Goal: Task Accomplishment & Management: Use online tool/utility

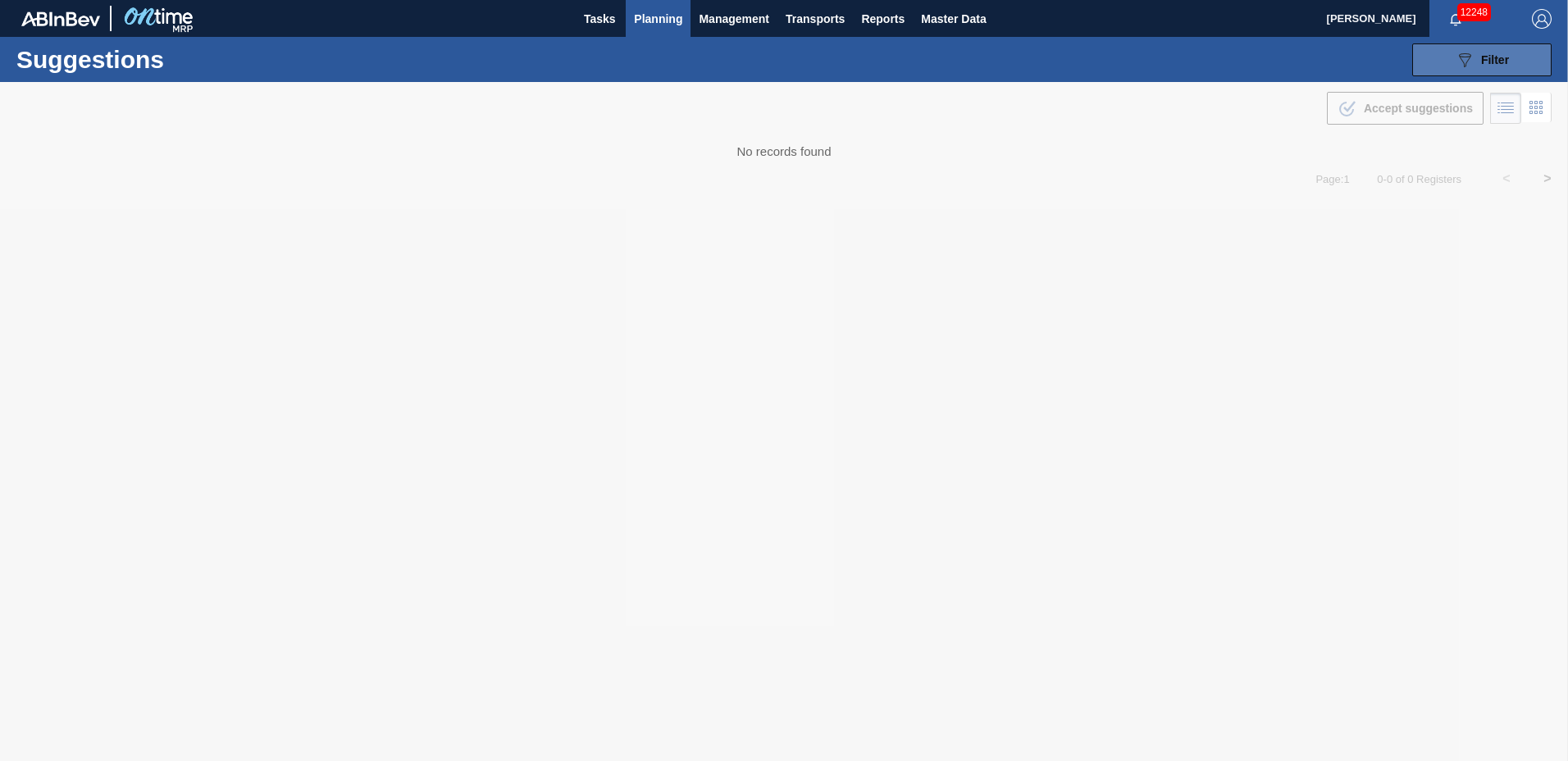
click at [1459, 55] on icon at bounding box center [1465, 60] width 12 height 14
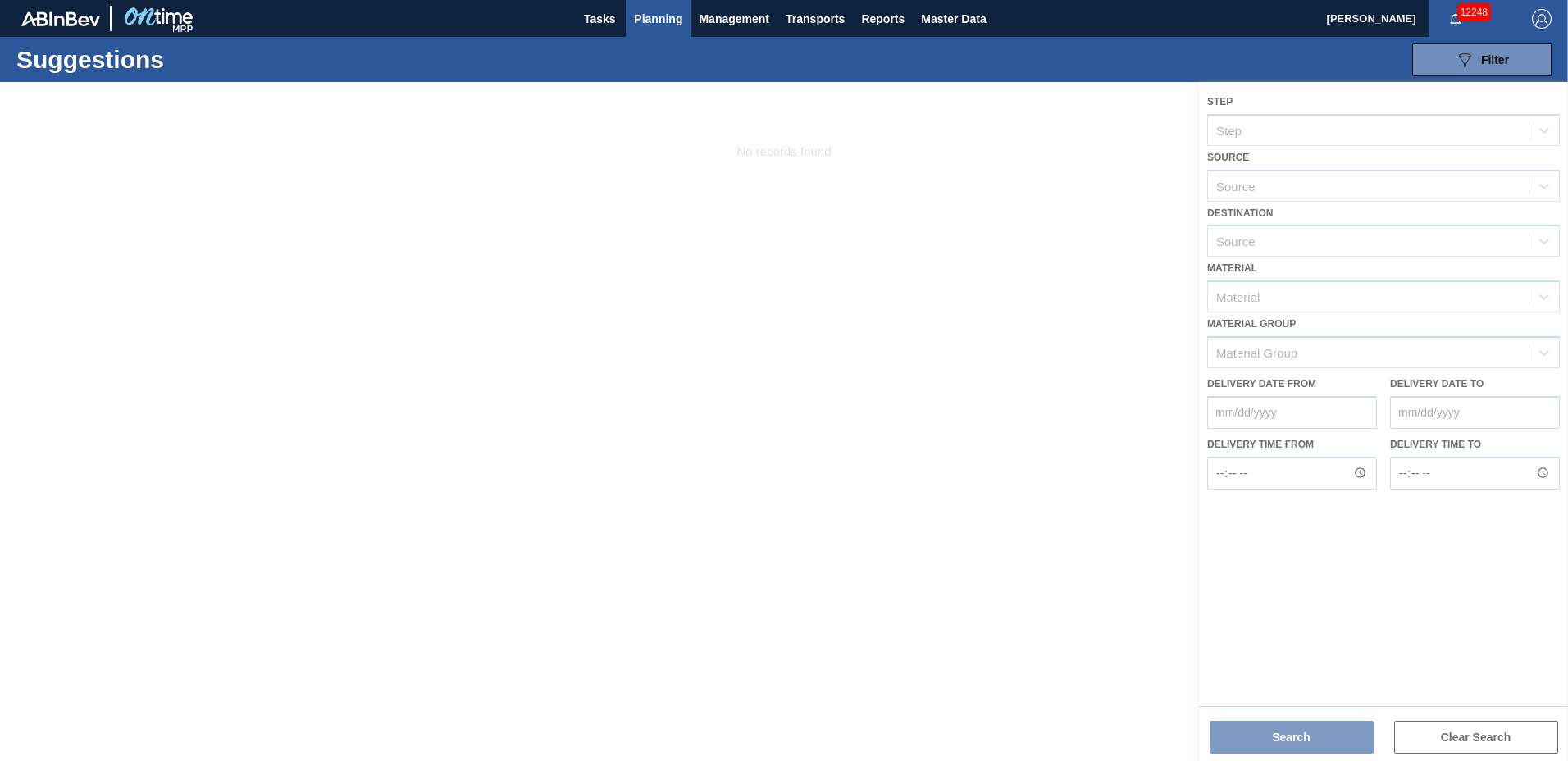
click at [1354, 247] on div at bounding box center [784, 421] width 1568 height 679
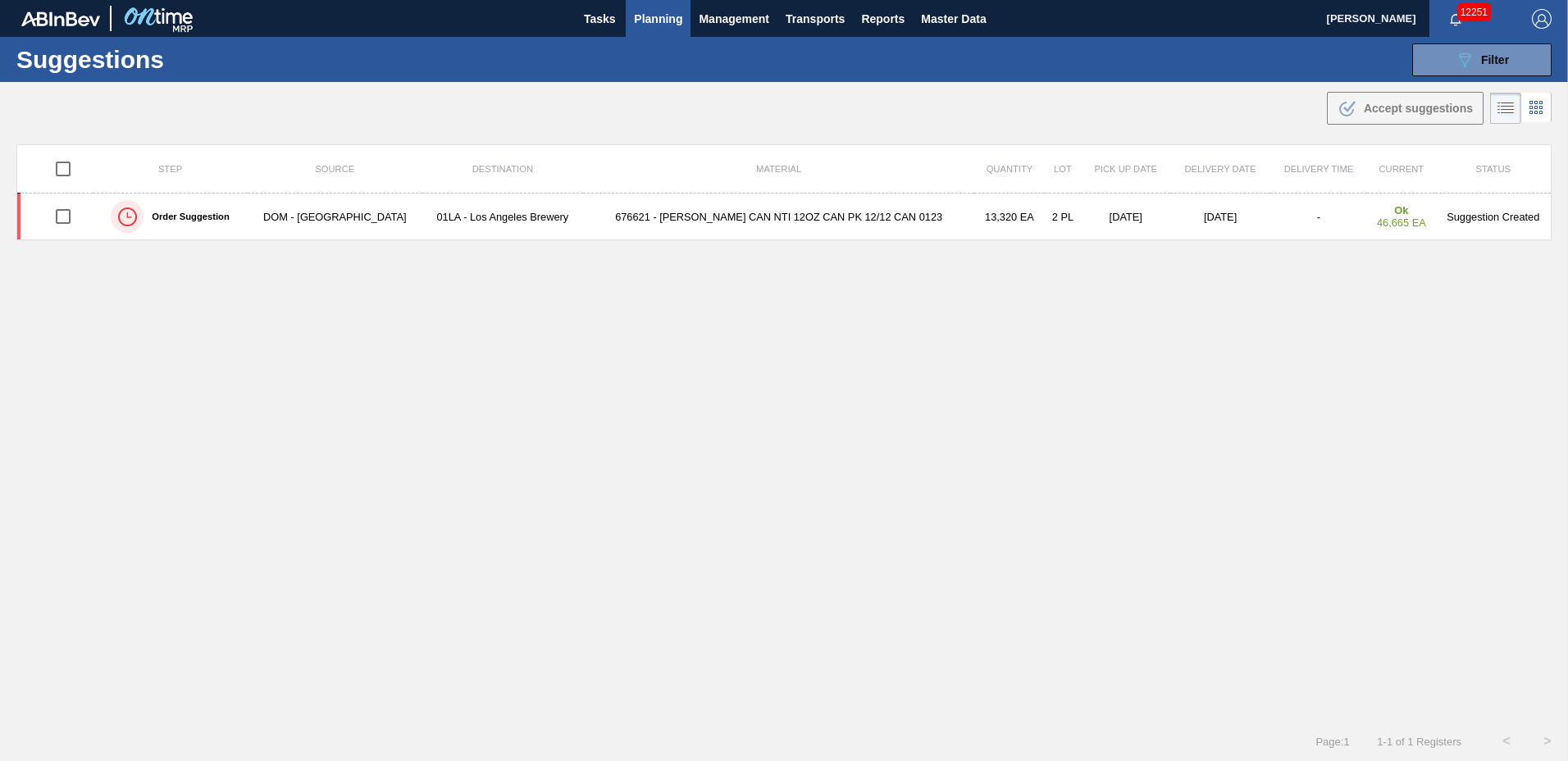
type to "[DATE]"
click at [666, 21] on span "Planning" at bounding box center [658, 19] width 49 height 20
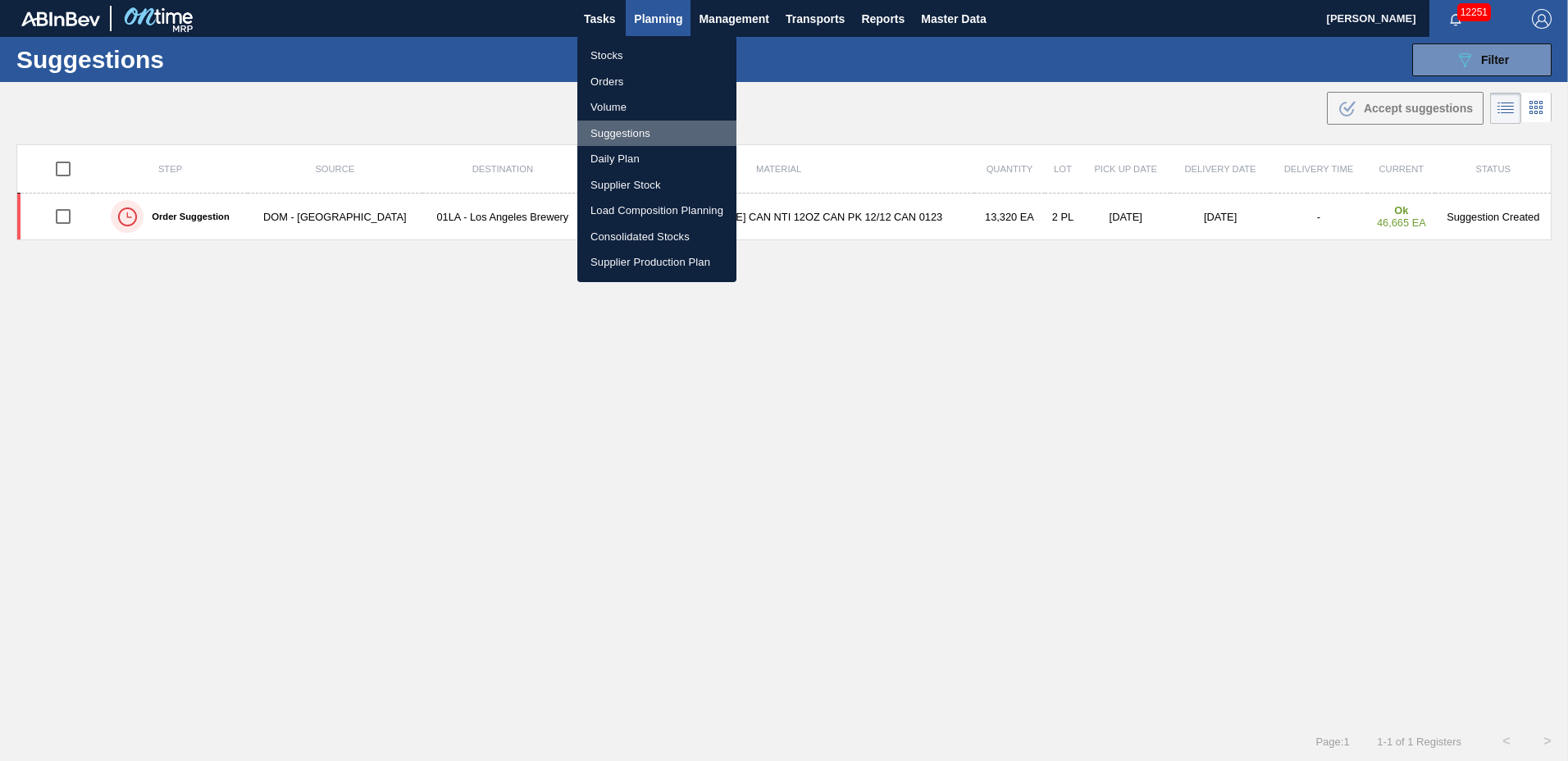
click at [652, 134] on li "Suggestions" at bounding box center [656, 134] width 159 height 27
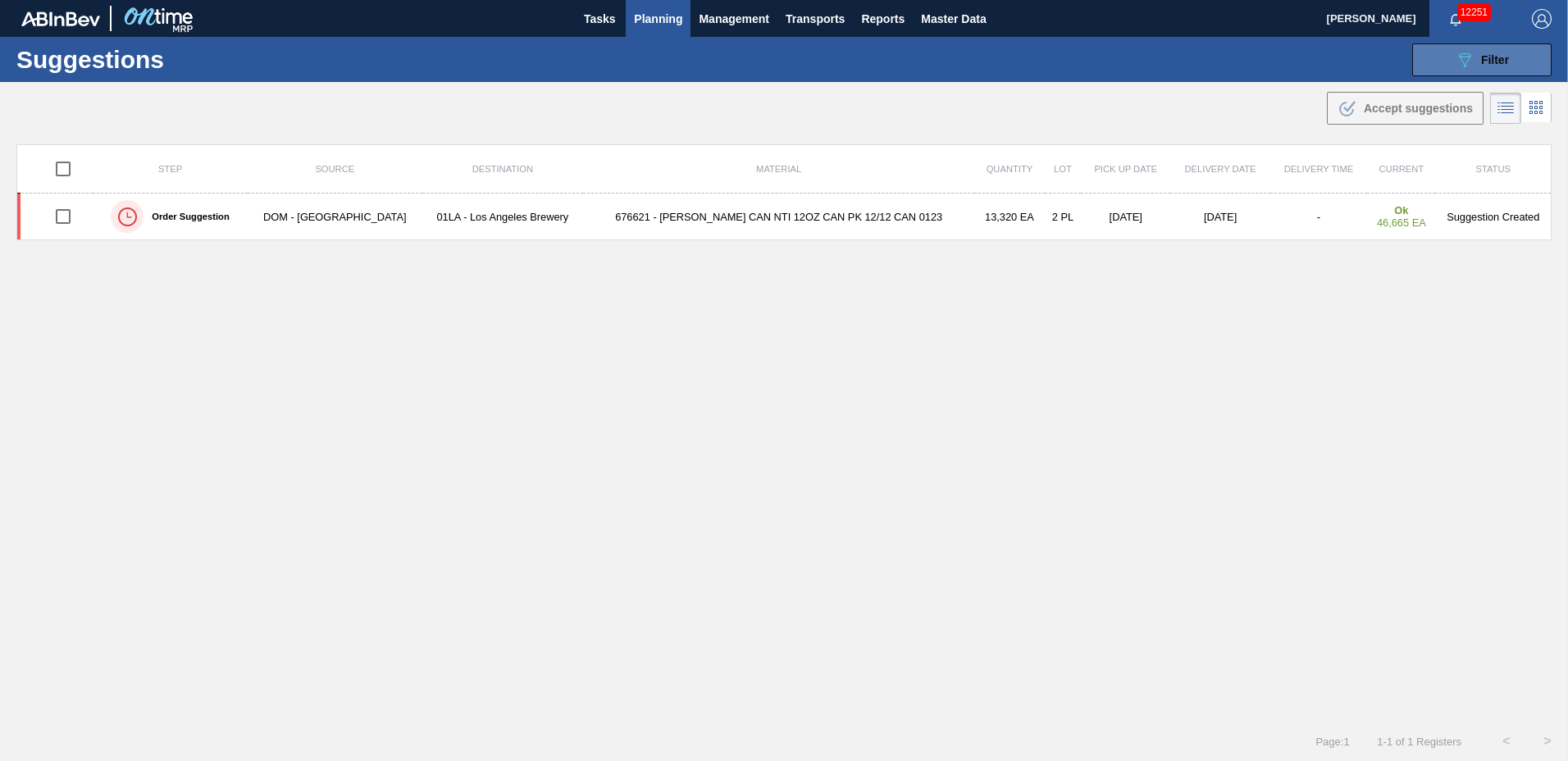
click at [1496, 58] on span "Filter" at bounding box center [1494, 59] width 27 height 13
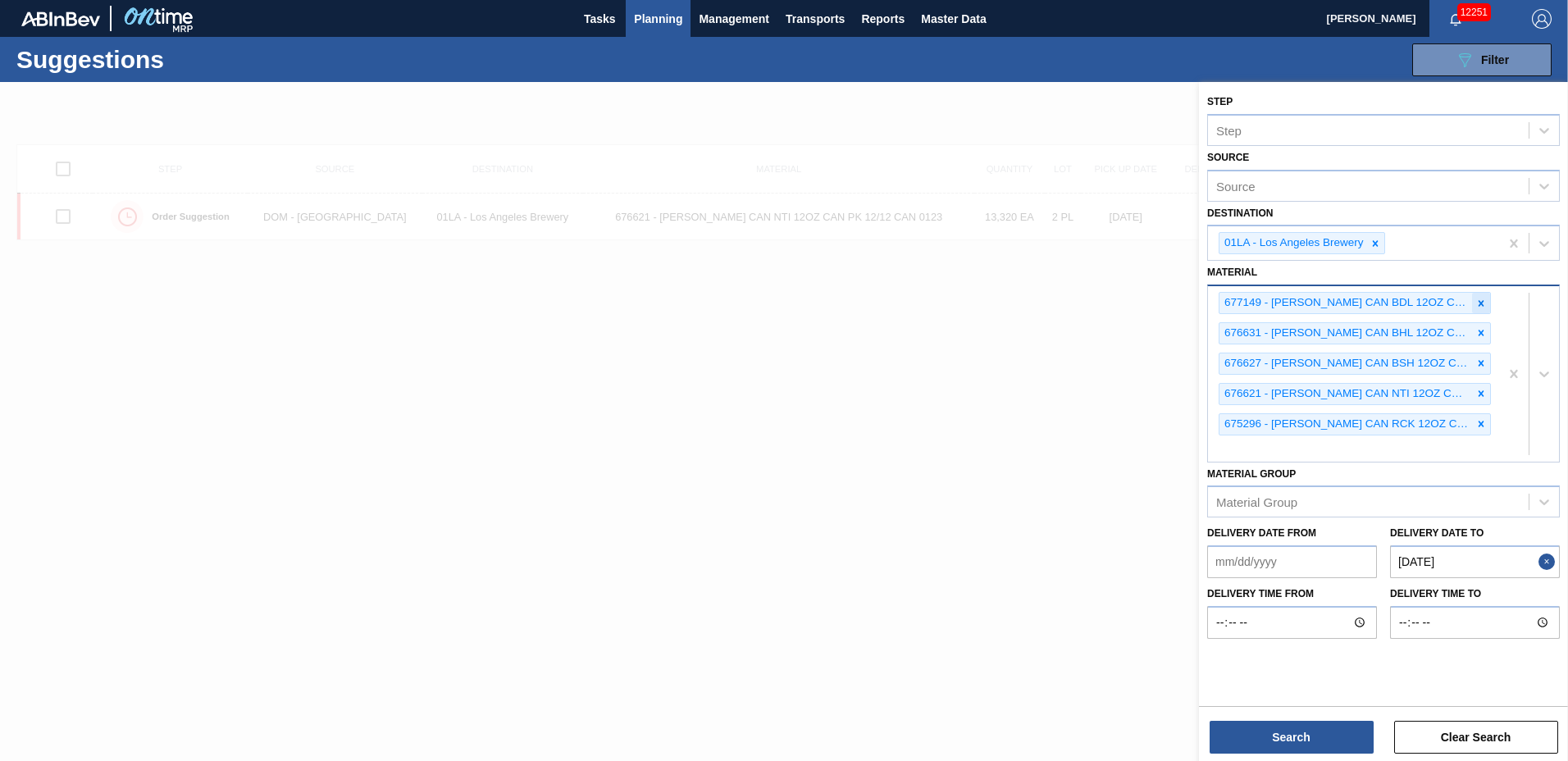
click at [1478, 302] on icon at bounding box center [1481, 303] width 12 height 12
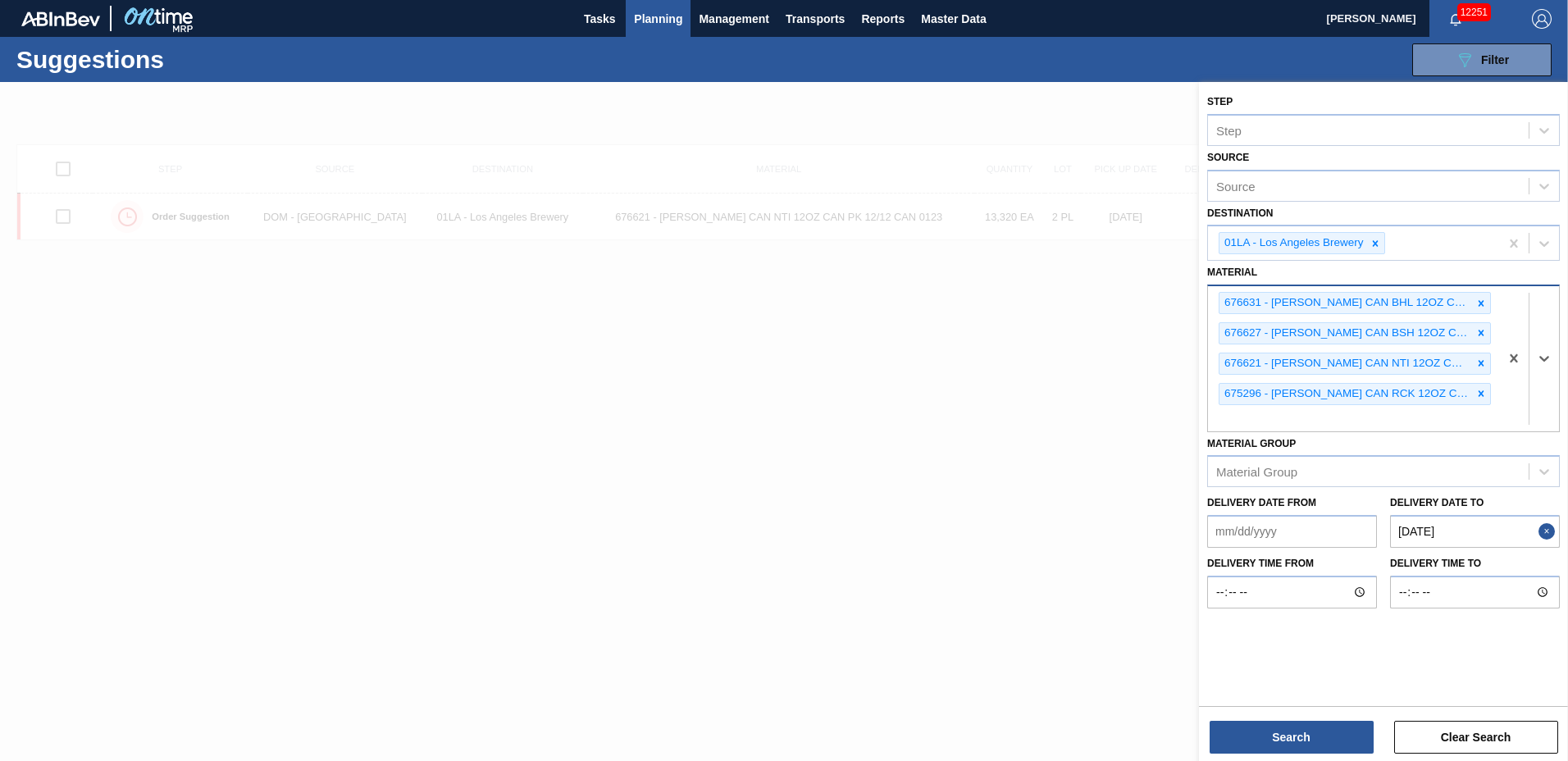
click at [1478, 302] on icon at bounding box center [1481, 303] width 12 height 12
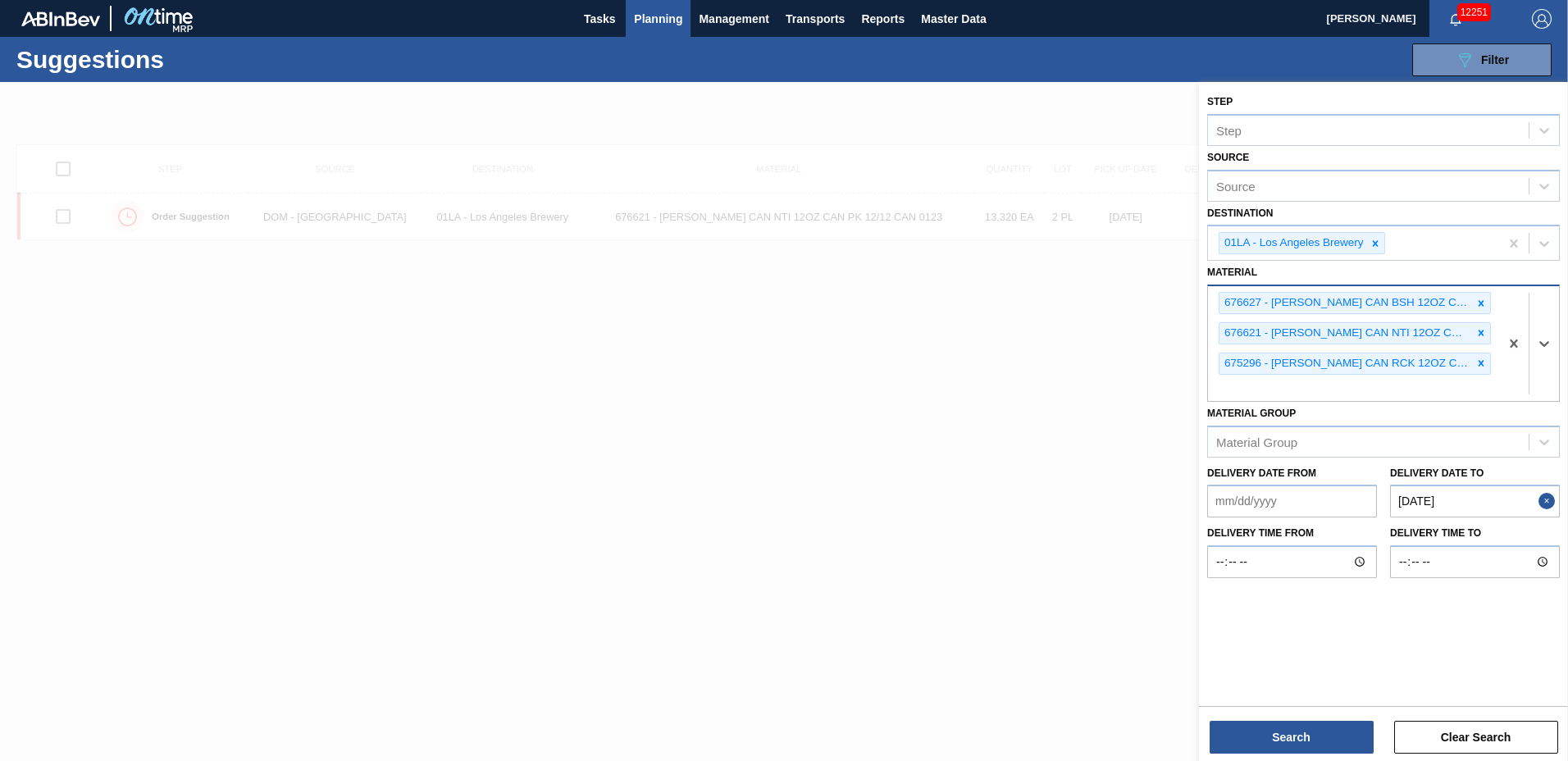
click at [1478, 302] on icon at bounding box center [1481, 303] width 12 height 12
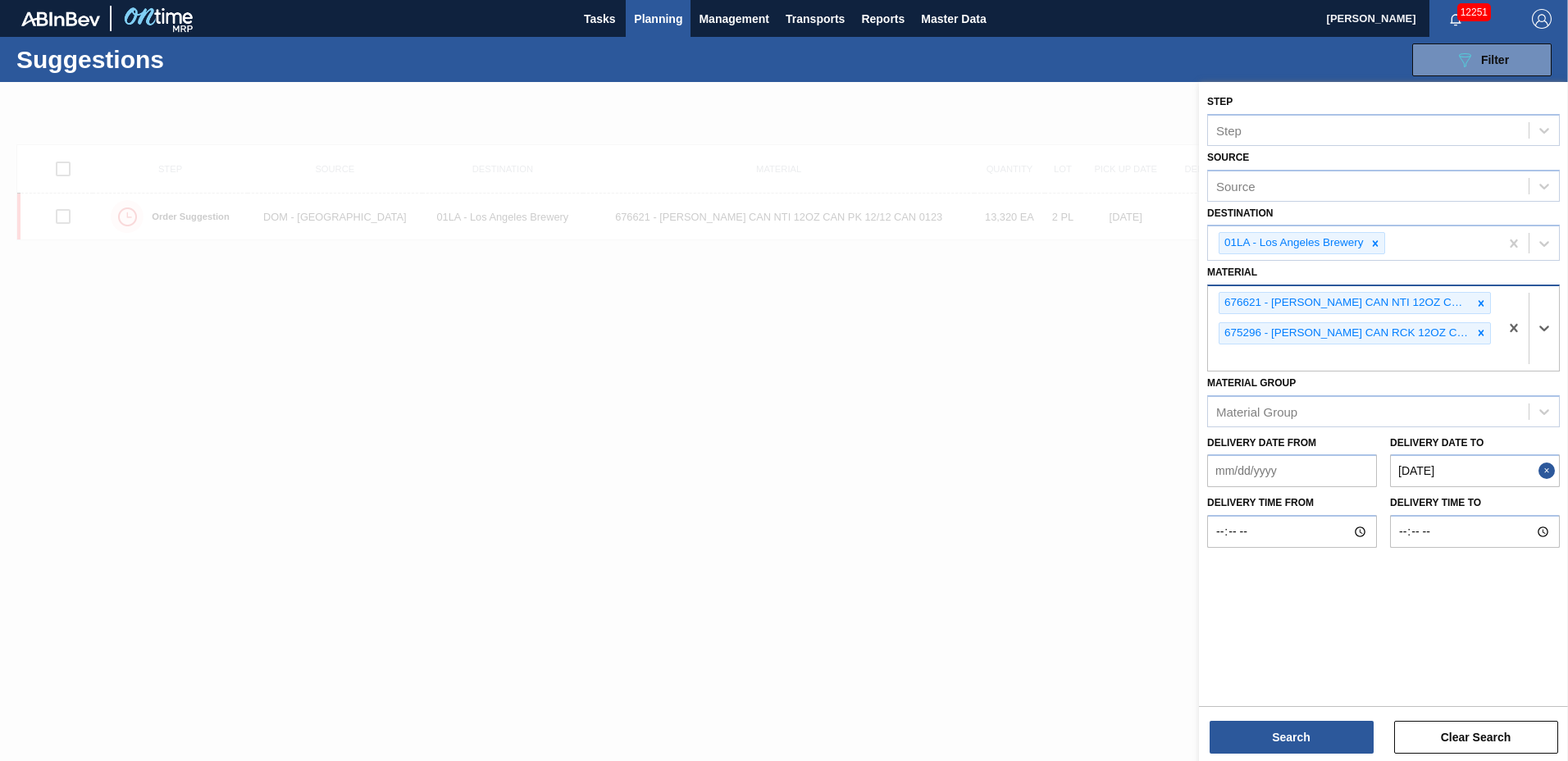
click at [1478, 302] on icon at bounding box center [1481, 303] width 12 height 12
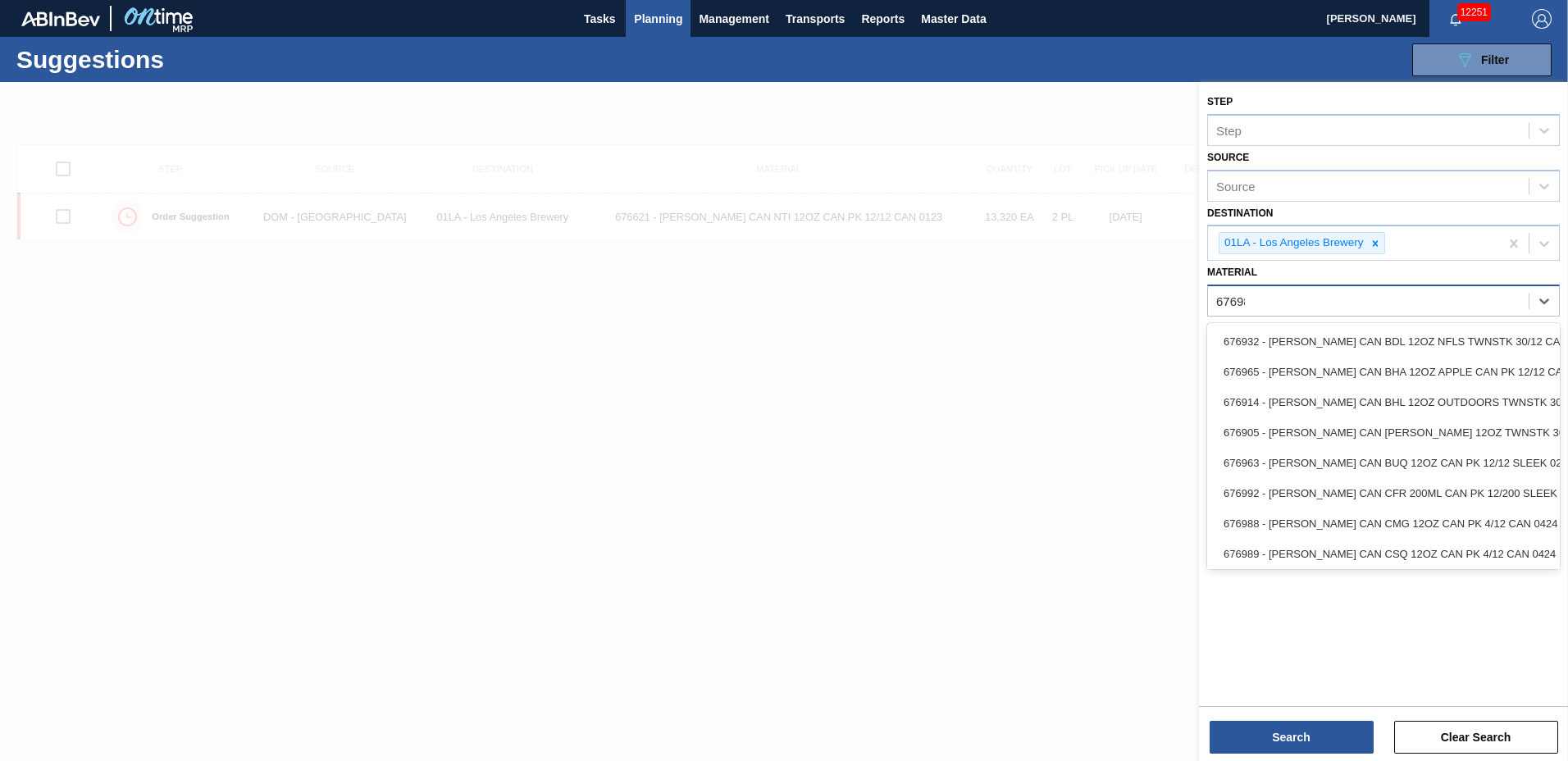
type input "676989"
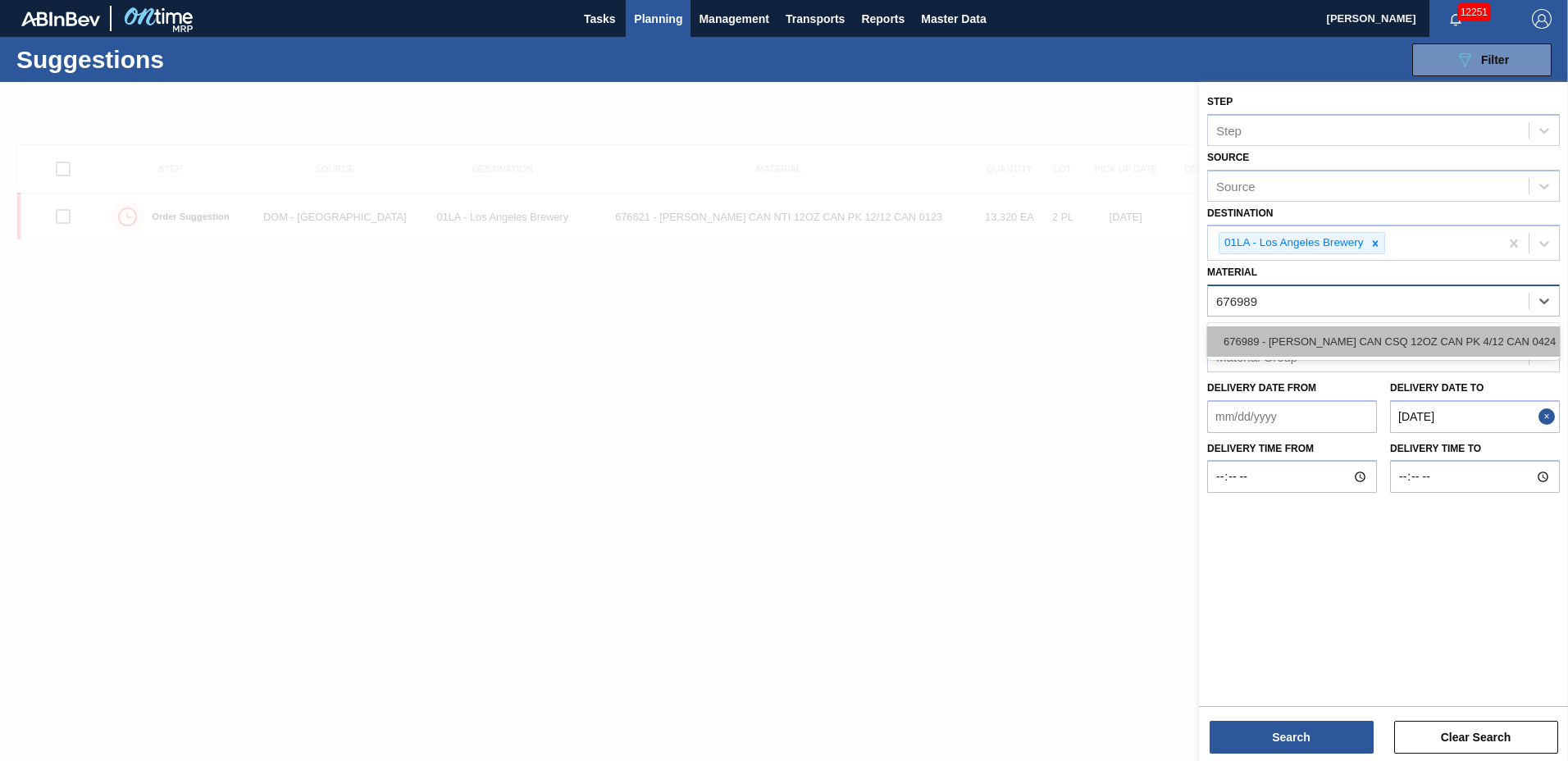
click at [1466, 341] on div "676989 - CARR CAN CSQ 12OZ CAN PK 4/12 CAN 0424 B" at bounding box center [1384, 341] width 353 height 30
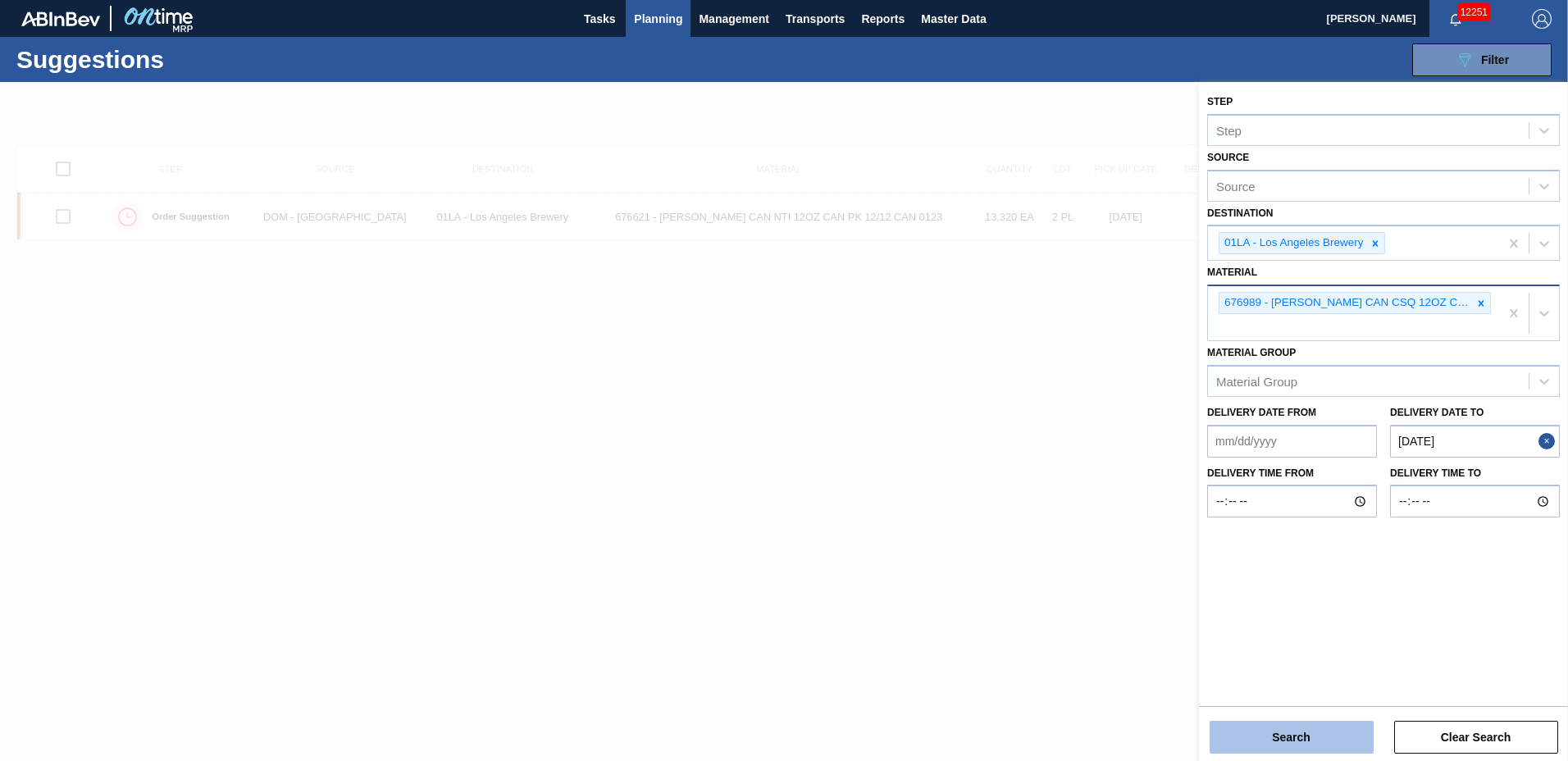
click at [1271, 736] on button "Search" at bounding box center [1291, 737] width 164 height 33
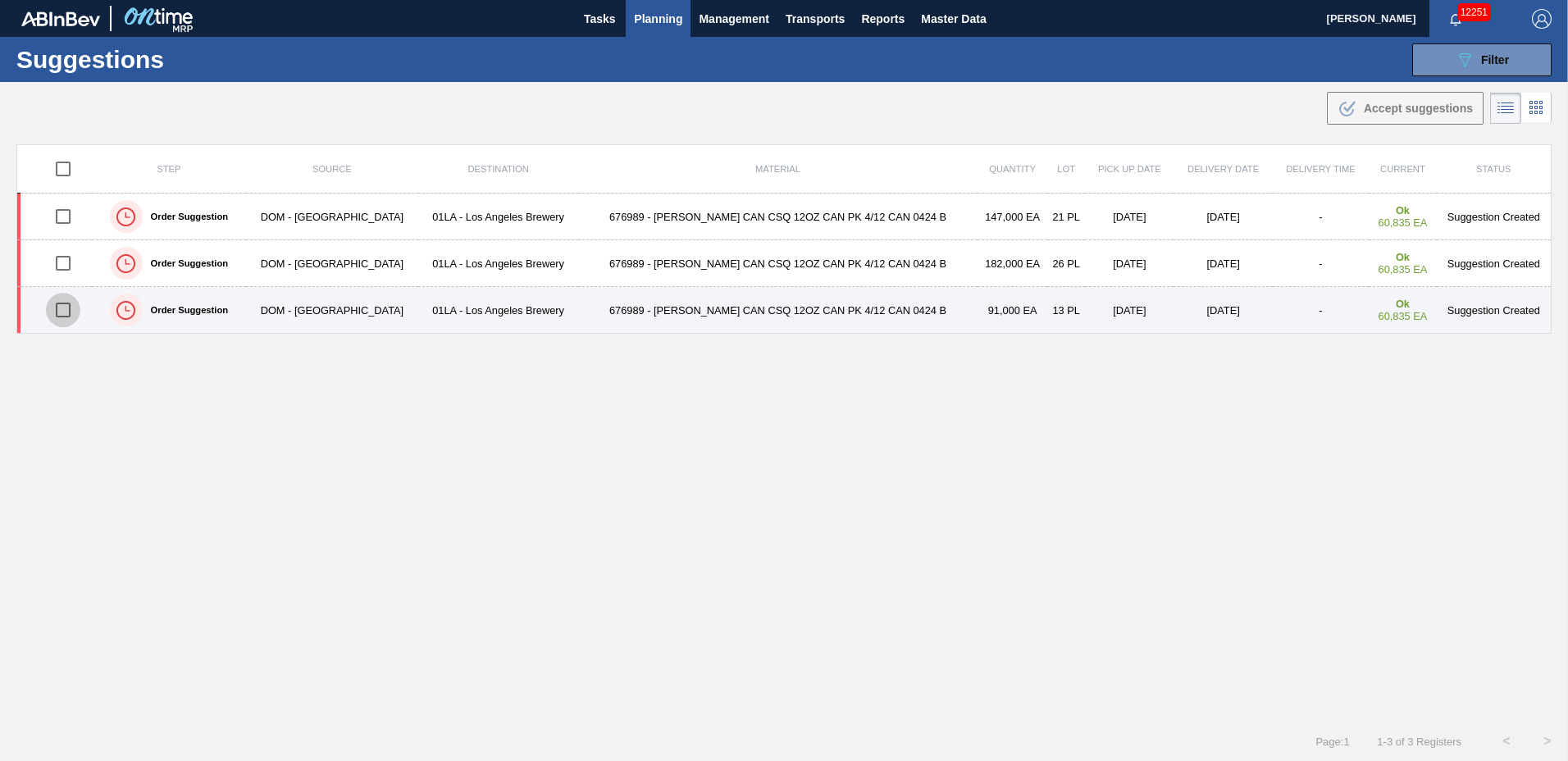
click at [63, 309] on input "checkbox" at bounding box center [63, 310] width 35 height 35
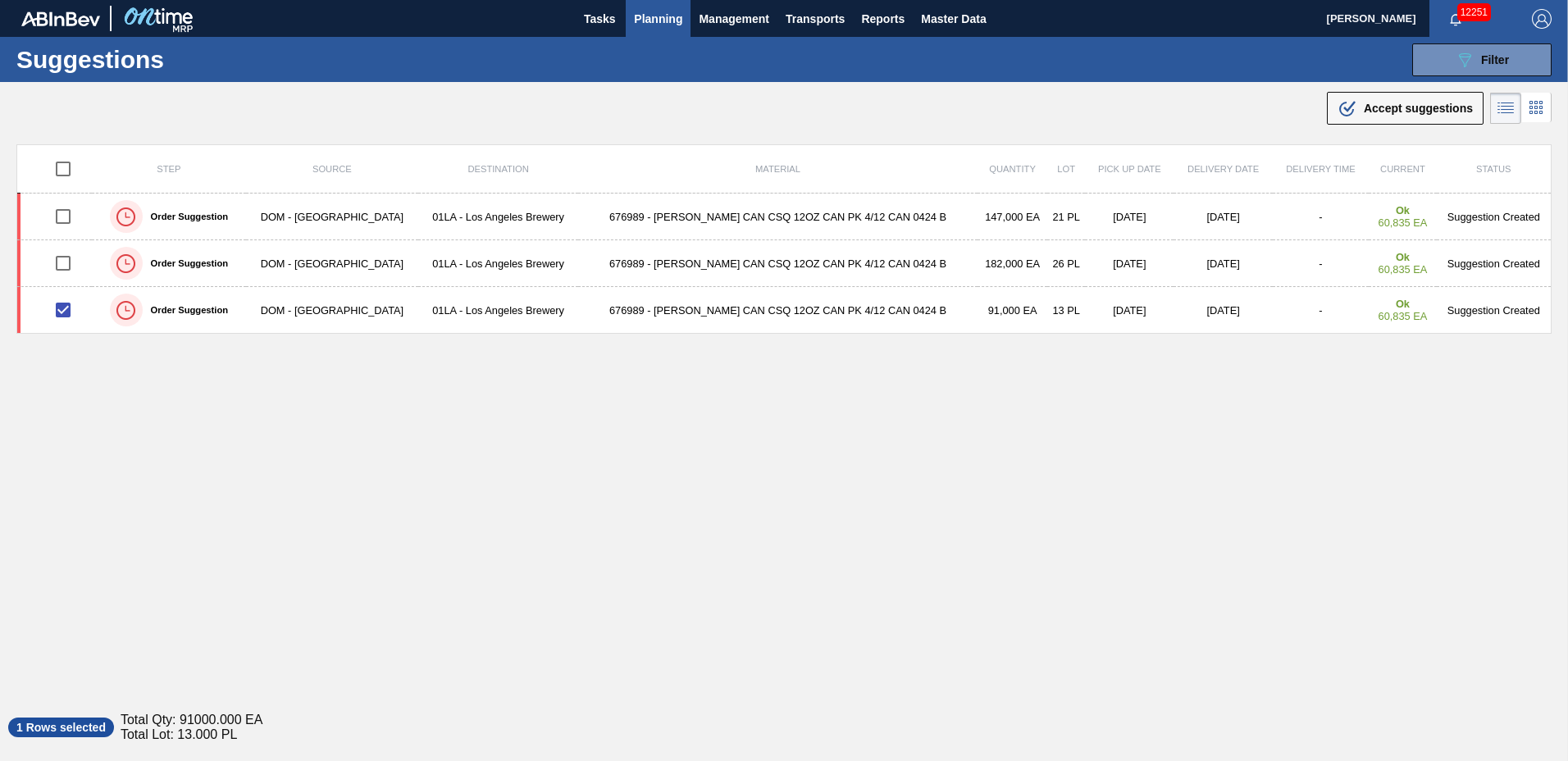
click at [1360, 102] on div ".b{fill:var(--color-action-default)} Accept suggestions" at bounding box center [1405, 108] width 136 height 20
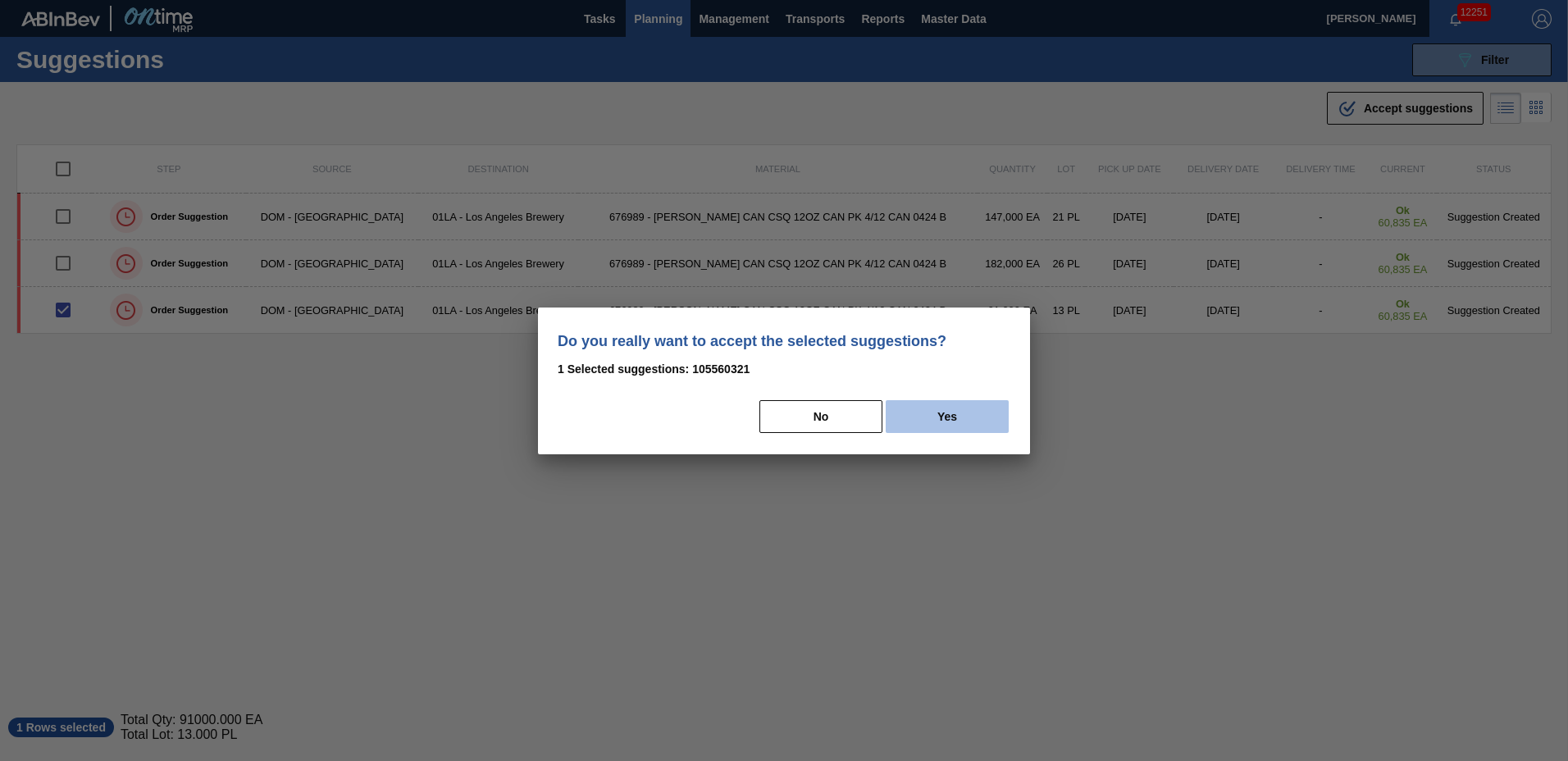
drag, startPoint x: 937, startPoint y: 407, endPoint x: 922, endPoint y: 414, distance: 16.6
click at [939, 412] on button "Yes" at bounding box center [947, 416] width 123 height 33
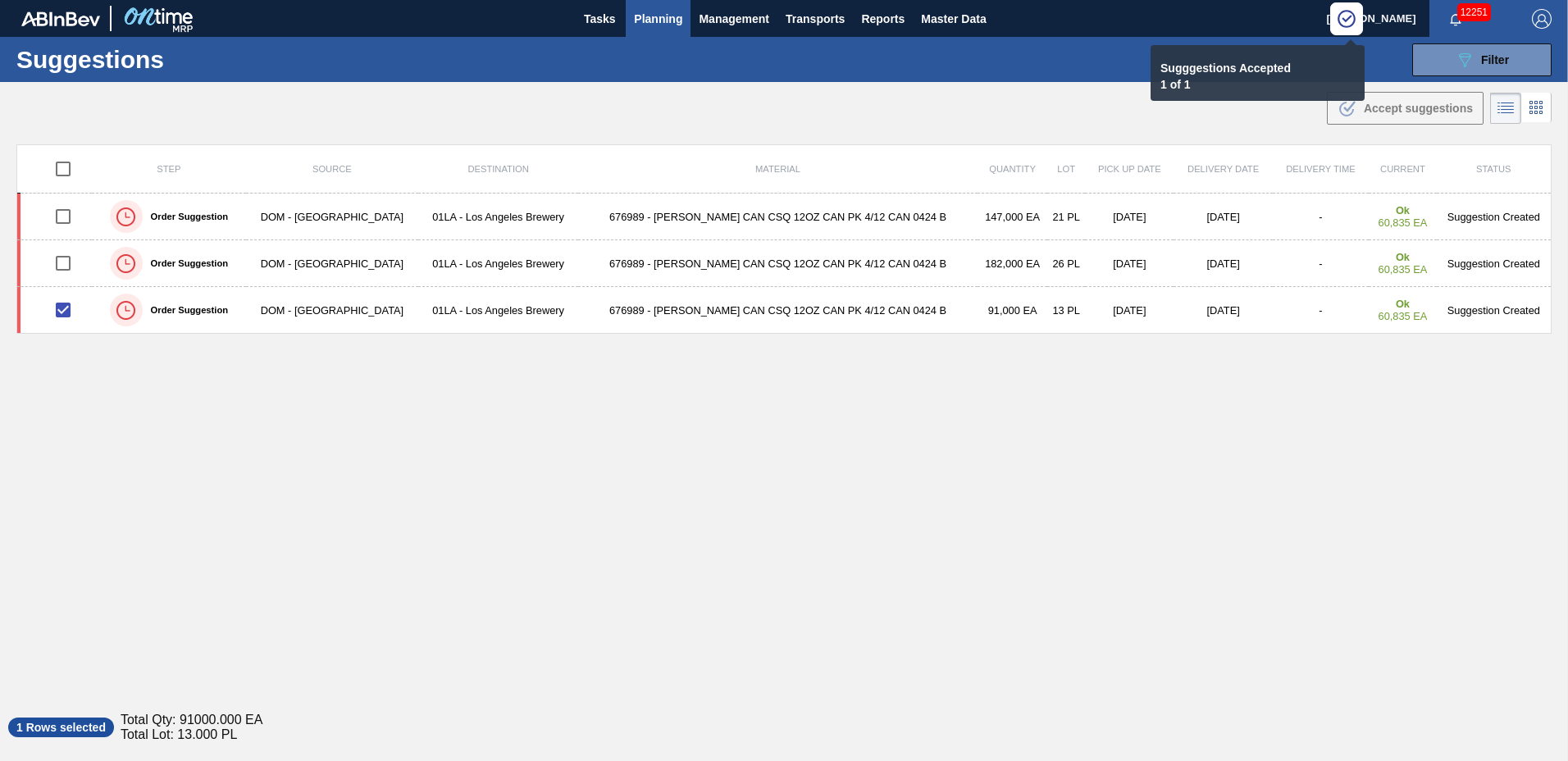
click at [650, 22] on span "Planning" at bounding box center [658, 19] width 49 height 20
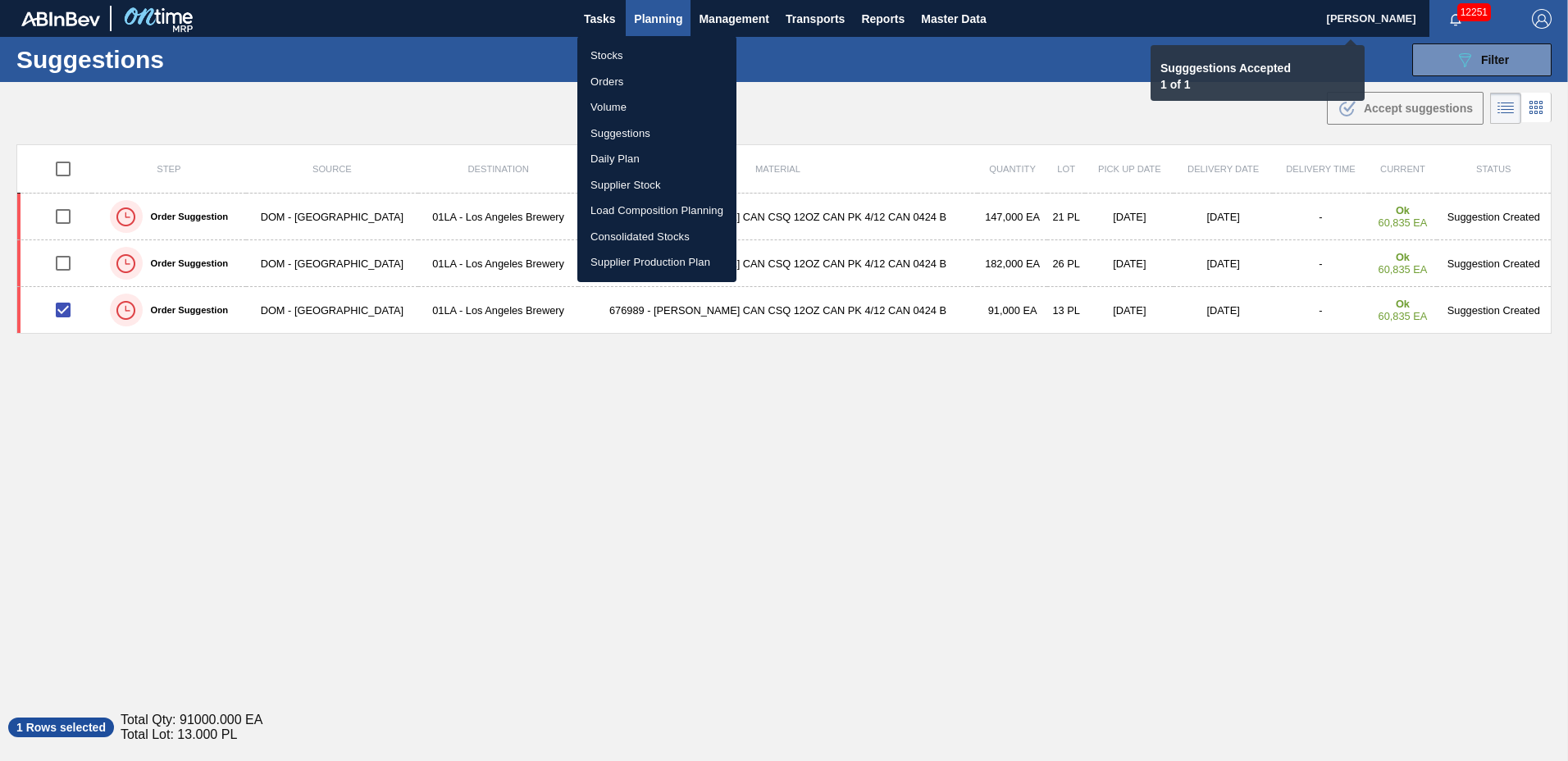
checkbox input "false"
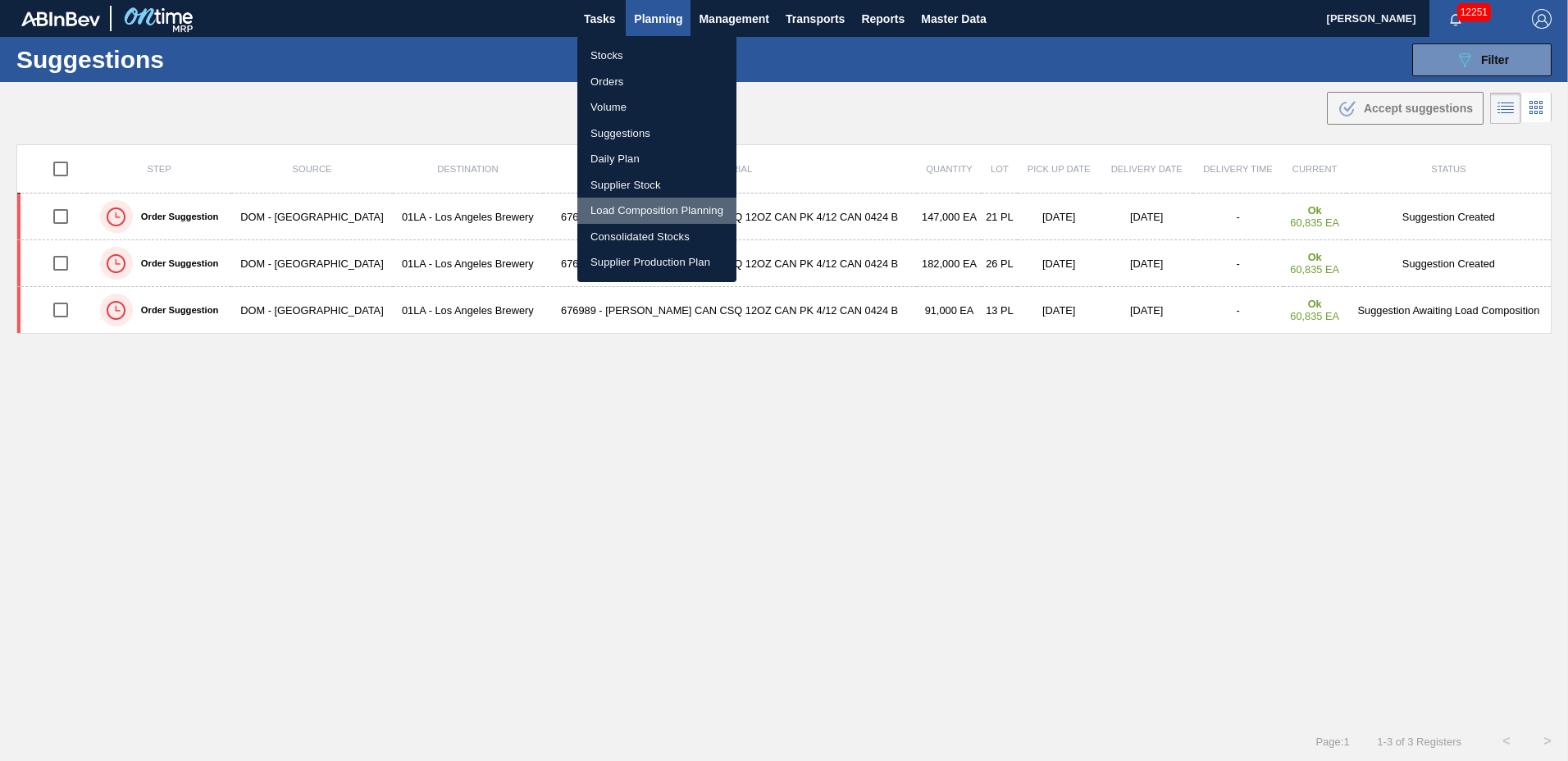
click at [615, 213] on li "Load Composition Planning" at bounding box center [656, 211] width 159 height 27
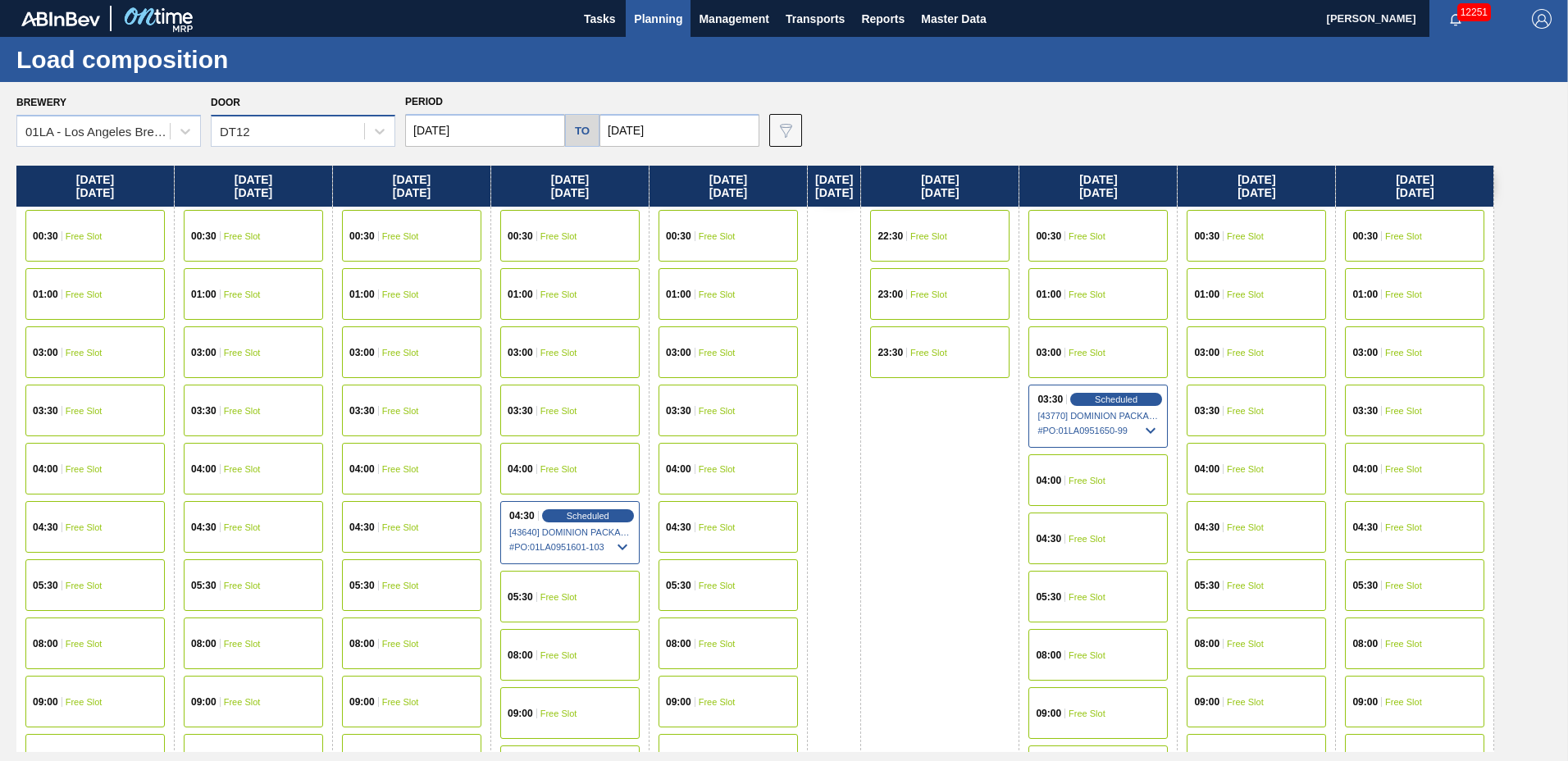
click at [291, 131] on div "DT12" at bounding box center [288, 131] width 153 height 24
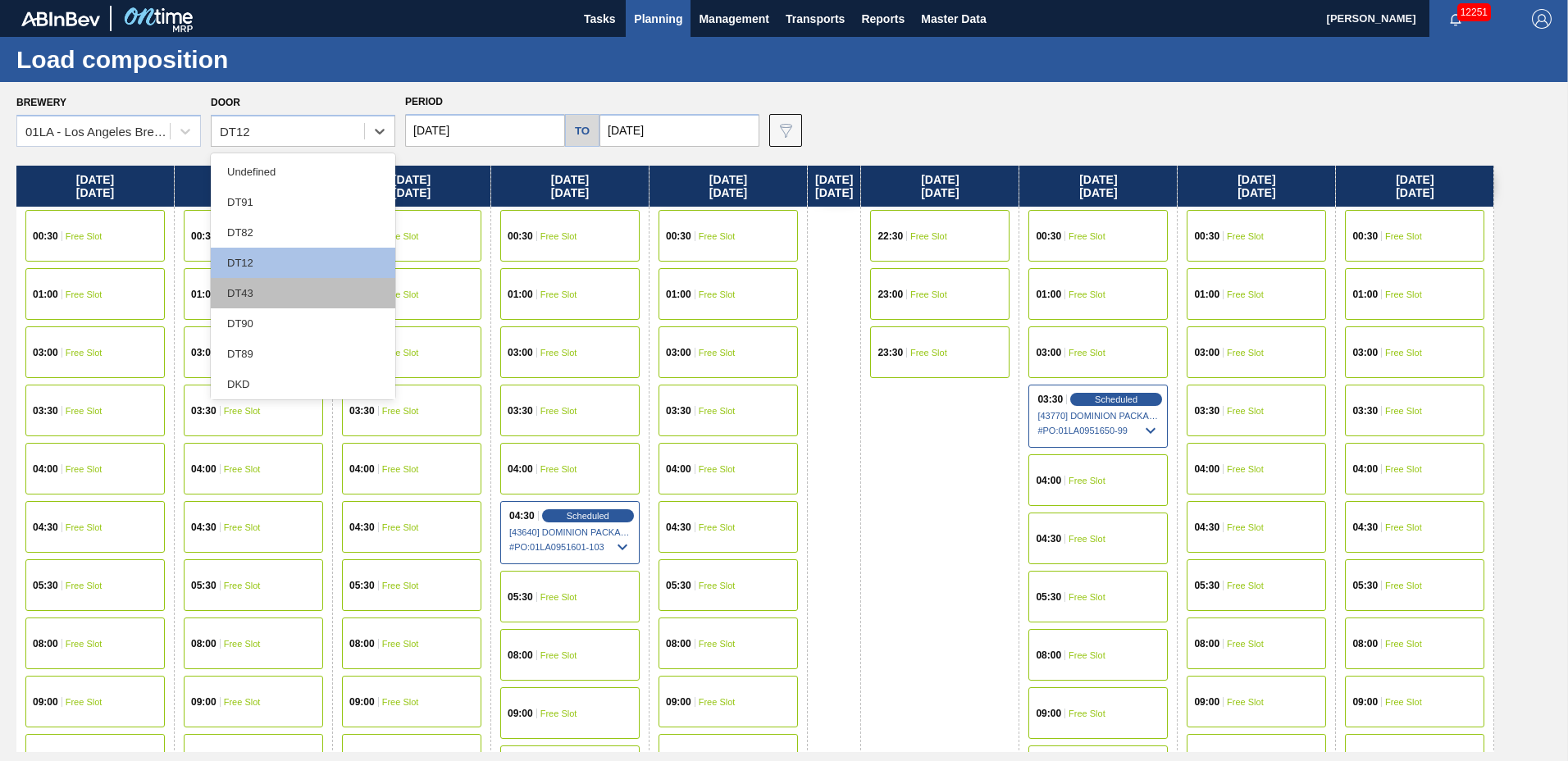
click at [282, 292] on div "DT43" at bounding box center [303, 294] width 184 height 30
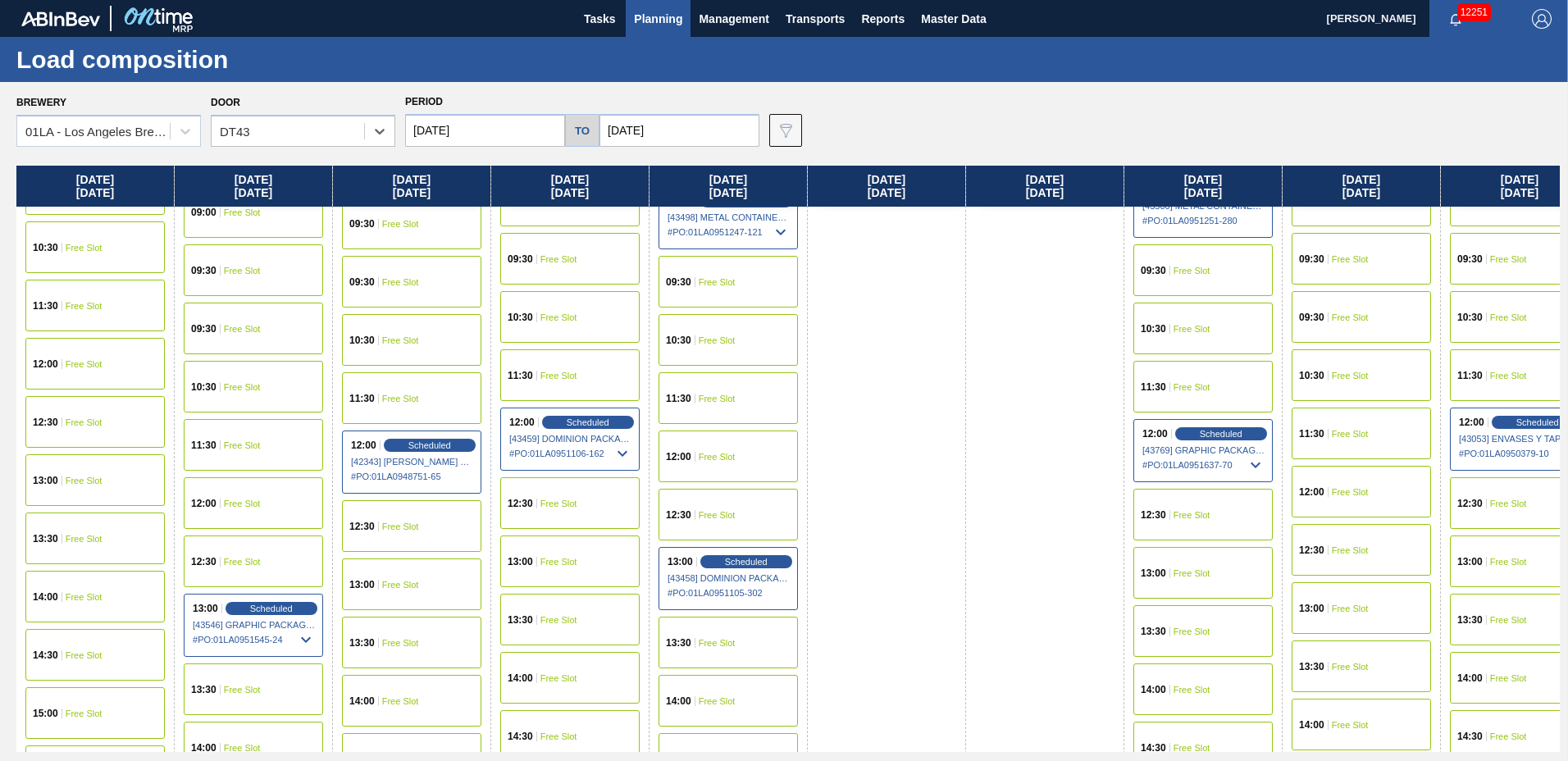
scroll to position [1258, 0]
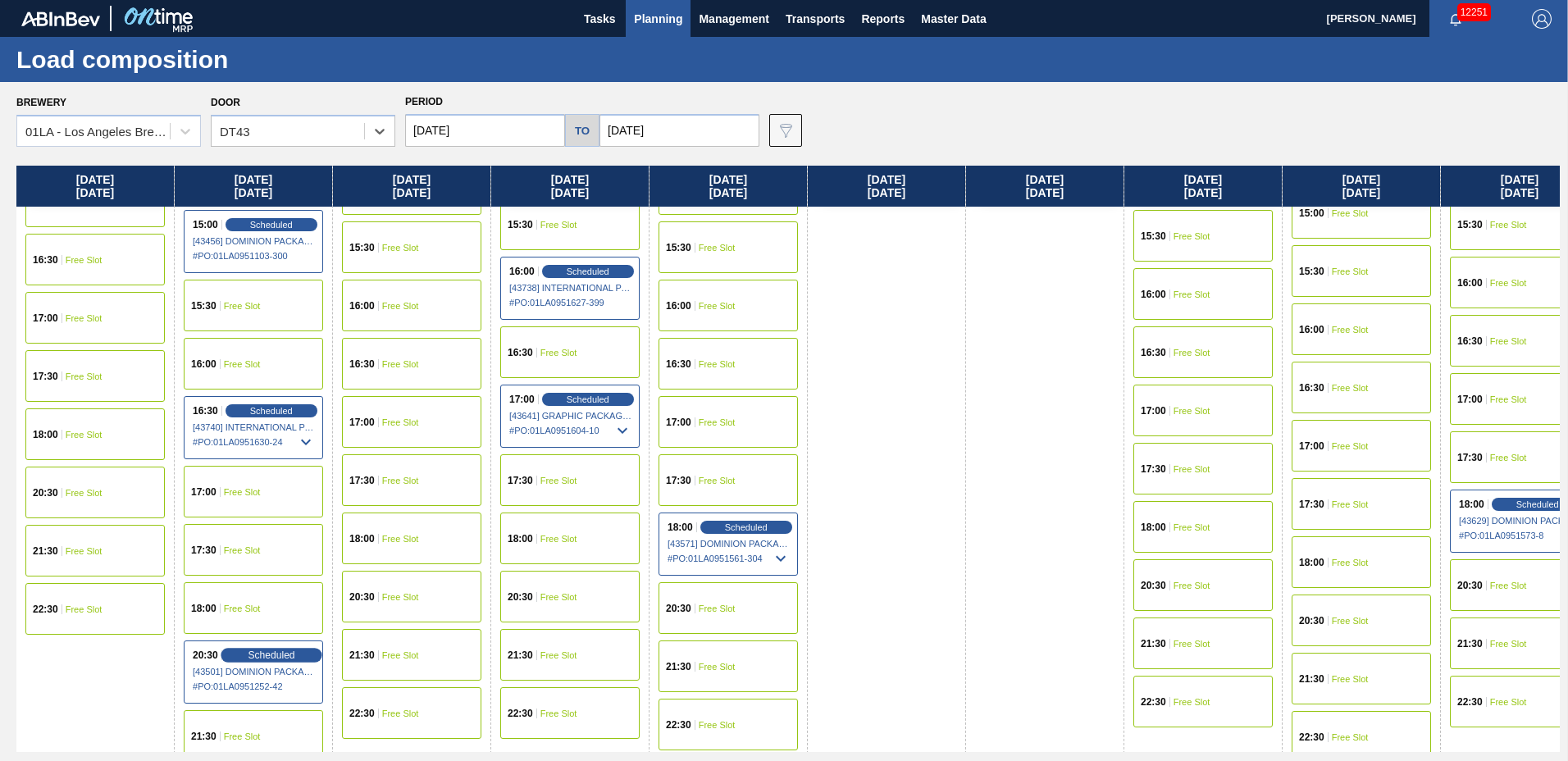
click at [263, 652] on span "Scheduled" at bounding box center [270, 655] width 47 height 11
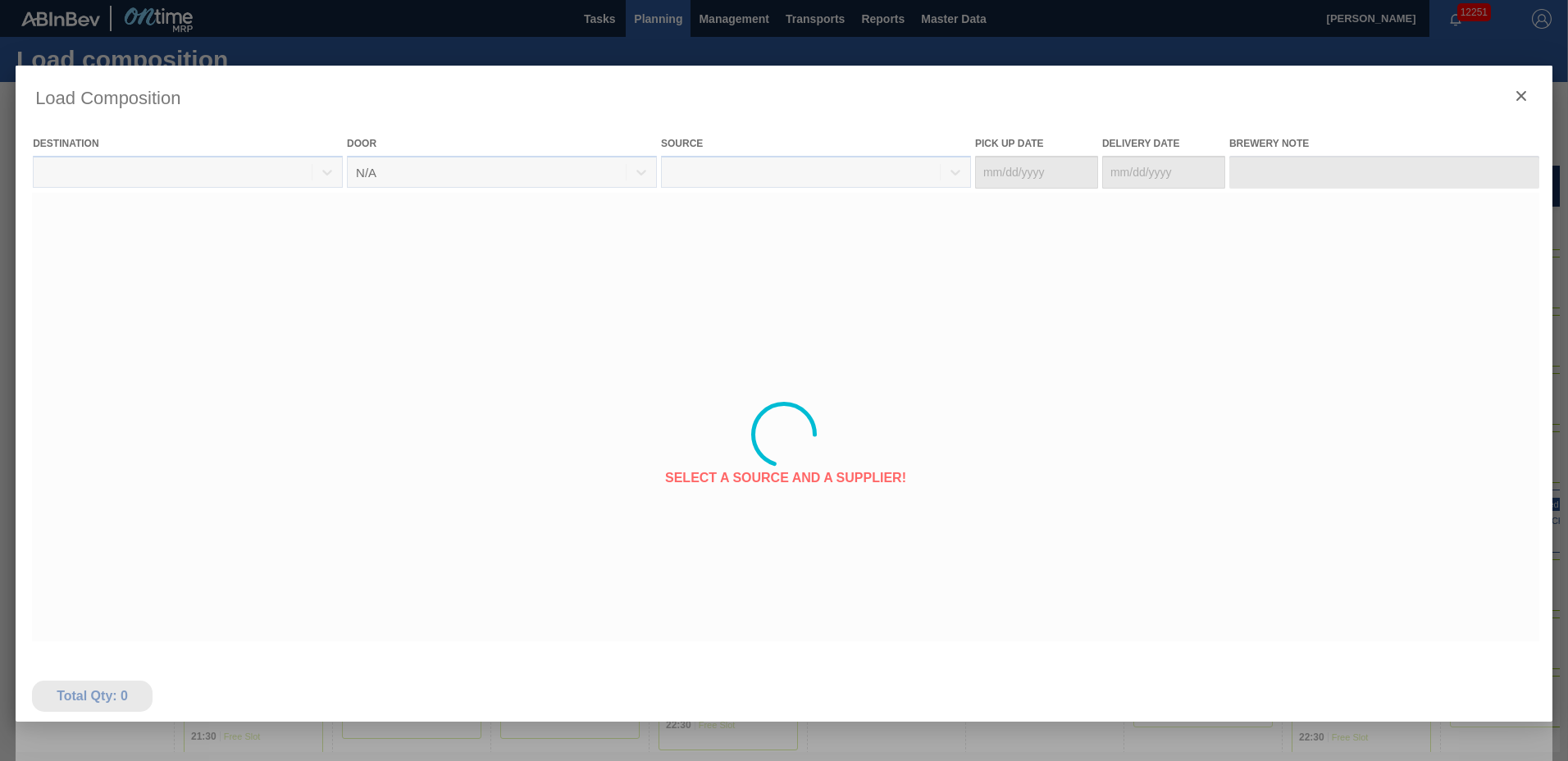
type Date "[DATE]"
type Date "10/14/2025"
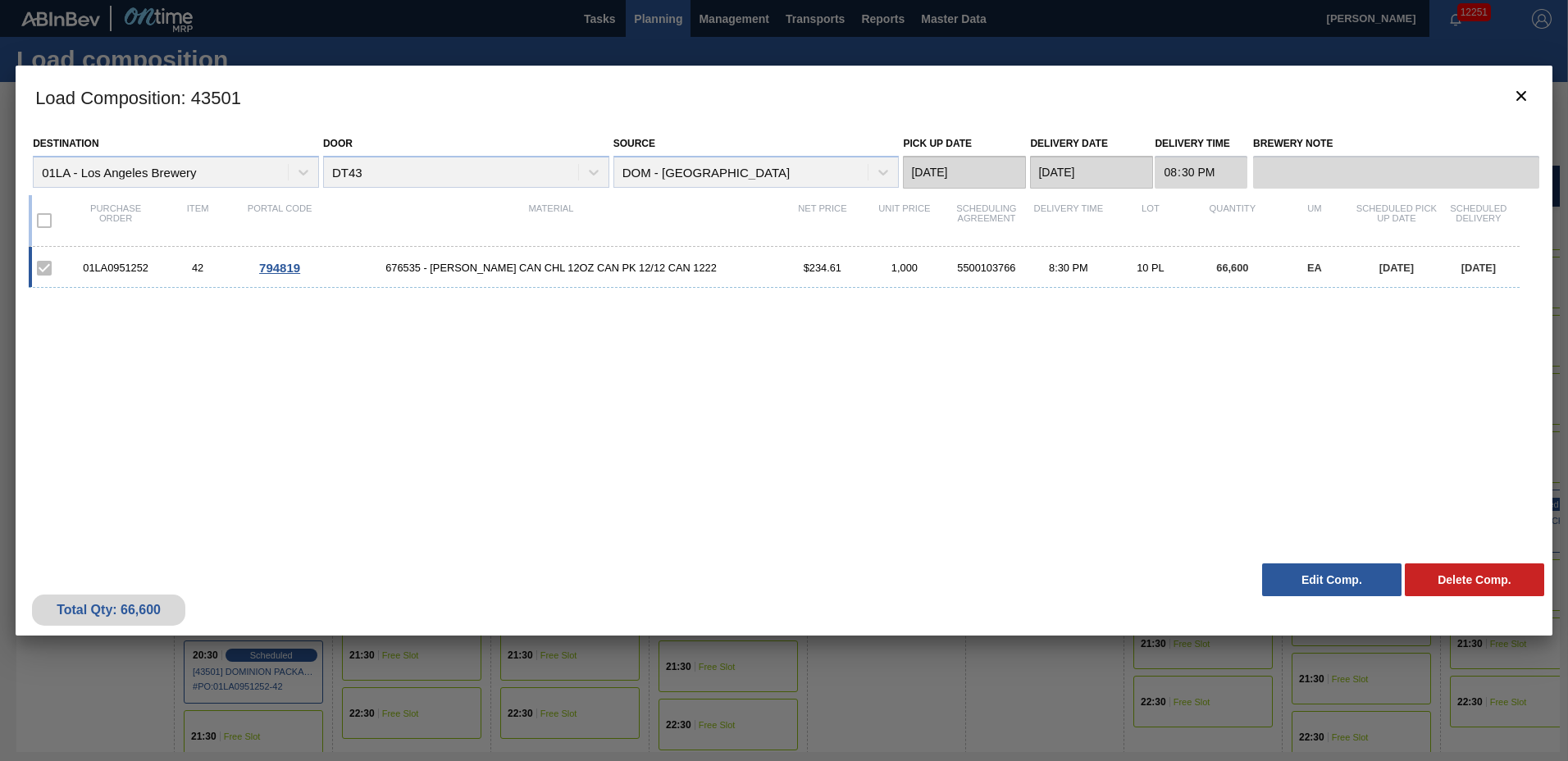
click at [1313, 579] on button "Edit Comp." at bounding box center [1331, 579] width 139 height 33
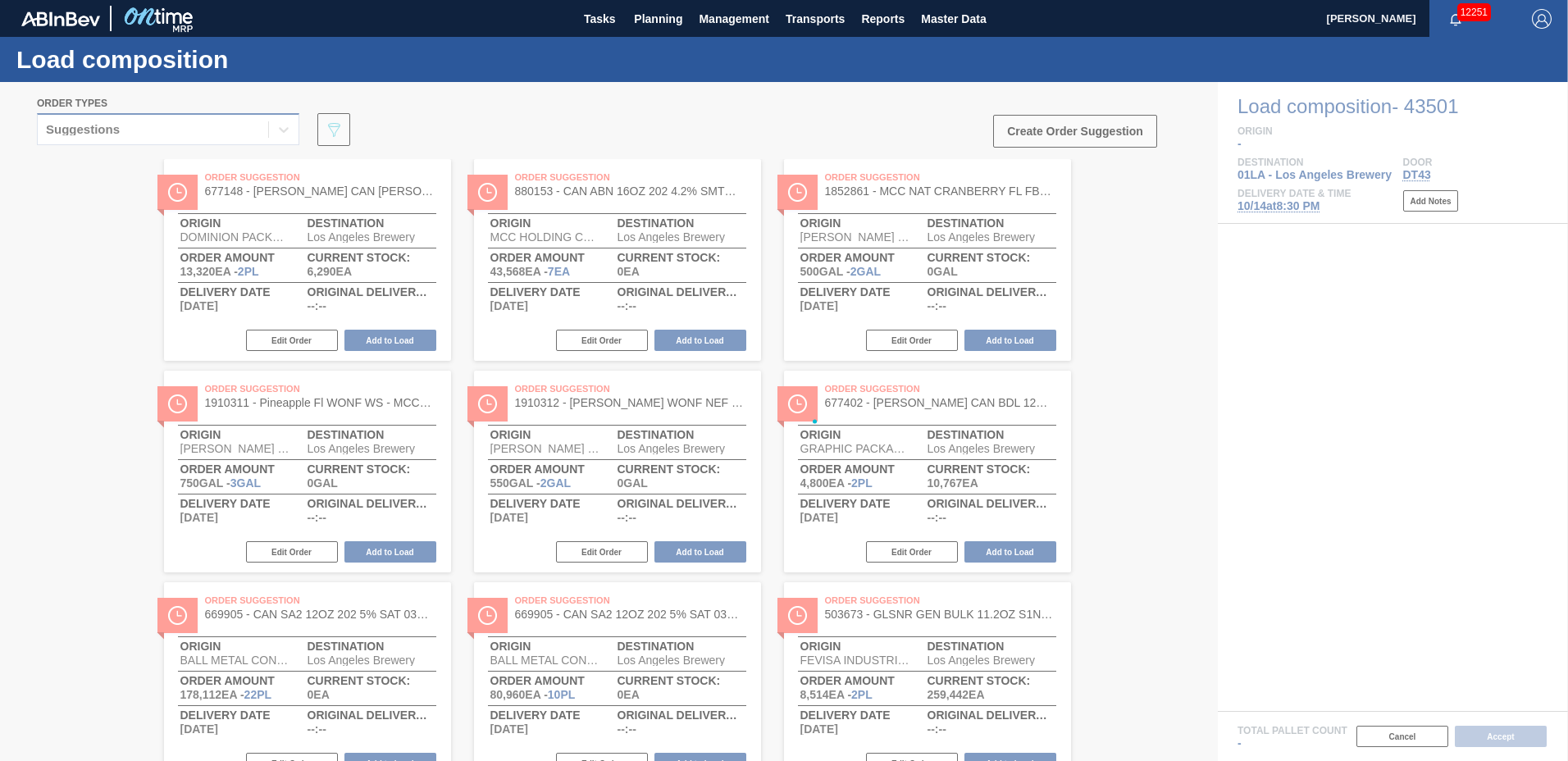
click at [223, 123] on div at bounding box center [784, 421] width 1568 height 679
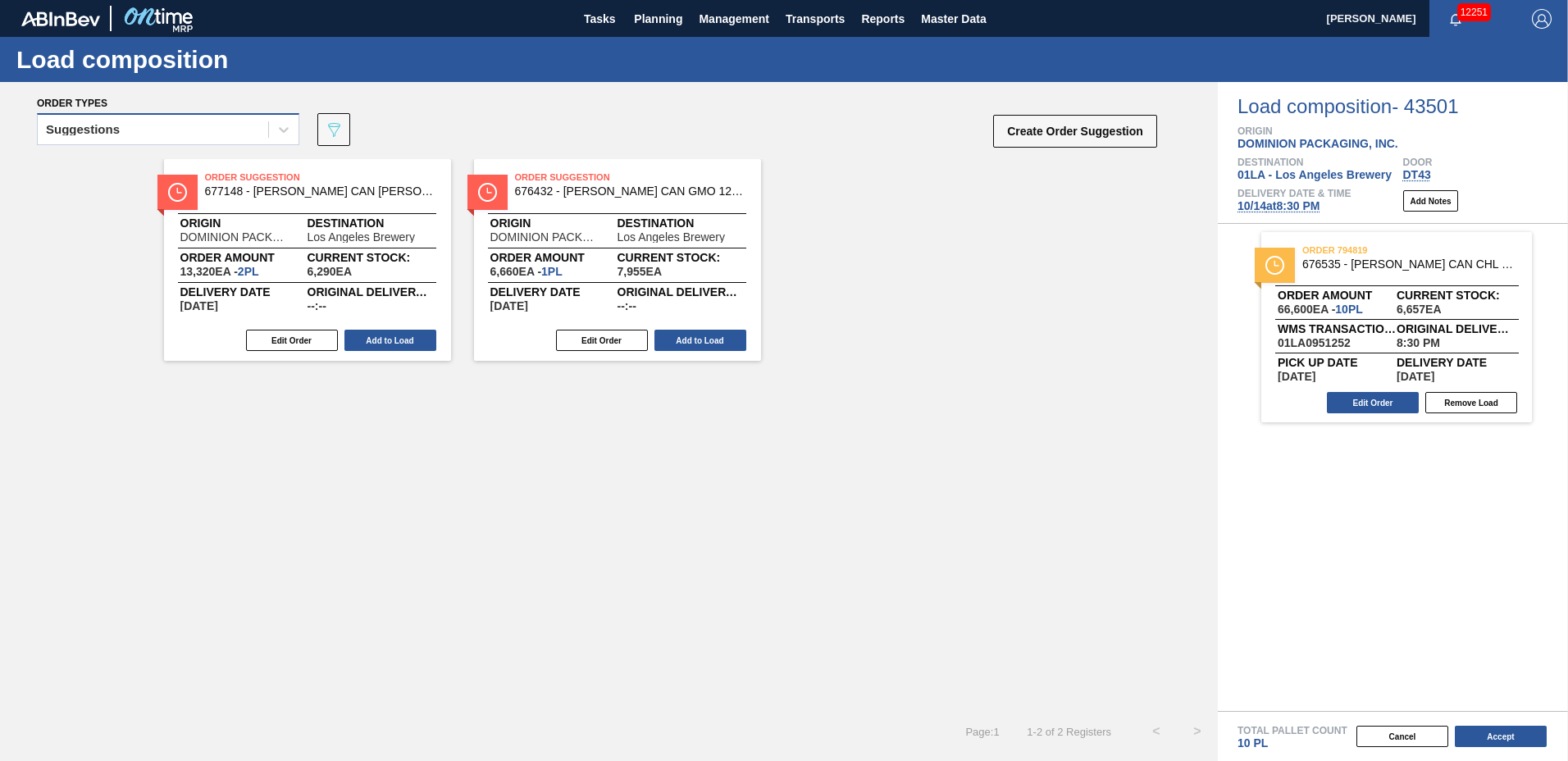
click at [155, 140] on div "Suggestions" at bounding box center [153, 129] width 231 height 24
click at [135, 308] on div "Order Suggestion 677148 - CARR CAN BUD 12OZ FOH ALWAYS CAN PK 12/1 Origin DOMIN…" at bounding box center [608, 260] width 1218 height 202
click at [154, 132] on div "Suggestions" at bounding box center [153, 129] width 231 height 24
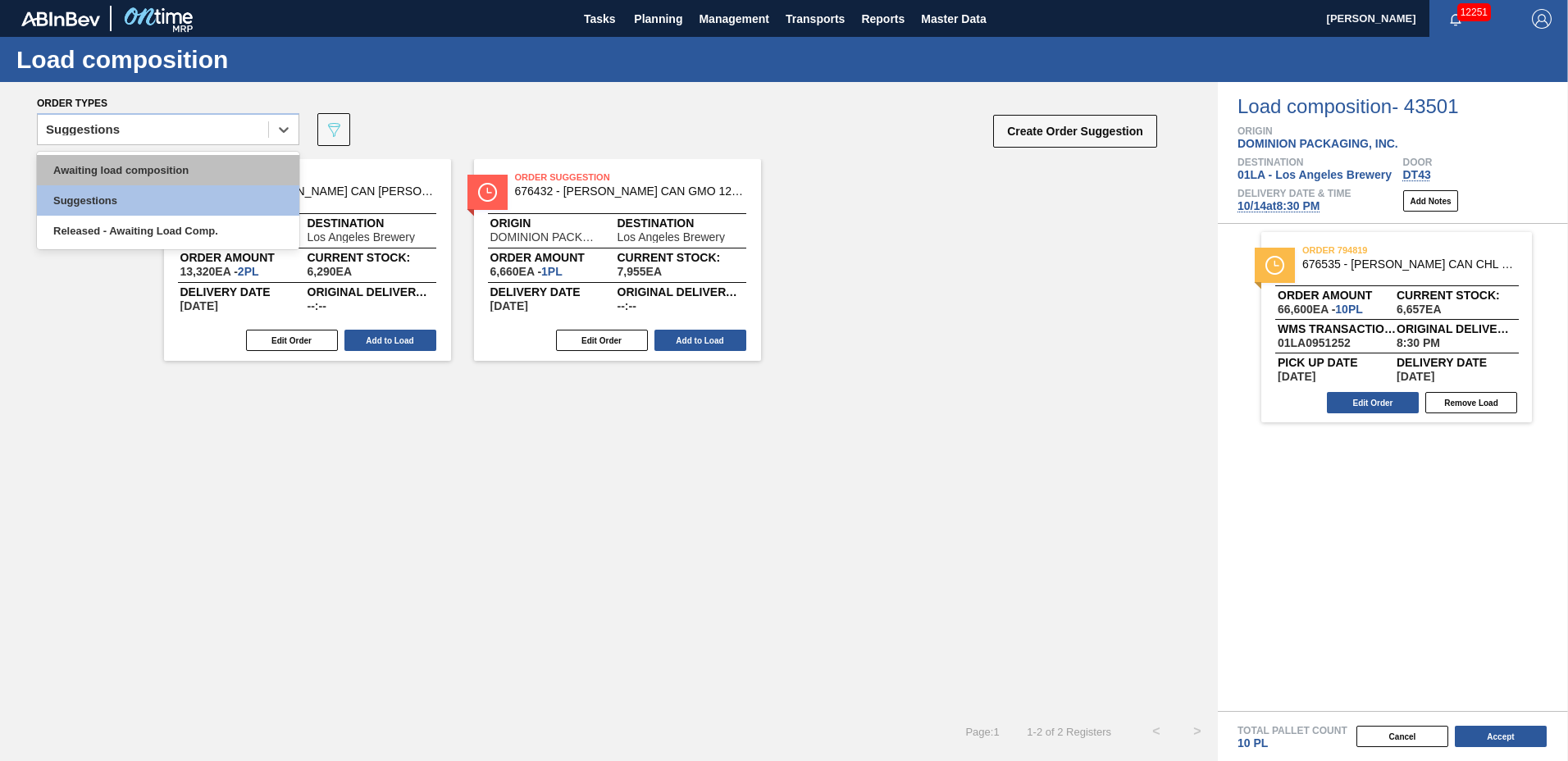
click at [145, 167] on div "Awaiting load composition" at bounding box center [169, 170] width 263 height 30
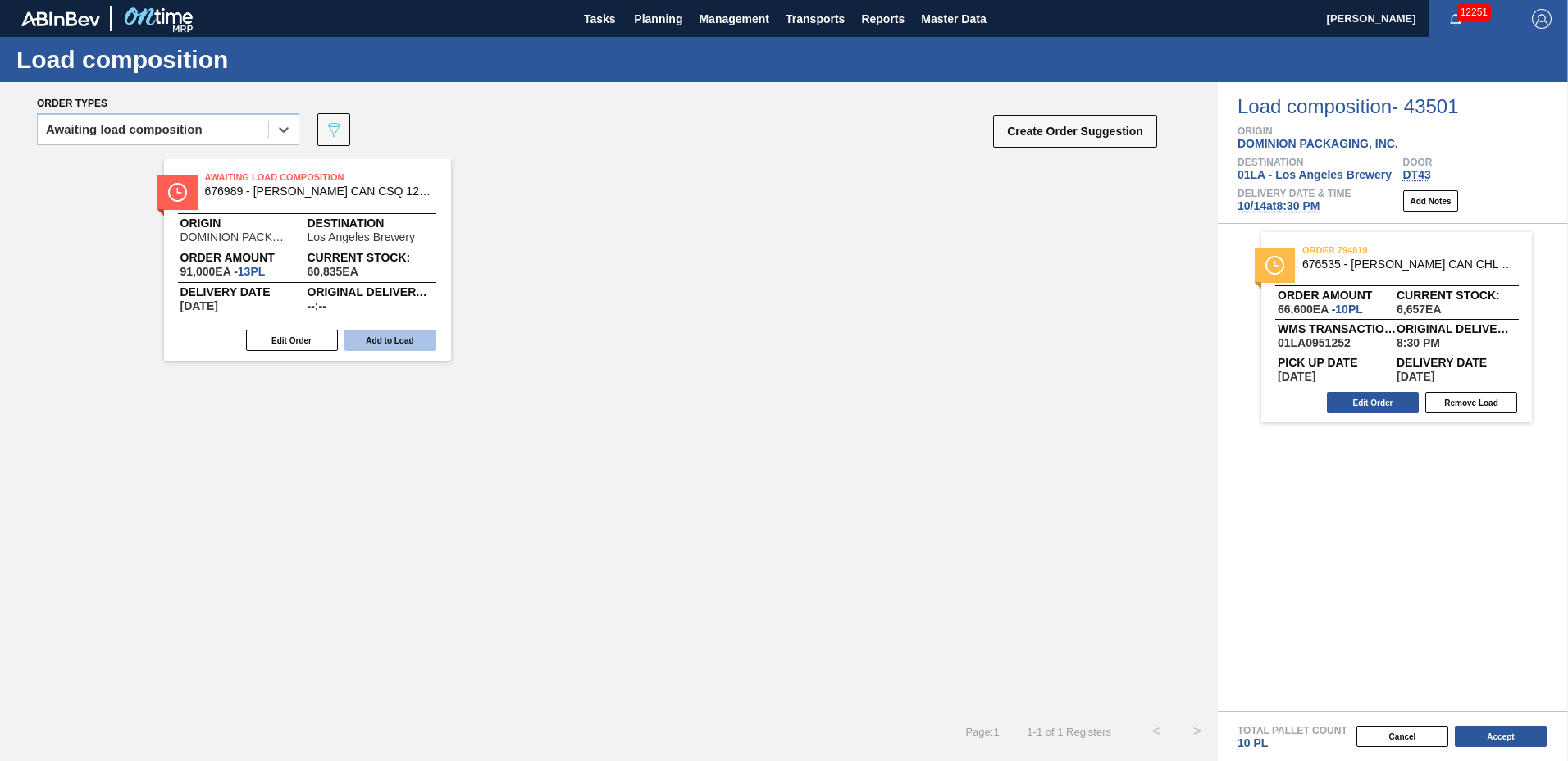
click at [430, 349] on button "Add to Load" at bounding box center [390, 341] width 92 height 21
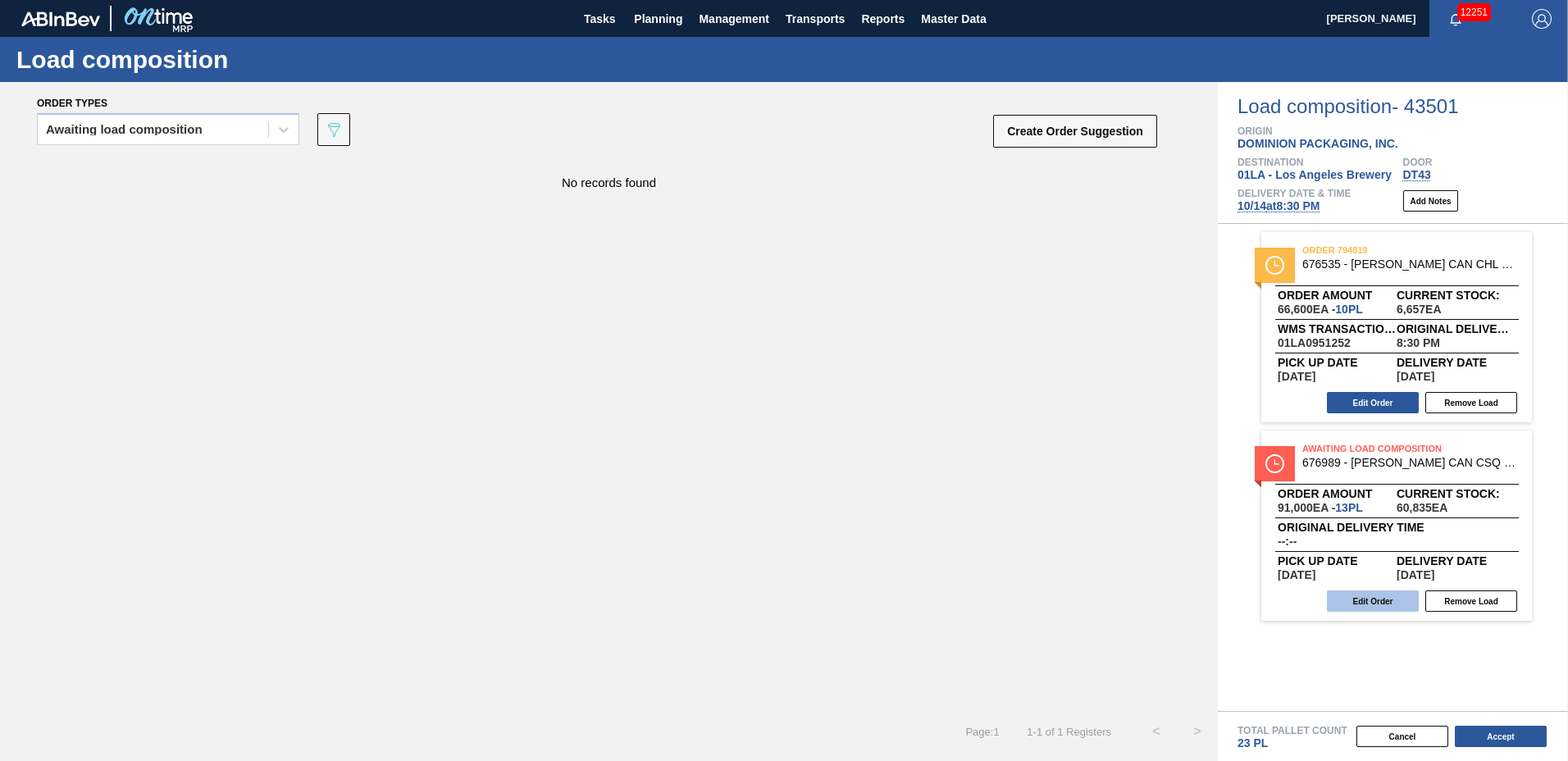
click at [1369, 602] on button "Edit Order" at bounding box center [1373, 601] width 92 height 21
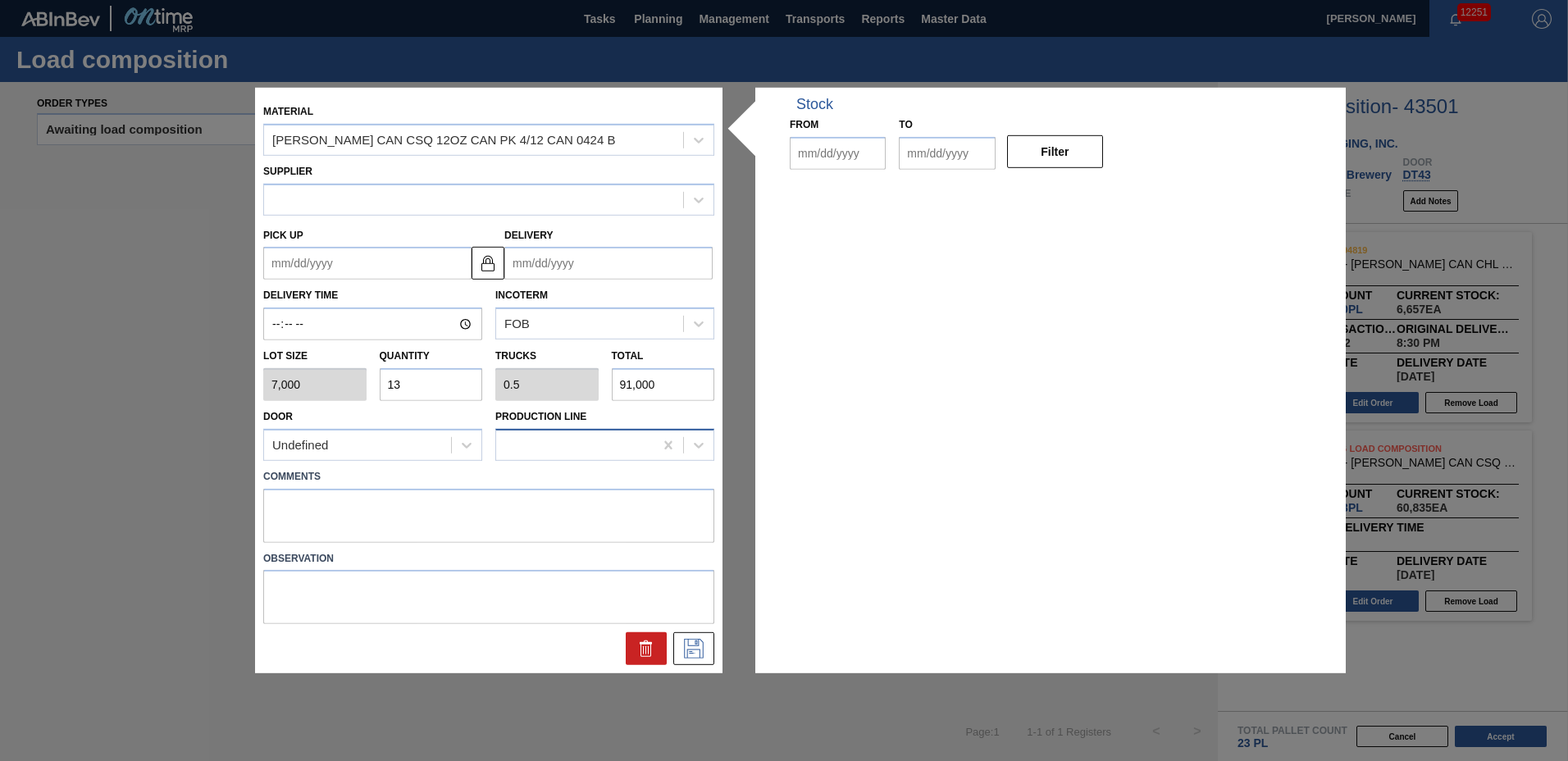
type input "7,000"
type input "13"
type input "0.5"
type input "91,000"
type up "[DATE]"
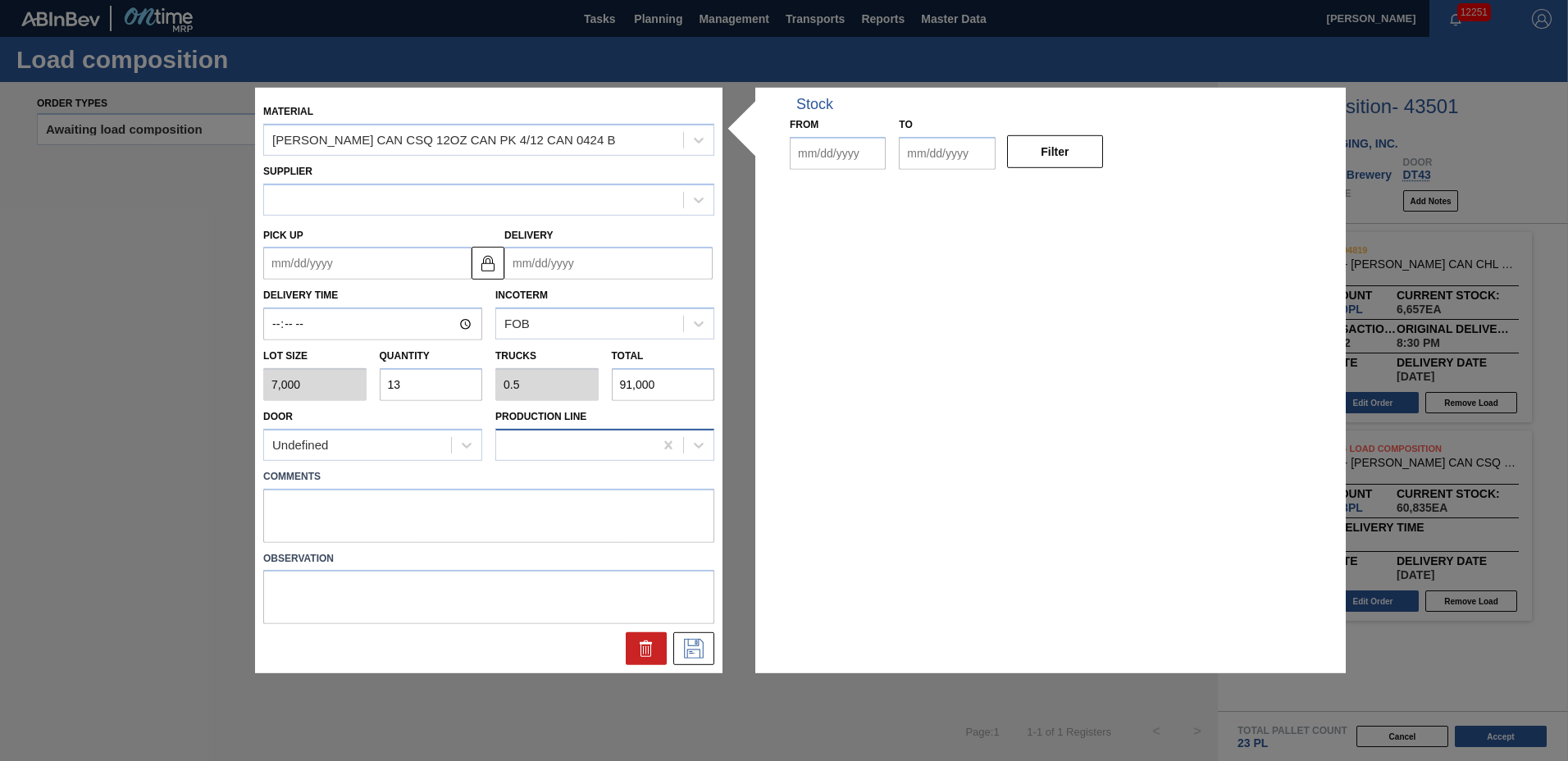
type input "[DATE]"
click at [409, 388] on input "13" at bounding box center [431, 384] width 104 height 33
type input "1"
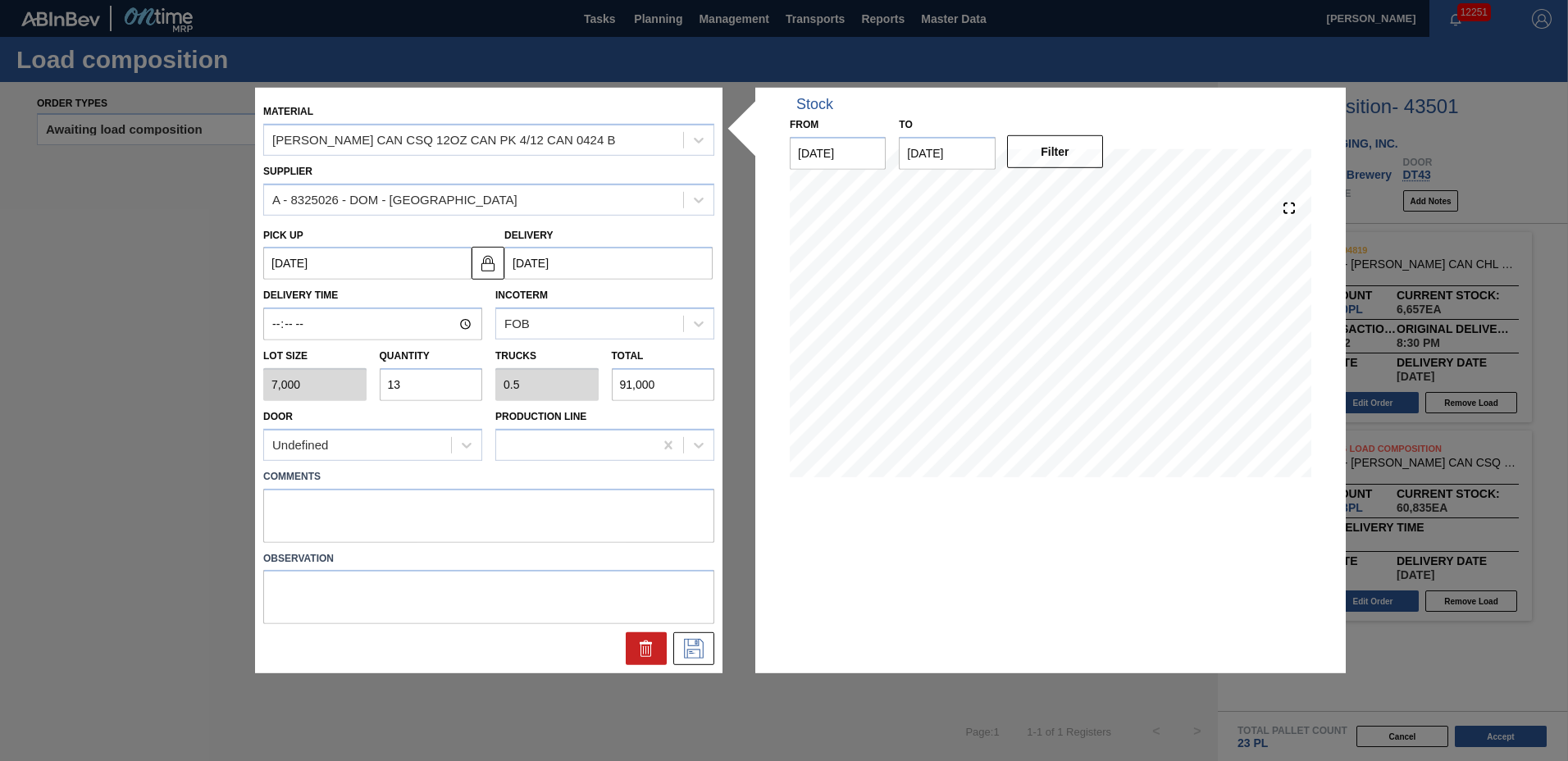
type input "0.038"
type input "7,000"
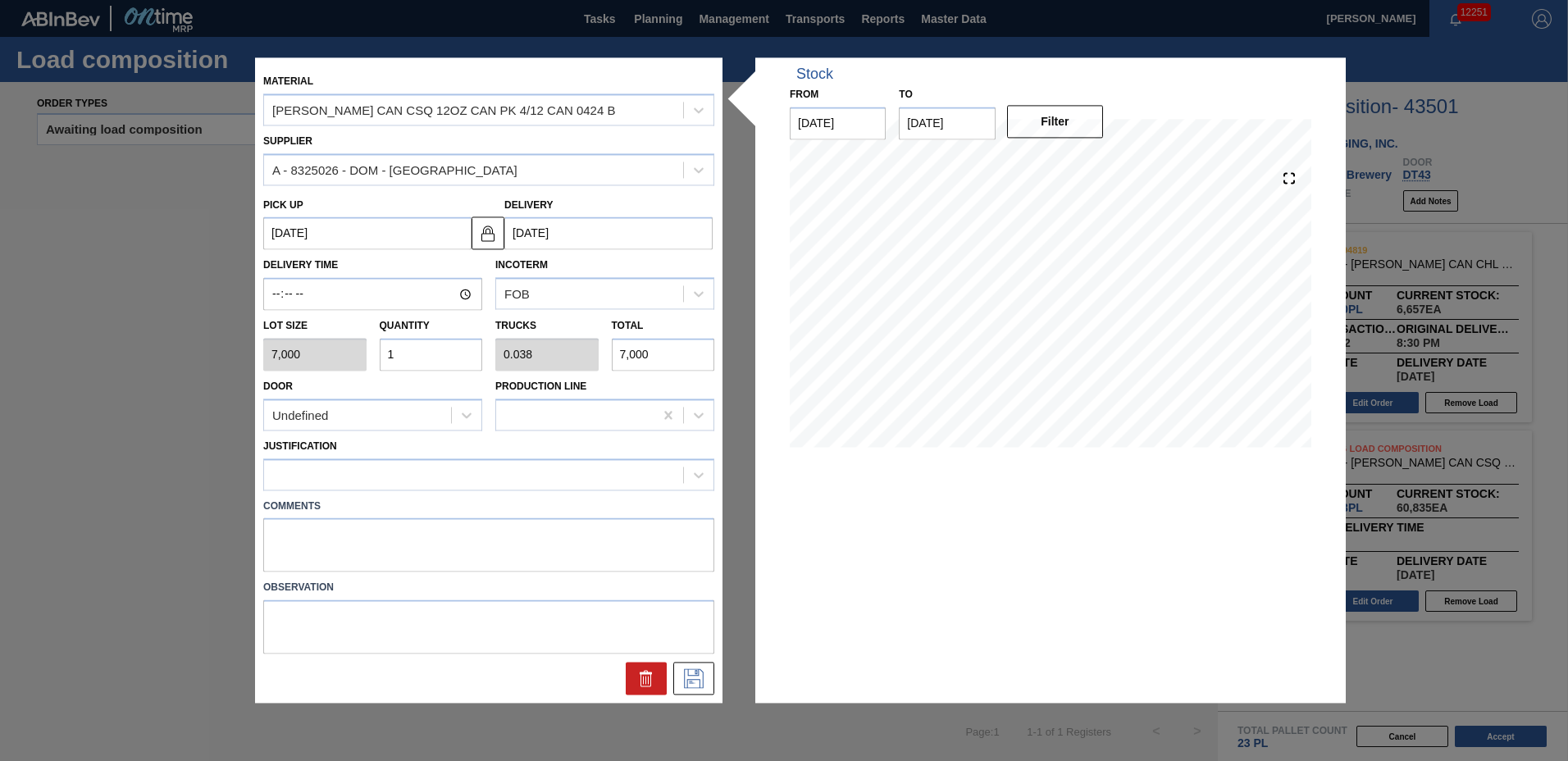
type input "16"
type input "0.615"
type input "112,000"
type input "16"
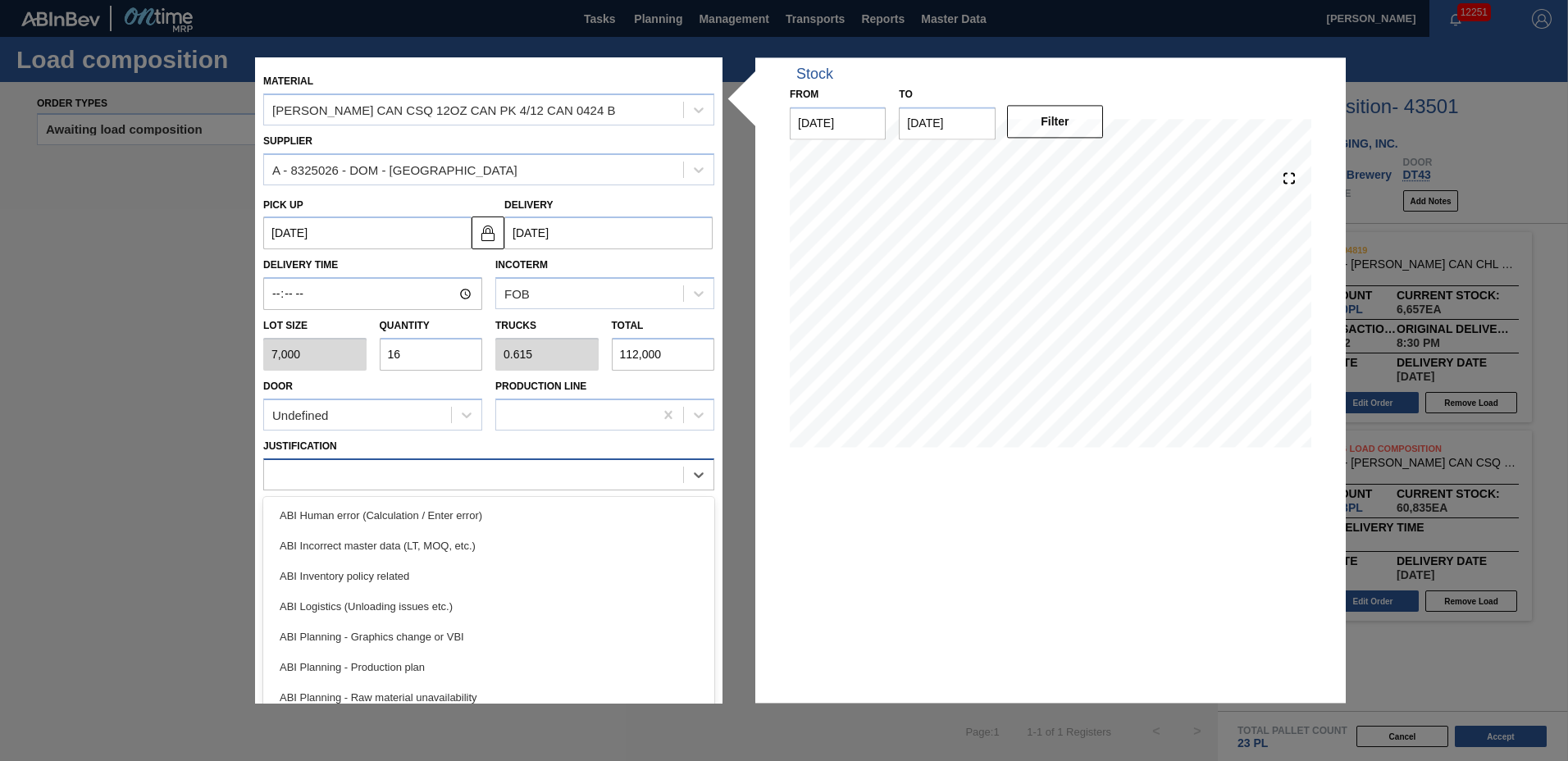
click at [361, 469] on div at bounding box center [474, 475] width 419 height 24
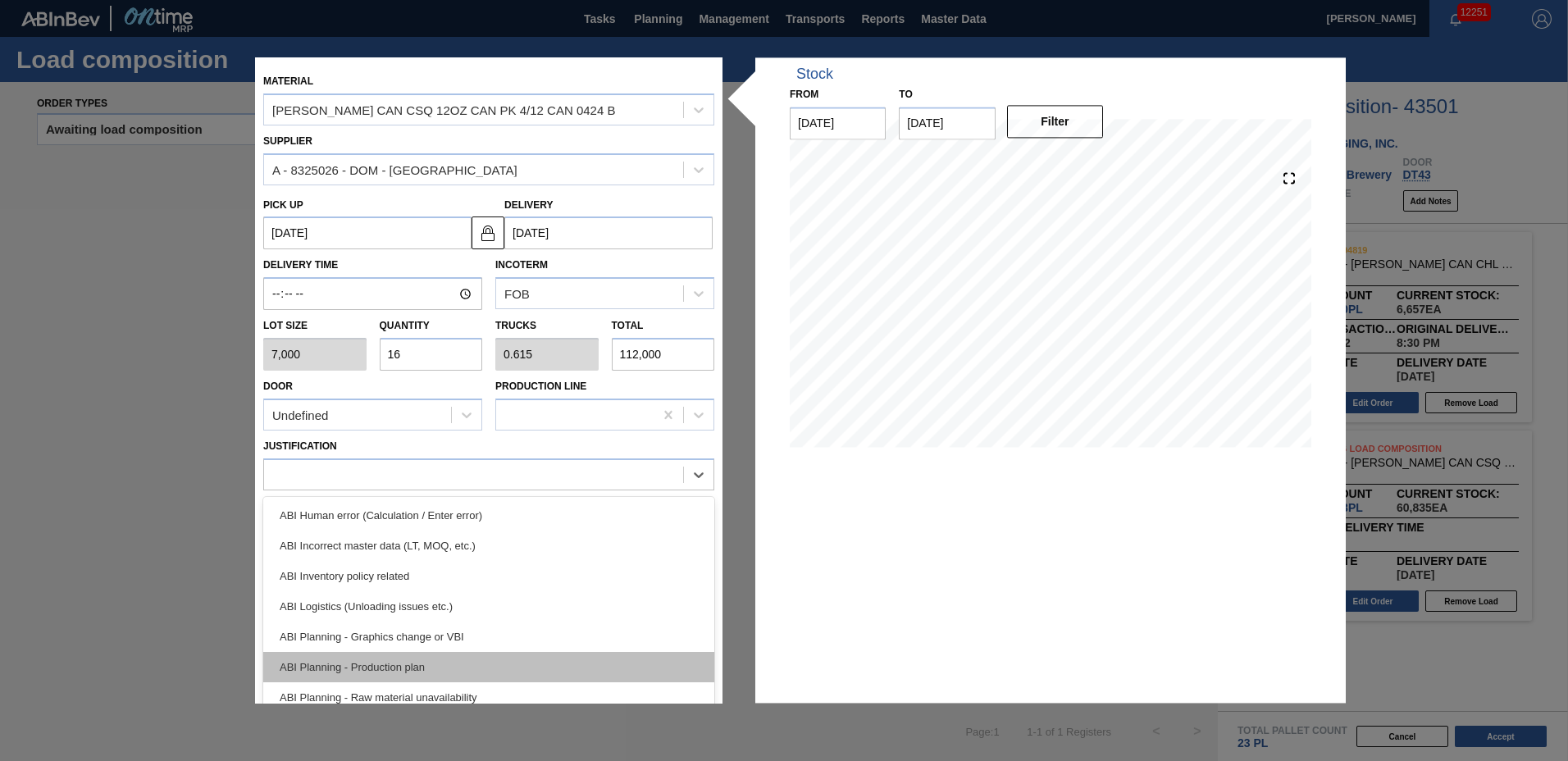
click at [397, 658] on div "ABI Planning - Production plan" at bounding box center [489, 667] width 451 height 30
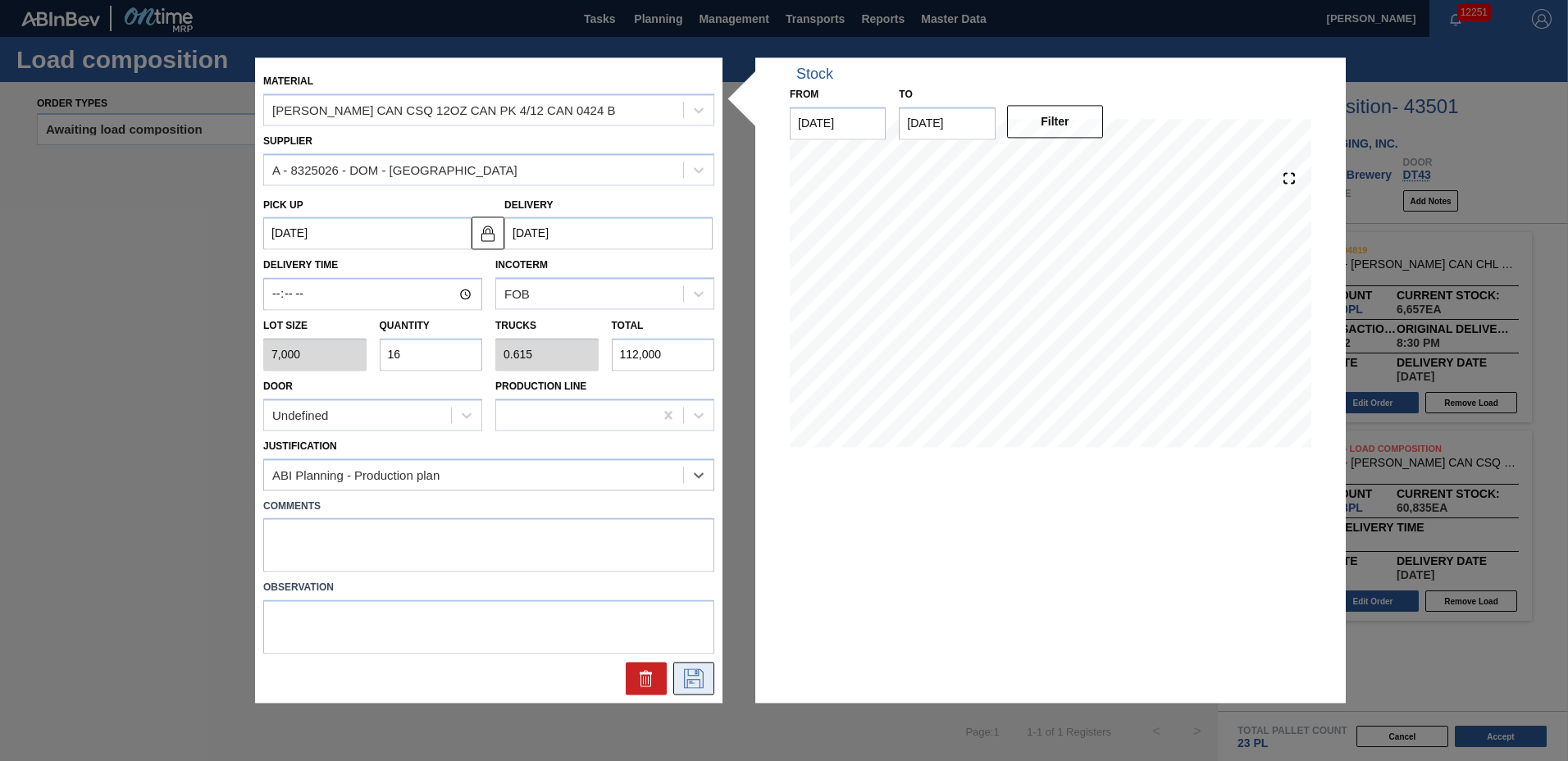
click at [682, 682] on icon at bounding box center [694, 679] width 27 height 20
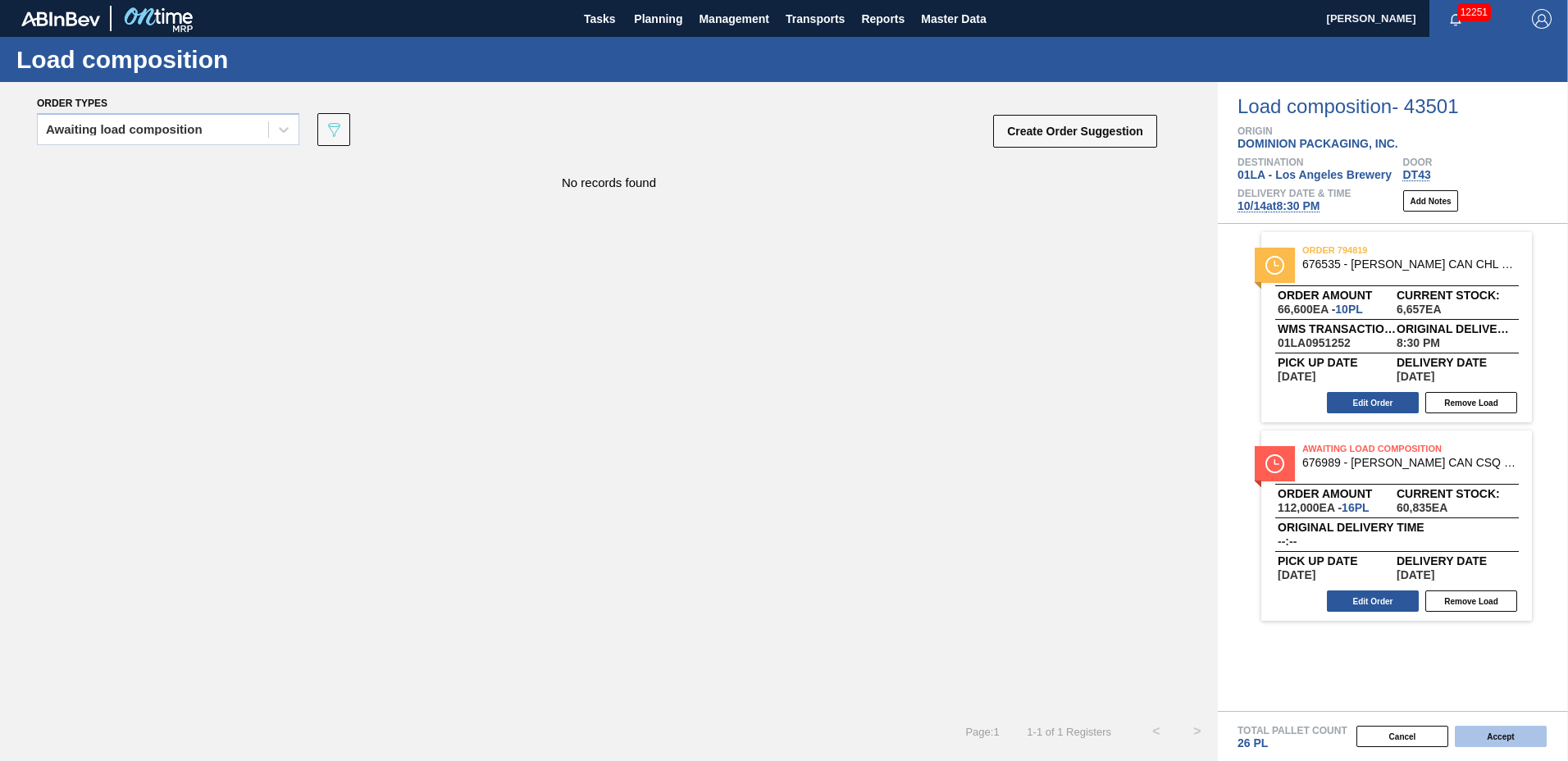
click at [1505, 734] on button "Accept" at bounding box center [1501, 736] width 92 height 21
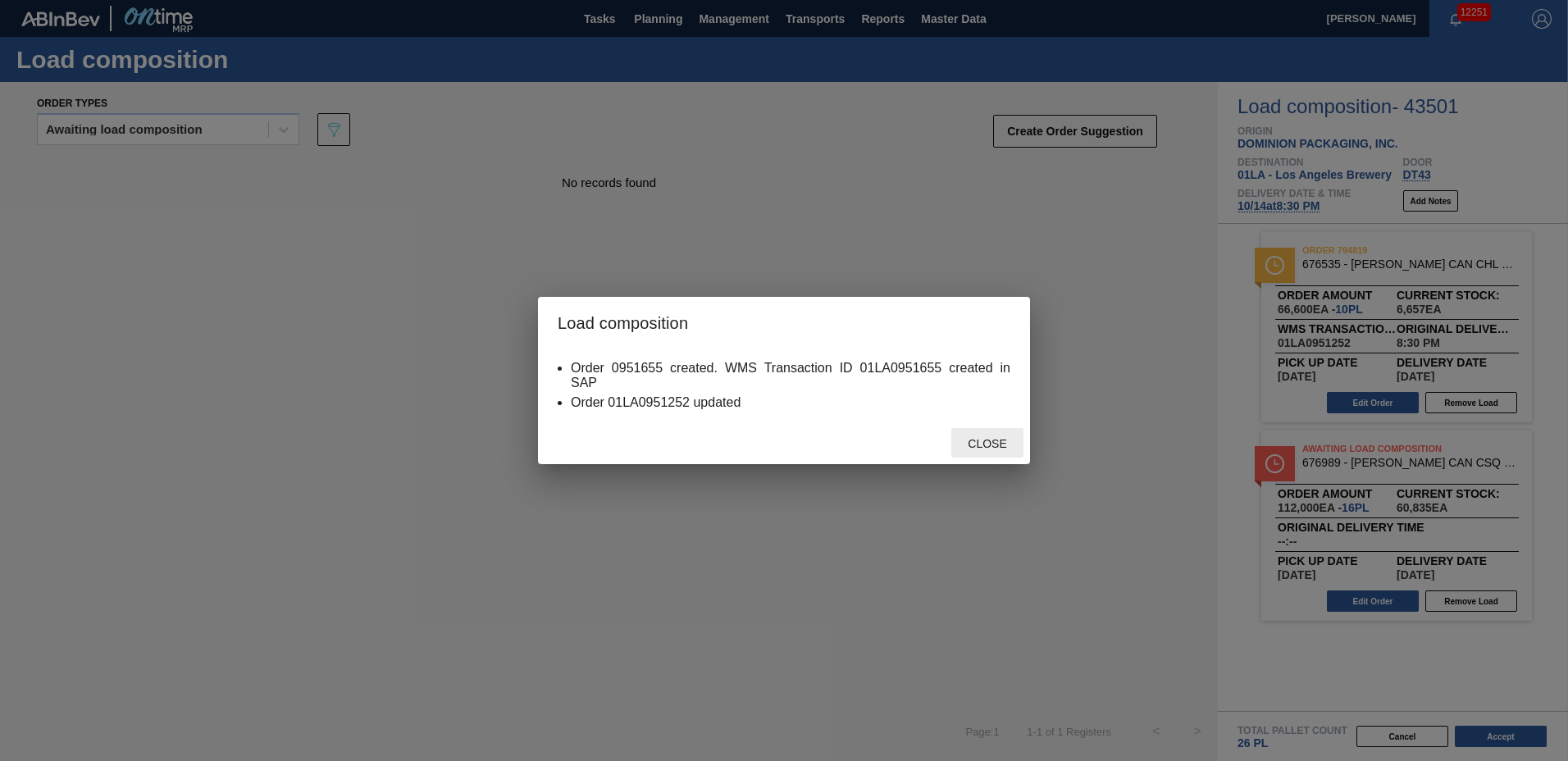
click at [990, 451] on div "Close" at bounding box center [987, 443] width 72 height 30
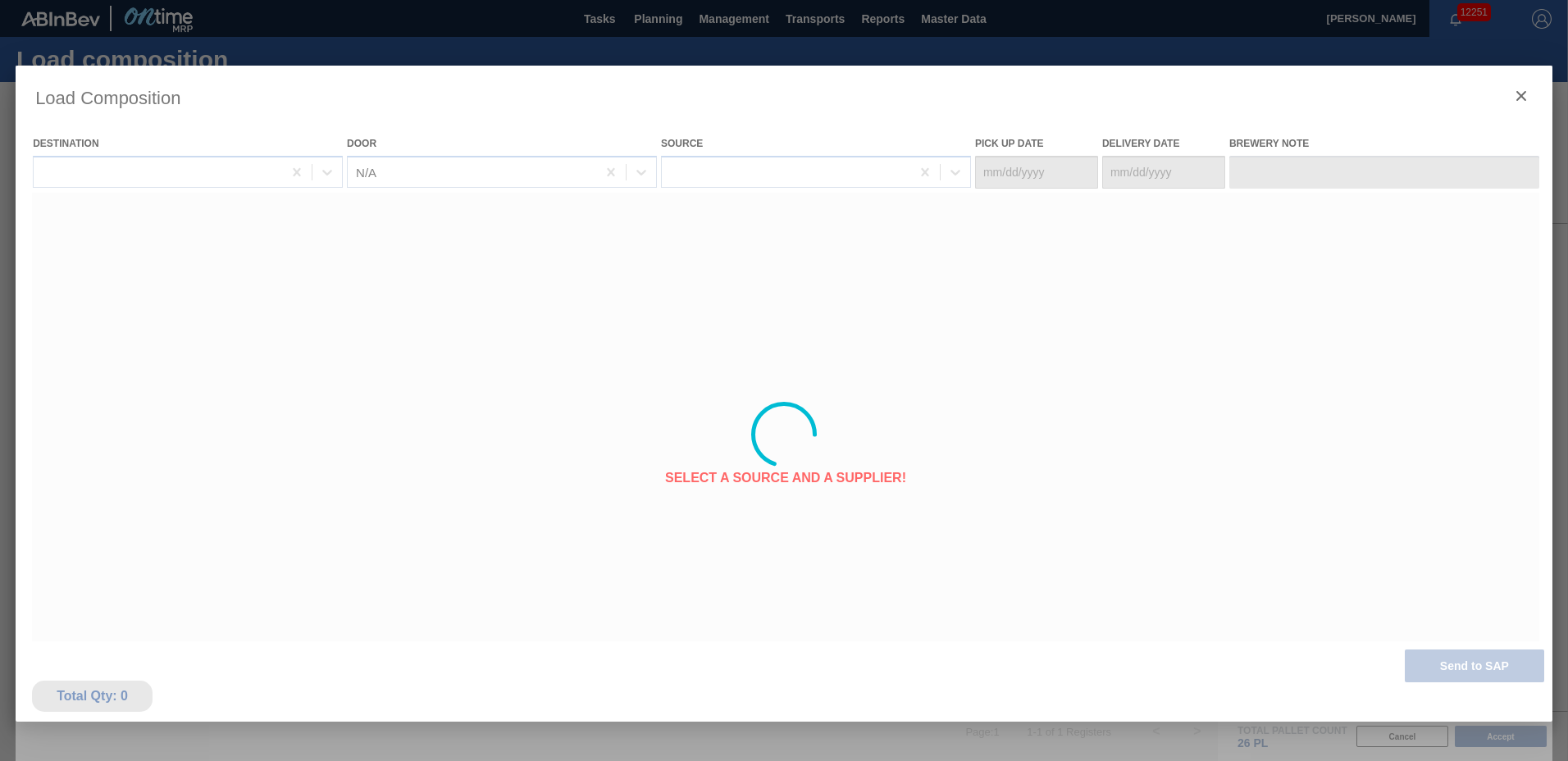
type Date "[DATE]"
type Date "10/14/2025"
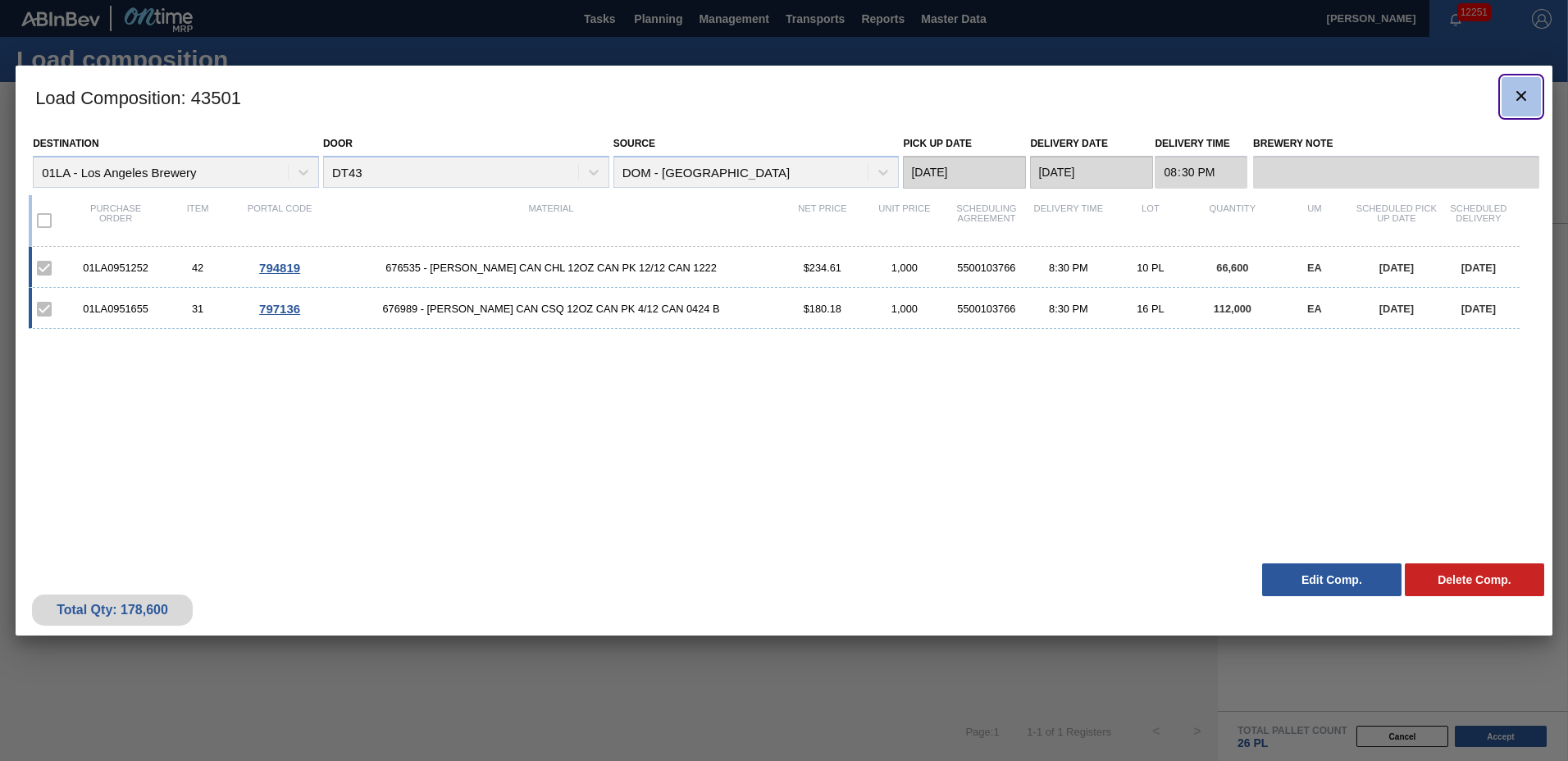
click at [1517, 105] on icon "botão de ícone" at bounding box center [1521, 96] width 20 height 20
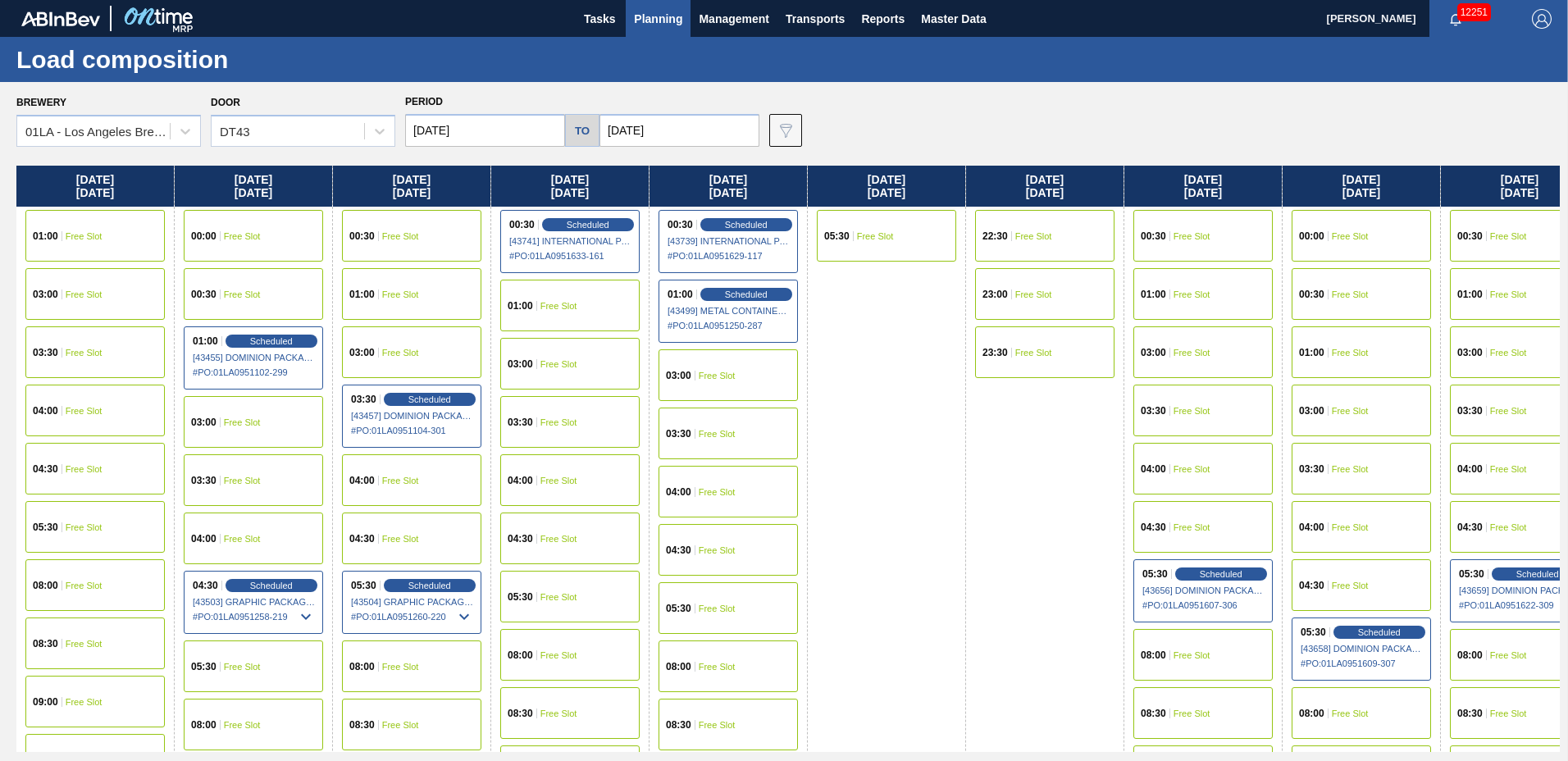
click at [649, 16] on span "Planning" at bounding box center [658, 19] width 49 height 20
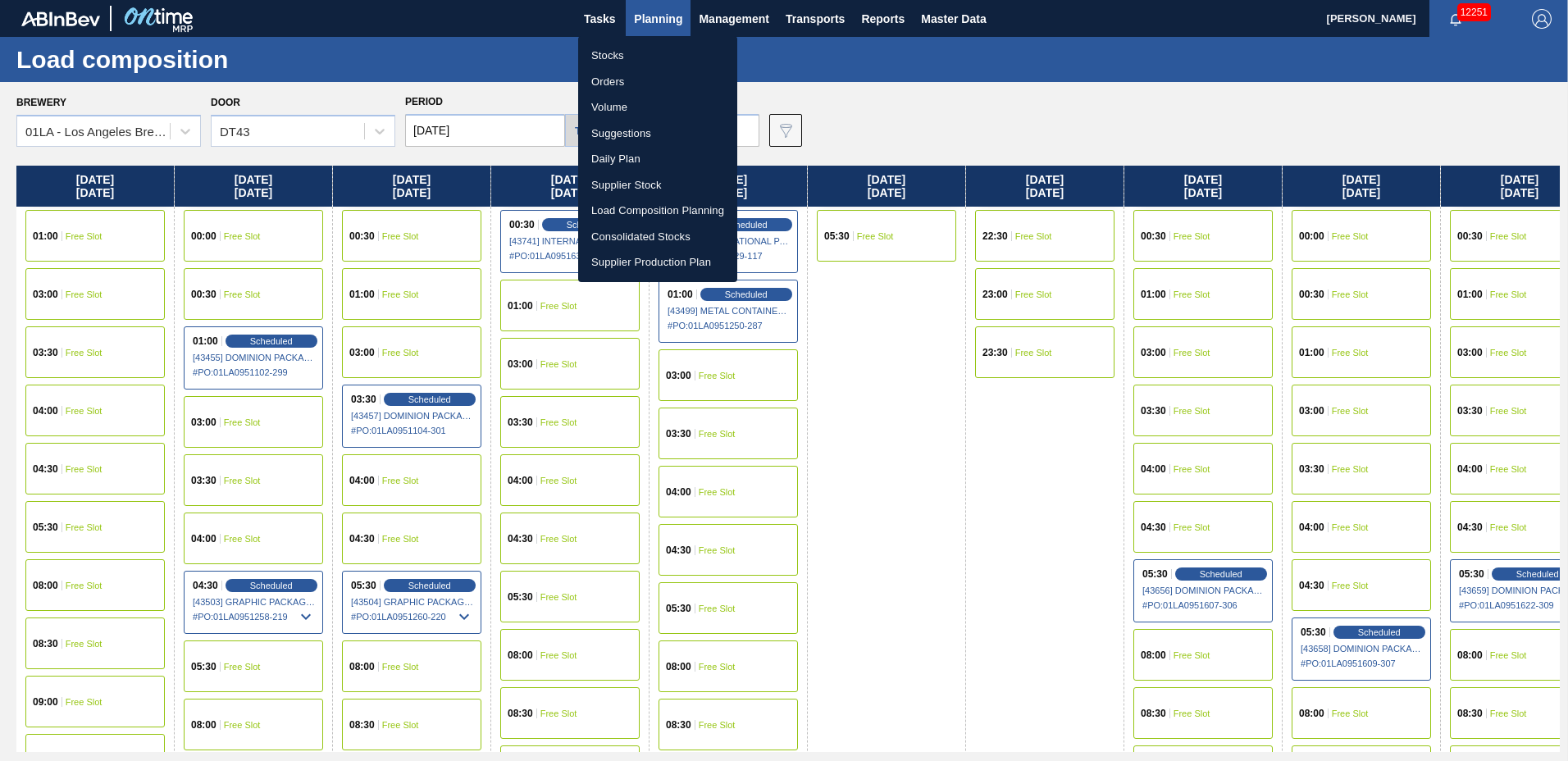
click at [649, 137] on li "Suggestions" at bounding box center [657, 134] width 159 height 27
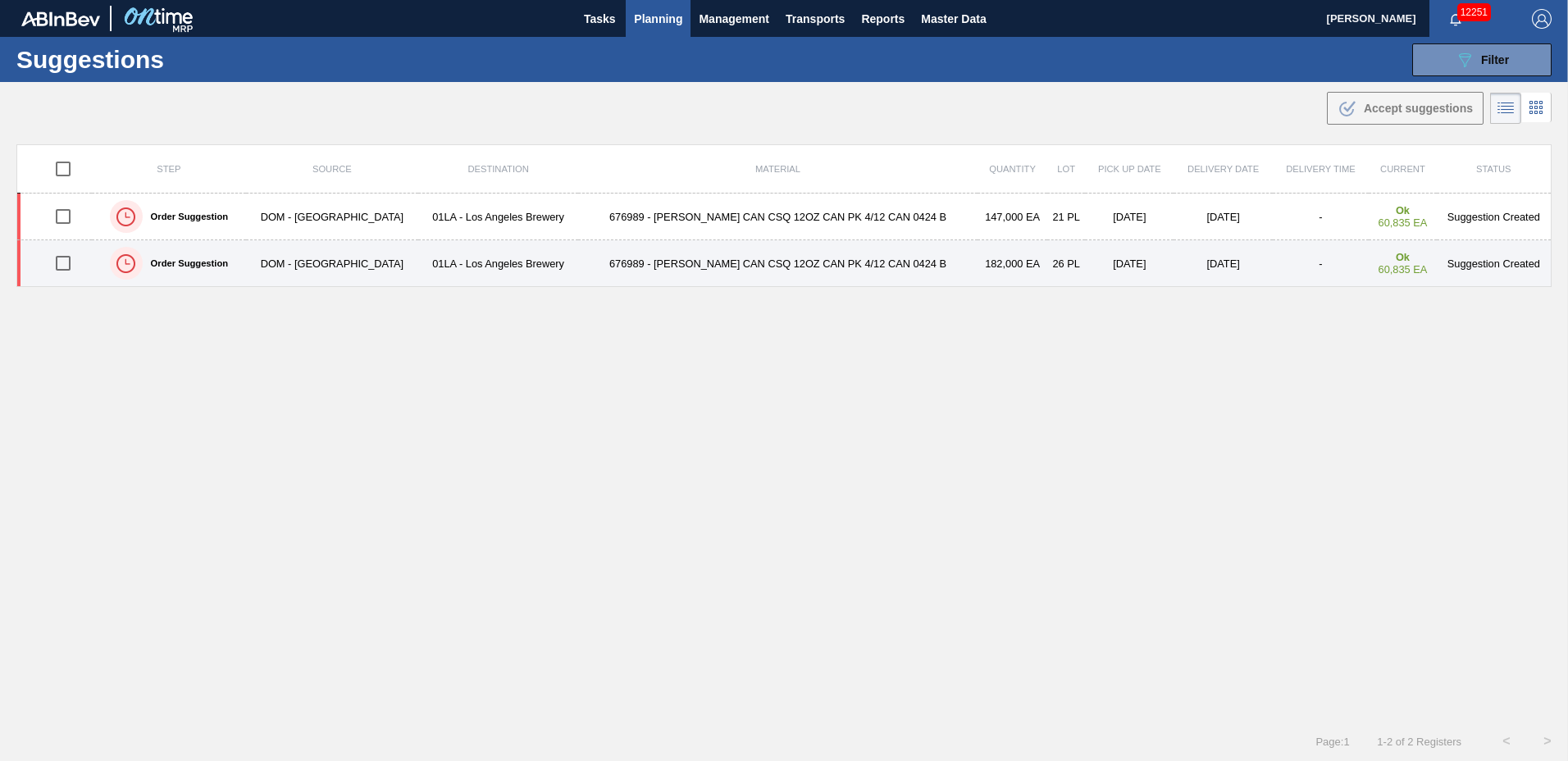
type to "01/02/2026"
click at [70, 261] on input "checkbox" at bounding box center [63, 263] width 35 height 35
checkbox input "true"
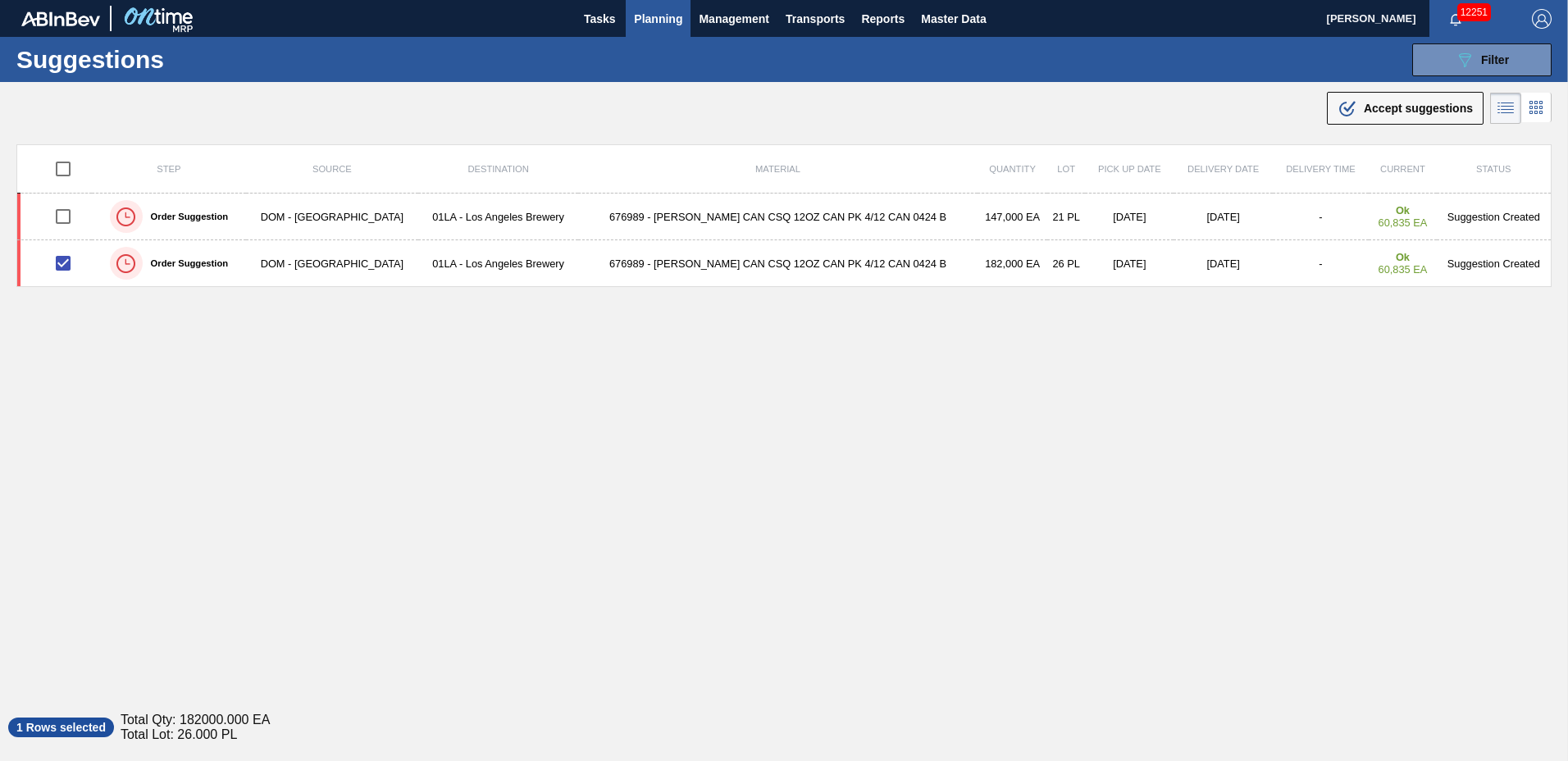
drag, startPoint x: 1406, startPoint y: 100, endPoint x: 1381, endPoint y: 102, distance: 25.1
click at [1402, 102] on div ".b{fill:var(--color-action-default)} Accept suggestions" at bounding box center [1405, 108] width 136 height 20
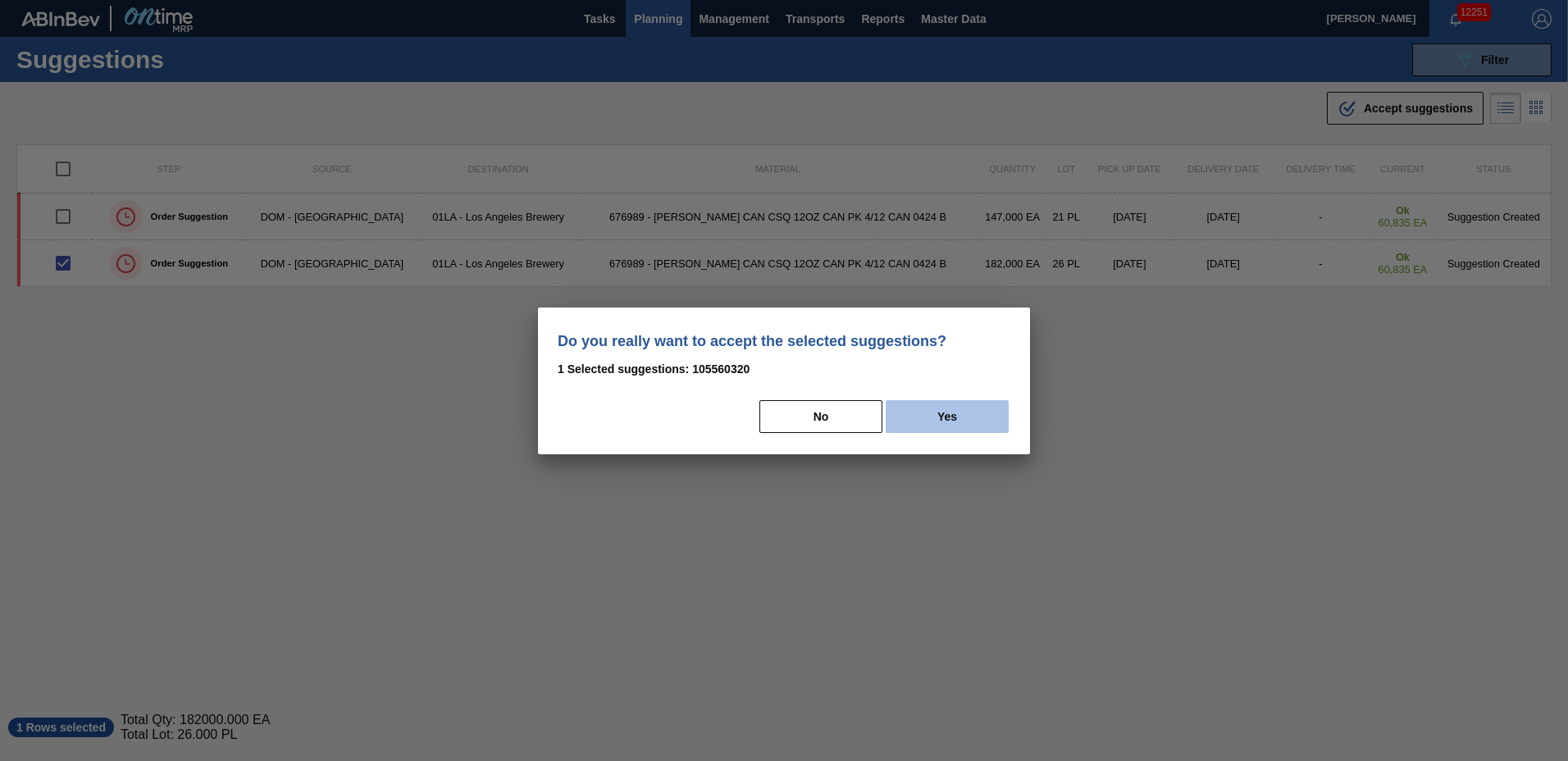
click at [968, 429] on button "Yes" at bounding box center [947, 416] width 123 height 33
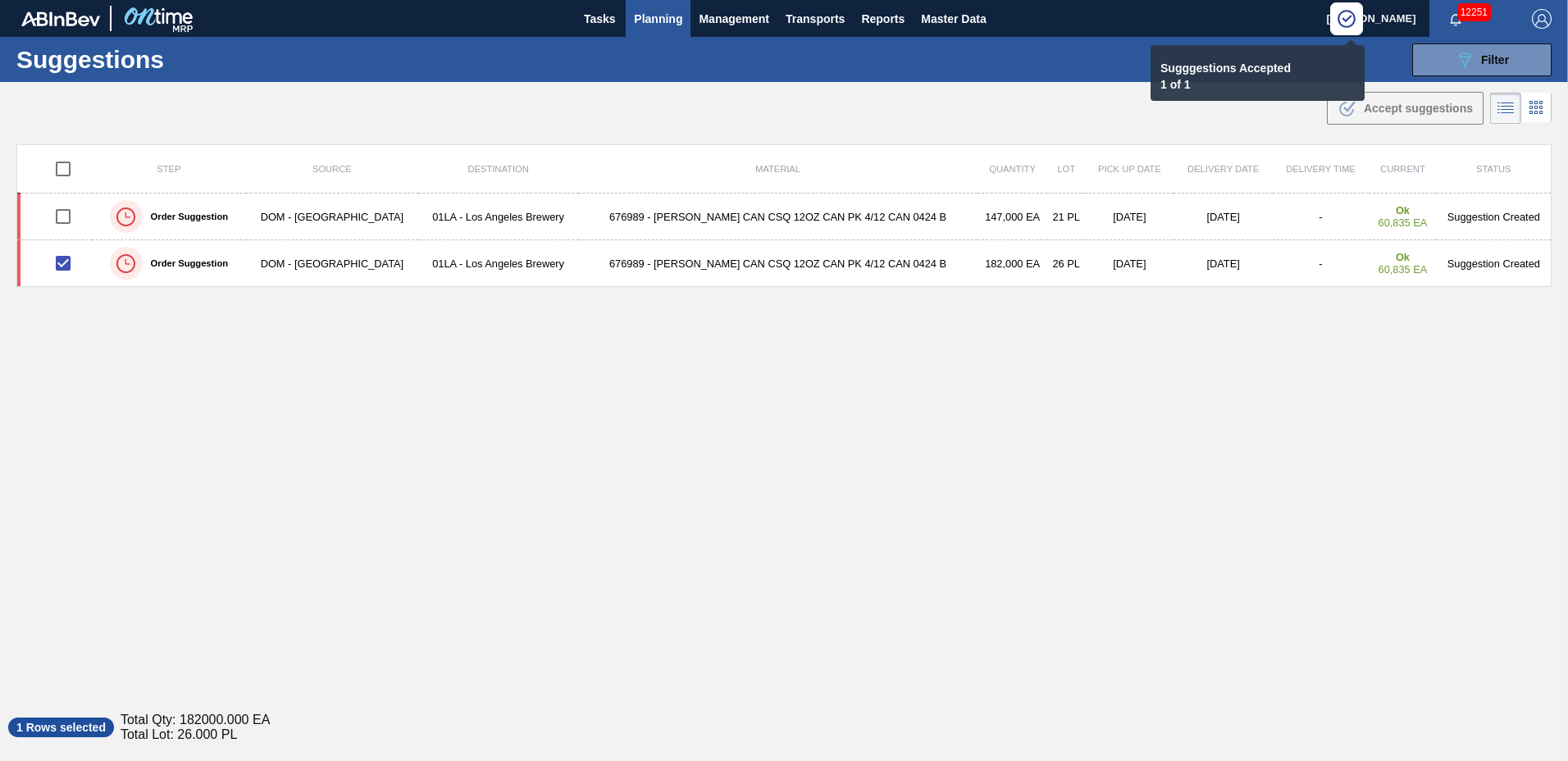
click at [675, 20] on span "Planning" at bounding box center [658, 19] width 49 height 20
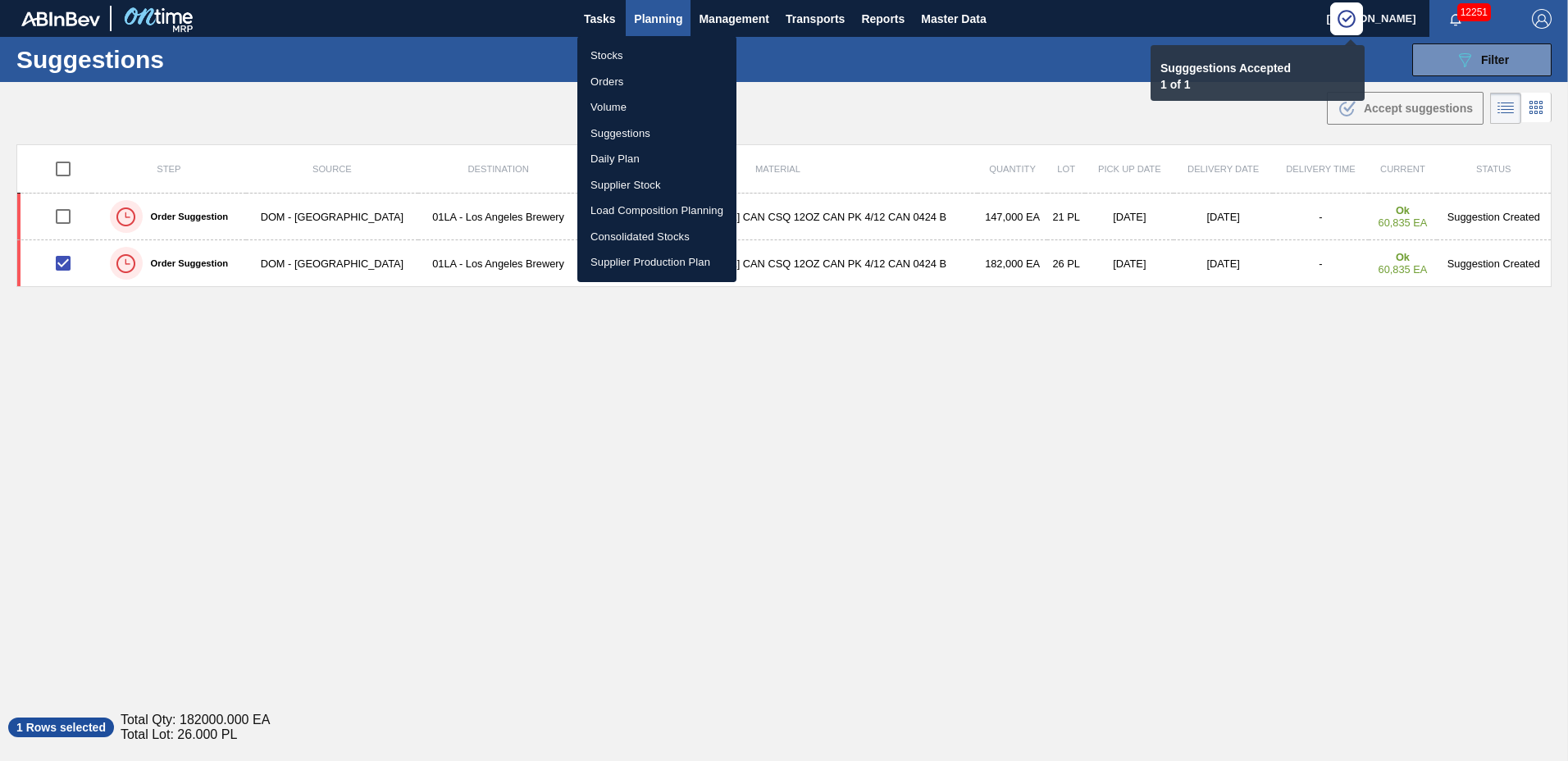
click at [651, 208] on li "Load Composition Planning" at bounding box center [656, 211] width 159 height 27
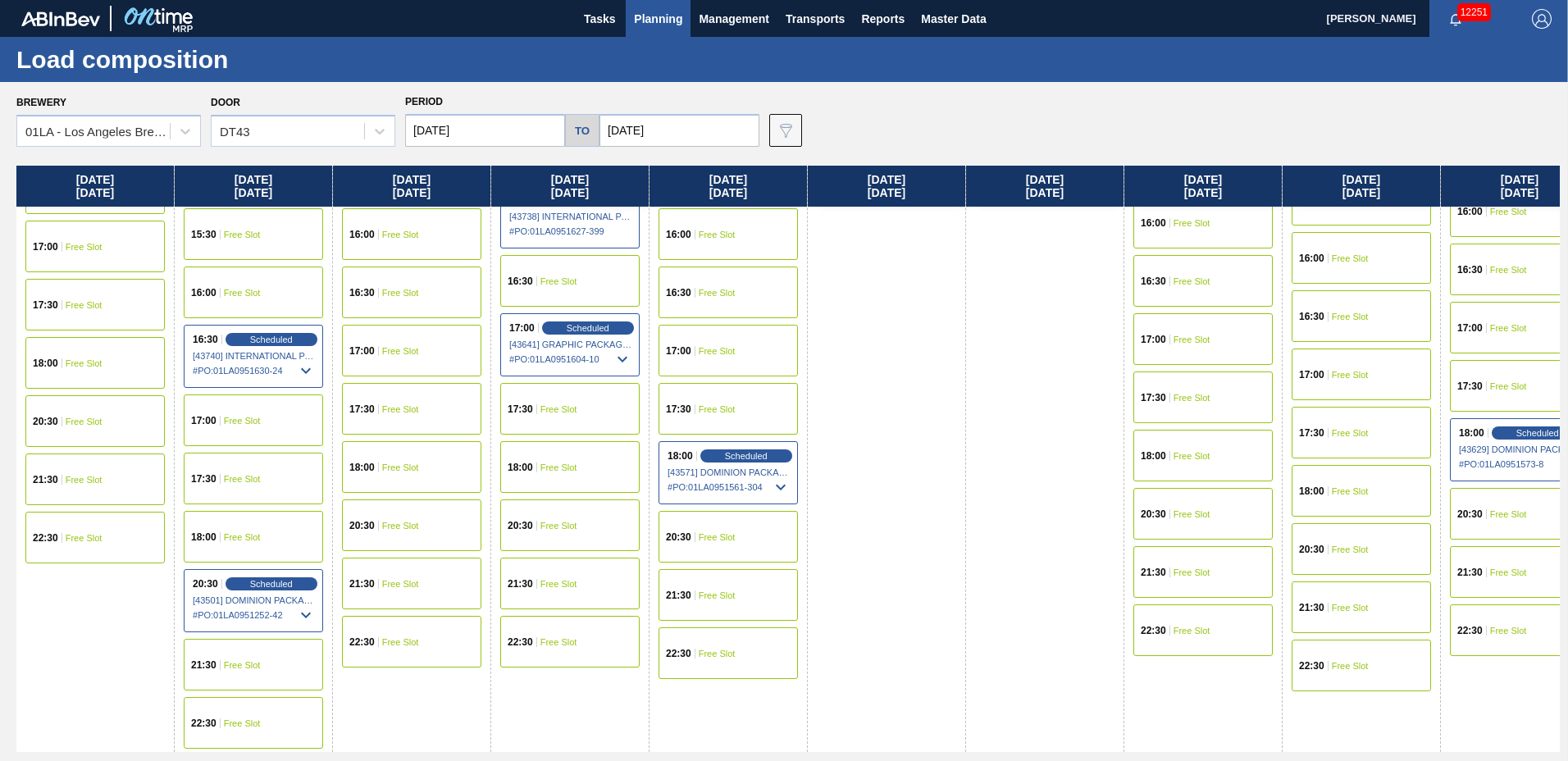
scroll to position [700, 0]
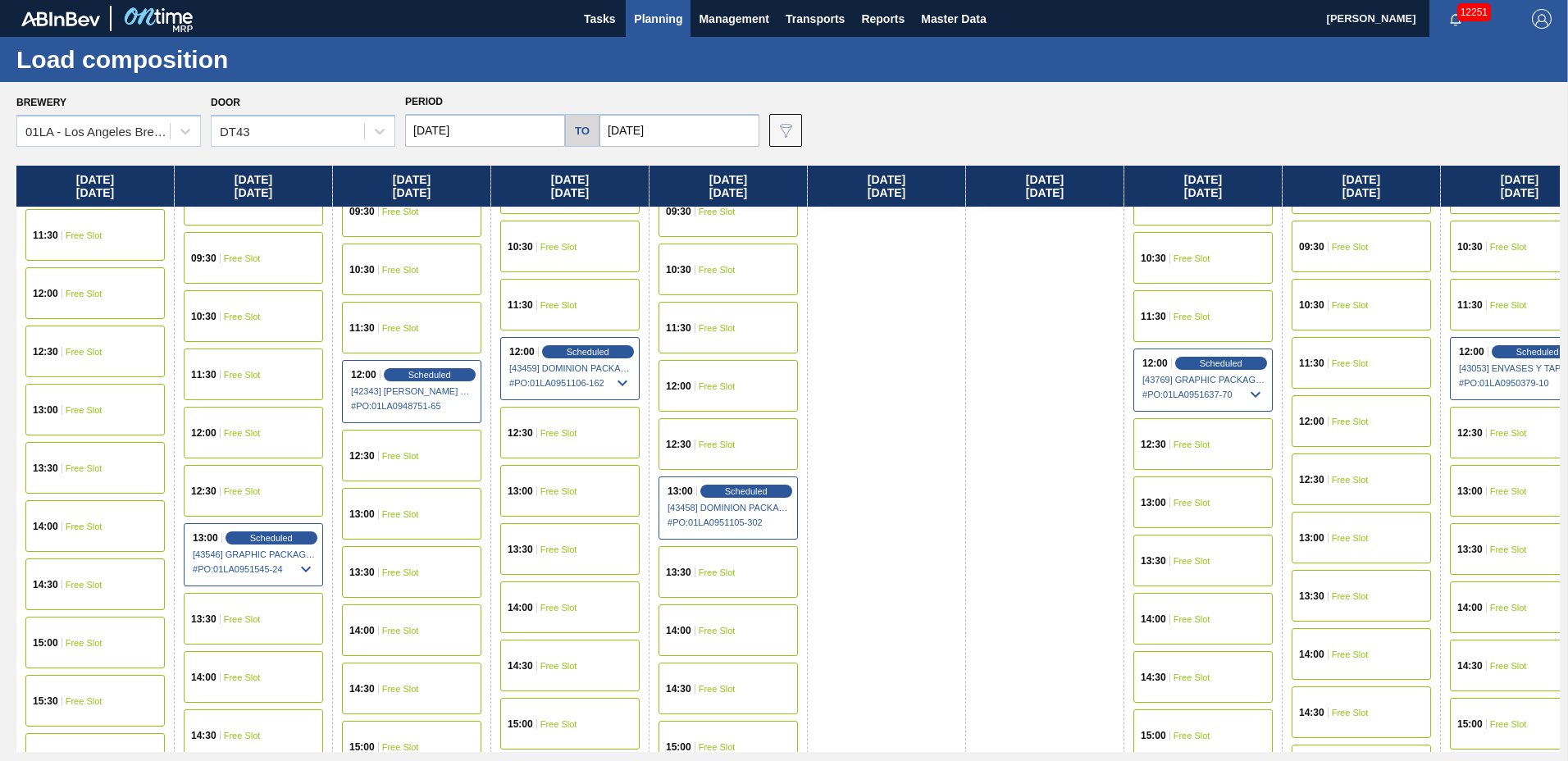
click at [1322, 542] on div "13:00 Free Slot" at bounding box center [1361, 537] width 139 height 51
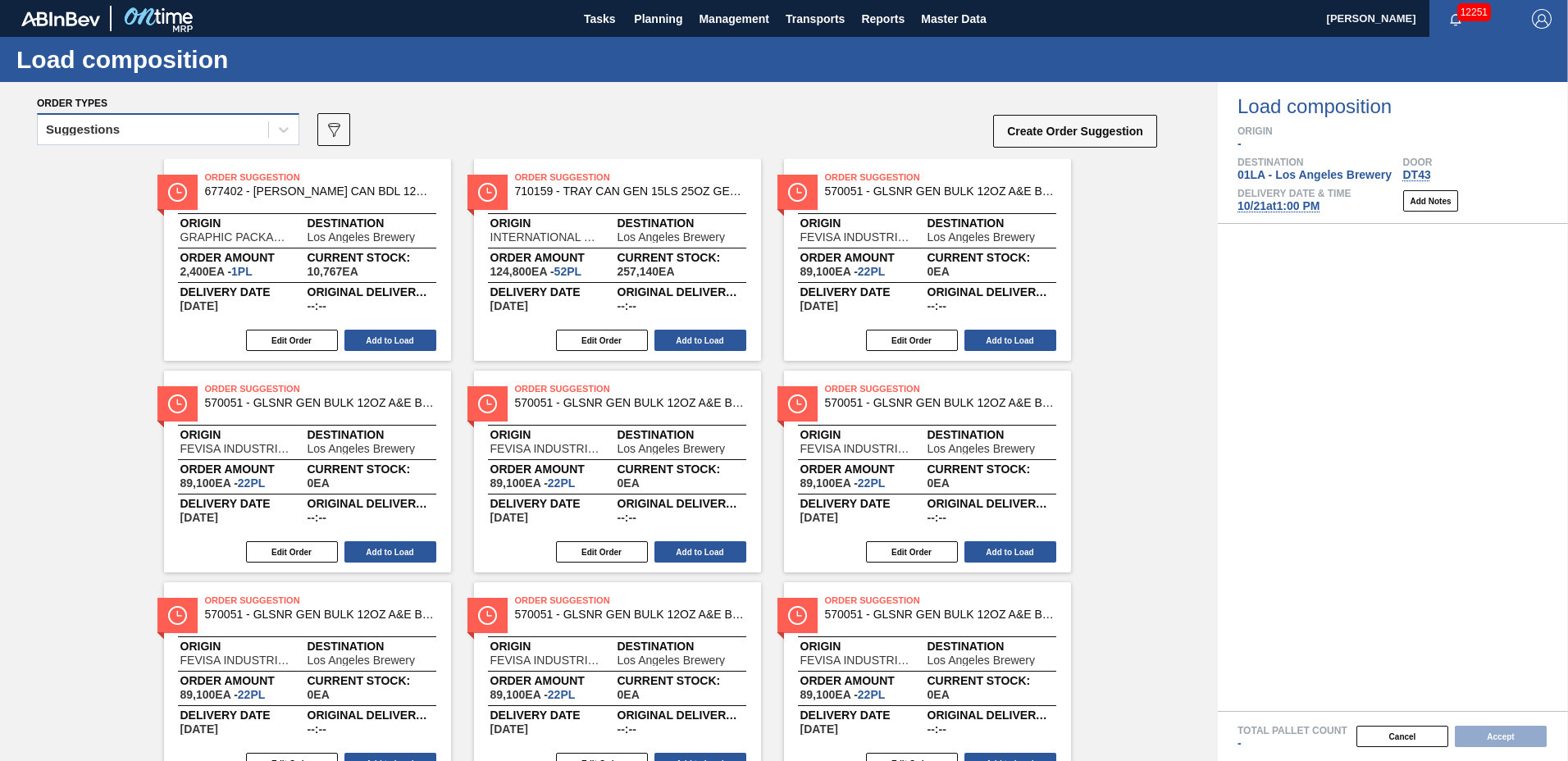
click at [130, 125] on div "Suggestions" at bounding box center [153, 129] width 231 height 24
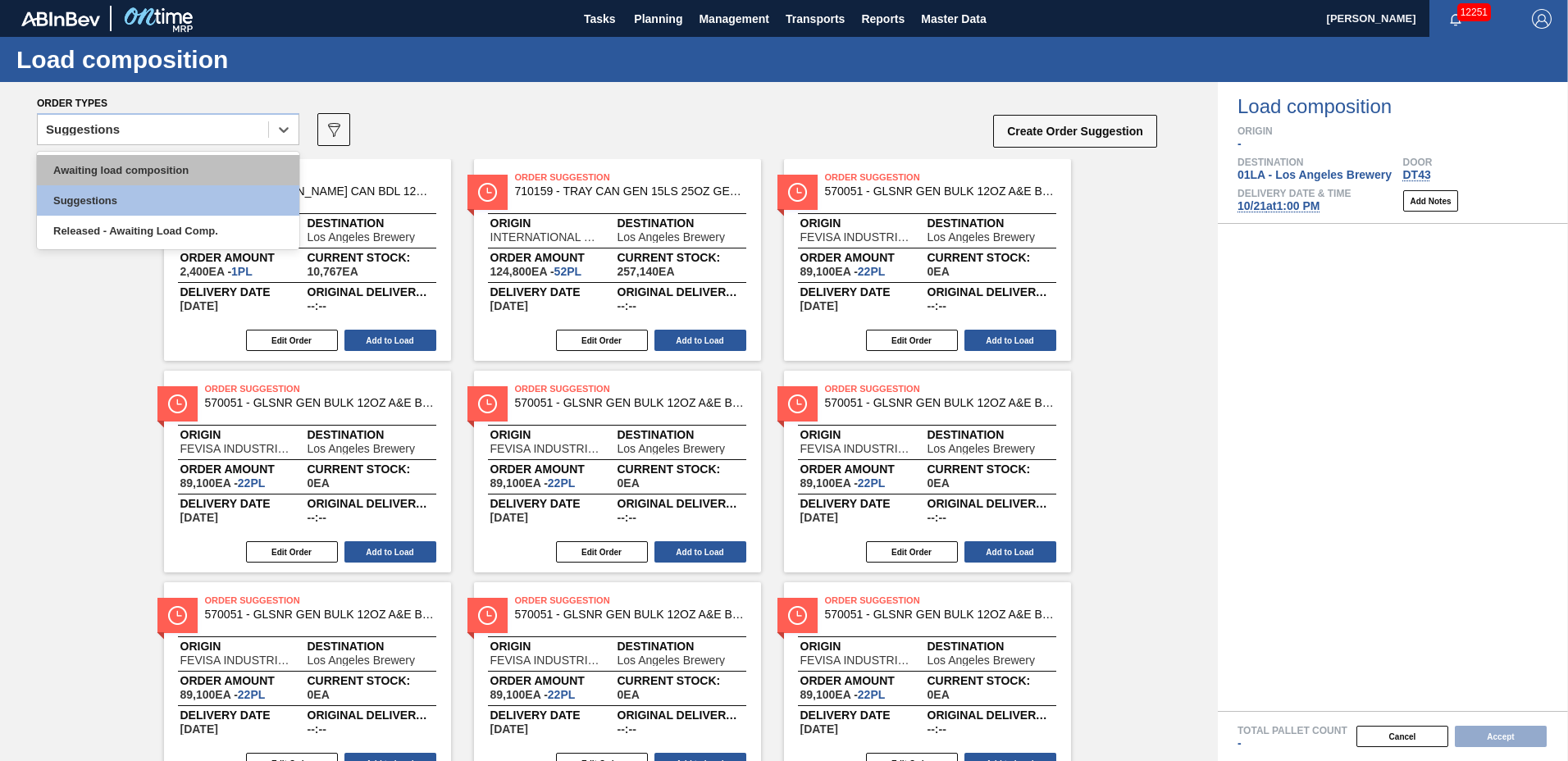
click at [124, 157] on div "Awaiting load composition" at bounding box center [169, 170] width 263 height 30
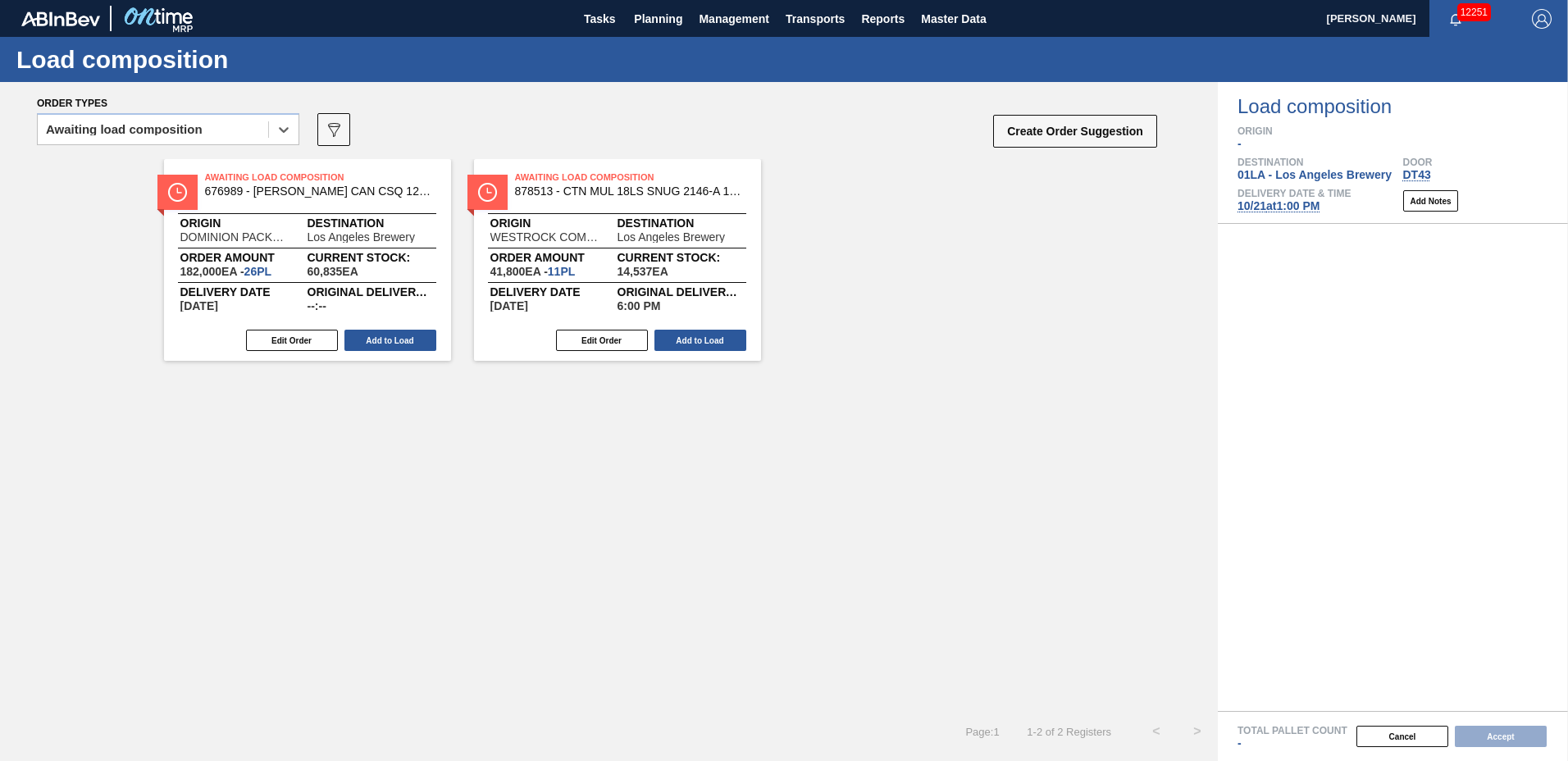
click at [381, 351] on div "Edit Order Add to Load" at bounding box center [301, 341] width 274 height 25
click at [384, 343] on button "Add to Load" at bounding box center [390, 341] width 92 height 21
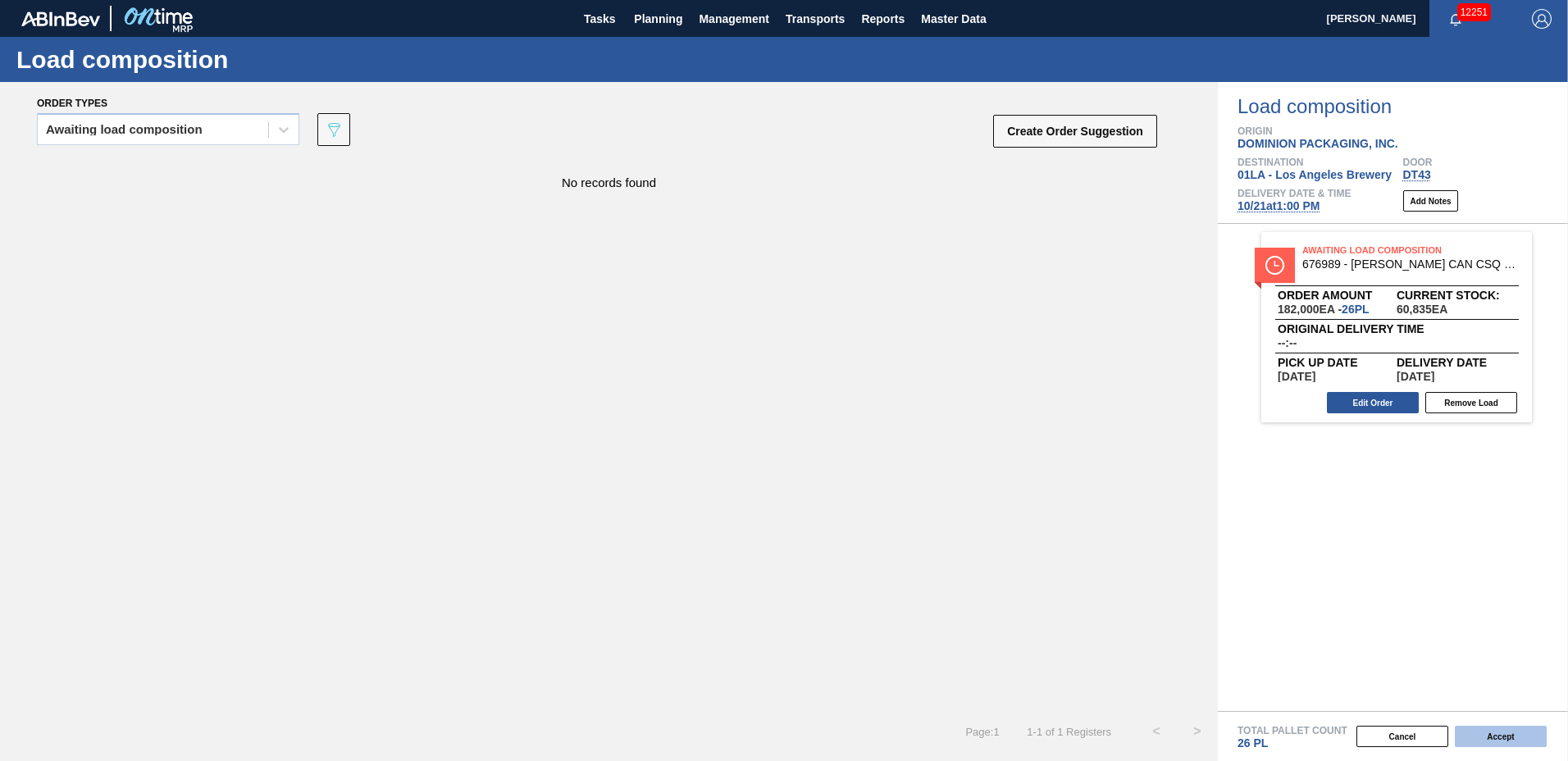
click at [1507, 739] on button "Accept" at bounding box center [1501, 736] width 92 height 21
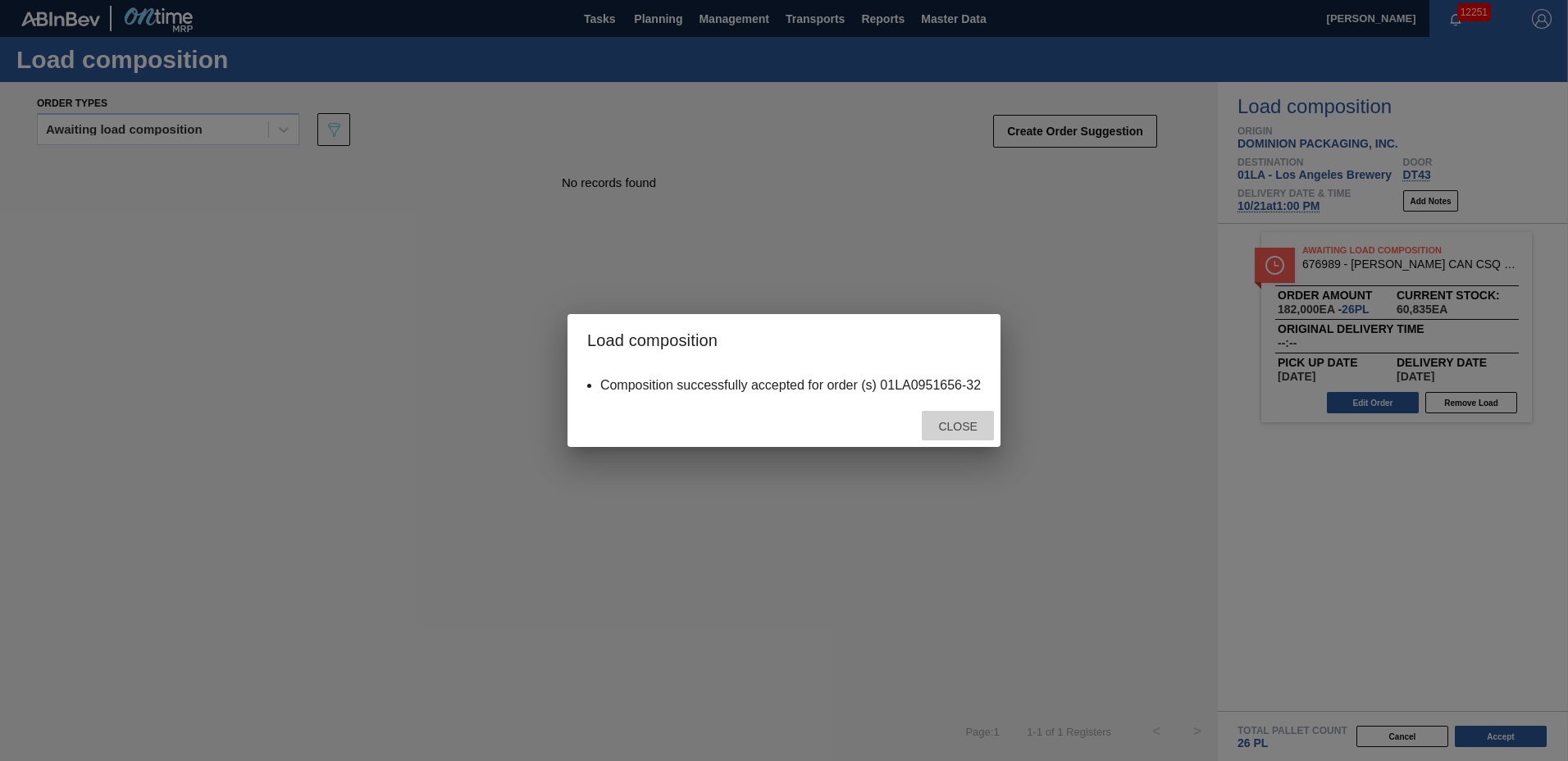
click at [953, 428] on span "Close" at bounding box center [957, 427] width 65 height 13
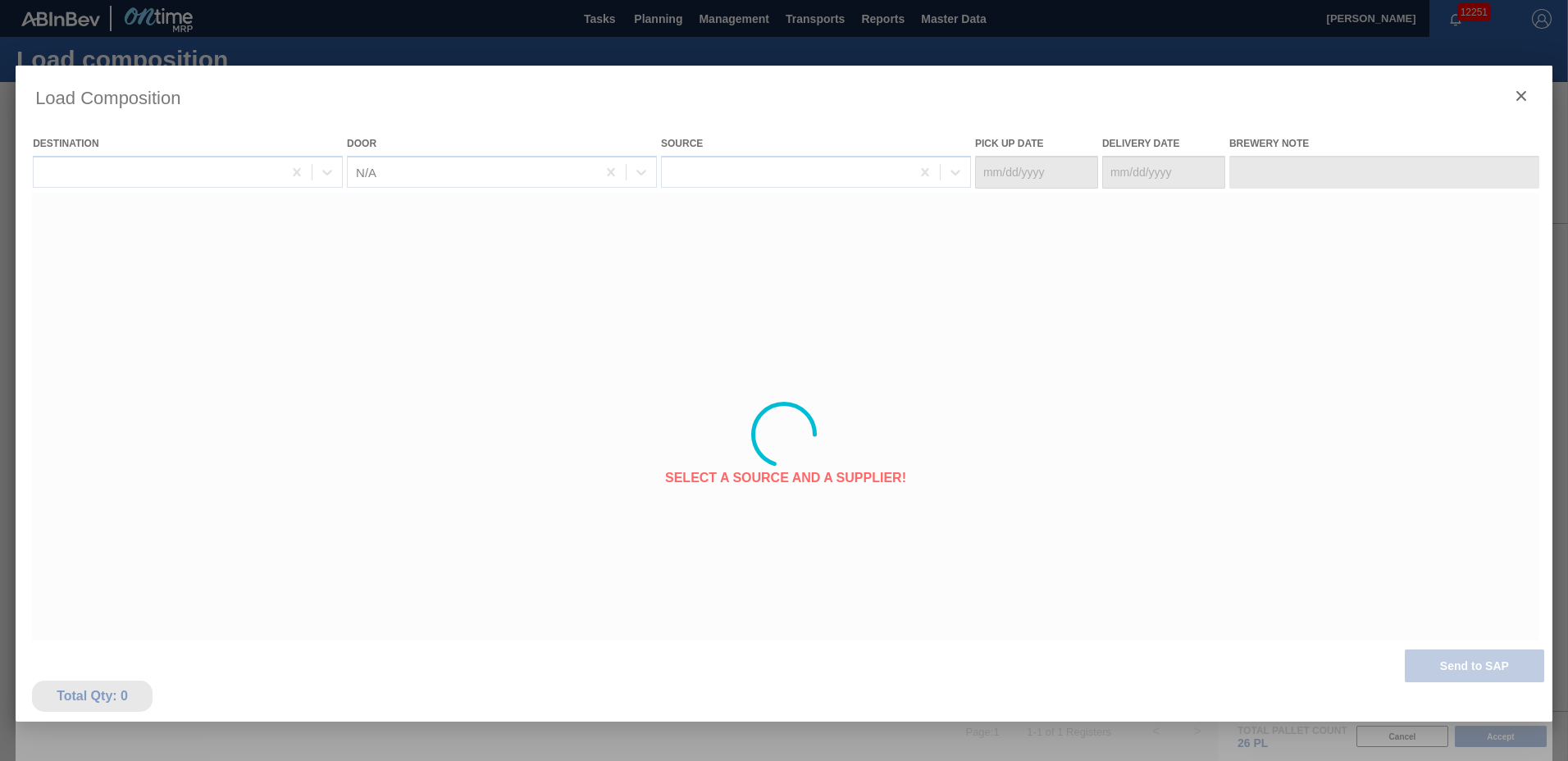
type Date "[DATE]"
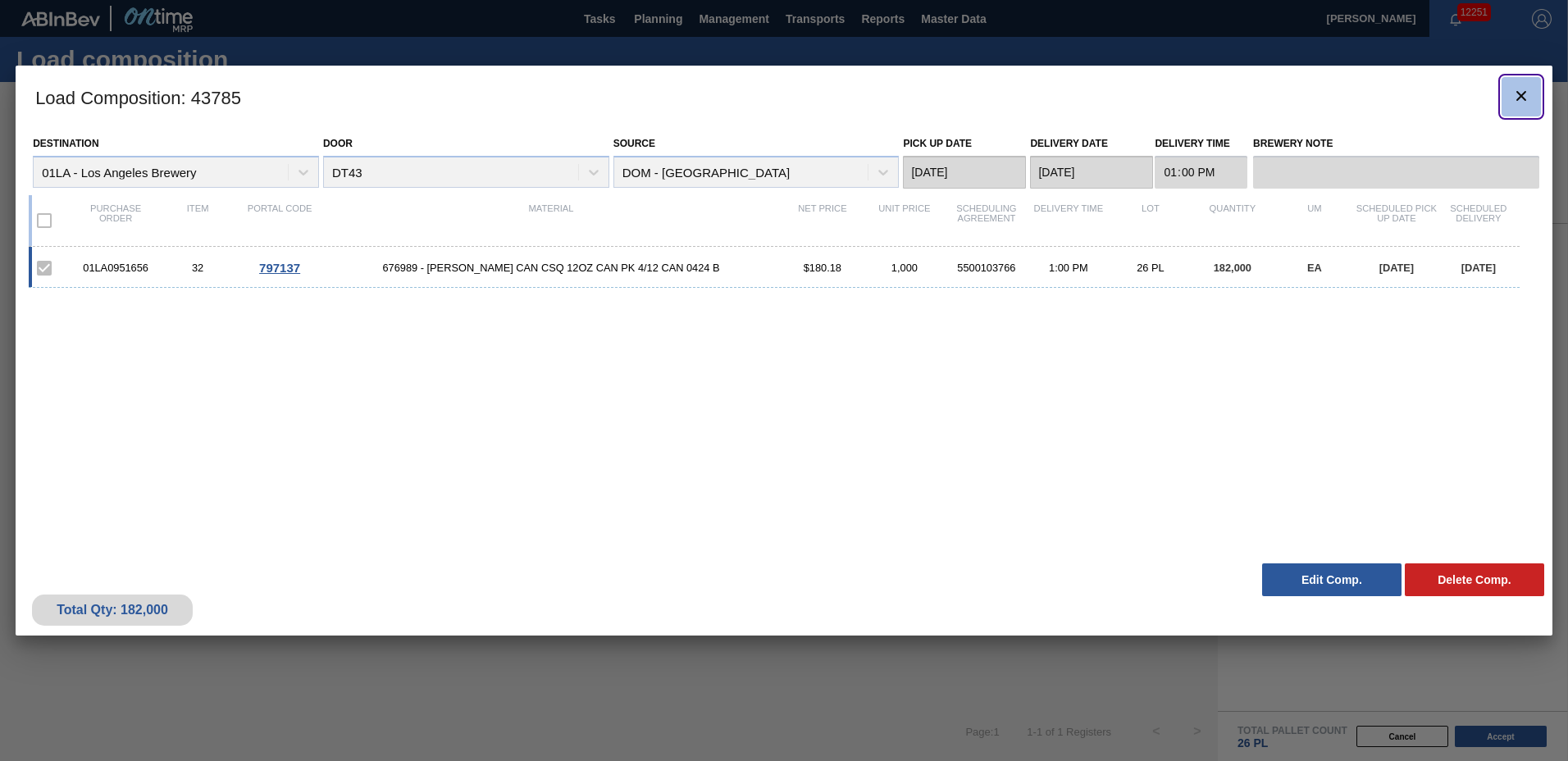
click at [1519, 90] on icon "botão de ícone" at bounding box center [1521, 96] width 20 height 20
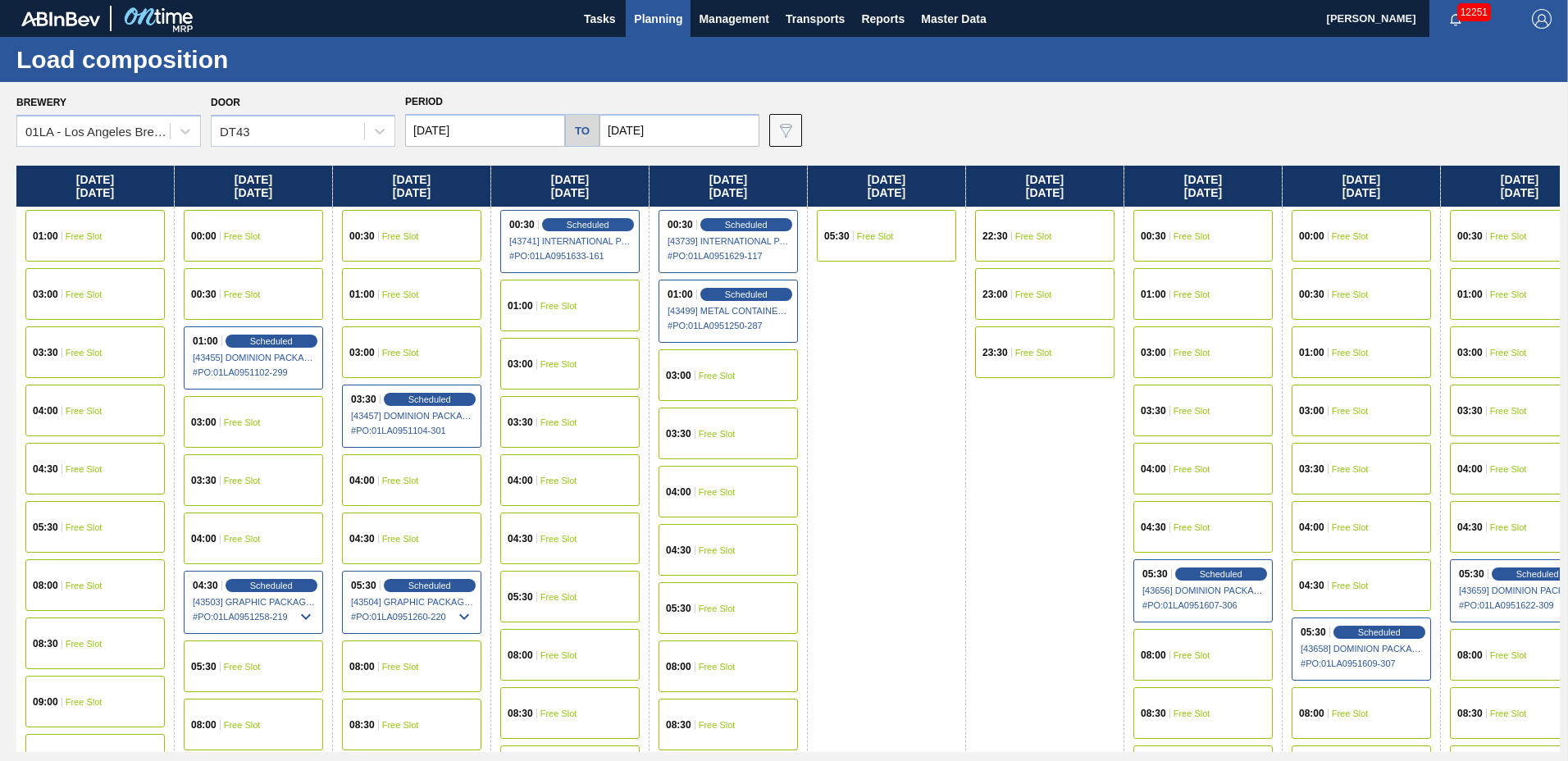
click at [660, 15] on span "Planning" at bounding box center [658, 19] width 49 height 20
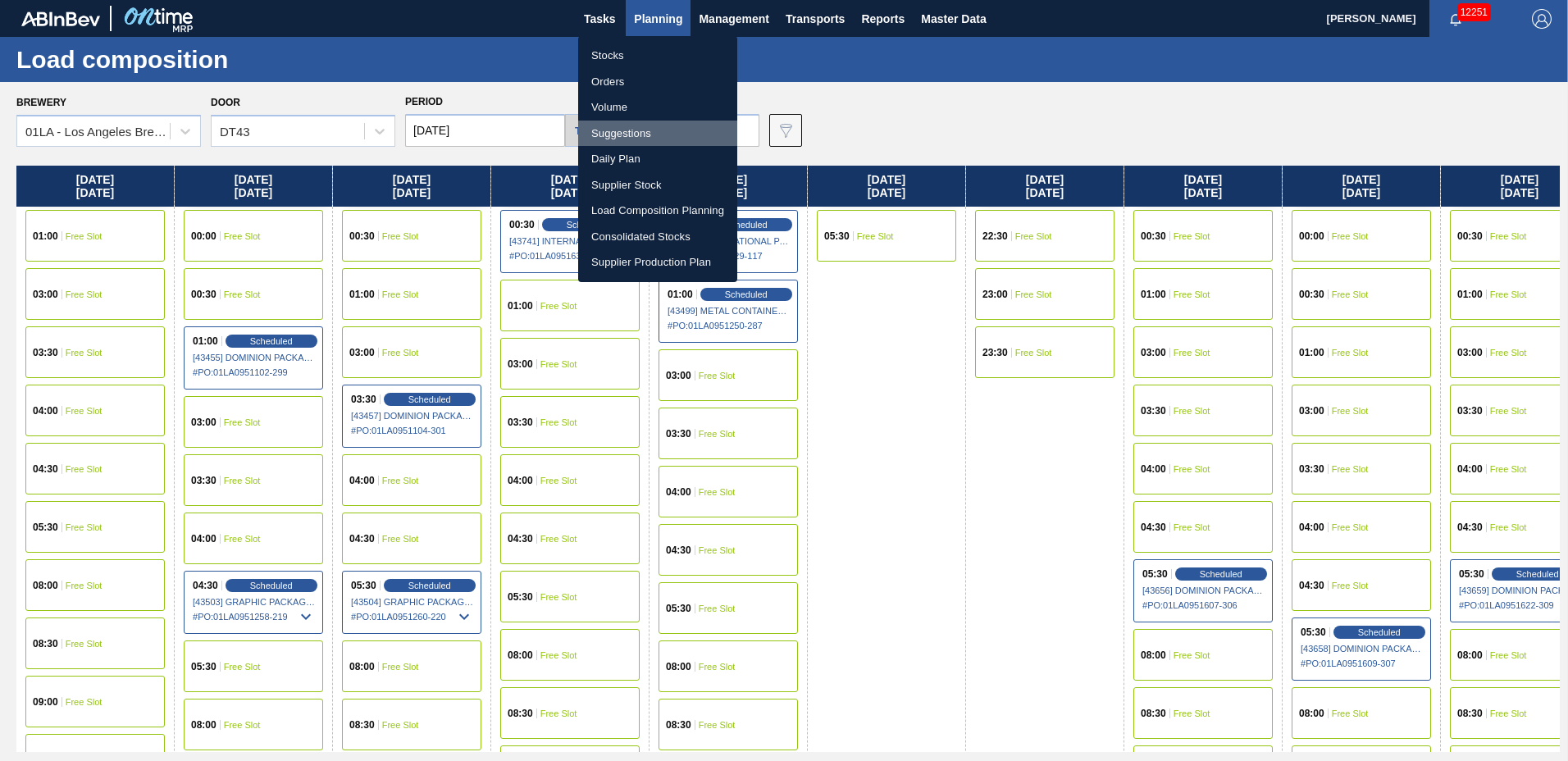
click at [618, 137] on li "Suggestions" at bounding box center [657, 134] width 159 height 27
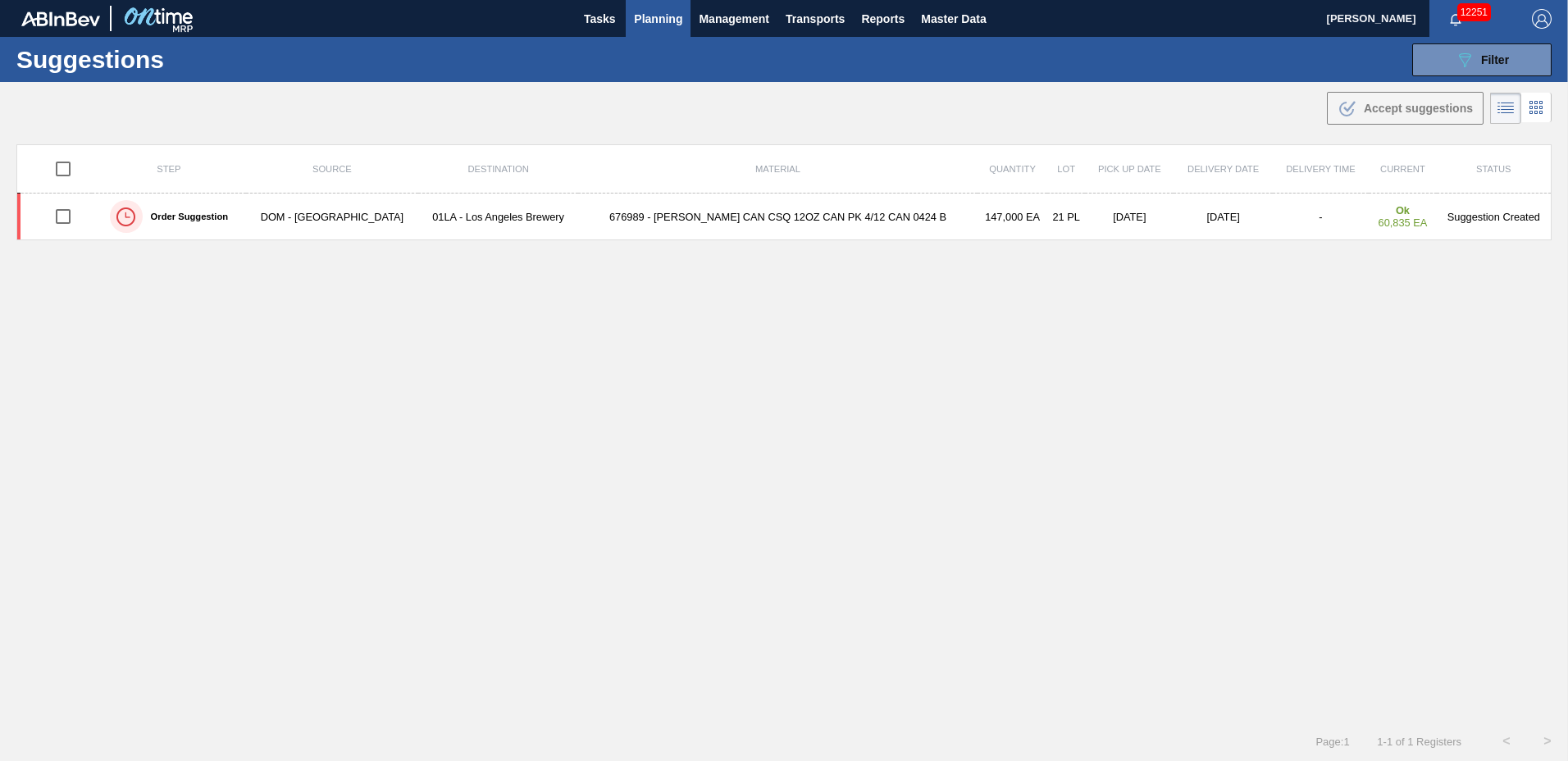
type to "01/02/2026"
click at [1455, 66] on icon "089F7B8B-B2A5-4AFE-B5C0-19BA573D28AC" at bounding box center [1465, 59] width 20 height 20
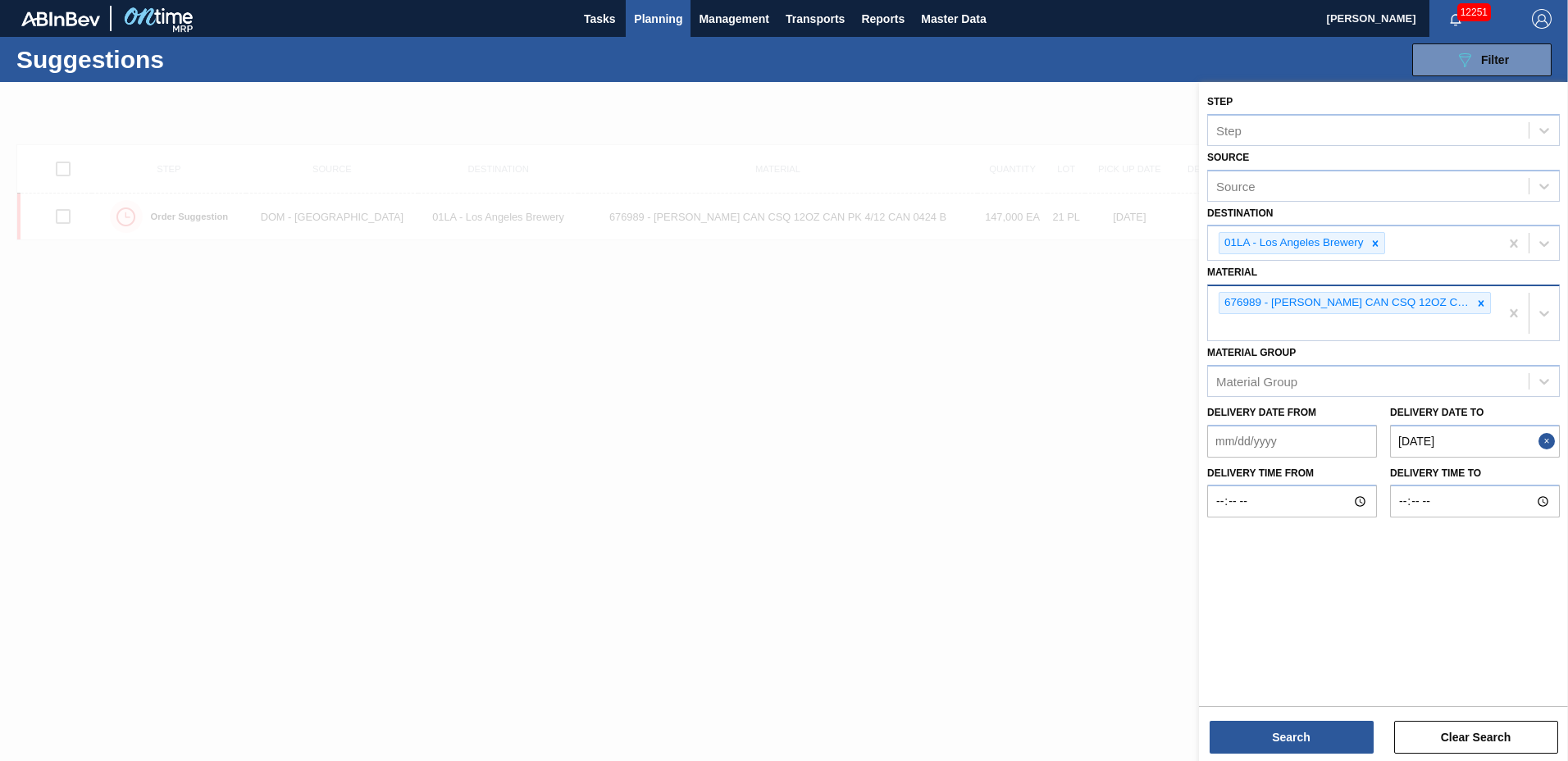
click at [1407, 323] on div "676989 - CARR CAN CSQ 12OZ CAN PK 4/12 CAN 0424 B" at bounding box center [1353, 313] width 291 height 54
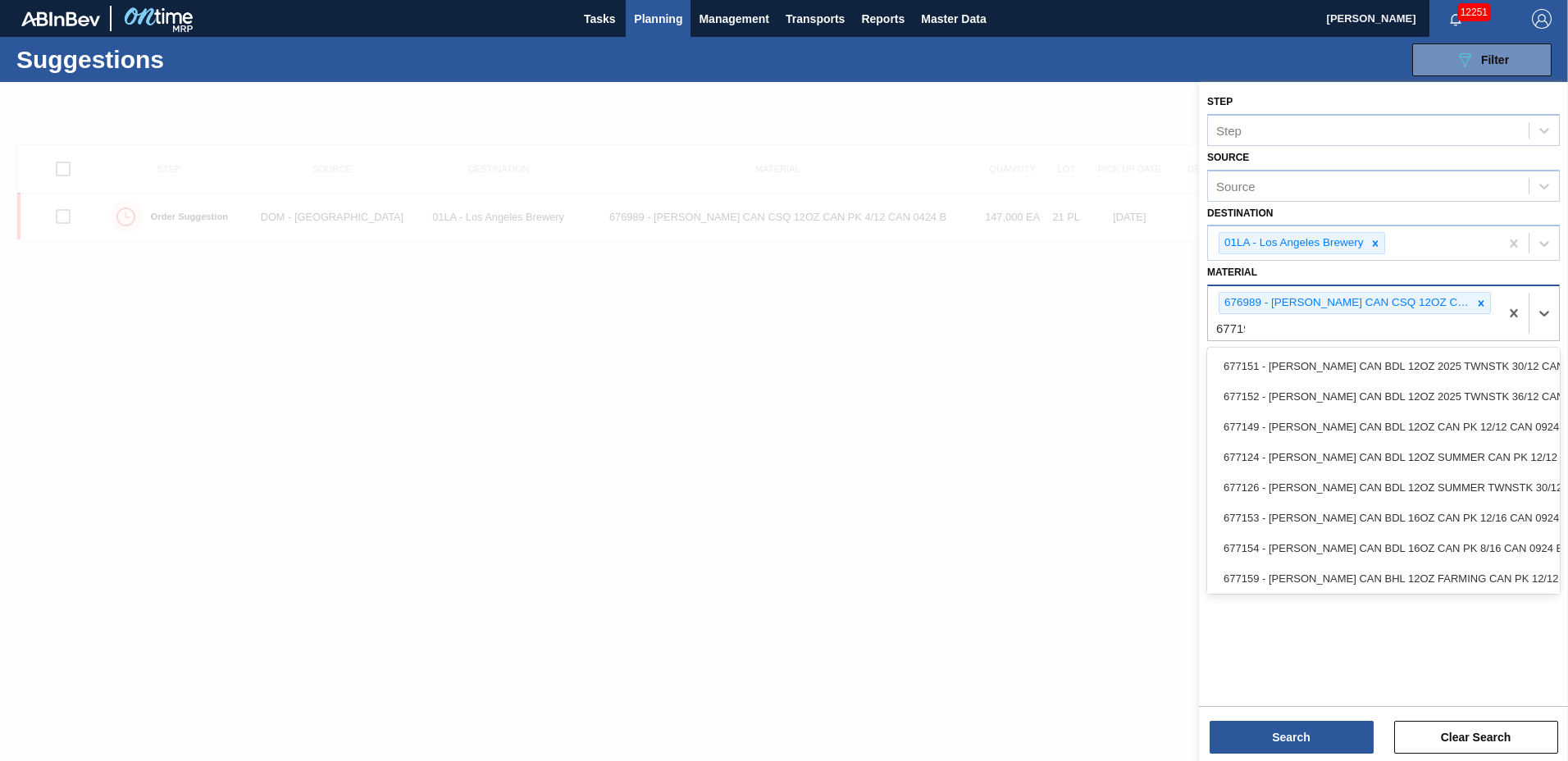
type input "677190"
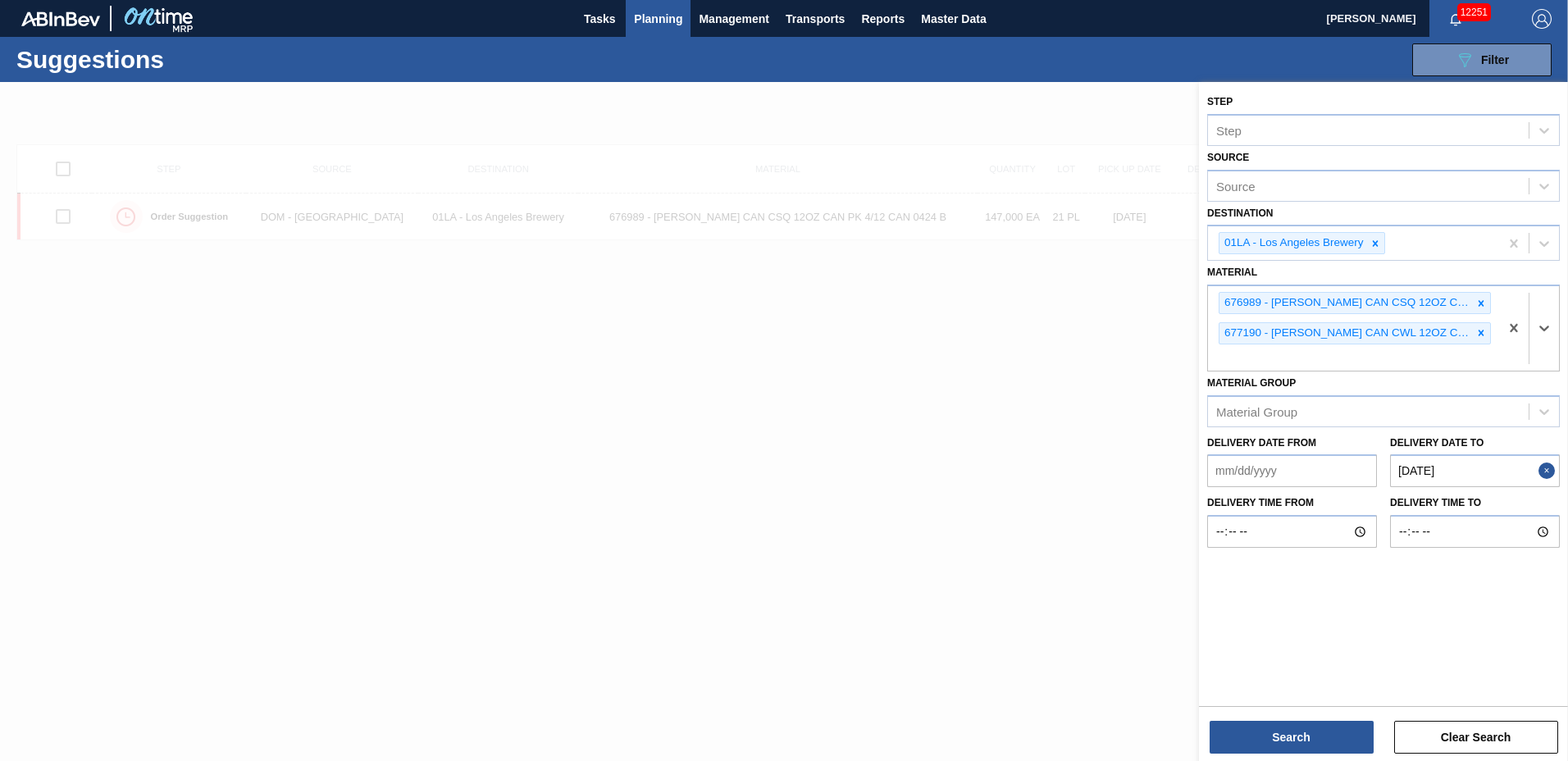
click at [1289, 758] on div "Step Step Source Source Destination 01LA - Los Angeles Brewery Material option …" at bounding box center [1384, 422] width 369 height 682
click at [1270, 746] on button "Search" at bounding box center [1291, 737] width 164 height 33
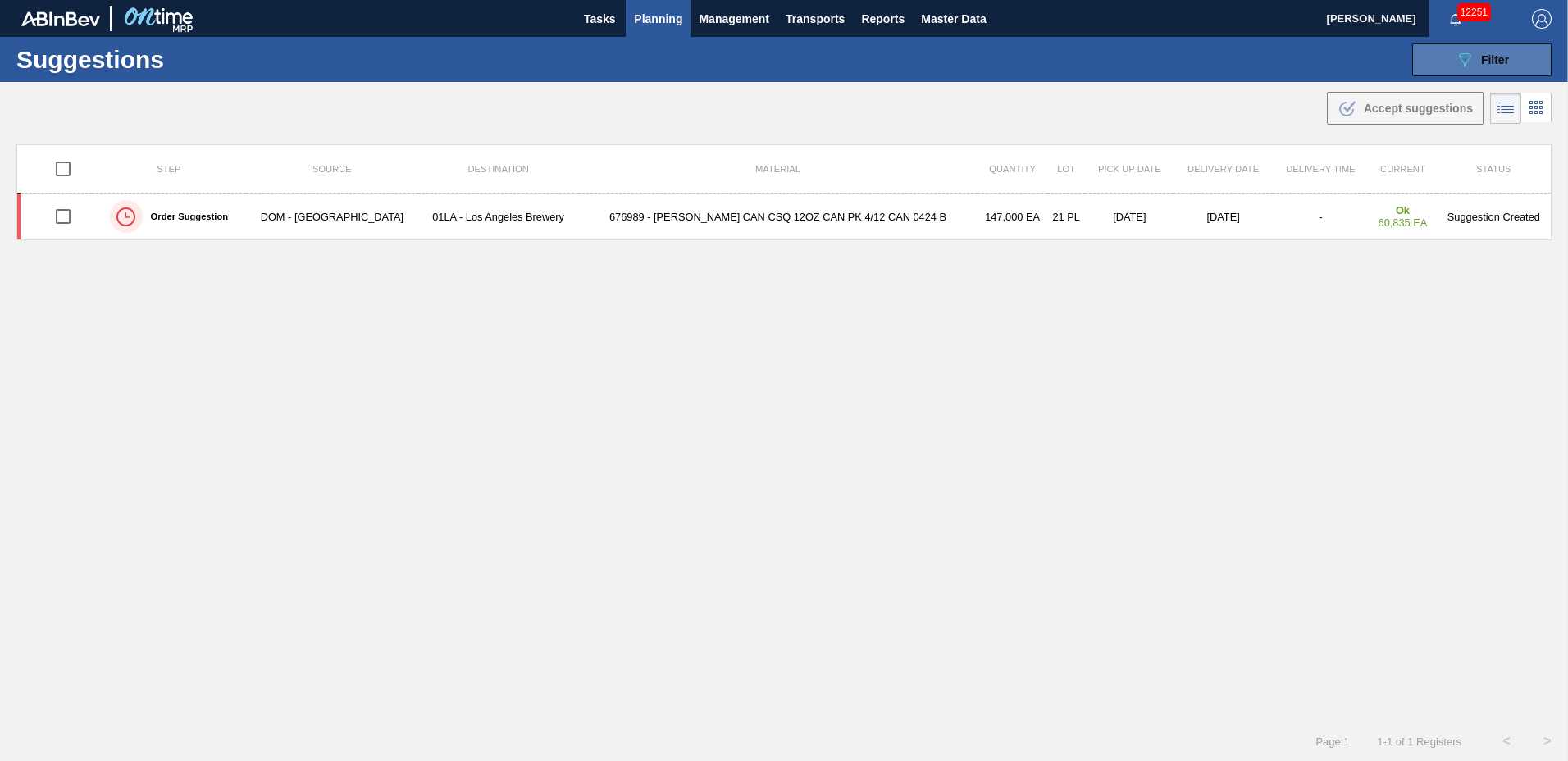
click at [1473, 62] on div "089F7B8B-B2A5-4AFE-B5C0-19BA573D28AC Filter" at bounding box center [1482, 59] width 54 height 20
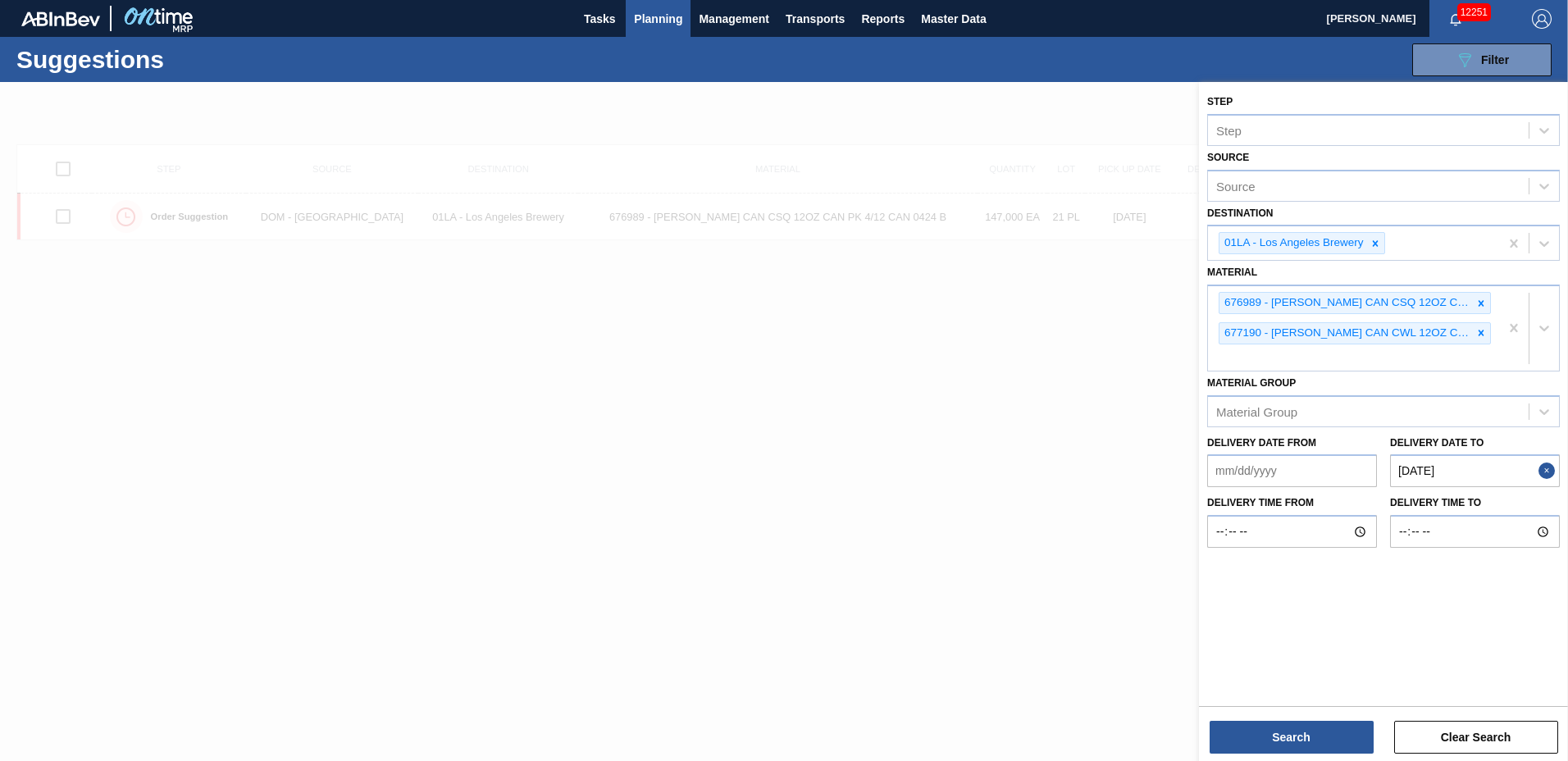
click at [1514, 478] on to "01/02/2026" at bounding box center [1475, 470] width 169 height 33
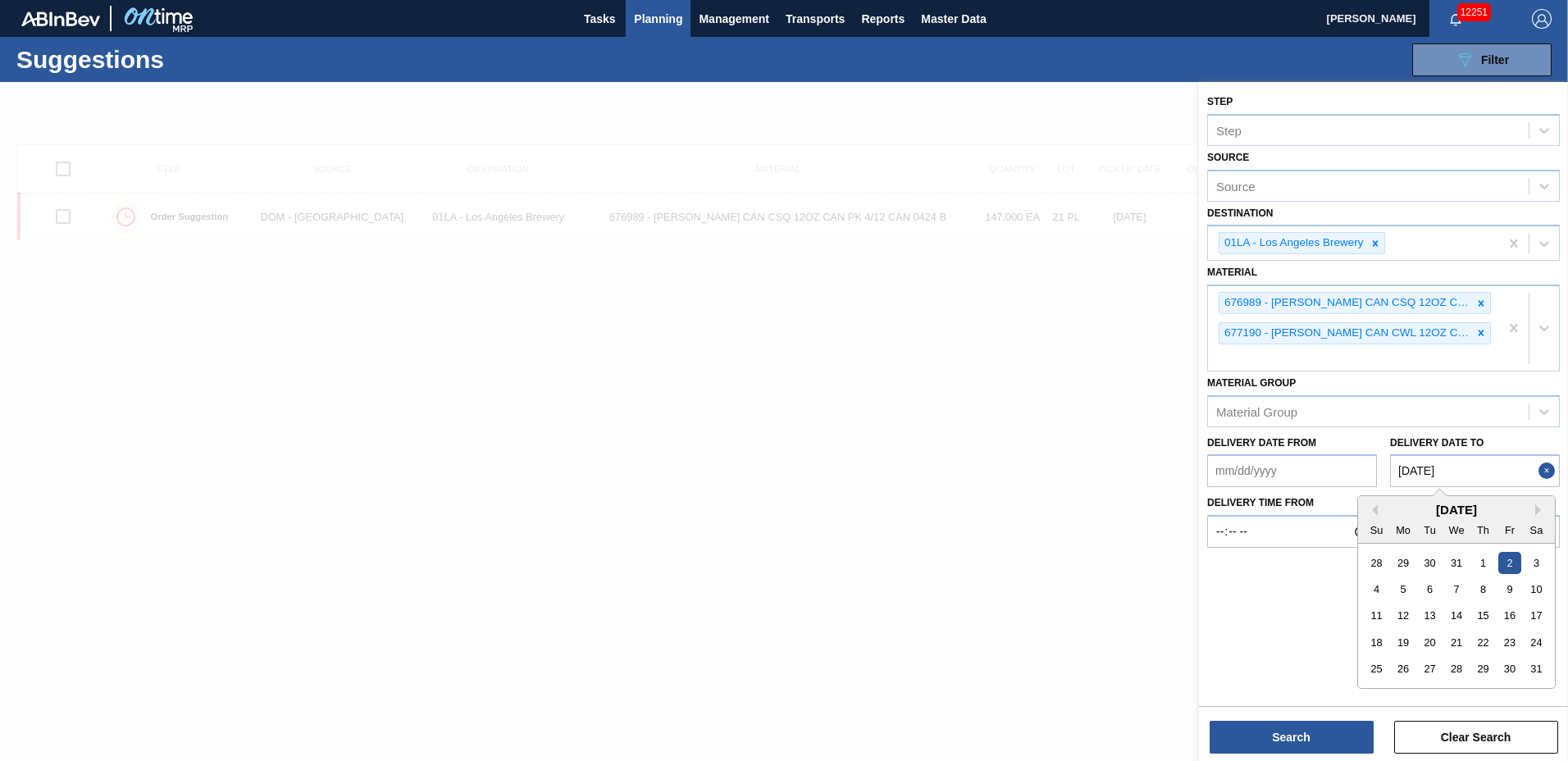
click at [1514, 478] on to "01/02/2026" at bounding box center [1475, 470] width 169 height 33
click at [1504, 666] on div "30" at bounding box center [1509, 670] width 22 height 22
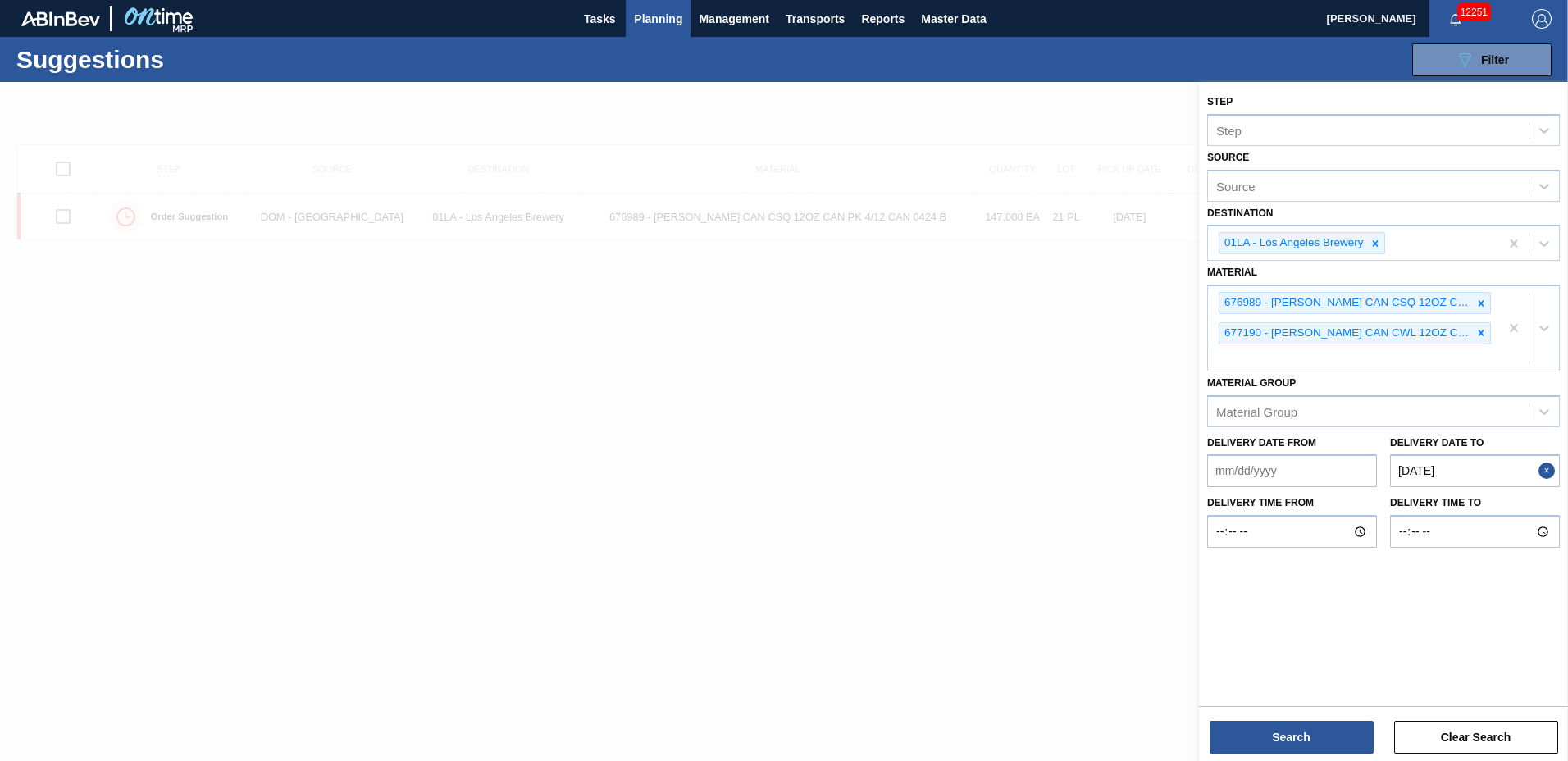
type to "01/30/2026"
click at [1312, 749] on button "Search" at bounding box center [1291, 737] width 164 height 33
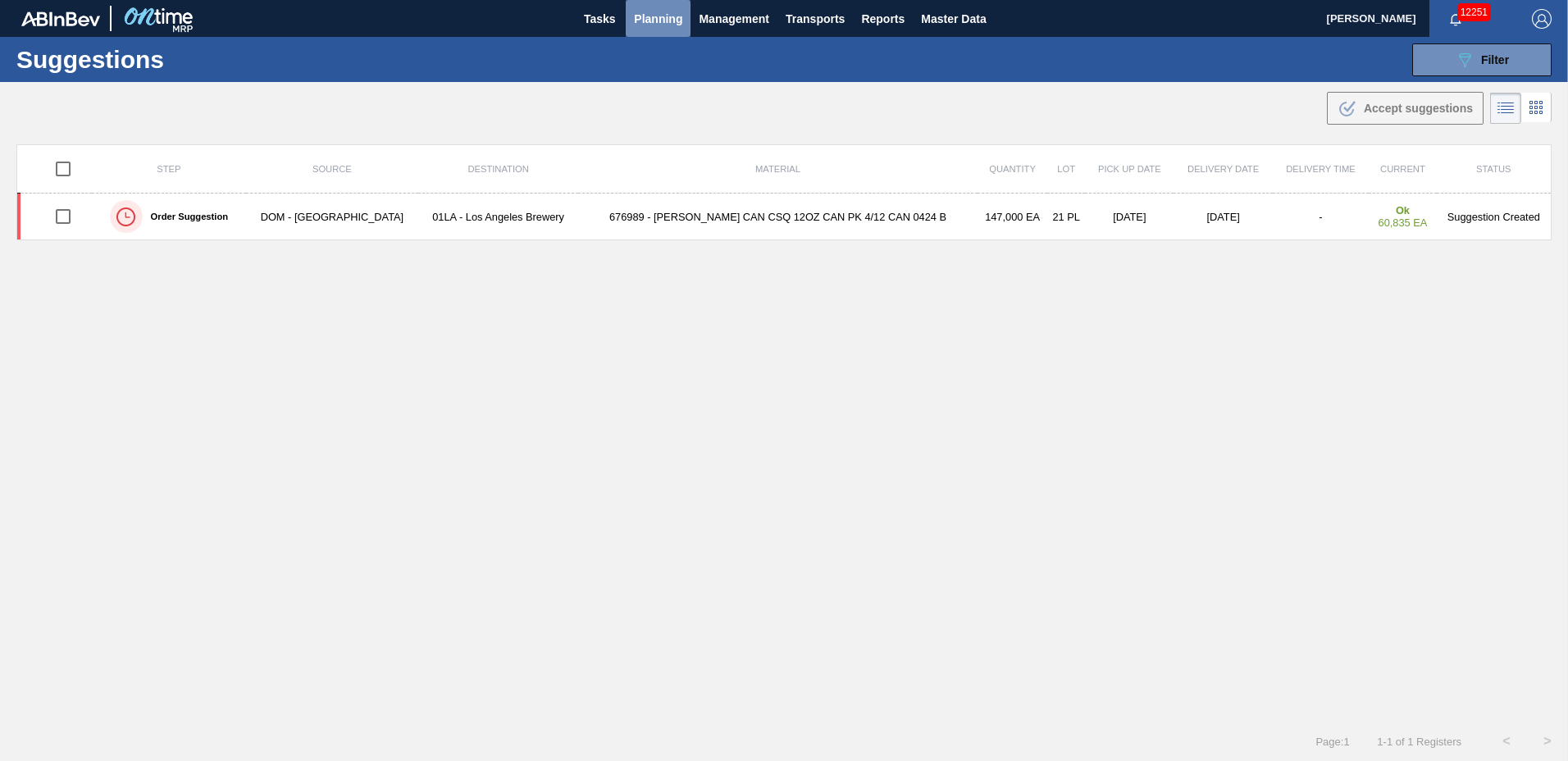
click at [672, 10] on span "Planning" at bounding box center [658, 19] width 49 height 20
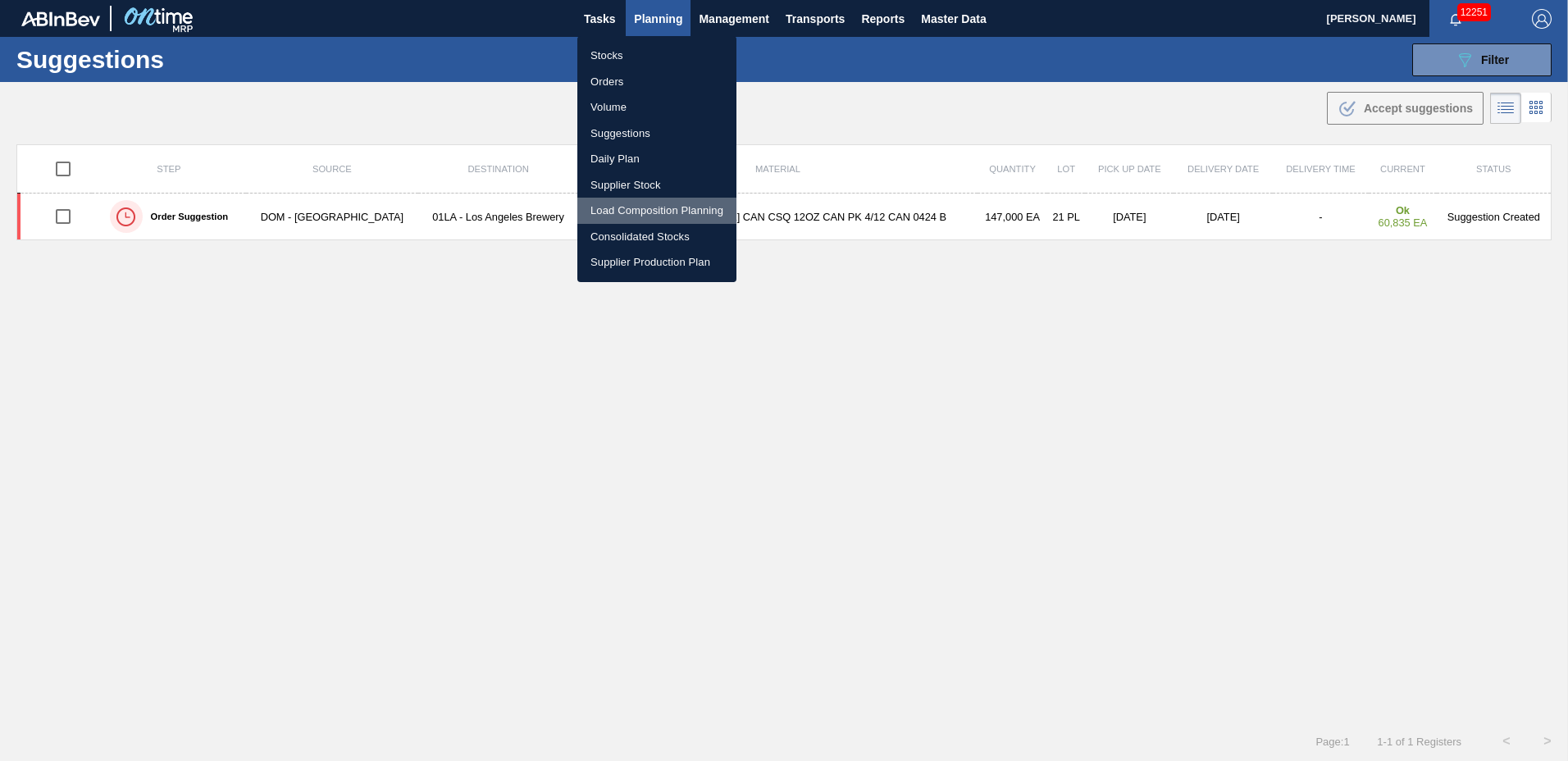
click at [651, 211] on li "Load Composition Planning" at bounding box center [656, 211] width 159 height 27
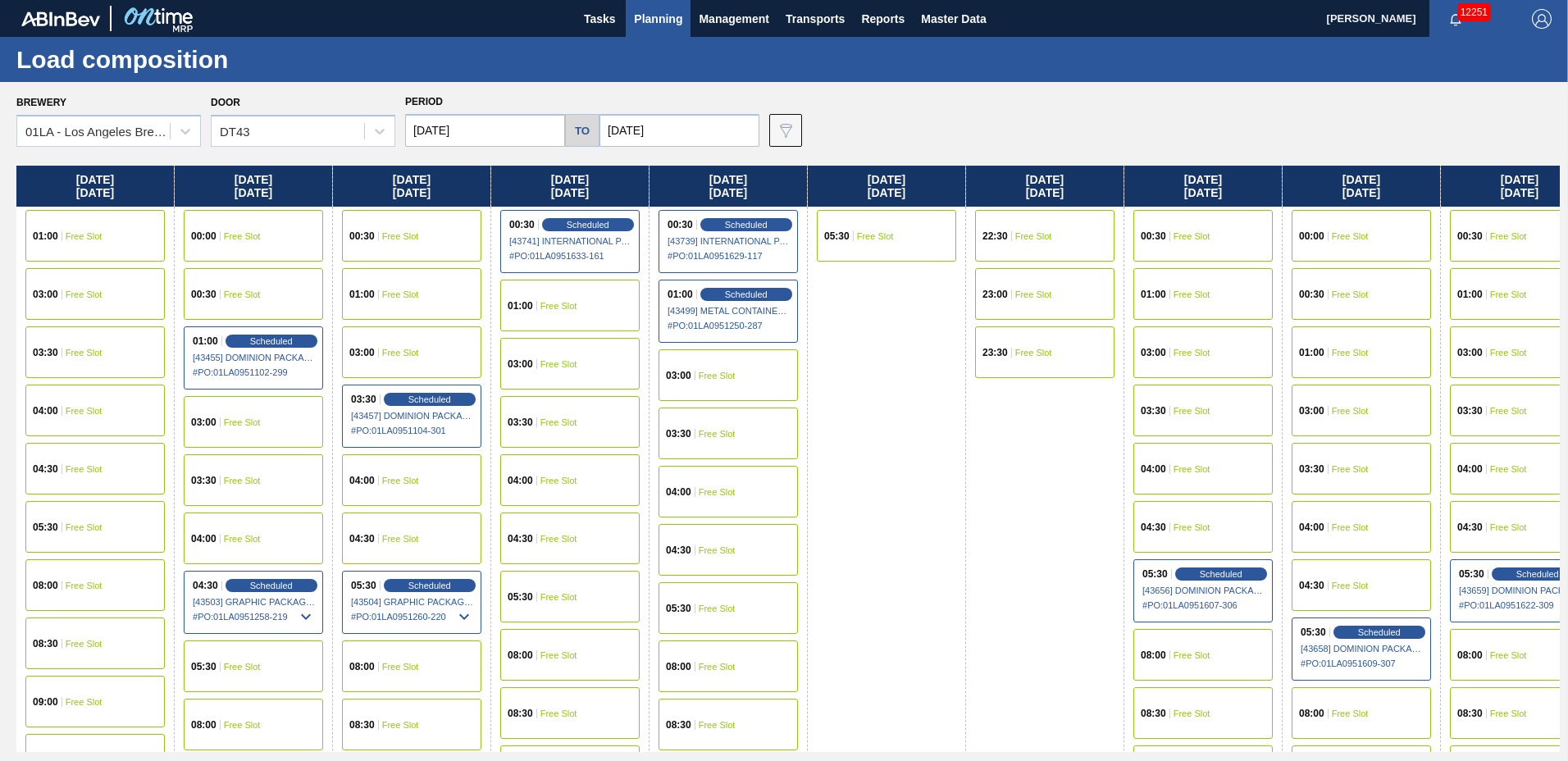
click at [1153, 398] on div "03:30 Free Slot" at bounding box center [1203, 411] width 139 height 51
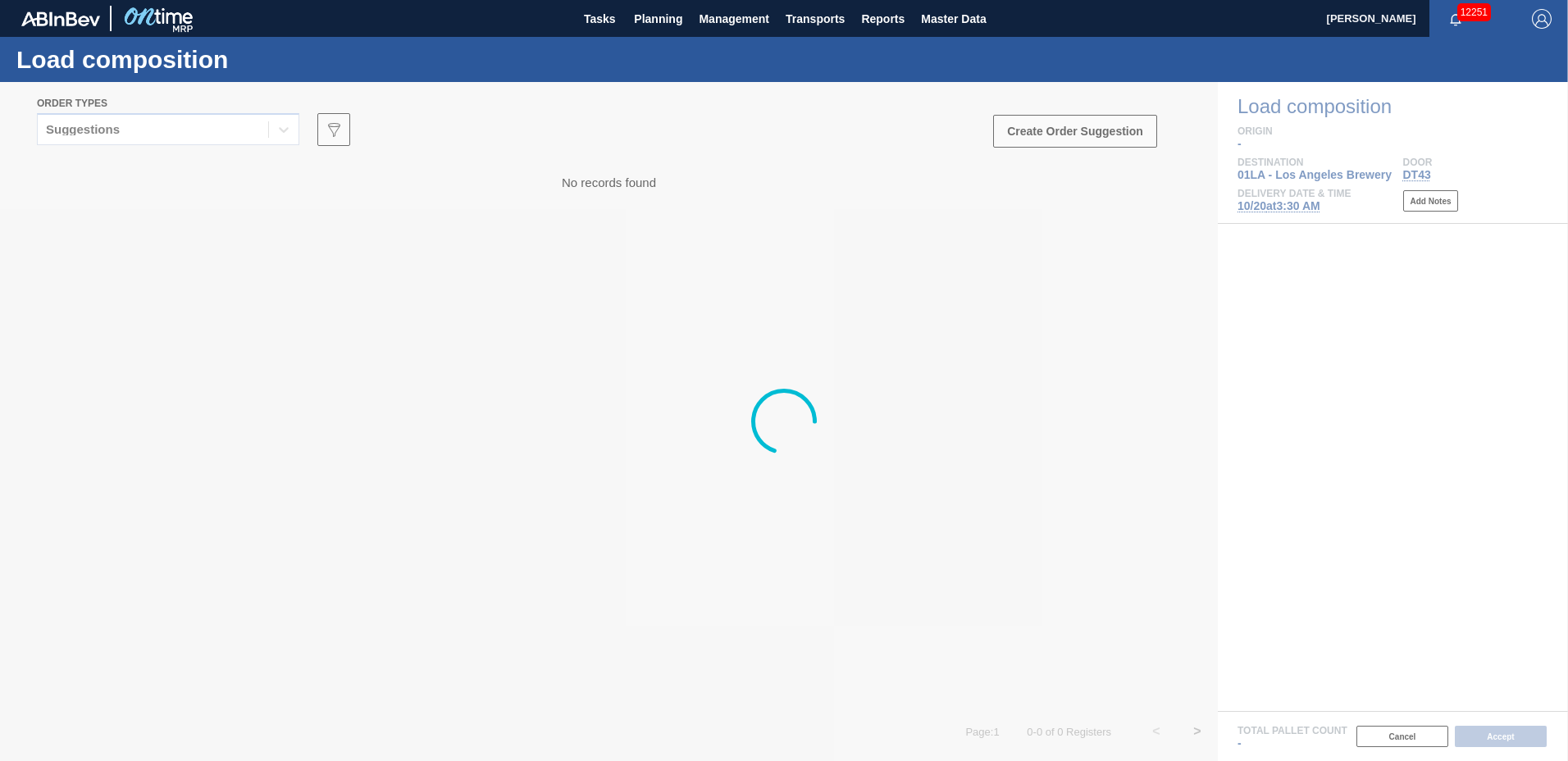
click at [1065, 128] on div at bounding box center [784, 421] width 1568 height 679
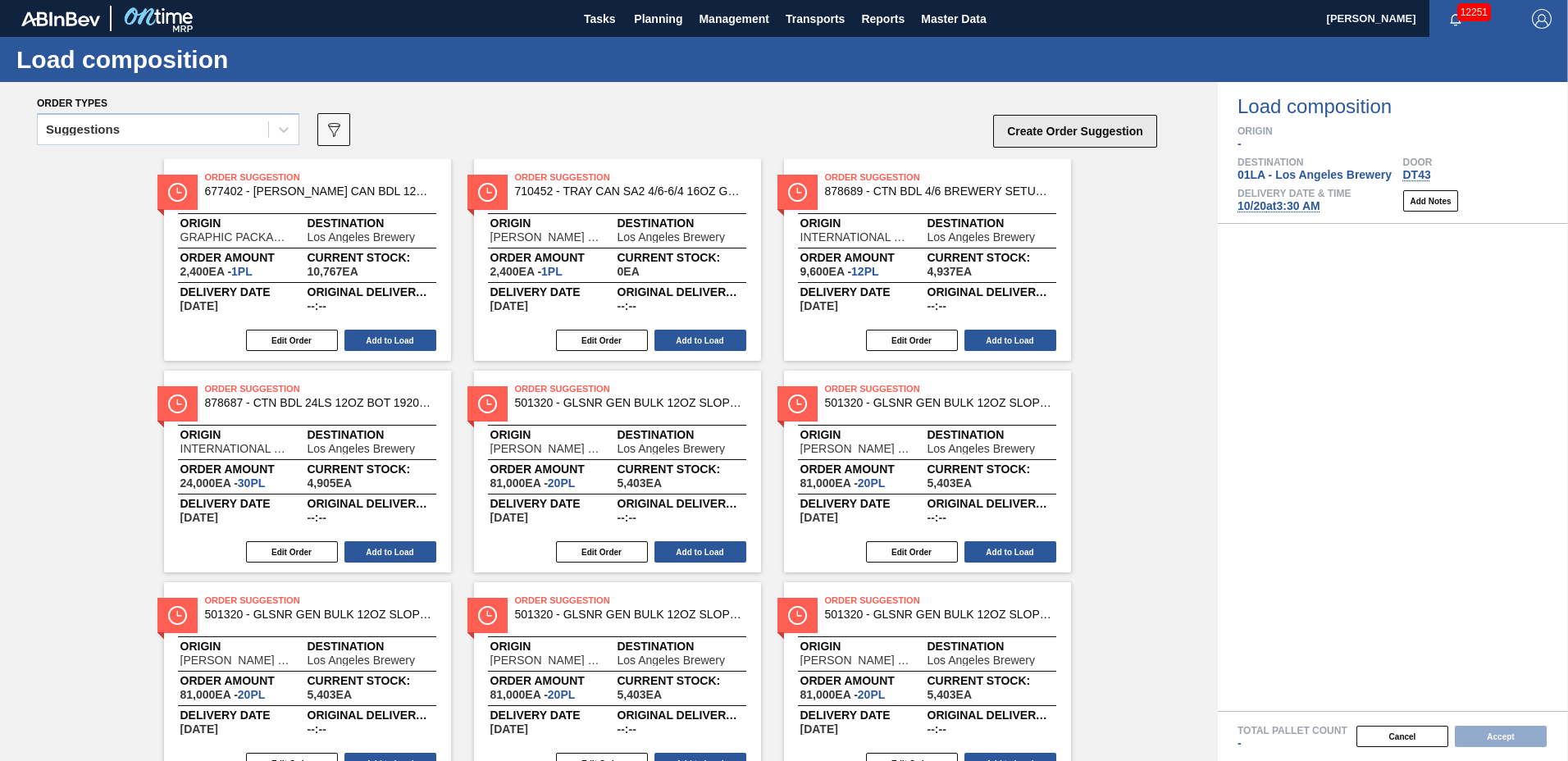
click at [1048, 136] on button "Create Order Suggestion" at bounding box center [1075, 130] width 164 height 33
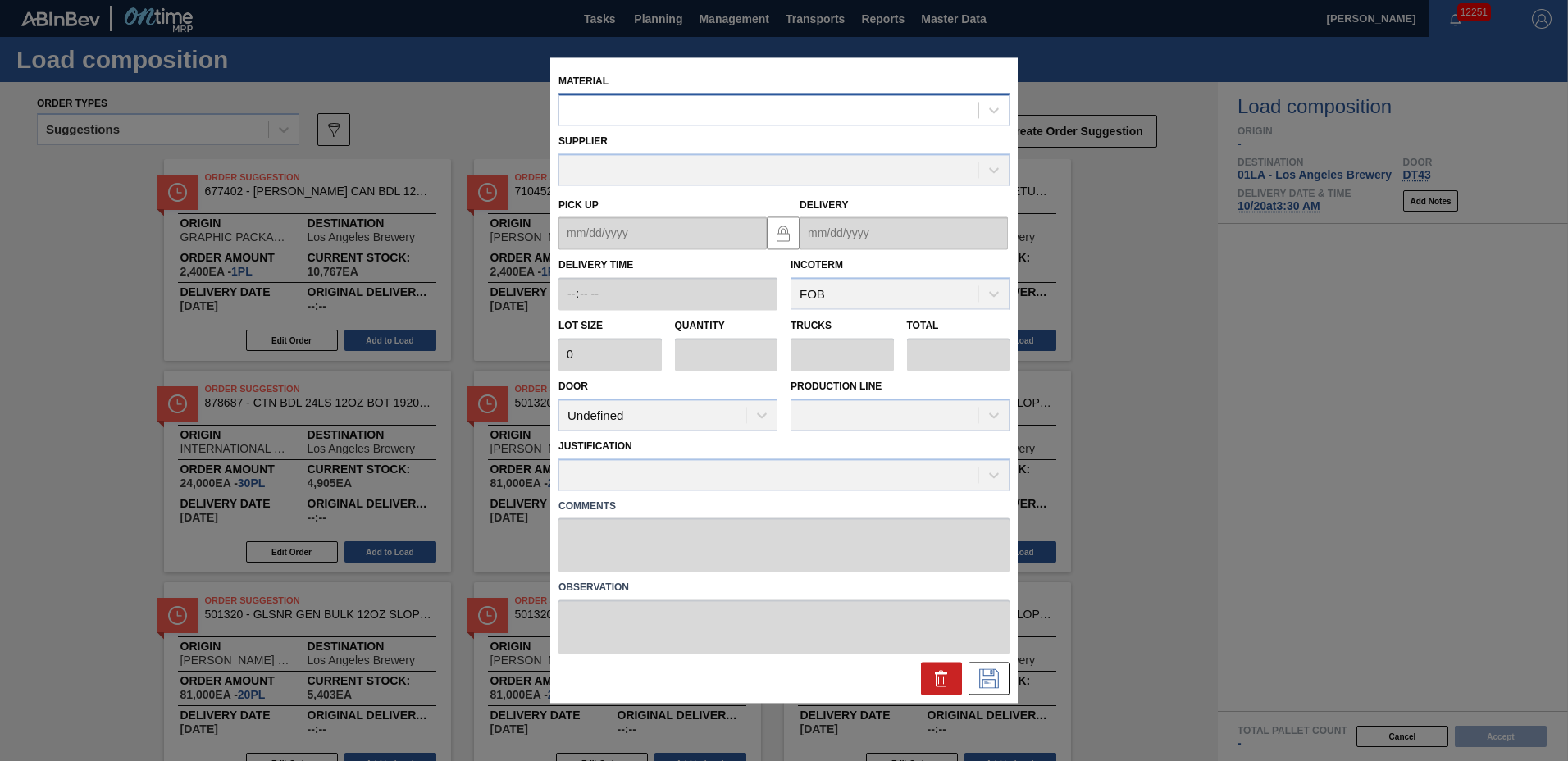
click at [803, 101] on div at bounding box center [769, 110] width 419 height 24
click at [584, 107] on input "6777190" at bounding box center [592, 111] width 49 height 14
type input "677190"
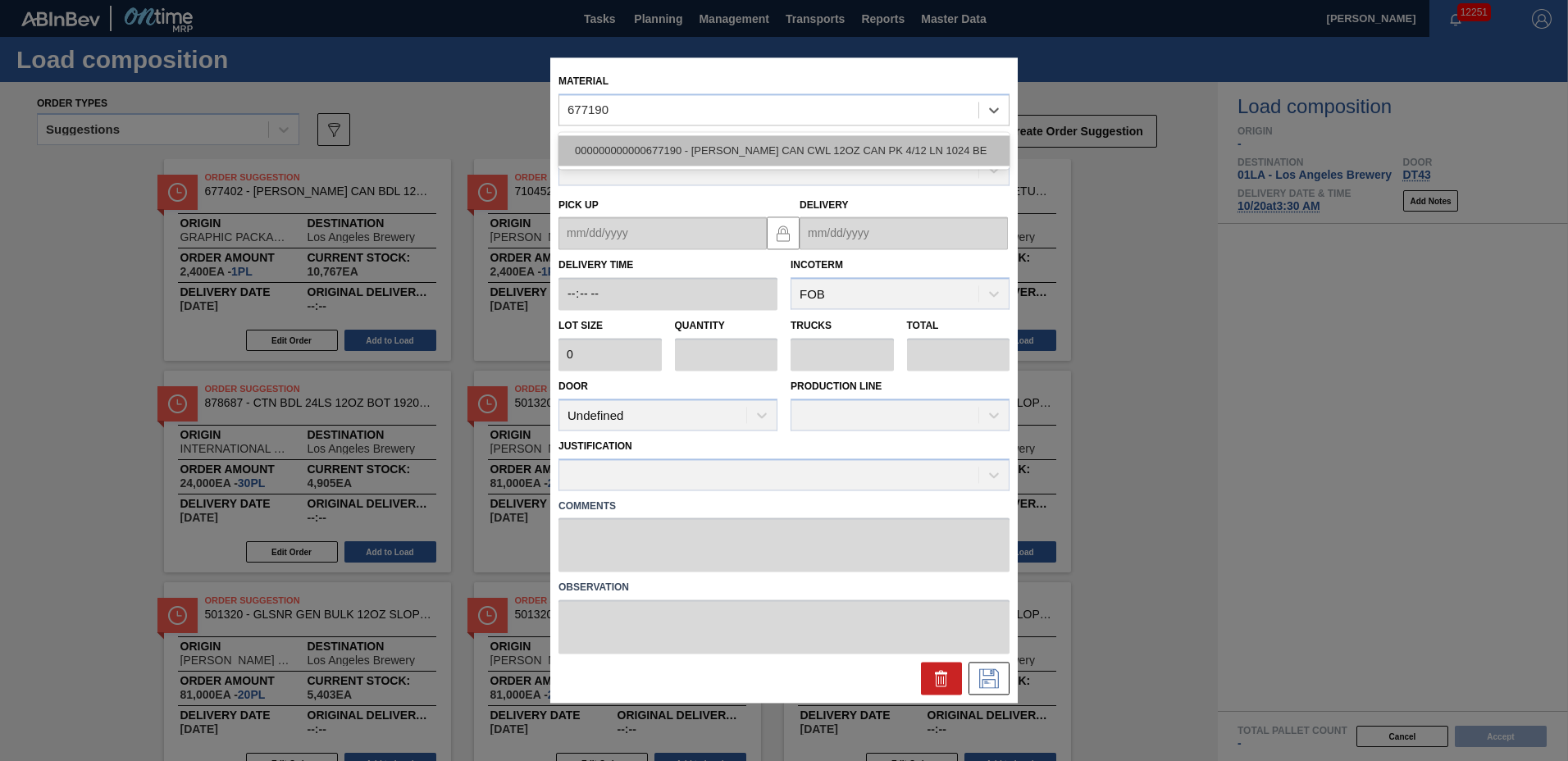
click at [689, 152] on div "000000000000677190 - CARR CAN CWL 12OZ CAN PK 4/12 LN 1024 BE" at bounding box center [784, 151] width 451 height 30
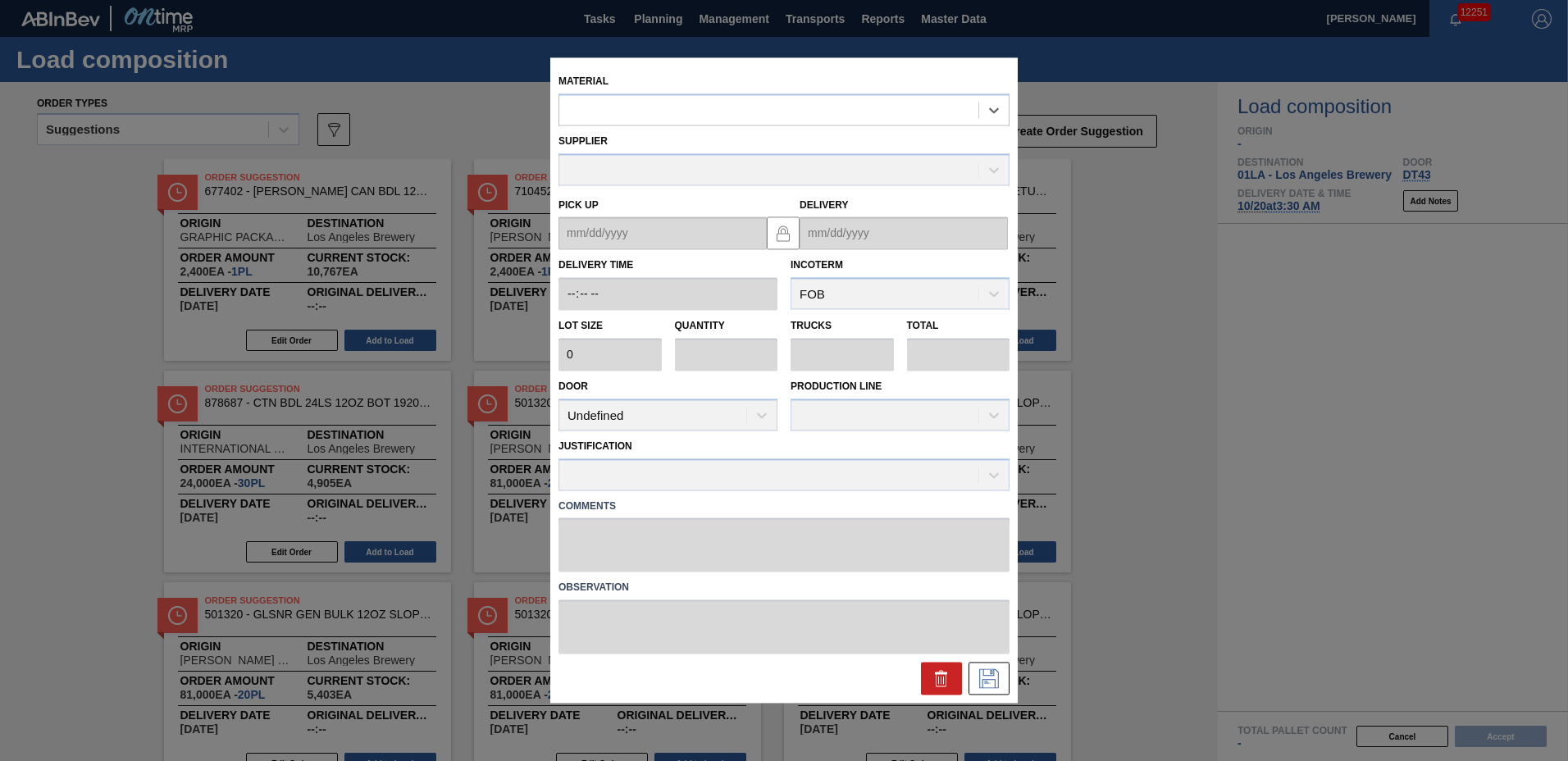
type input "7,000"
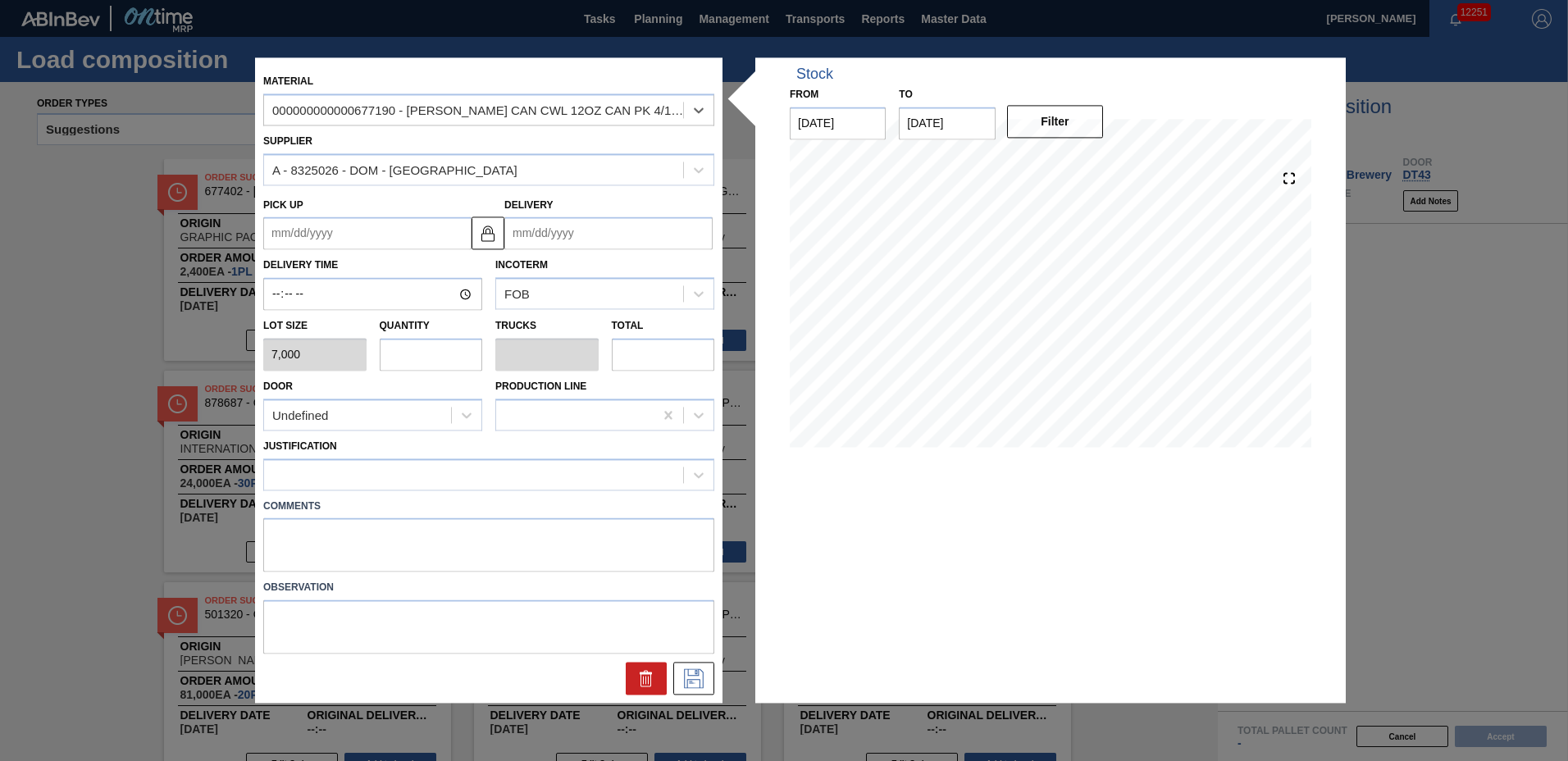
click at [649, 231] on input "Delivery" at bounding box center [608, 233] width 208 height 33
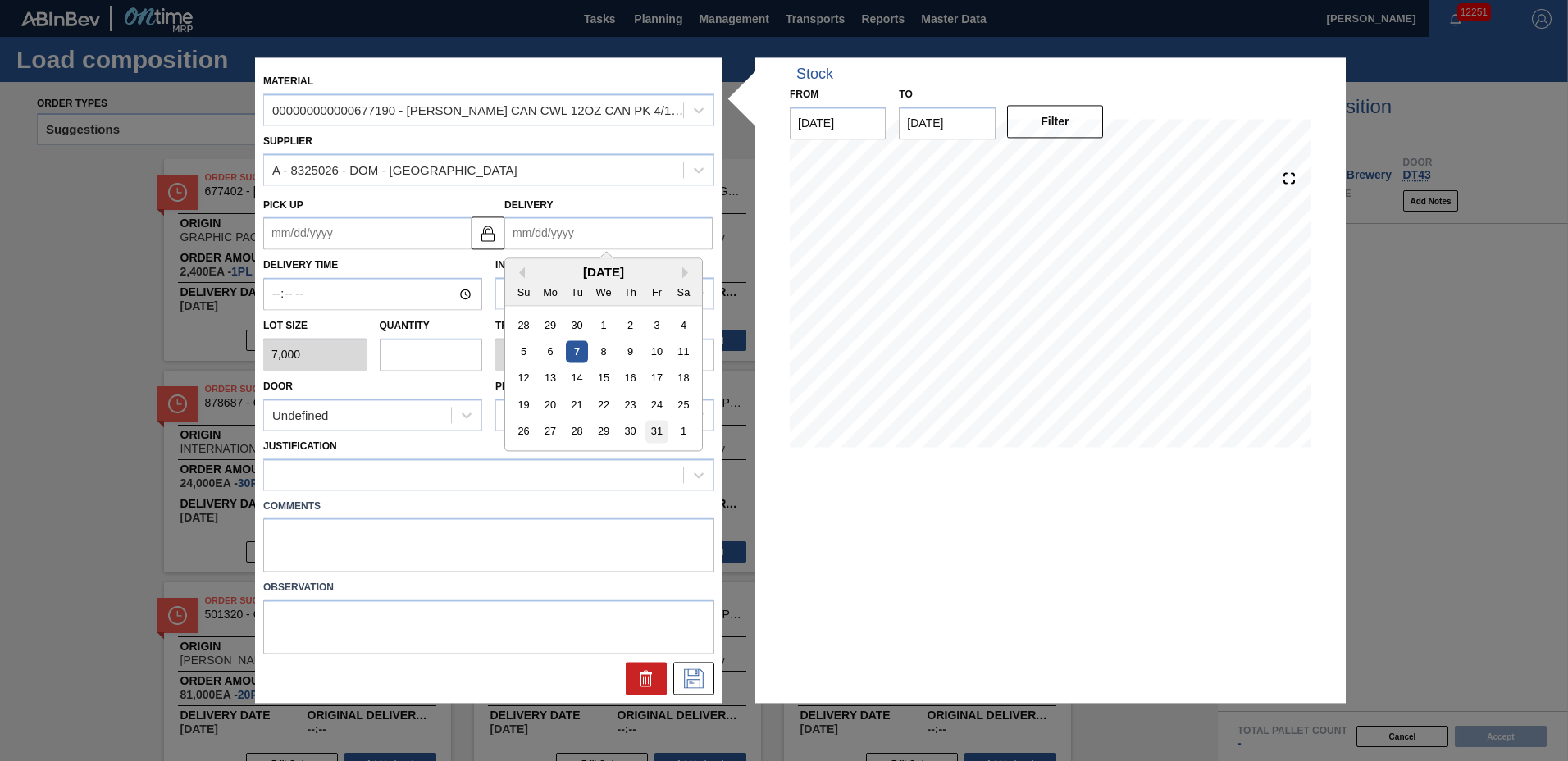
click at [649, 428] on div "31" at bounding box center [656, 431] width 22 height 22
type up "10/26/2025"
type input "[DATE]"
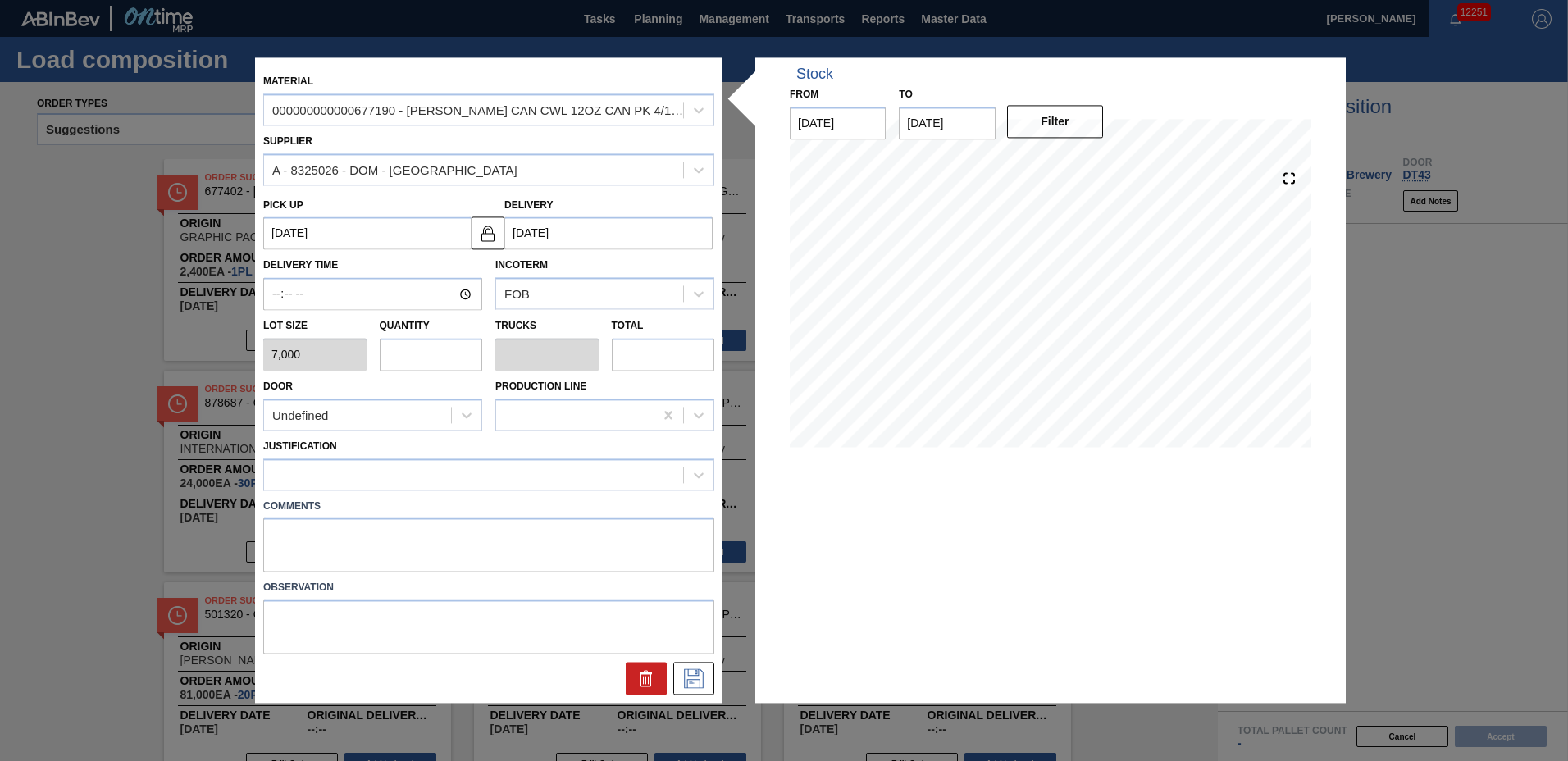
click at [434, 365] on input "text" at bounding box center [431, 354] width 104 height 33
type input "1"
type input "0.038"
type input "7,000"
type input "1"
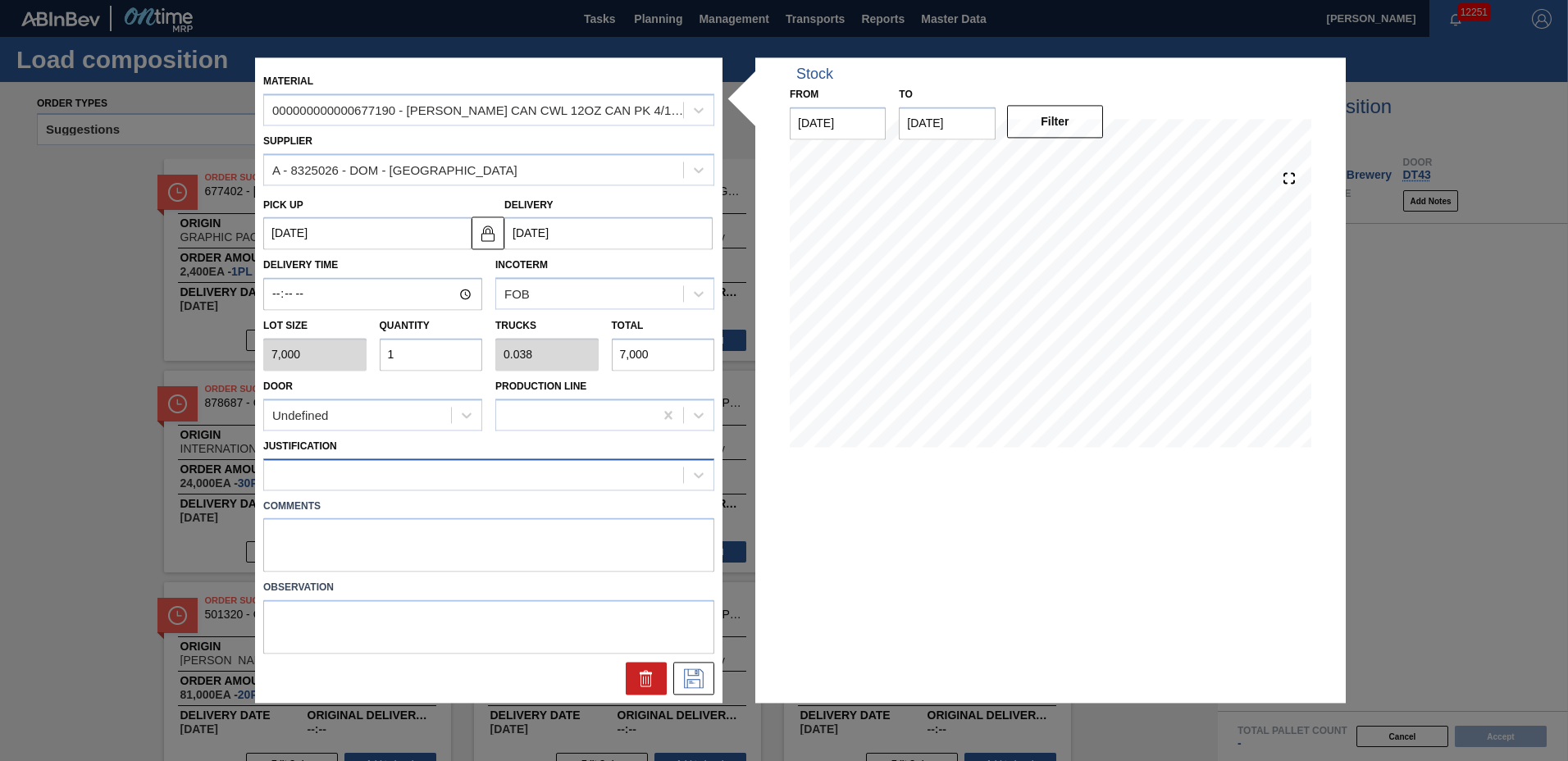
click at [353, 478] on div at bounding box center [474, 475] width 419 height 24
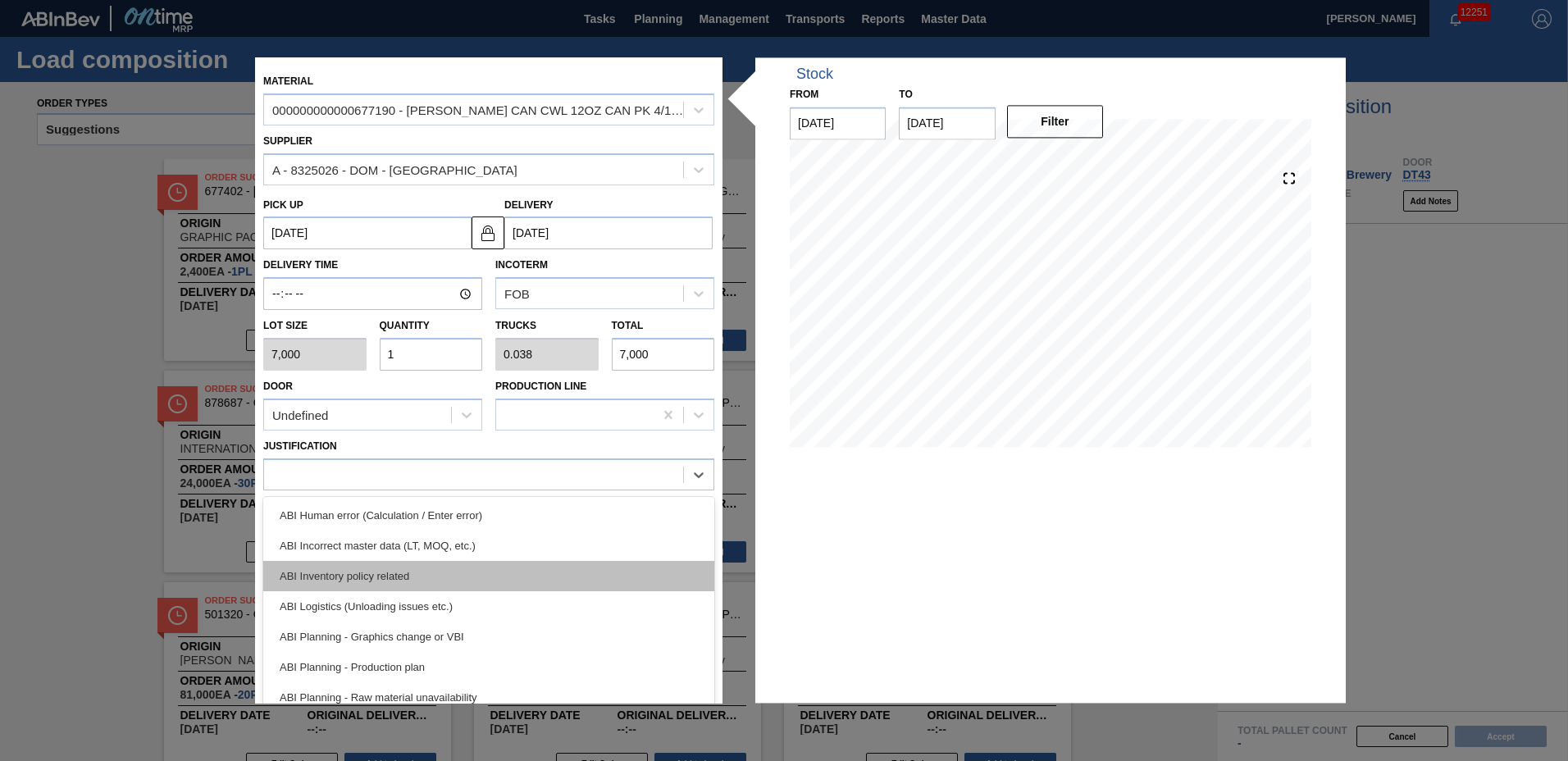
click at [339, 575] on div "ABI Inventory policy related" at bounding box center [489, 577] width 451 height 30
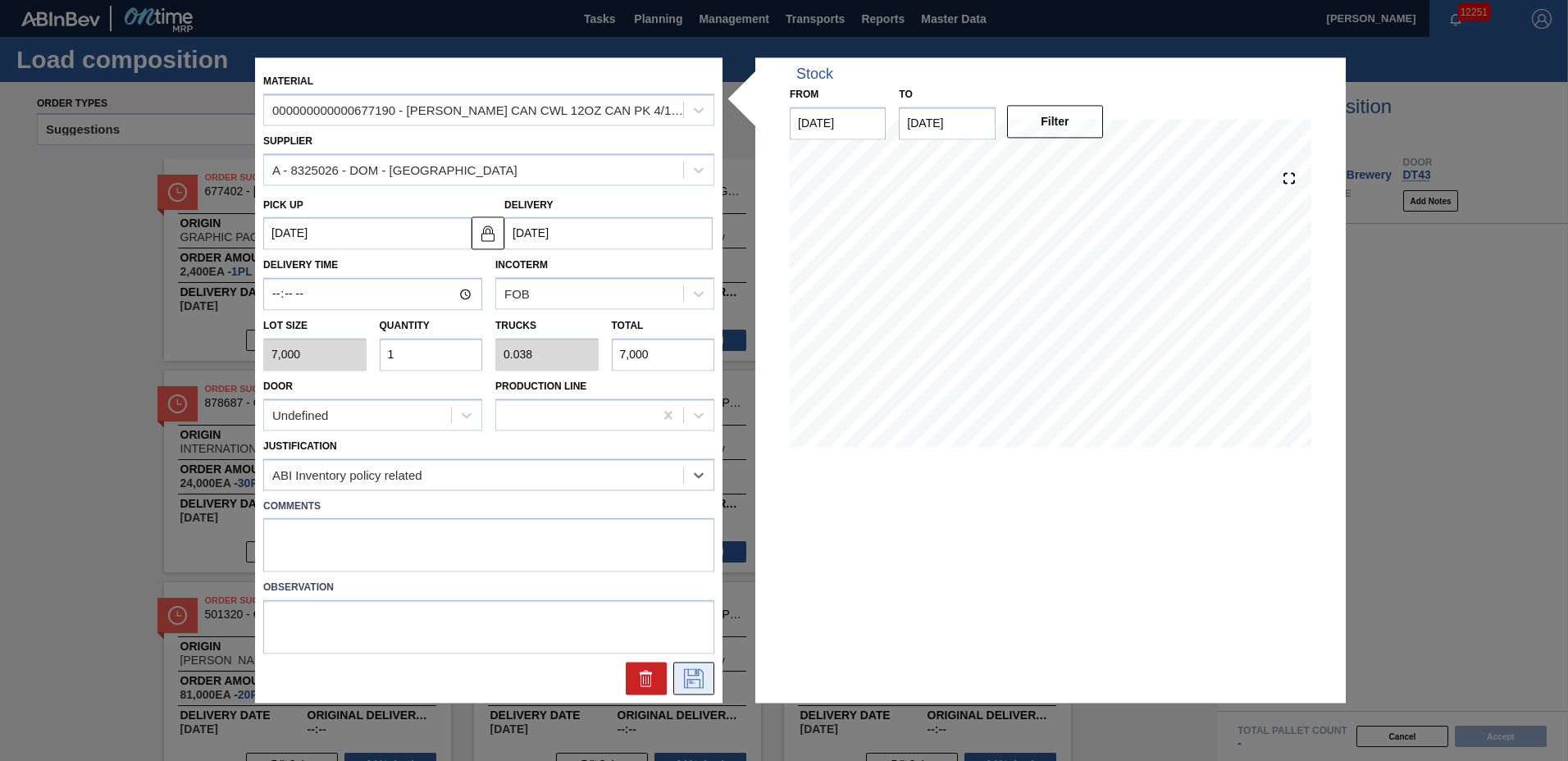
click at [699, 683] on icon at bounding box center [694, 679] width 27 height 20
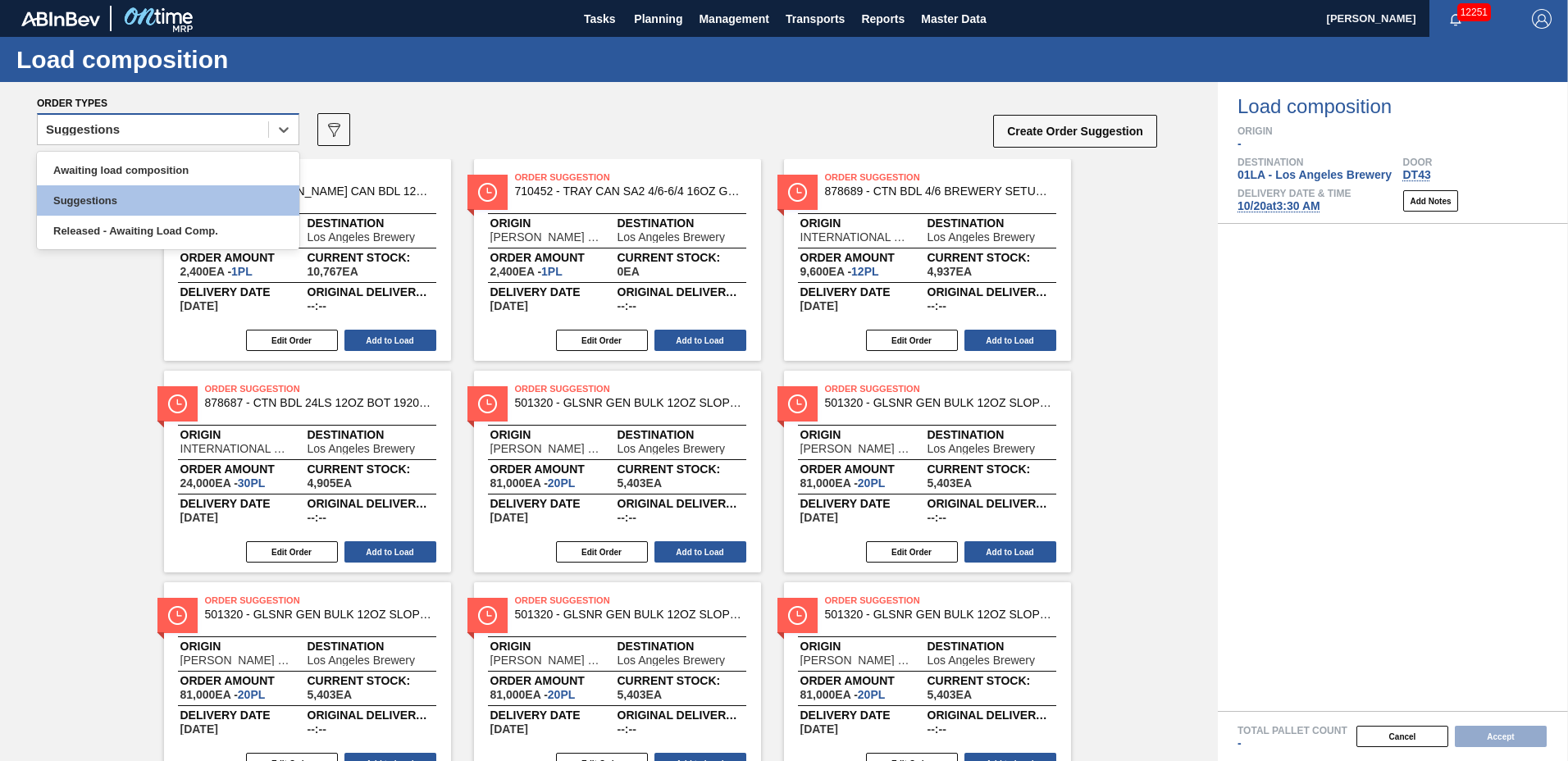
click at [177, 123] on div "Suggestions" at bounding box center [153, 129] width 231 height 24
click at [166, 158] on div "Awaiting load composition" at bounding box center [169, 170] width 263 height 30
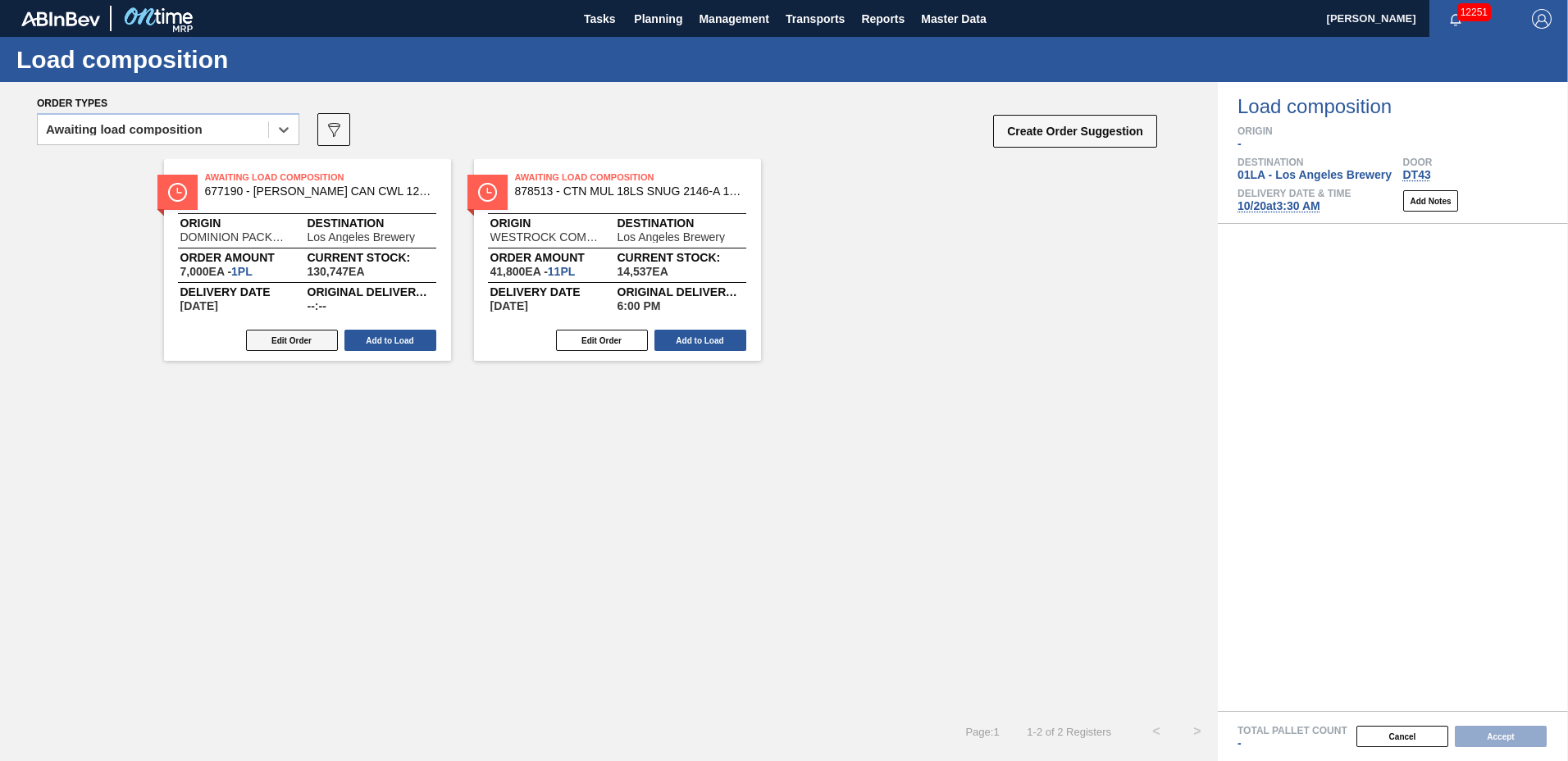
click at [323, 339] on button "Edit Order" at bounding box center [292, 341] width 92 height 21
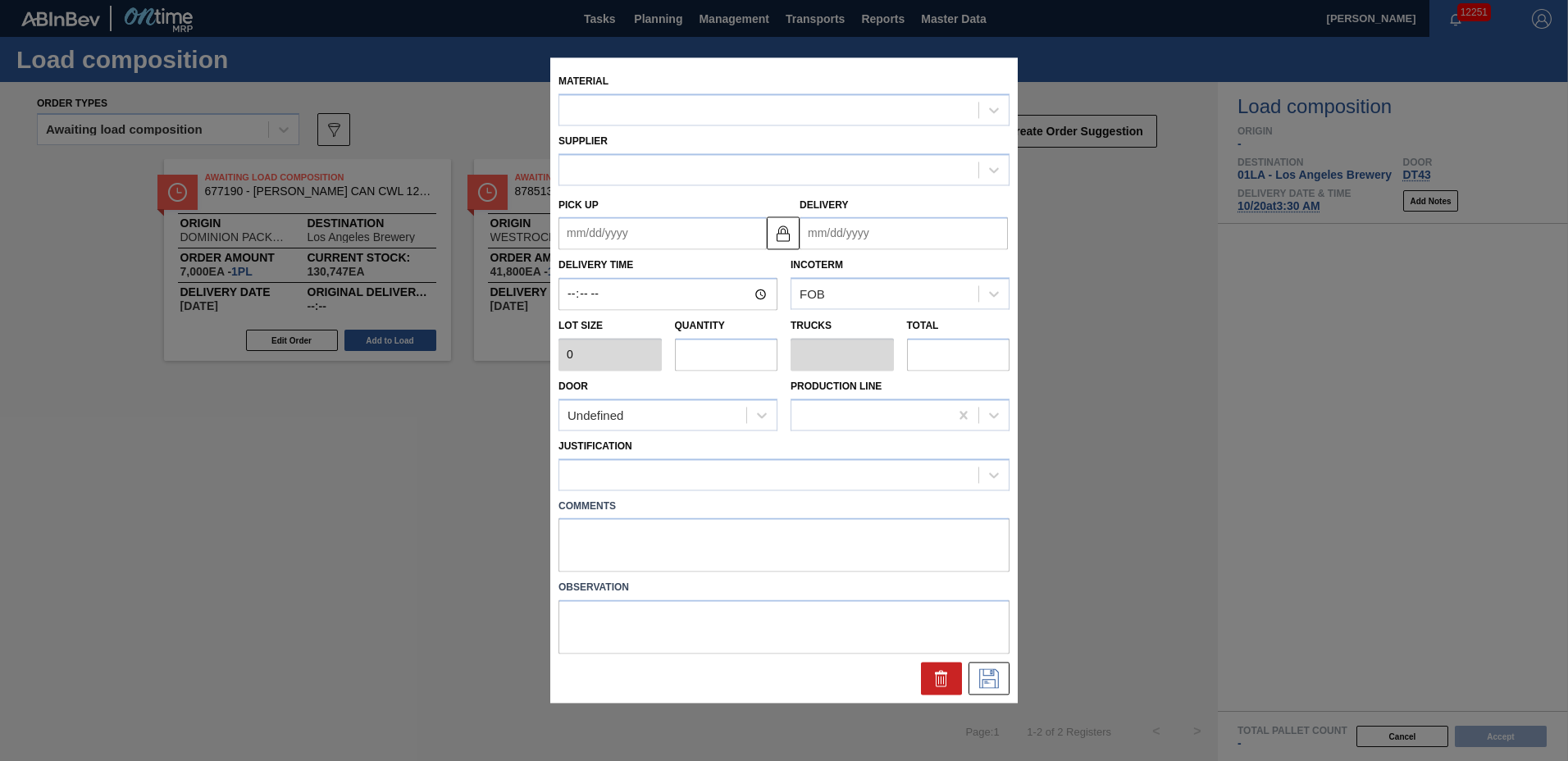
type input "7,000"
type input "1"
type input "0.038"
type input "7,000"
type up "10/26/2025"
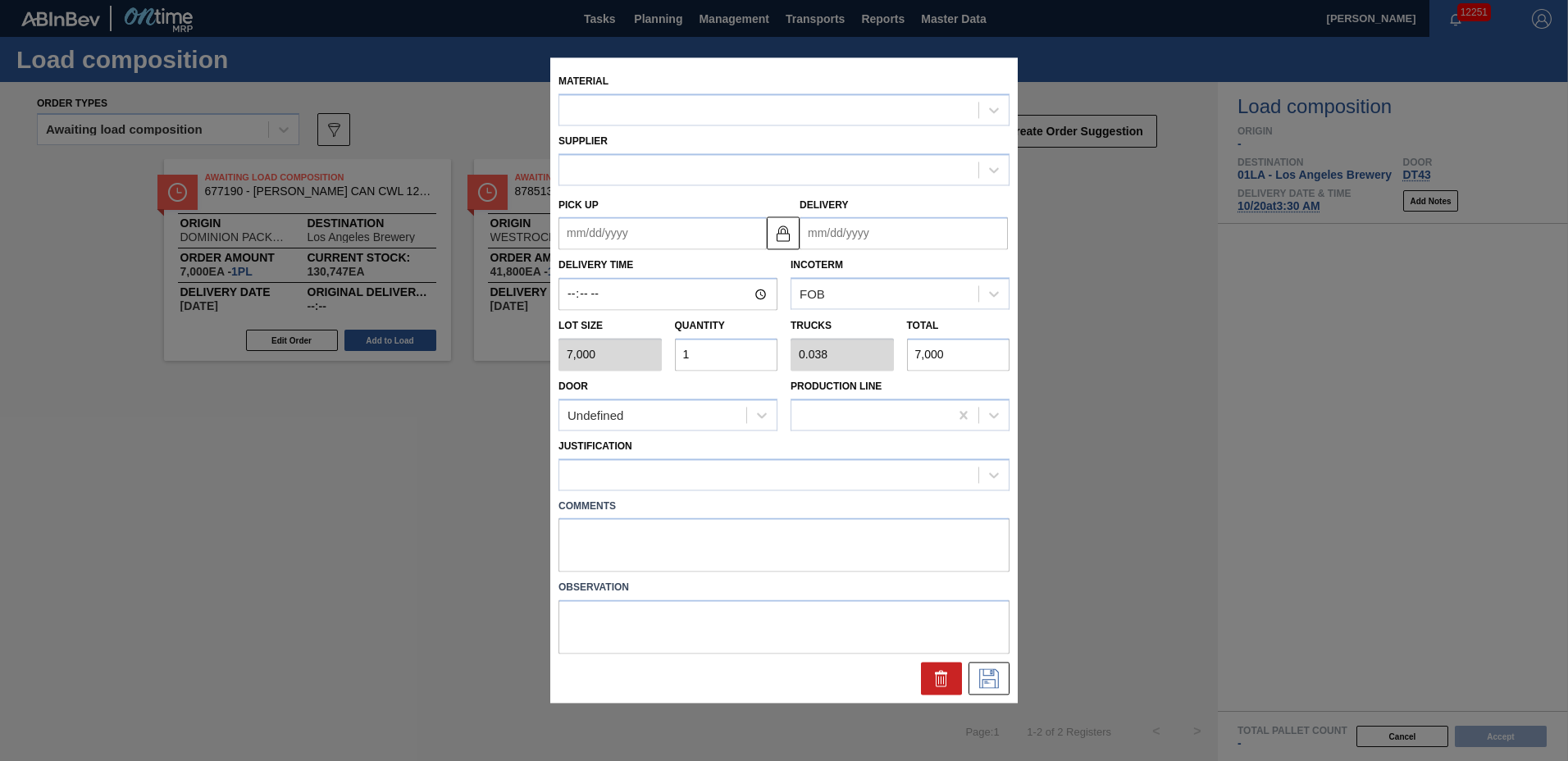
type input "[DATE]"
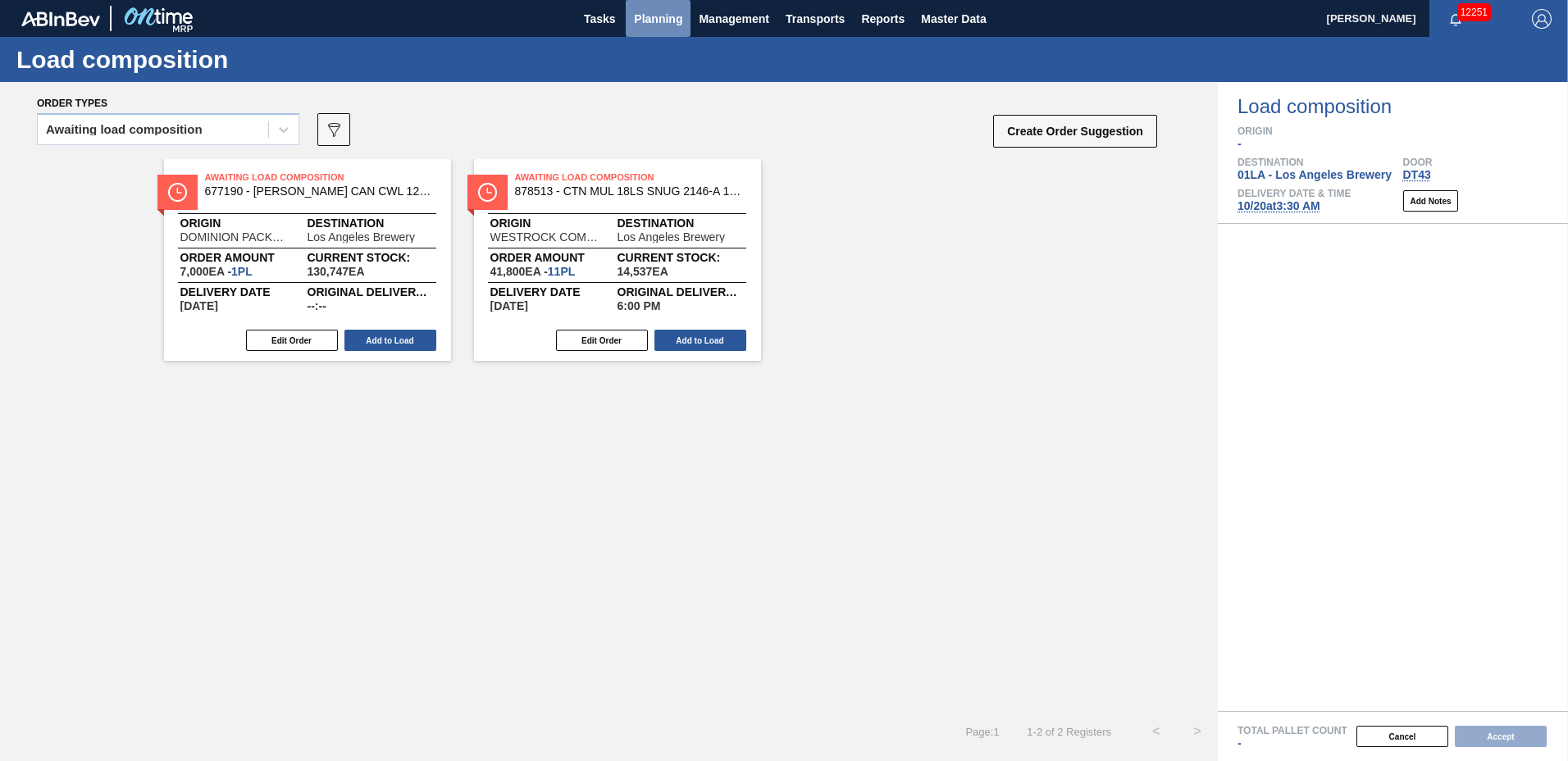
click at [651, 12] on span "Planning" at bounding box center [658, 19] width 49 height 20
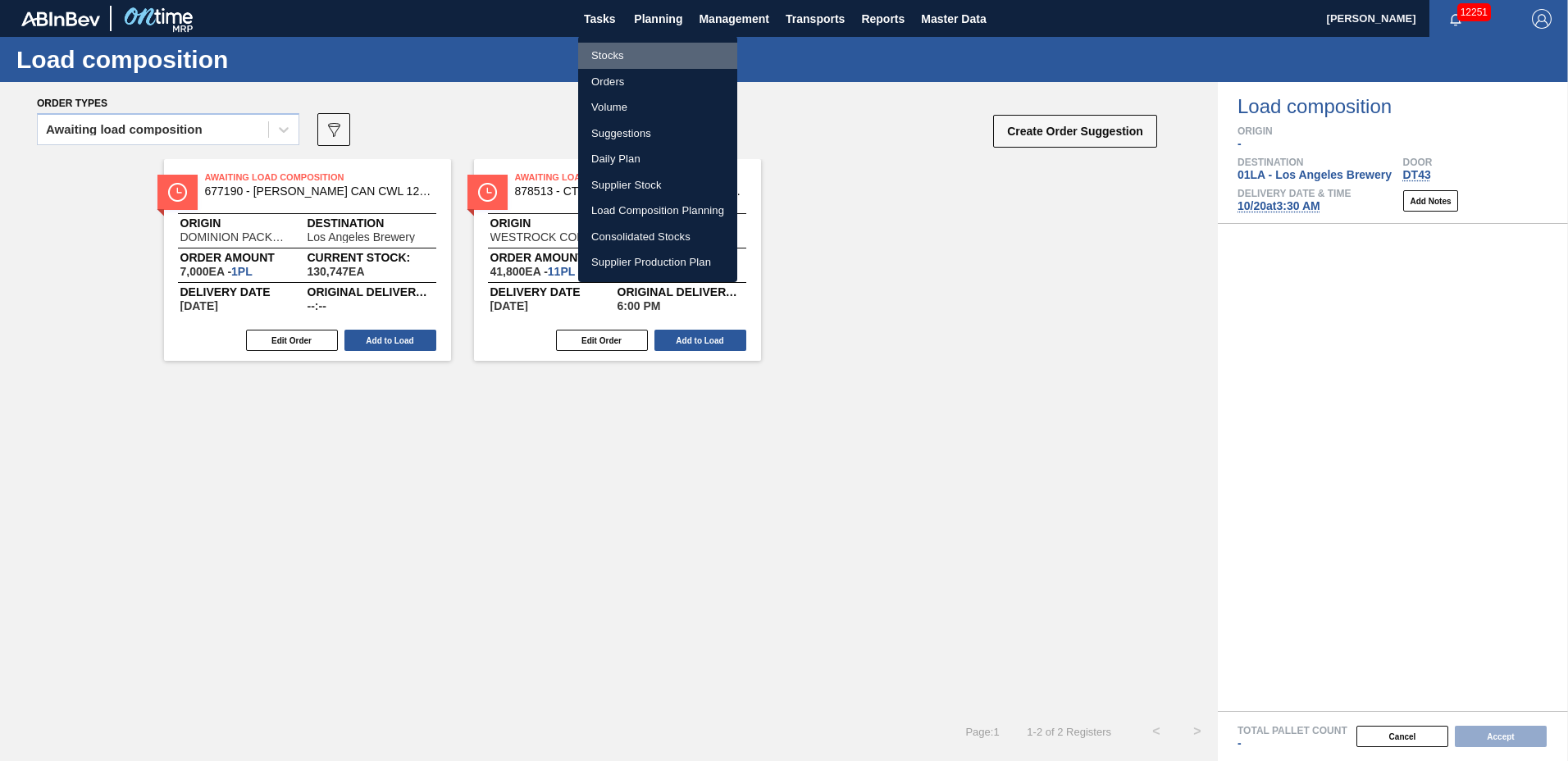
click at [617, 61] on li "Stocks" at bounding box center [657, 56] width 159 height 27
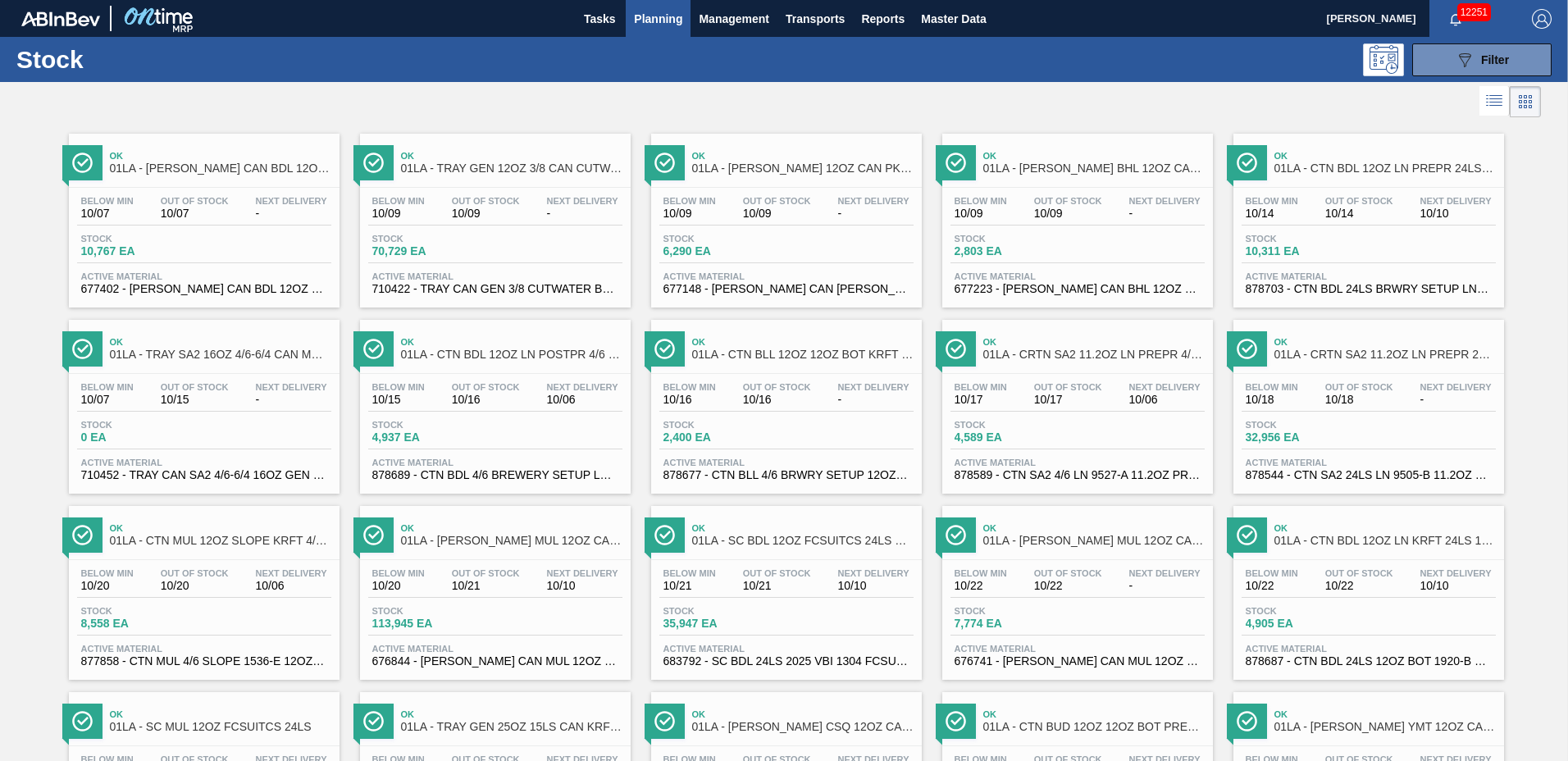
click at [1501, 104] on icon at bounding box center [1494, 101] width 20 height 20
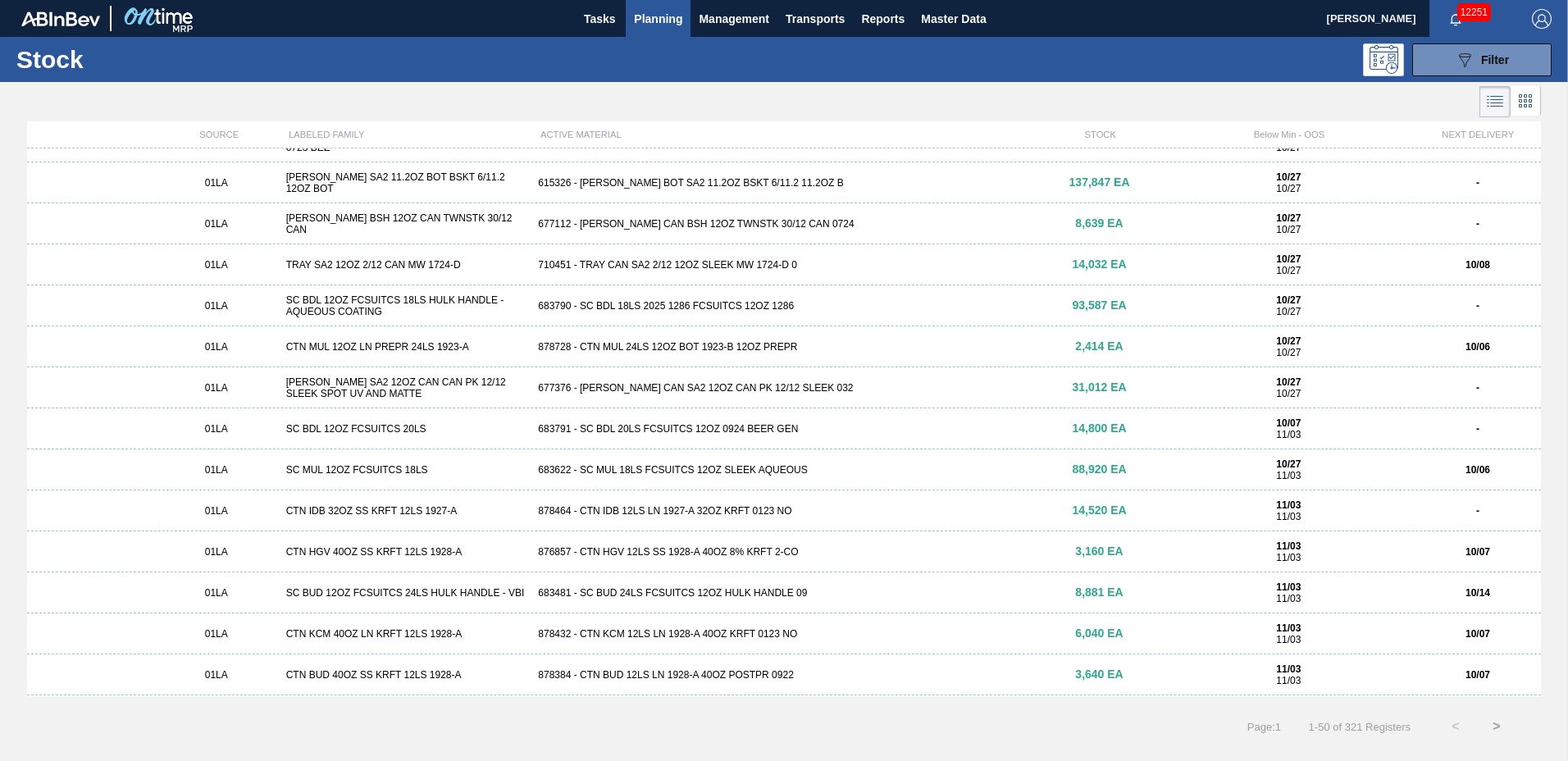
scroll to position [1502, 0]
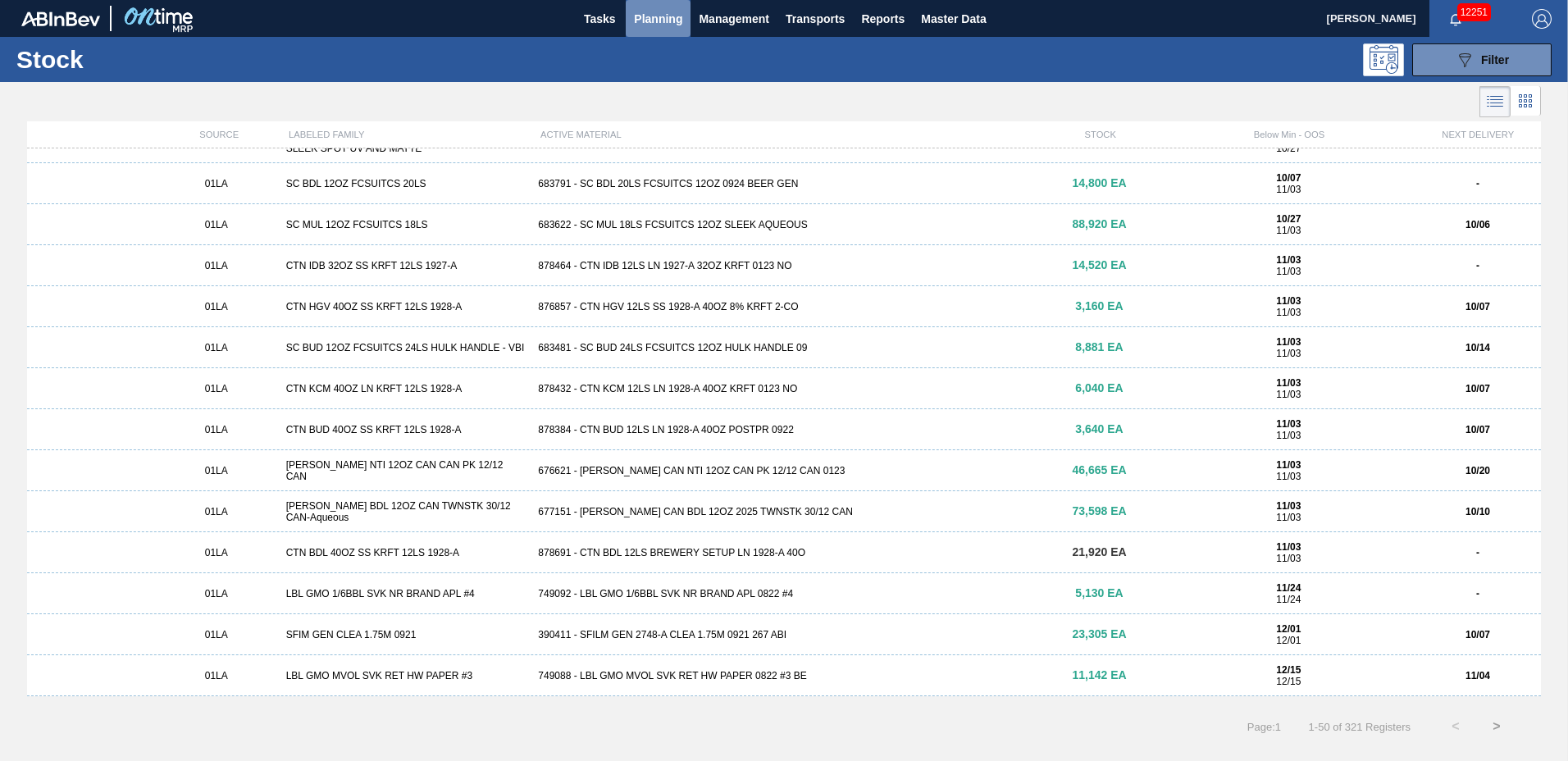
click at [655, 12] on span "Planning" at bounding box center [658, 19] width 49 height 20
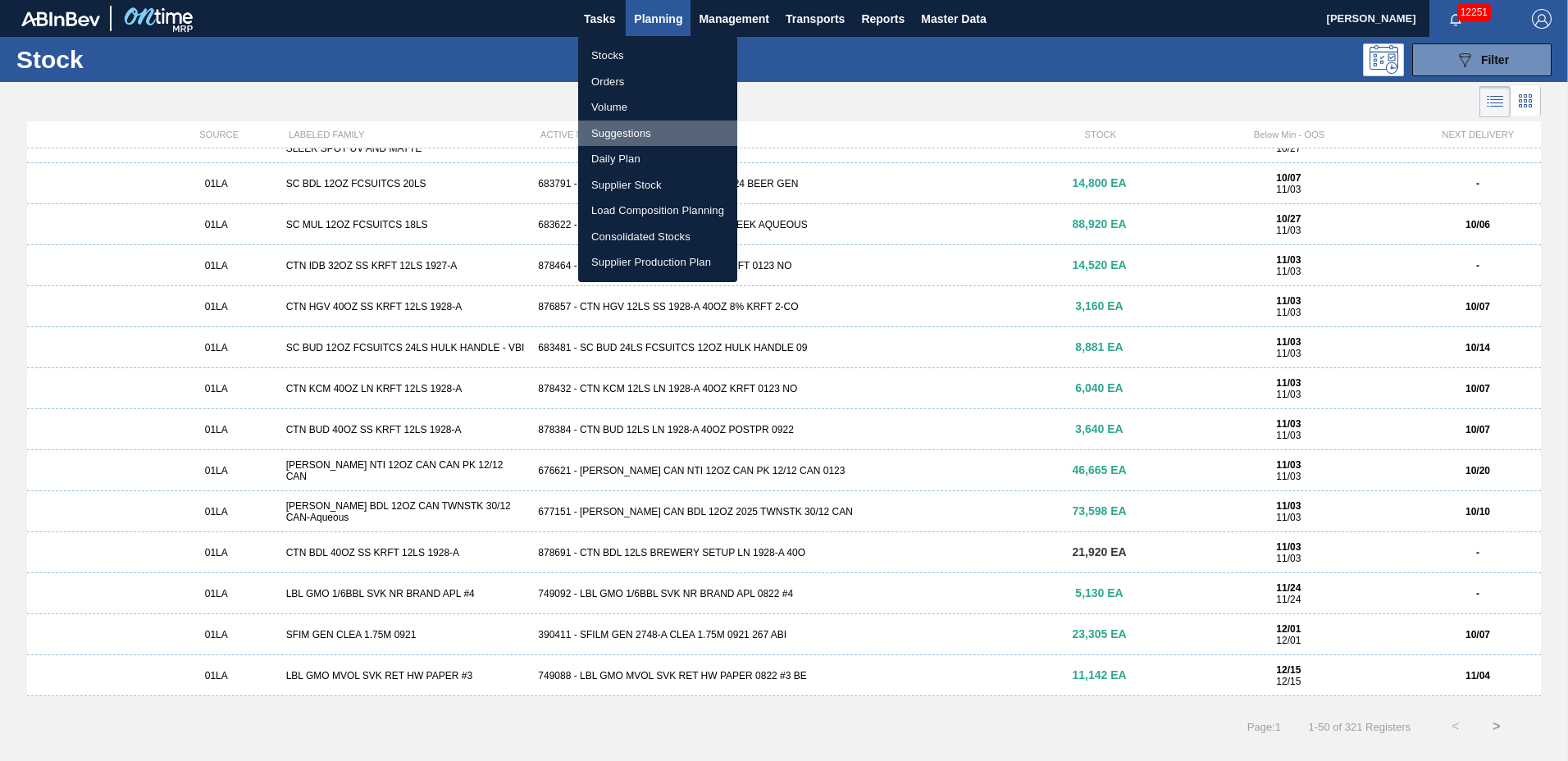
click at [639, 129] on li "Suggestions" at bounding box center [657, 134] width 159 height 27
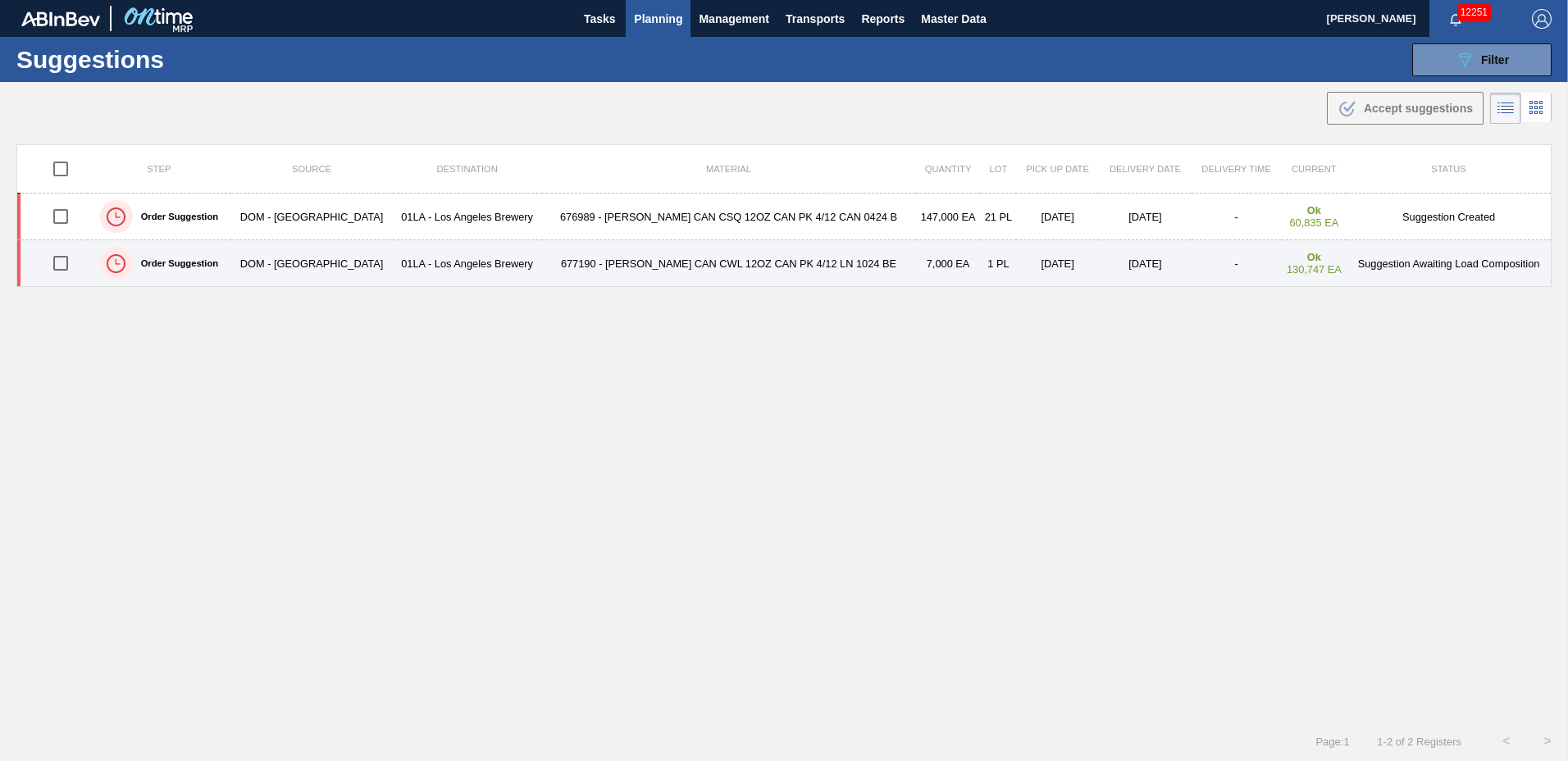
type to "01/30/2026"
click at [611, 259] on td "677190 - CARR CAN CWL 12OZ CAN PK 4/12 LN 1024 BE" at bounding box center [729, 263] width 374 height 47
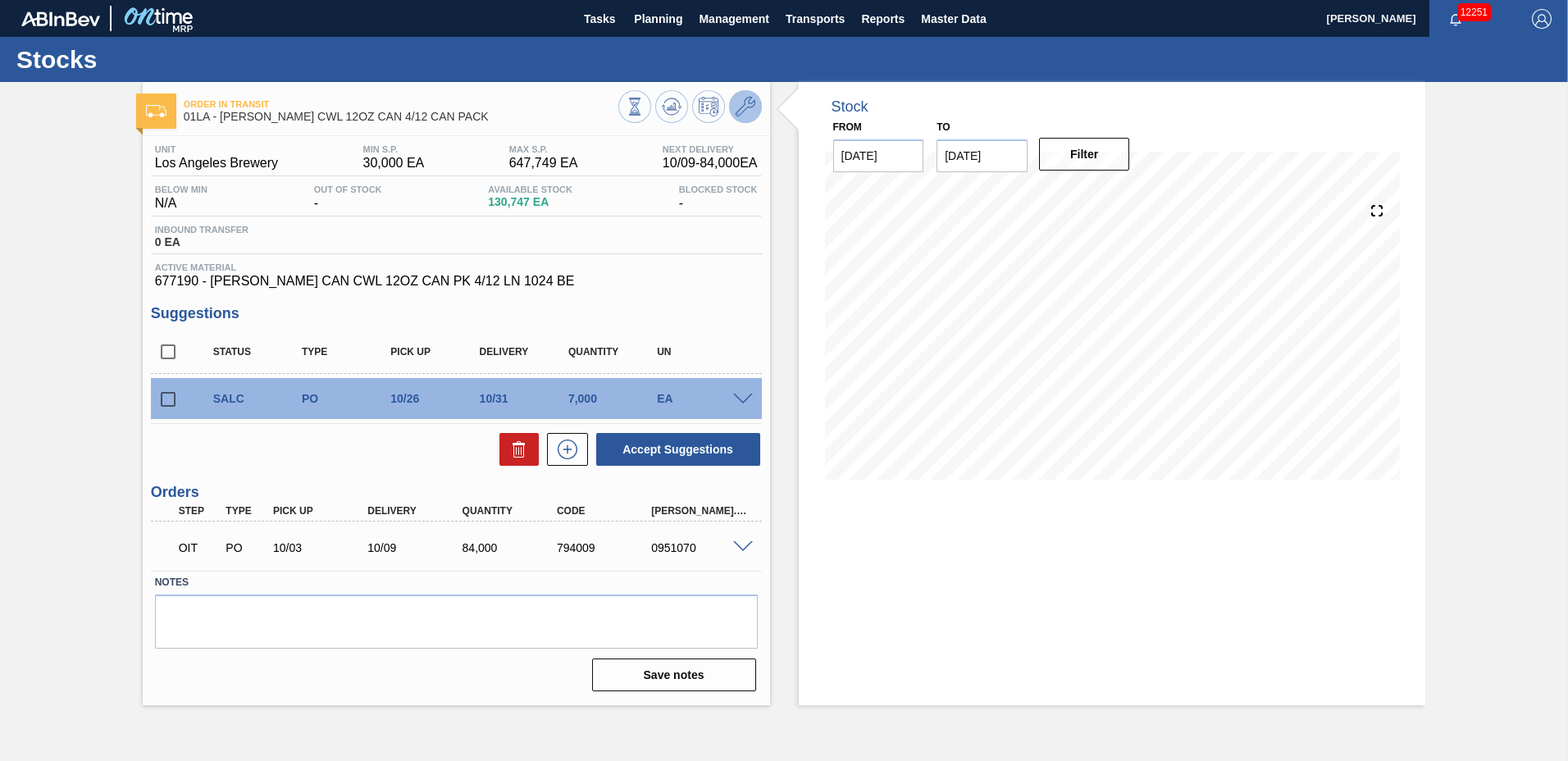
click at [742, 106] on icon at bounding box center [746, 106] width 20 height 20
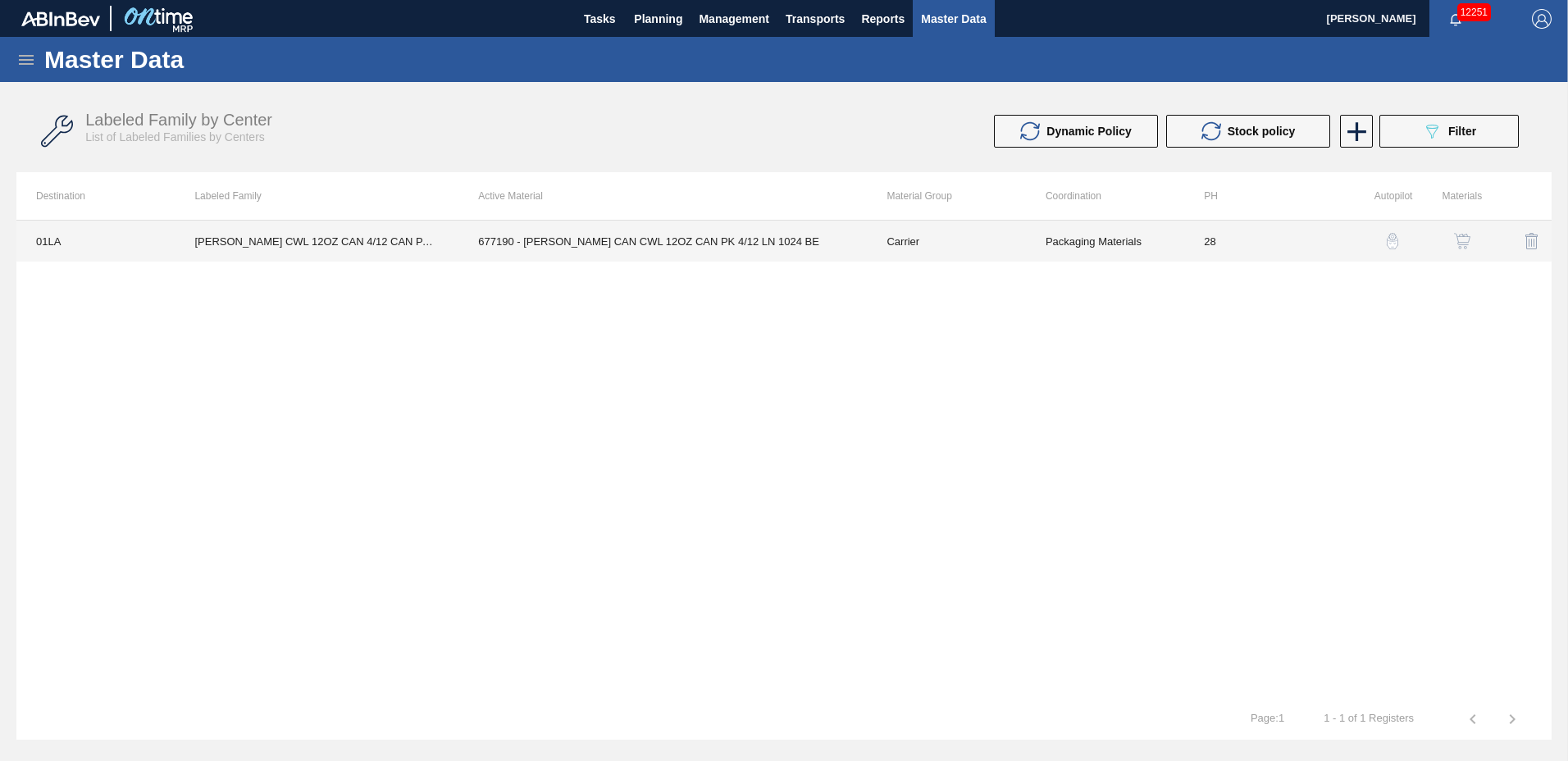
click at [644, 246] on td "677190 - [PERSON_NAME] CAN CWL 12OZ CAN PK 4/12 LN 1024 BE" at bounding box center [662, 241] width 409 height 41
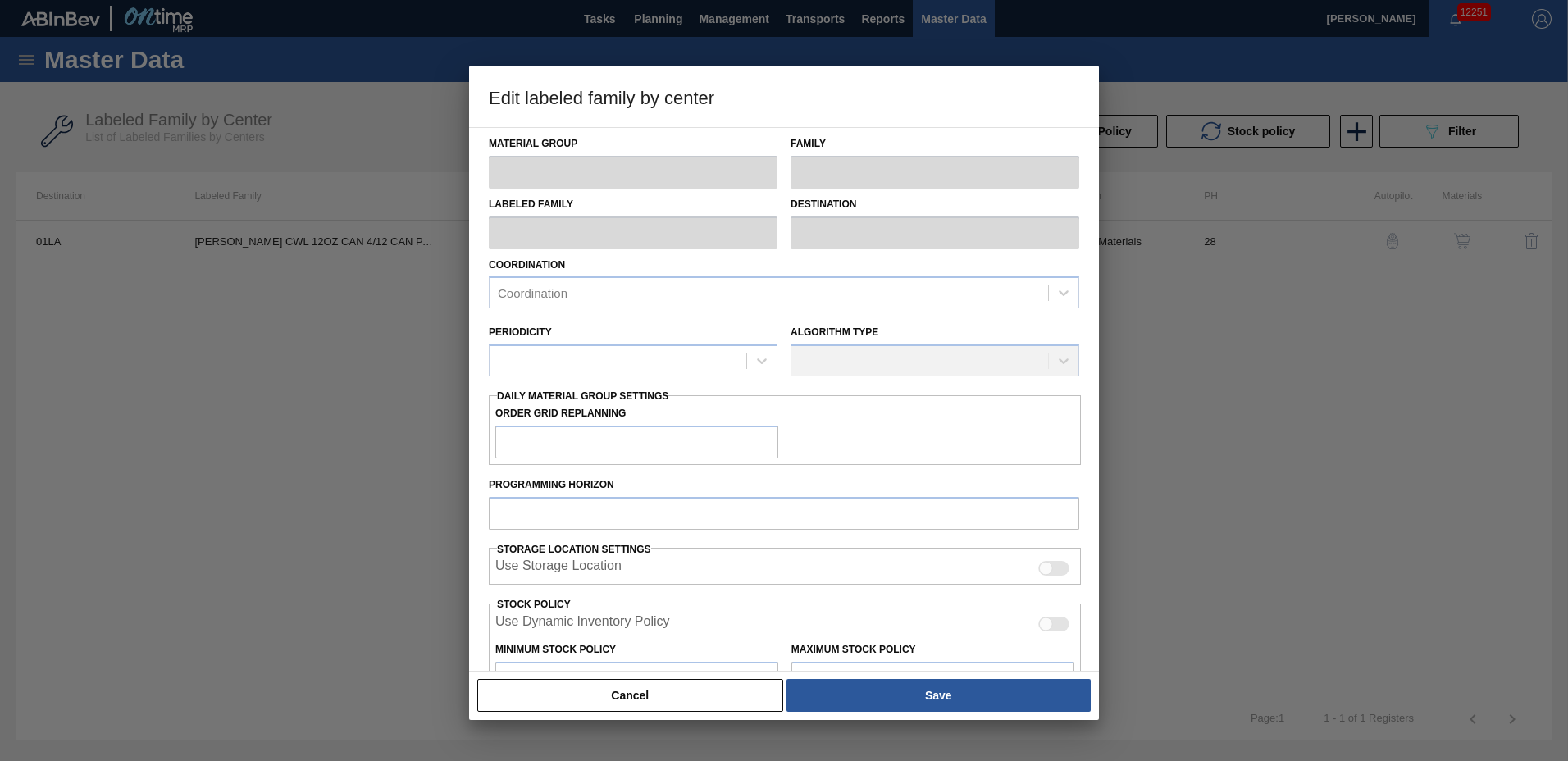
type input "Carrier"
type input "Can Carriers"
type input "CARR CWL 12OZ CAN 4/12 CAN PACK"
type input "01LA - Los Angeles Brewery"
type input "28"
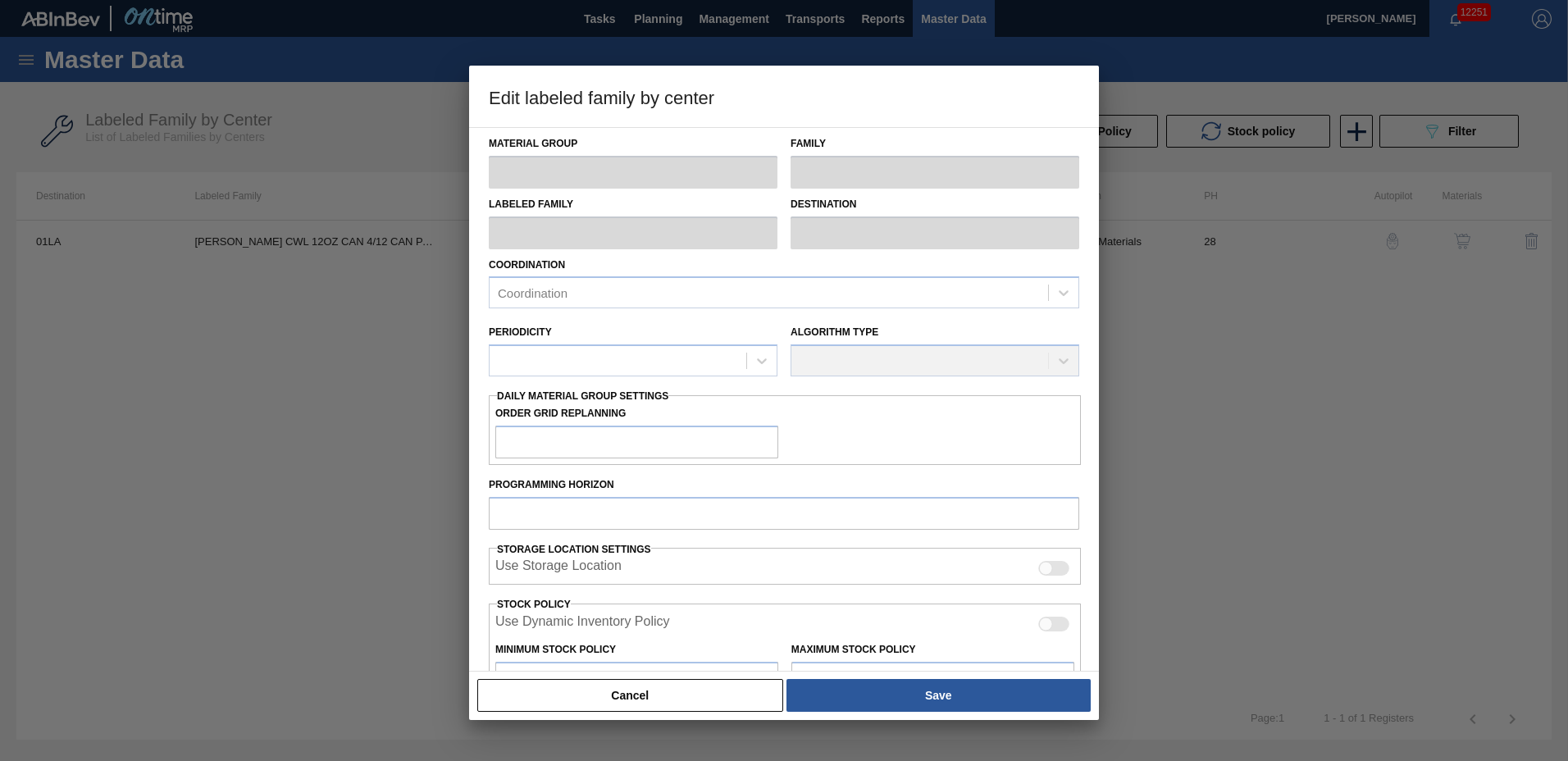
type input "30,000"
type input "647,749"
type input "15"
type input "122,662"
checkbox input "true"
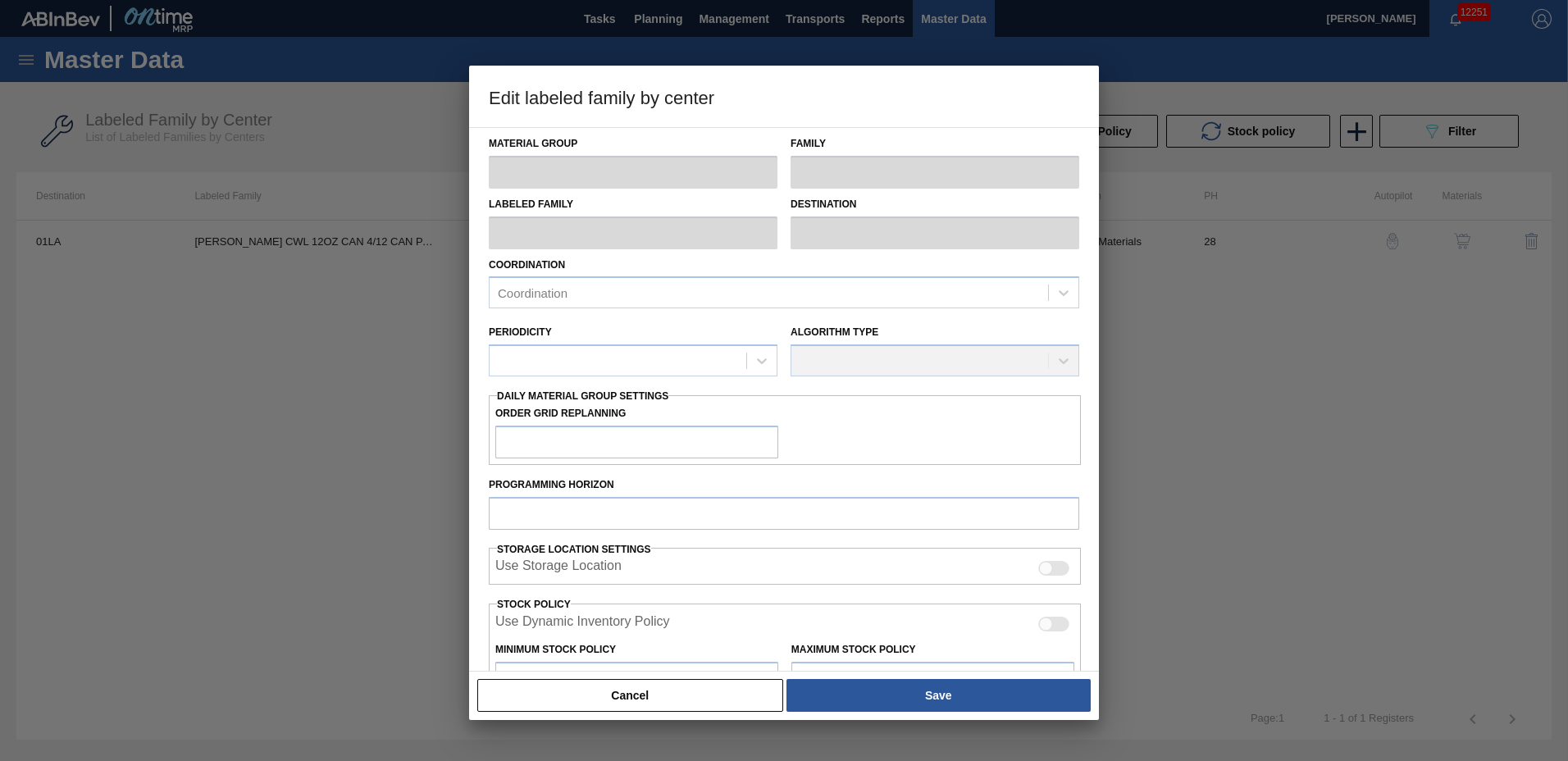
checkbox input "true"
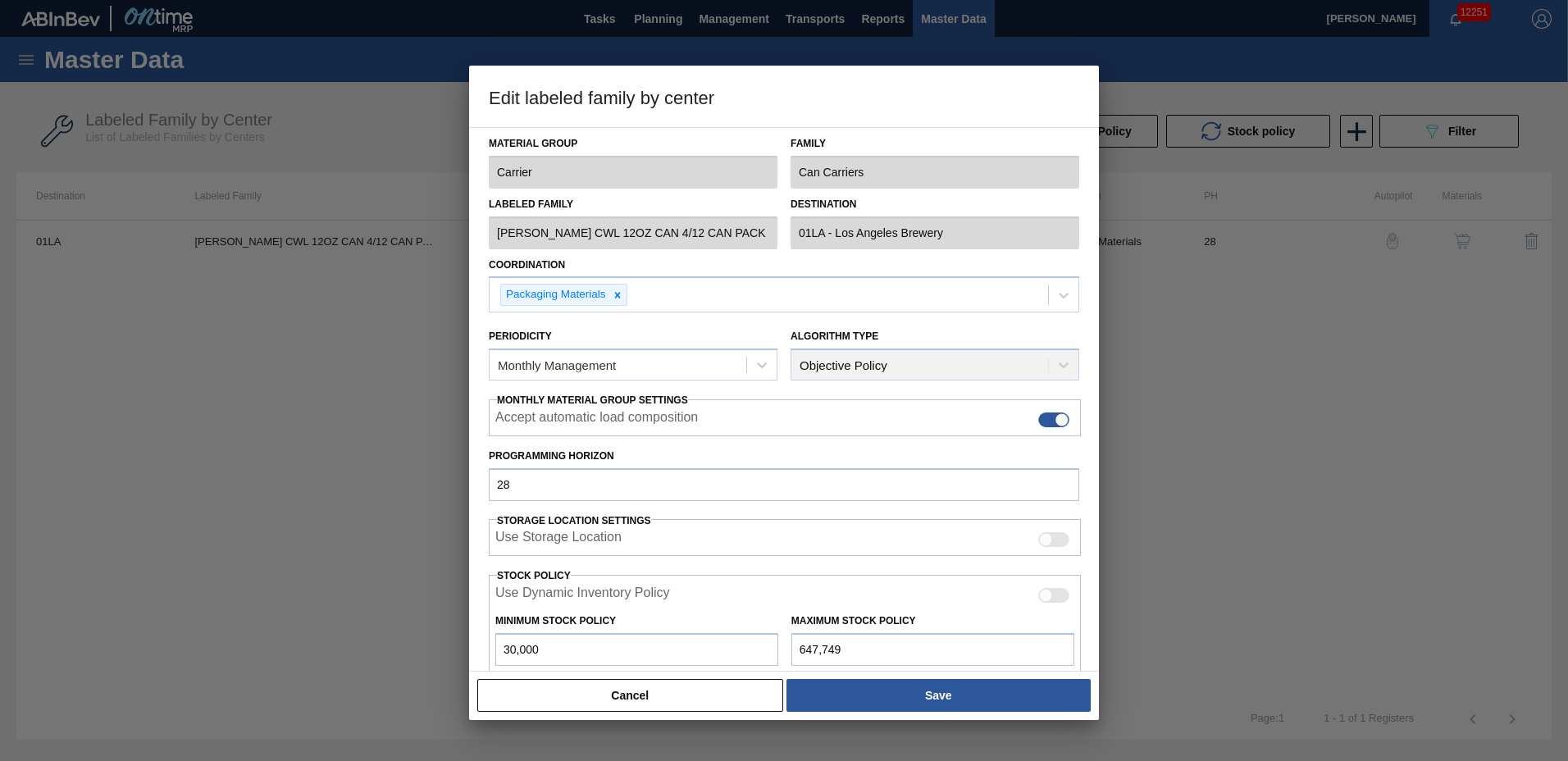
scroll to position [209, 0]
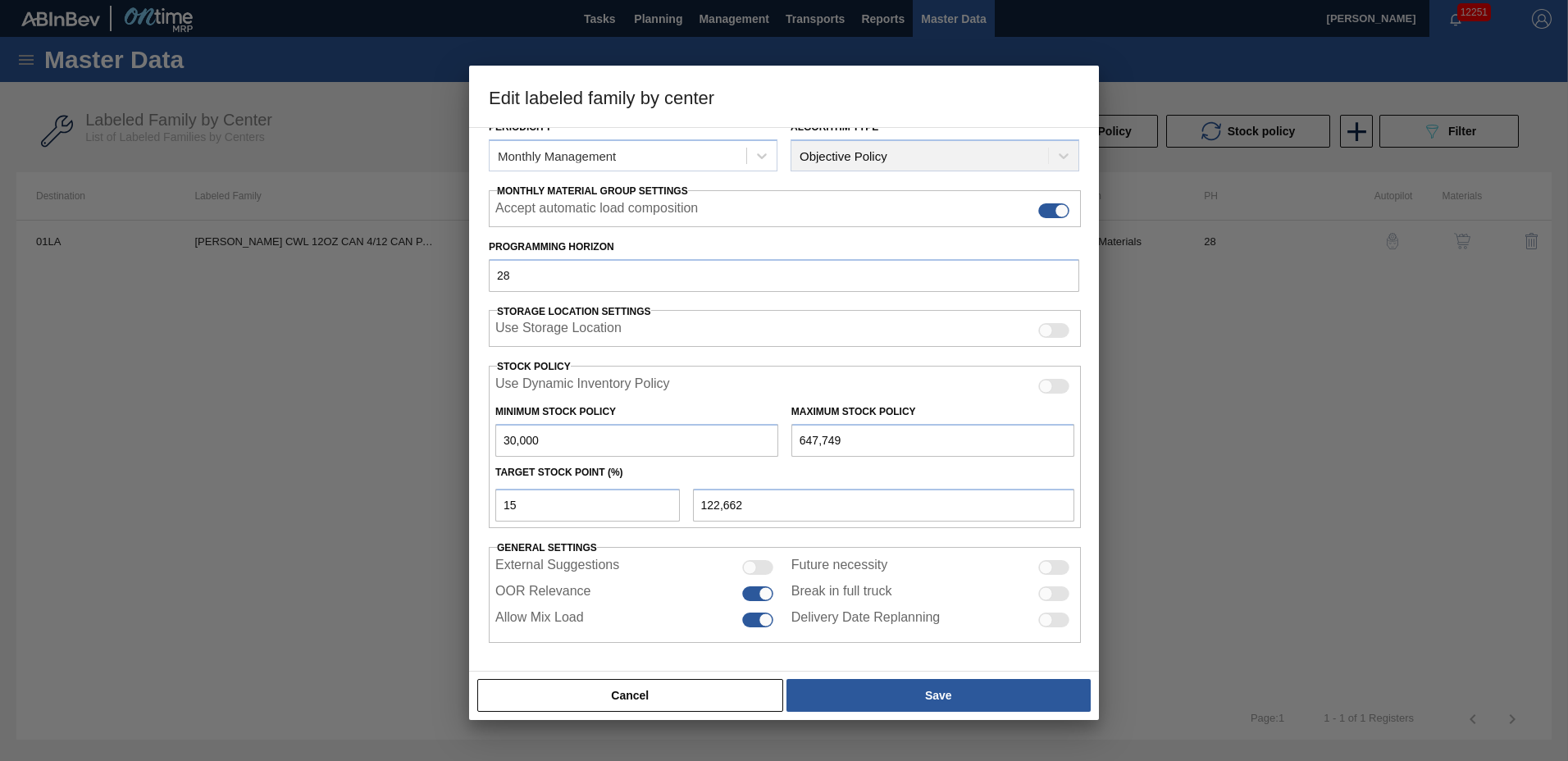
drag, startPoint x: 578, startPoint y: 444, endPoint x: 173, endPoint y: 444, distance: 405.0
click at [238, 444] on div "Edit labeled family by center Material Group Carrier Family Can Carriers Labele…" at bounding box center [784, 380] width 1568 height 761
type input "0"
type input "97,162"
type input "0"
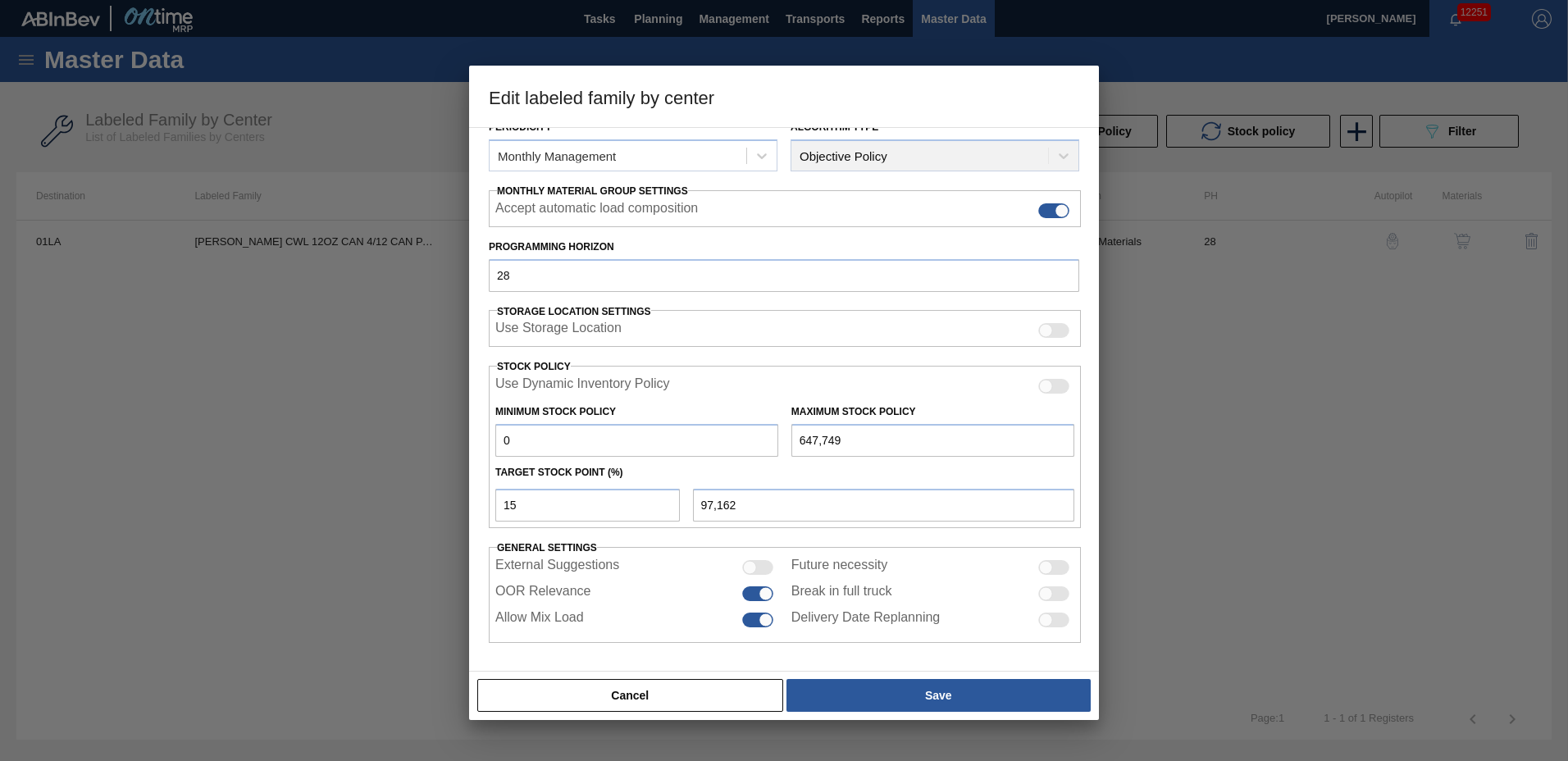
click at [873, 435] on input "647,749" at bounding box center [932, 440] width 283 height 33
drag, startPoint x: 873, startPoint y: 435, endPoint x: 747, endPoint y: 426, distance: 126.3
click at [750, 428] on div "Minimum Stock Policy 0 Maximum Stock Policy 647,749" at bounding box center [785, 427] width 592 height 60
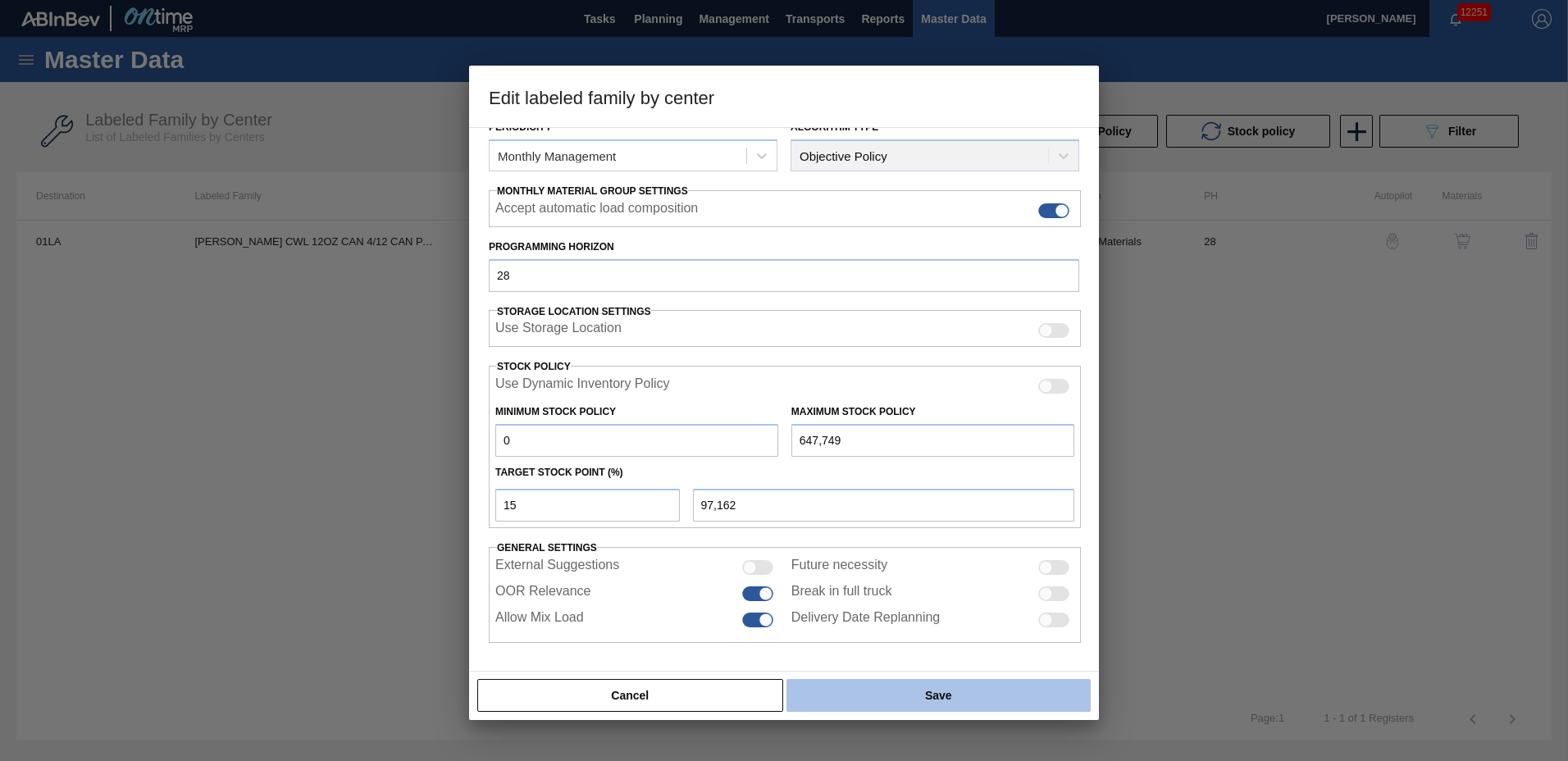
click at [927, 689] on button "Save" at bounding box center [938, 695] width 304 height 33
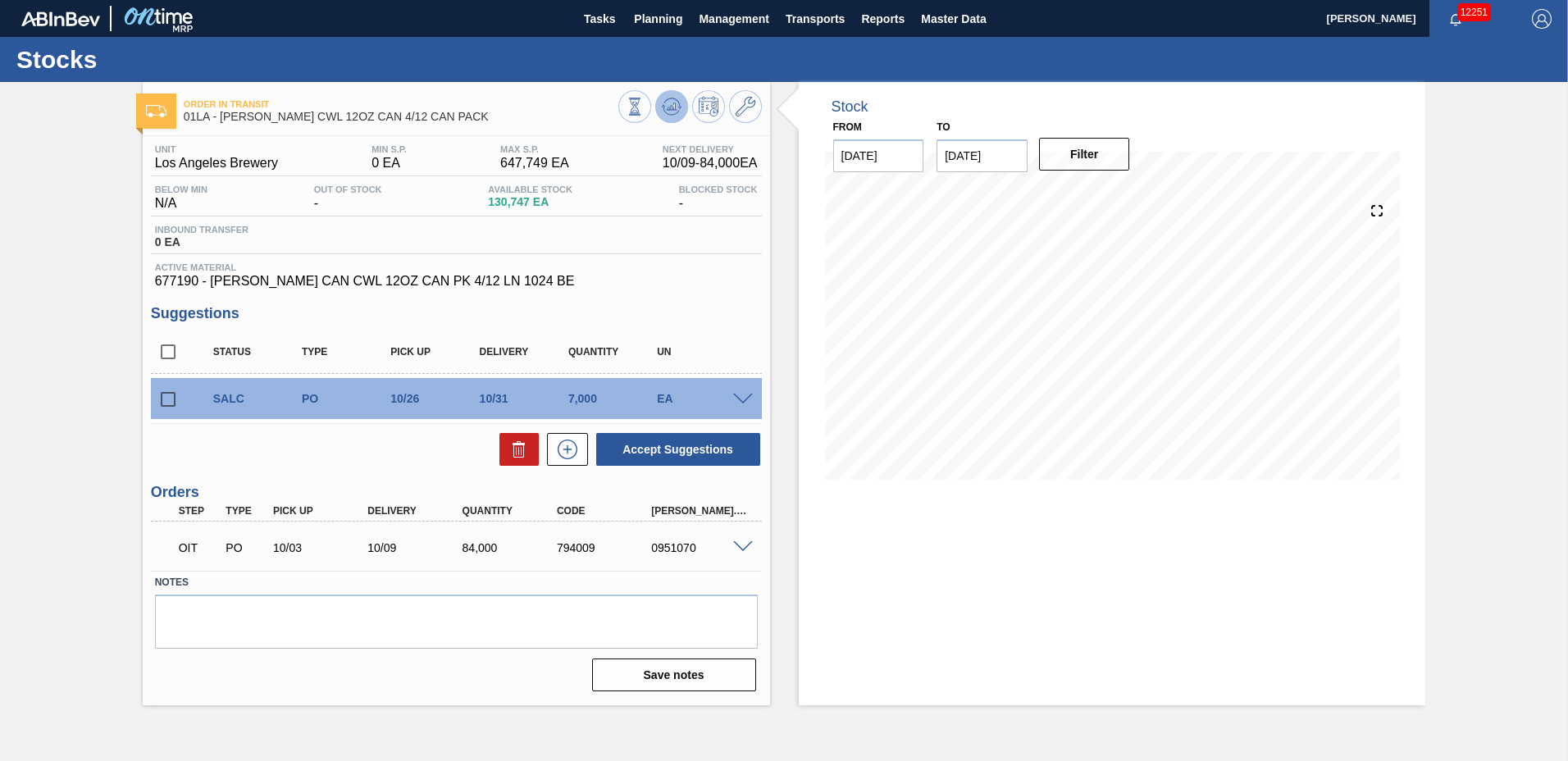
click at [667, 111] on icon at bounding box center [671, 106] width 20 height 20
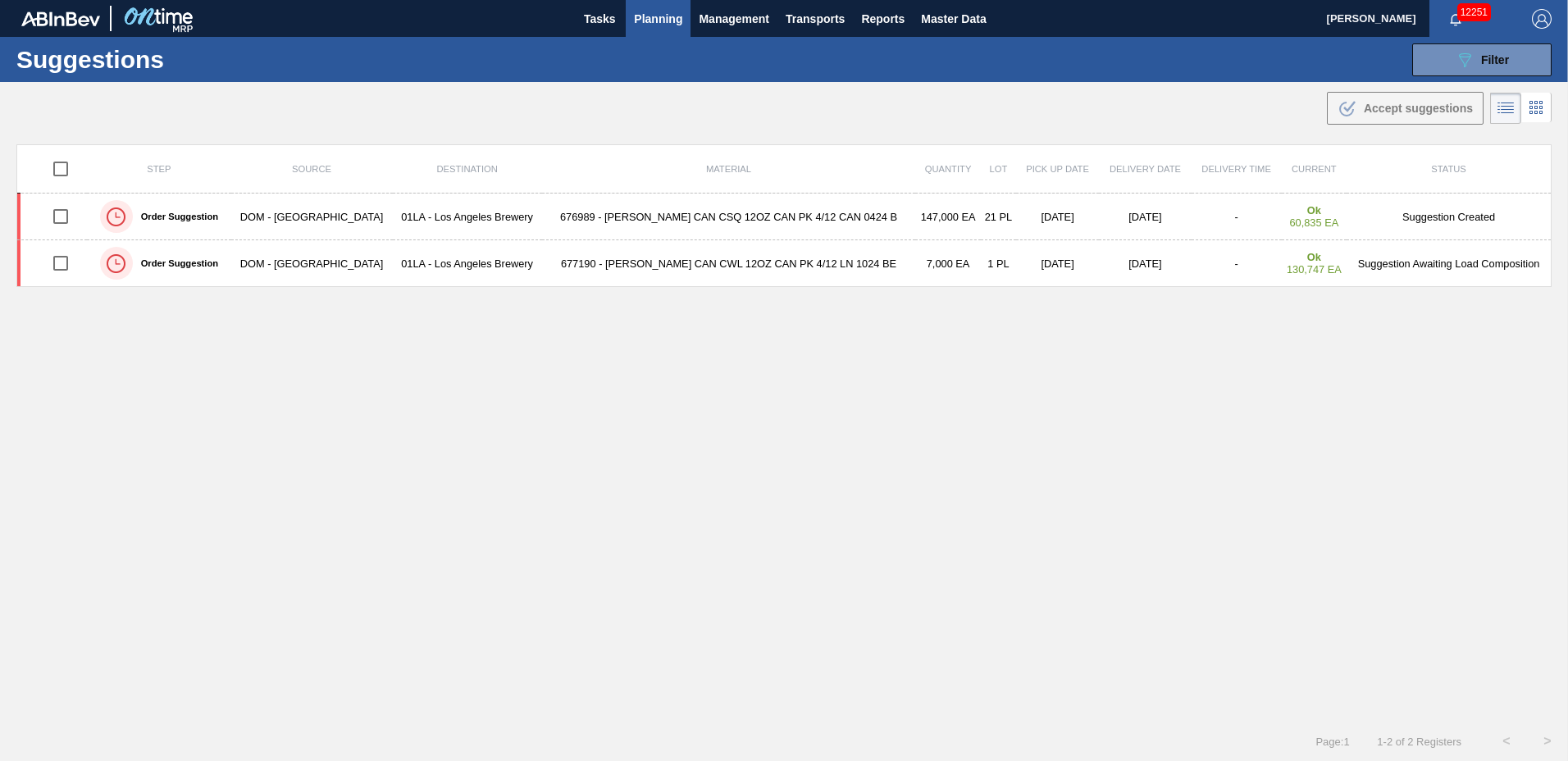
type to "01/30/2026"
click at [645, 16] on span "Planning" at bounding box center [658, 19] width 49 height 20
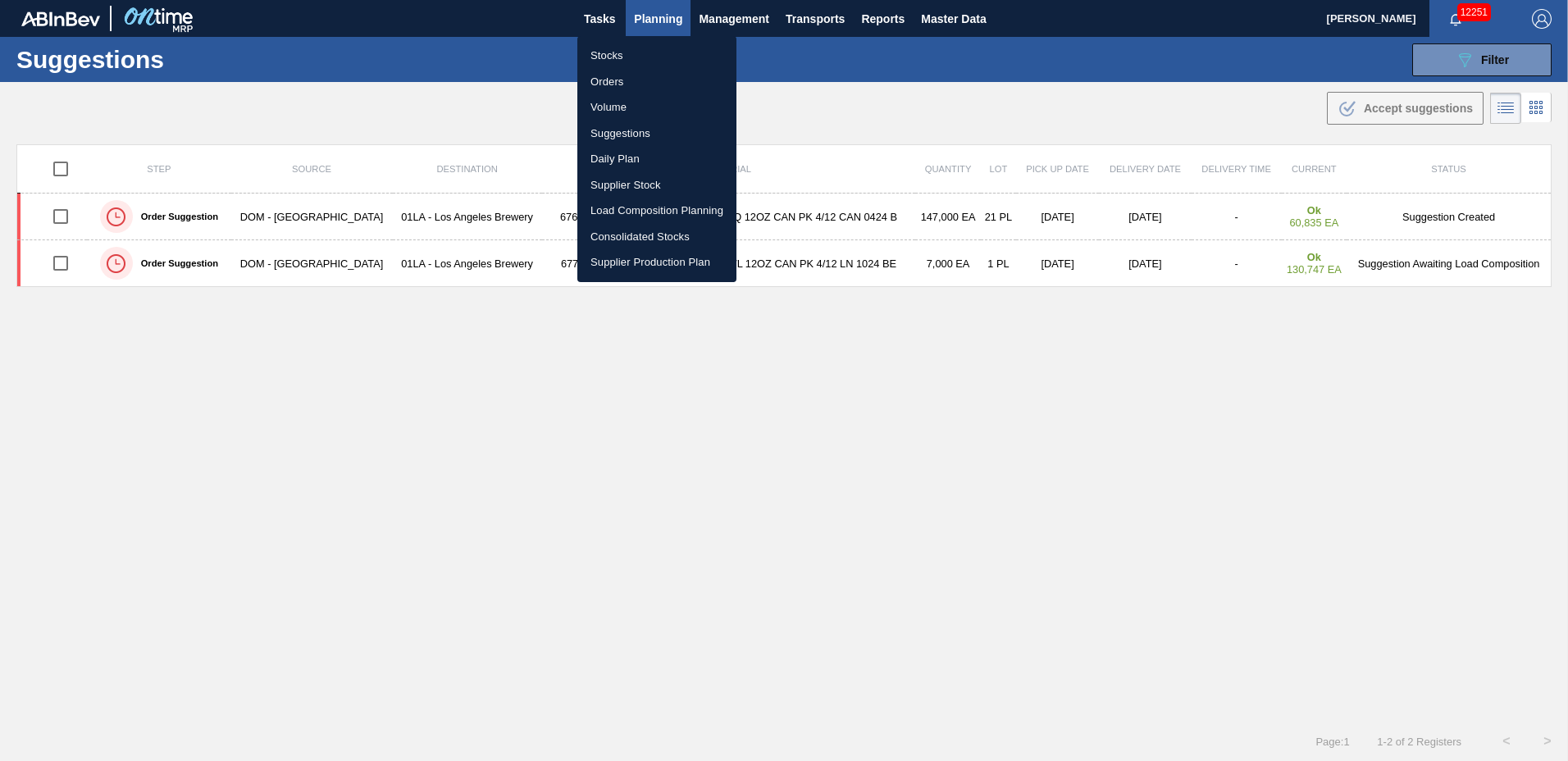
click at [616, 126] on li "Suggestions" at bounding box center [656, 134] width 159 height 27
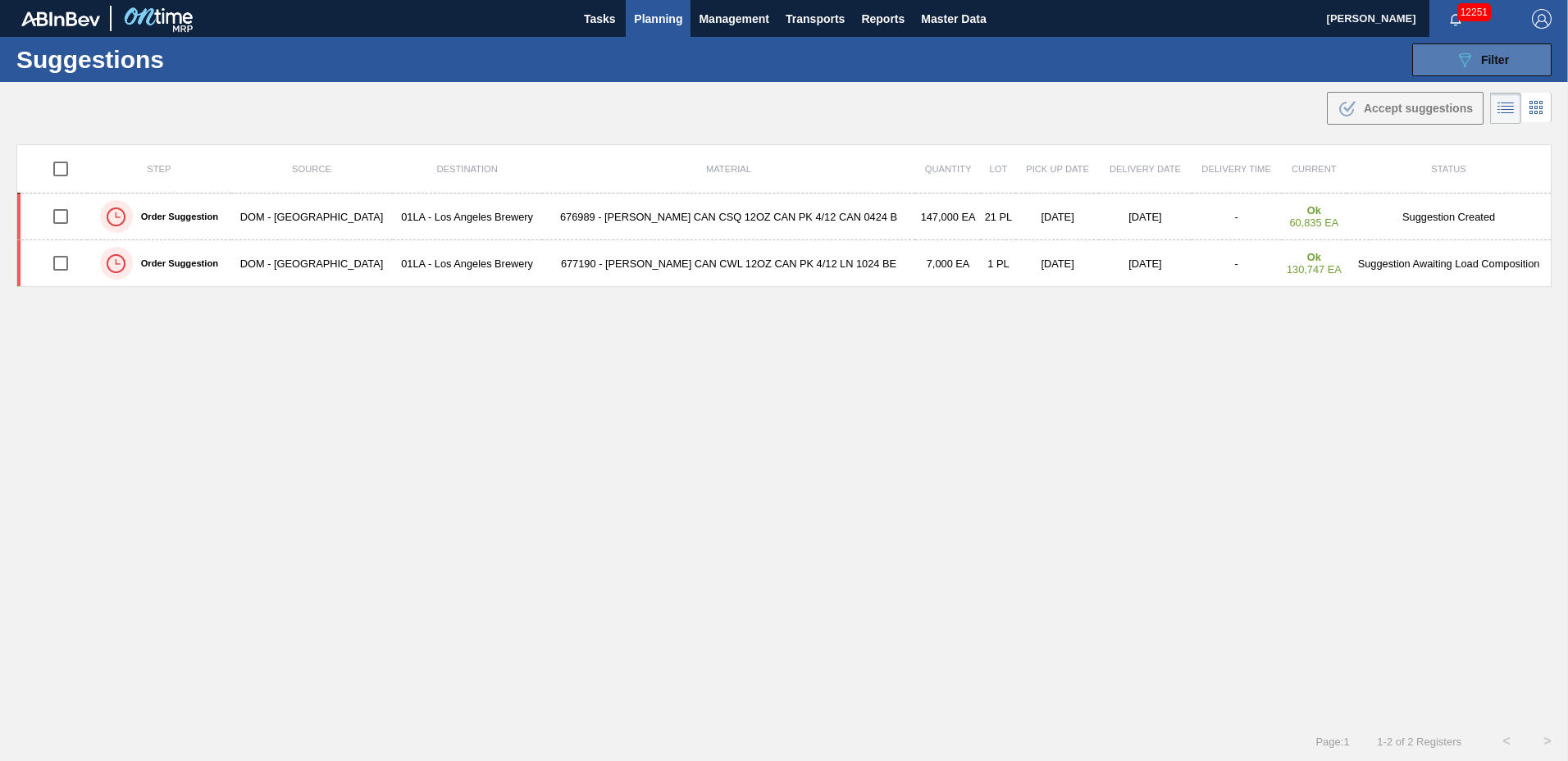
click at [1468, 50] on icon "089F7B8B-B2A5-4AFE-B5C0-19BA573D28AC" at bounding box center [1465, 59] width 20 height 20
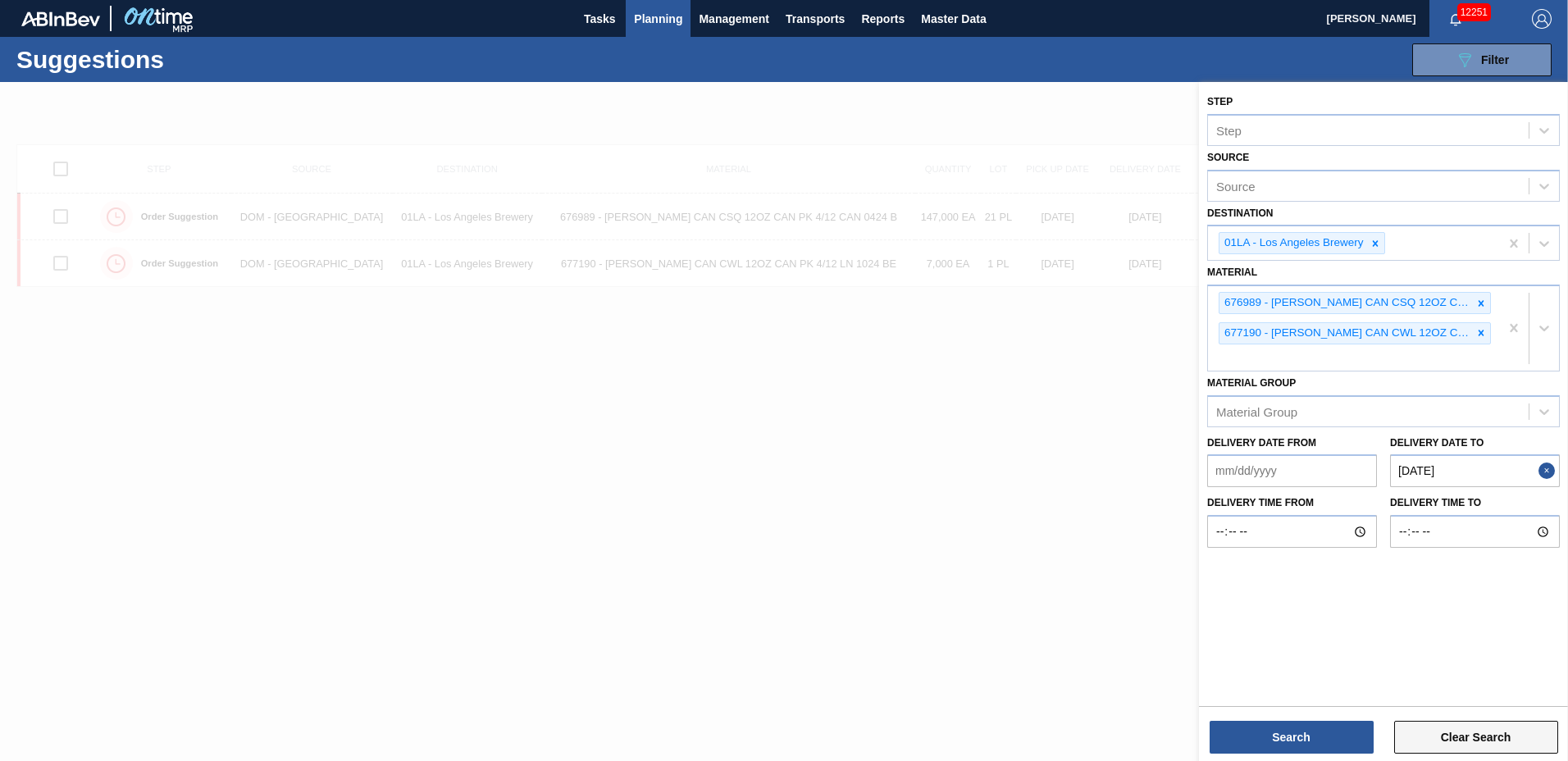
click at [1453, 743] on button "Clear Search" at bounding box center [1476, 737] width 164 height 33
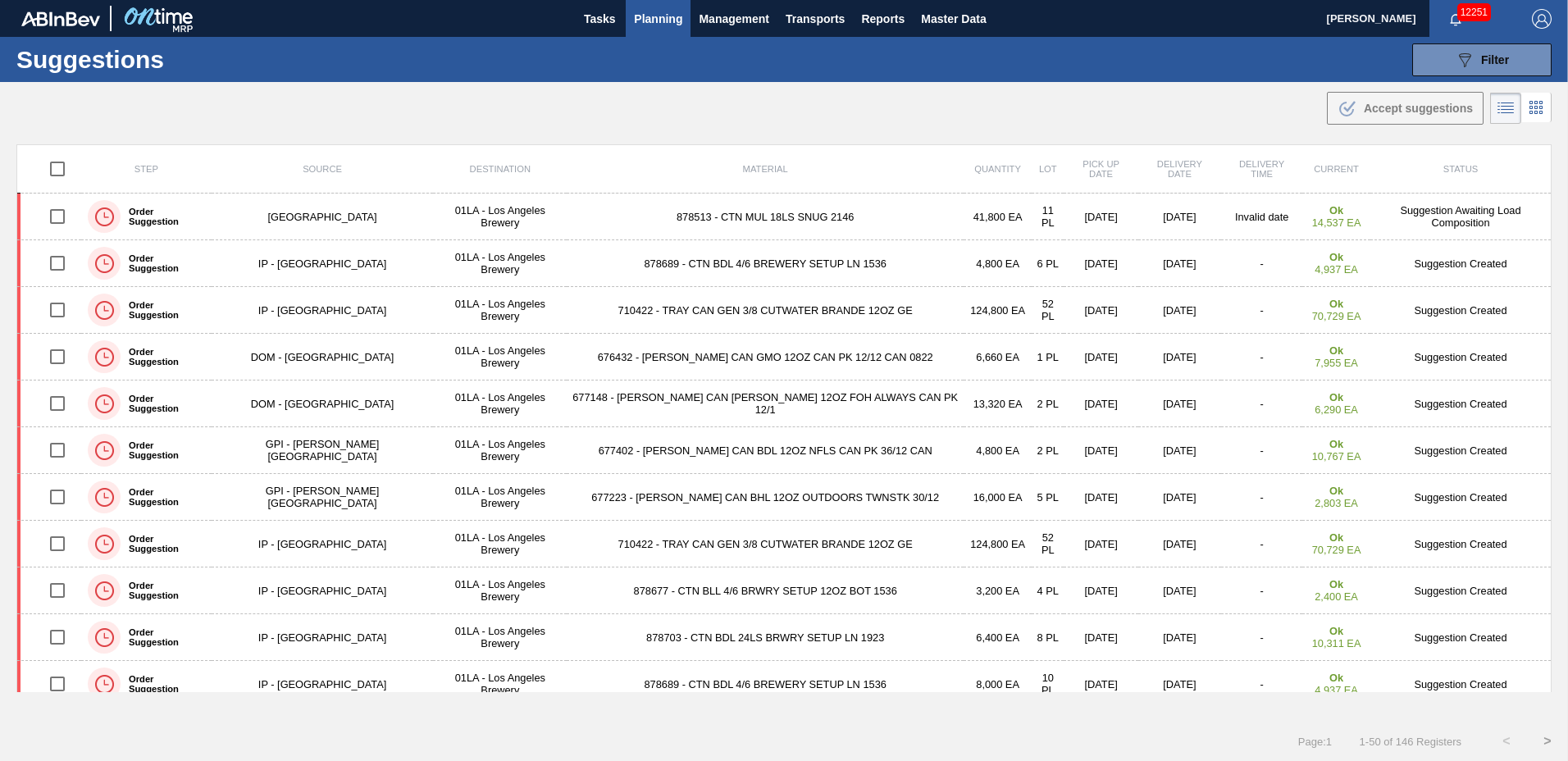
click at [647, 21] on span "Planning" at bounding box center [658, 19] width 49 height 20
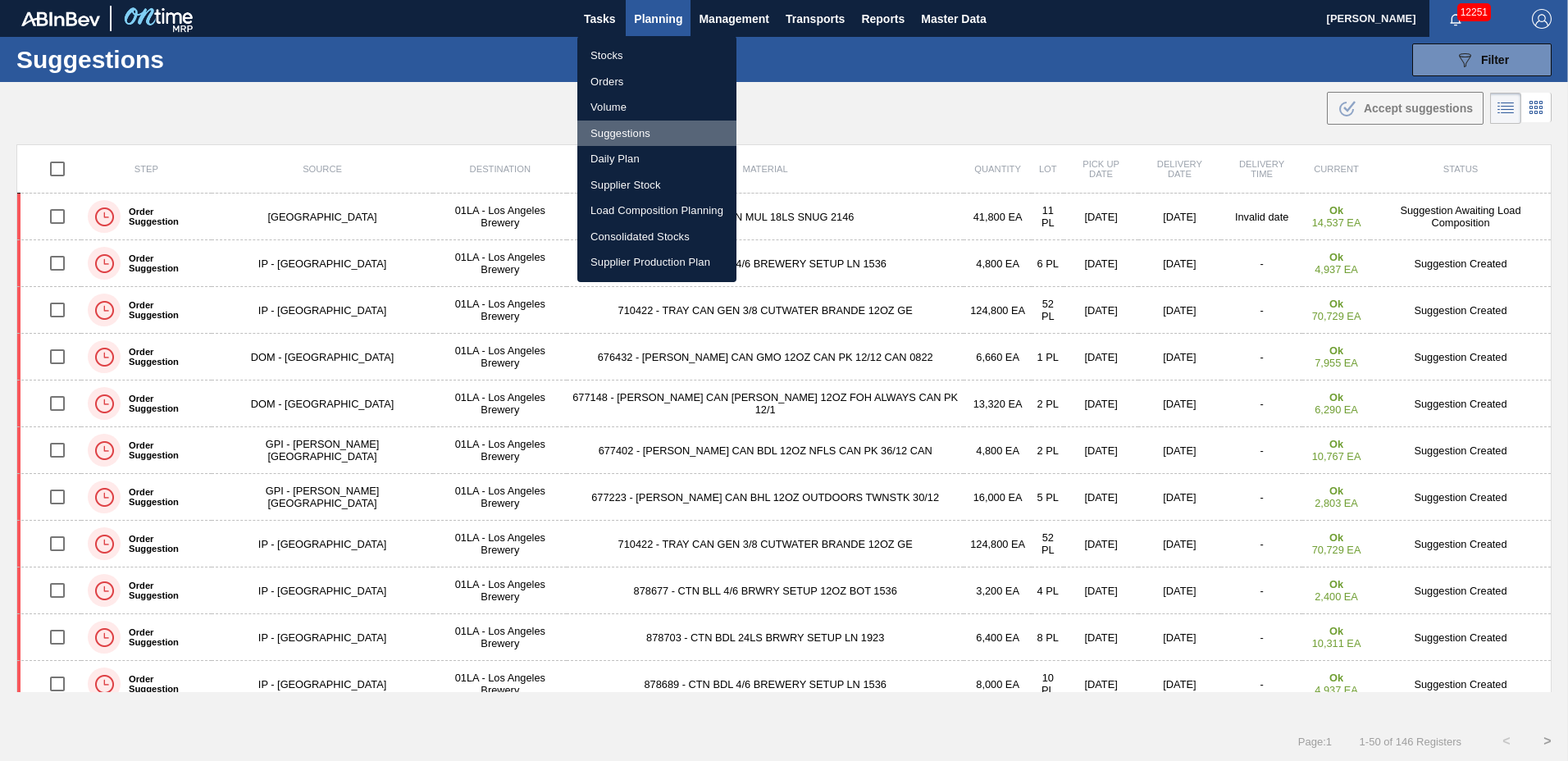
drag, startPoint x: 633, startPoint y: 128, endPoint x: 647, endPoint y: 129, distance: 14.0
click at [633, 129] on li "Suggestions" at bounding box center [656, 134] width 159 height 27
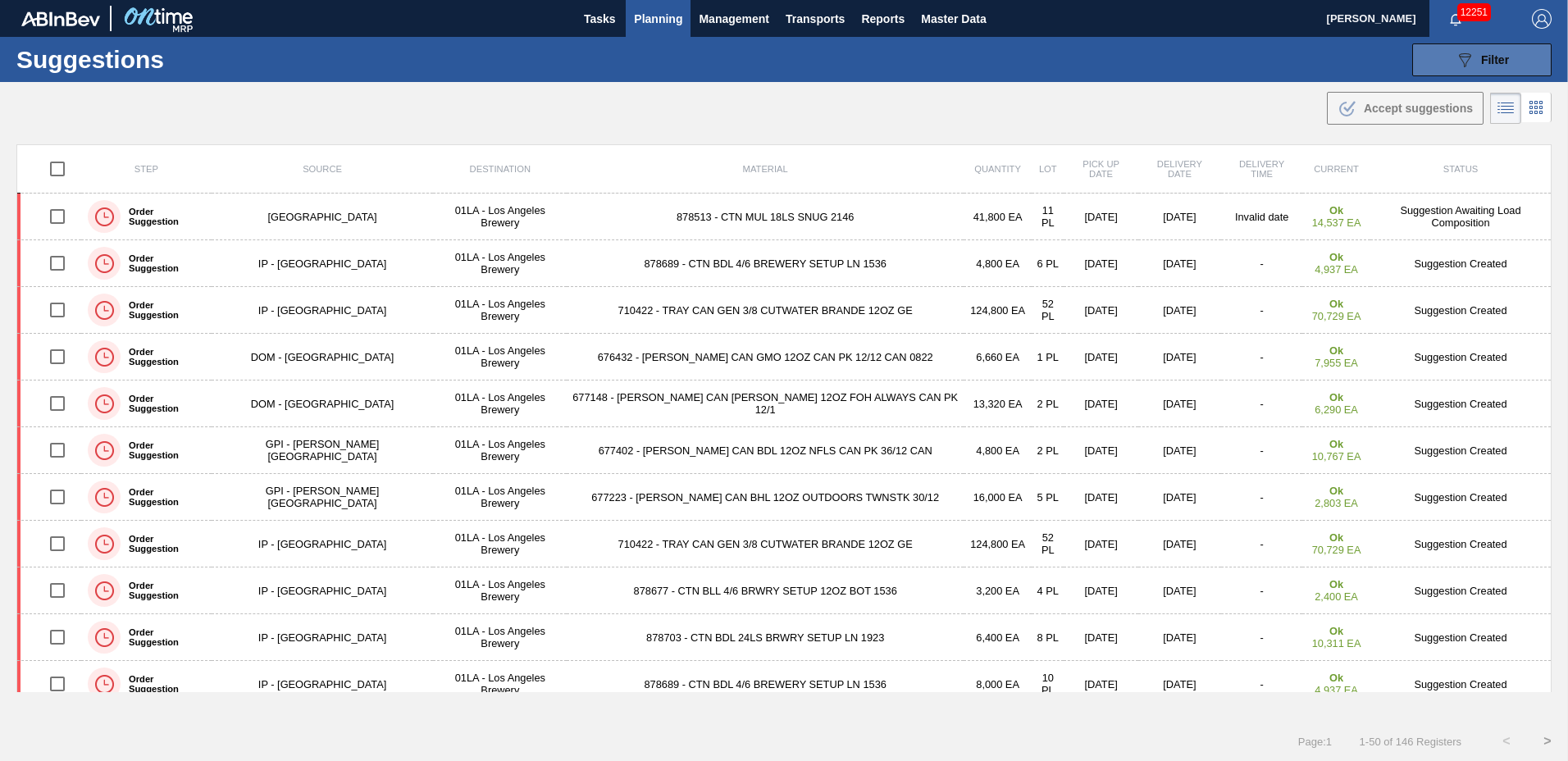
click at [1541, 68] on button "089F7B8B-B2A5-4AFE-B5C0-19BA573D28AC Filter" at bounding box center [1482, 59] width 139 height 33
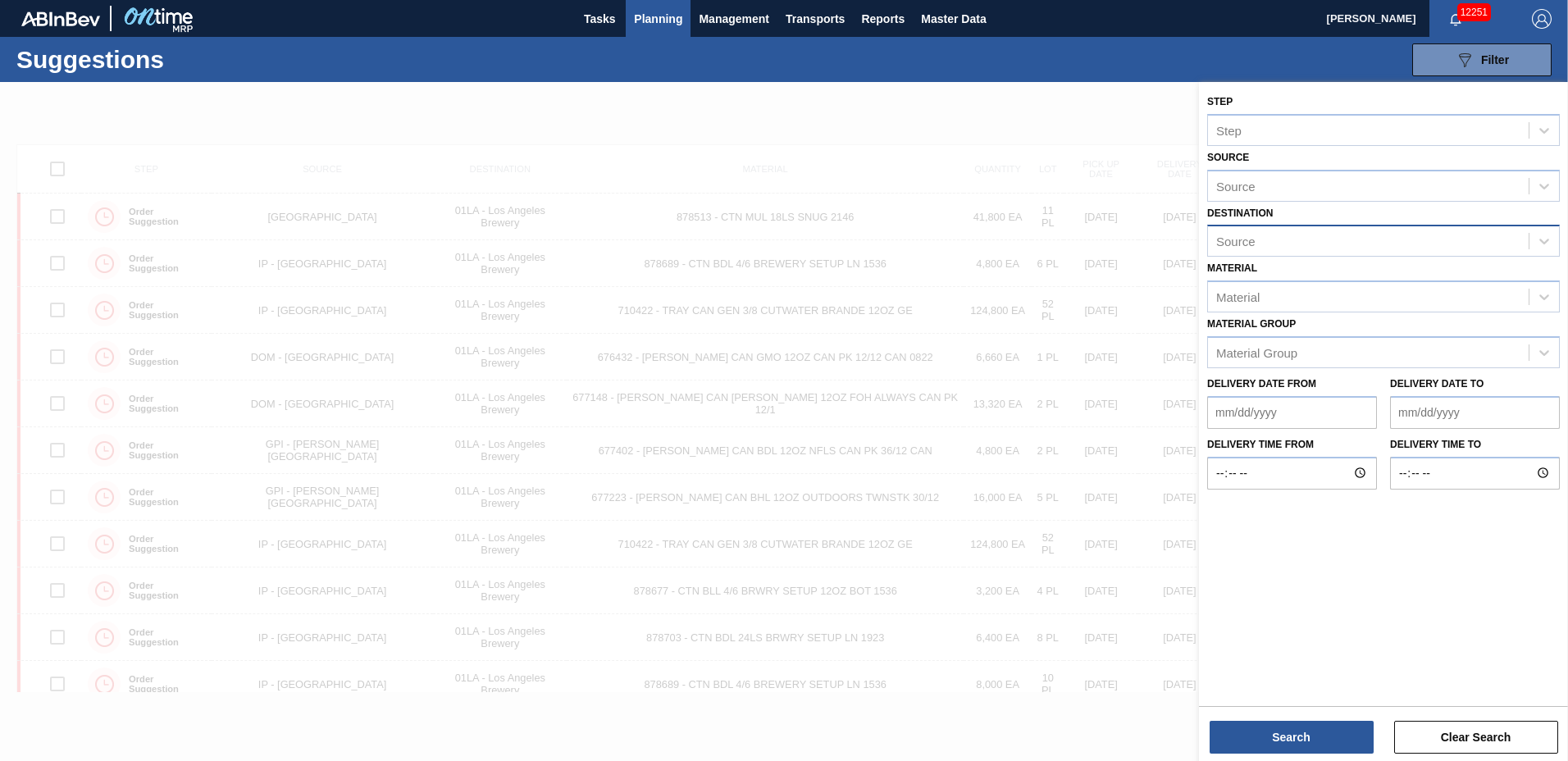
click at [1264, 241] on div "Source" at bounding box center [1368, 241] width 321 height 24
click at [1262, 271] on div "01LA - Los Angeles Brewery" at bounding box center [1384, 282] width 353 height 30
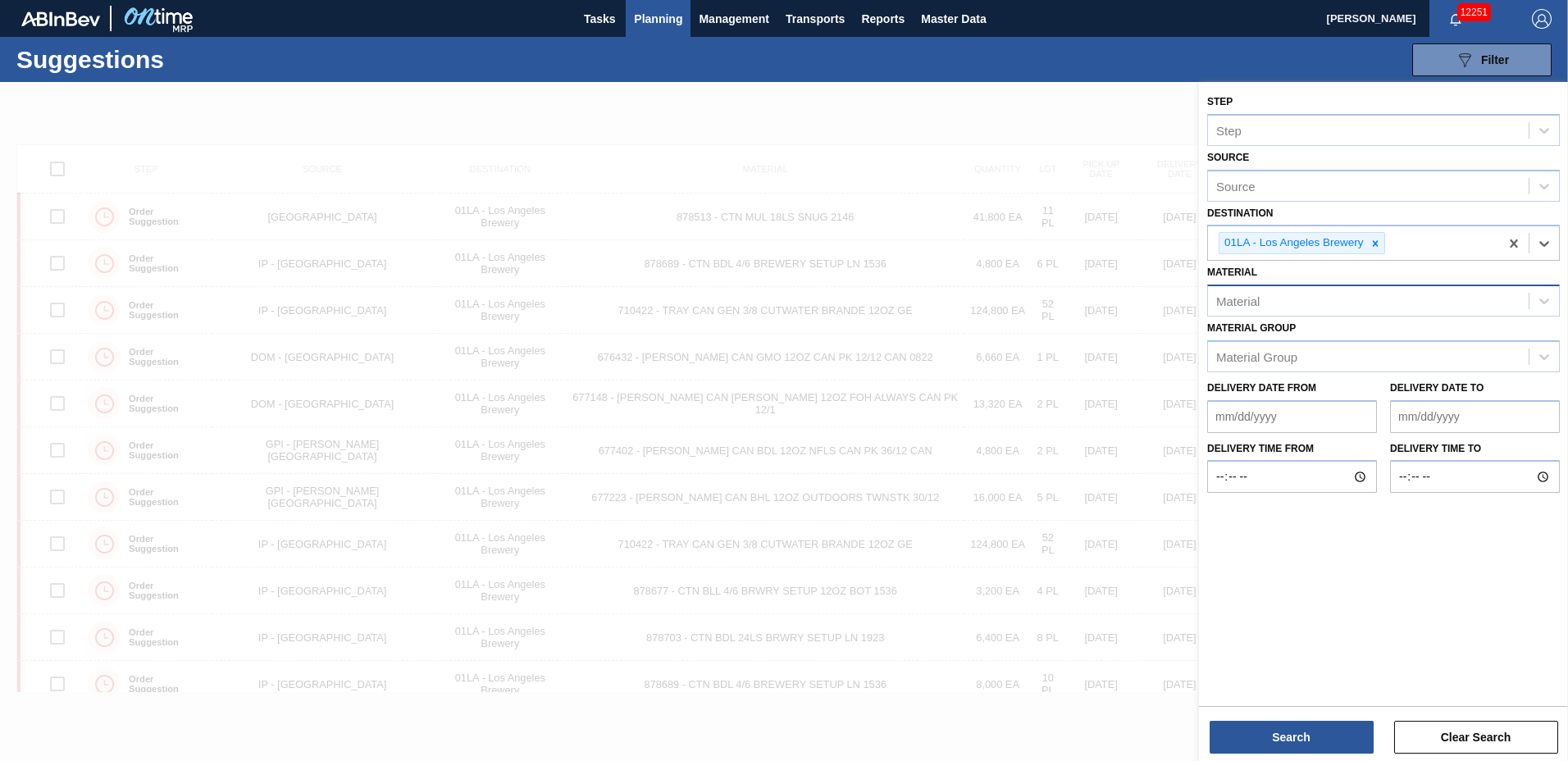
click at [1252, 310] on div "Material" at bounding box center [1368, 301] width 321 height 24
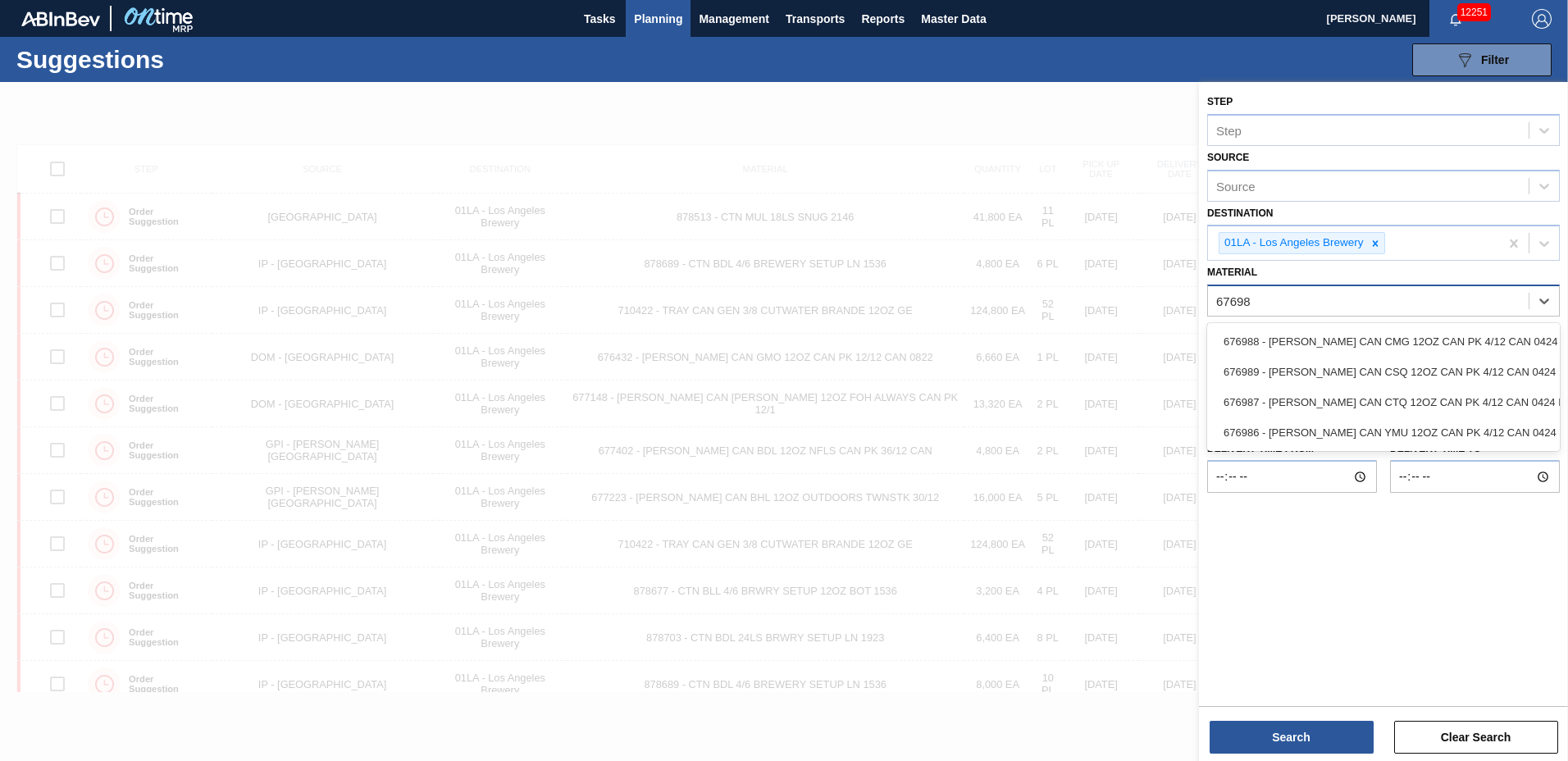
type input "676989"
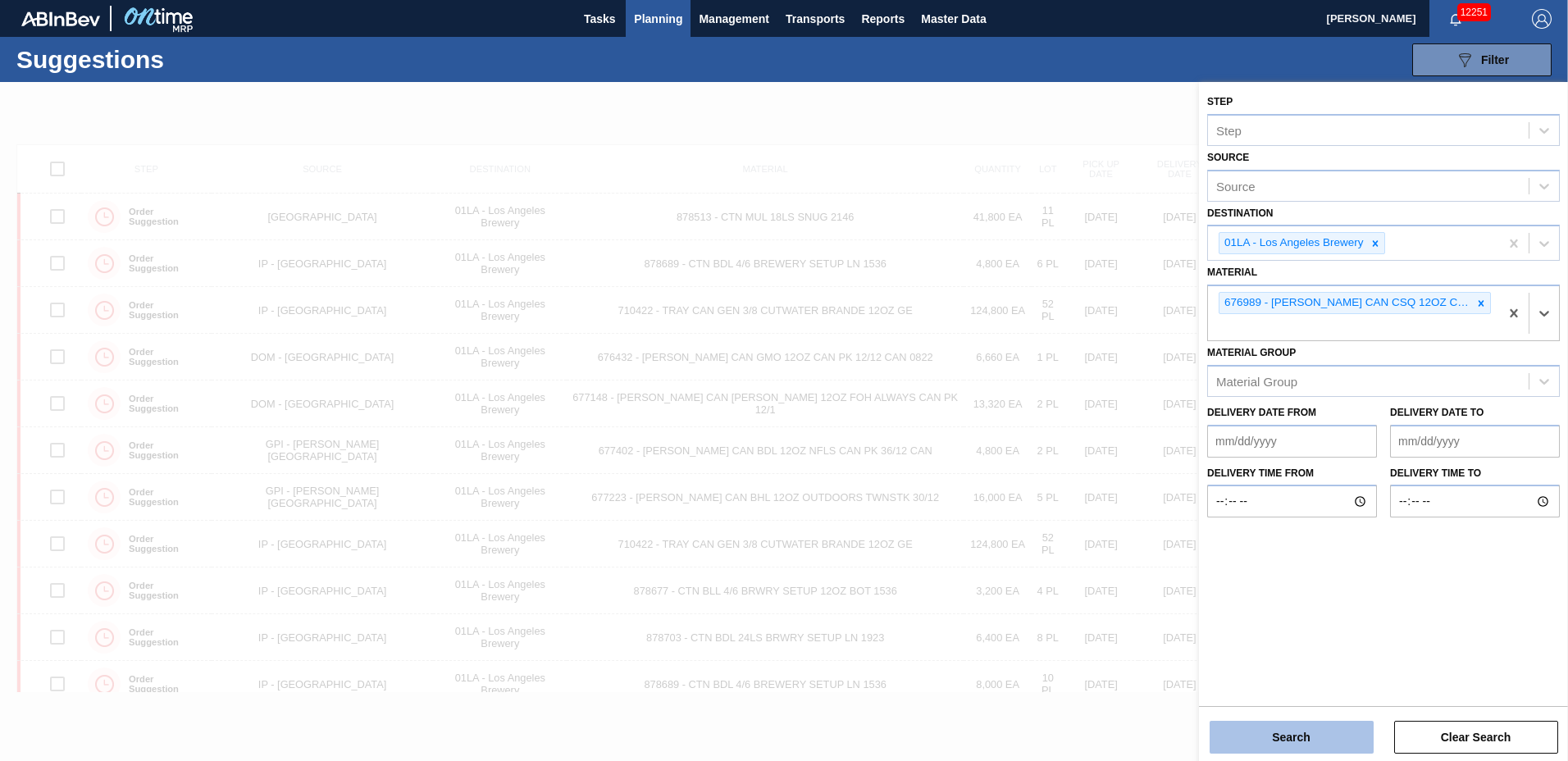
click at [1301, 726] on button "Search" at bounding box center [1291, 737] width 164 height 33
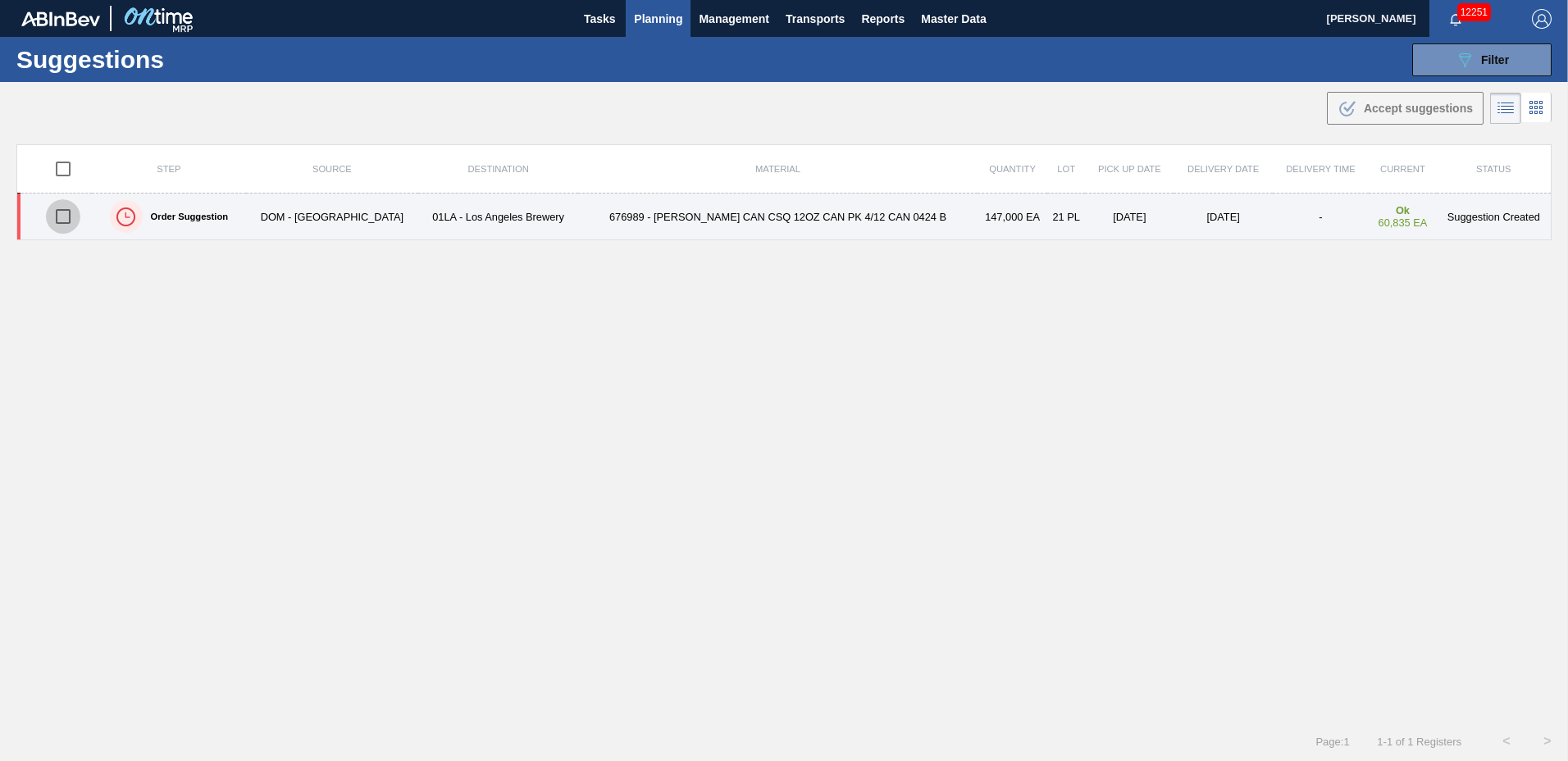
click at [69, 211] on input "checkbox" at bounding box center [63, 216] width 35 height 35
checkbox input "true"
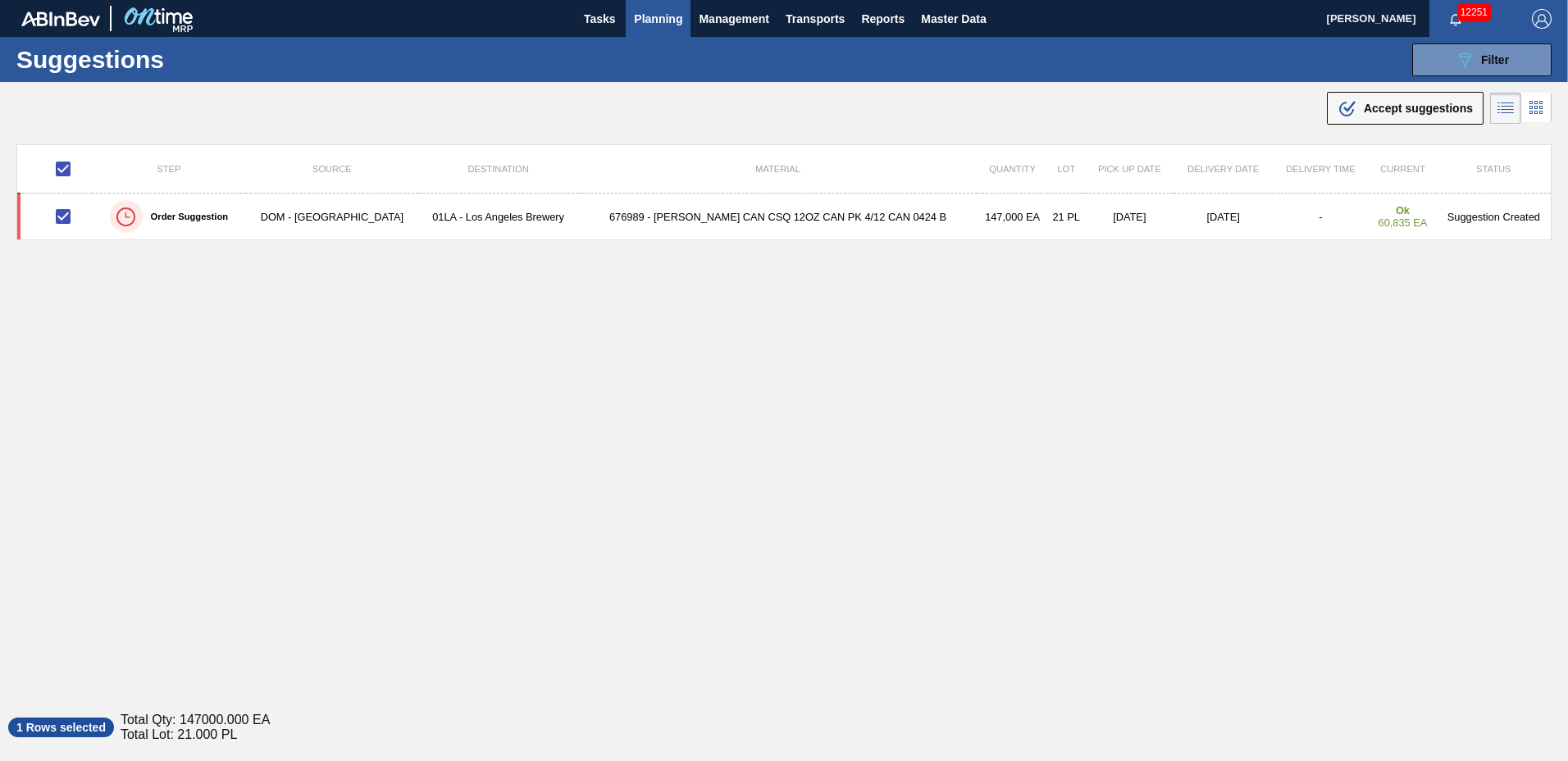
drag, startPoint x: 1354, startPoint y: 106, endPoint x: 1188, endPoint y: 137, distance: 168.9
click at [1354, 106] on div ".b{fill:var(--color-action-default)} Accept suggestions" at bounding box center [1405, 108] width 136 height 20
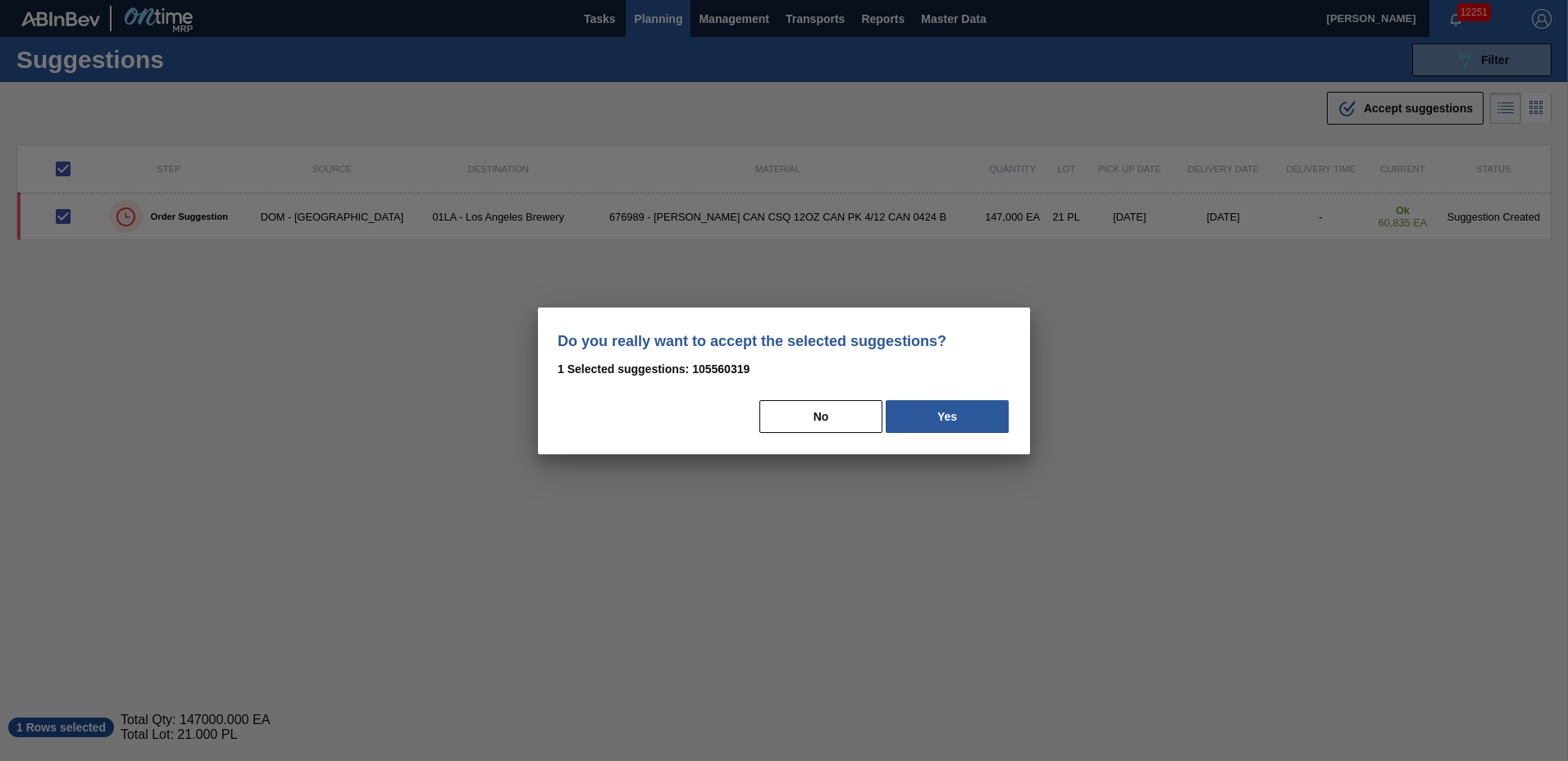
drag, startPoint x: 945, startPoint y: 420, endPoint x: 890, endPoint y: 424, distance: 55.1
click at [944, 420] on button "Yes" at bounding box center [947, 416] width 123 height 33
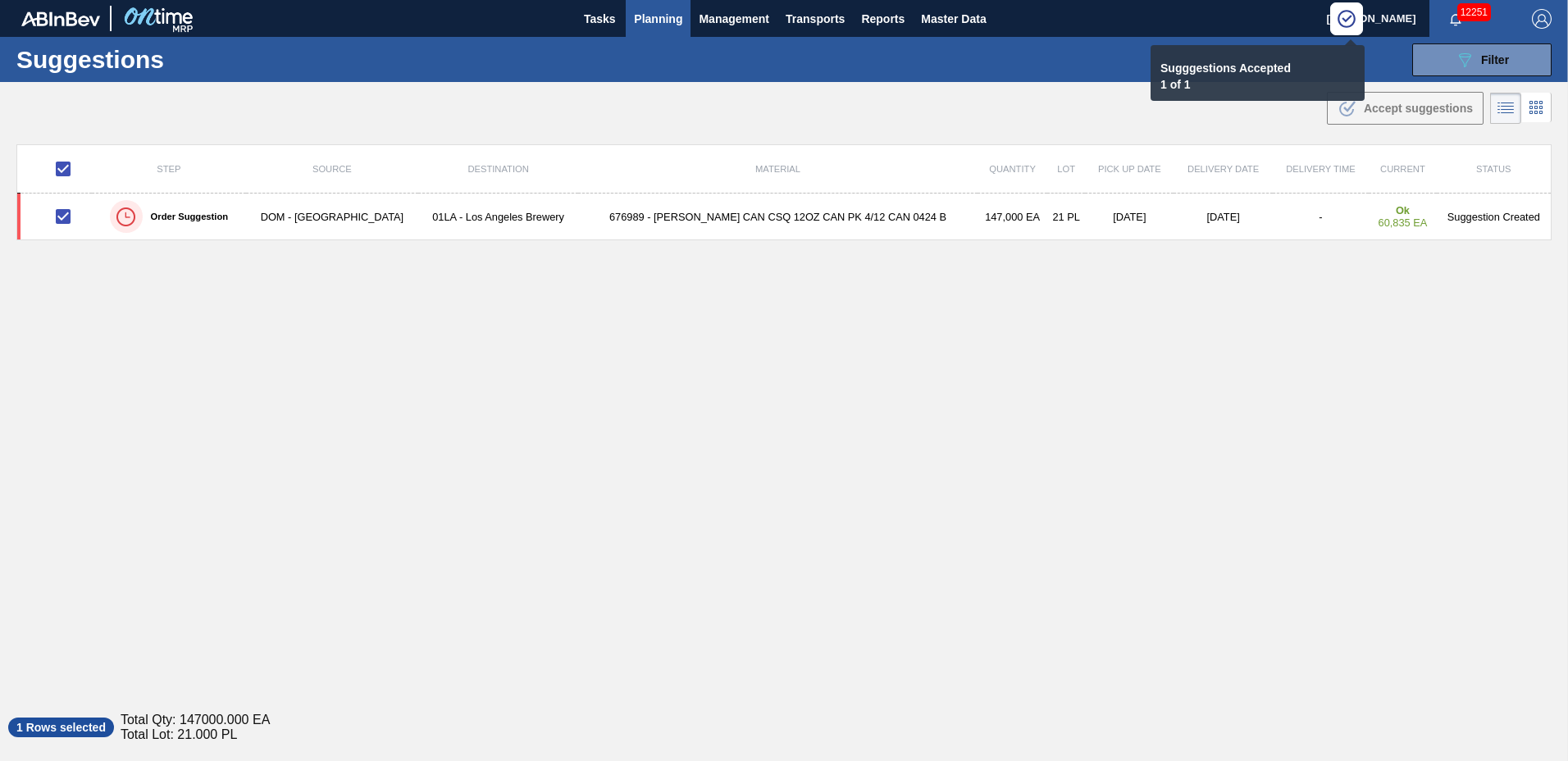
click at [650, 15] on span "Planning" at bounding box center [658, 19] width 49 height 20
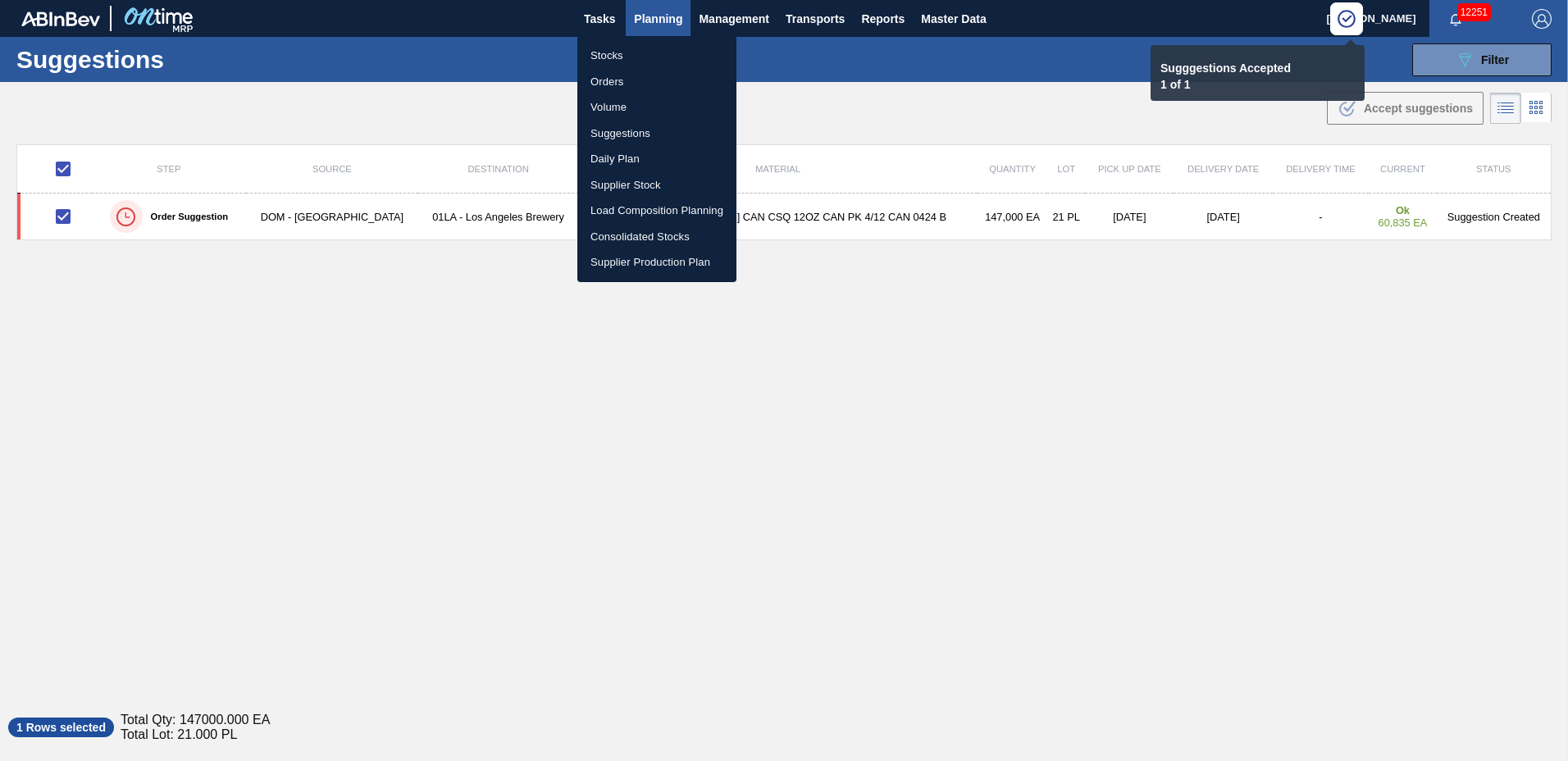
click at [617, 208] on li "Load Composition Planning" at bounding box center [656, 211] width 159 height 27
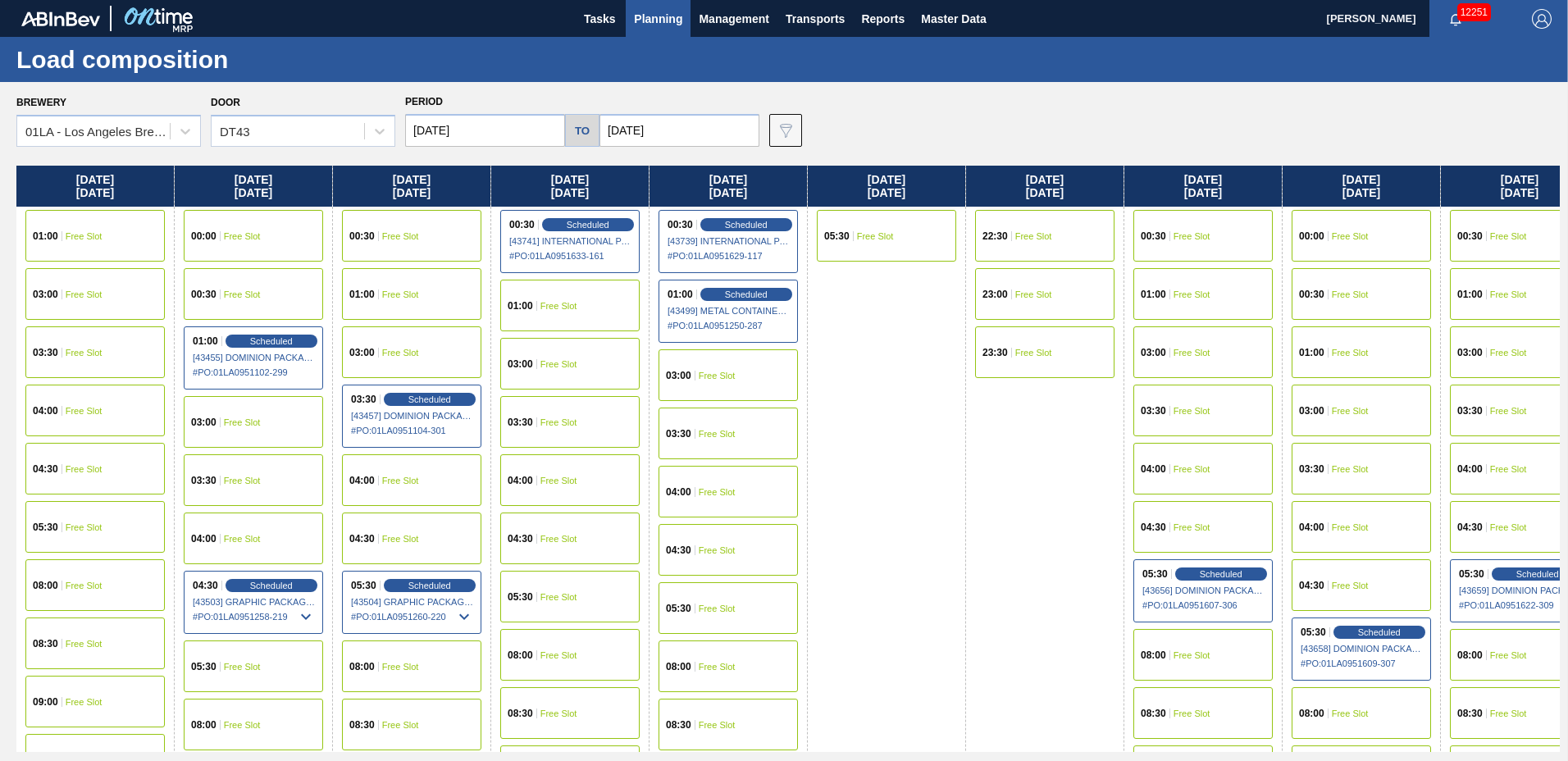
click at [695, 143] on input "[DATE]" at bounding box center [679, 130] width 160 height 33
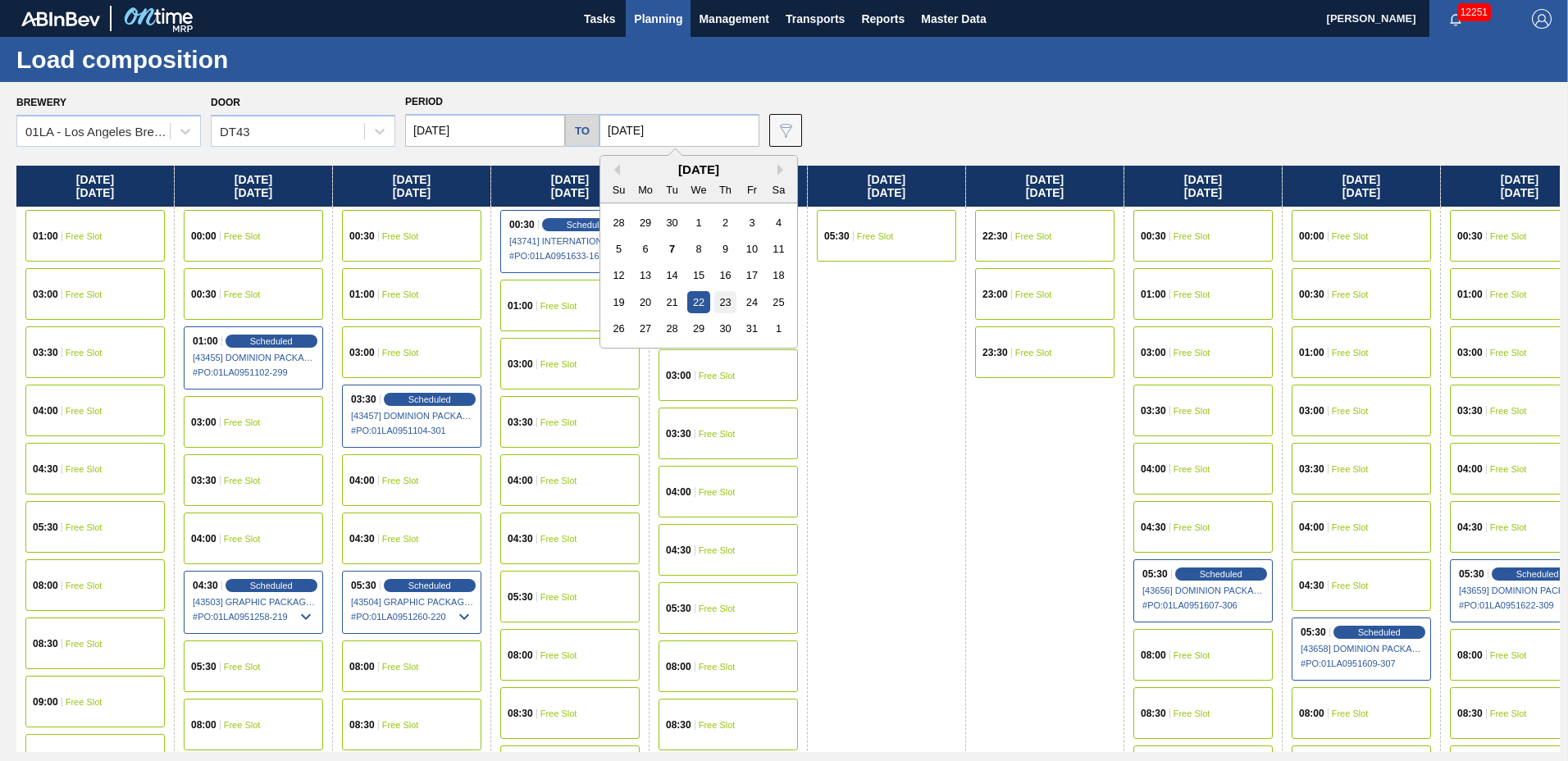
click at [721, 300] on div "23" at bounding box center [725, 302] width 22 height 22
type input "[DATE]"
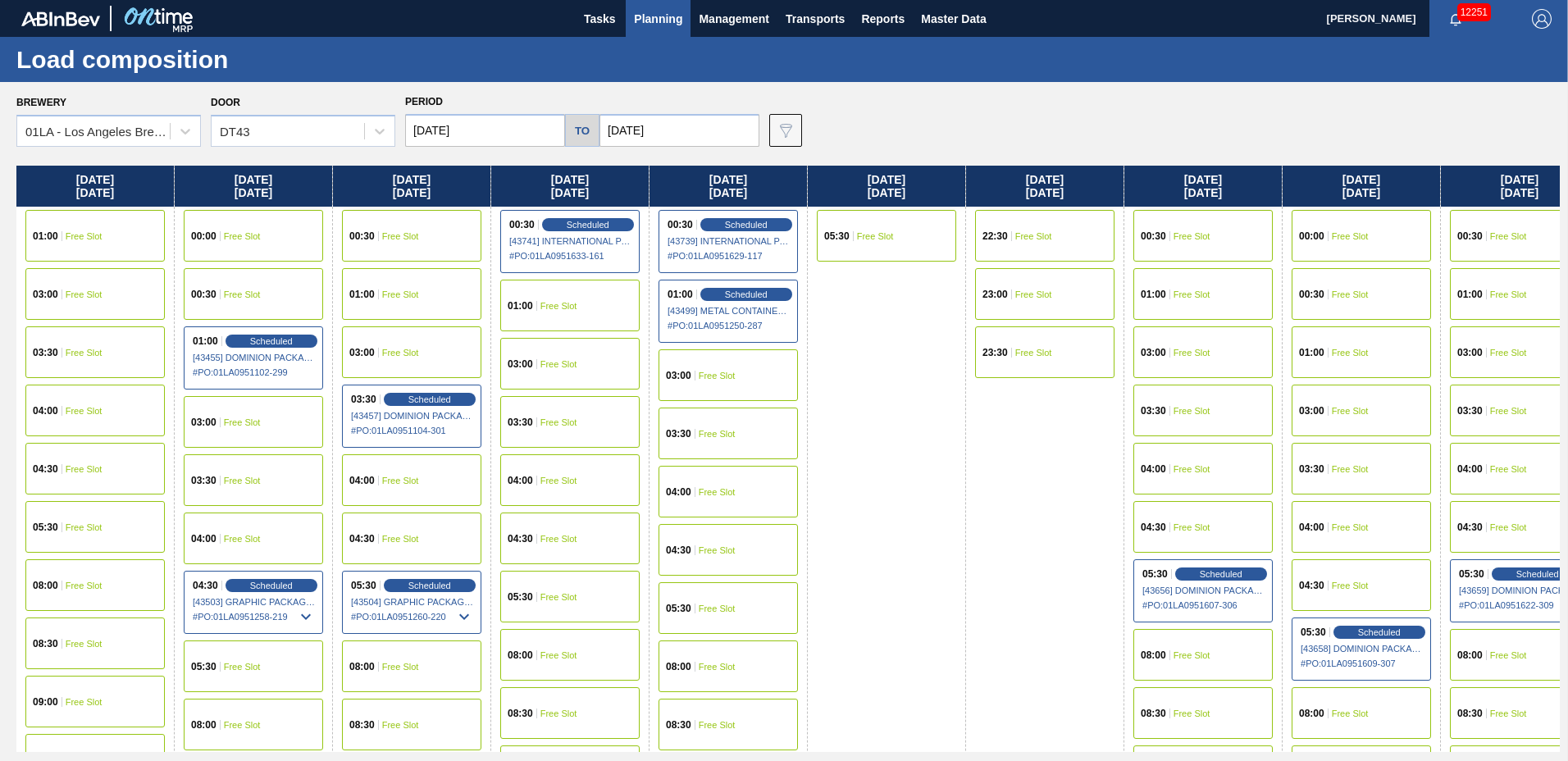
click at [512, 132] on input "[DATE]" at bounding box center [485, 130] width 160 height 33
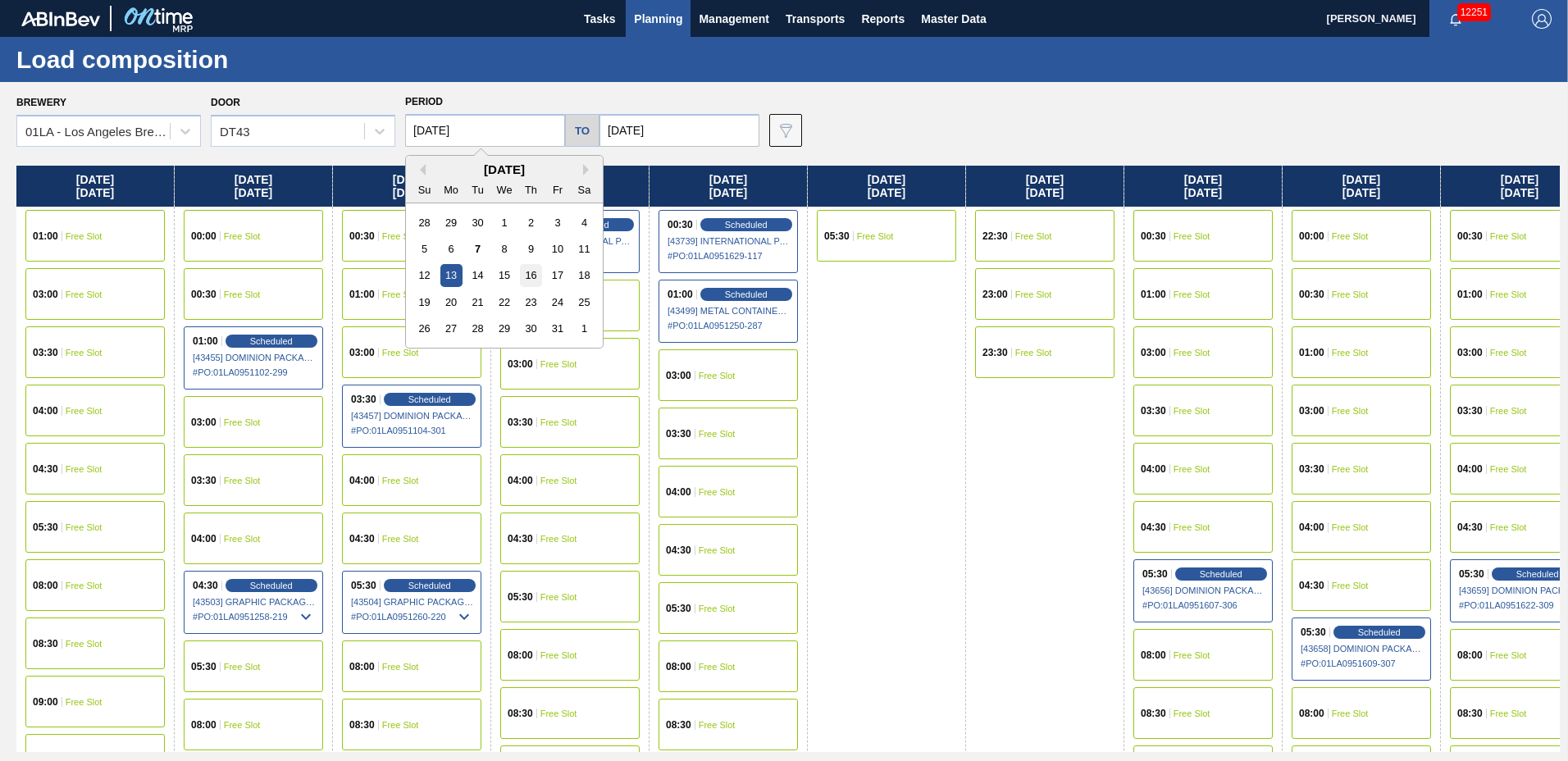
click at [535, 278] on div "16" at bounding box center [530, 275] width 22 height 22
type input "[DATE]"
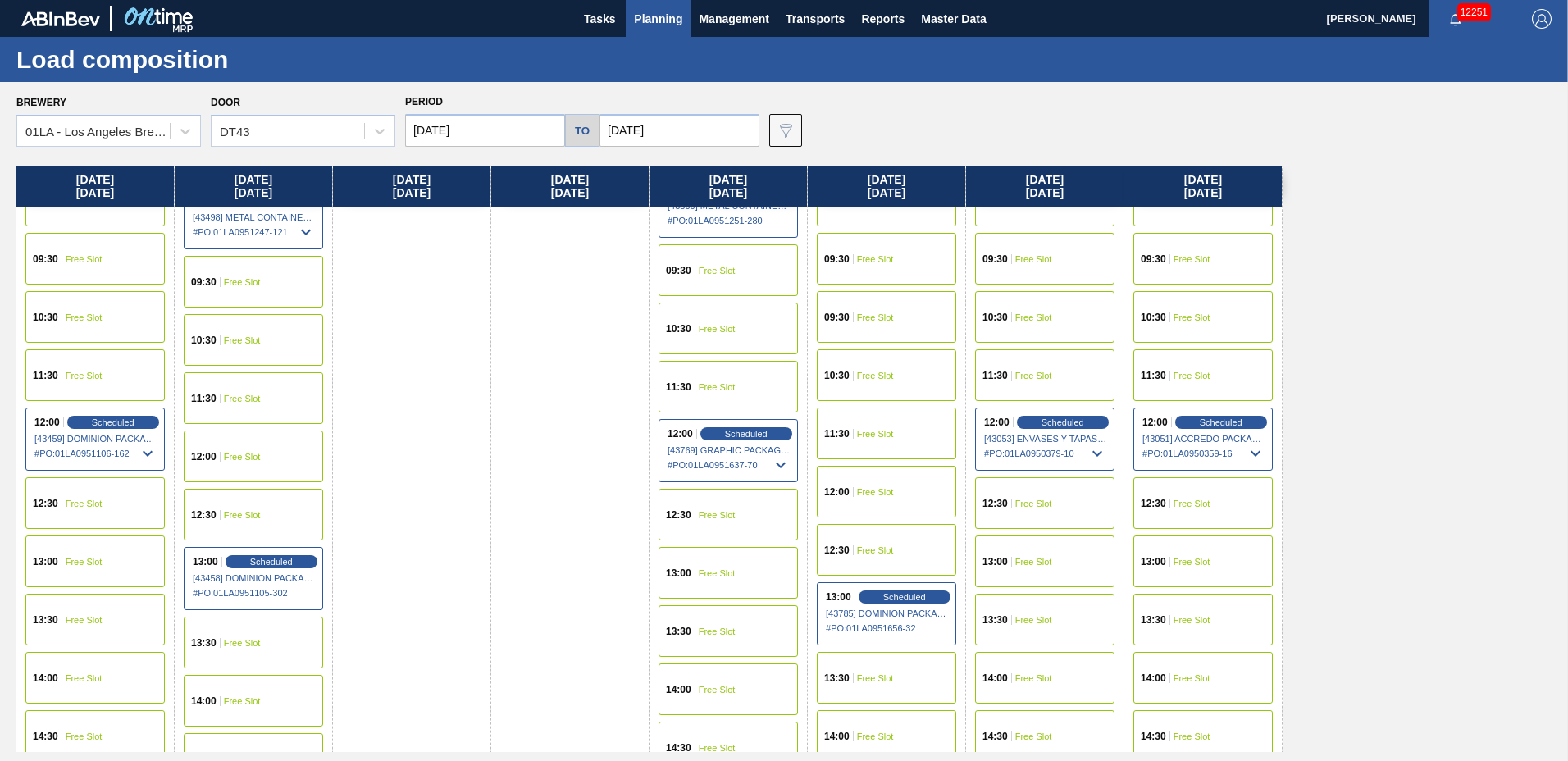
scroll to position [1258, 0]
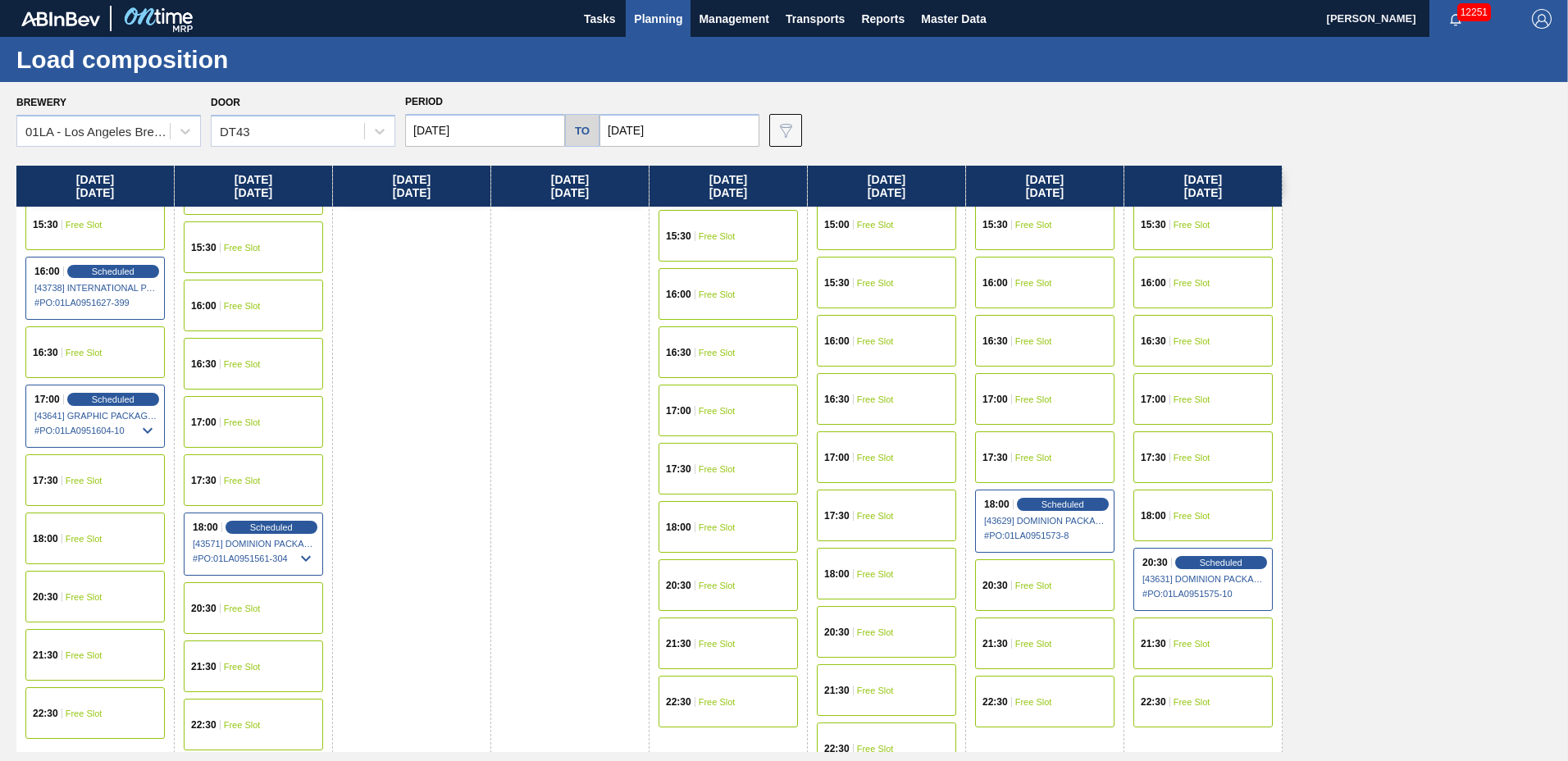
click at [1196, 212] on div "15:30 Free Slot" at bounding box center [1203, 224] width 139 height 51
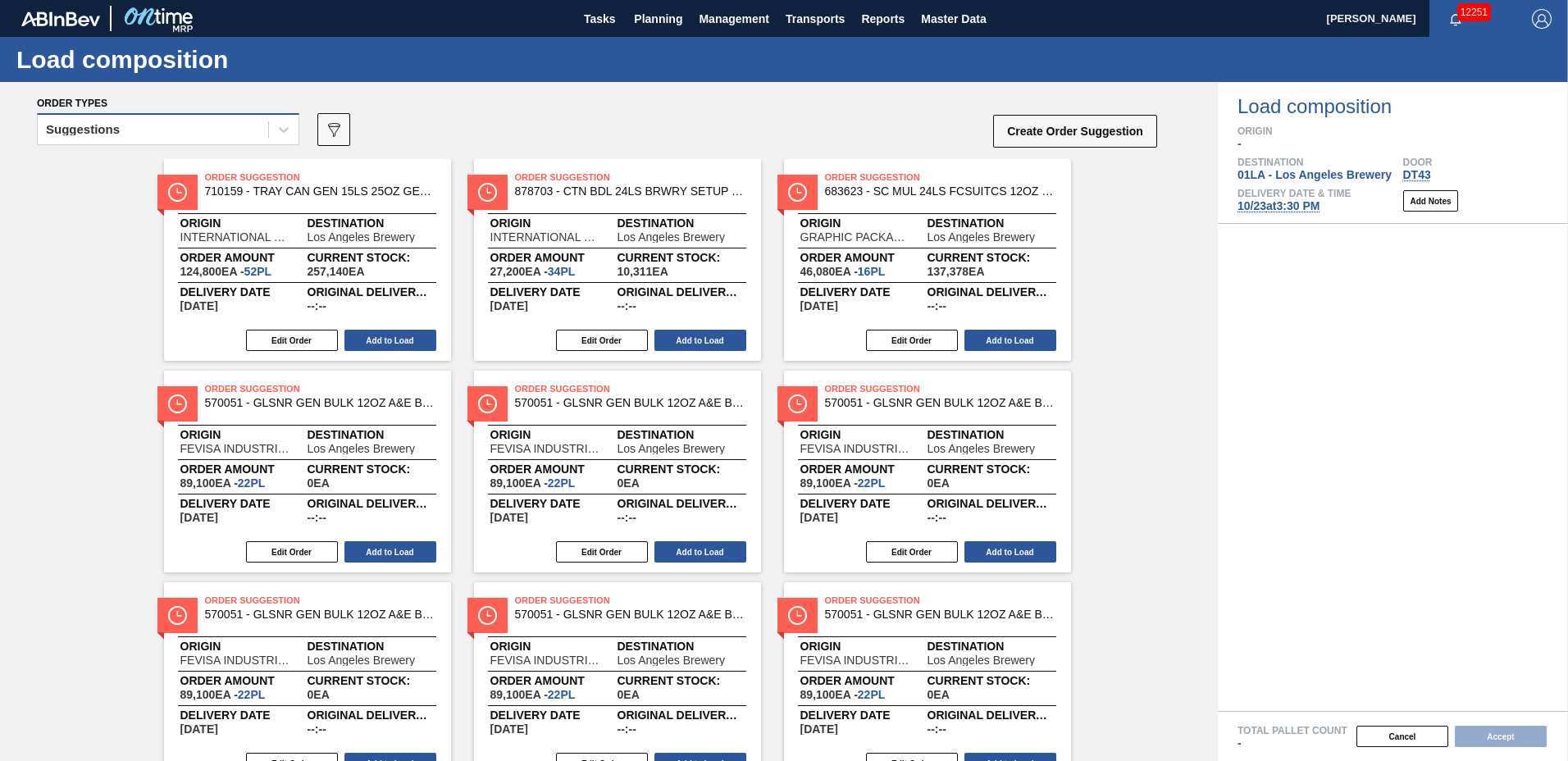
click at [116, 124] on div "Suggestions" at bounding box center [82, 129] width 74 height 12
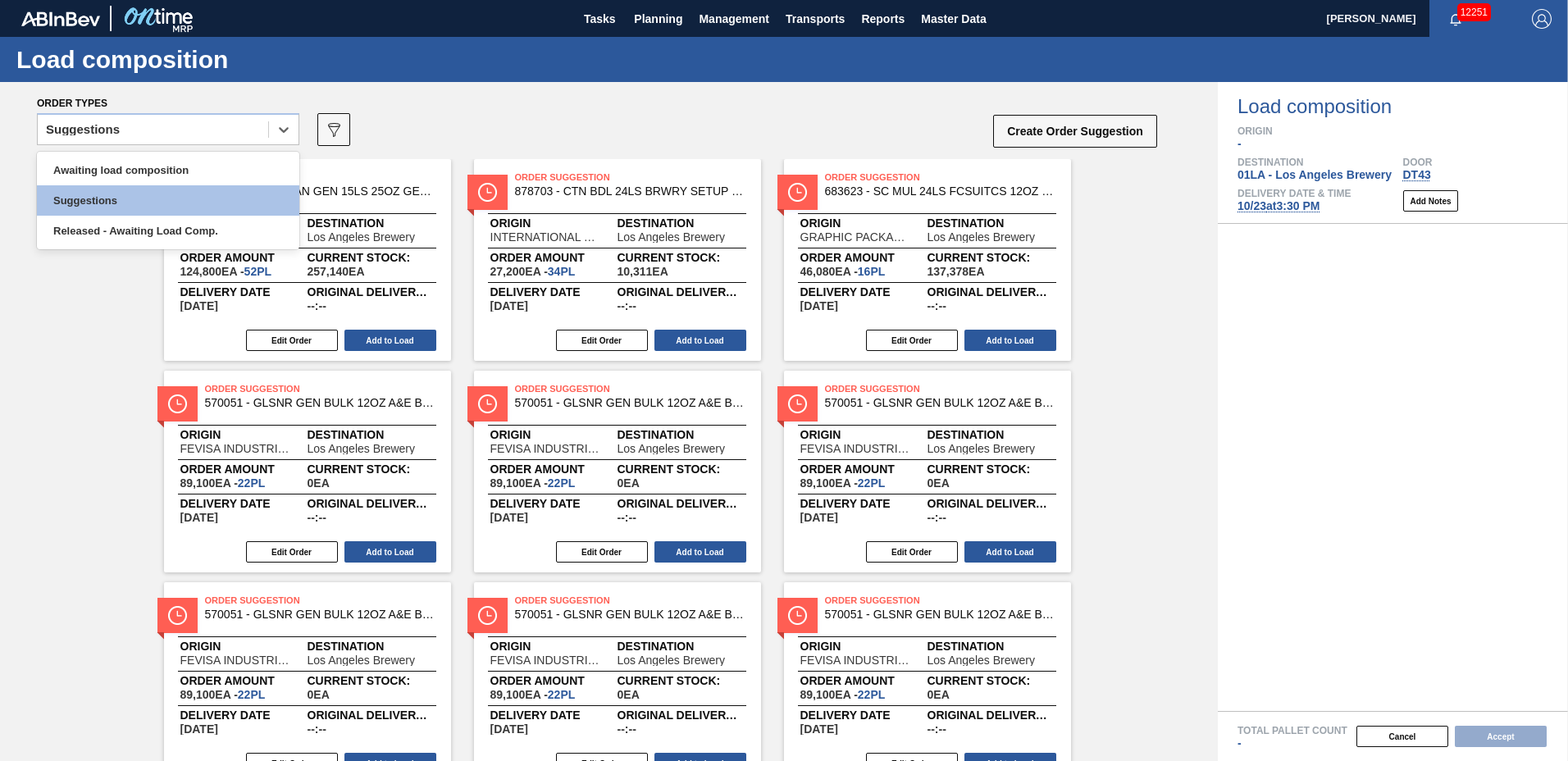
click at [122, 153] on div "Awaiting load composition Suggestions Released - Awaiting Load Comp." at bounding box center [169, 200] width 263 height 98
click at [122, 170] on div "Awaiting load composition" at bounding box center [169, 170] width 263 height 30
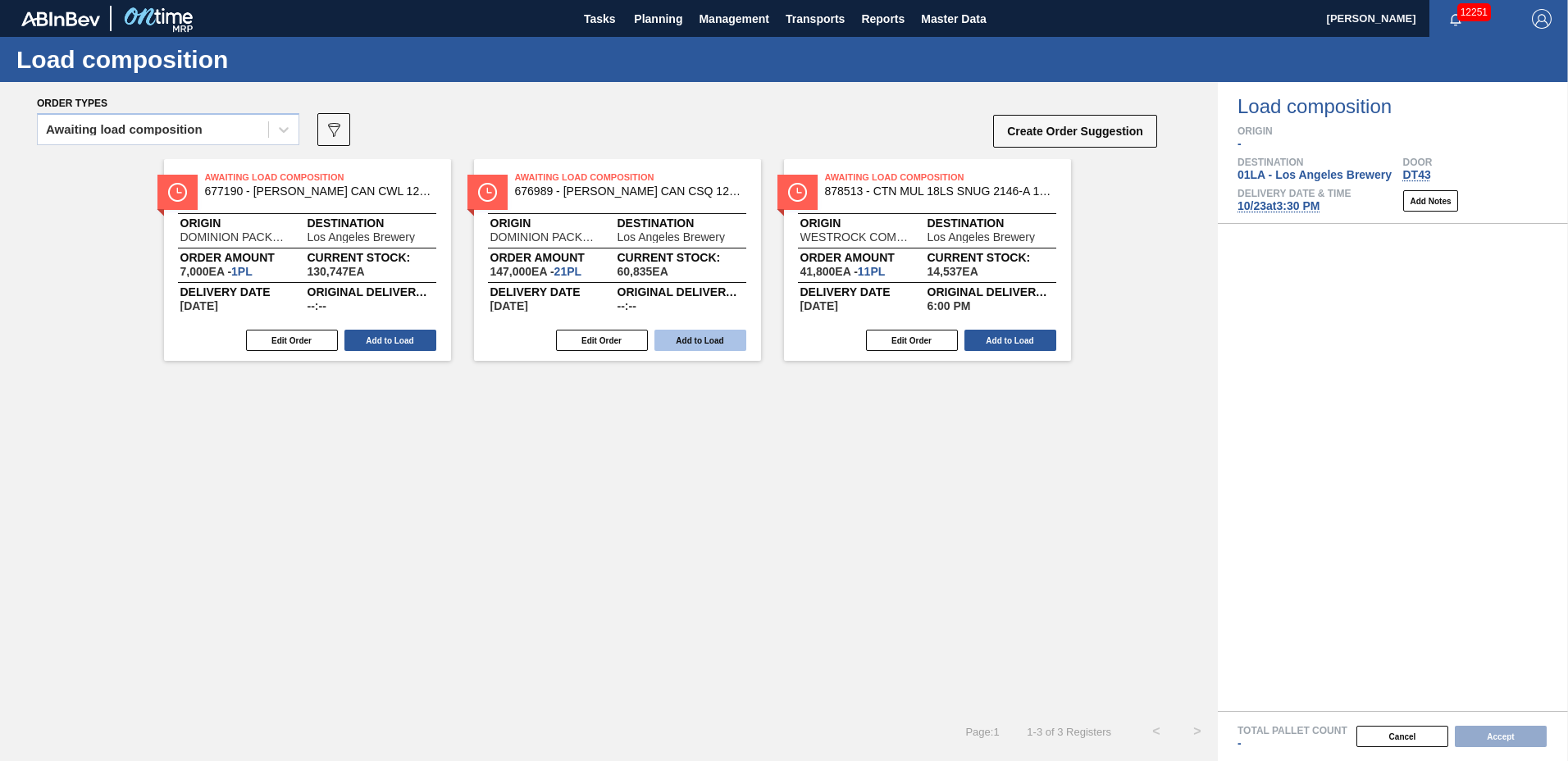
click at [696, 334] on button "Add to Load" at bounding box center [701, 341] width 92 height 21
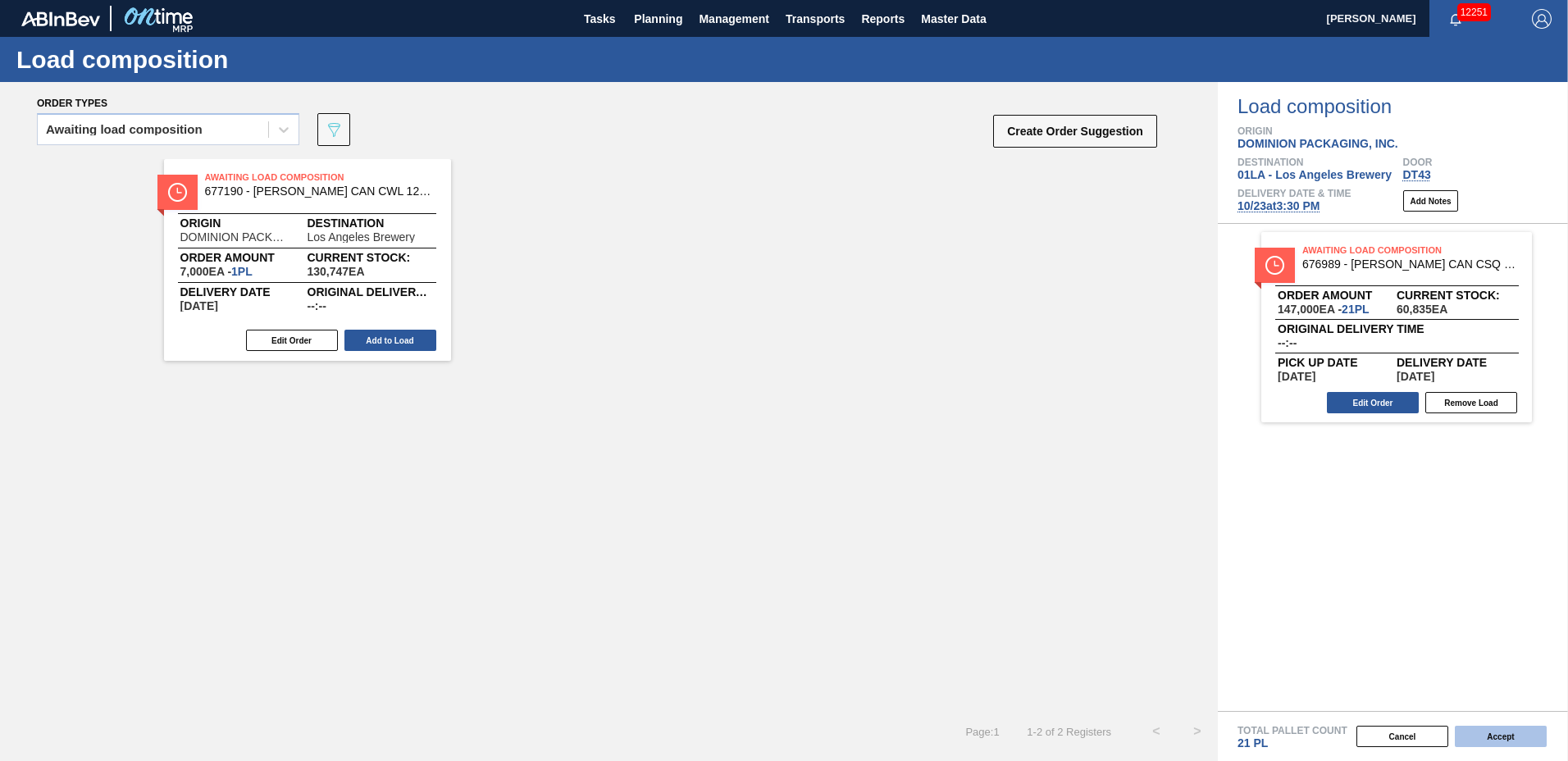
click at [1496, 734] on button "Accept" at bounding box center [1501, 736] width 92 height 21
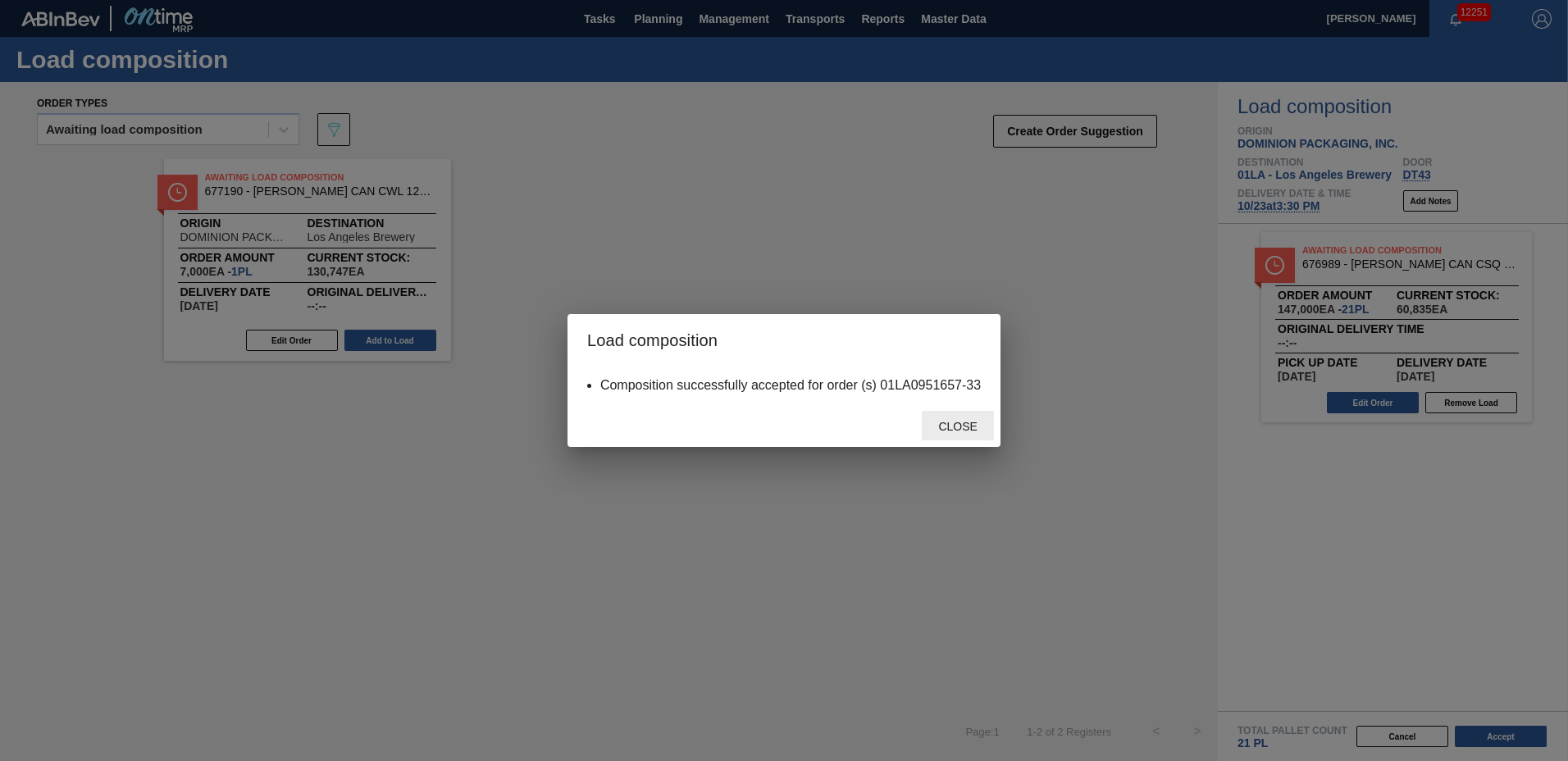
click at [960, 422] on span "Close" at bounding box center [957, 427] width 65 height 13
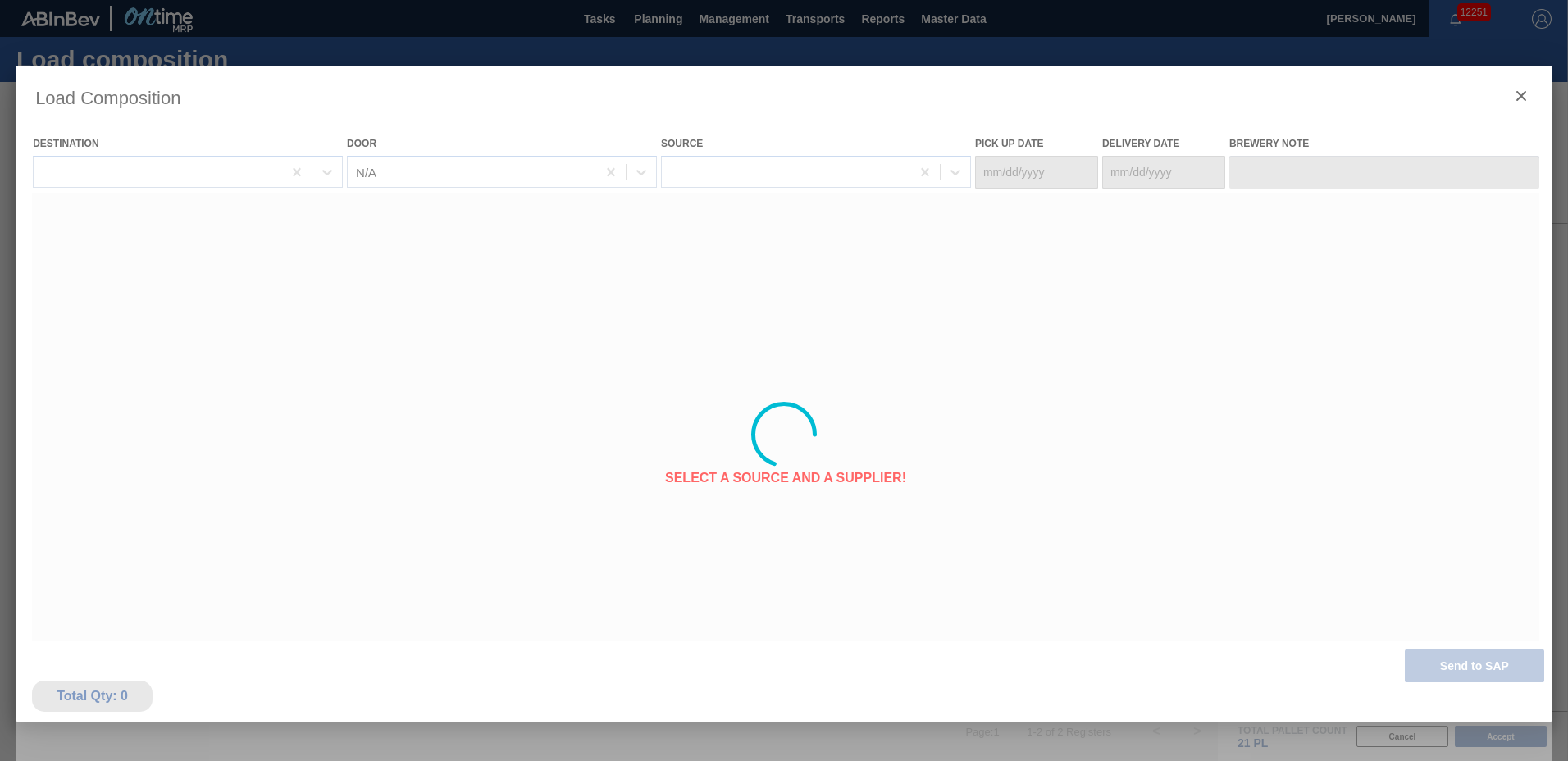
type Date "[DATE]"
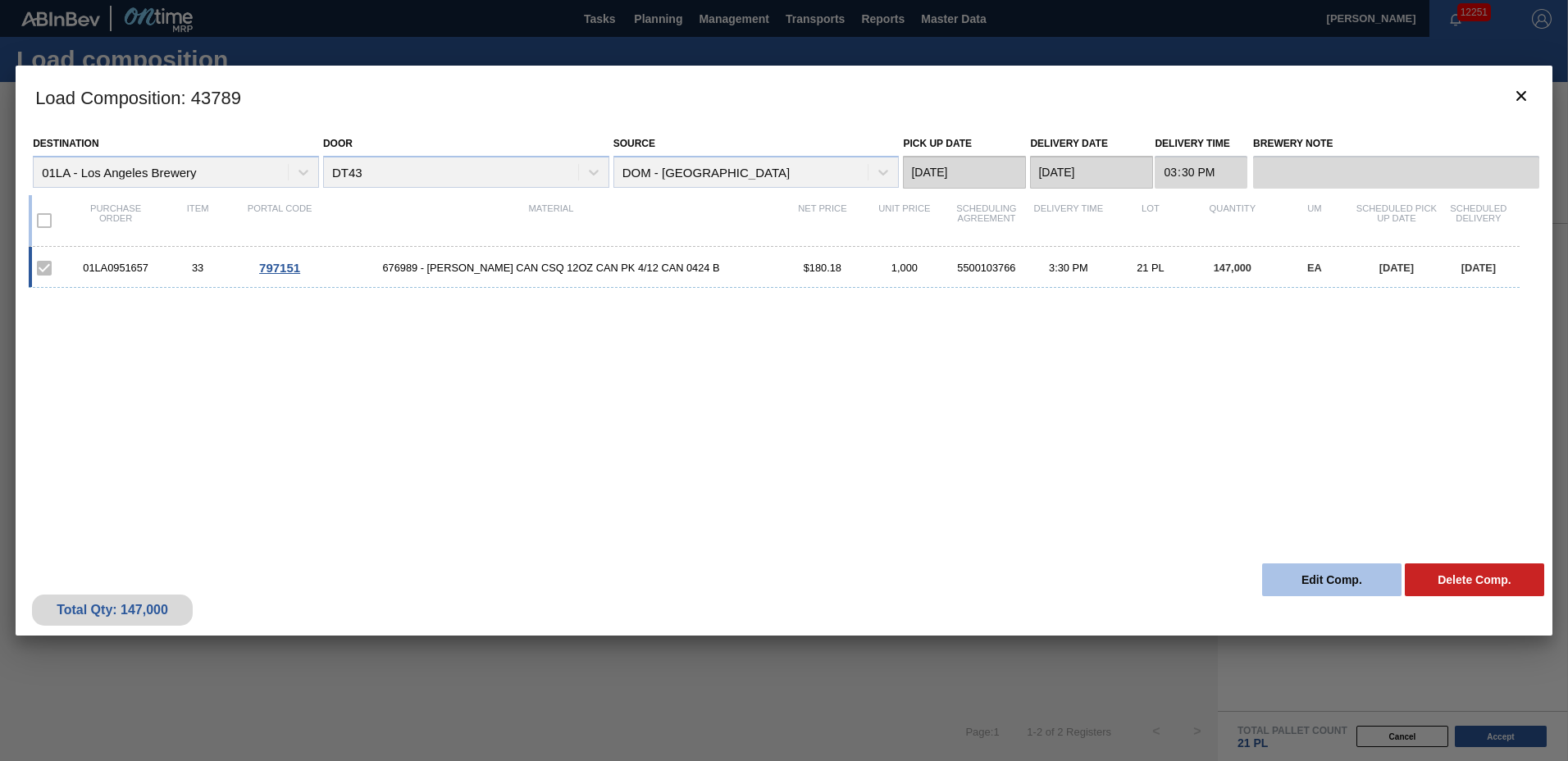
click at [1318, 586] on button "Edit Comp." at bounding box center [1331, 579] width 139 height 33
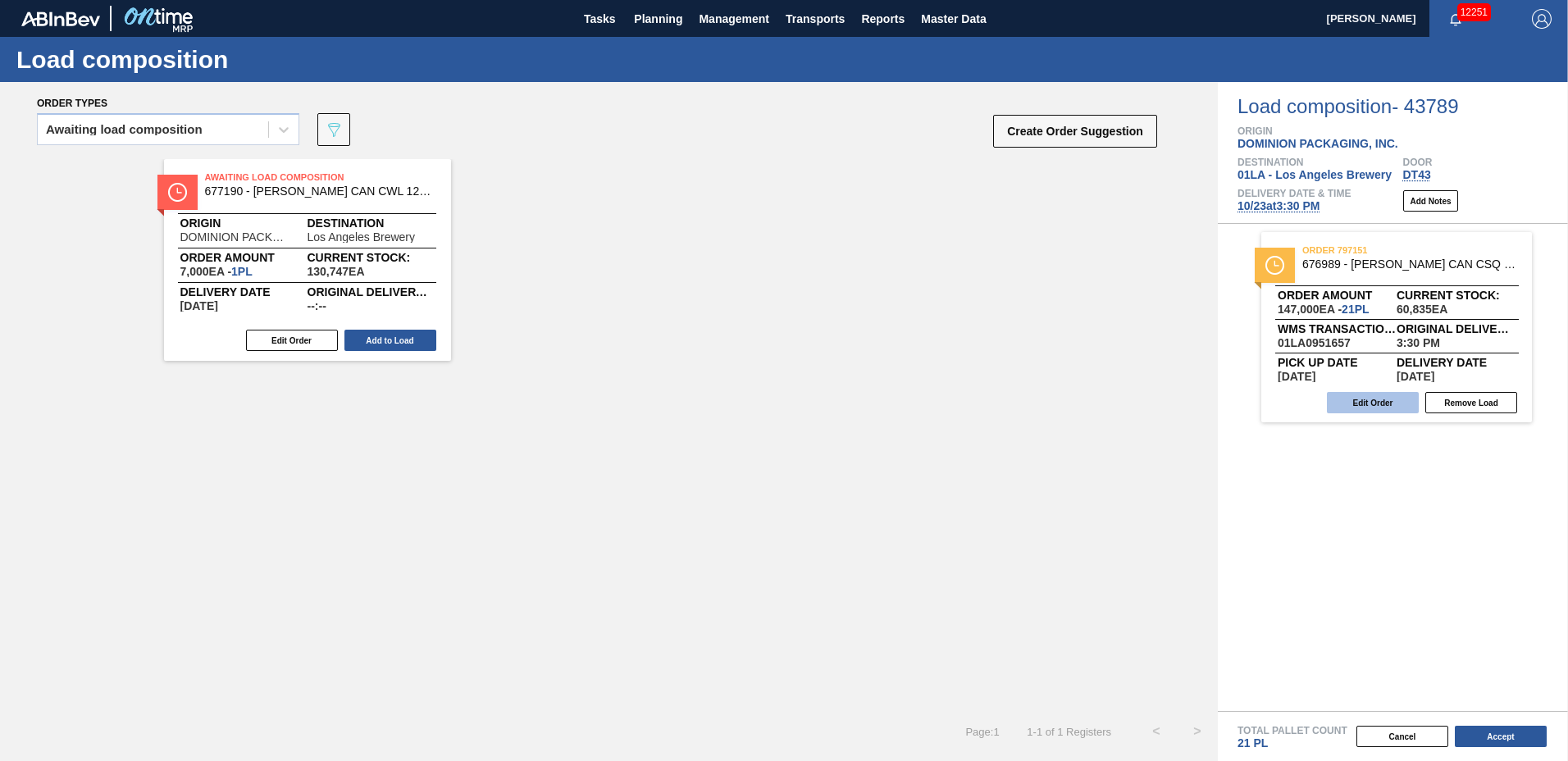
click at [1392, 395] on button "Edit Order" at bounding box center [1373, 403] width 92 height 21
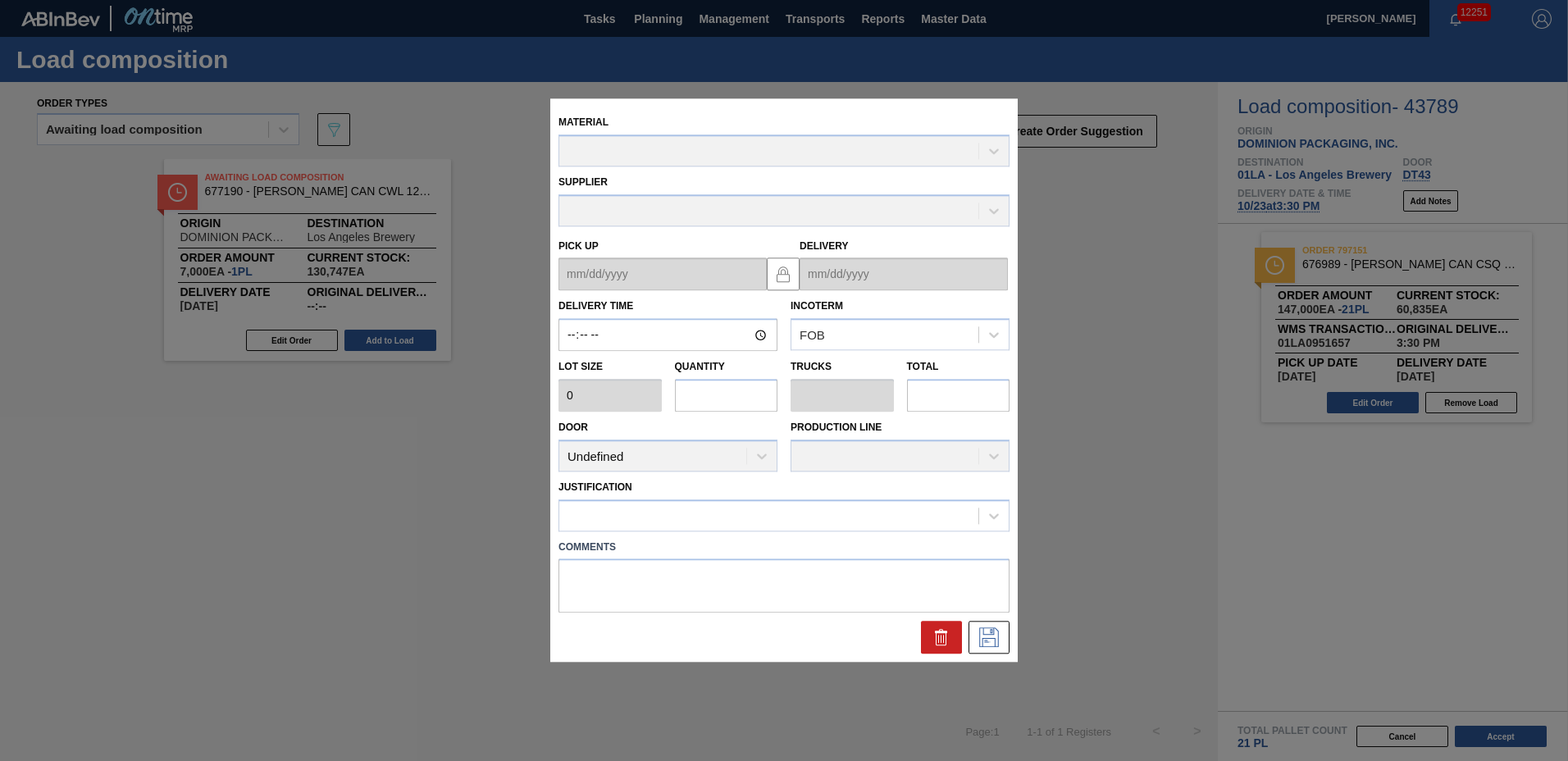
type input "15:30:00"
type input "7,000"
type input "21"
type input "0.808"
type input "147,000"
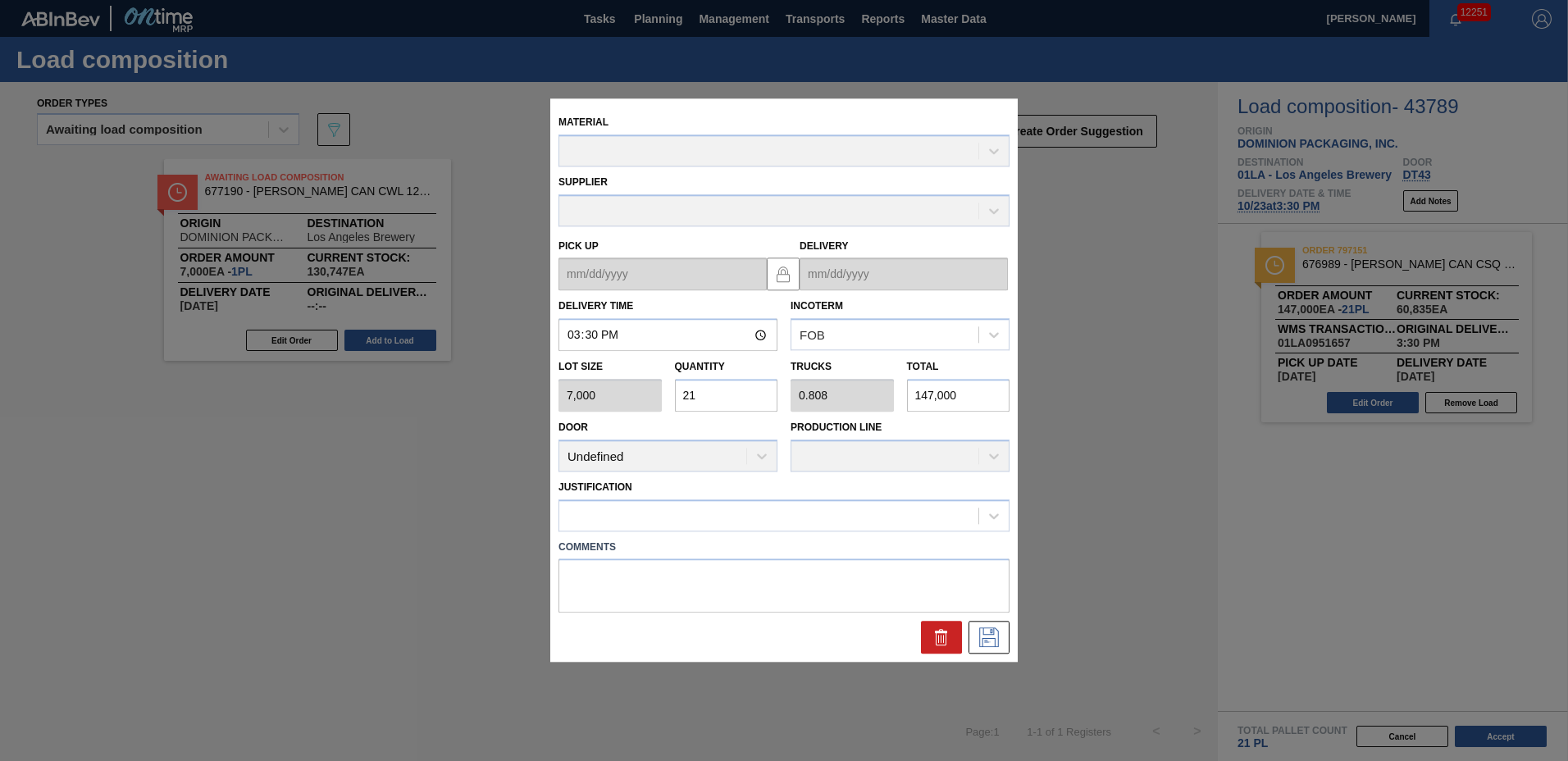
type up "[DATE]"
type input "[DATE]"
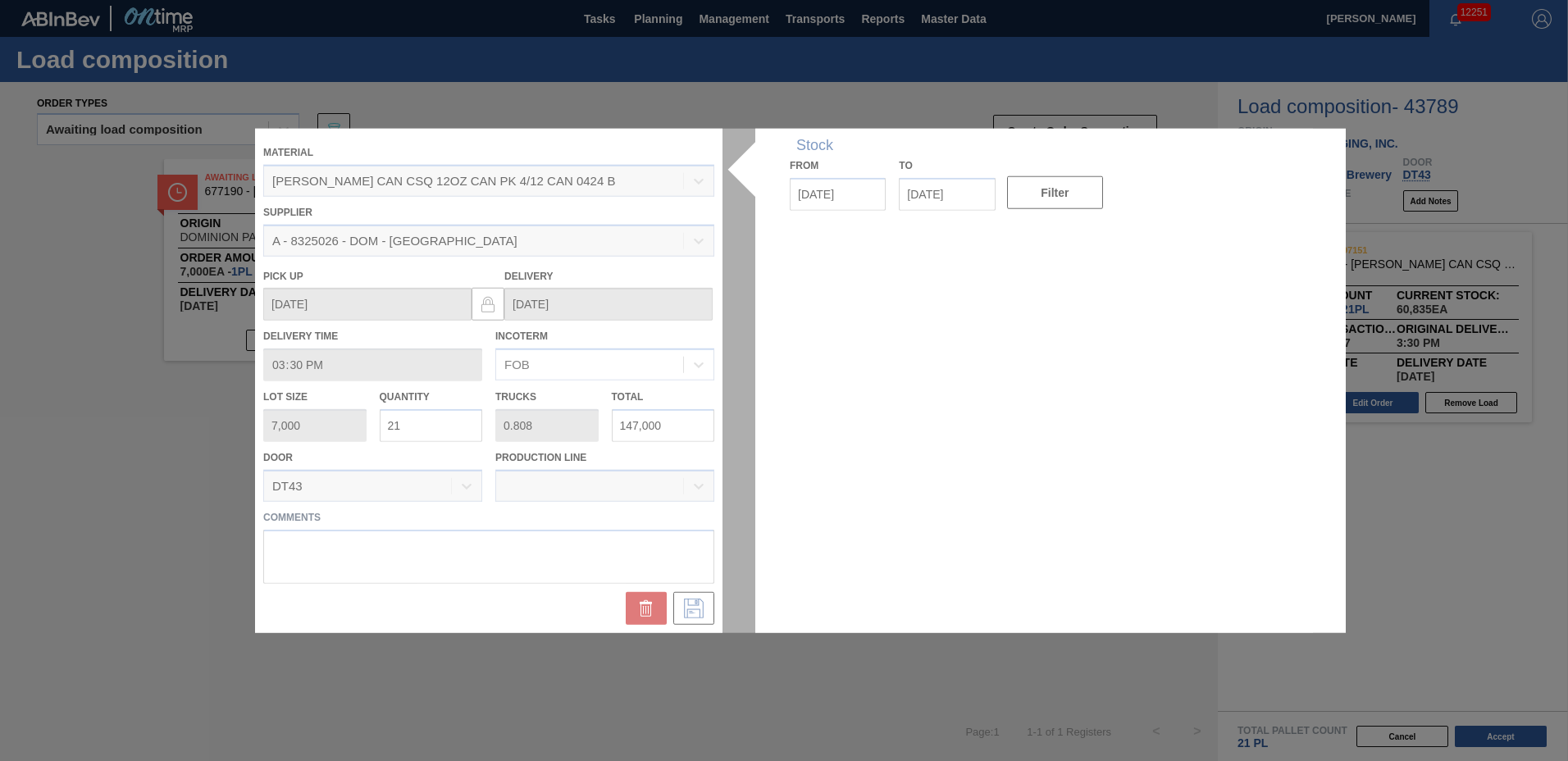
drag, startPoint x: 443, startPoint y: 435, endPoint x: 348, endPoint y: 430, distance: 95.1
click at [348, 430] on div at bounding box center [784, 380] width 1058 height 505
click at [461, 415] on div at bounding box center [784, 380] width 1058 height 505
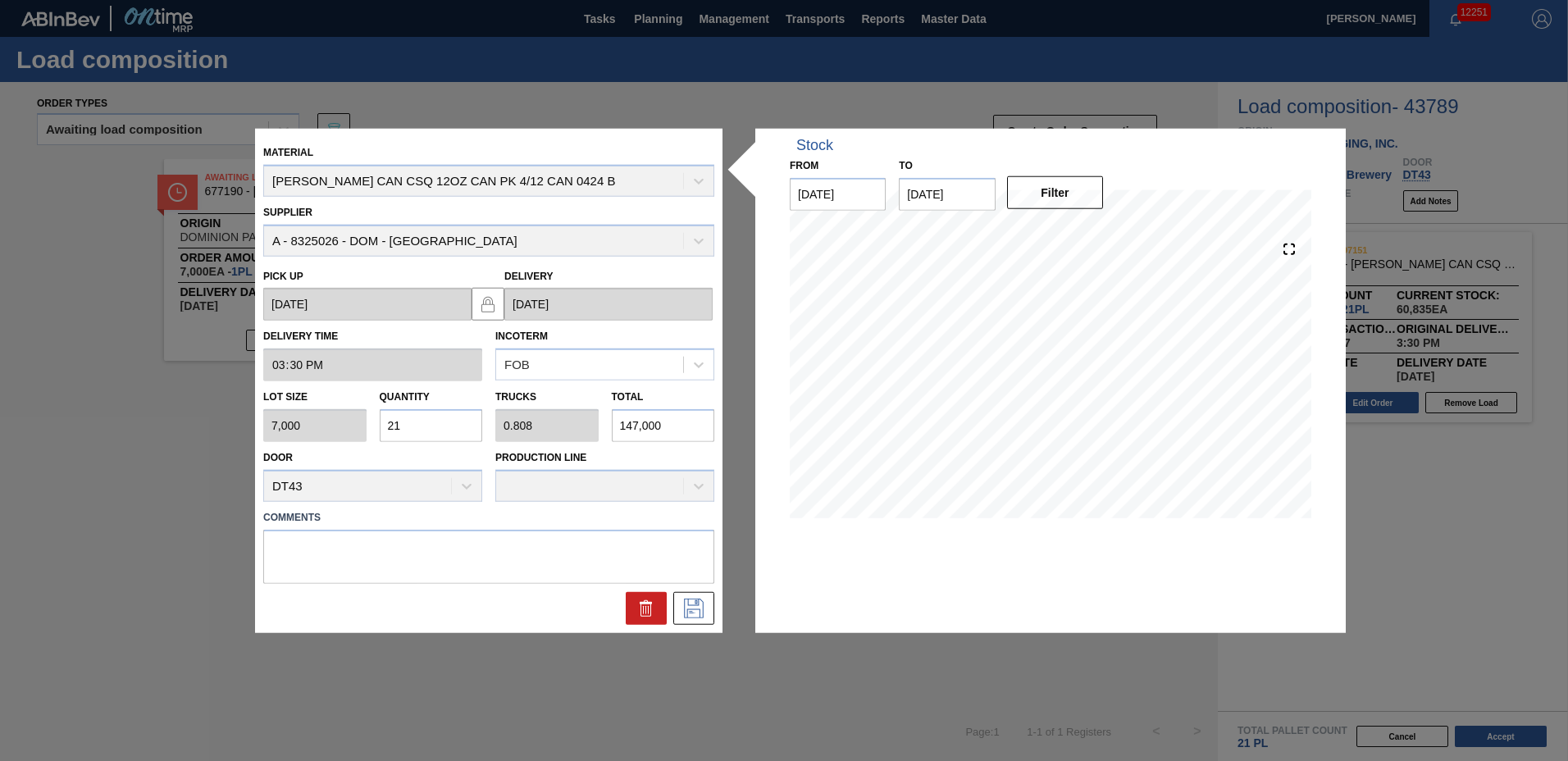
click at [451, 428] on input "21" at bounding box center [431, 425] width 104 height 33
type input "2"
type input "0.077"
type input "14,000"
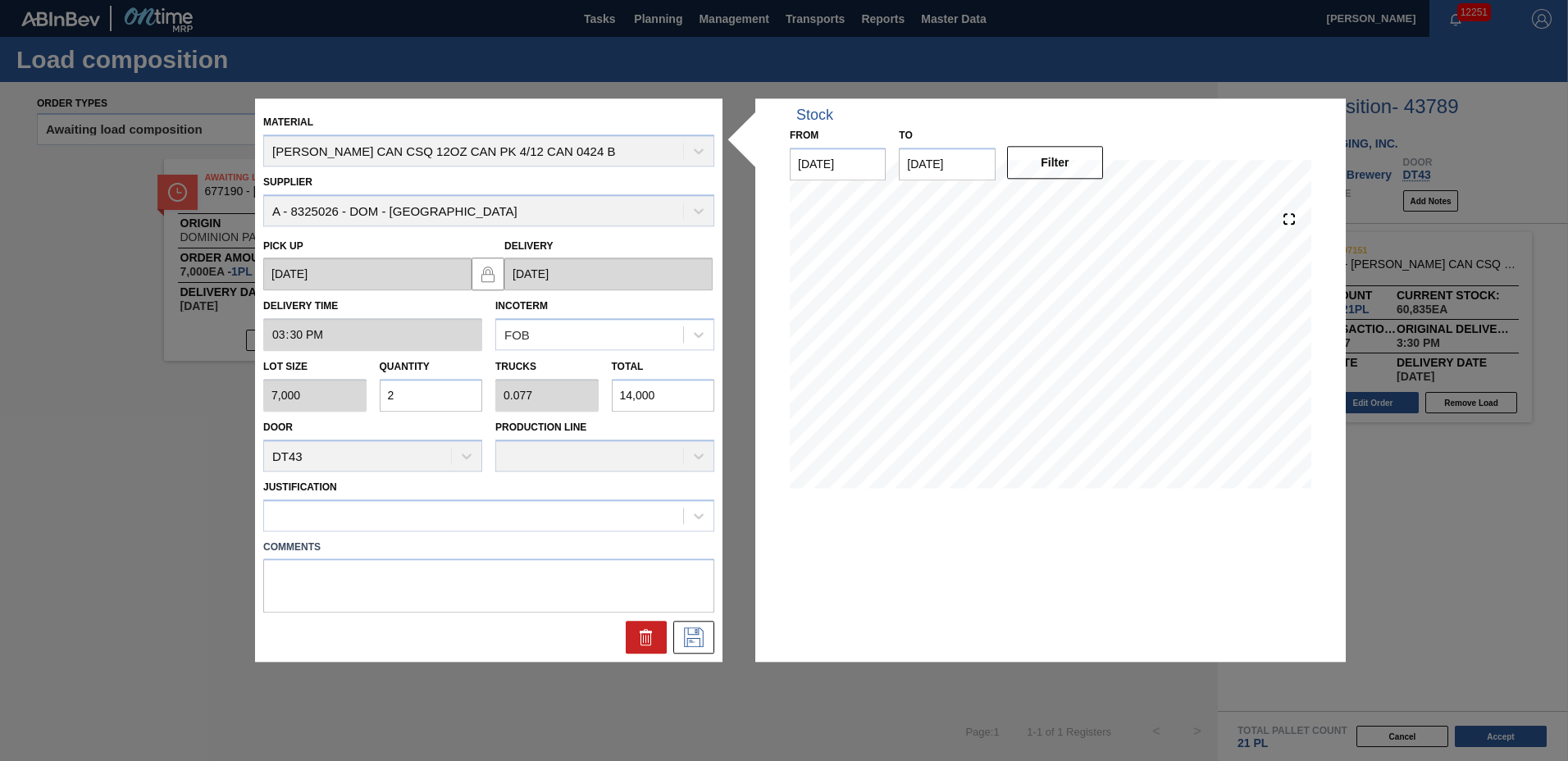
type input "0"
type input "1"
type input "0.038"
type input "7,000"
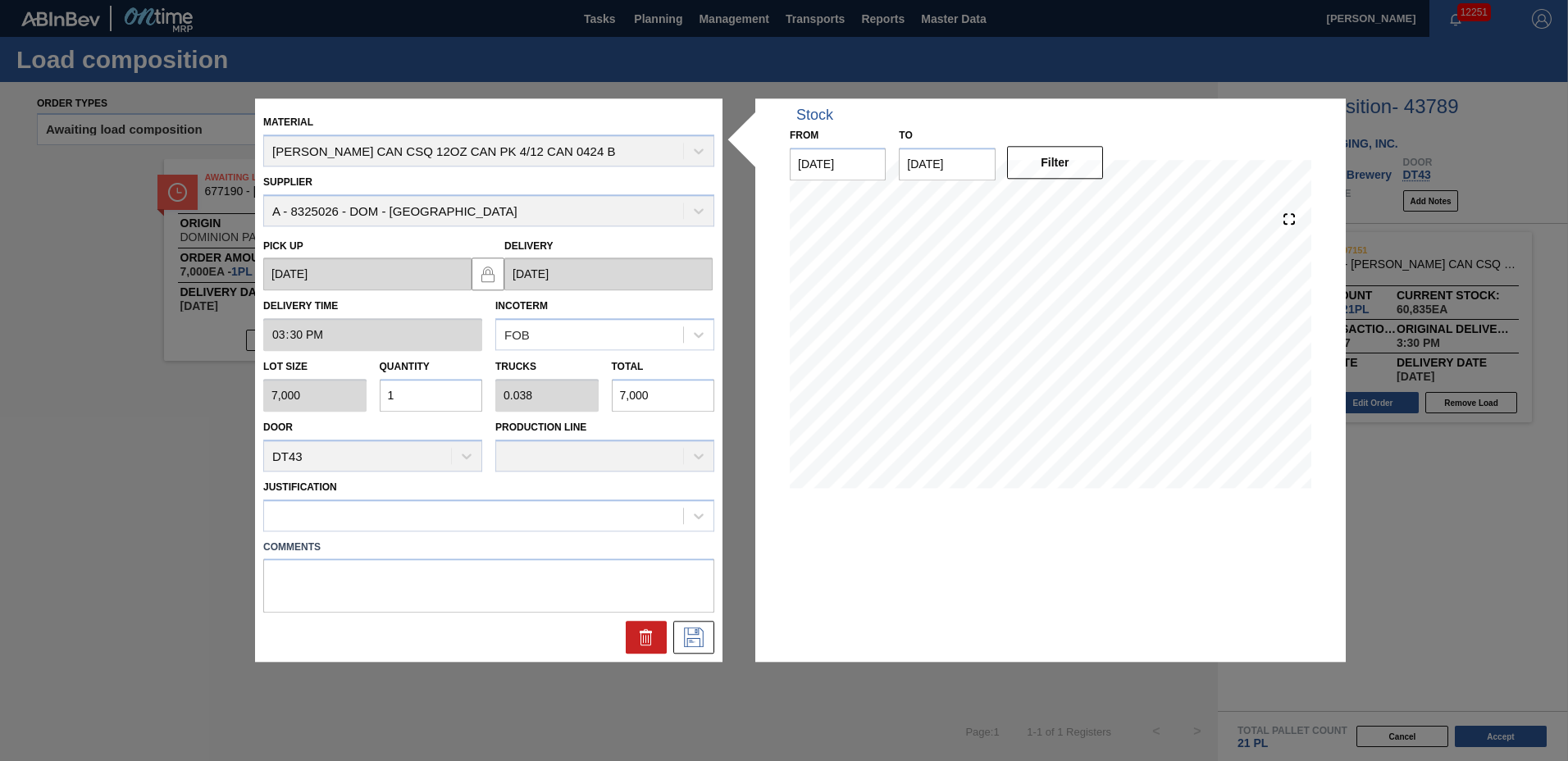
type input "14"
type input "0.538"
type input "98,000"
type input "14"
click at [702, 638] on icon at bounding box center [694, 638] width 27 height 20
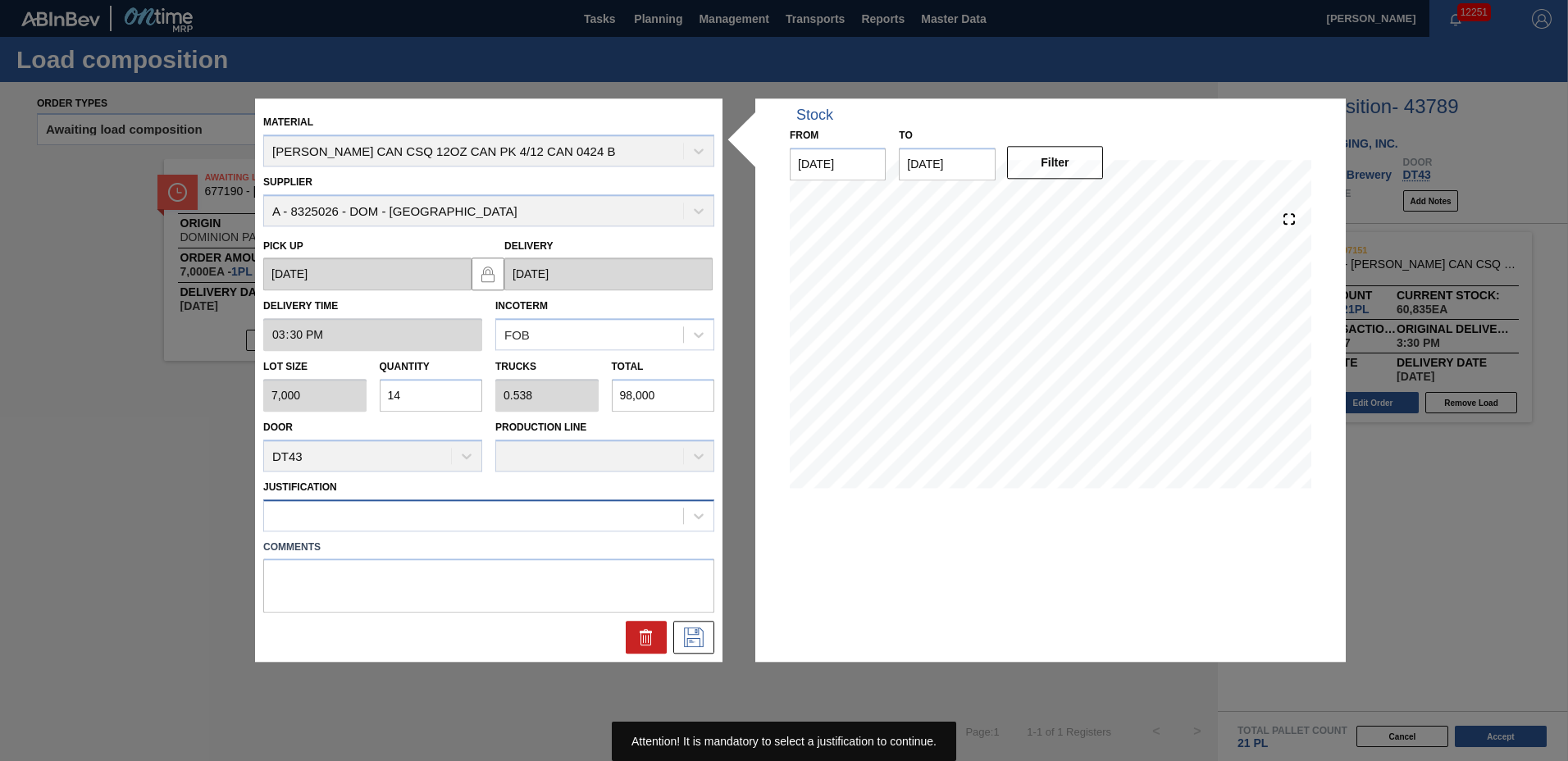
click at [428, 507] on div at bounding box center [474, 515] width 419 height 24
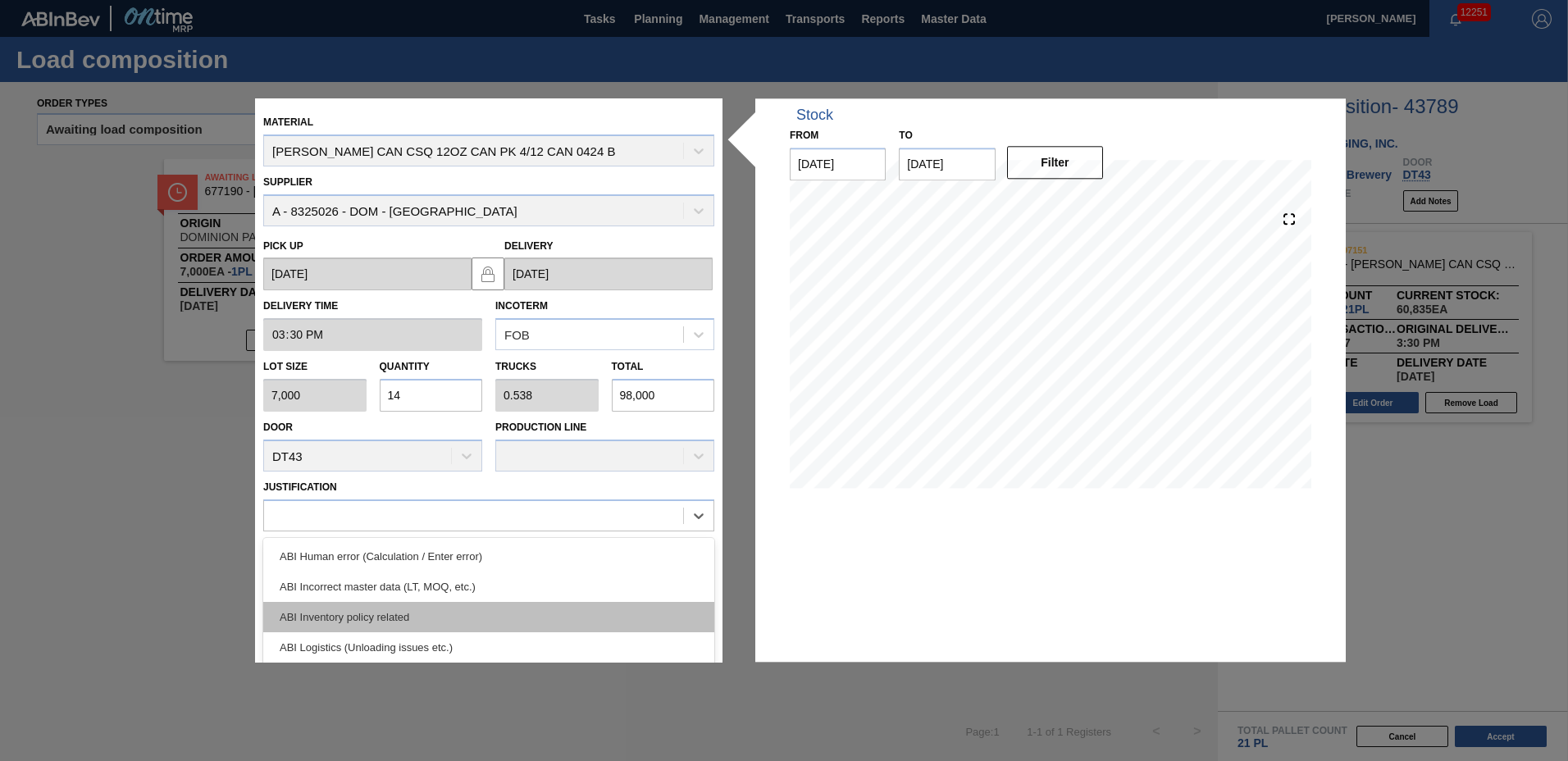
click at [412, 616] on div "ABI Inventory policy related" at bounding box center [489, 617] width 451 height 30
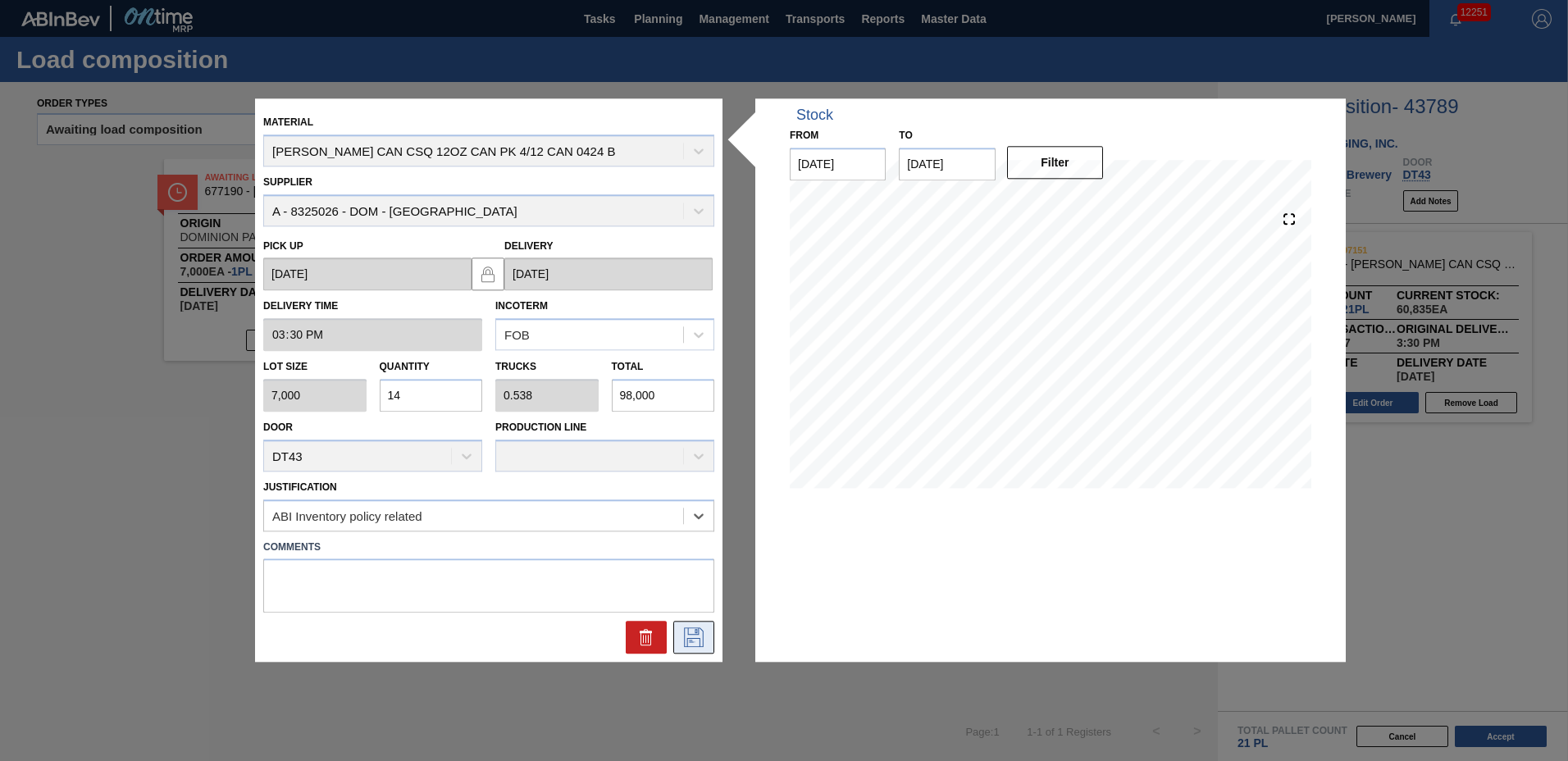
click at [688, 641] on icon at bounding box center [694, 638] width 27 height 20
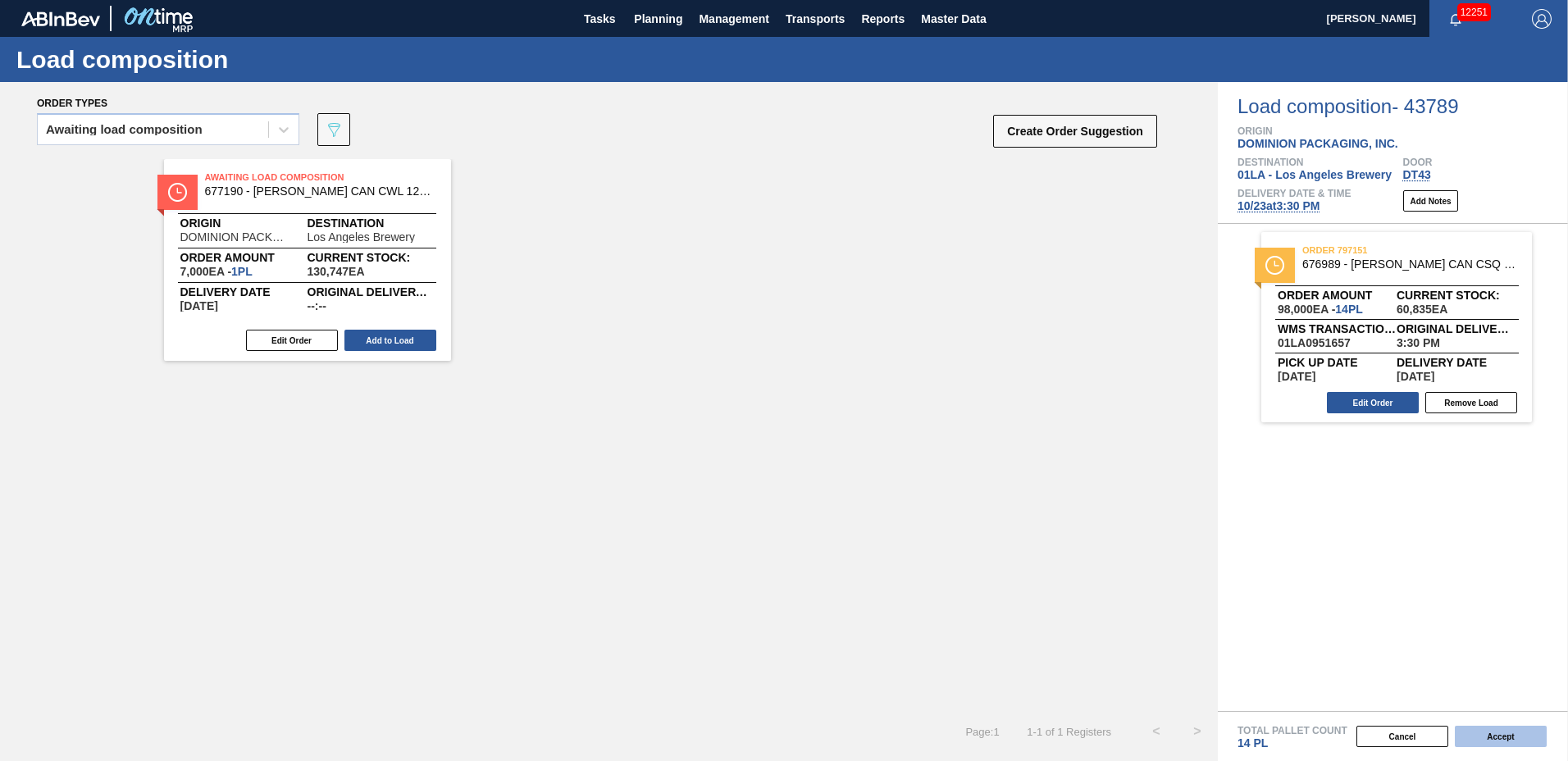
click at [1493, 739] on button "Accept" at bounding box center [1501, 736] width 92 height 21
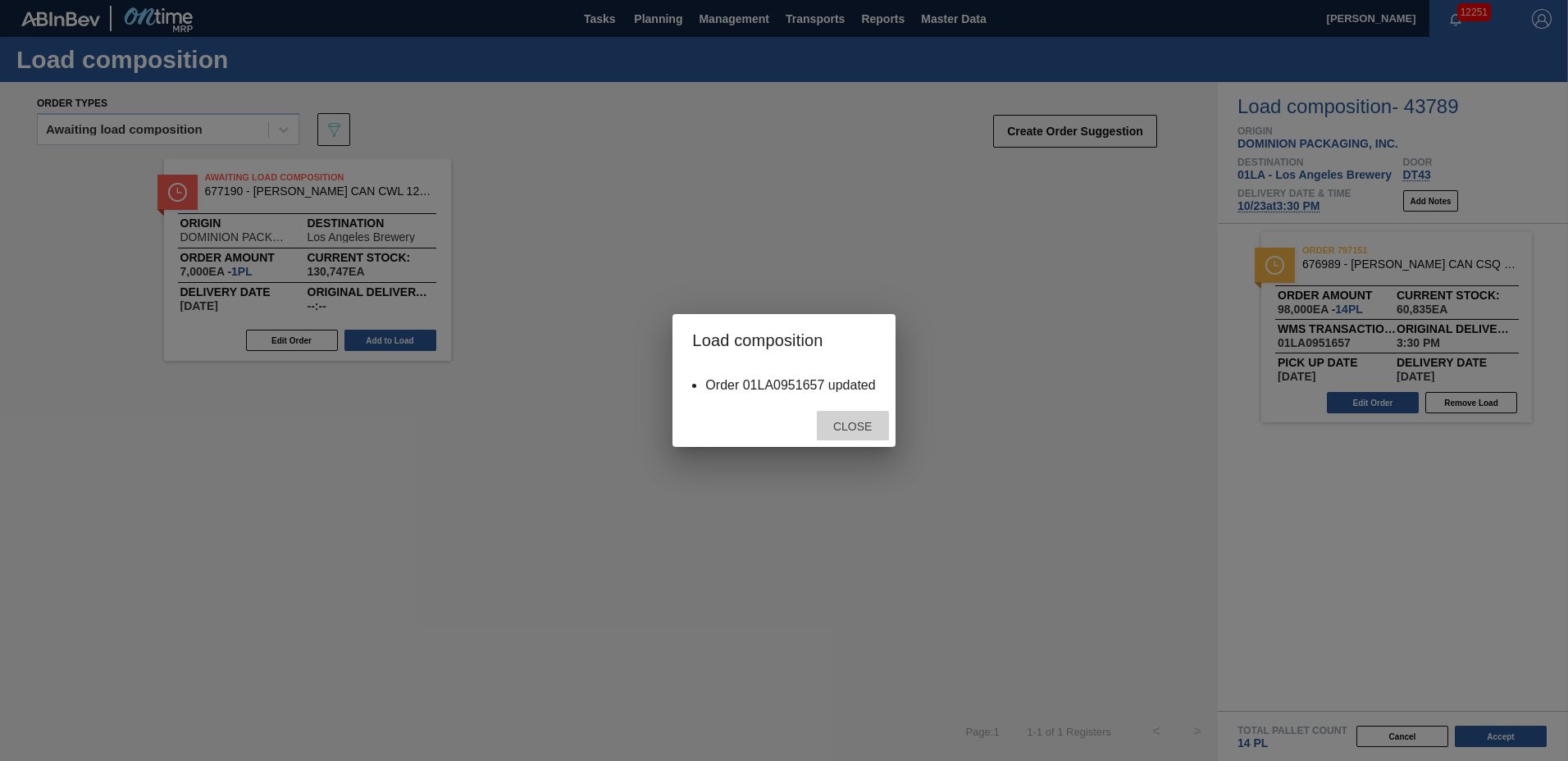
click at [833, 427] on span "Close" at bounding box center [852, 427] width 65 height 13
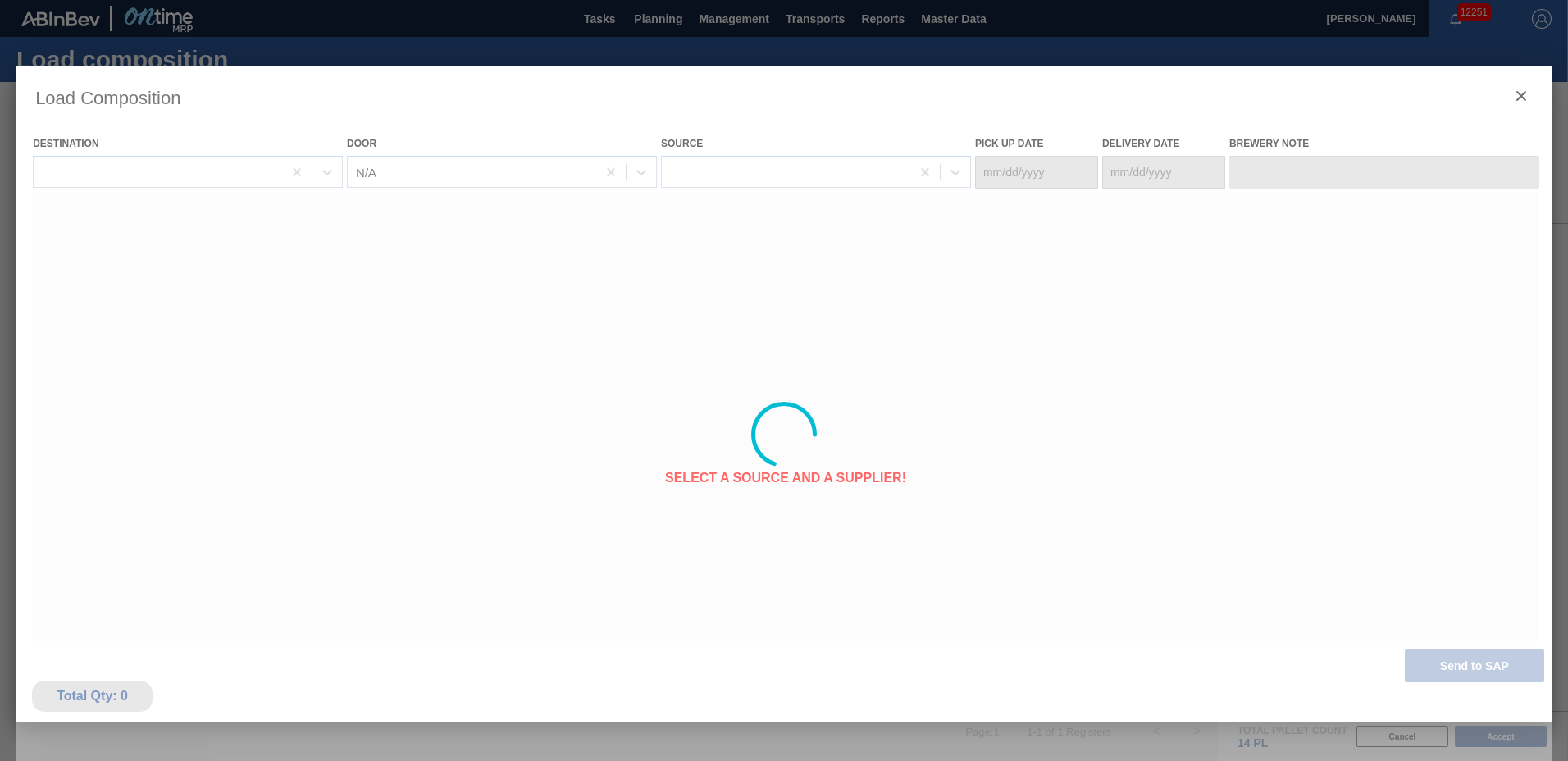
type Date "[DATE]"
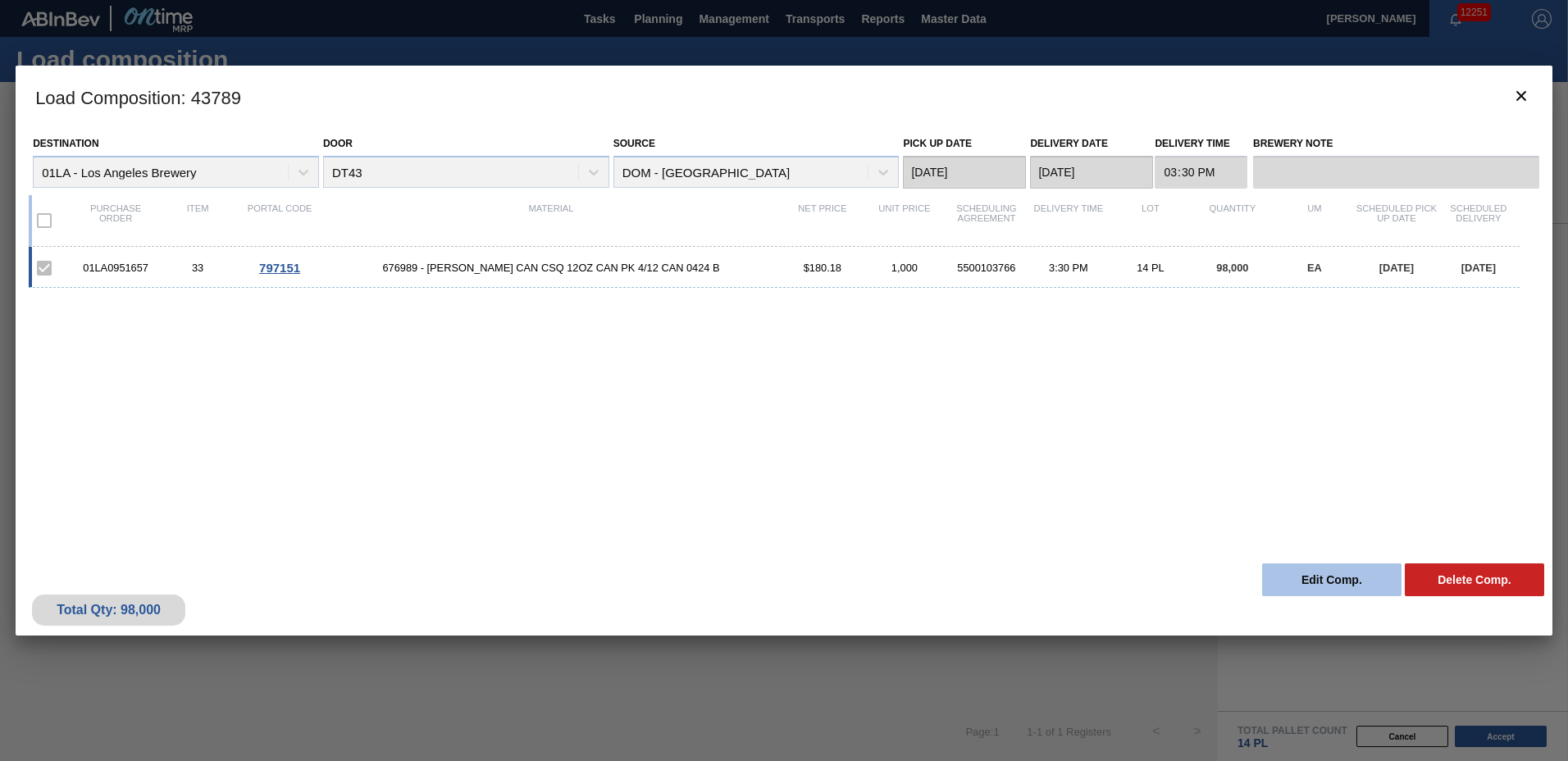
click at [1326, 582] on button "Edit Comp." at bounding box center [1331, 579] width 139 height 33
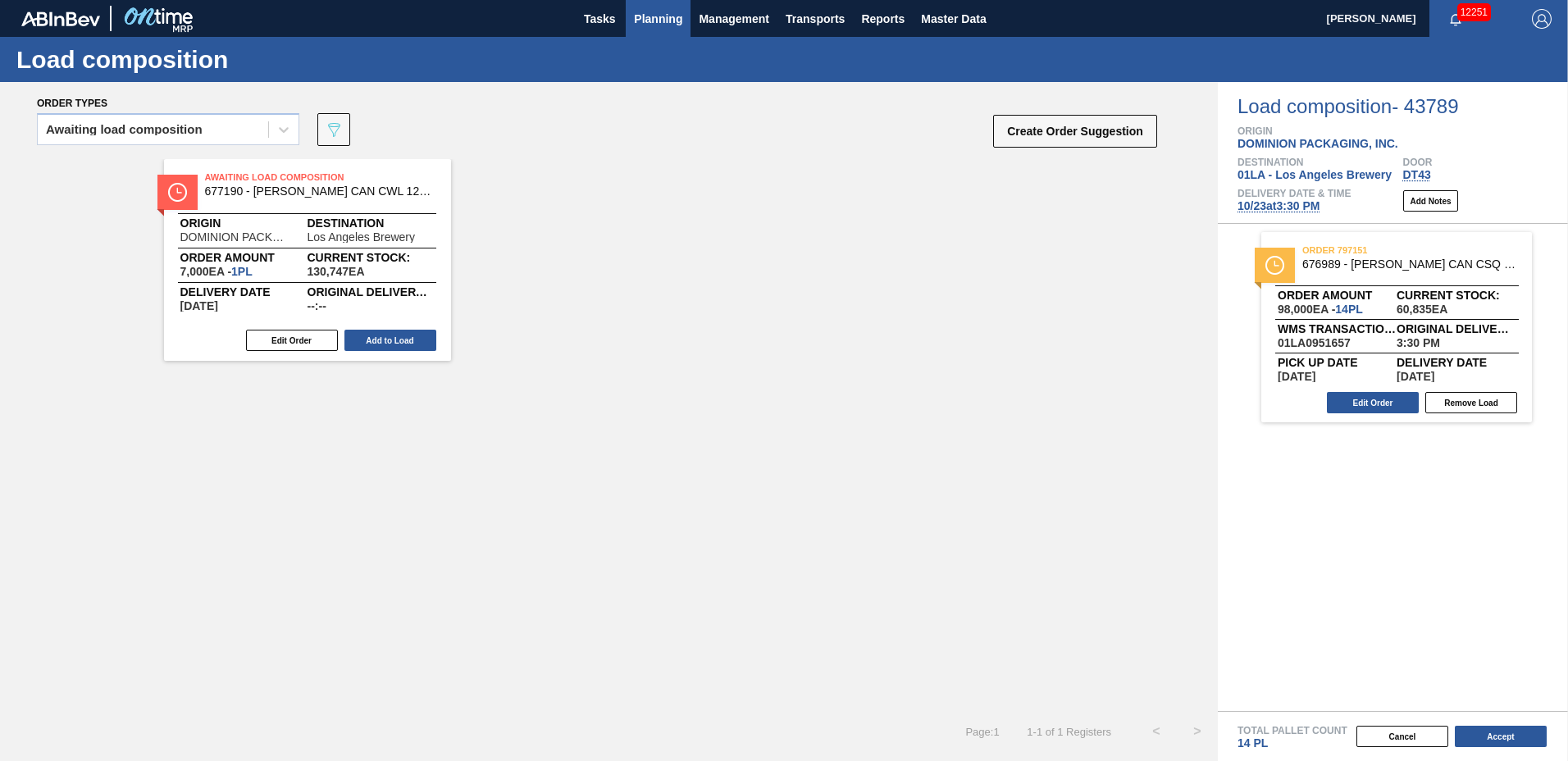
click at [660, 12] on span "Planning" at bounding box center [658, 19] width 49 height 20
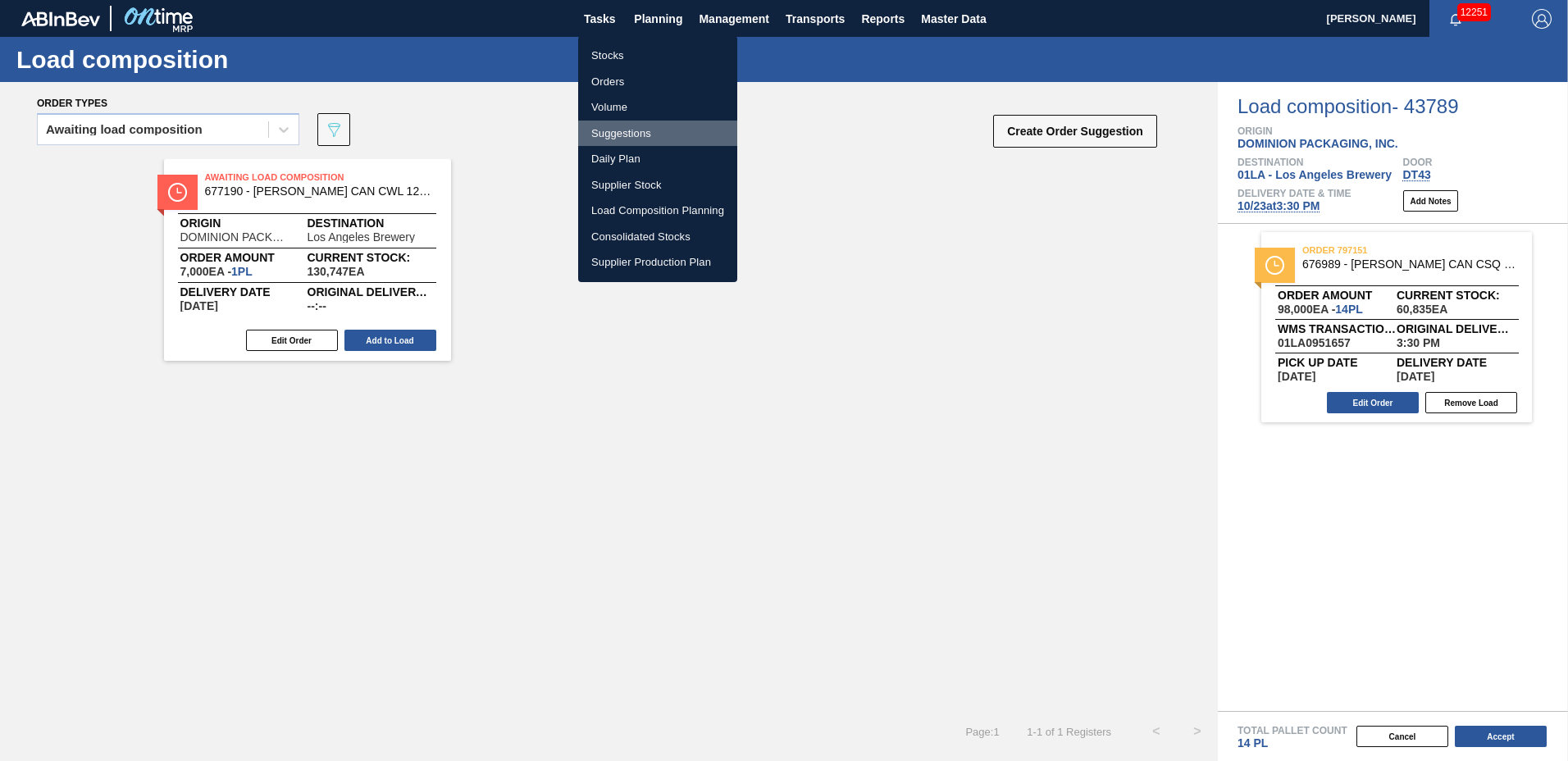
click at [681, 125] on li "Suggestions" at bounding box center [657, 134] width 159 height 27
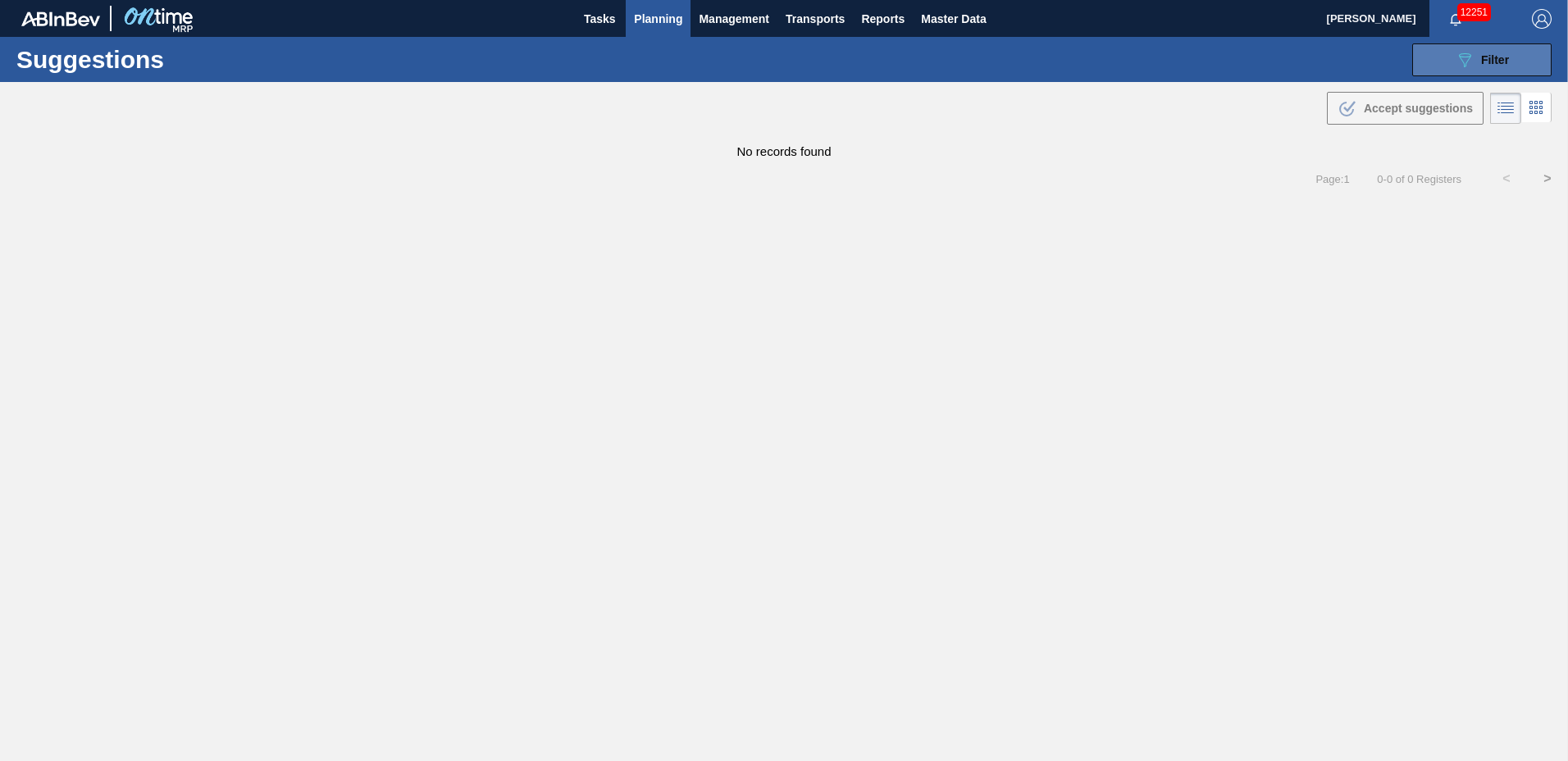
click at [1491, 60] on span "Filter" at bounding box center [1494, 59] width 27 height 13
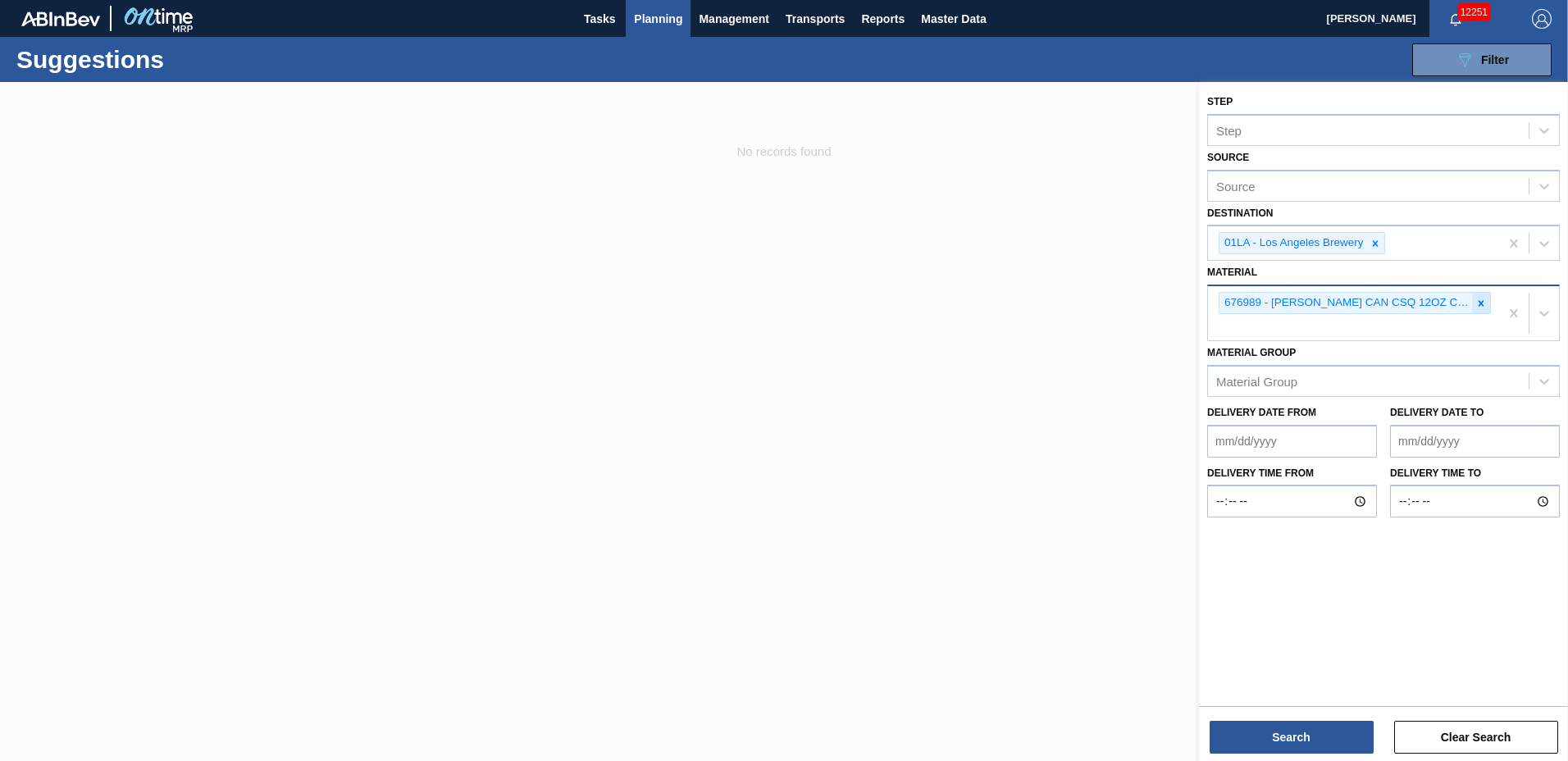
click at [1480, 298] on icon at bounding box center [1481, 303] width 12 height 12
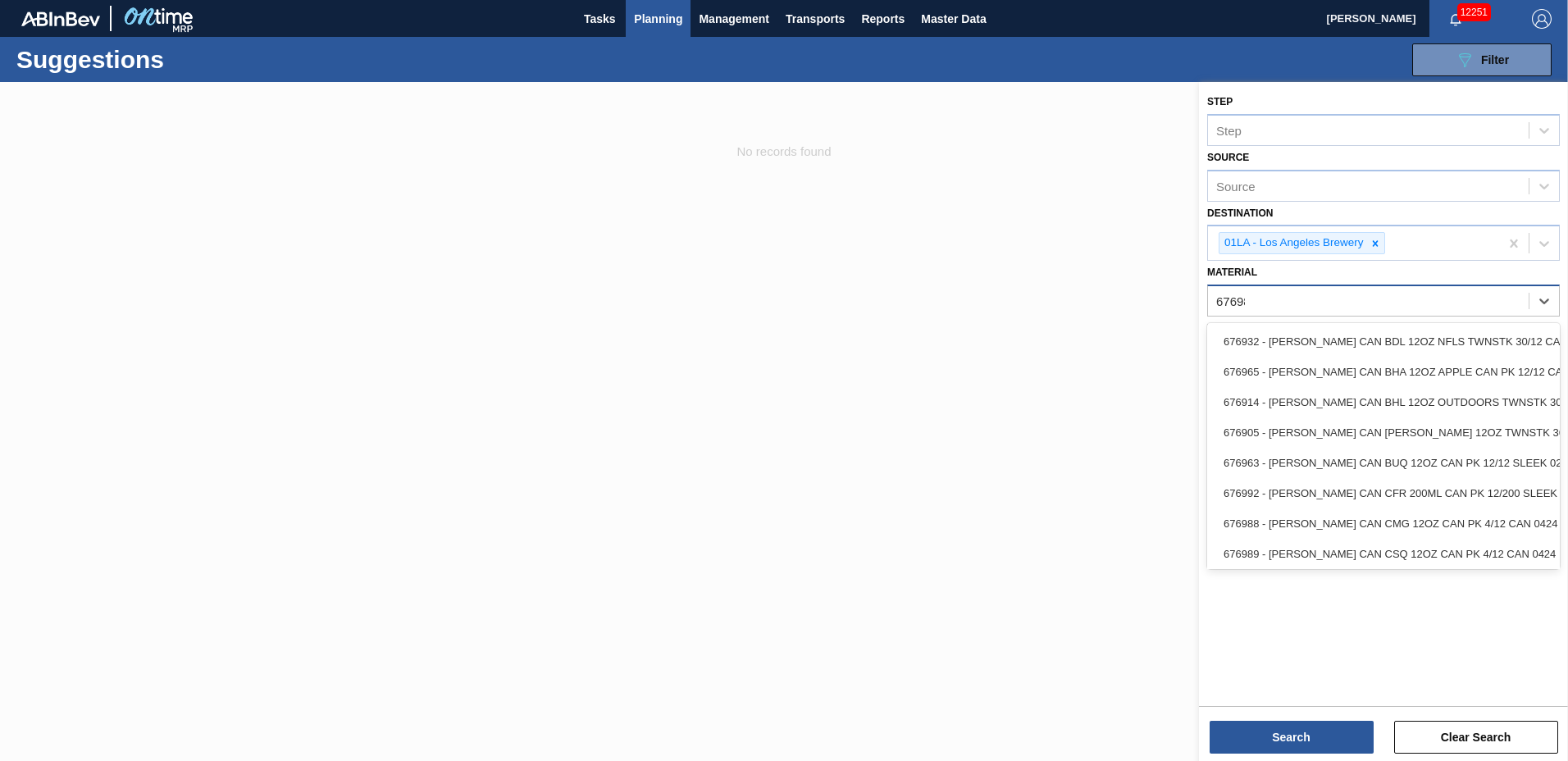
type input "676987"
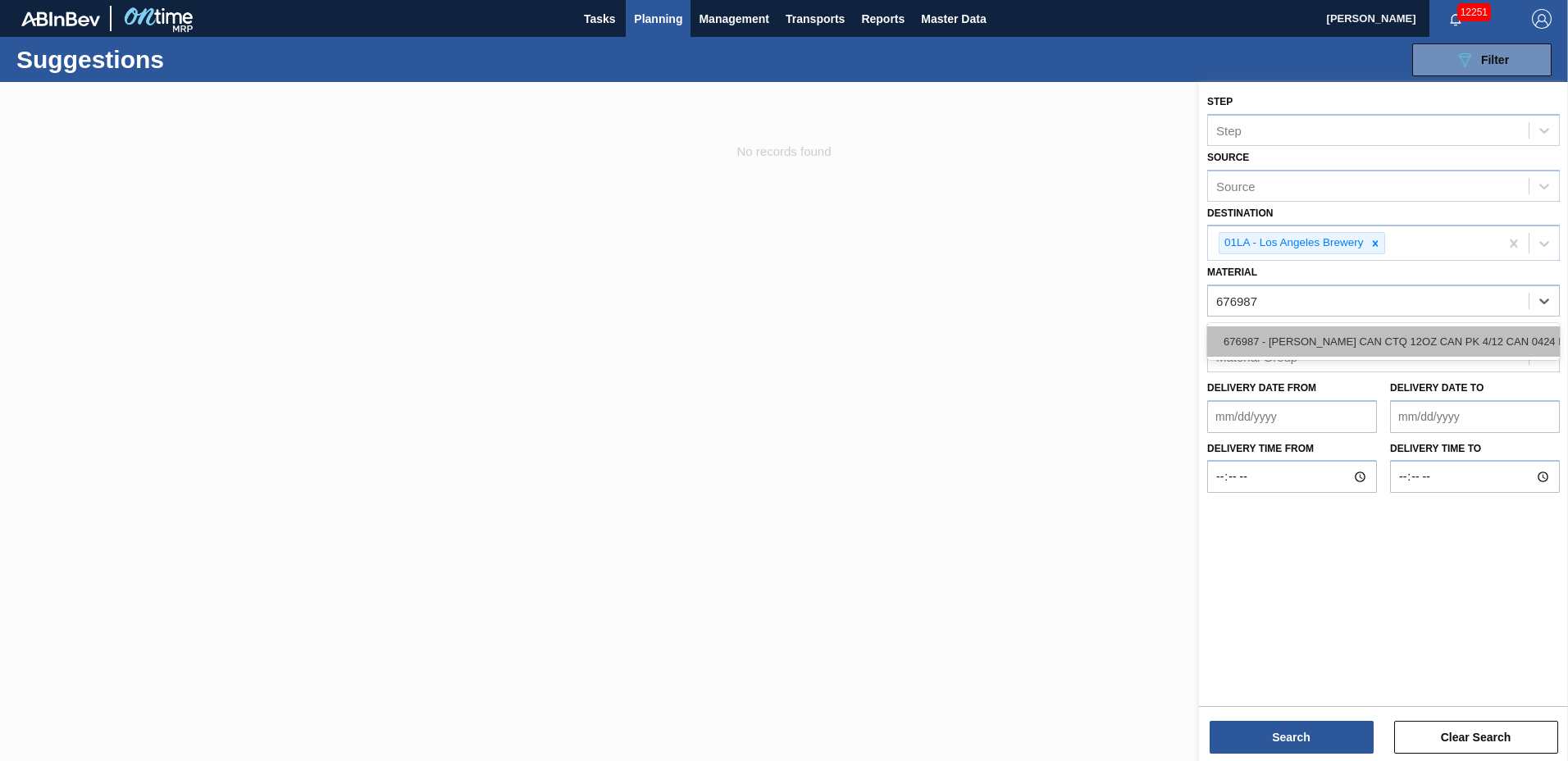
click at [1261, 332] on div "676987 - CARR CAN CTQ 12OZ CAN PK 4/12 CAN 0424 B" at bounding box center [1384, 341] width 353 height 30
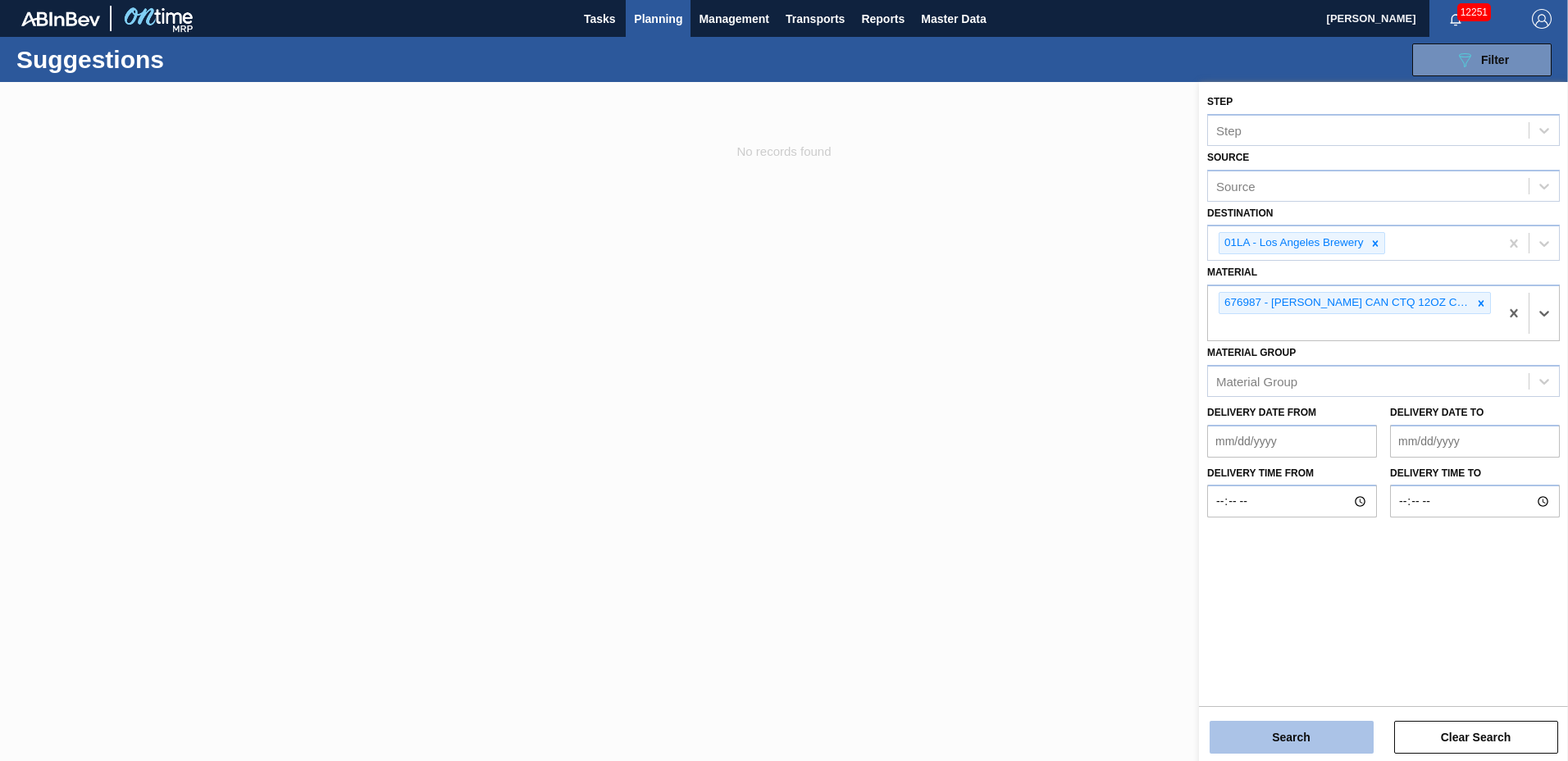
click at [1286, 737] on button "Search" at bounding box center [1291, 737] width 164 height 33
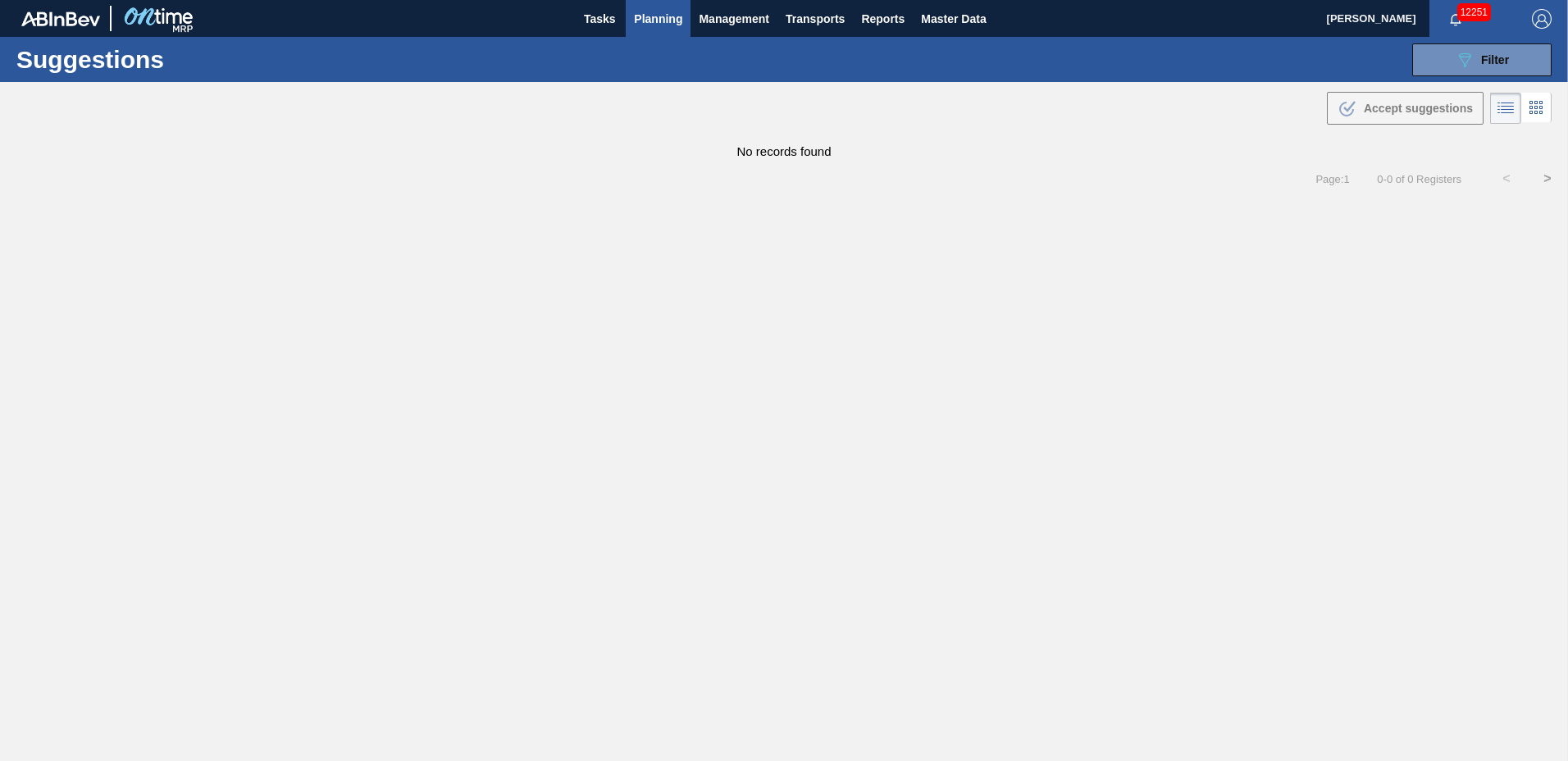
click at [658, 14] on span "Planning" at bounding box center [658, 19] width 49 height 20
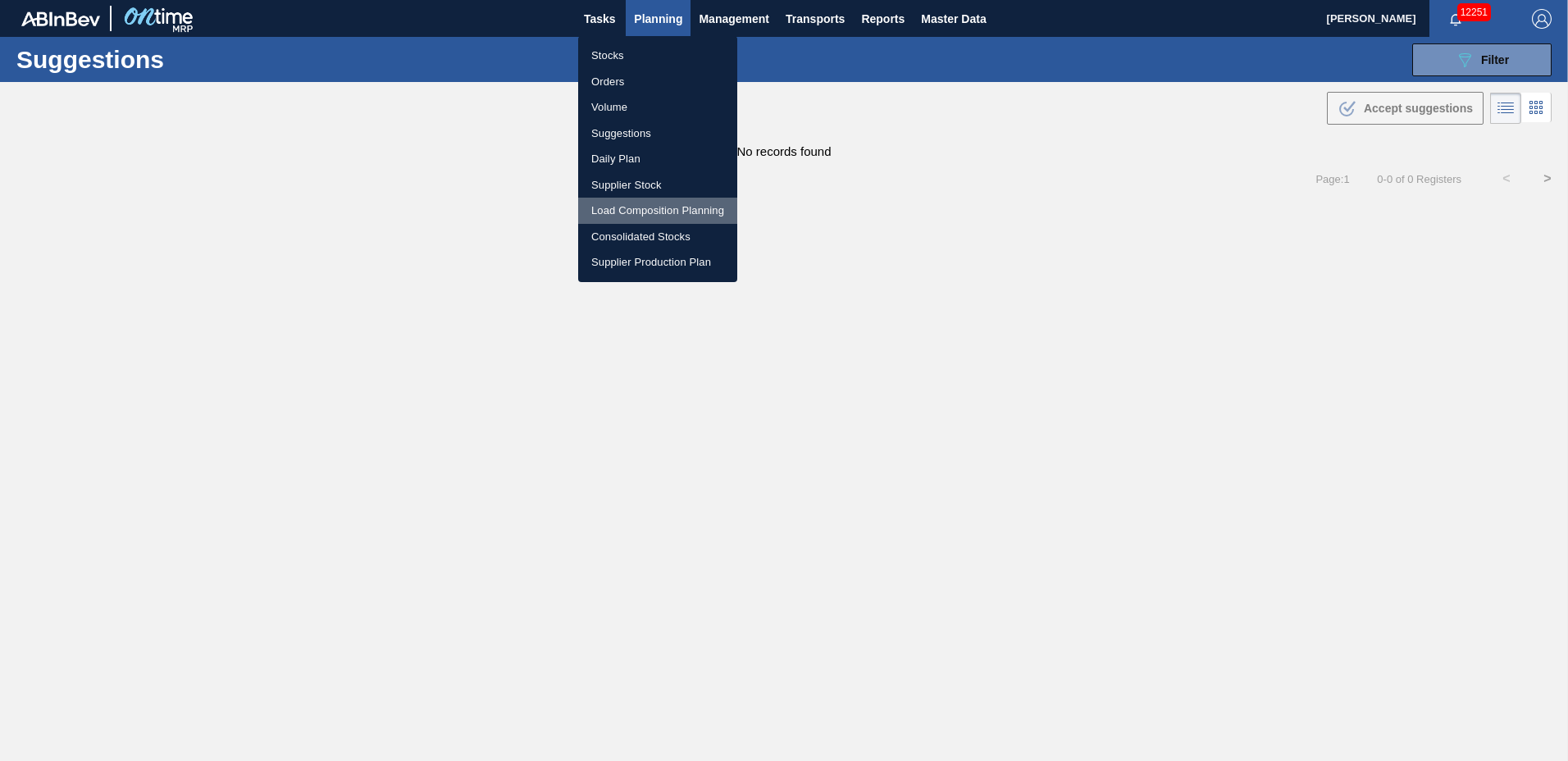
click at [651, 206] on li "Load Composition Planning" at bounding box center [657, 211] width 159 height 27
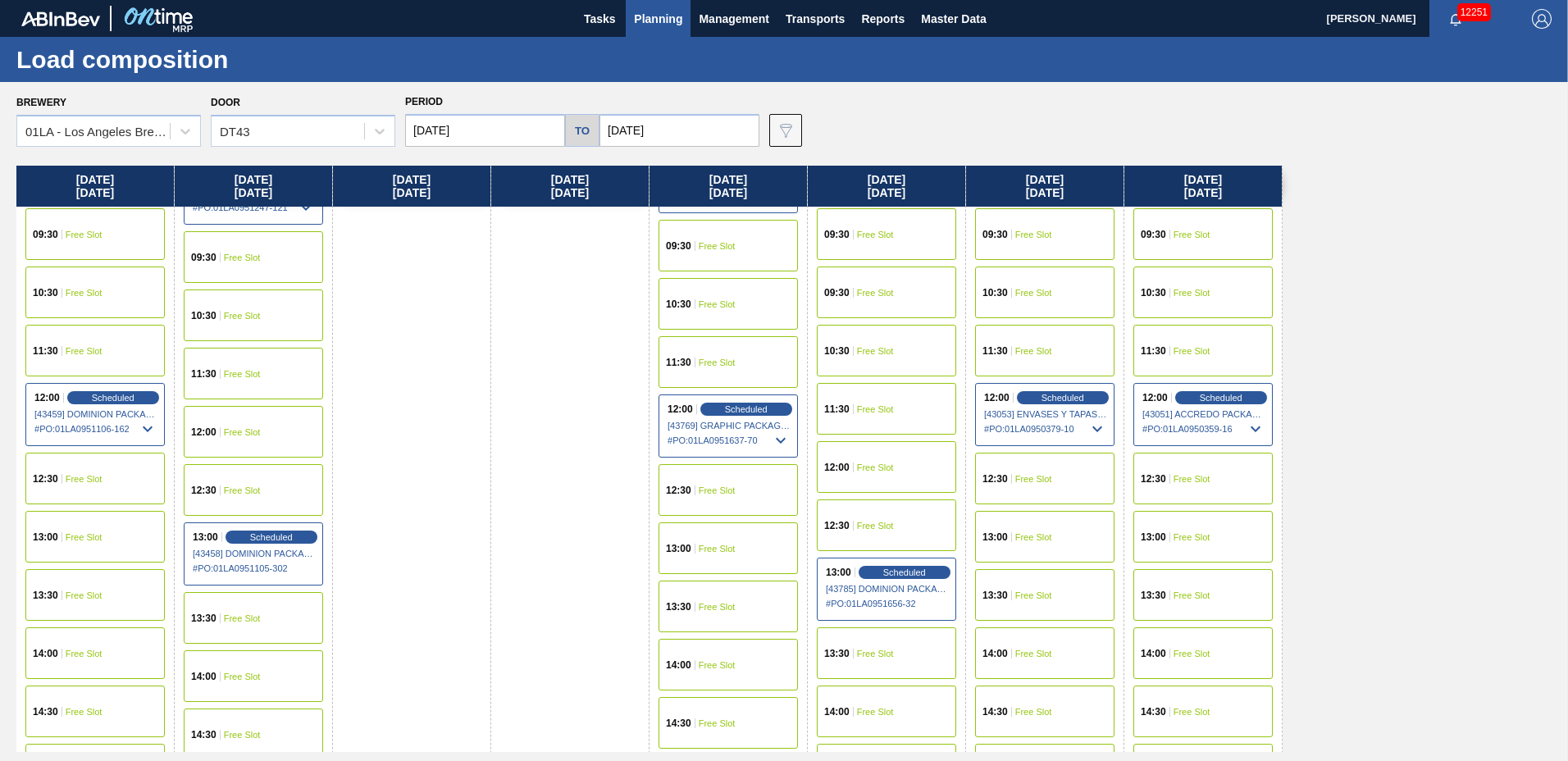
scroll to position [1283, 0]
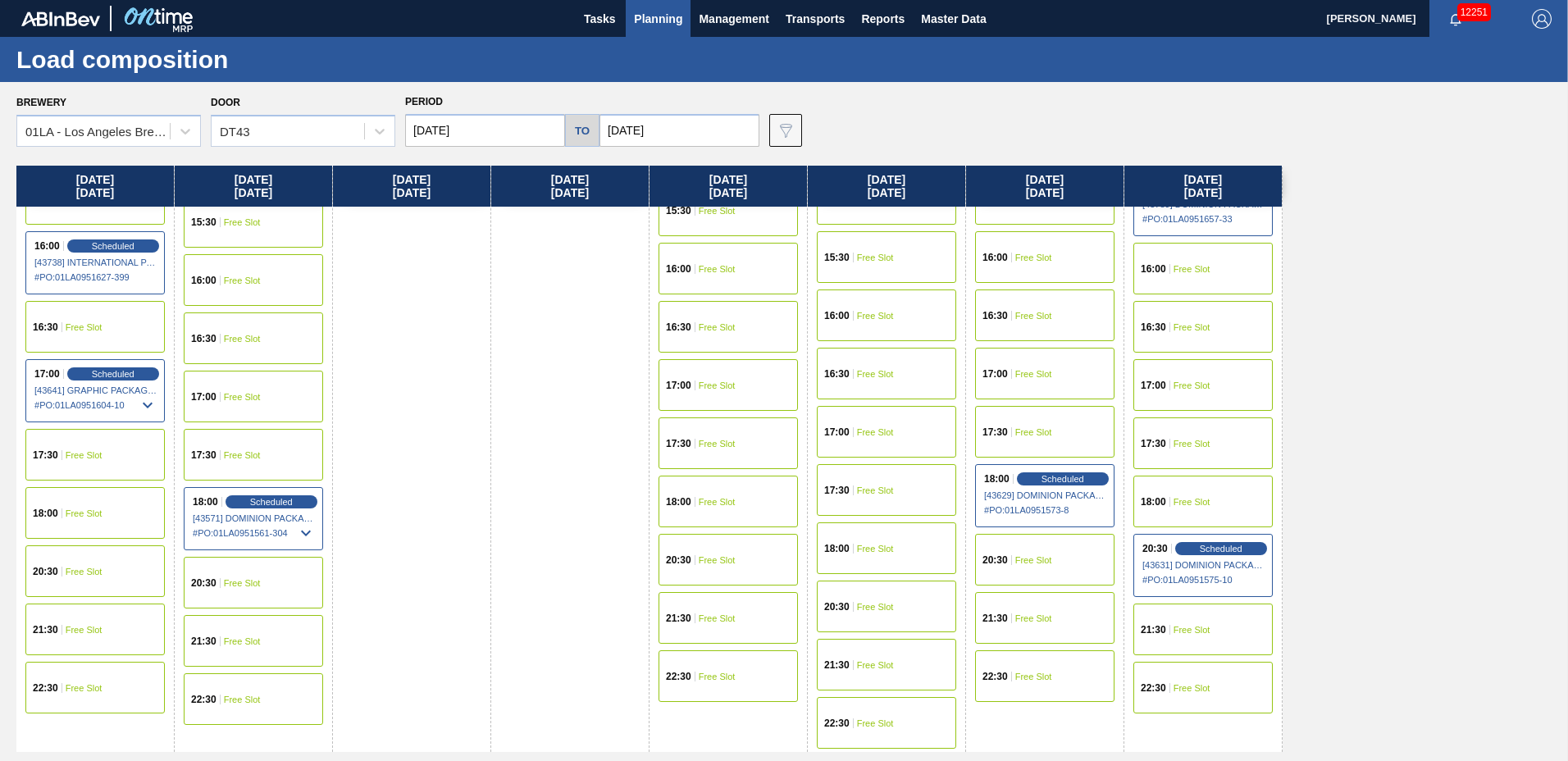
click at [1173, 224] on span "# PO : 01LA0951657-33" at bounding box center [1203, 219] width 123 height 20
click at [1177, 216] on span "# PO : 01LA0951657-33" at bounding box center [1203, 219] width 123 height 20
click at [1334, 265] on div "Thursday 10/16/2025 00:30 Scheduled [43741] INTERNATIONAL PAPER COMPANY - 00082…" at bounding box center [788, 459] width 1544 height 586
click at [1244, 217] on span "# PO : 01LA0951657-33" at bounding box center [1203, 219] width 123 height 20
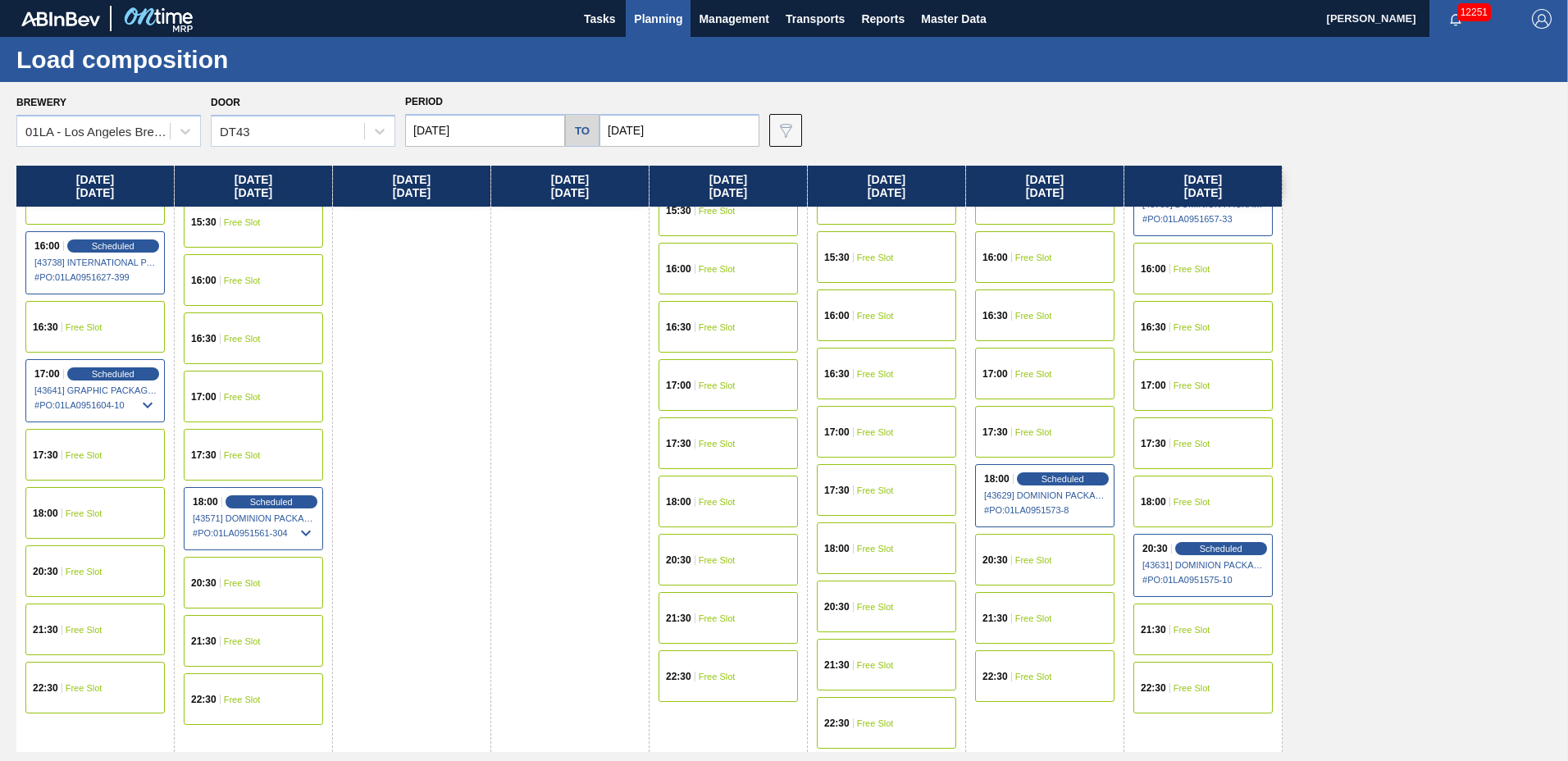
click at [1244, 217] on span "# PO : 01LA0951657-33" at bounding box center [1203, 219] width 123 height 20
drag, startPoint x: 1244, startPoint y: 217, endPoint x: 1392, endPoint y: 184, distance: 151.6
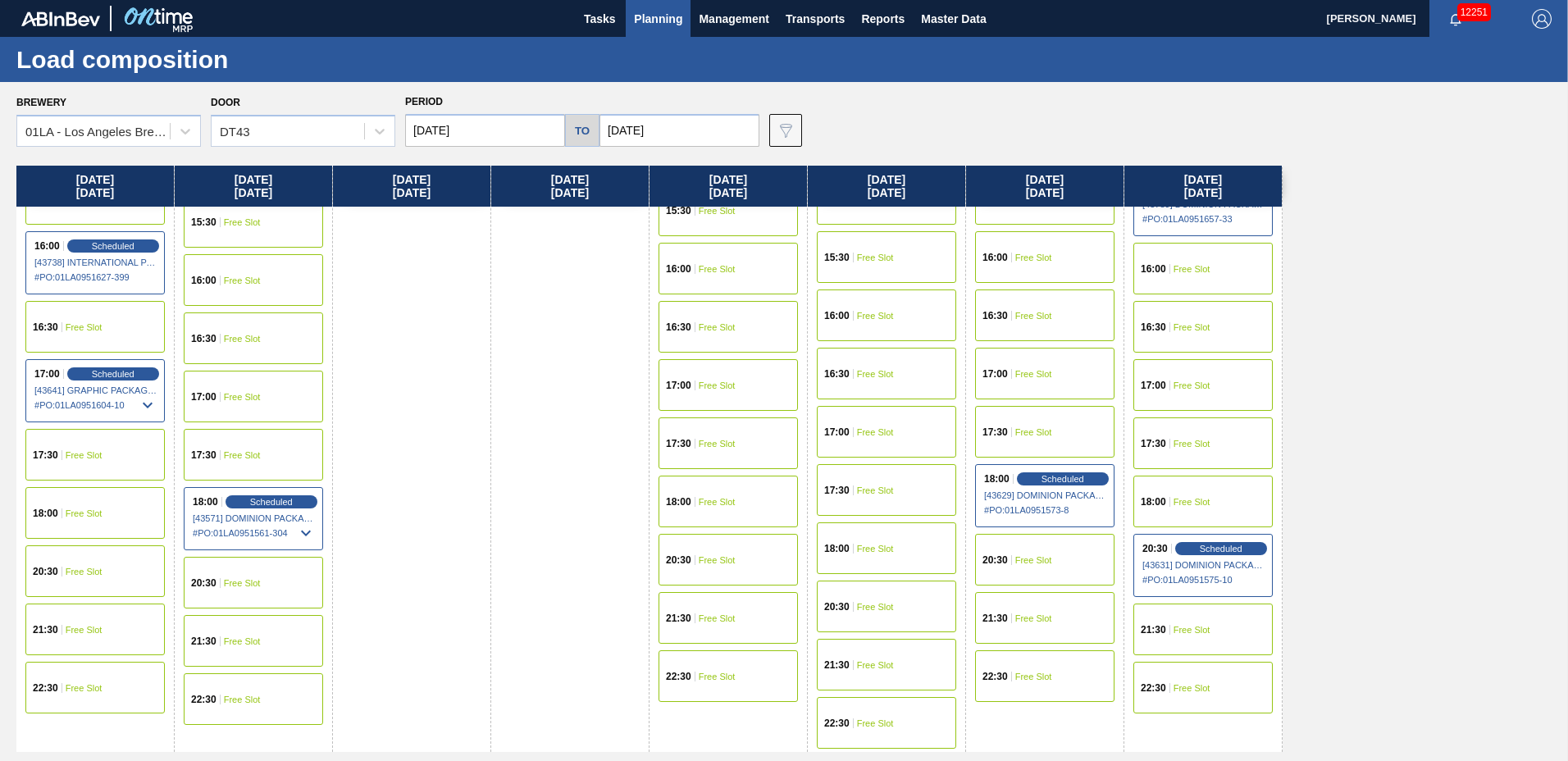
click at [1392, 184] on div "Thursday 10/16/2025 00:30 Scheduled [43741] INTERNATIONAL PAPER COMPANY - 00082…" at bounding box center [788, 459] width 1544 height 586
click at [1470, 345] on div "Thursday 10/16/2025 00:30 Scheduled [43741] INTERNATIONAL PAPER COMPANY - 00082…" at bounding box center [788, 459] width 1544 height 586
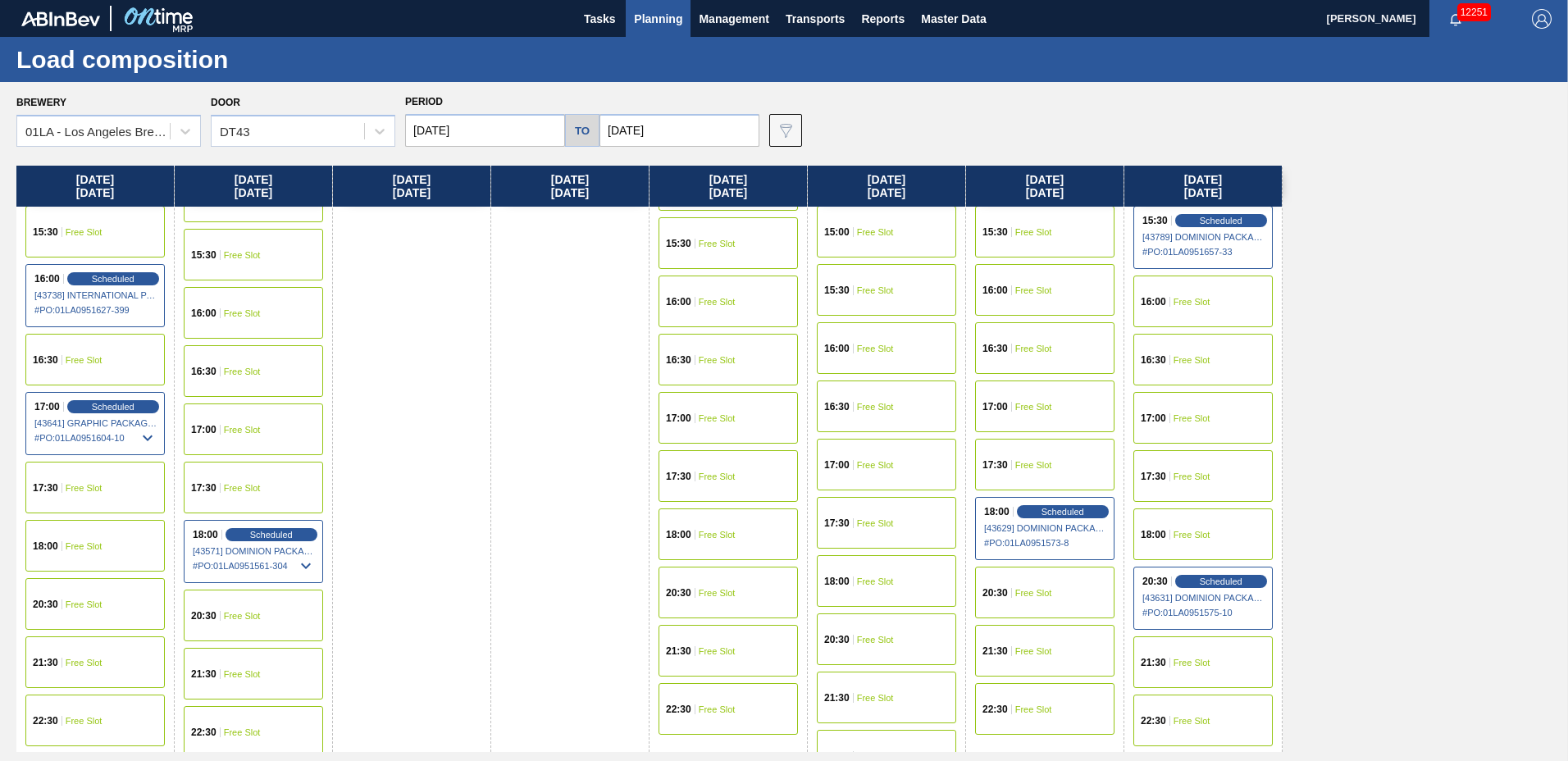
scroll to position [1217, 0]
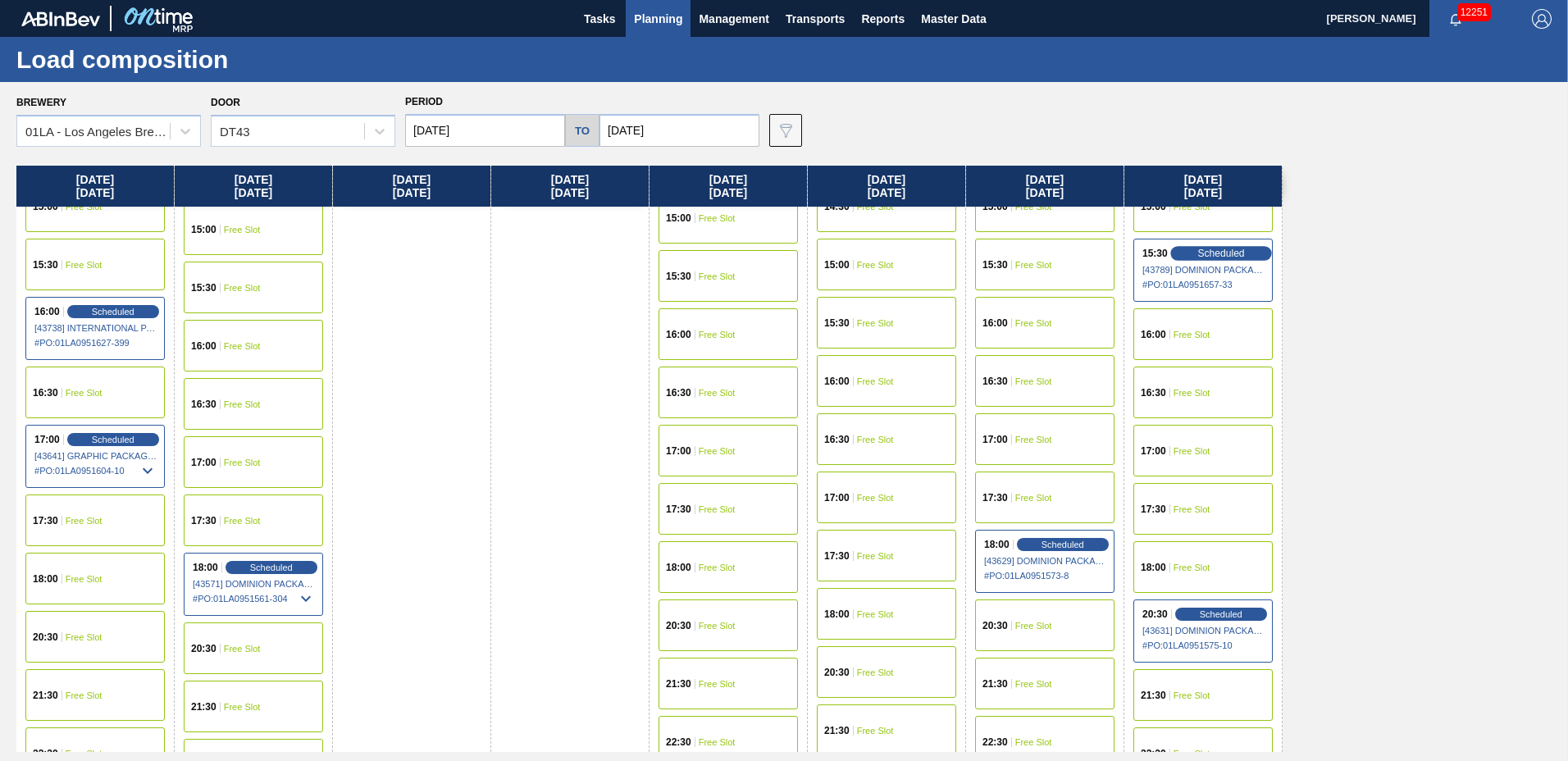
click at [1223, 256] on span "Scheduled" at bounding box center [1220, 253] width 47 height 11
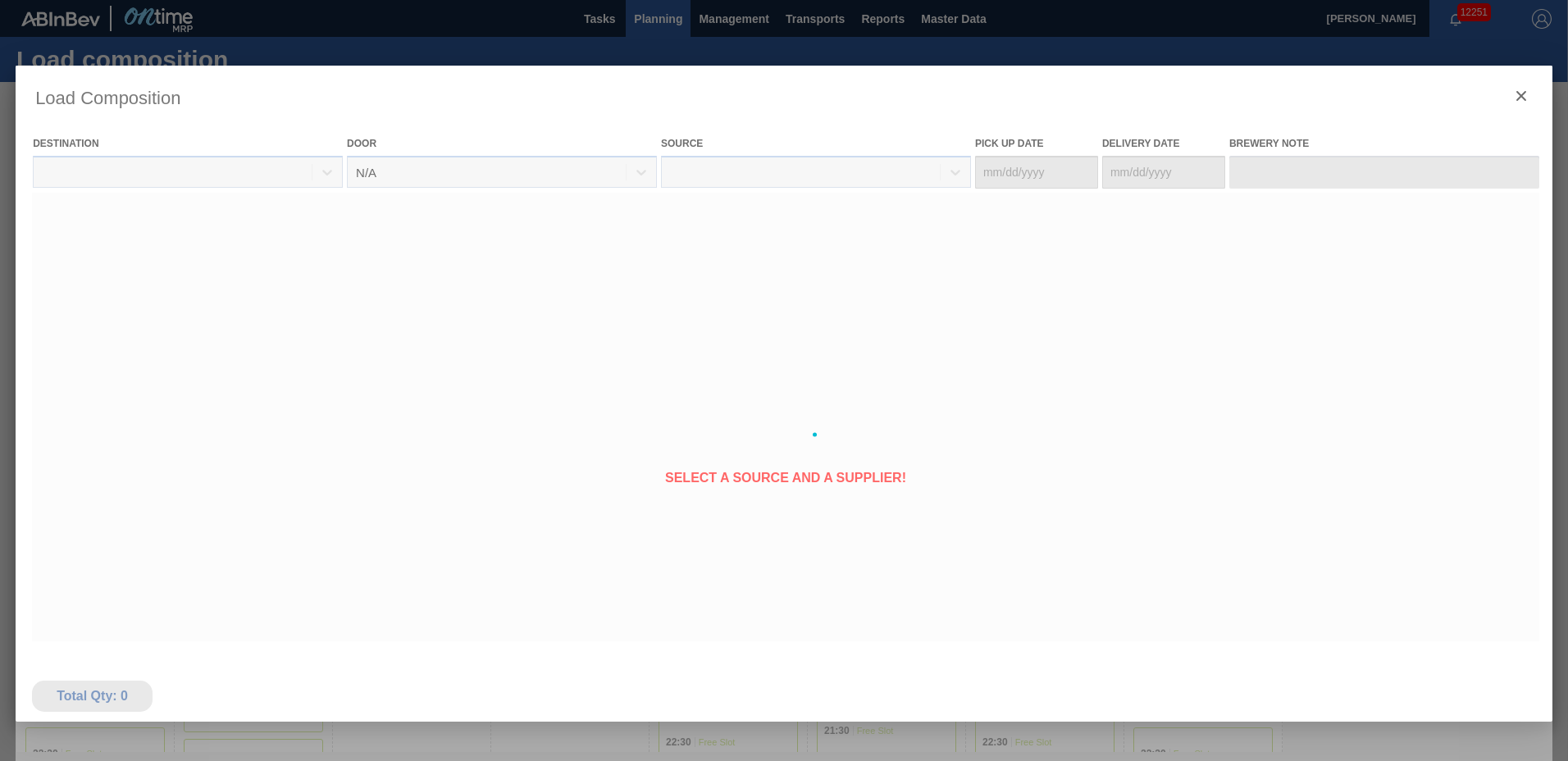
type Date "[DATE]"
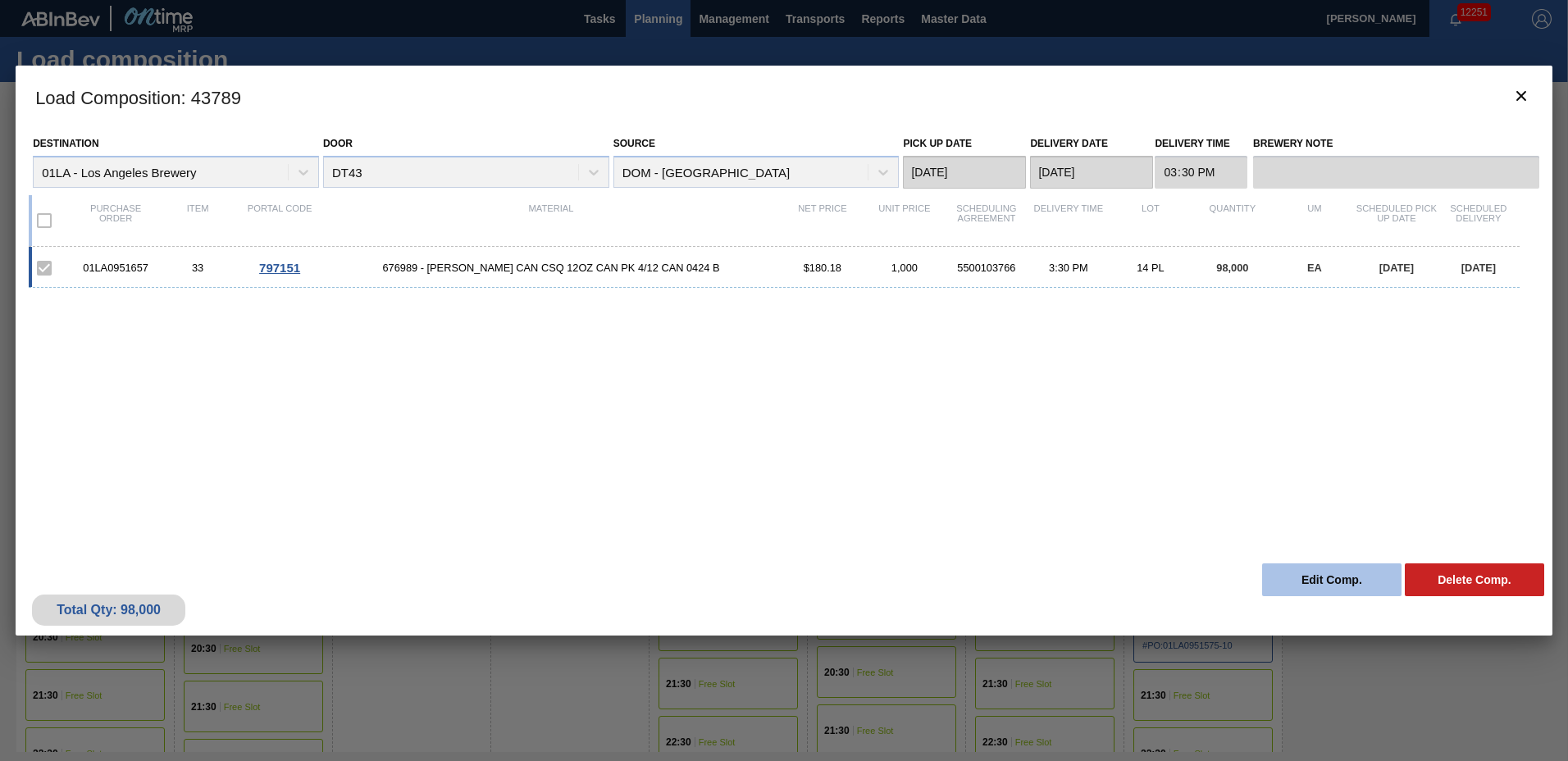
click at [1279, 583] on button "Edit Comp." at bounding box center [1331, 579] width 139 height 33
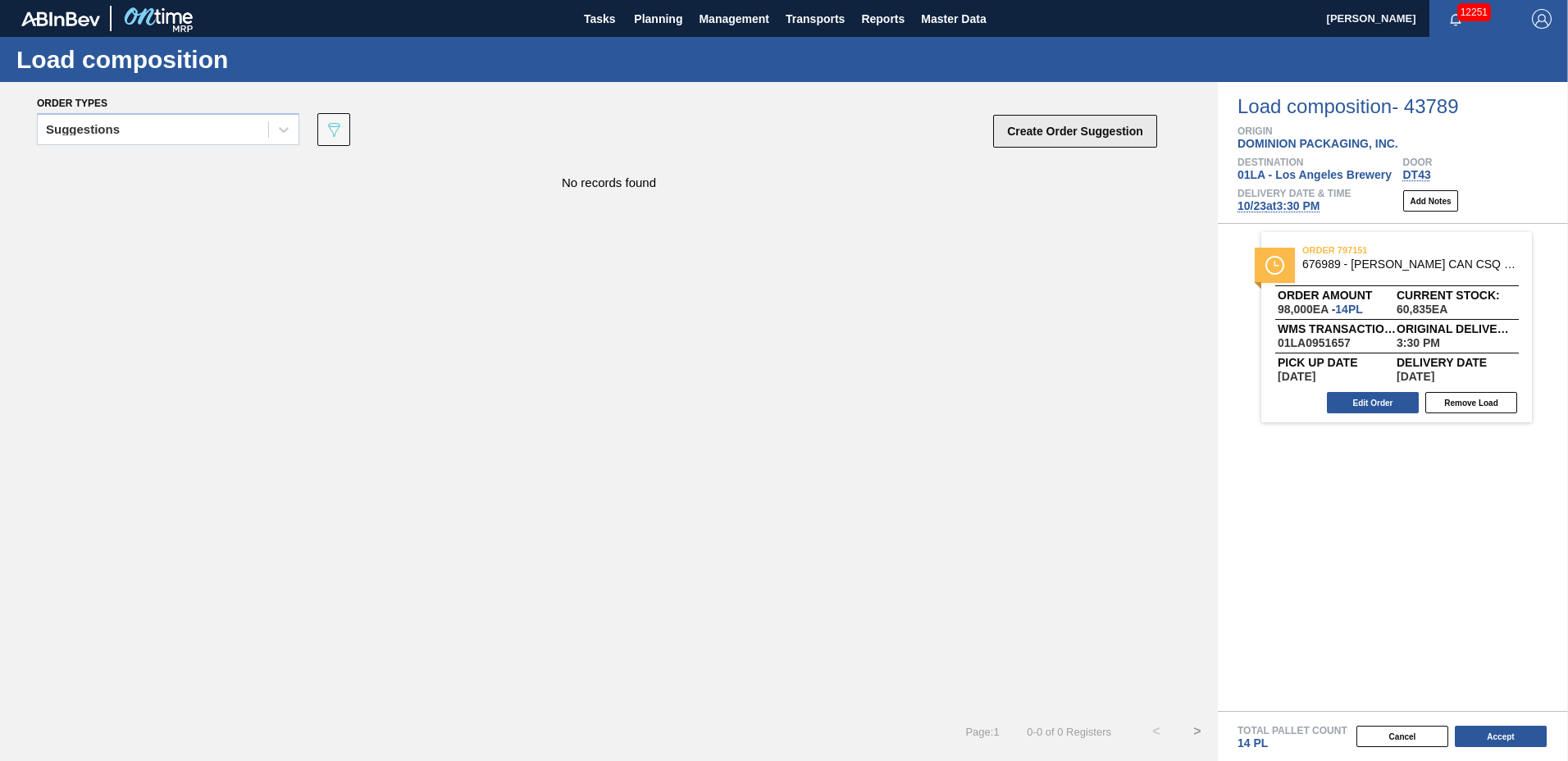
click at [1082, 136] on button "Create Order Suggestion" at bounding box center [1075, 130] width 164 height 33
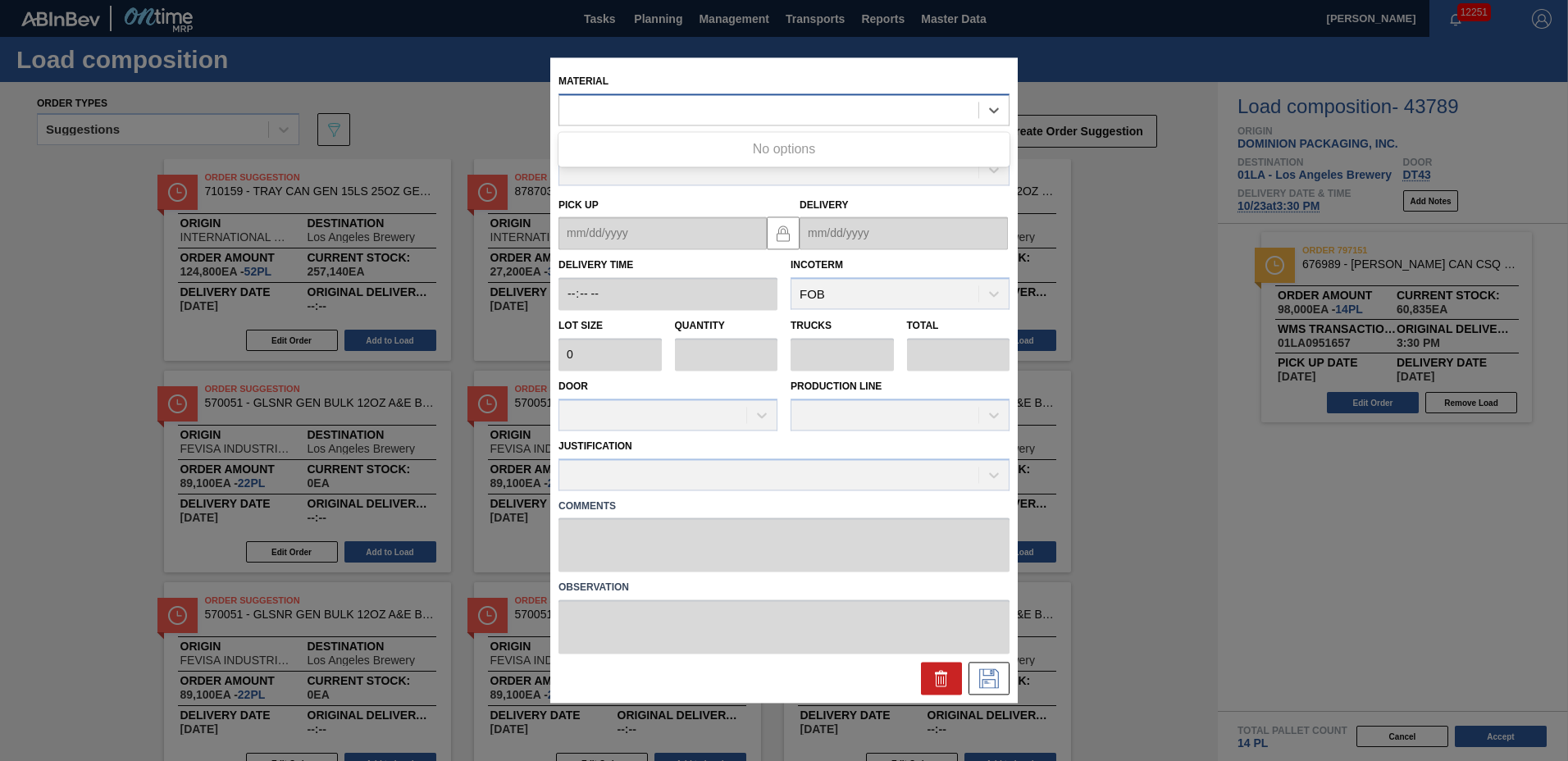
click at [881, 104] on div at bounding box center [769, 110] width 419 height 24
type input "676987"
click at [818, 127] on div "Supplier" at bounding box center [783, 155] width 464 height 60
click at [781, 106] on div at bounding box center [769, 110] width 419 height 24
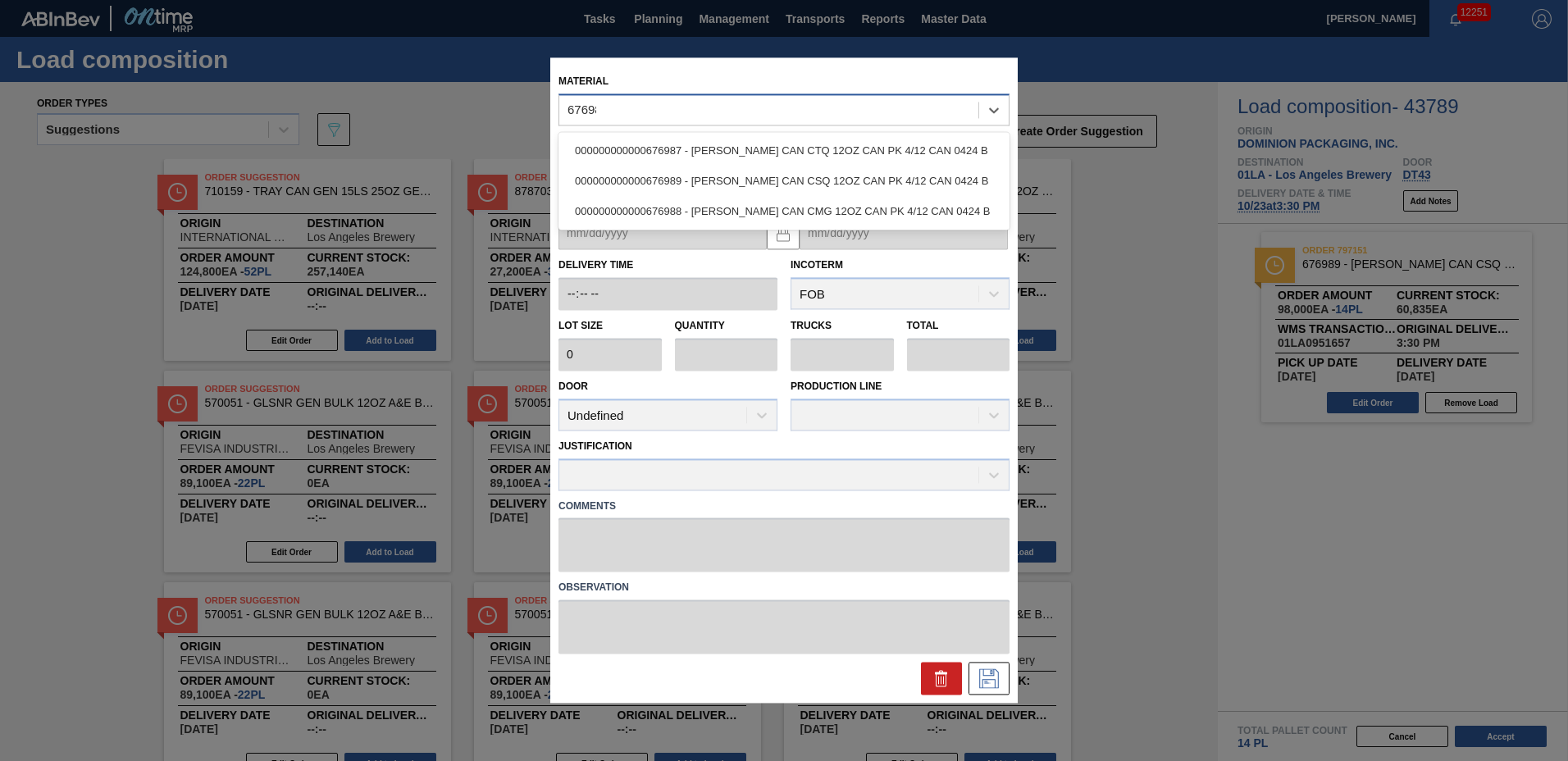
type input "676987"
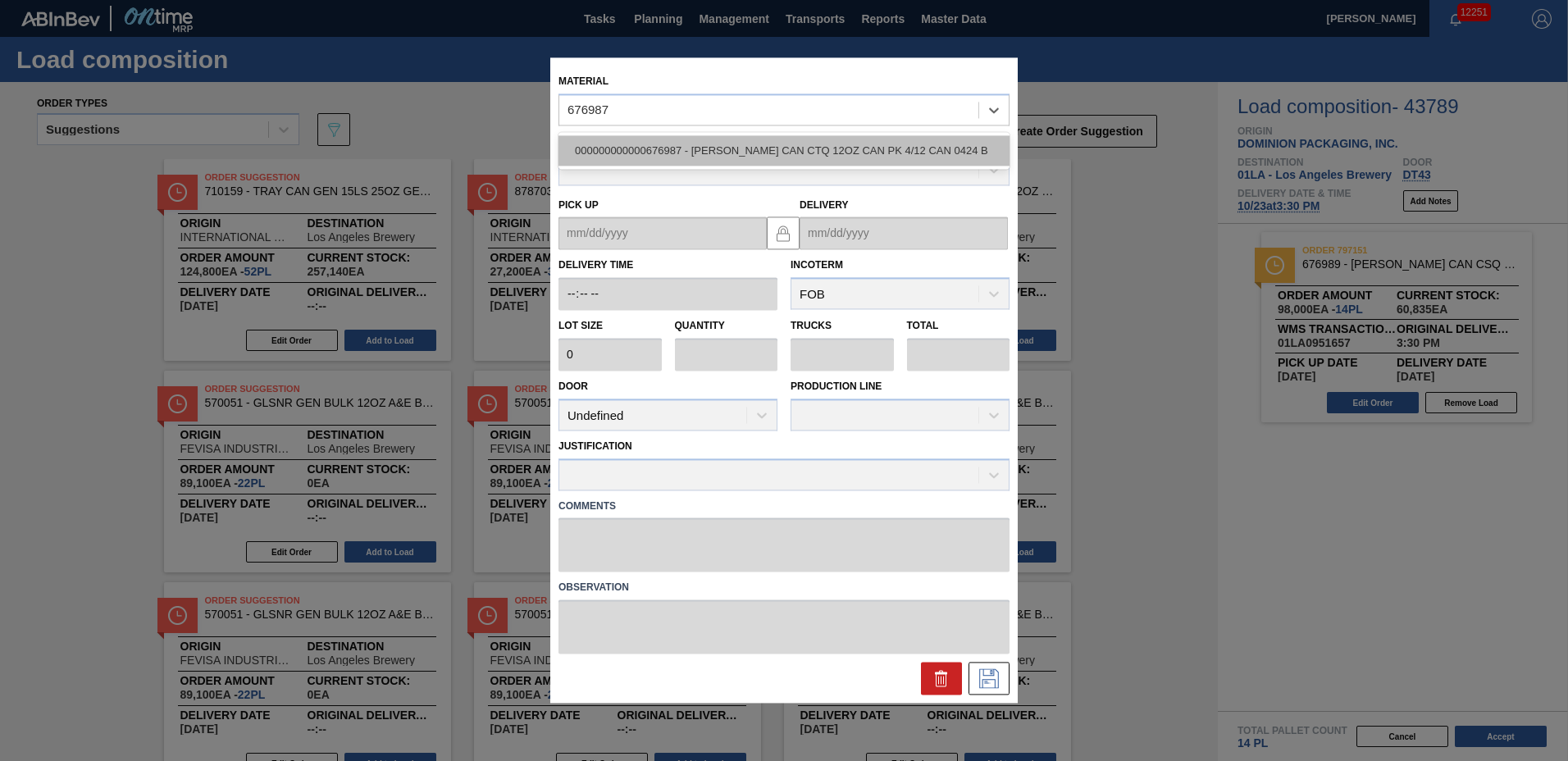
click at [758, 141] on div "000000000000676987 - CARR CAN CTQ 12OZ CAN PK 4/12 CAN 0424 B" at bounding box center [784, 151] width 451 height 30
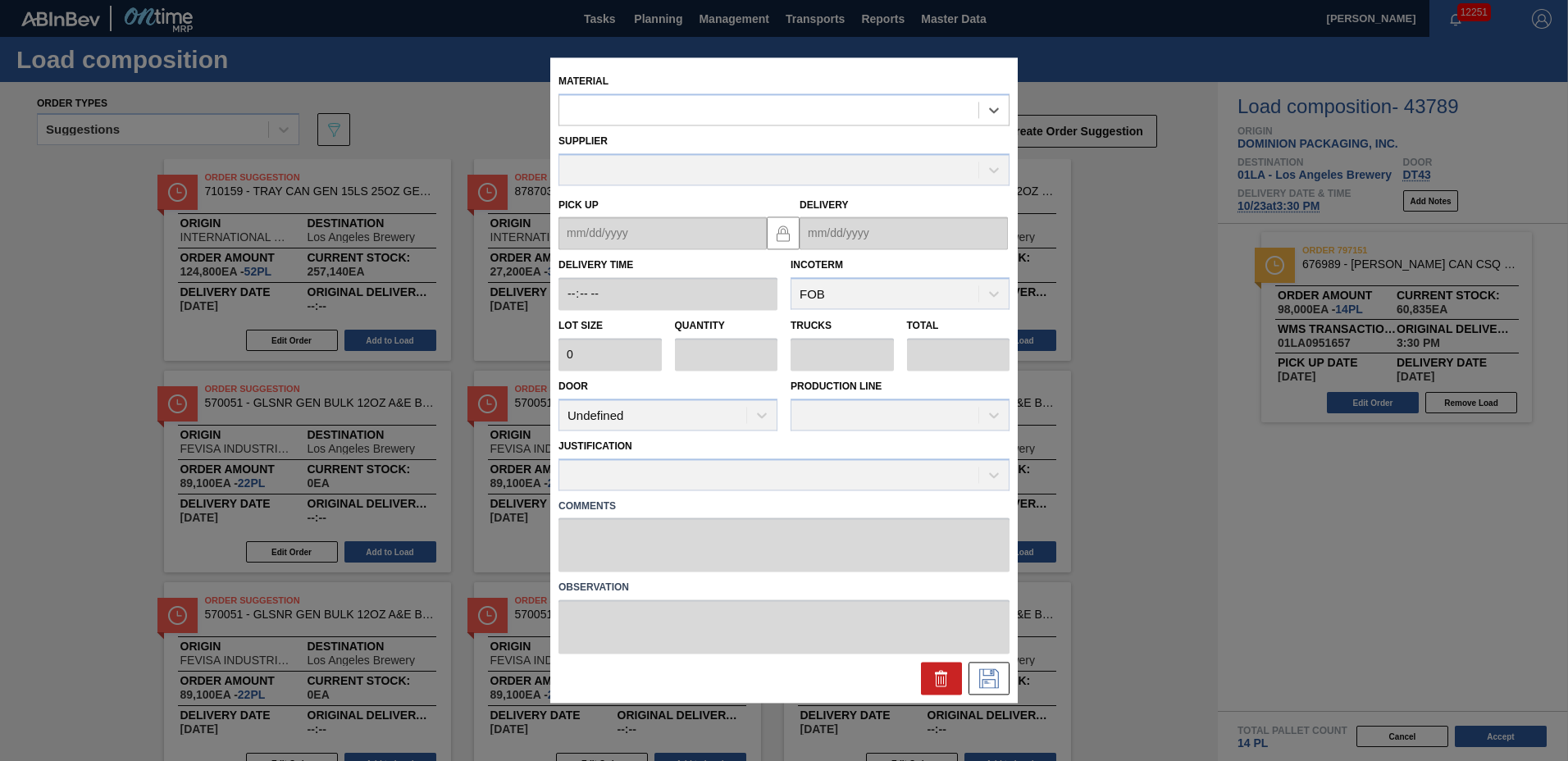
type input "7,000"
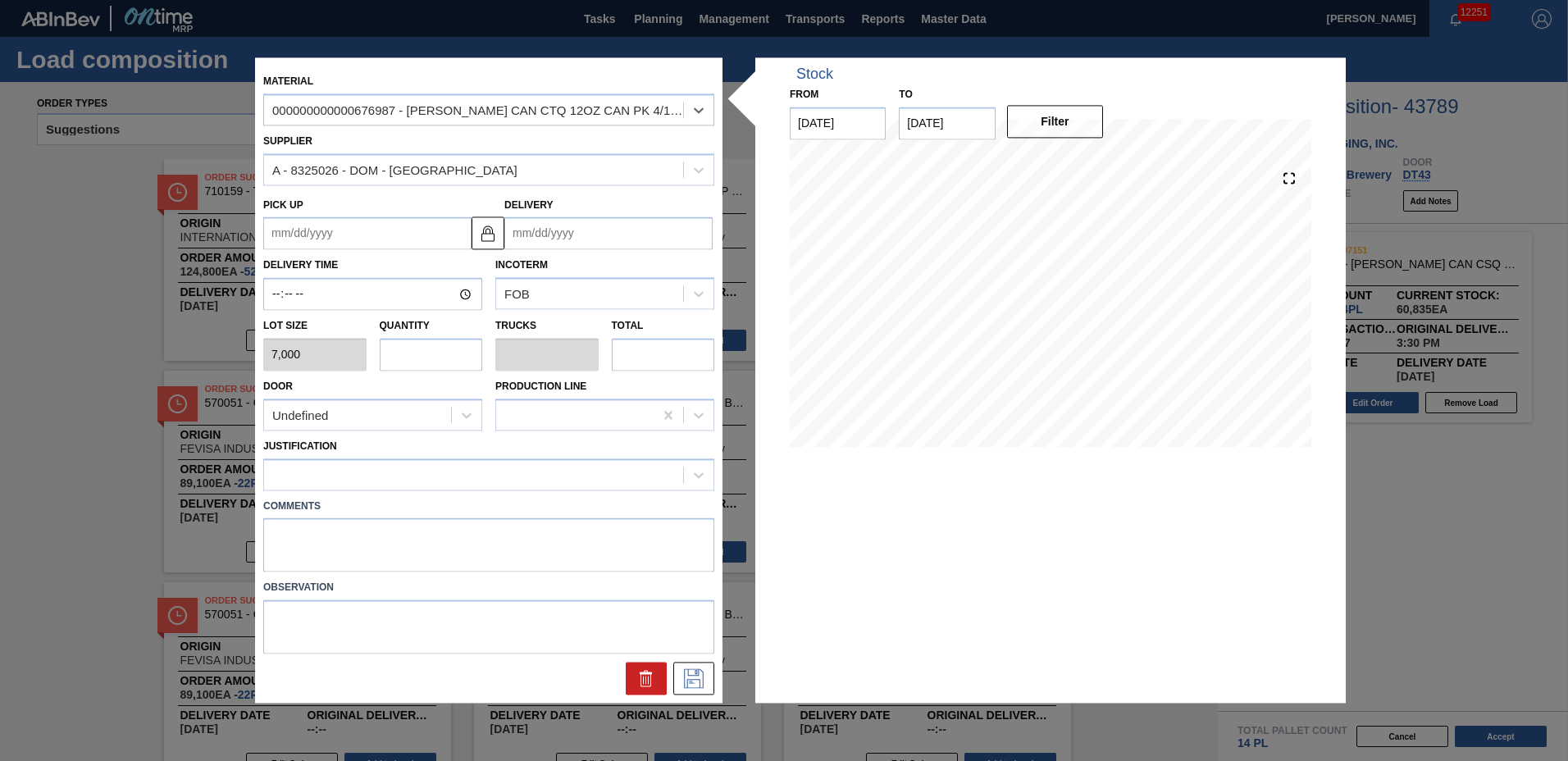
click at [592, 238] on input "Delivery" at bounding box center [608, 233] width 208 height 33
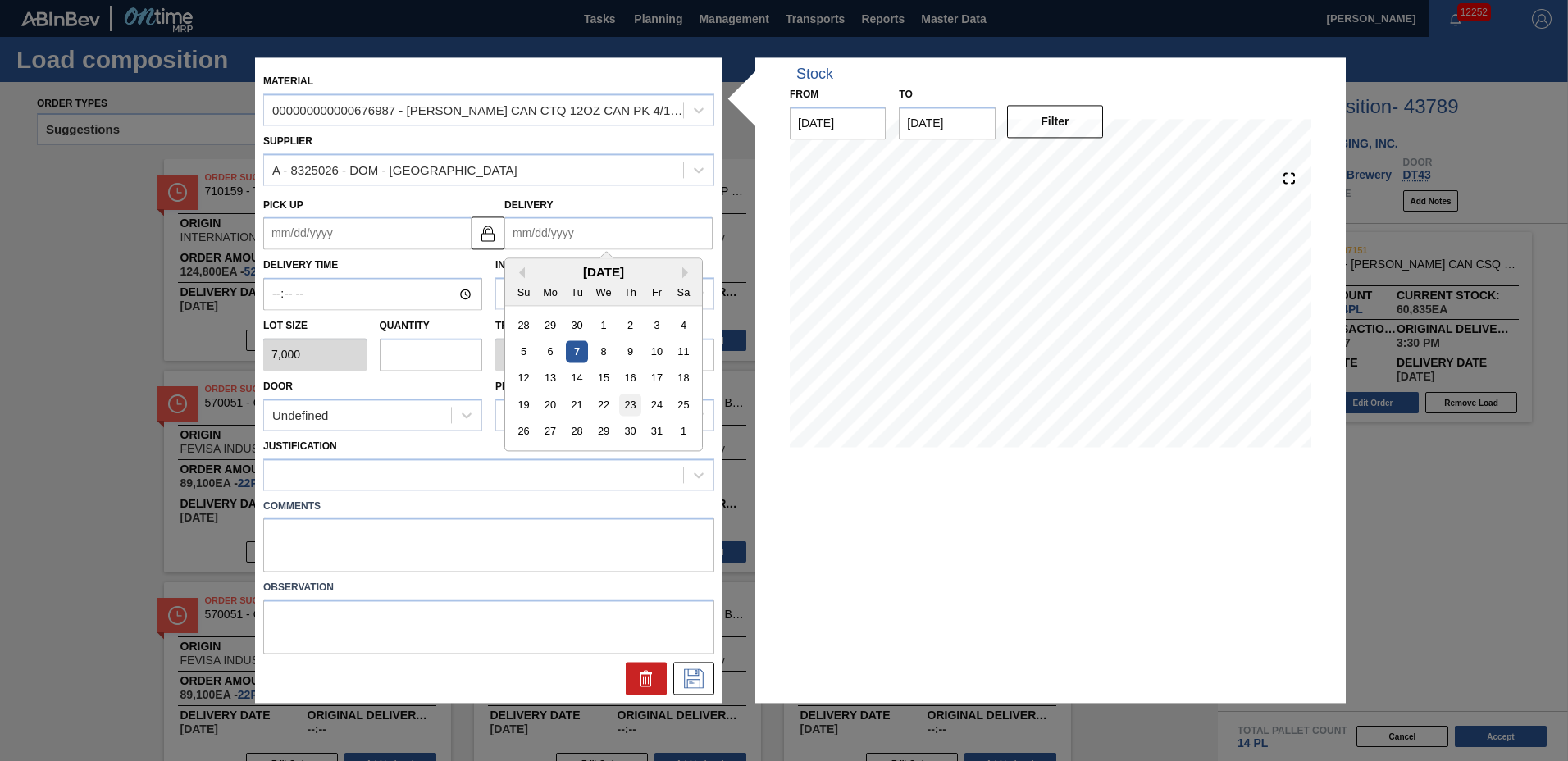
click at [639, 403] on div "23" at bounding box center [630, 405] width 22 height 22
type up "[DATE]"
type input "[DATE]"
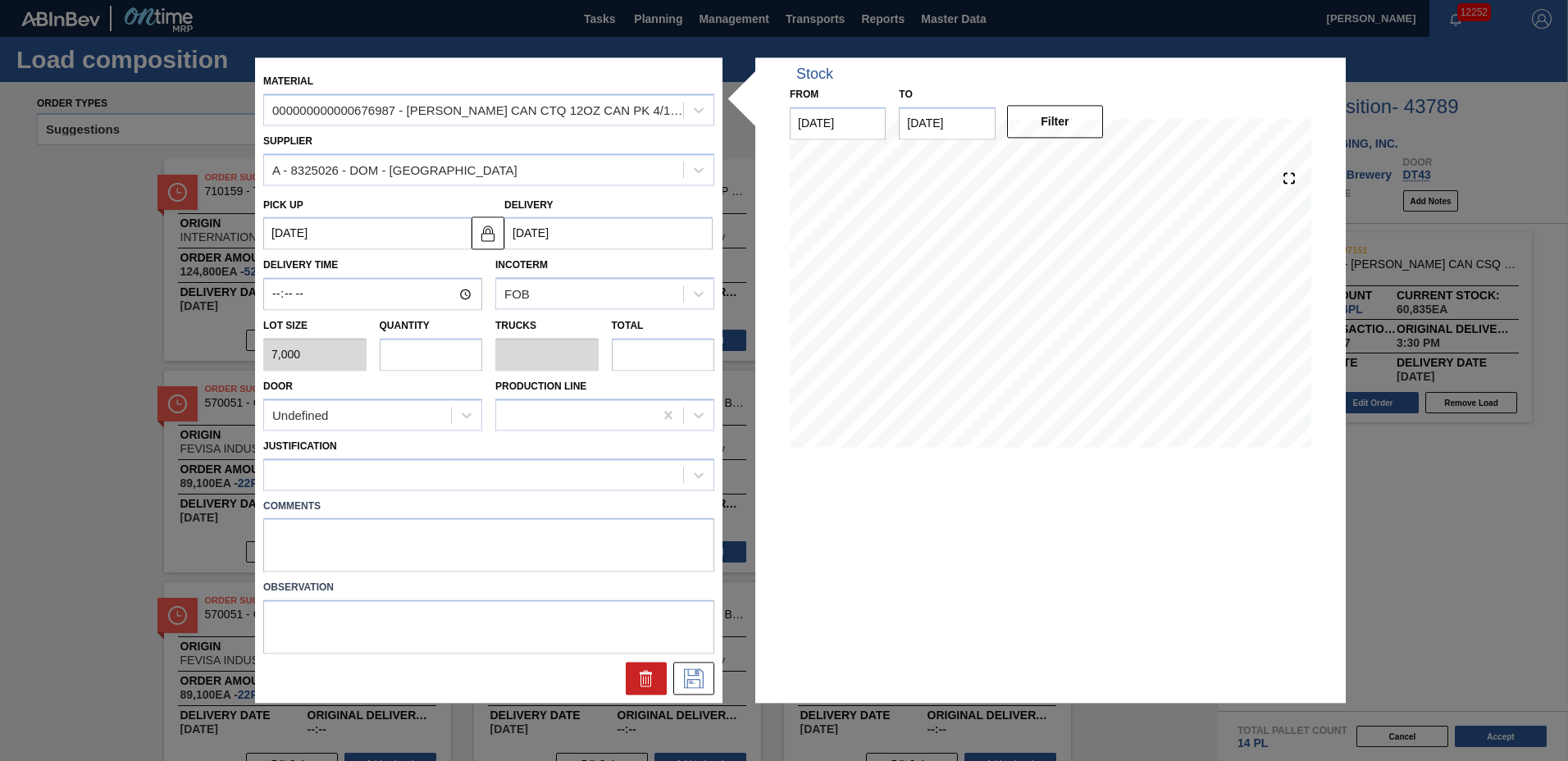
click at [437, 352] on input "text" at bounding box center [431, 354] width 104 height 33
type input "1"
type input "0.038"
type input "7,000"
type input "12"
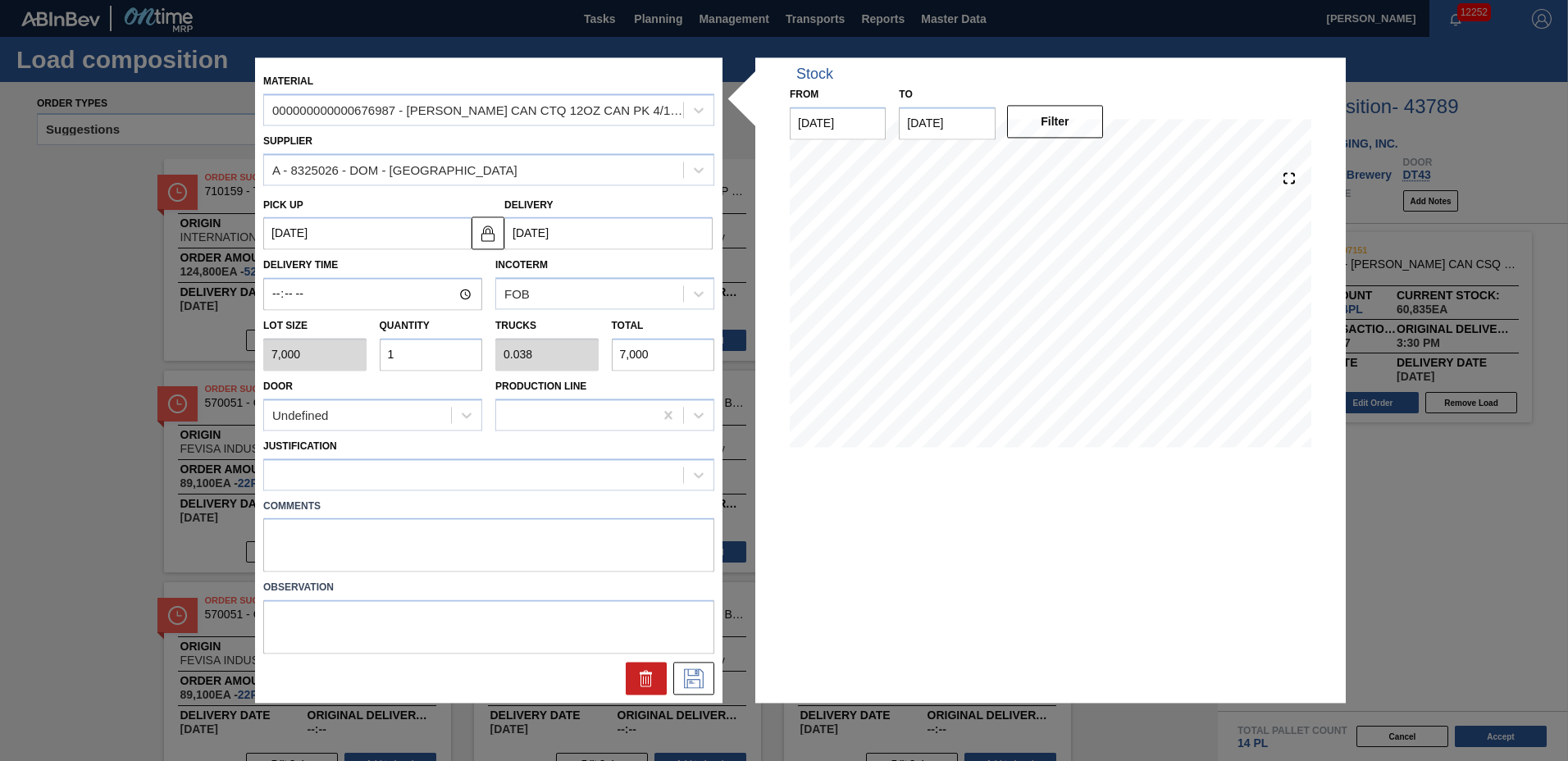
type input "0.462"
type input "84,000"
type input "12"
click at [359, 473] on div at bounding box center [474, 475] width 419 height 24
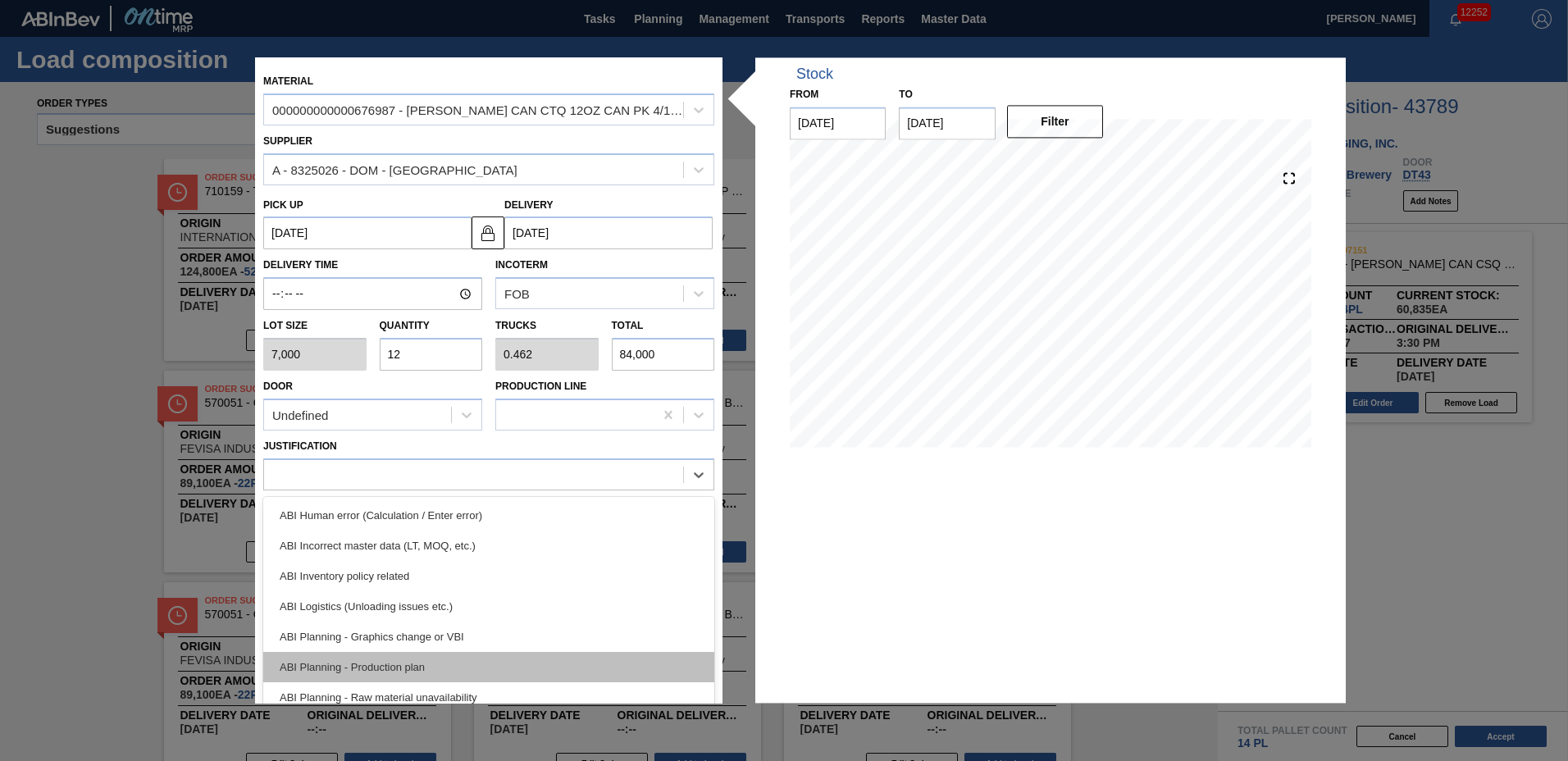
click at [396, 666] on div "ABI Planning - Production plan" at bounding box center [489, 667] width 451 height 30
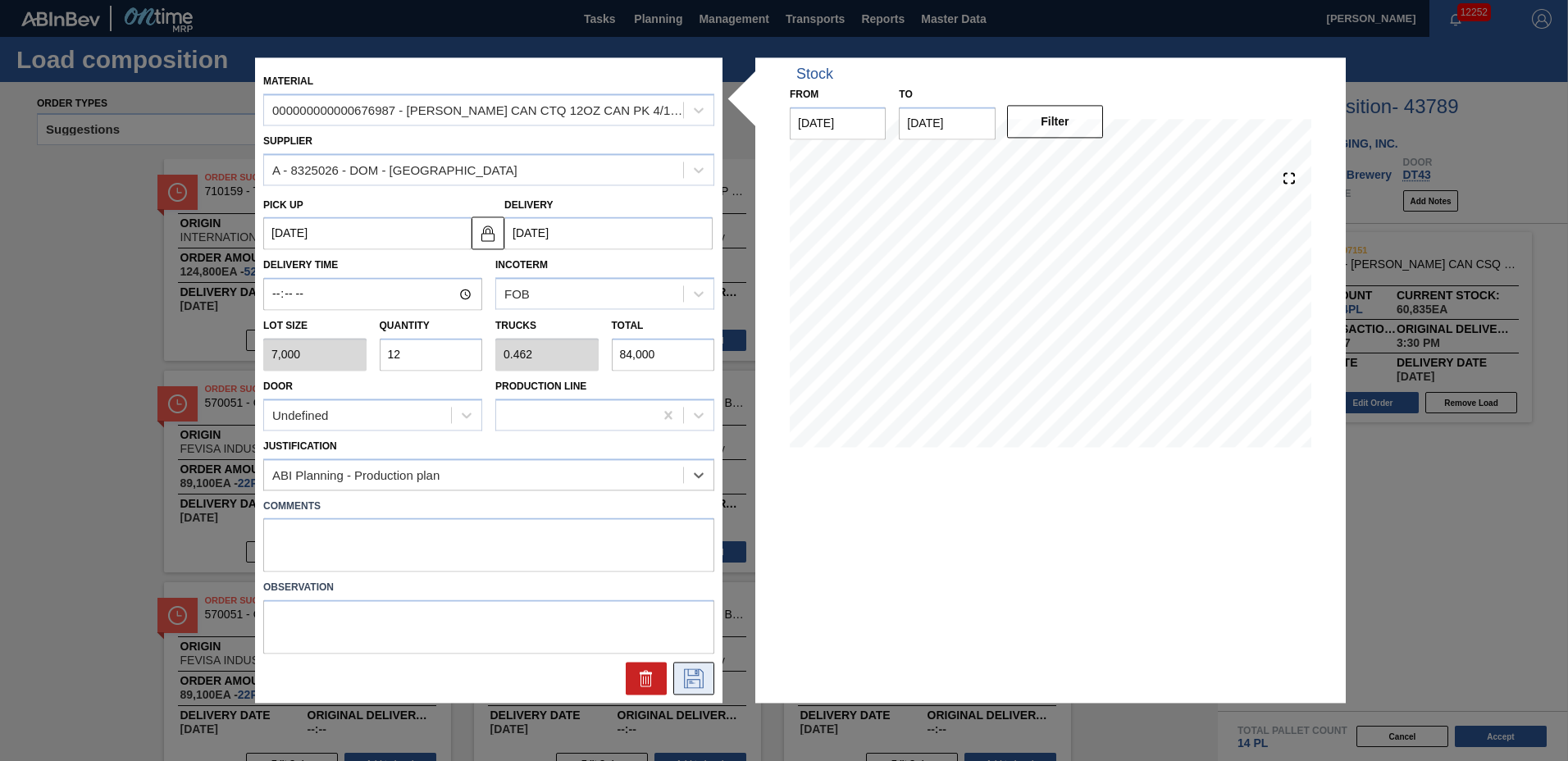
click at [690, 675] on icon at bounding box center [694, 679] width 27 height 20
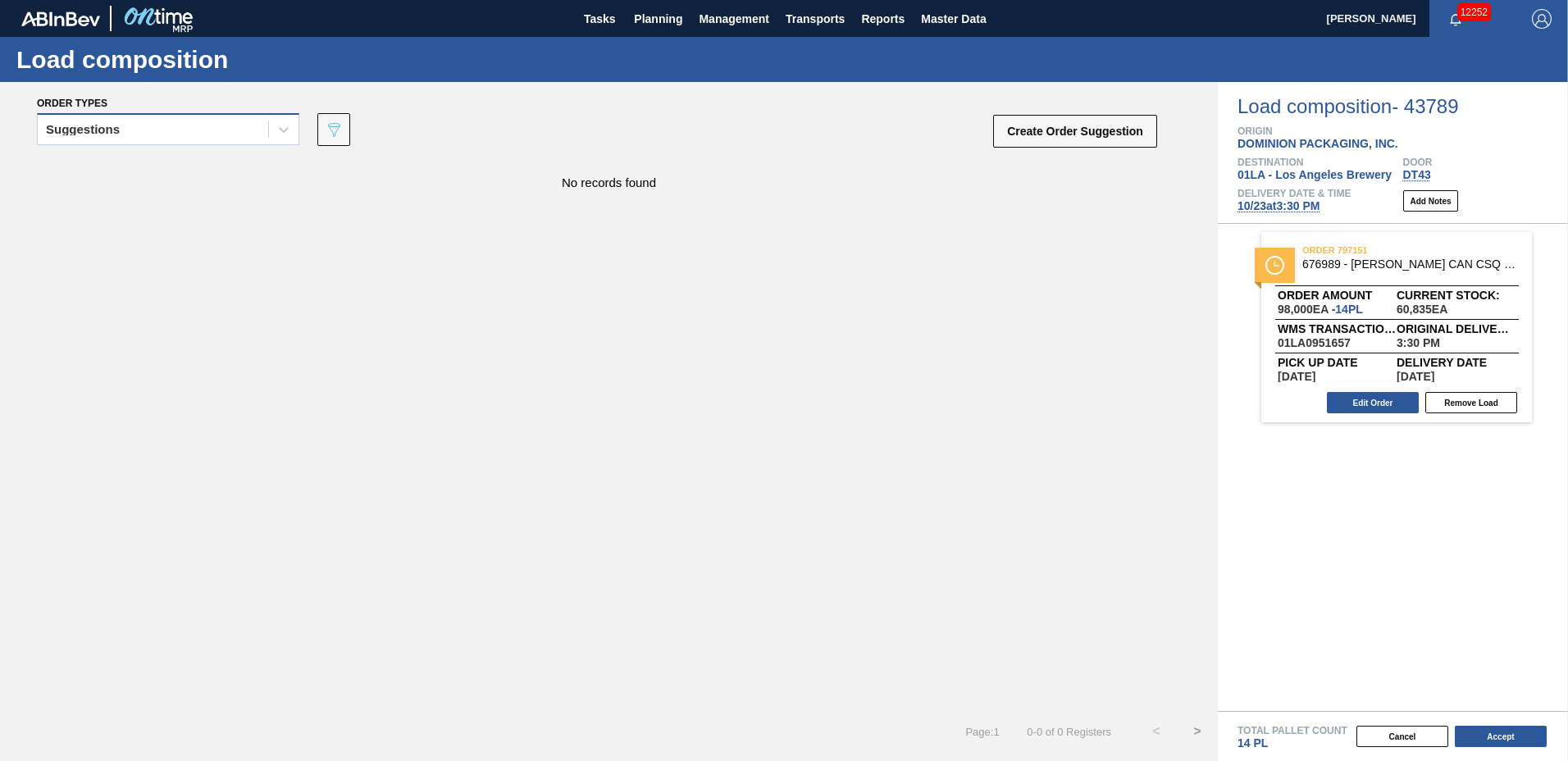
click at [162, 126] on div "Suggestions" at bounding box center [153, 129] width 231 height 24
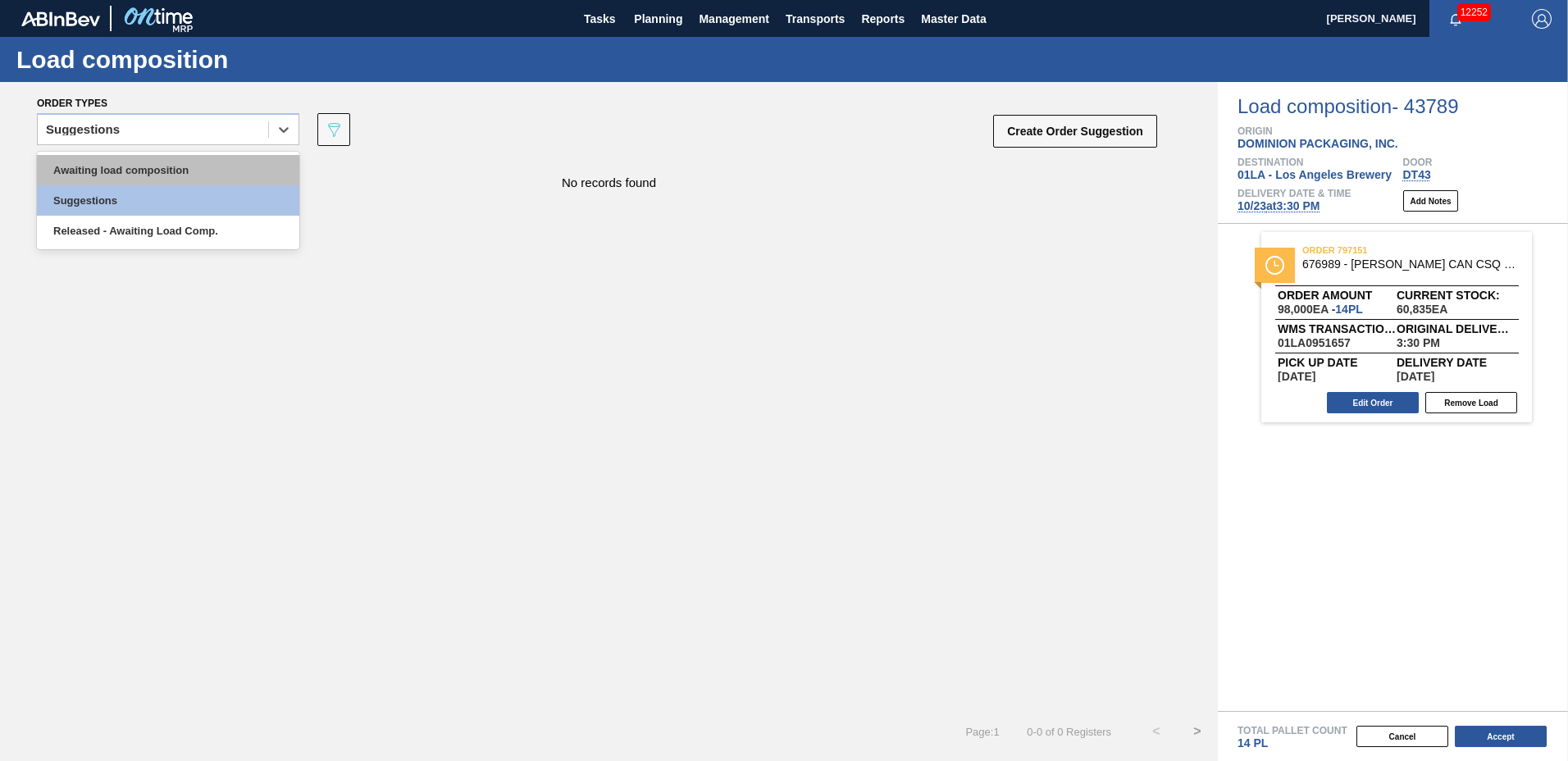
click at [165, 163] on div "Awaiting load composition" at bounding box center [169, 170] width 263 height 30
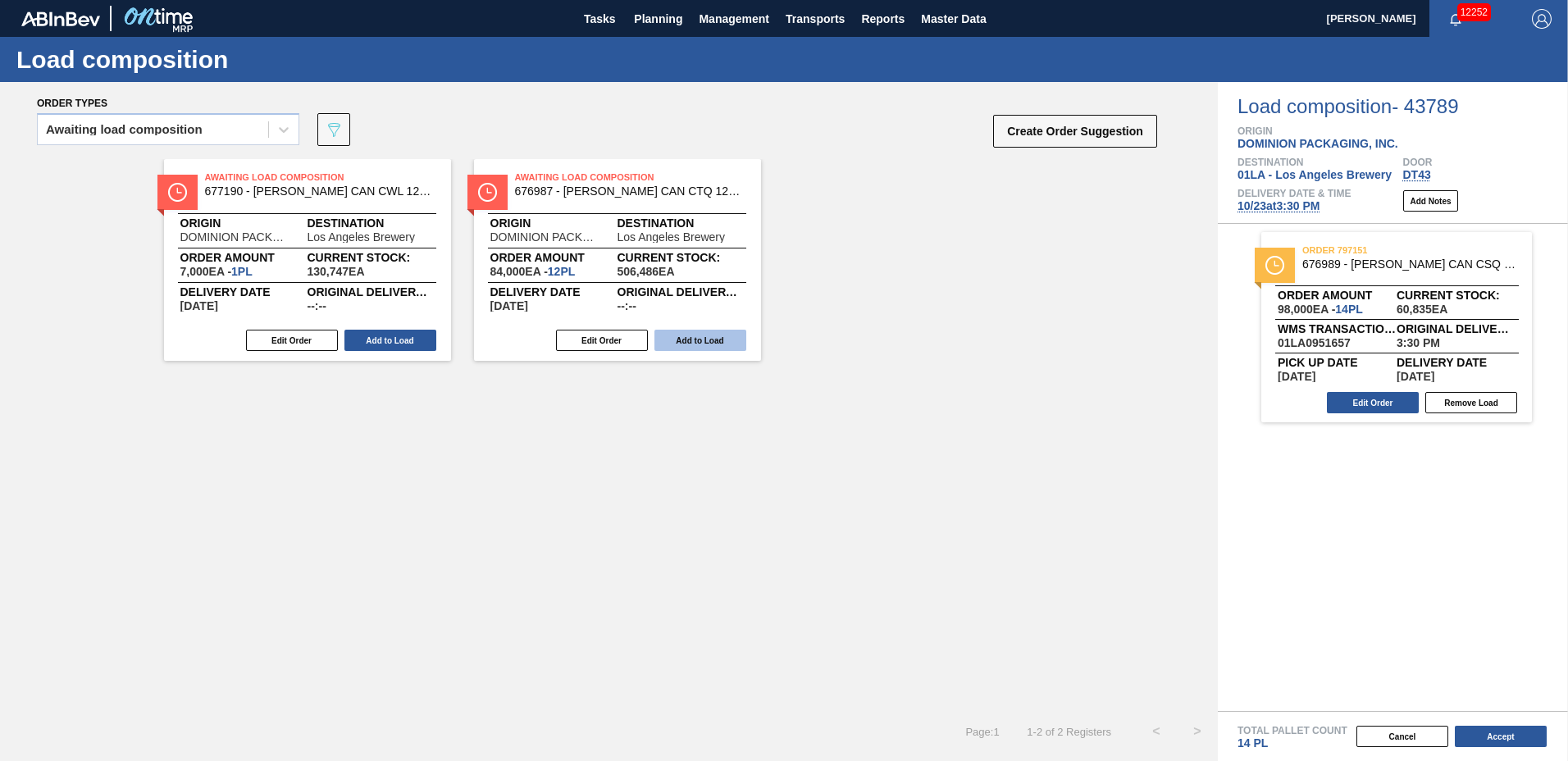
click at [733, 345] on button "Add to Load" at bounding box center [701, 341] width 92 height 21
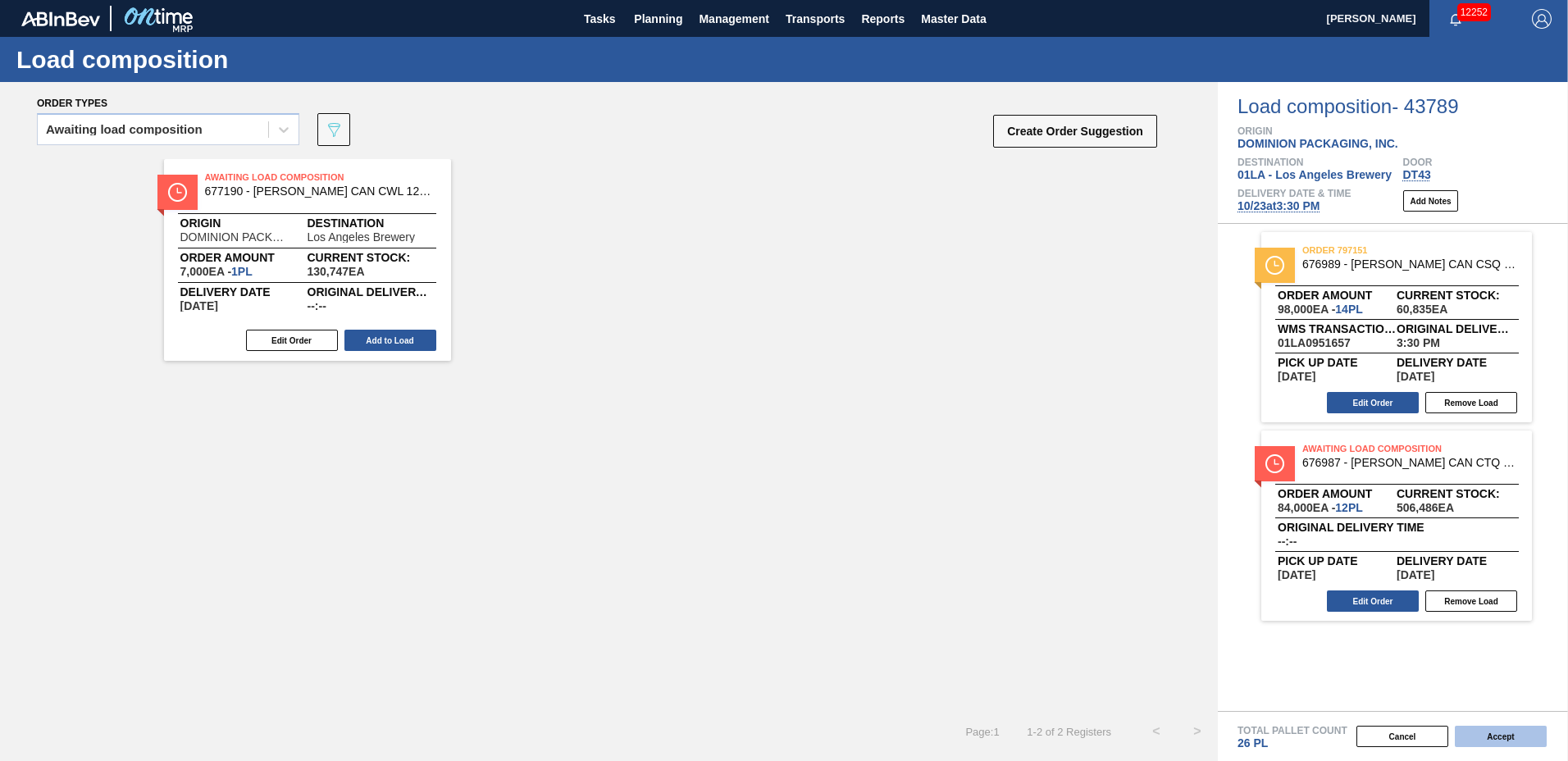
click at [1478, 741] on button "Accept" at bounding box center [1501, 736] width 92 height 21
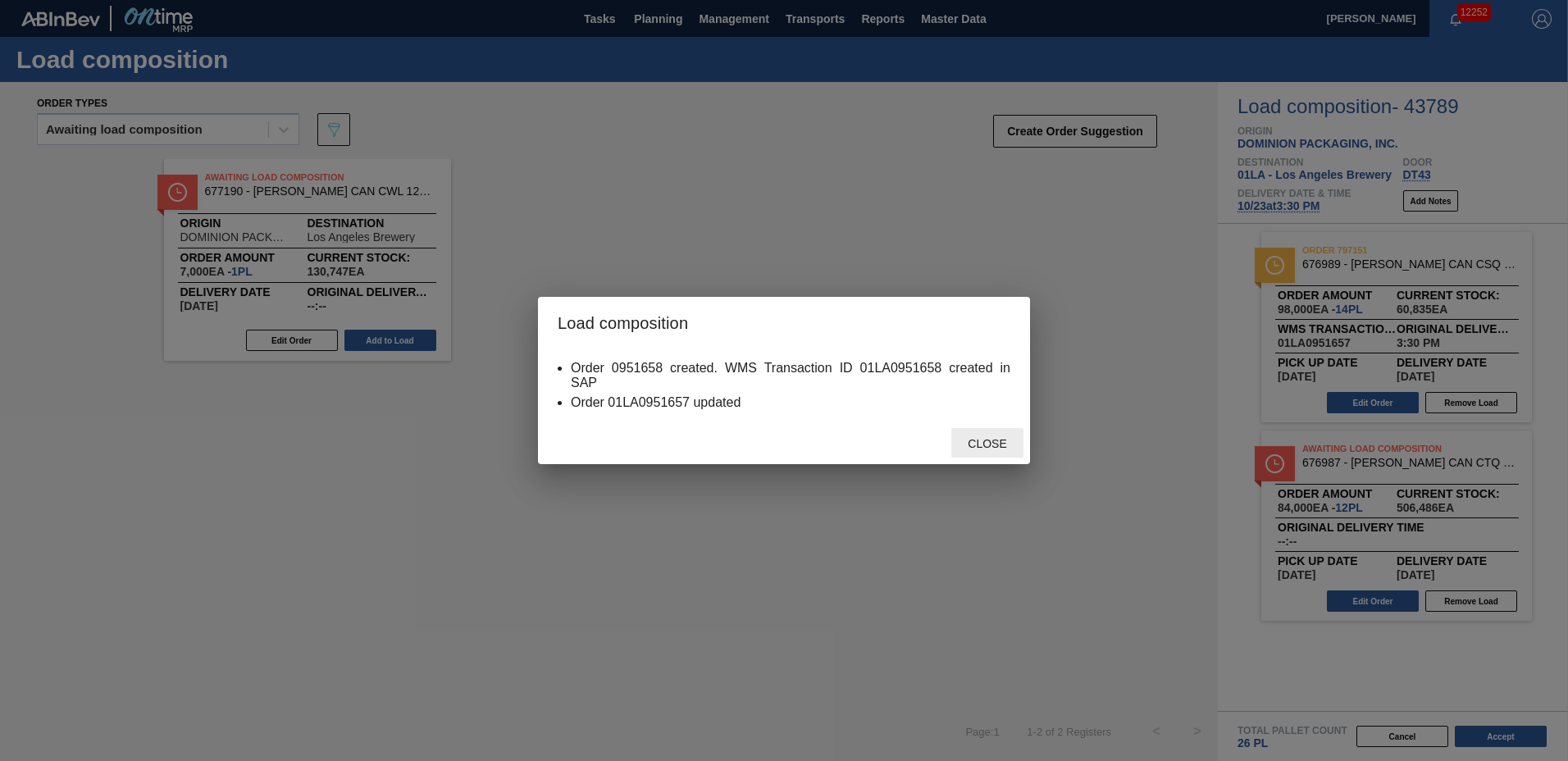
click at [984, 447] on span "Close" at bounding box center [987, 443] width 65 height 13
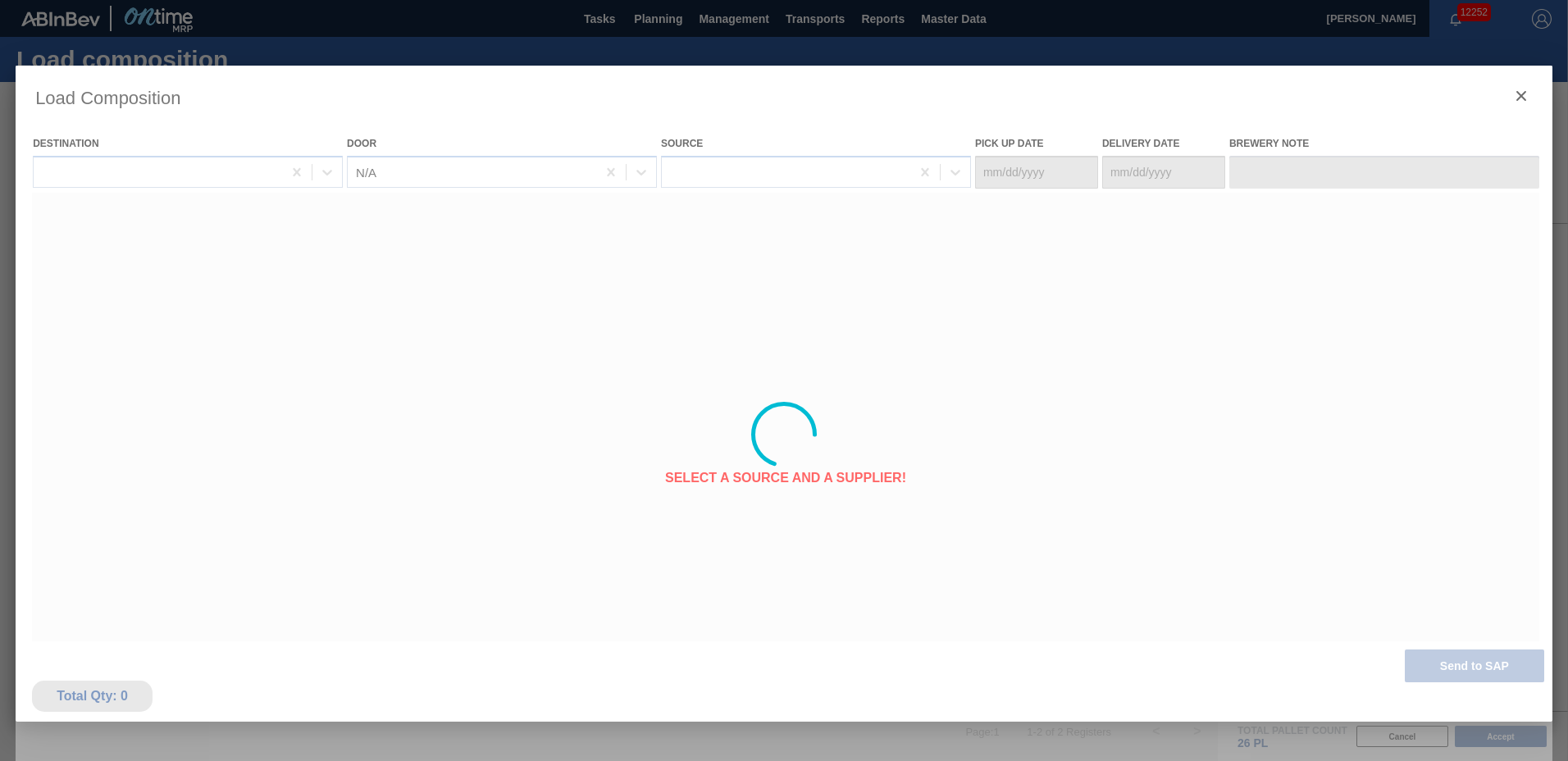
type Date "[DATE]"
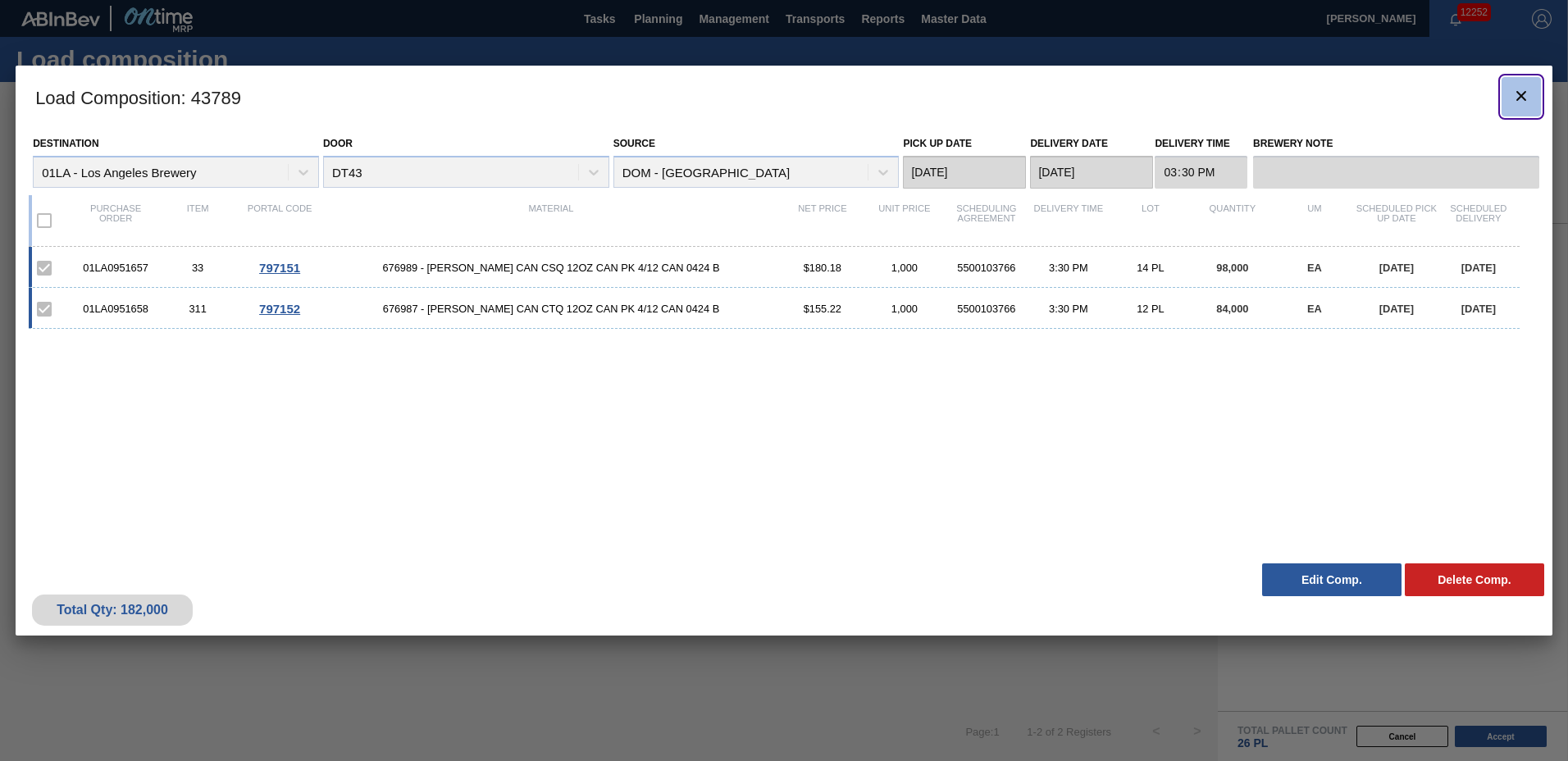
click at [1530, 96] on icon "botão de ícone" at bounding box center [1521, 96] width 20 height 20
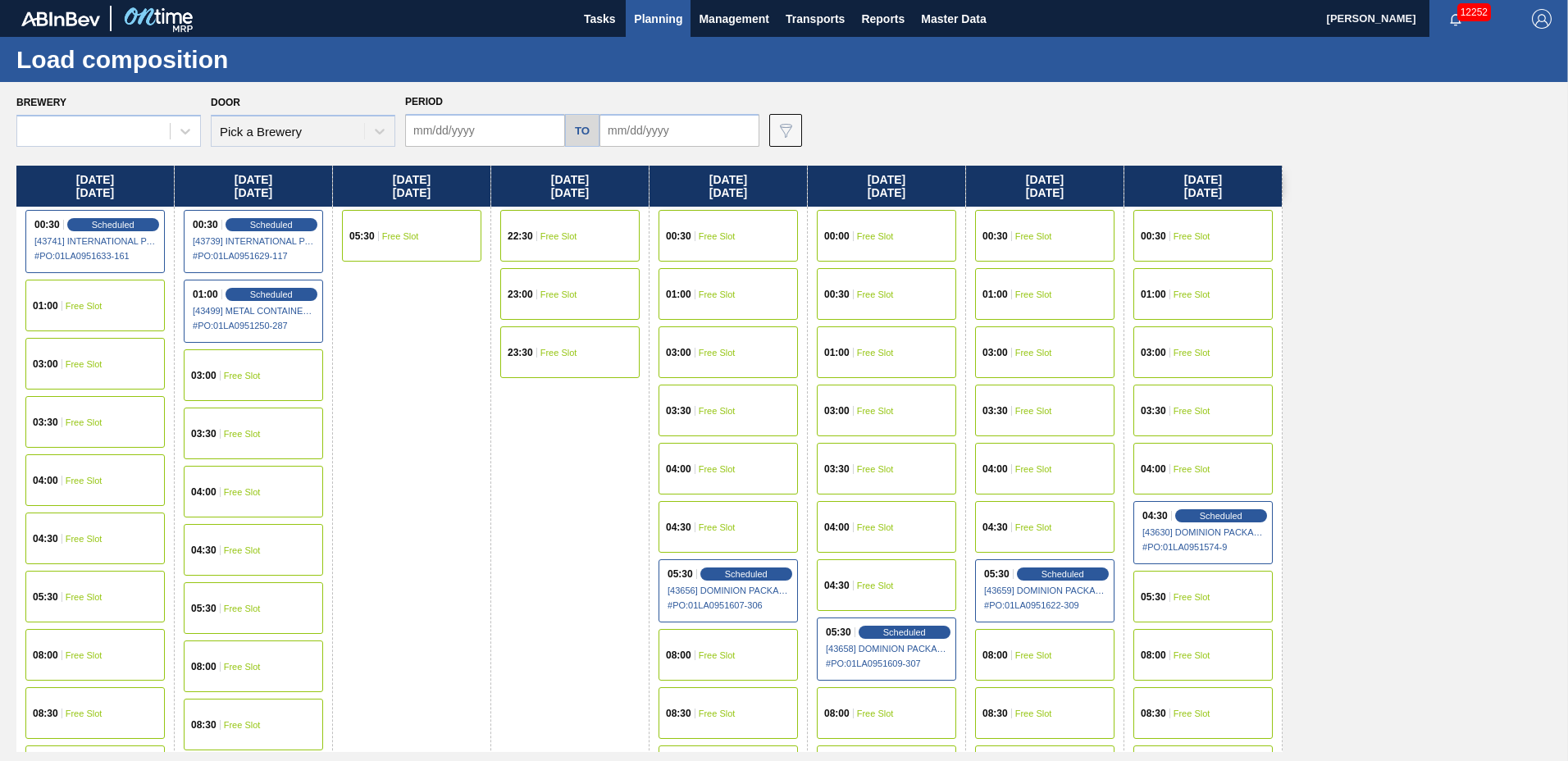
type input "[DATE]"
click at [676, 19] on span "Planning" at bounding box center [658, 19] width 49 height 20
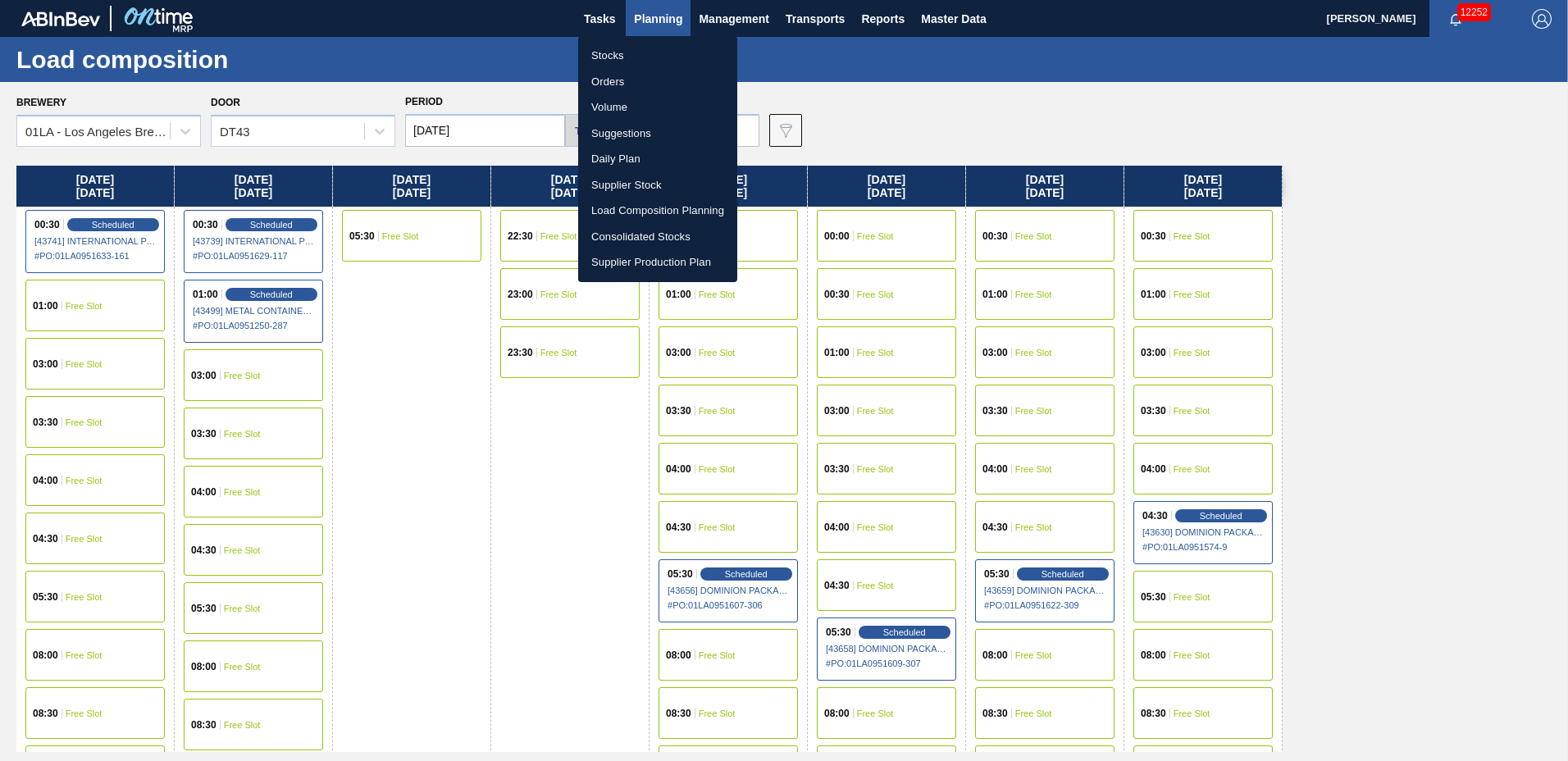
click at [645, 137] on li "Suggestions" at bounding box center [657, 134] width 159 height 27
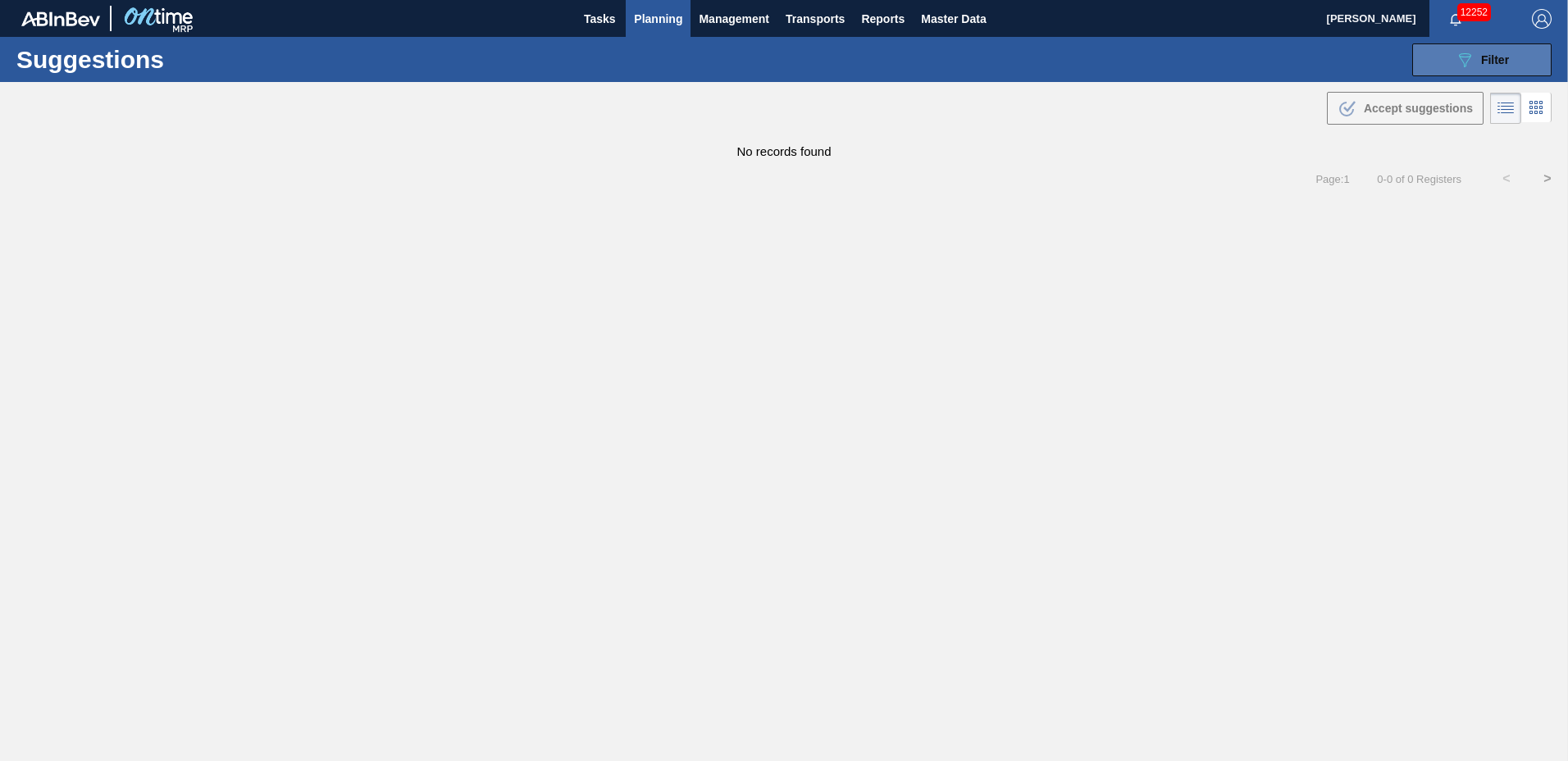
click at [1460, 63] on icon "089F7B8B-B2A5-4AFE-B5C0-19BA573D28AC" at bounding box center [1465, 59] width 20 height 20
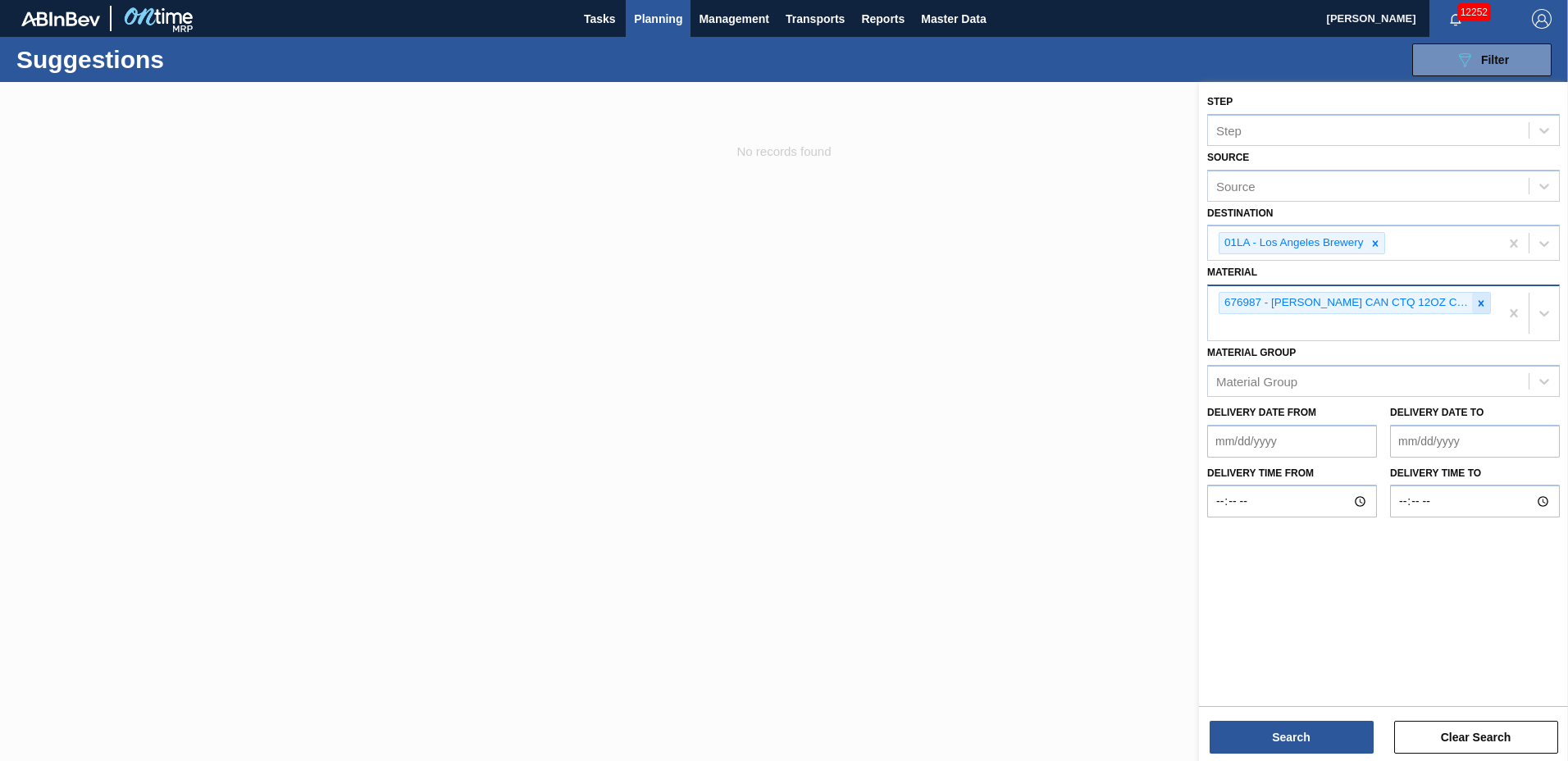
click at [1479, 303] on icon at bounding box center [1481, 303] width 12 height 12
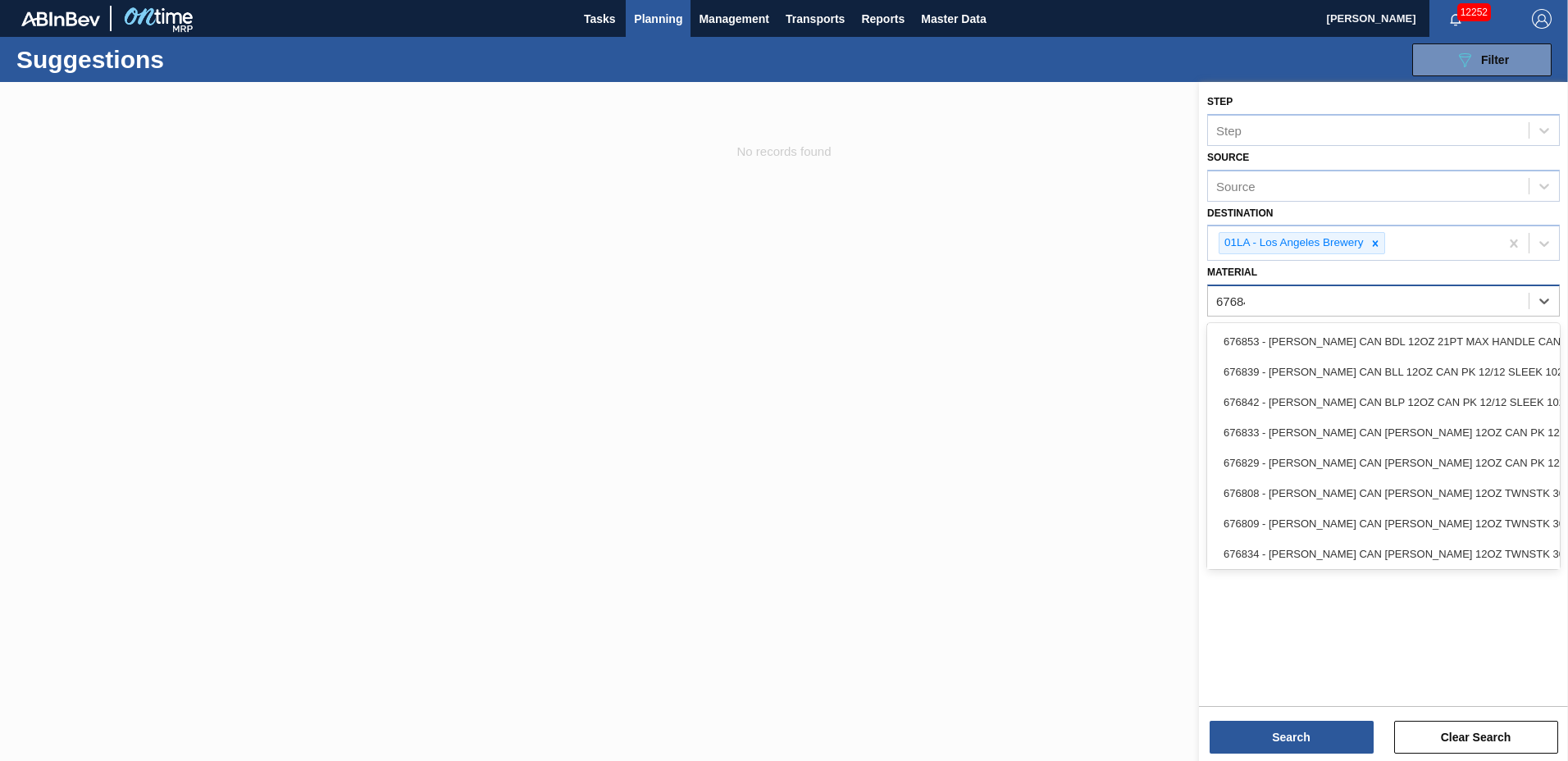
type input "676844"
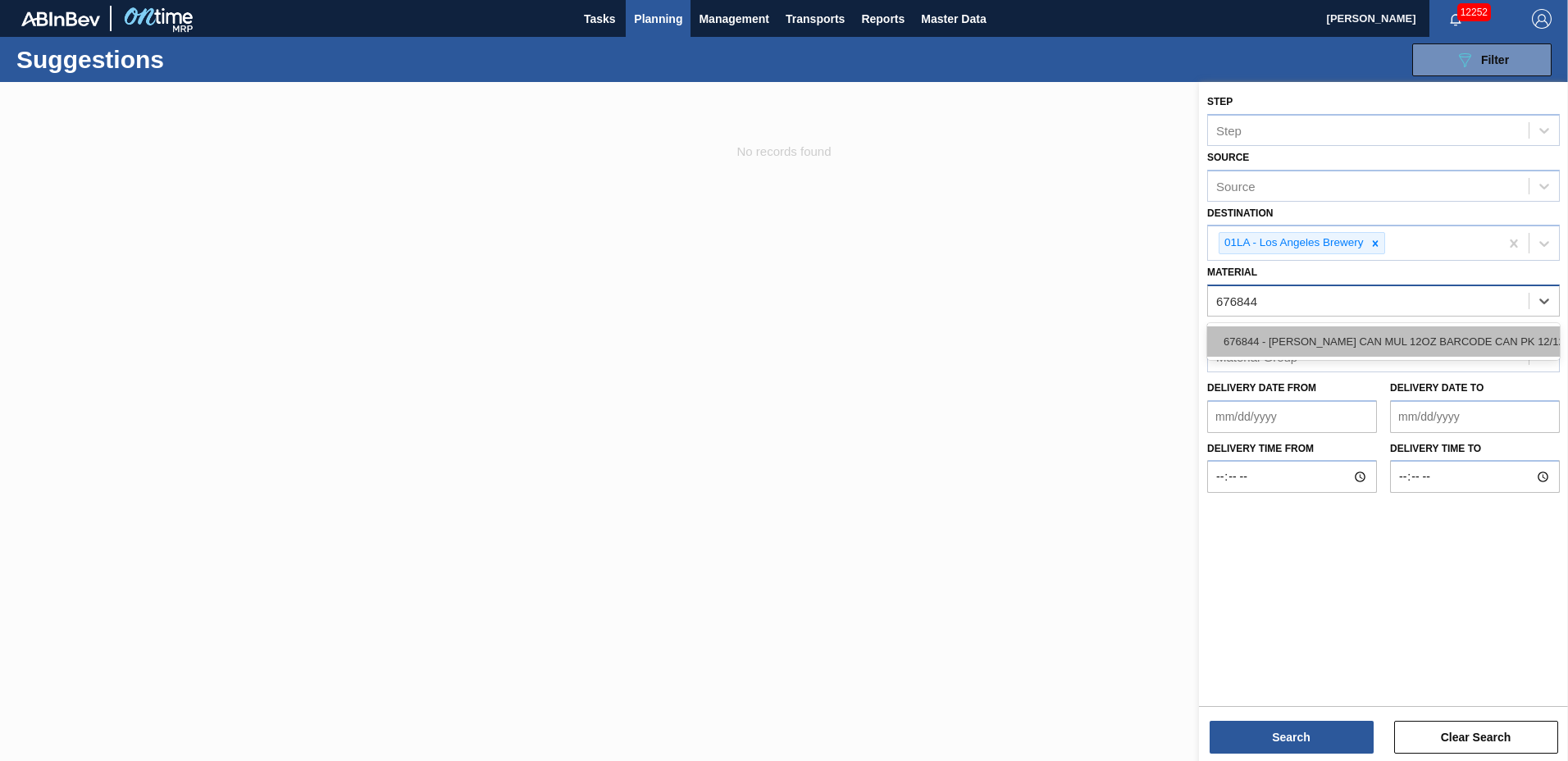
click at [1396, 334] on div "676844 - [PERSON_NAME] CAN MUL 12OZ BARCODE CAN PK 12/12 S" at bounding box center [1384, 341] width 353 height 30
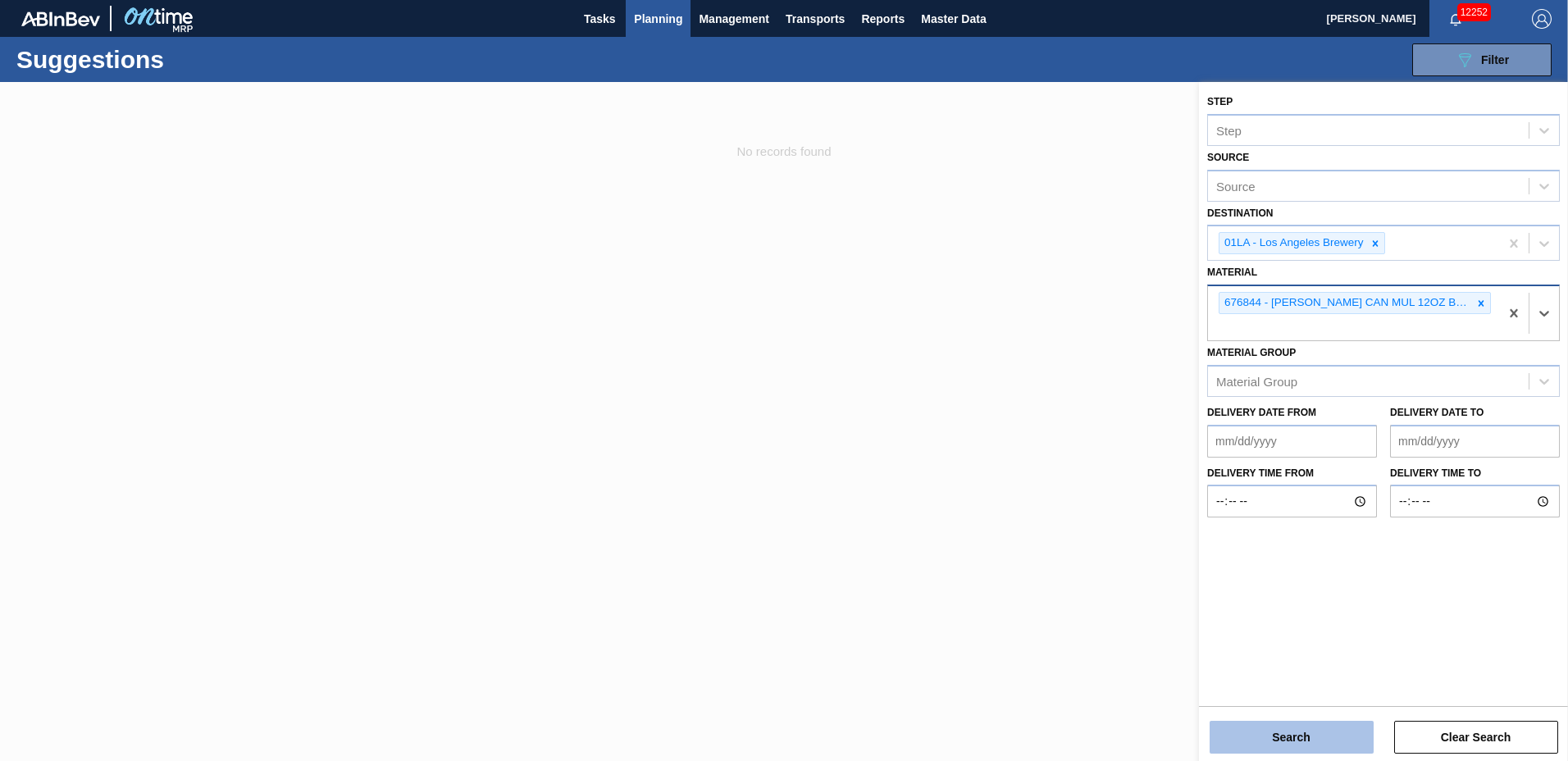
click at [1294, 733] on button "Search" at bounding box center [1291, 737] width 164 height 33
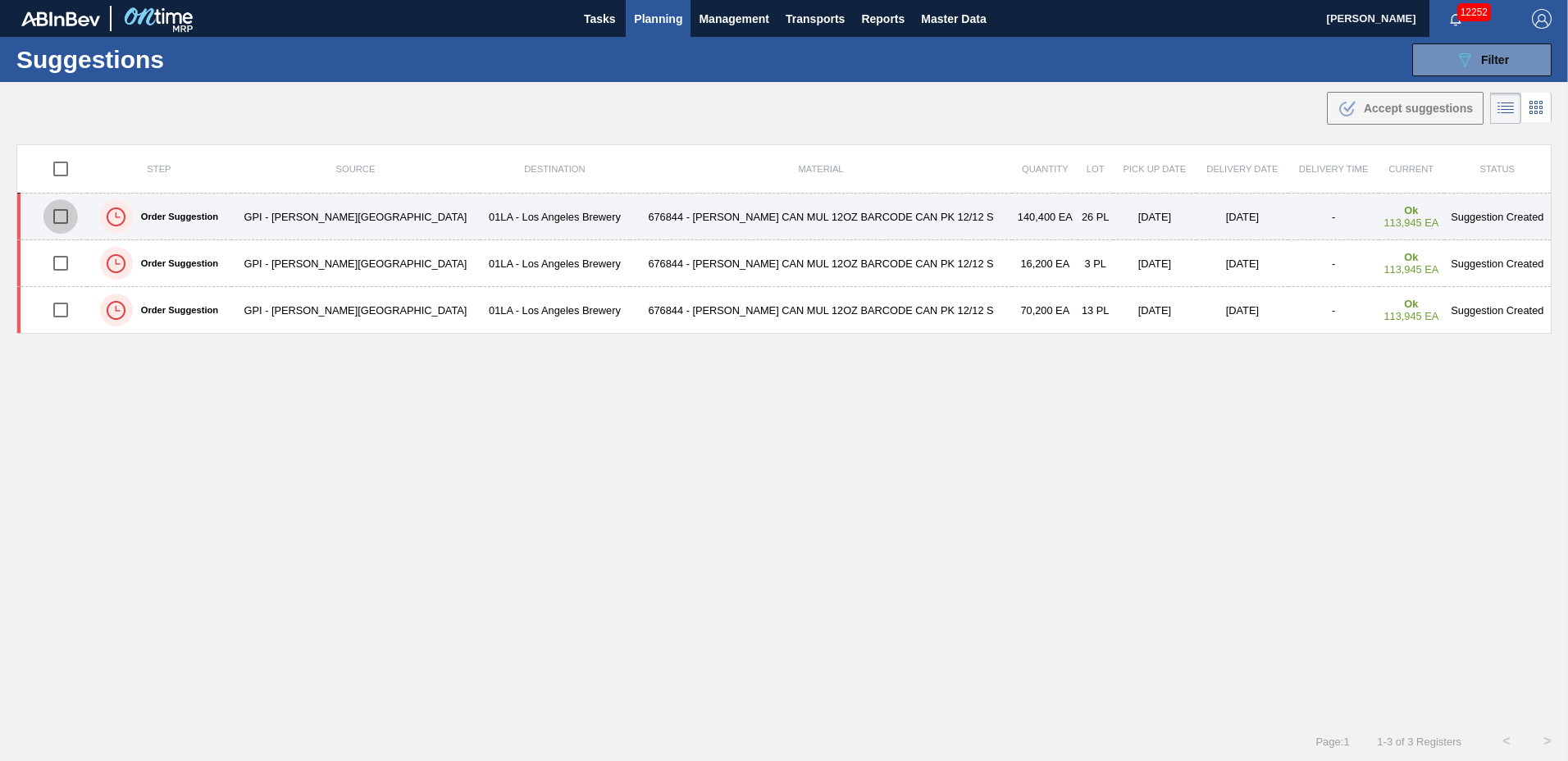
click at [70, 214] on input "checkbox" at bounding box center [60, 216] width 35 height 35
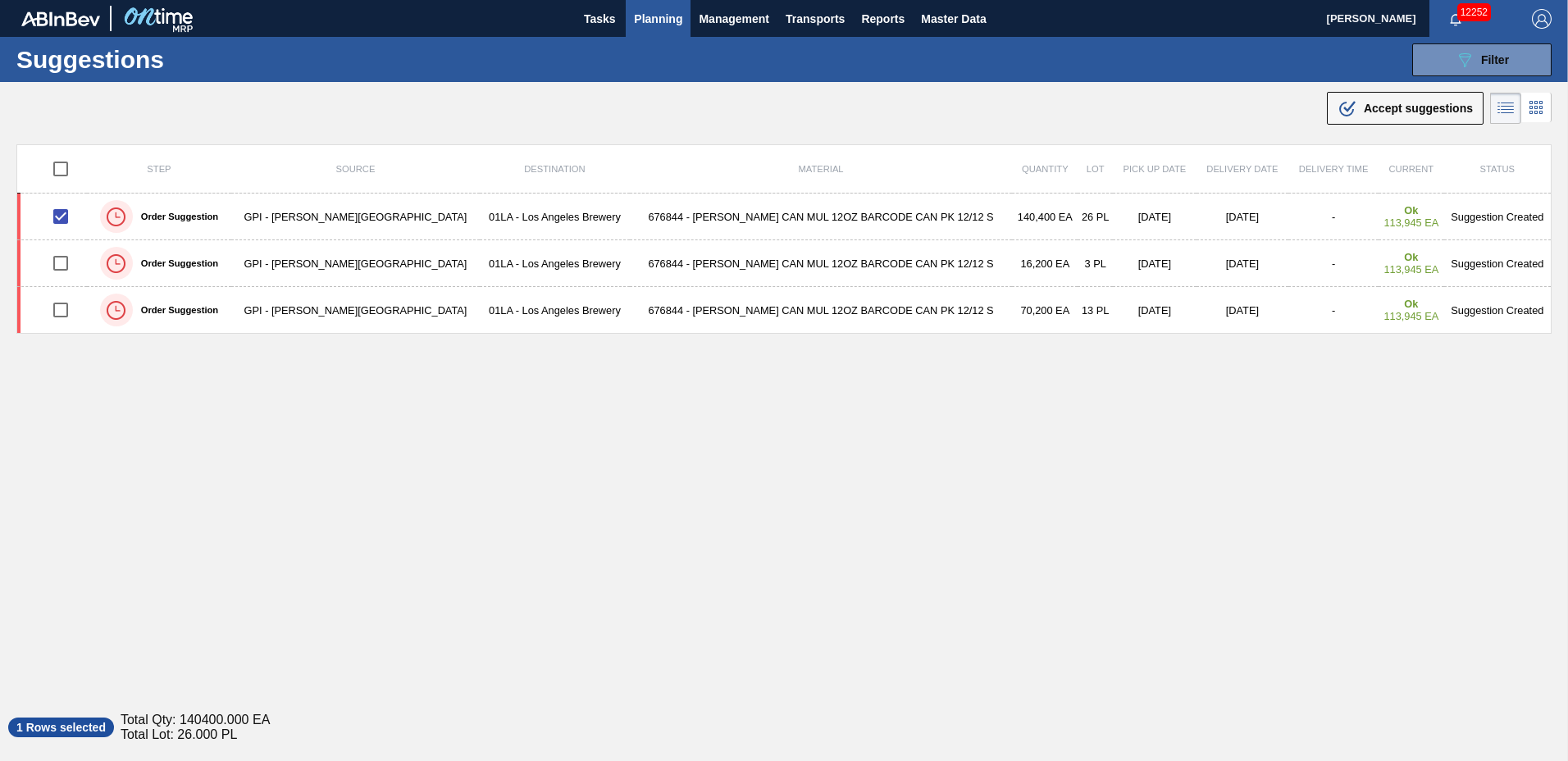
drag, startPoint x: 1405, startPoint y: 110, endPoint x: 1380, endPoint y: 113, distance: 25.2
click at [1405, 111] on span "Accept suggestions" at bounding box center [1418, 108] width 109 height 13
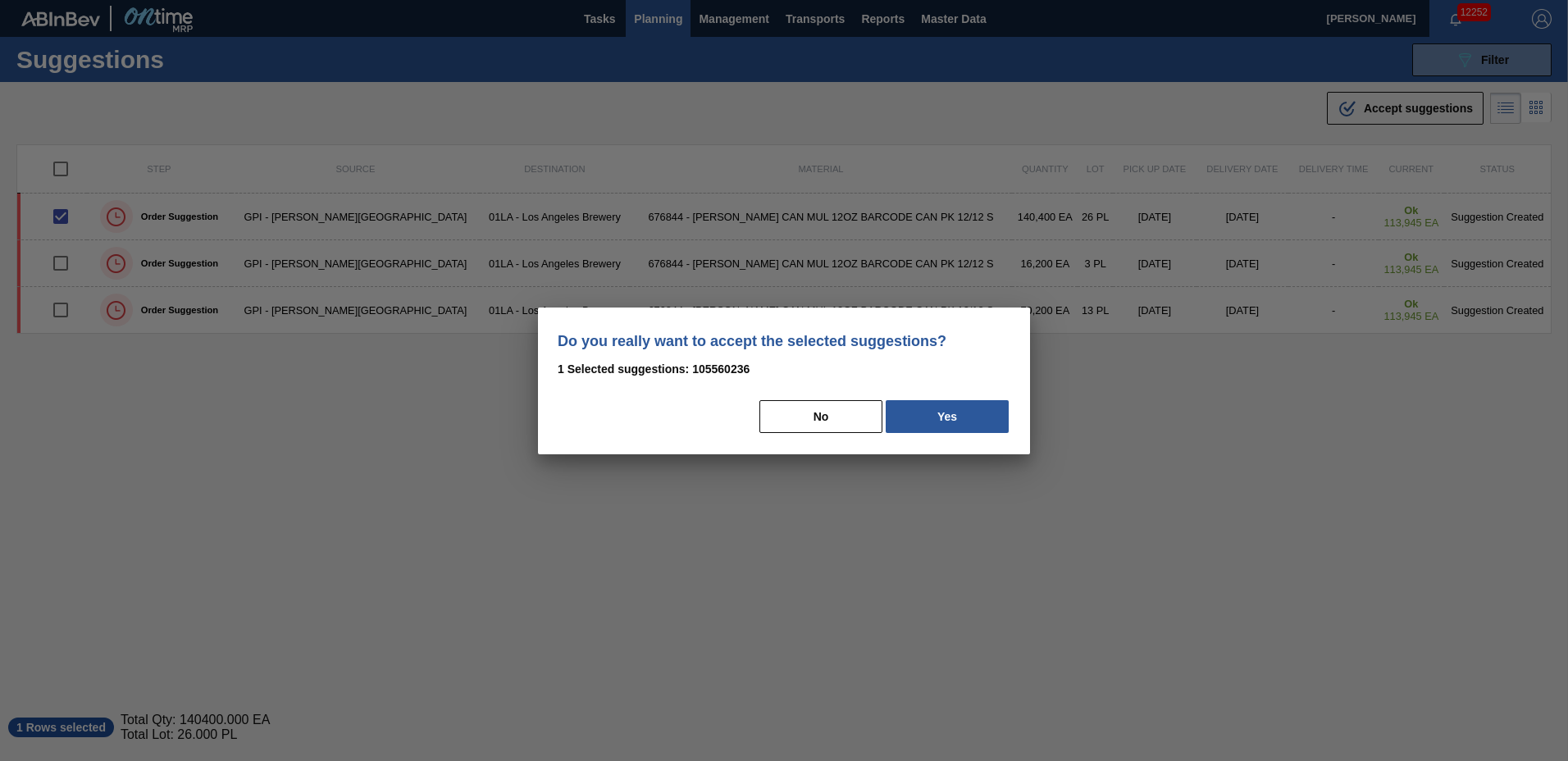
drag, startPoint x: 999, startPoint y: 407, endPoint x: 1196, endPoint y: 423, distance: 197.6
click at [1000, 408] on button "Yes" at bounding box center [947, 416] width 123 height 33
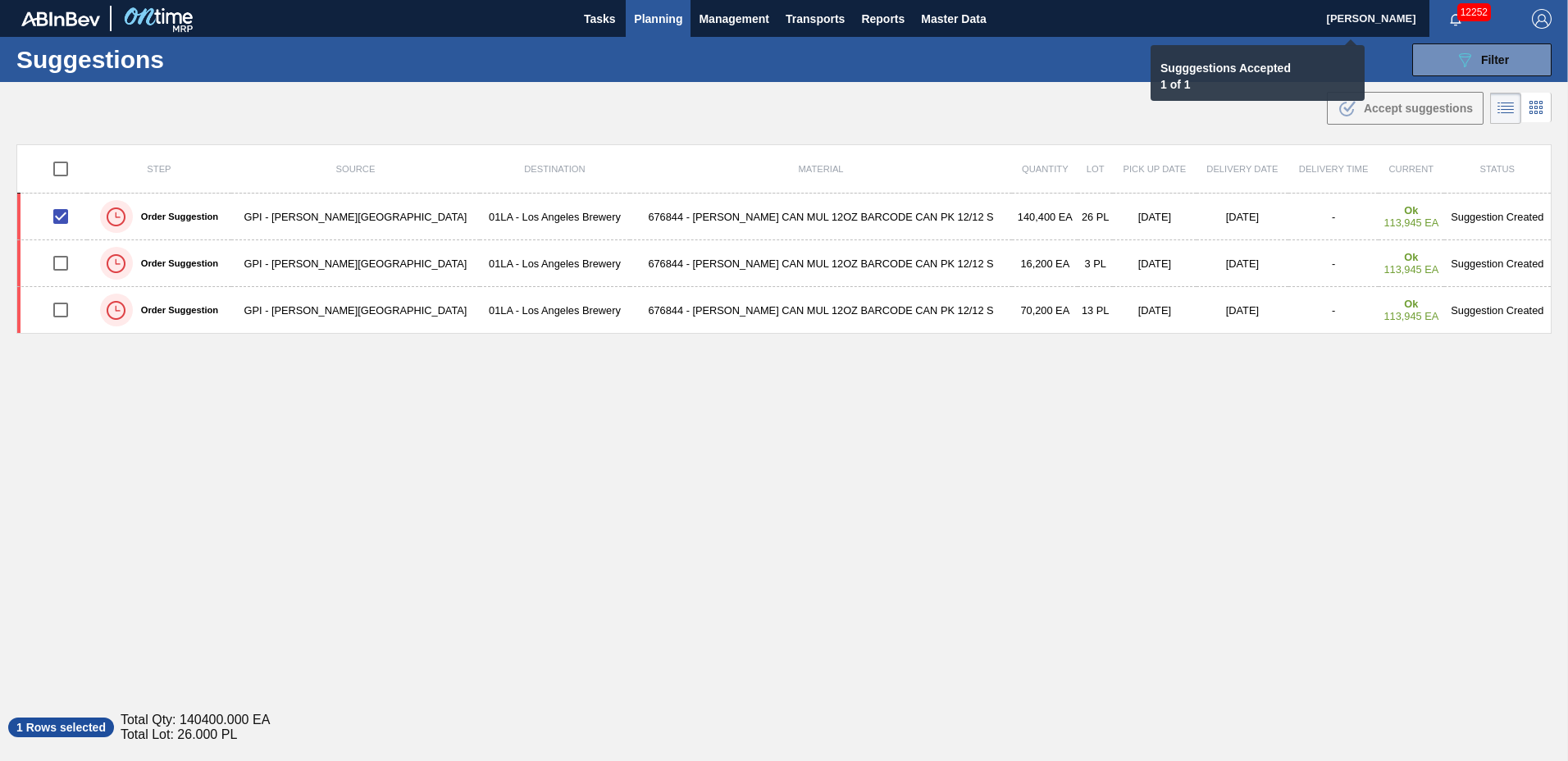
checkbox input "false"
click at [653, 16] on span "Planning" at bounding box center [658, 19] width 49 height 20
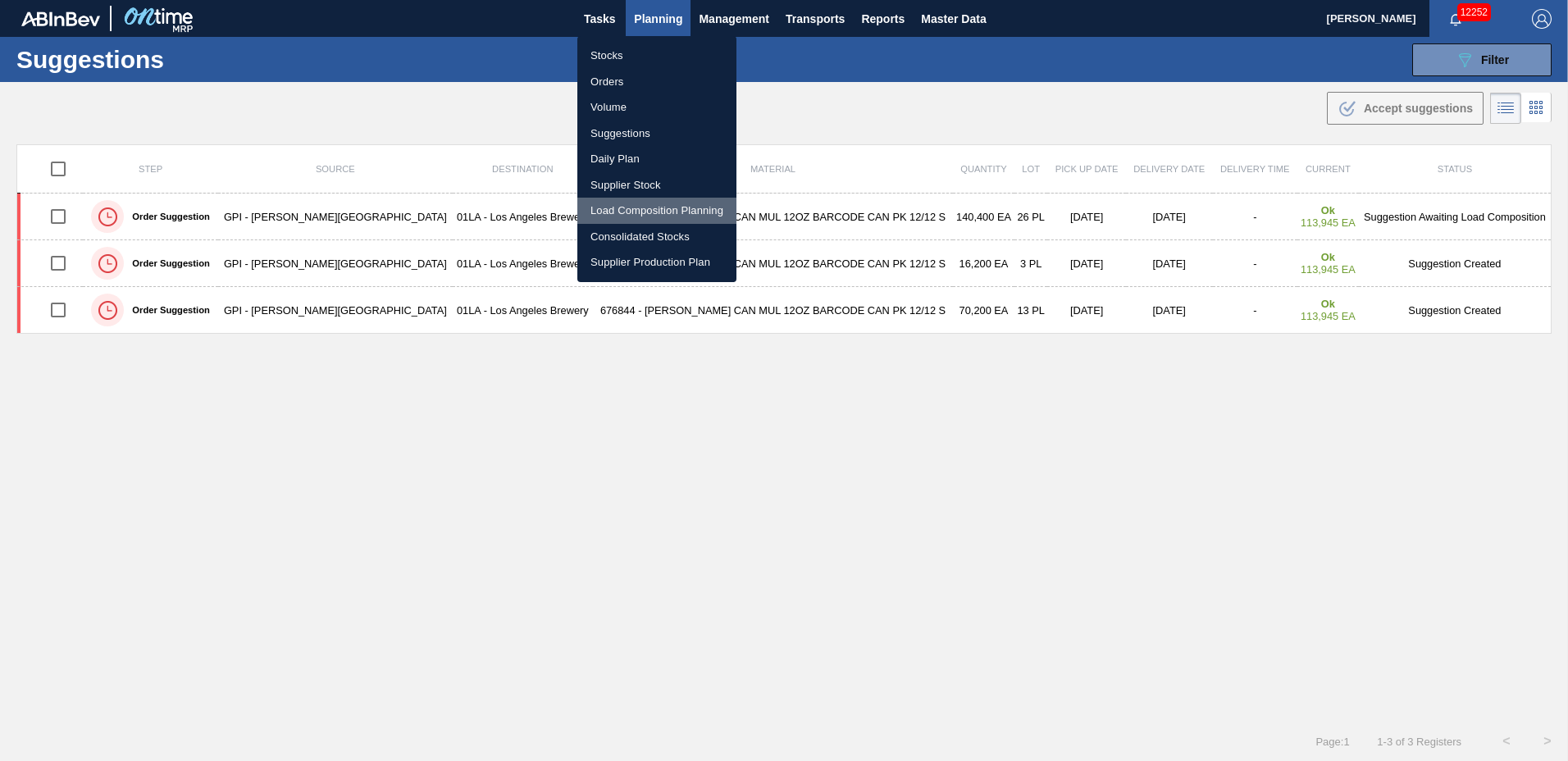
click at [634, 205] on li "Load Composition Planning" at bounding box center [656, 211] width 159 height 27
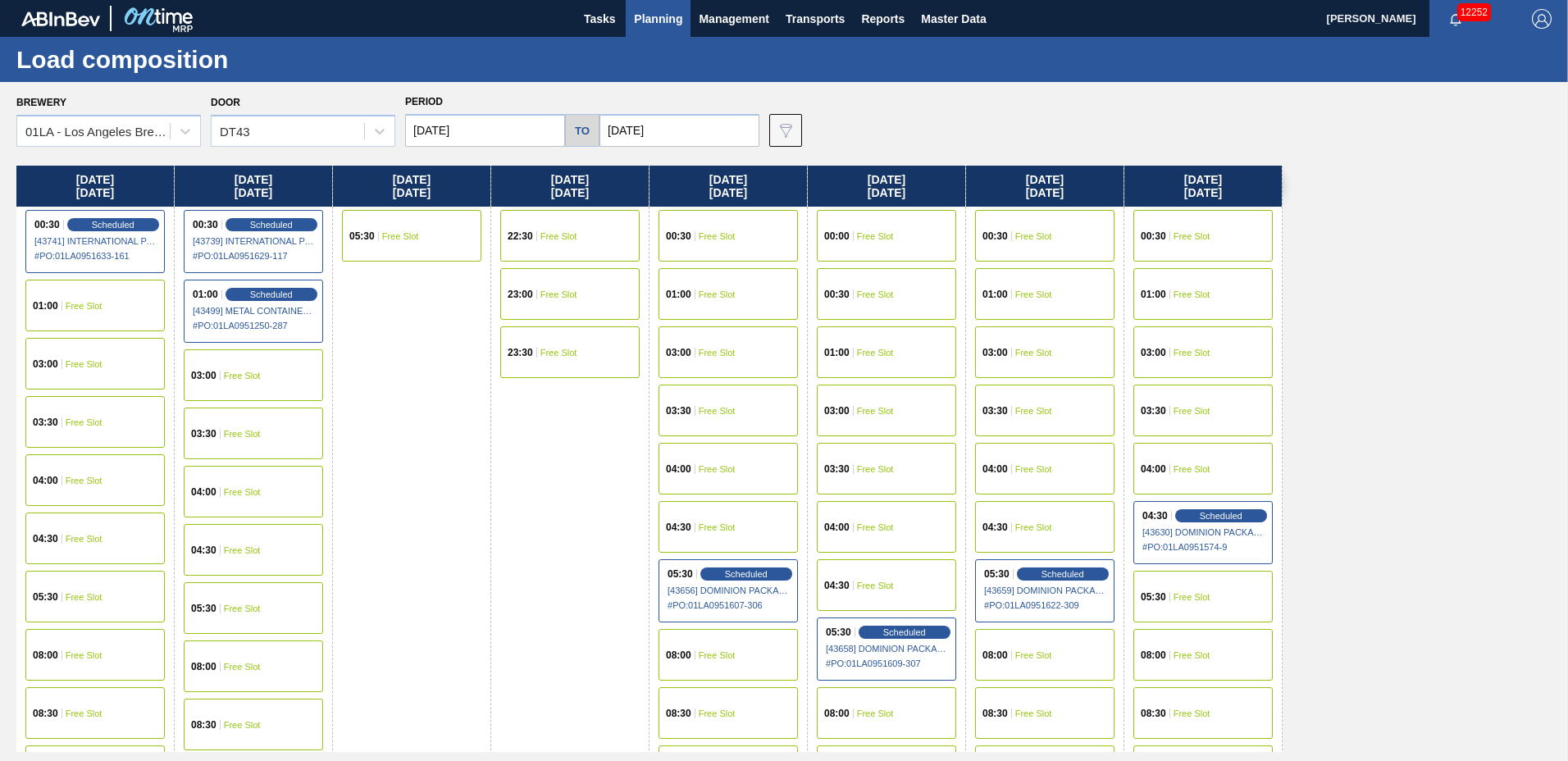
click at [226, 556] on div "04:30 Free Slot" at bounding box center [253, 550] width 139 height 51
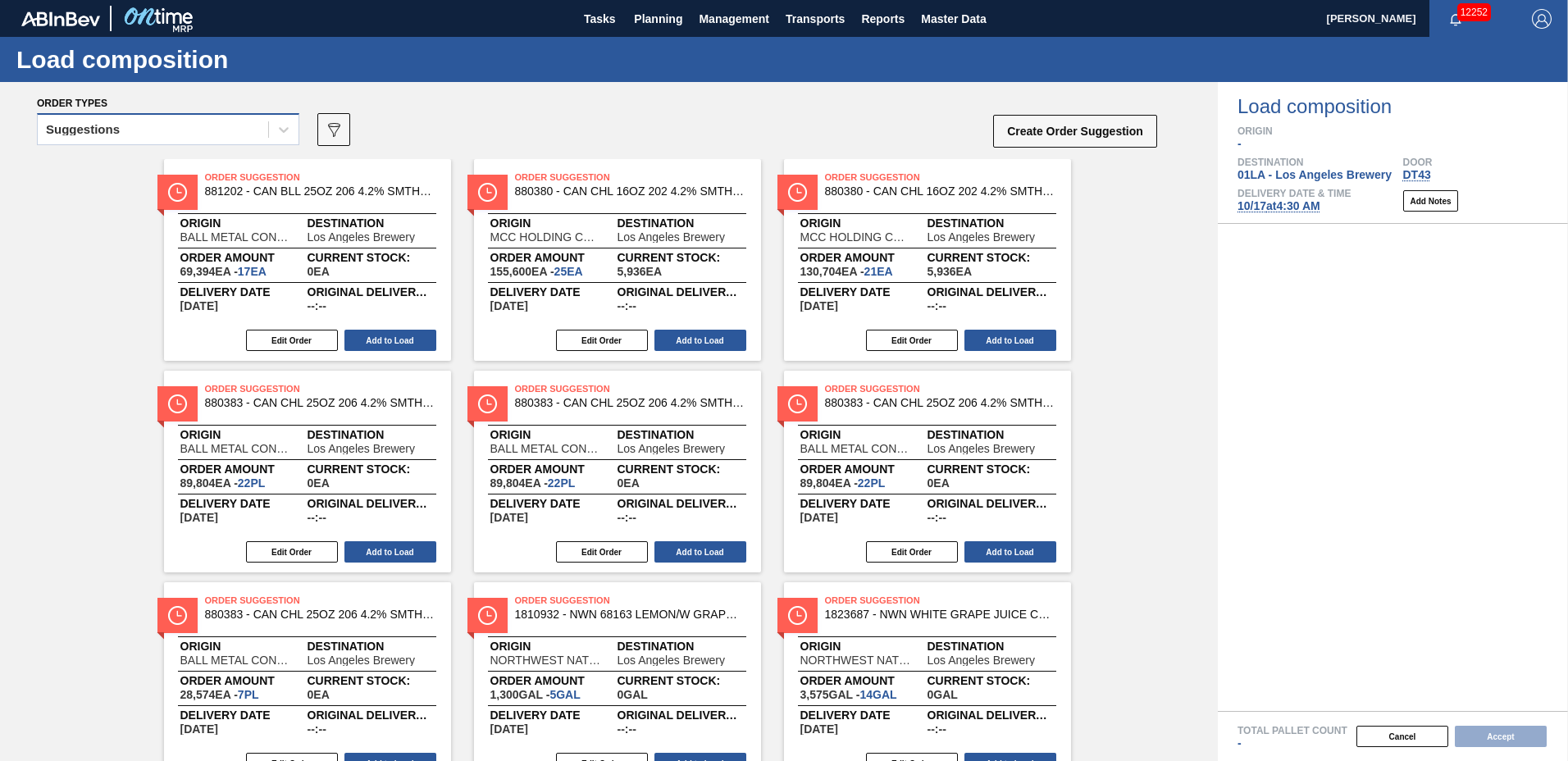
click at [118, 132] on div "Suggestions" at bounding box center [82, 129] width 74 height 12
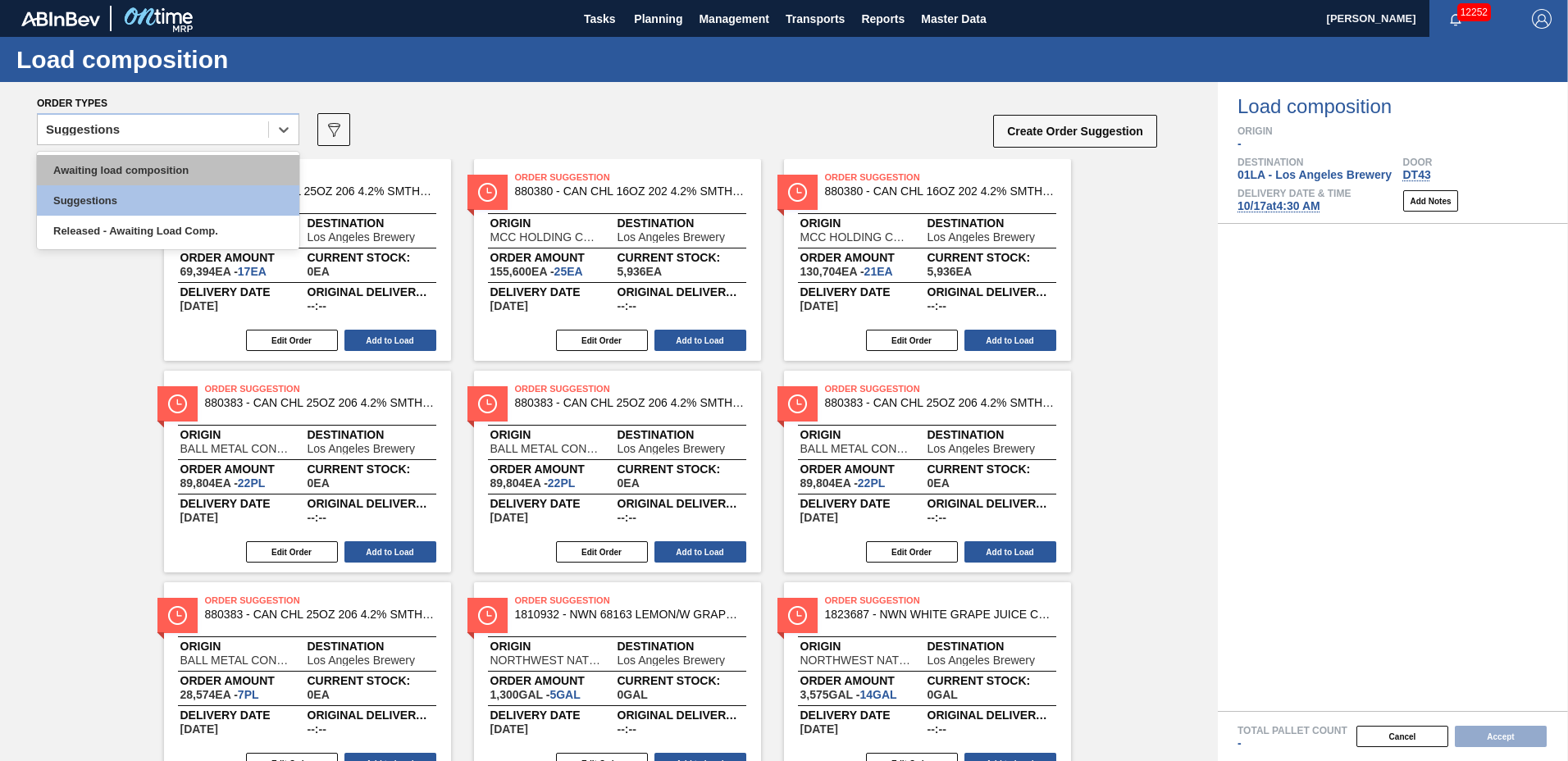
click at [122, 166] on div "Awaiting load composition" at bounding box center [169, 170] width 263 height 30
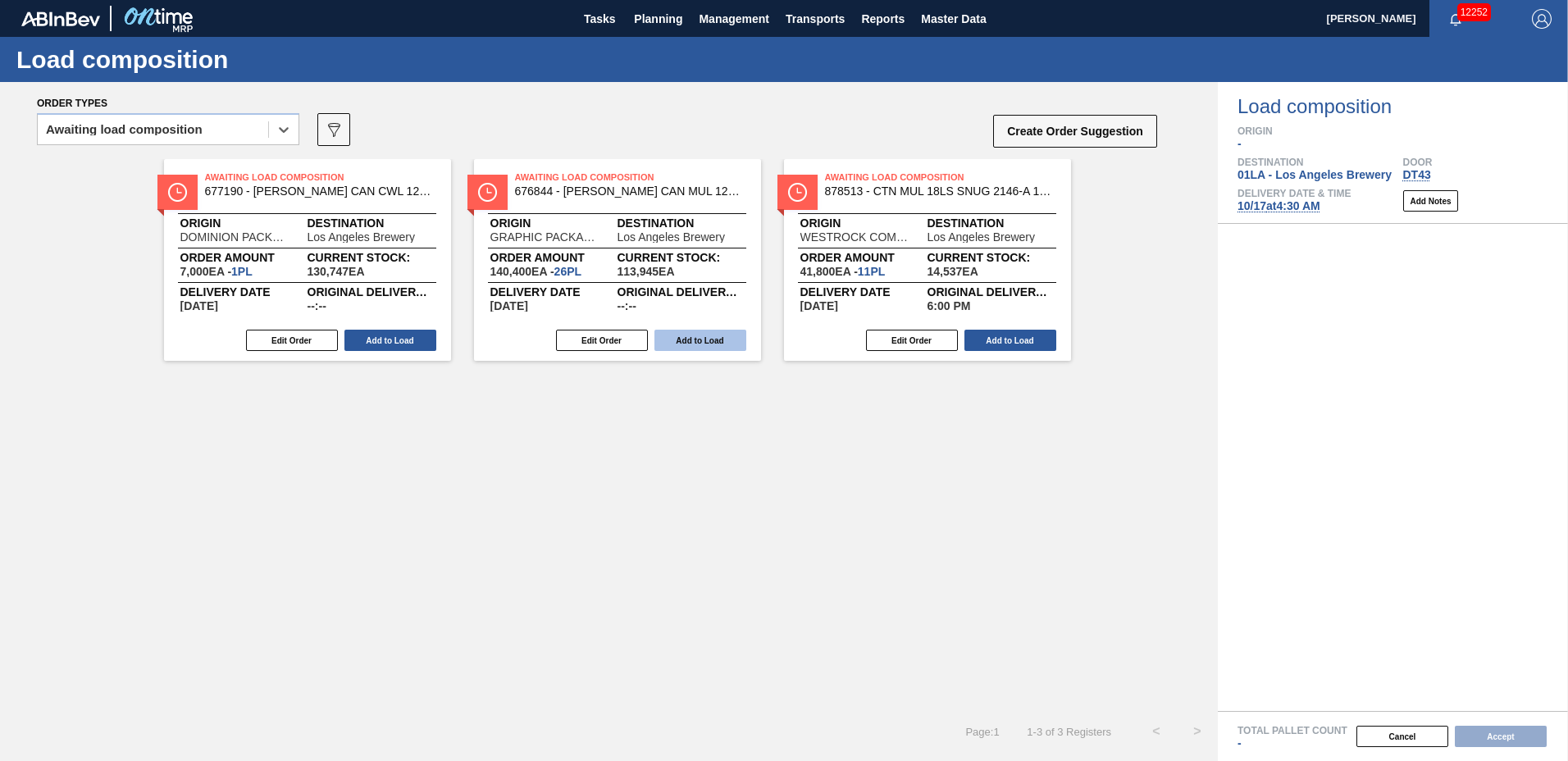
click at [717, 342] on button "Add to Load" at bounding box center [701, 341] width 92 height 21
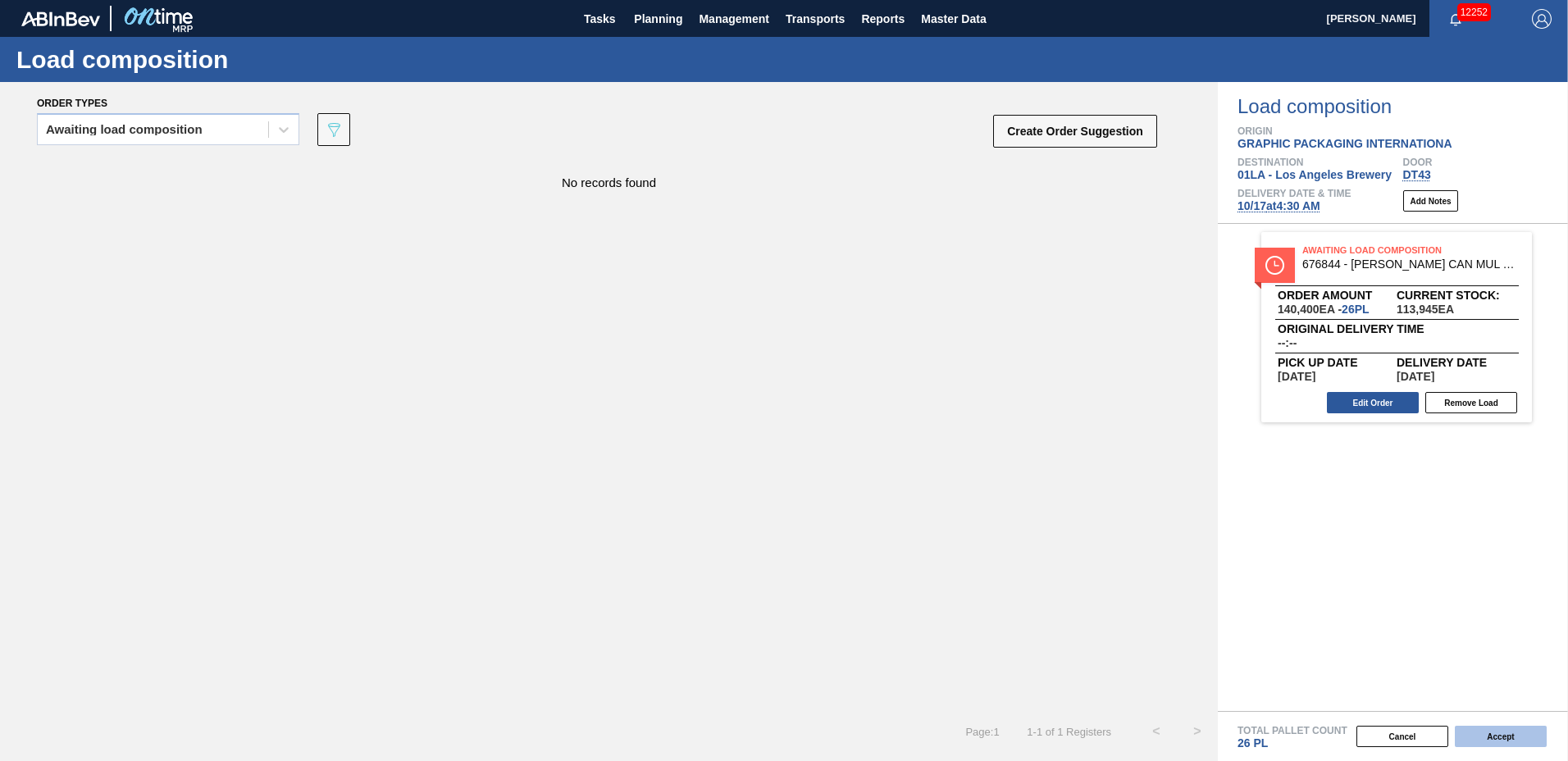
click at [1498, 736] on button "Accept" at bounding box center [1501, 736] width 92 height 21
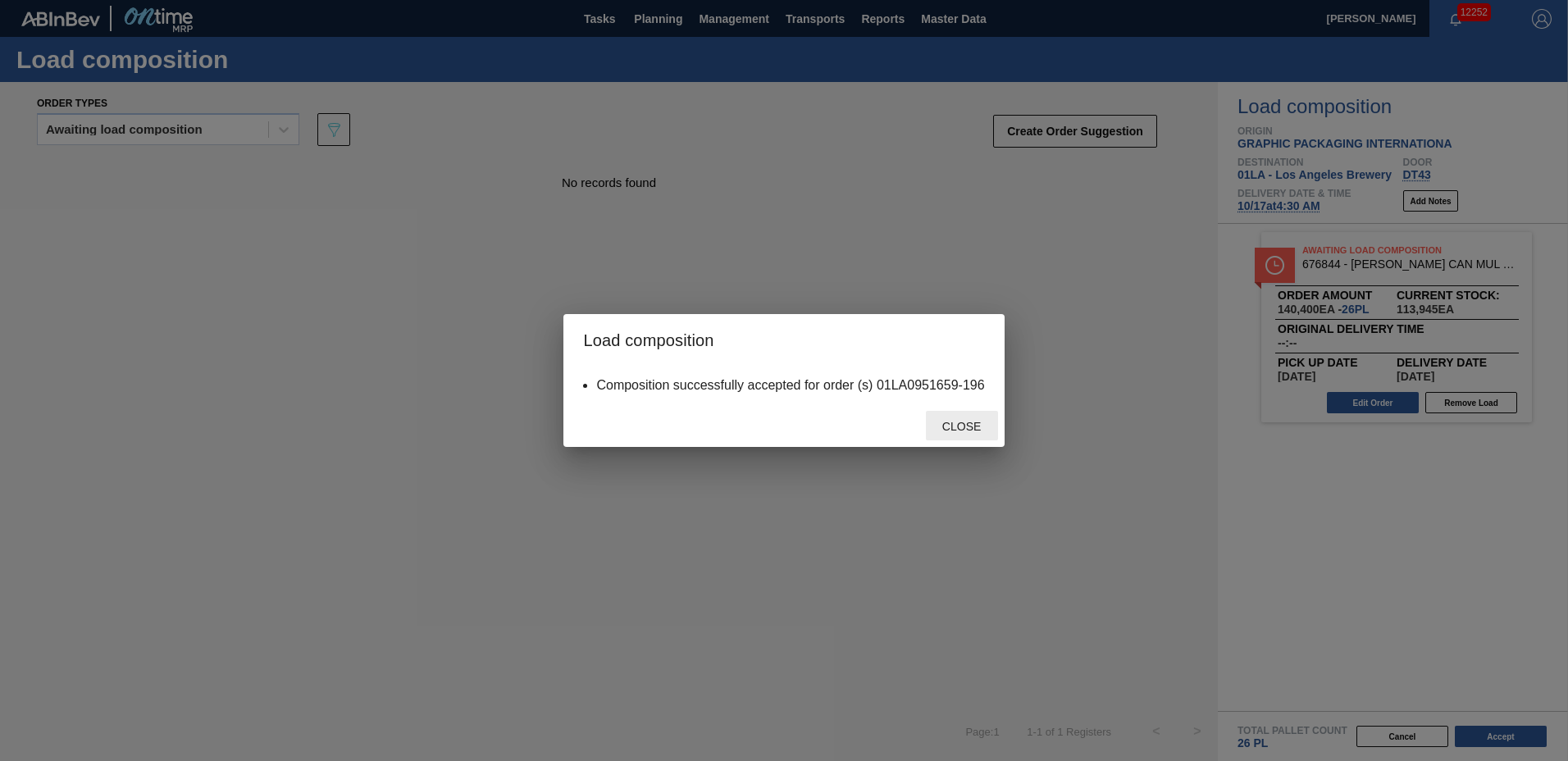
click at [942, 431] on span "Close" at bounding box center [961, 427] width 65 height 13
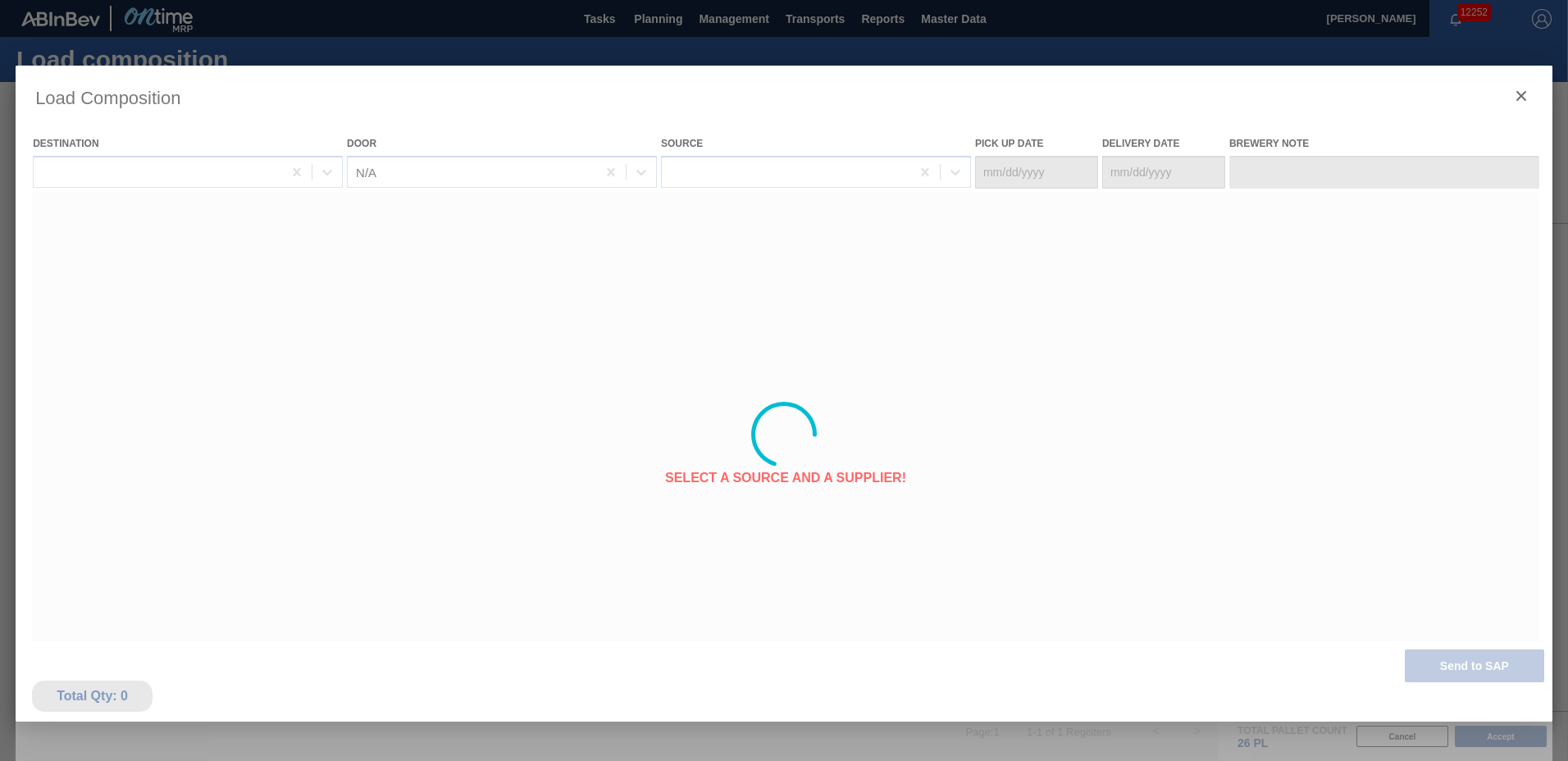
type Date "[DATE]"
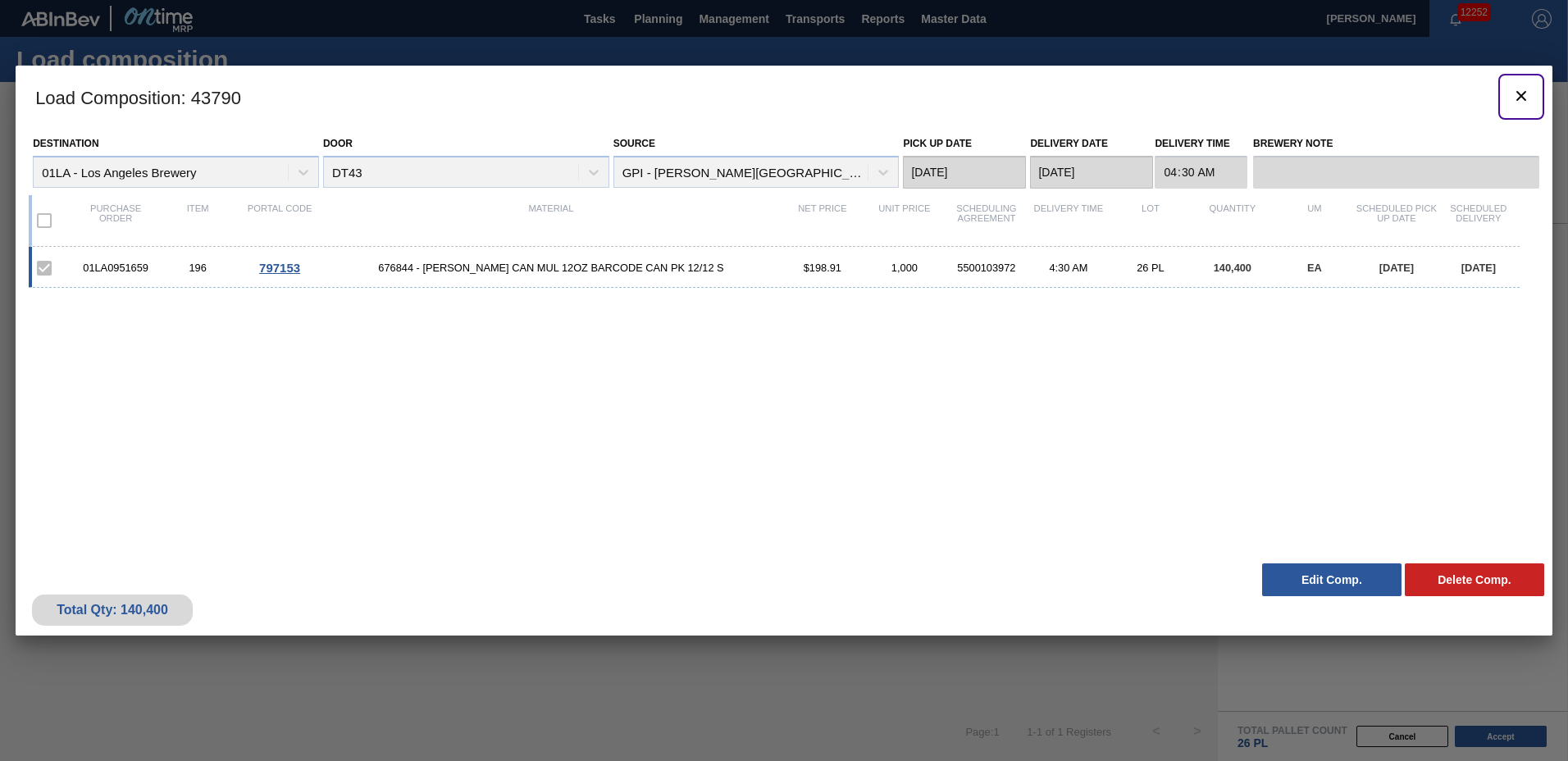
click at [1511, 98] on icon "botão de ícone" at bounding box center [1521, 96] width 20 height 20
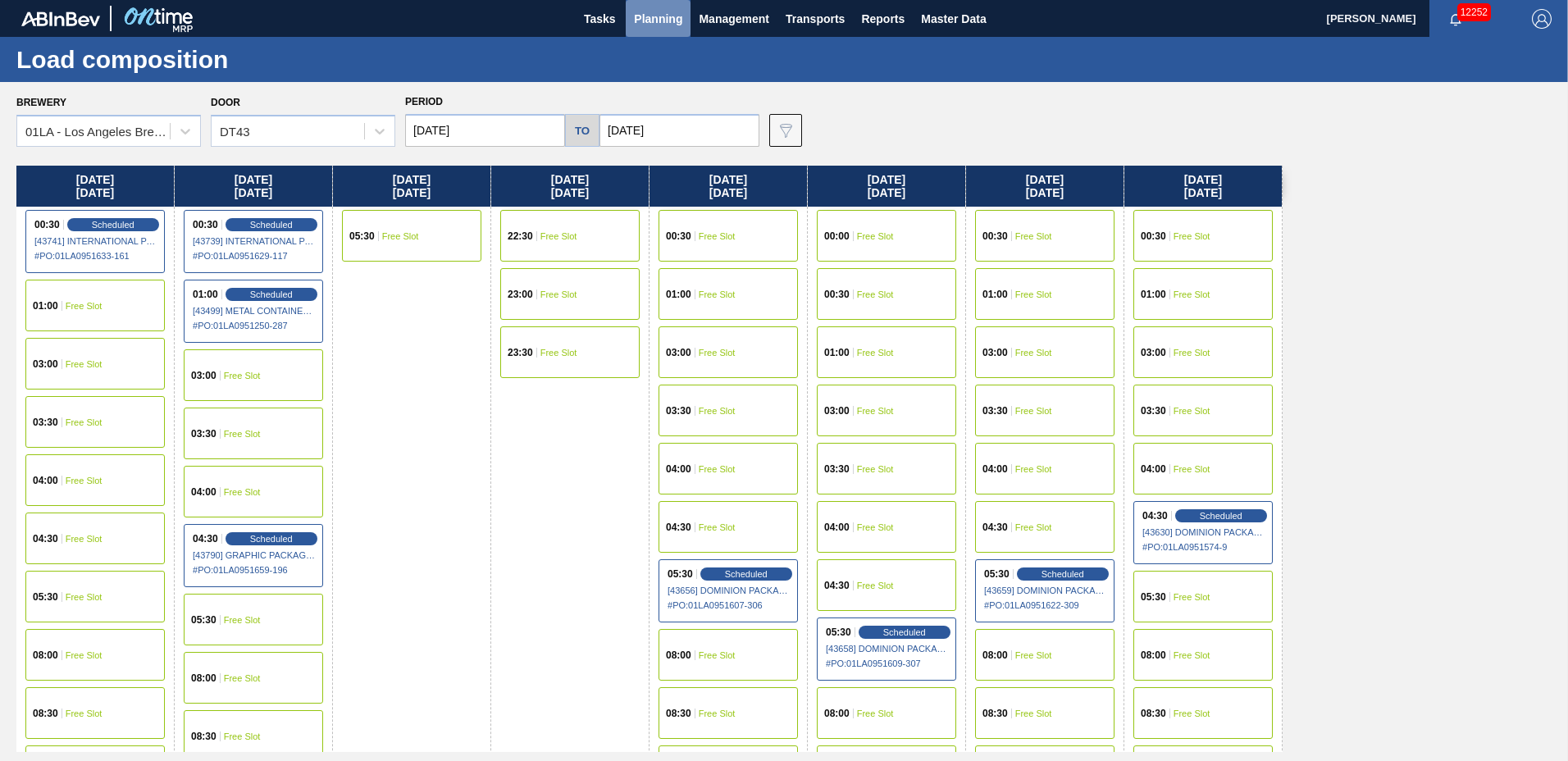
click at [662, 16] on span "Planning" at bounding box center [658, 19] width 49 height 20
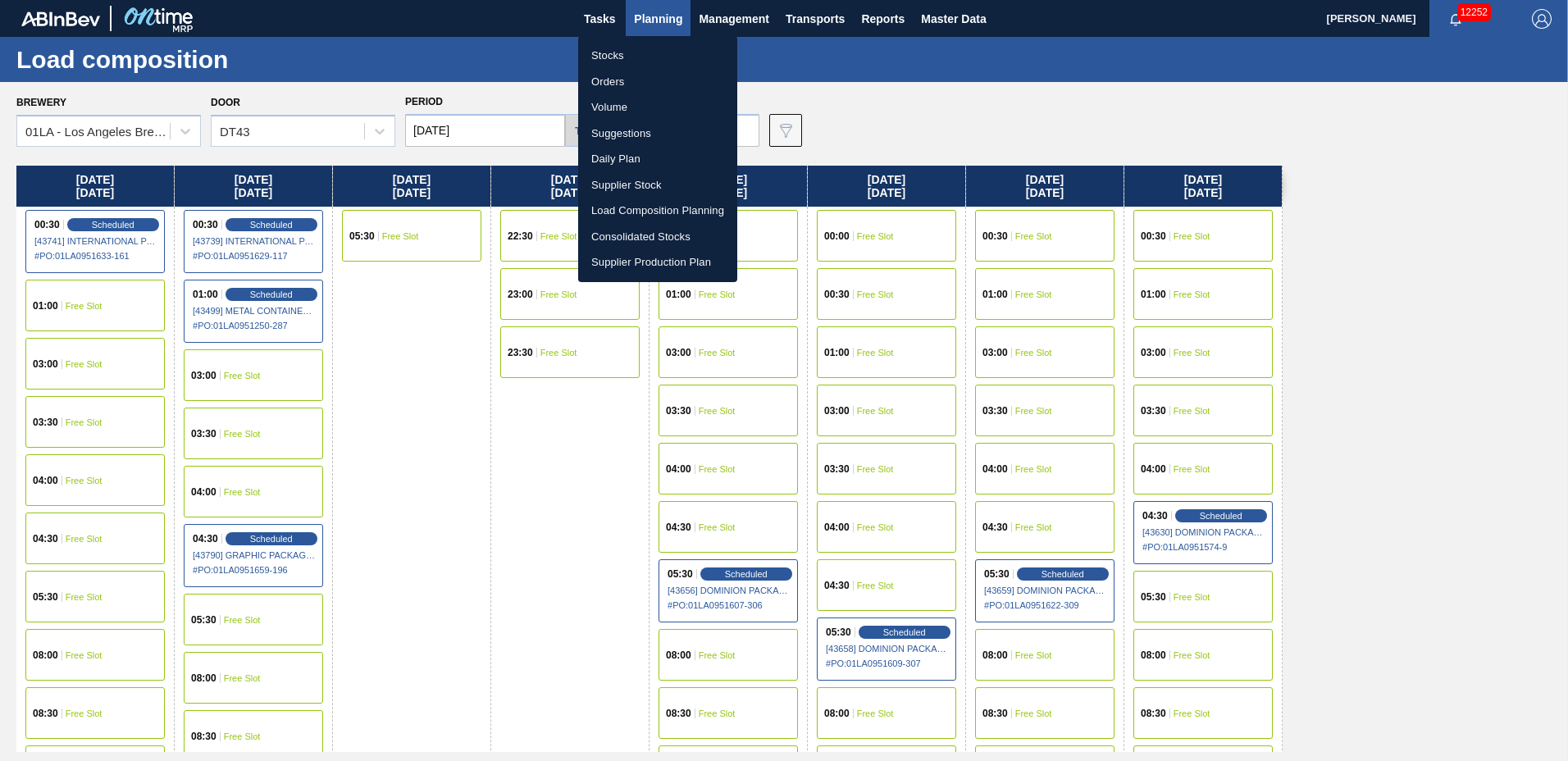
click at [648, 128] on li "Suggestions" at bounding box center [657, 134] width 159 height 27
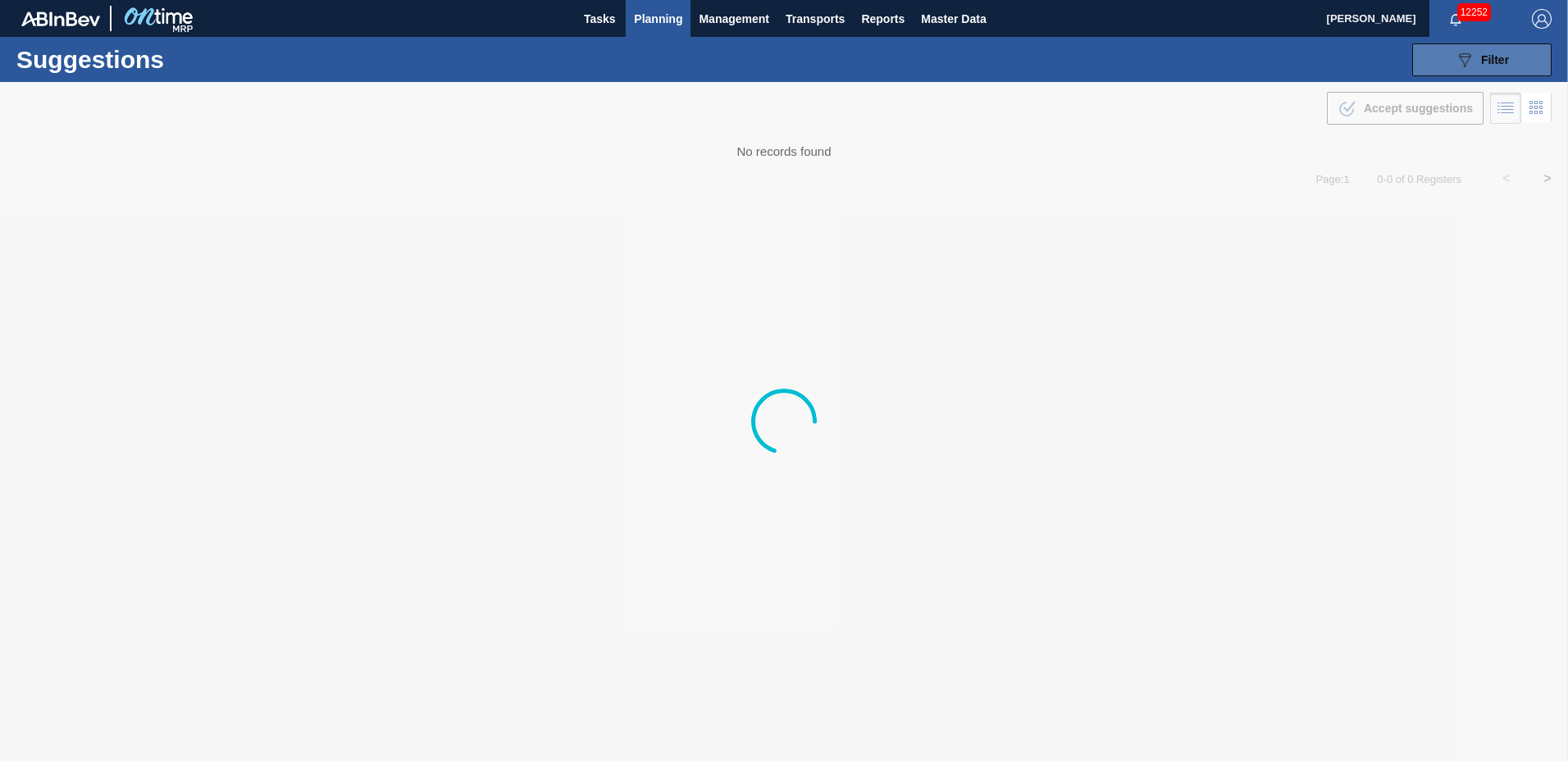
click at [1496, 60] on span "Filter" at bounding box center [1494, 59] width 27 height 13
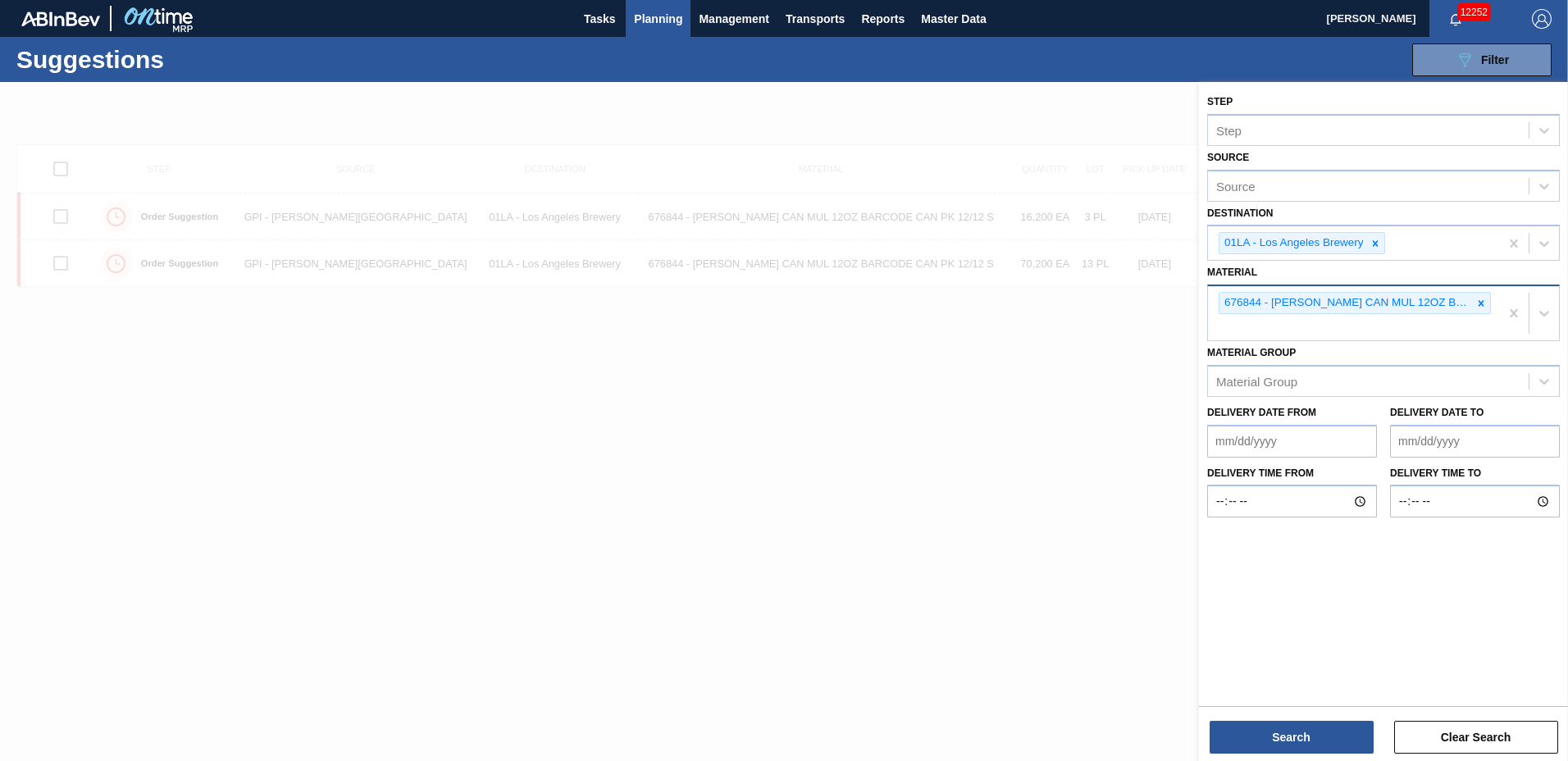
click at [1484, 302] on icon at bounding box center [1481, 303] width 12 height 12
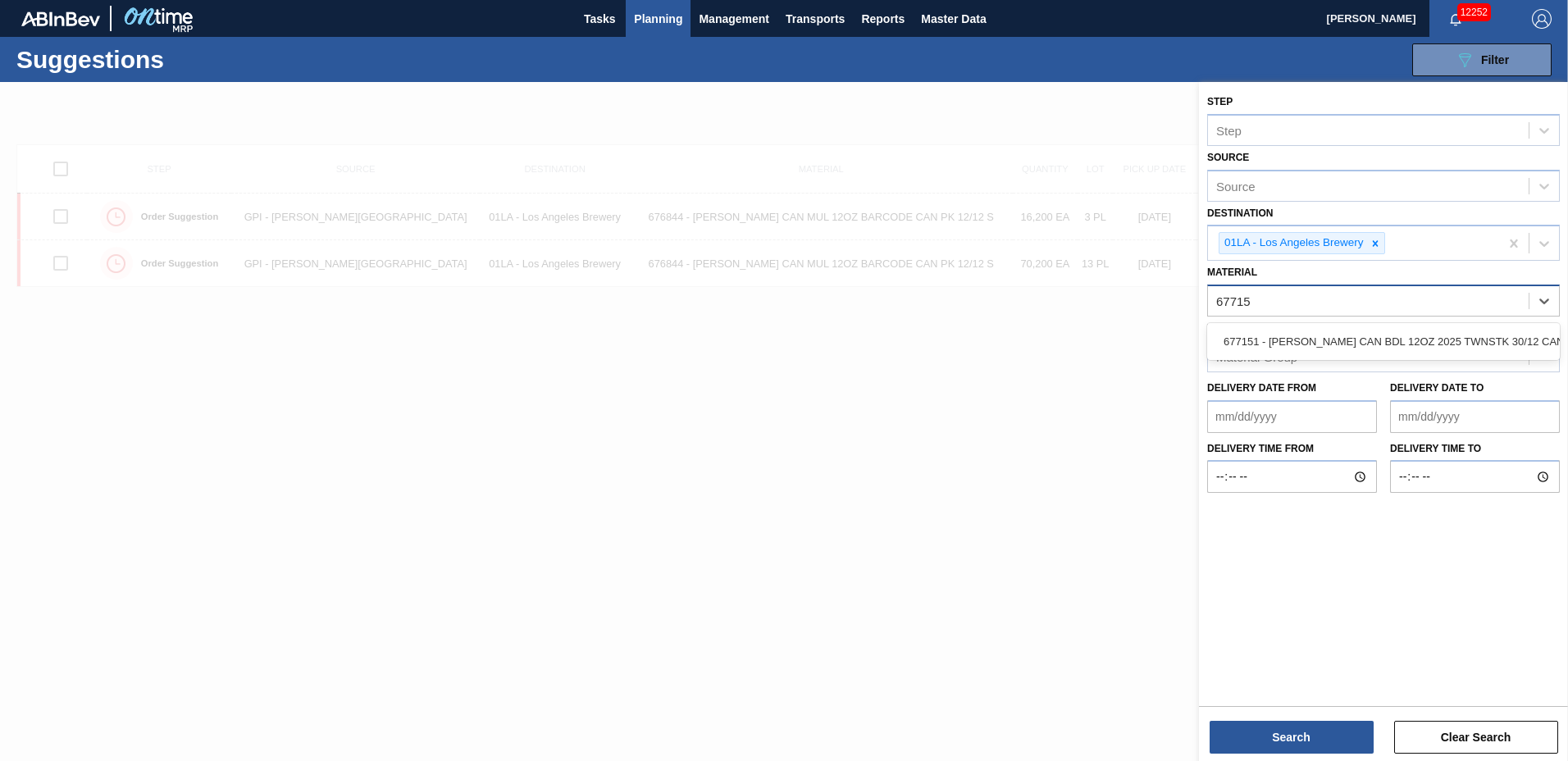
type input "677151"
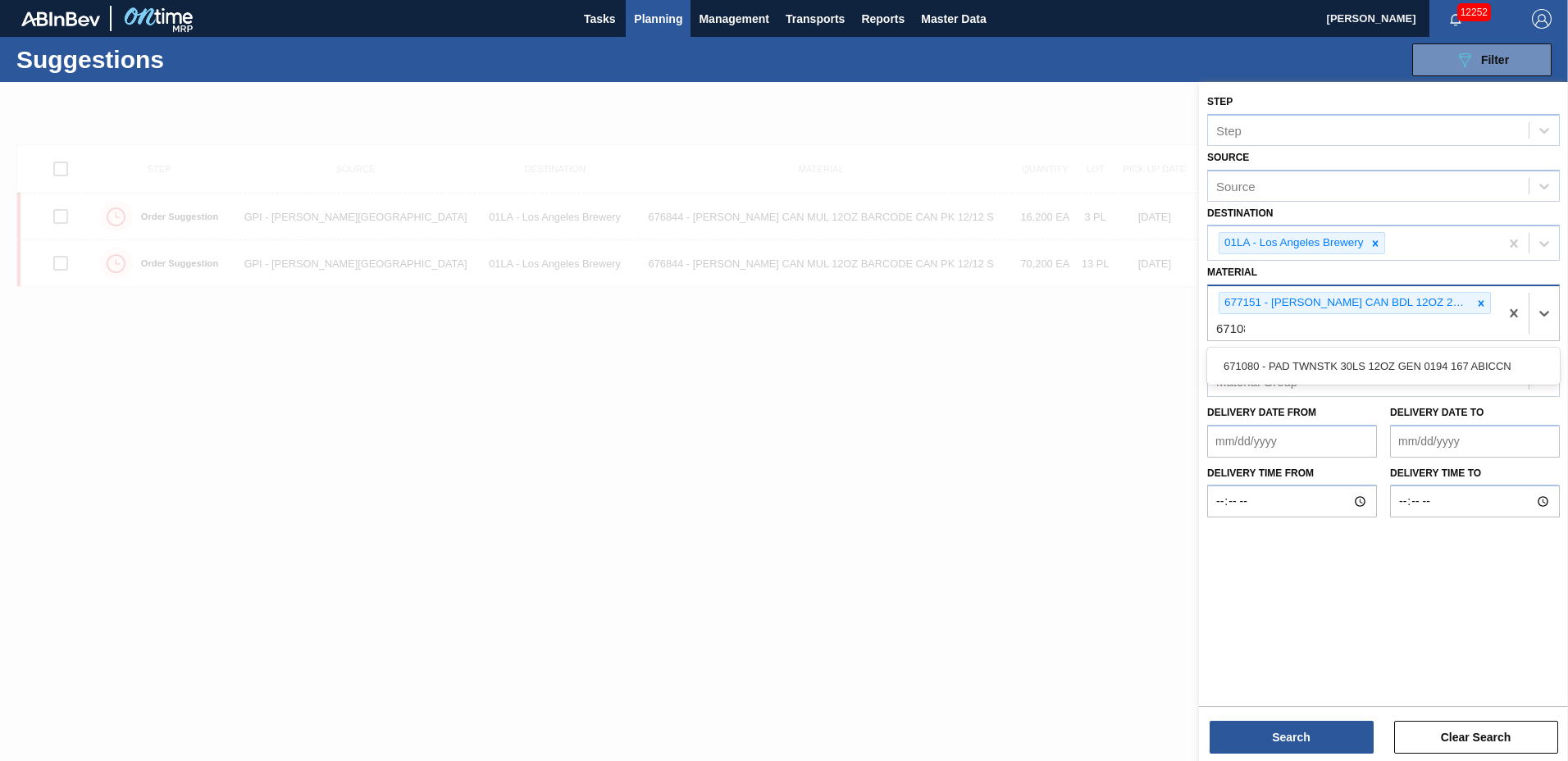
type input "671080"
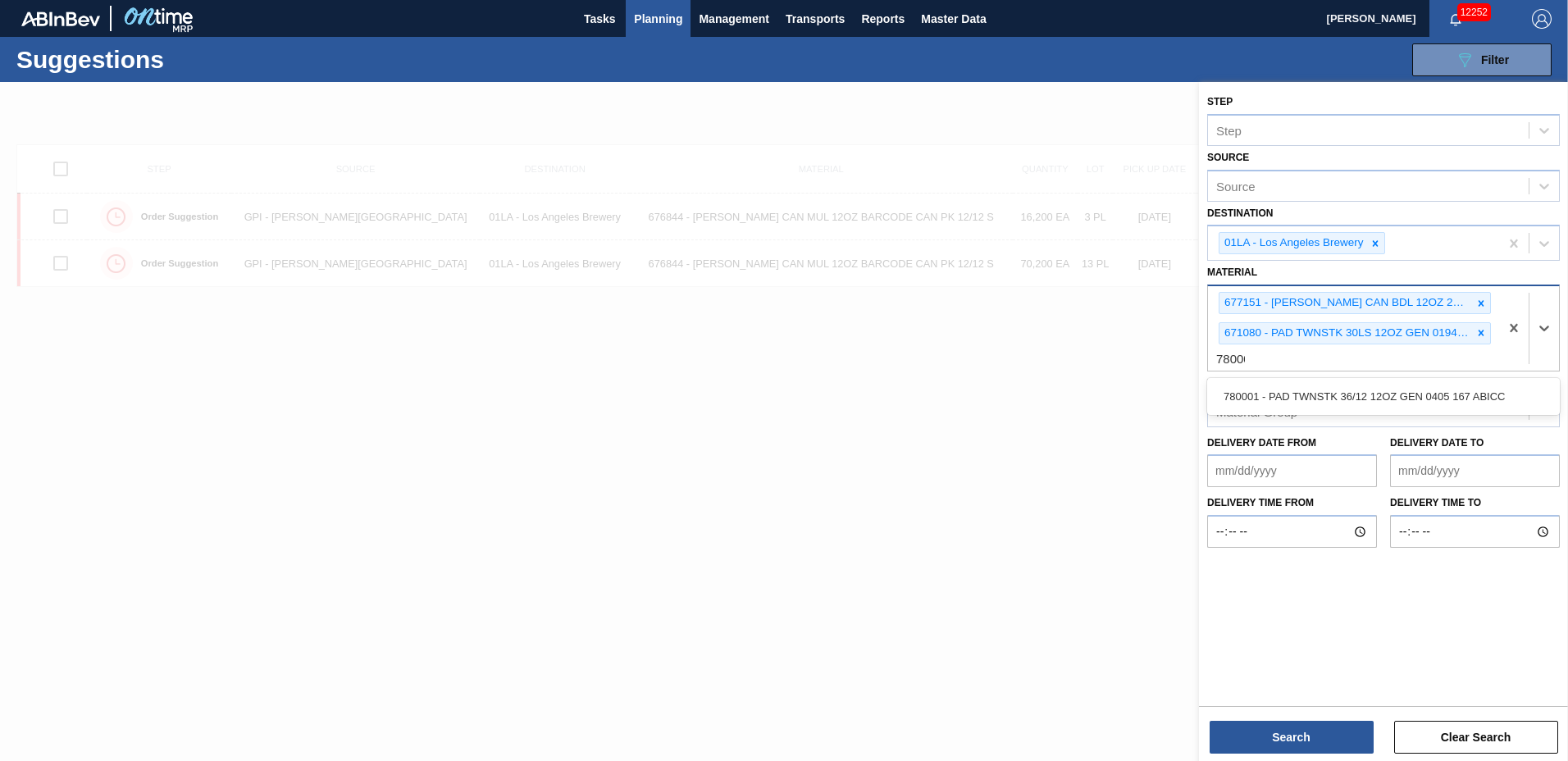
type input "780001"
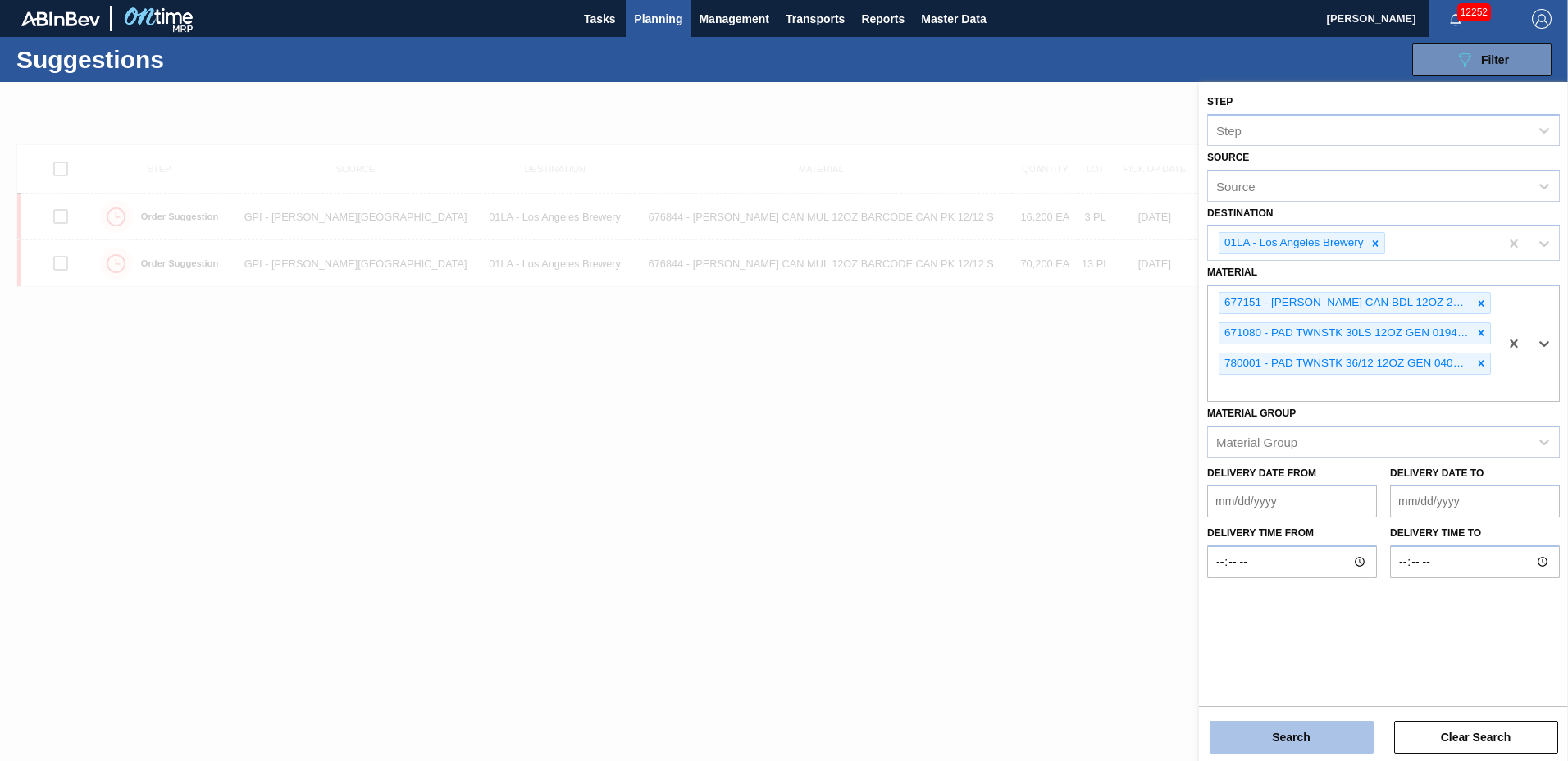
click at [1311, 741] on button "Search" at bounding box center [1291, 737] width 164 height 33
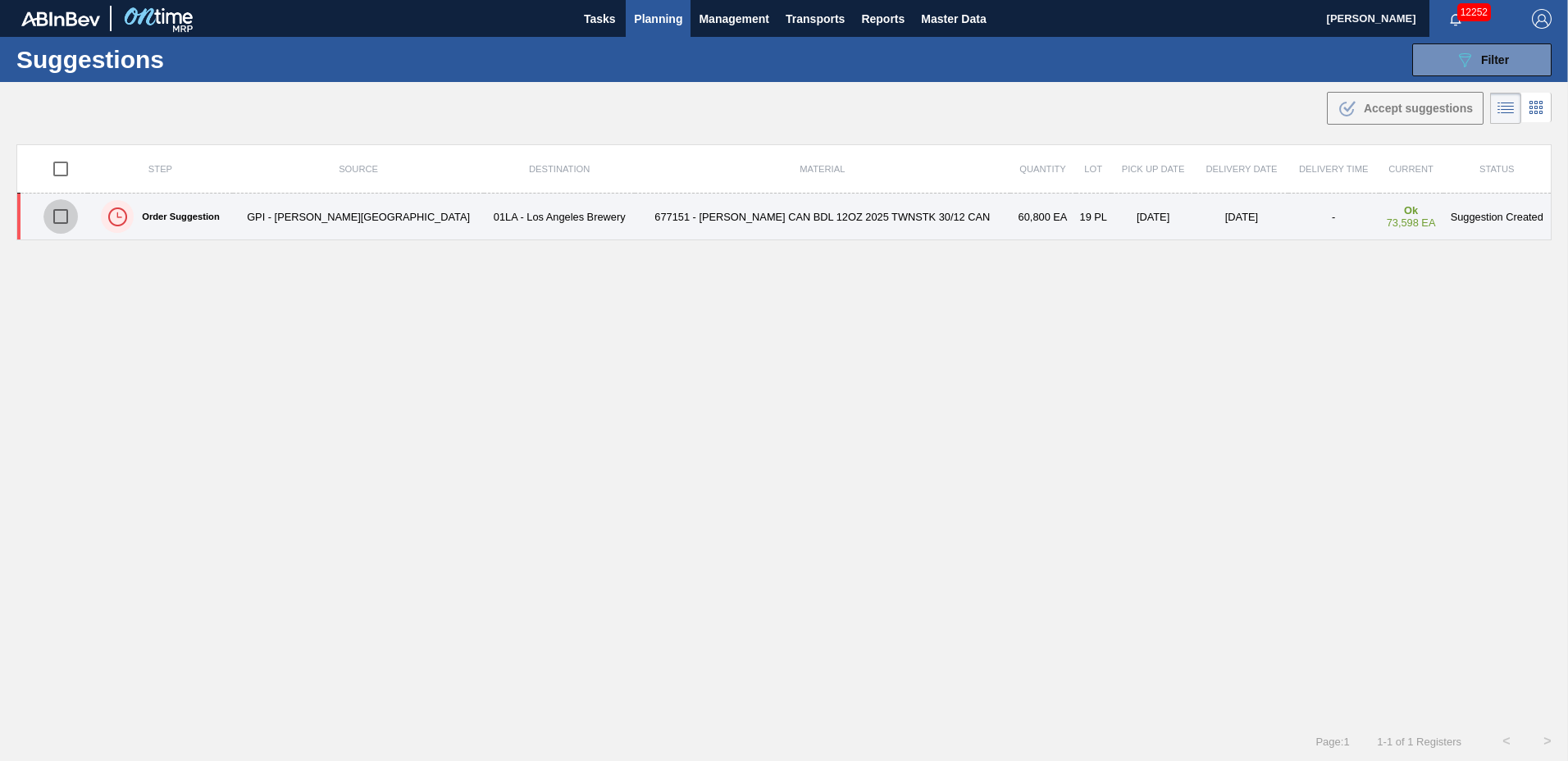
click at [69, 216] on input "checkbox" at bounding box center [60, 216] width 35 height 35
checkbox input "true"
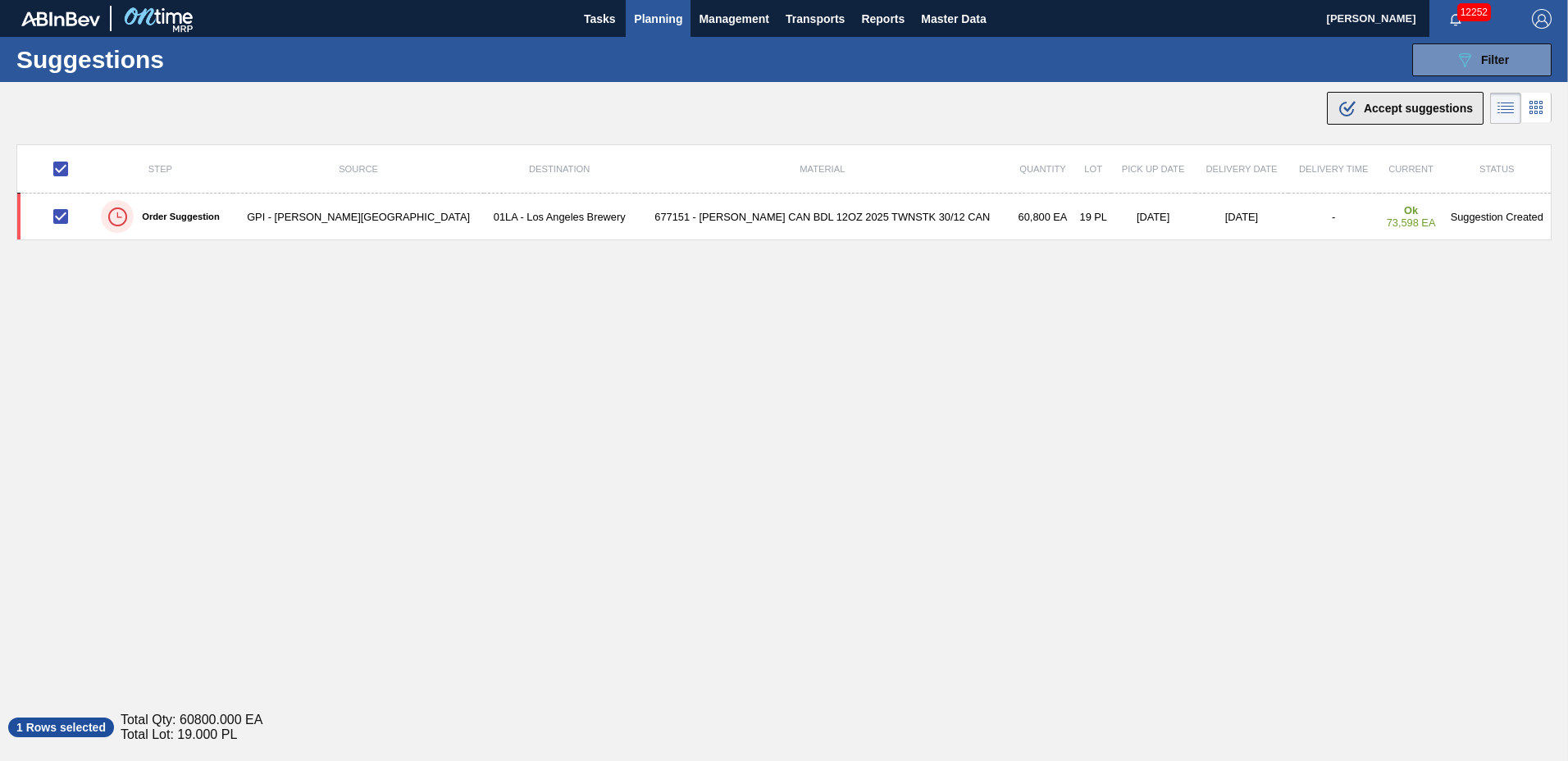
click at [1358, 112] on div ".b{fill:var(--color-action-default)} Accept suggestions" at bounding box center [1405, 108] width 136 height 20
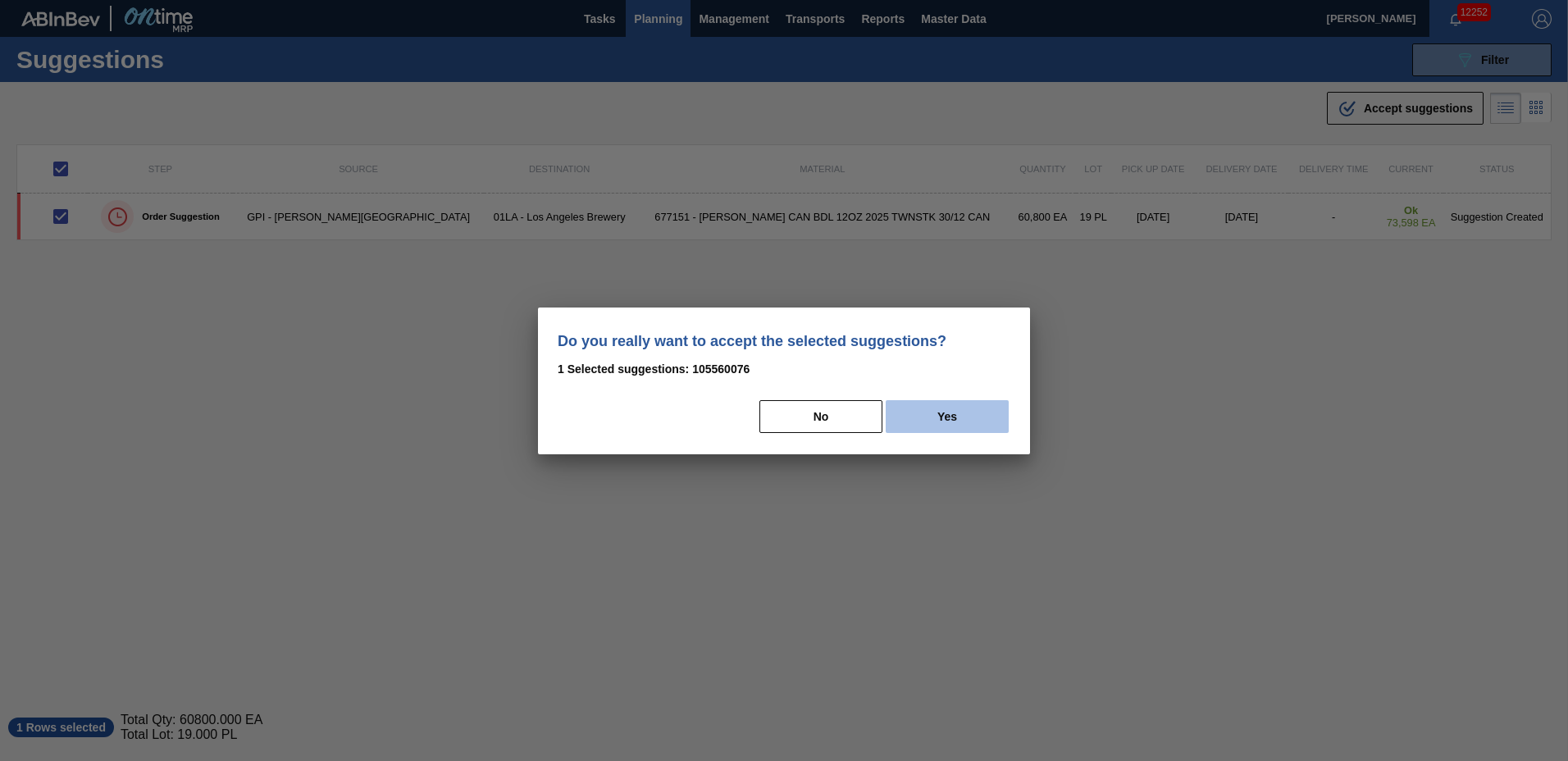
click at [921, 417] on button "Yes" at bounding box center [947, 416] width 123 height 33
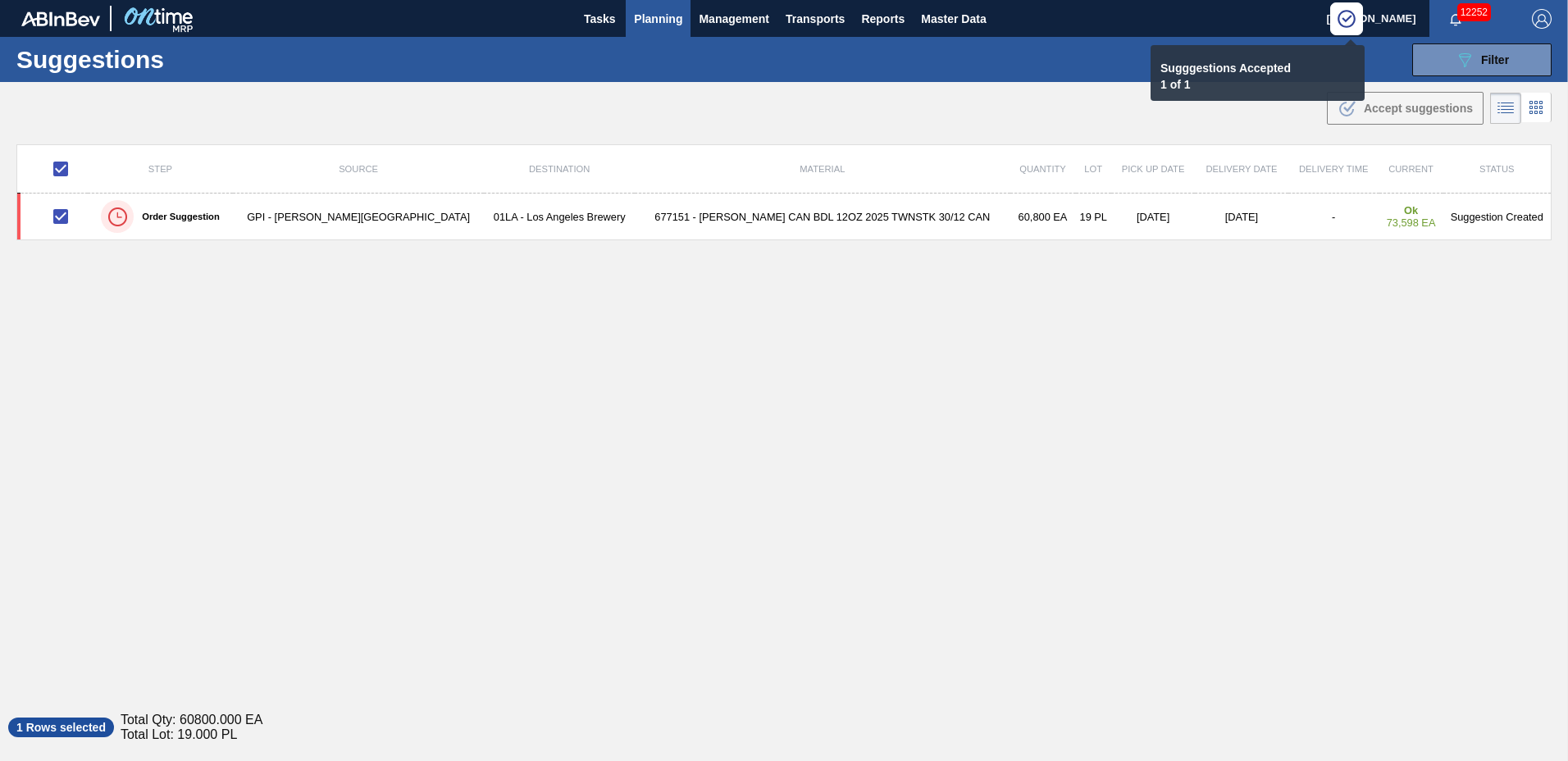
click at [648, 16] on span "Planning" at bounding box center [658, 19] width 49 height 20
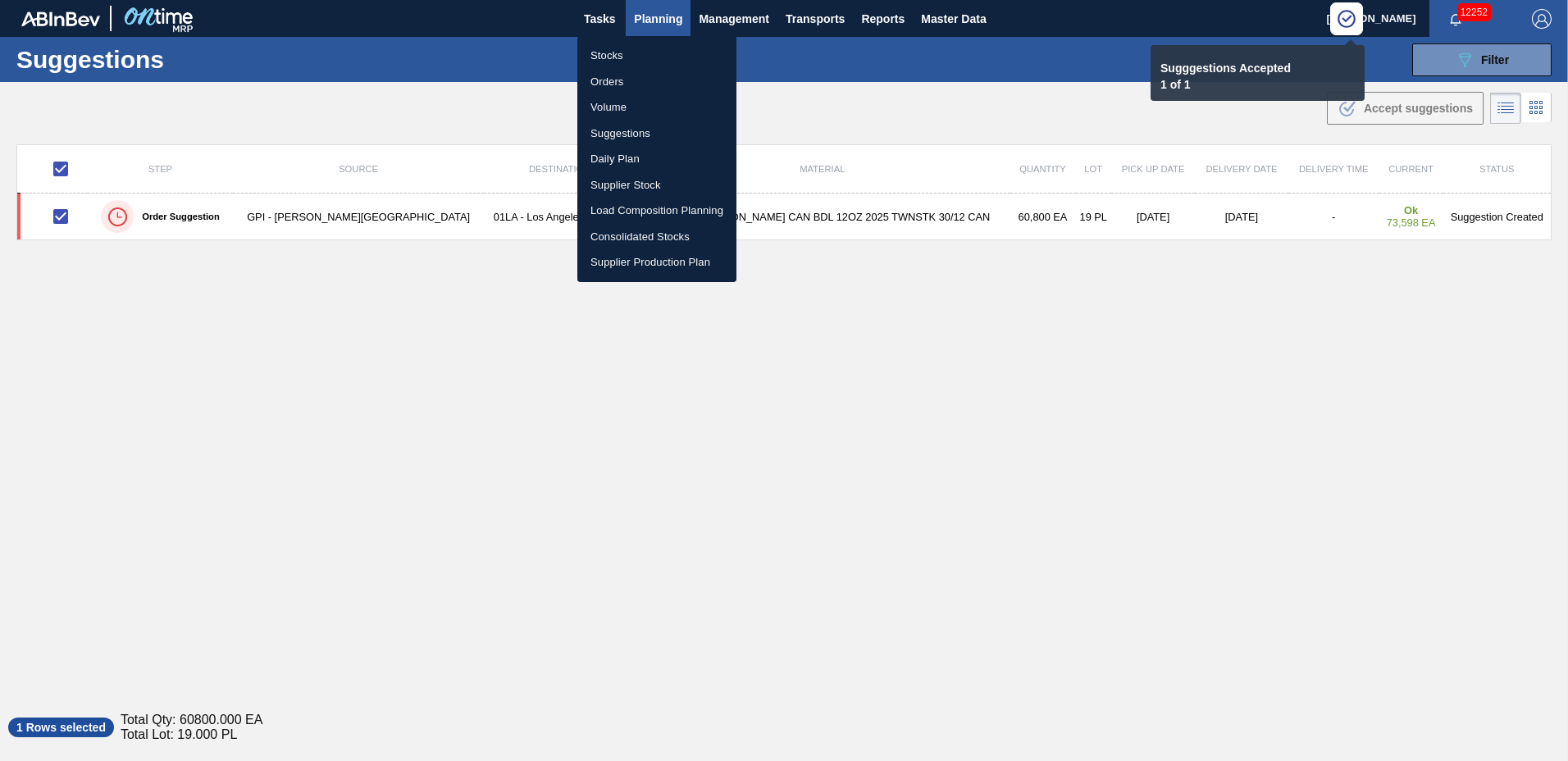
click at [654, 207] on li "Load Composition Planning" at bounding box center [656, 211] width 159 height 27
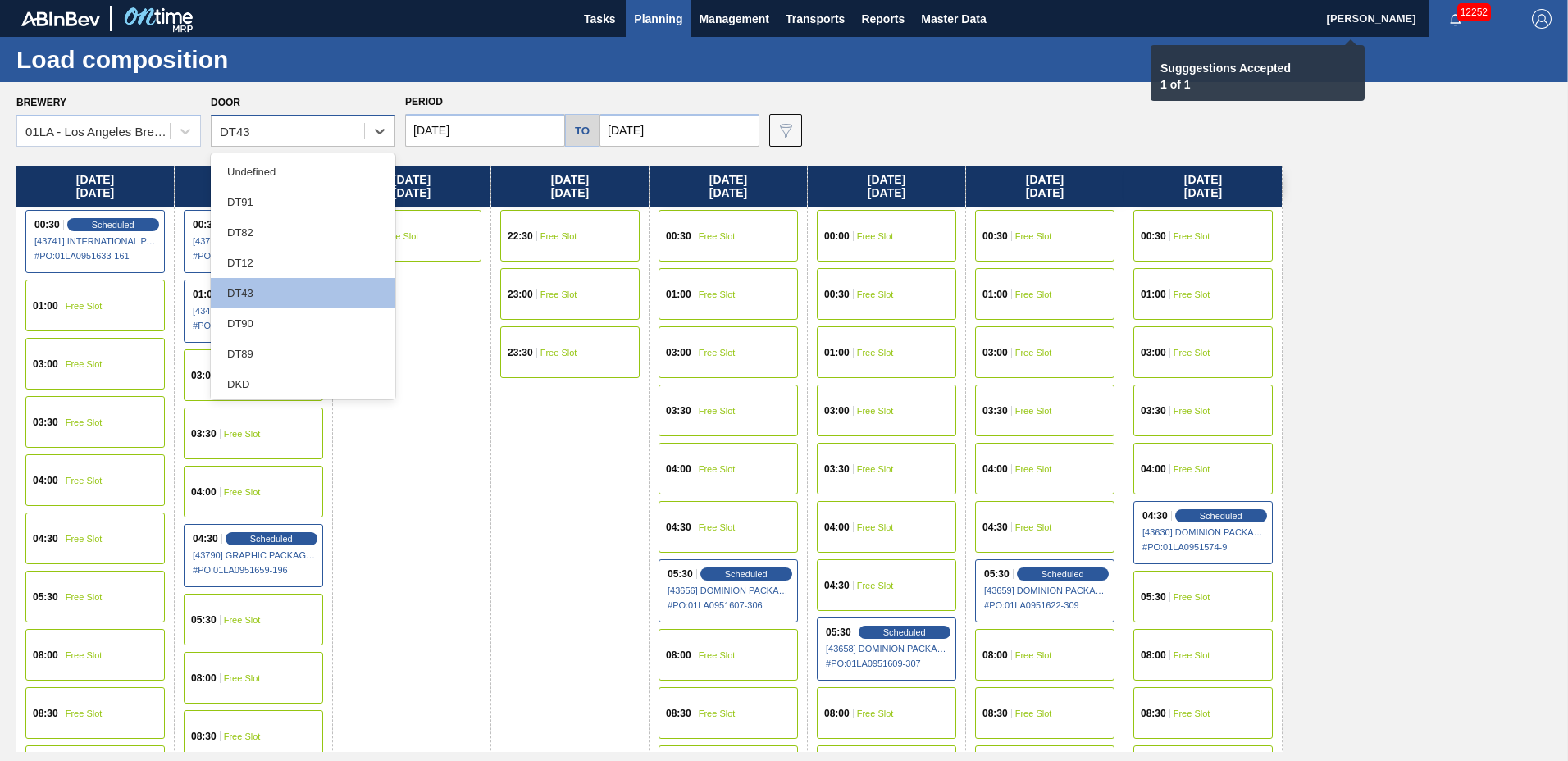
click at [276, 134] on div "DT43" at bounding box center [288, 131] width 153 height 24
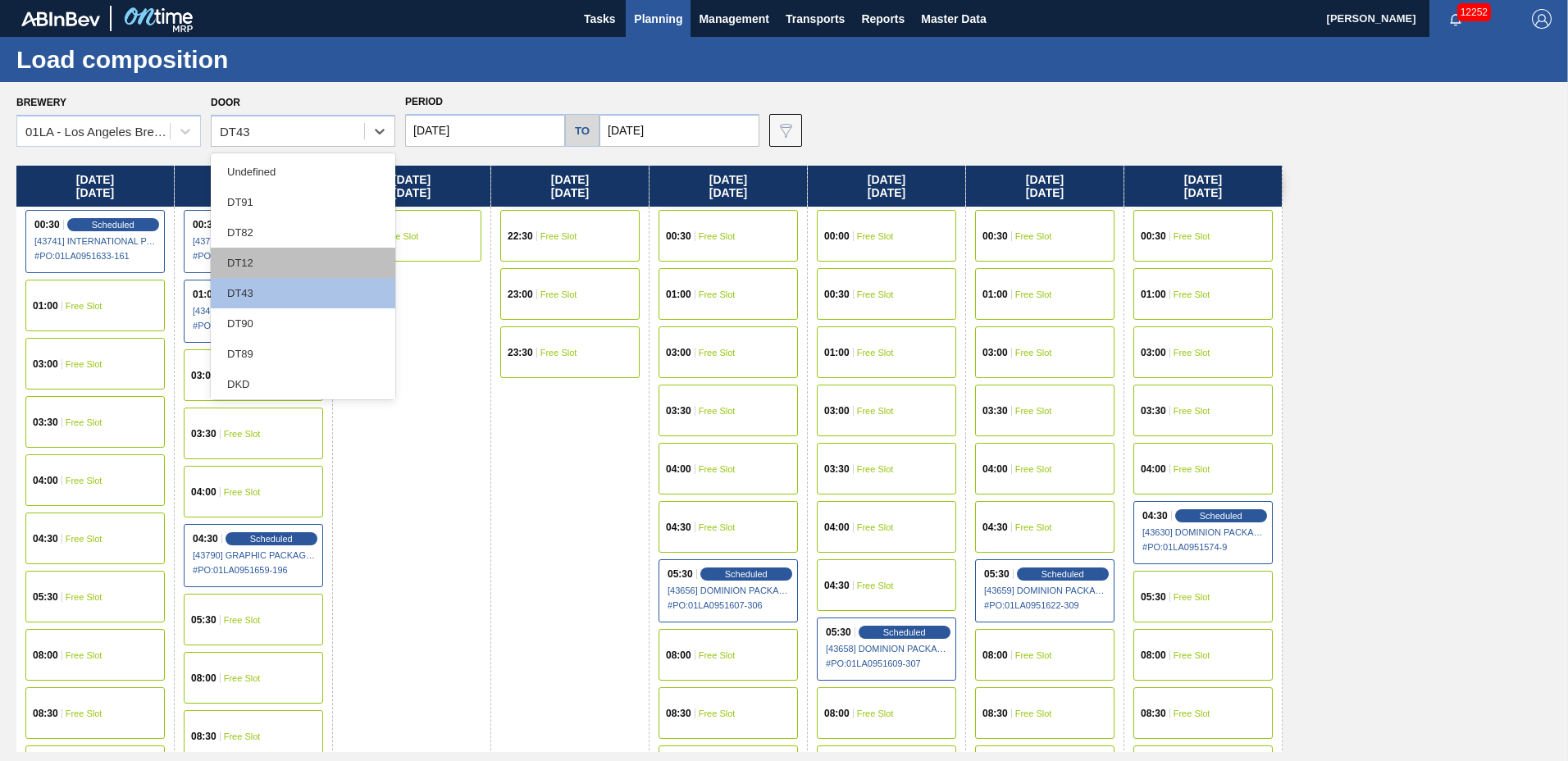
click at [273, 260] on div "DT12" at bounding box center [303, 263] width 184 height 30
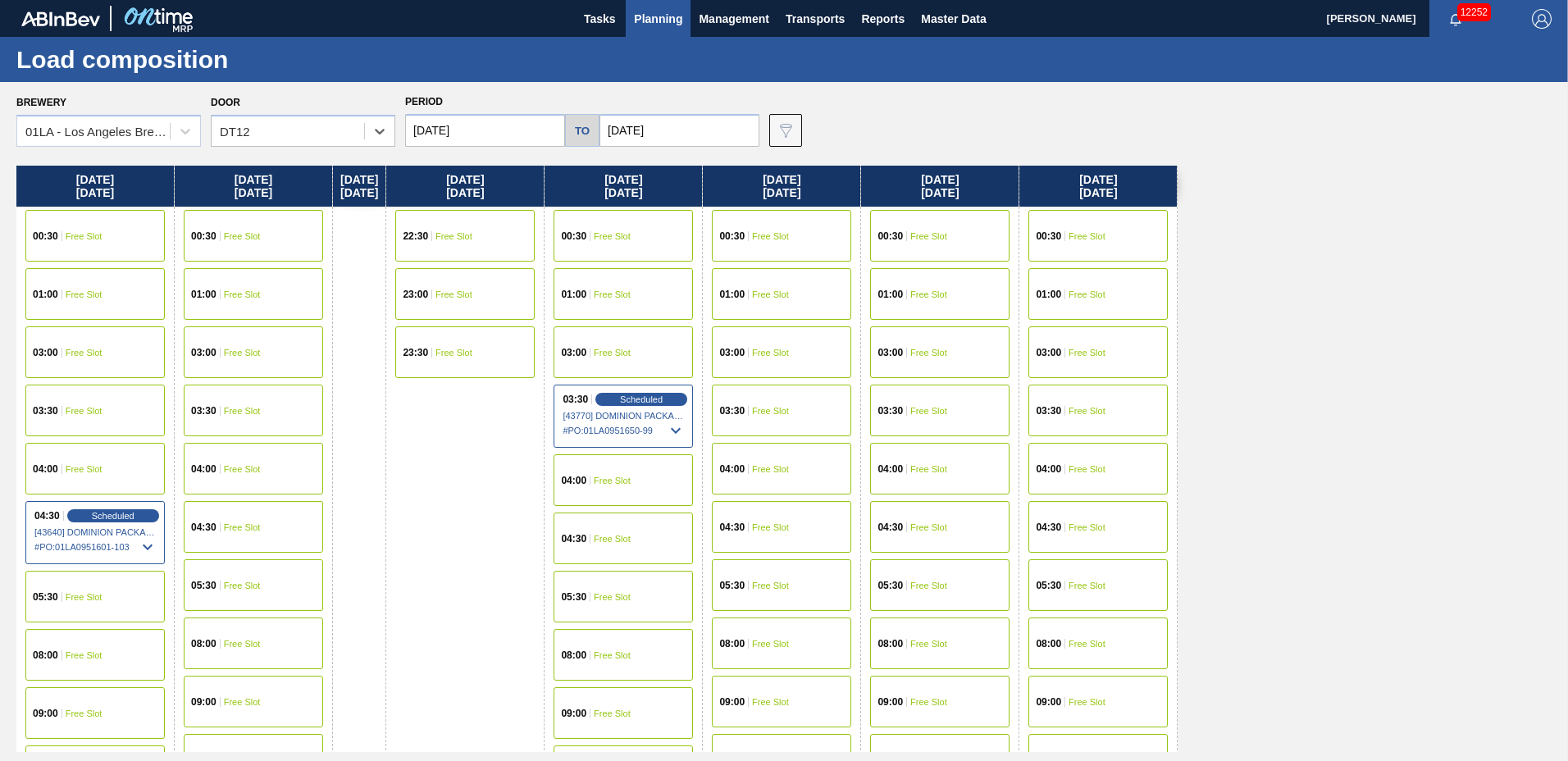
scroll to position [629, 0]
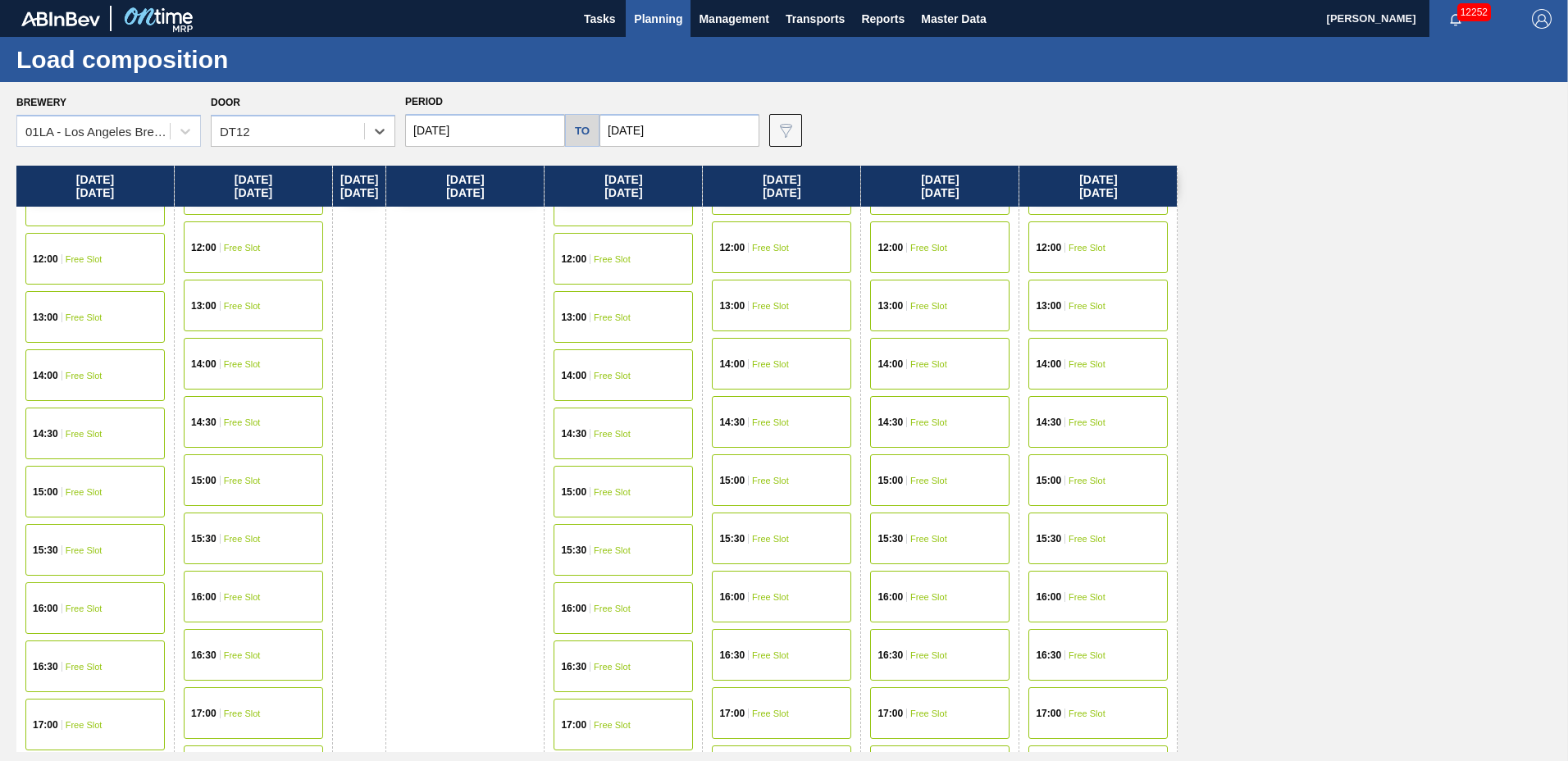
click at [620, 561] on div "15:30 Free Slot" at bounding box center [623, 550] width 139 height 51
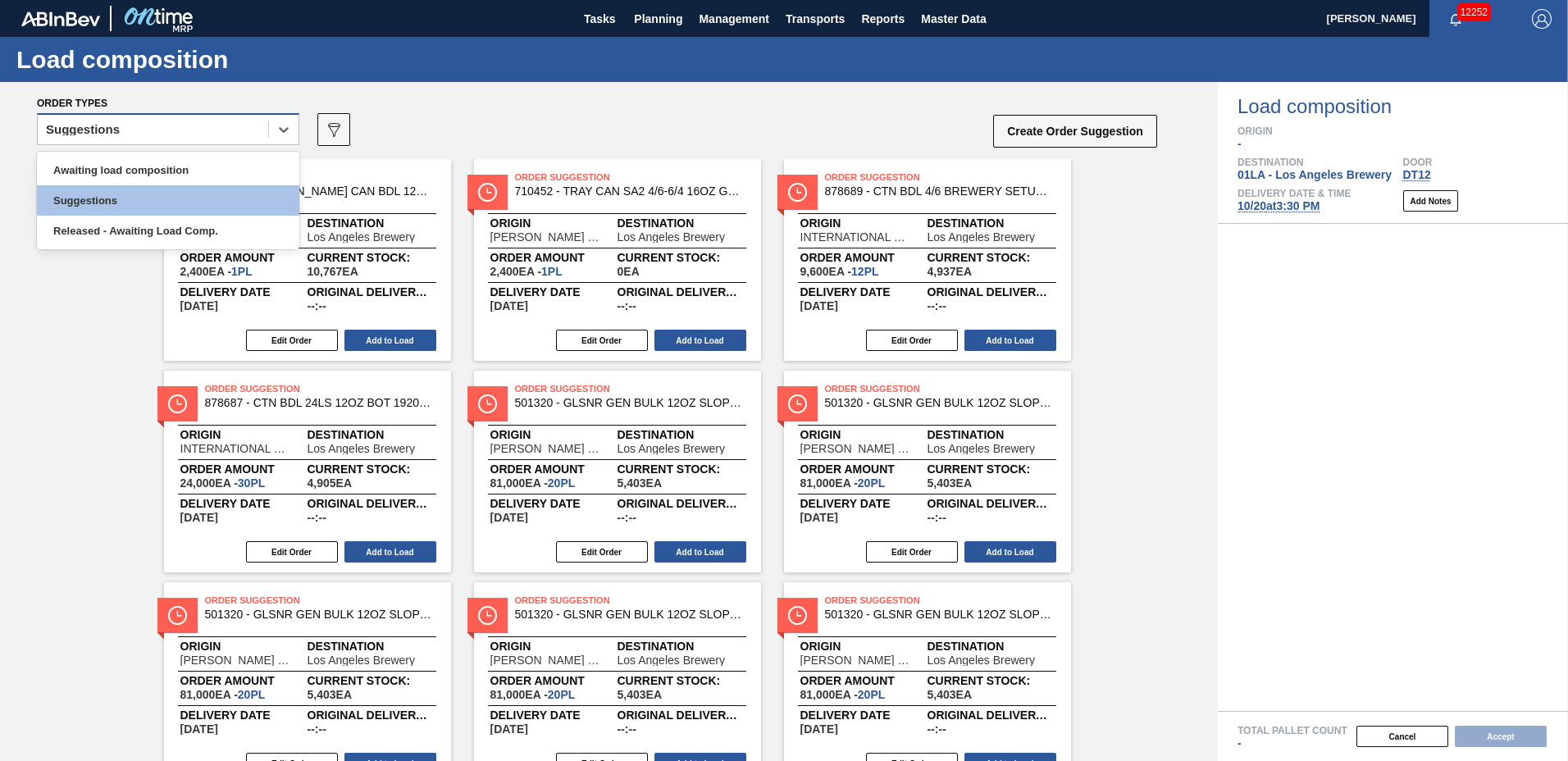
click at [194, 129] on div "Suggestions" at bounding box center [153, 129] width 231 height 24
click at [178, 171] on div "Awaiting load composition" at bounding box center [169, 170] width 263 height 30
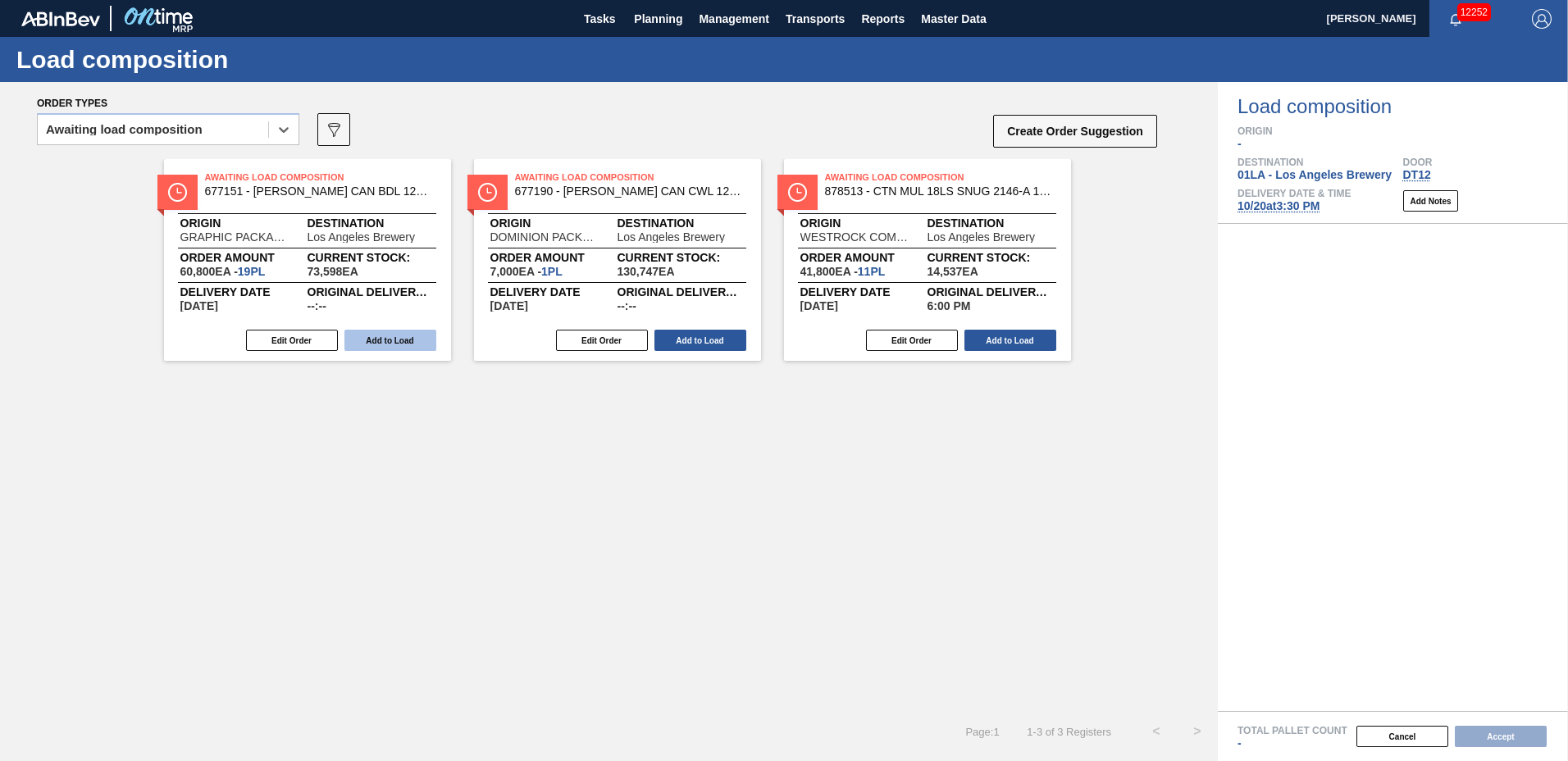
click at [405, 340] on button "Add to Load" at bounding box center [390, 341] width 92 height 21
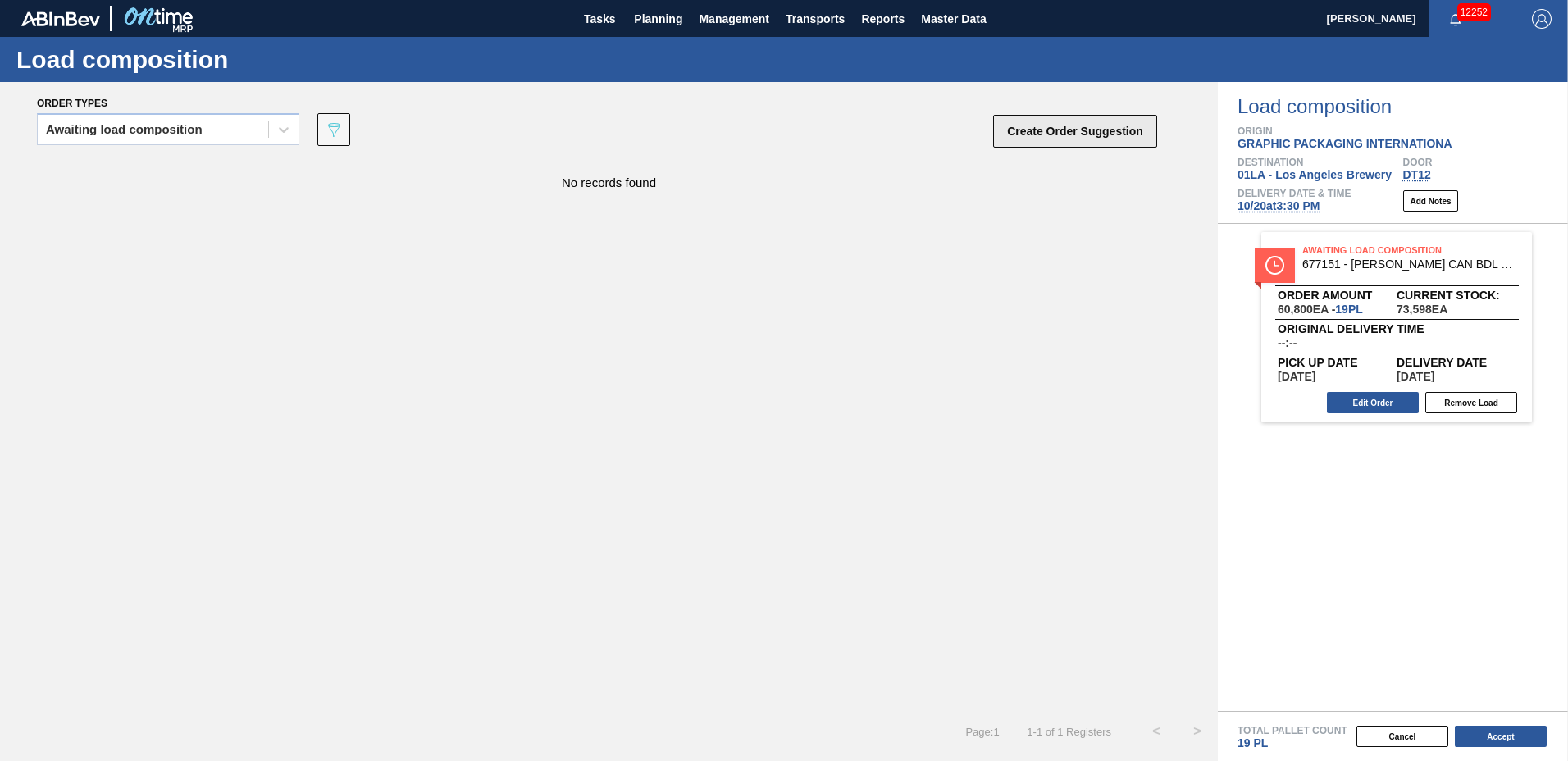
click at [1078, 130] on button "Create Order Suggestion" at bounding box center [1075, 130] width 164 height 33
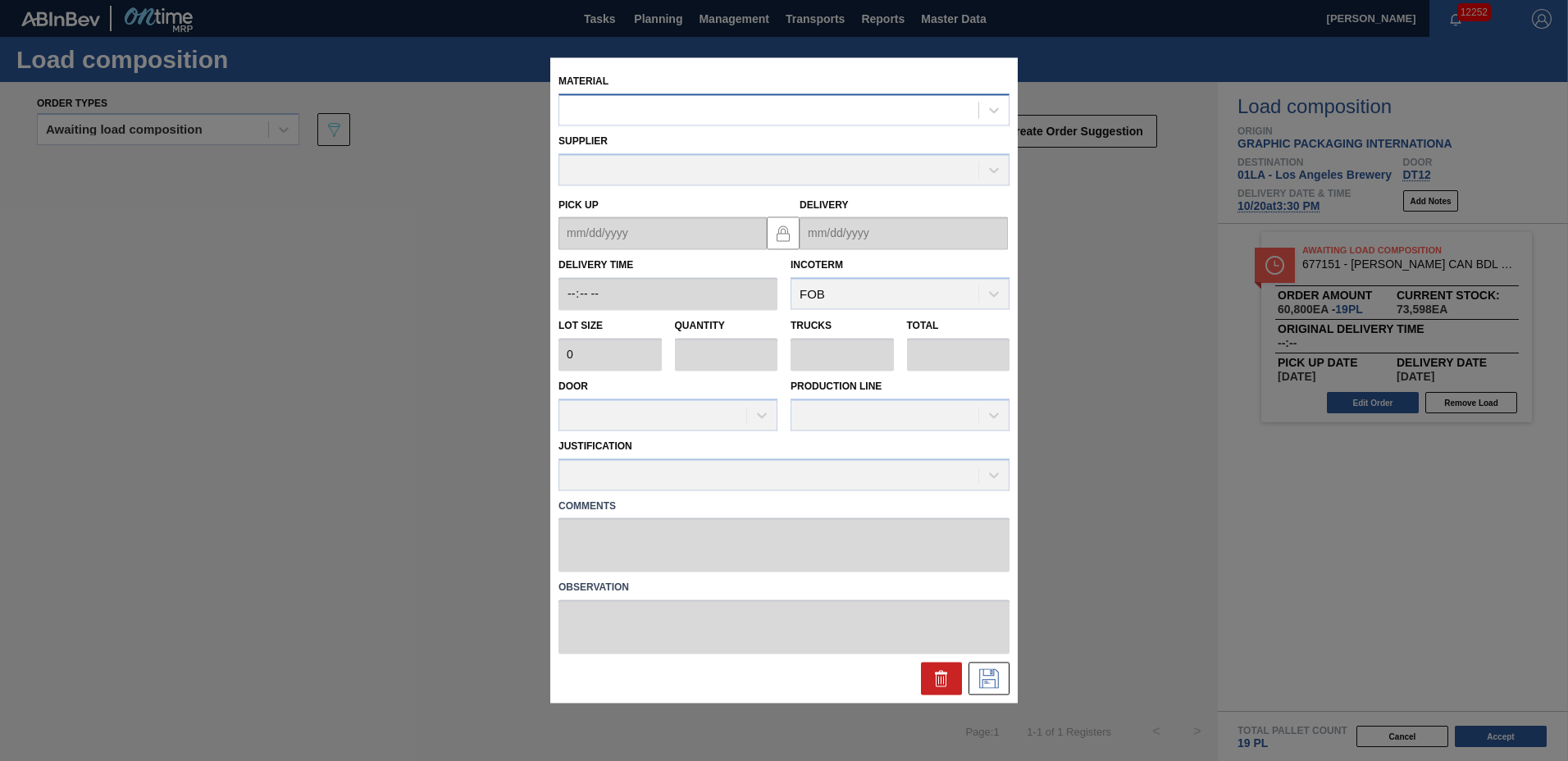
click at [778, 110] on div at bounding box center [769, 110] width 419 height 24
type input "671080"
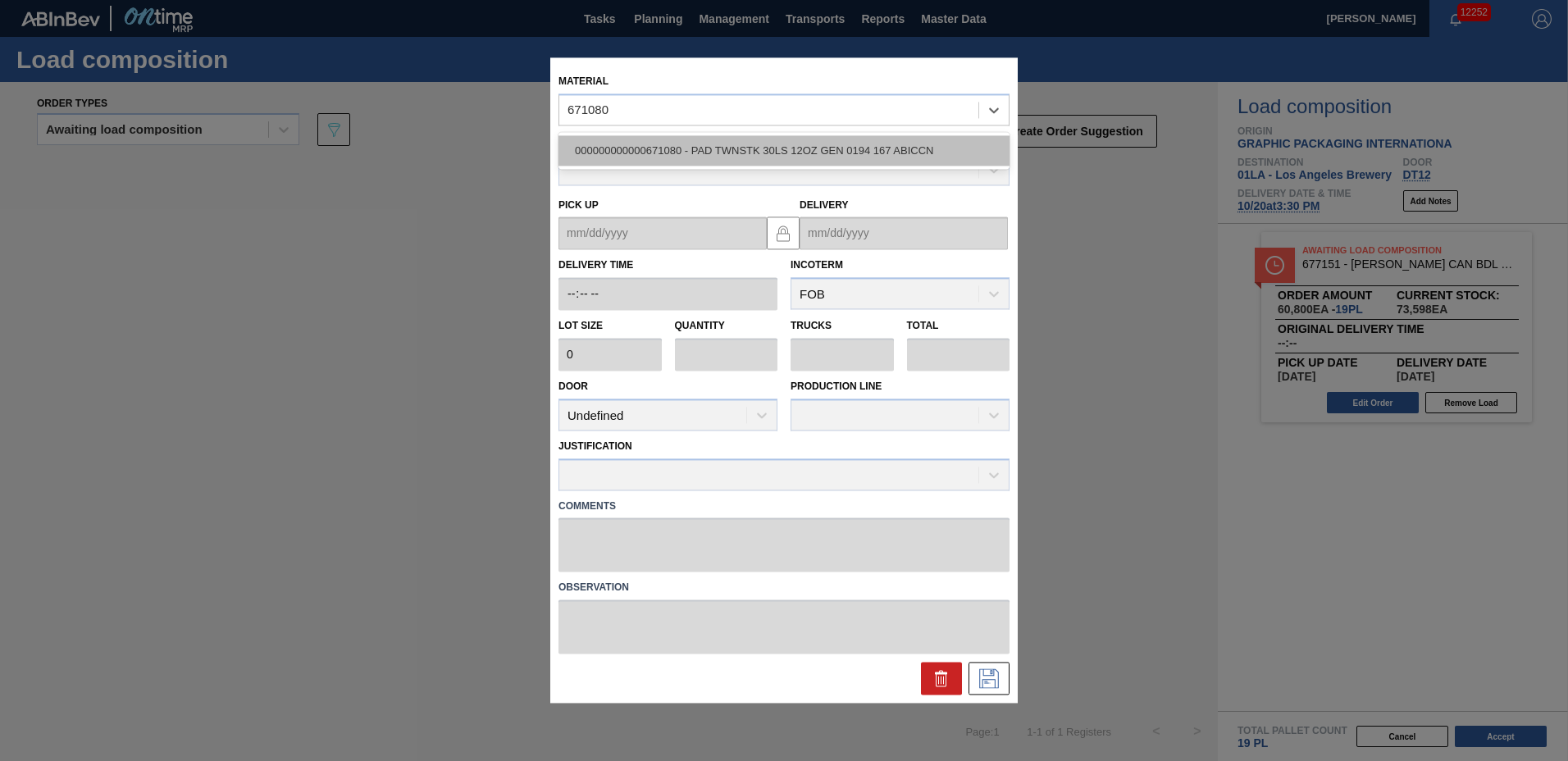
click at [780, 137] on div "000000000000671080 - PAD TWNSTK 30LS 12OZ GEN 0194 167 ABICCN" at bounding box center [784, 151] width 451 height 30
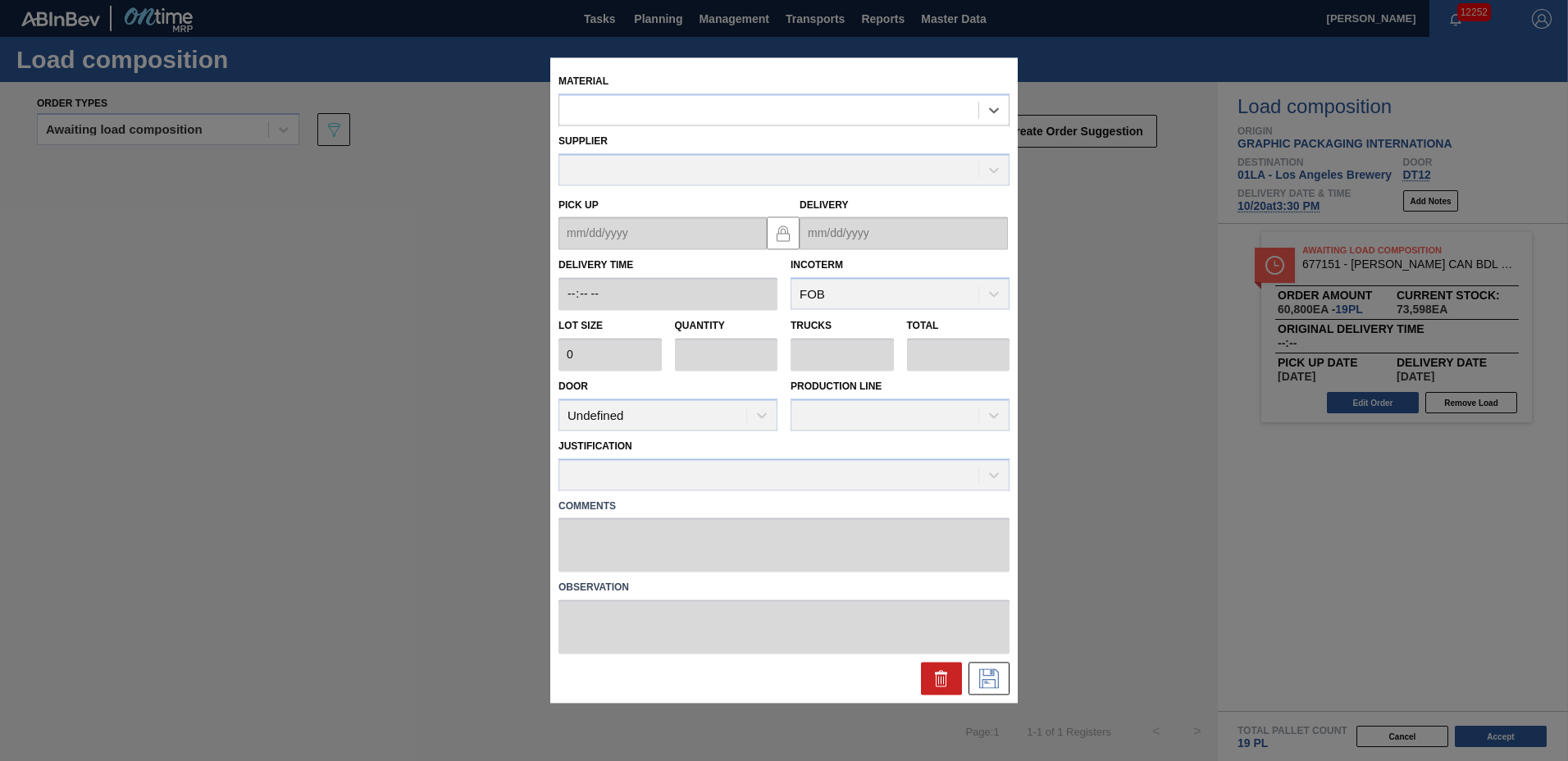
type input "36,000"
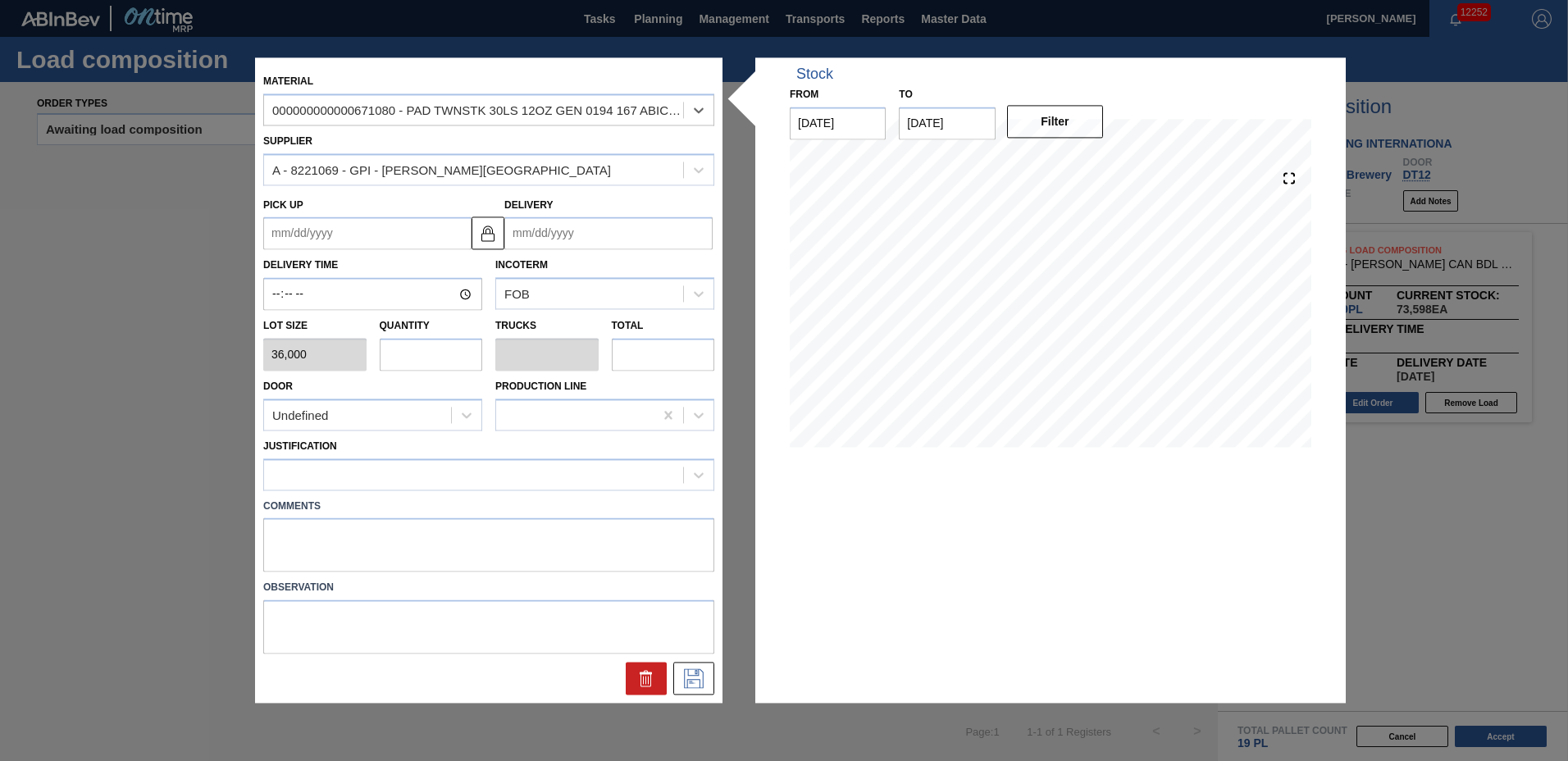
click at [668, 246] on input "Delivery" at bounding box center [608, 233] width 208 height 33
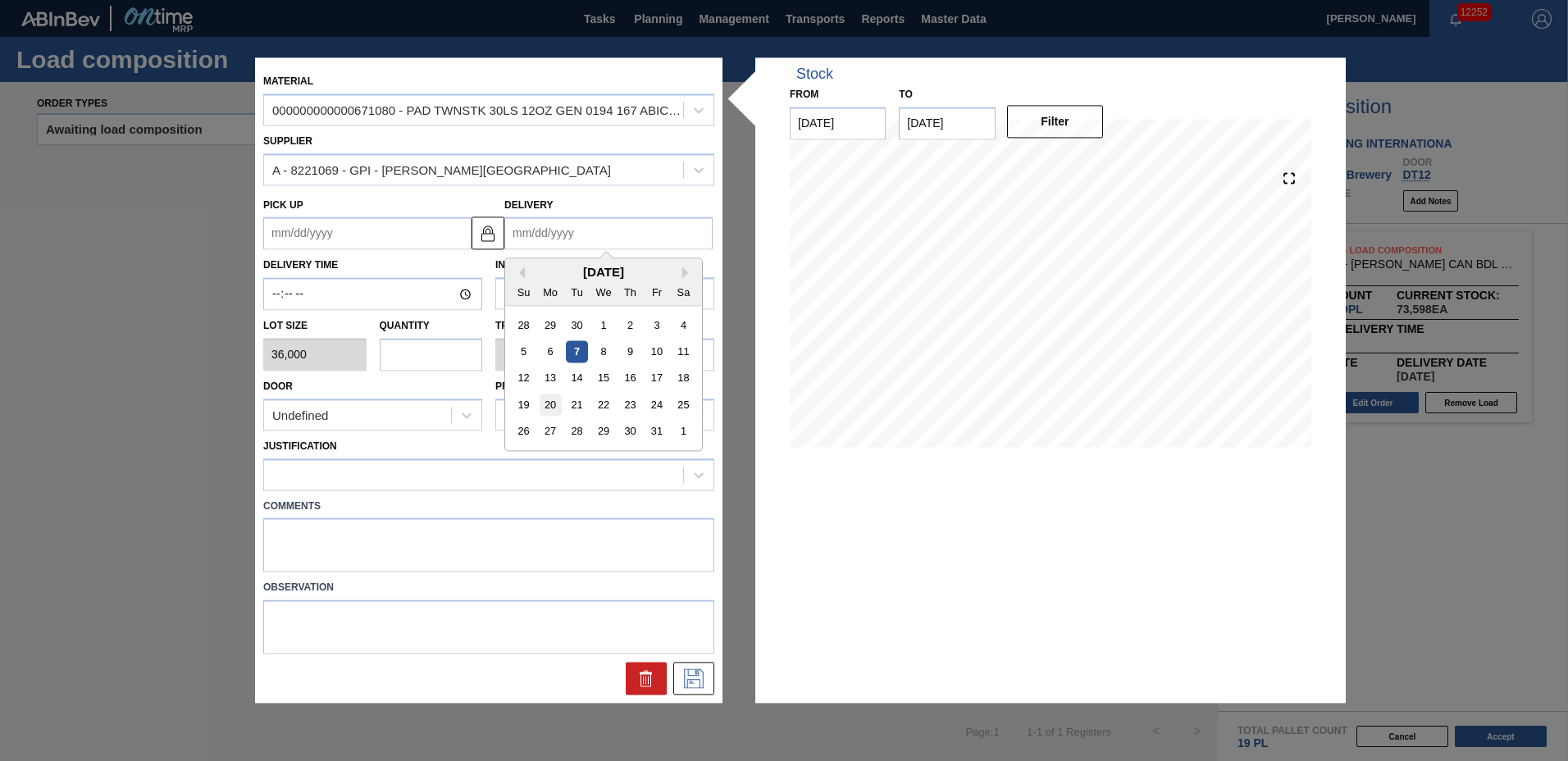
click at [555, 396] on div "20" at bounding box center [551, 405] width 22 height 22
type up "[DATE]"
type input "[DATE]"
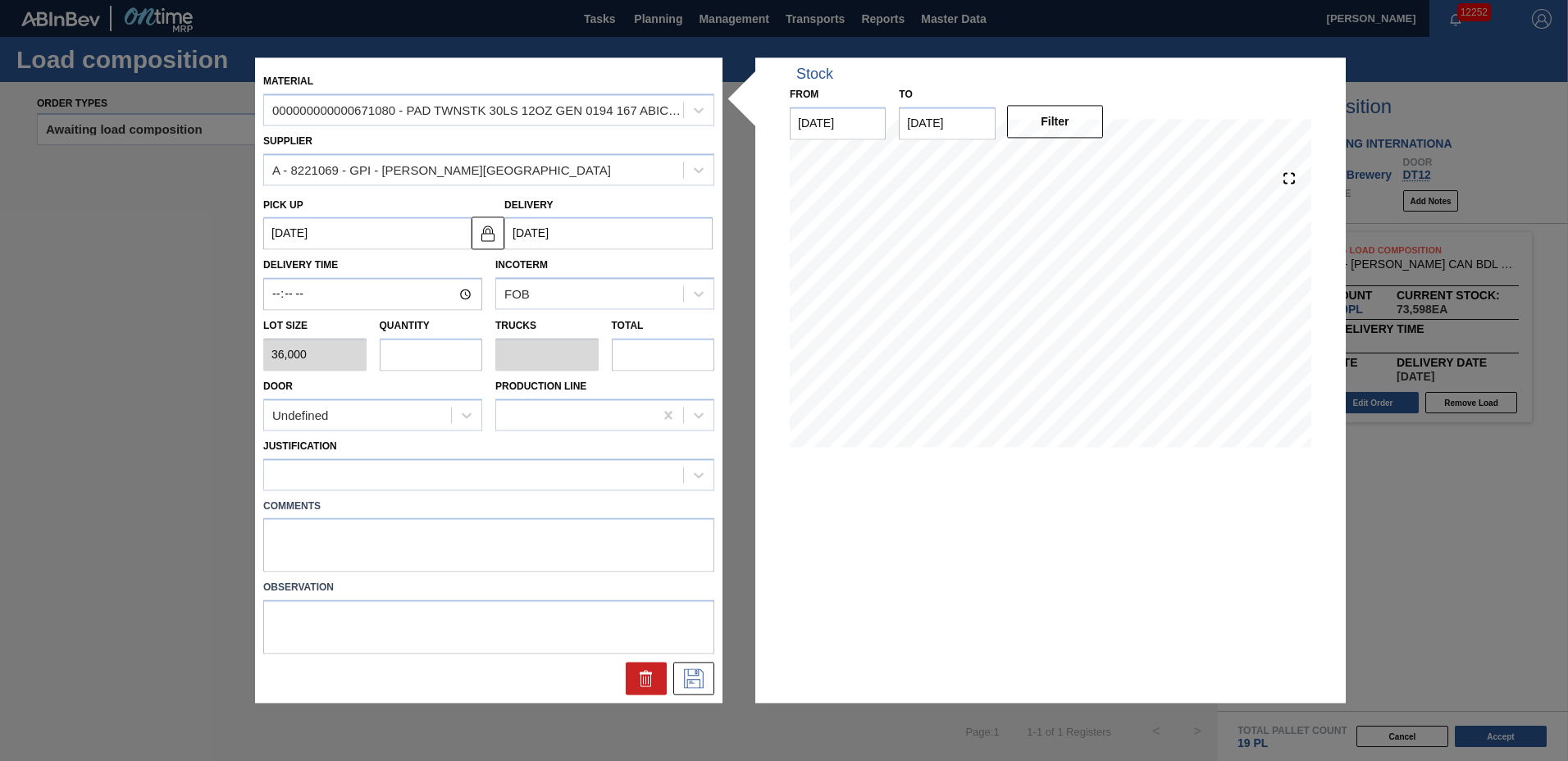
click at [436, 361] on input "text" at bounding box center [431, 354] width 104 height 33
type input "4"
type input "0.2"
type input "144,000"
type input "4"
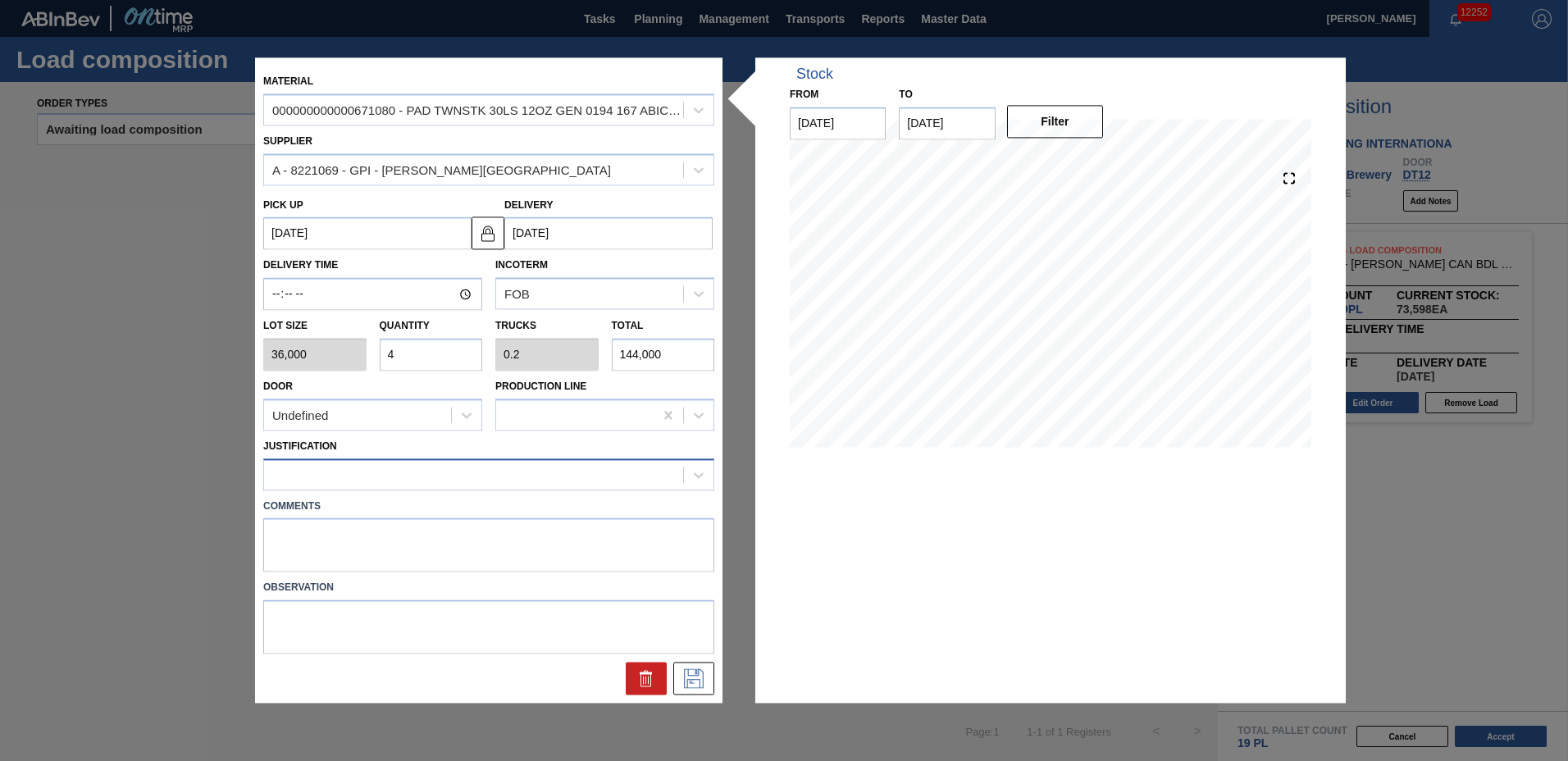
click at [330, 469] on div at bounding box center [474, 475] width 419 height 24
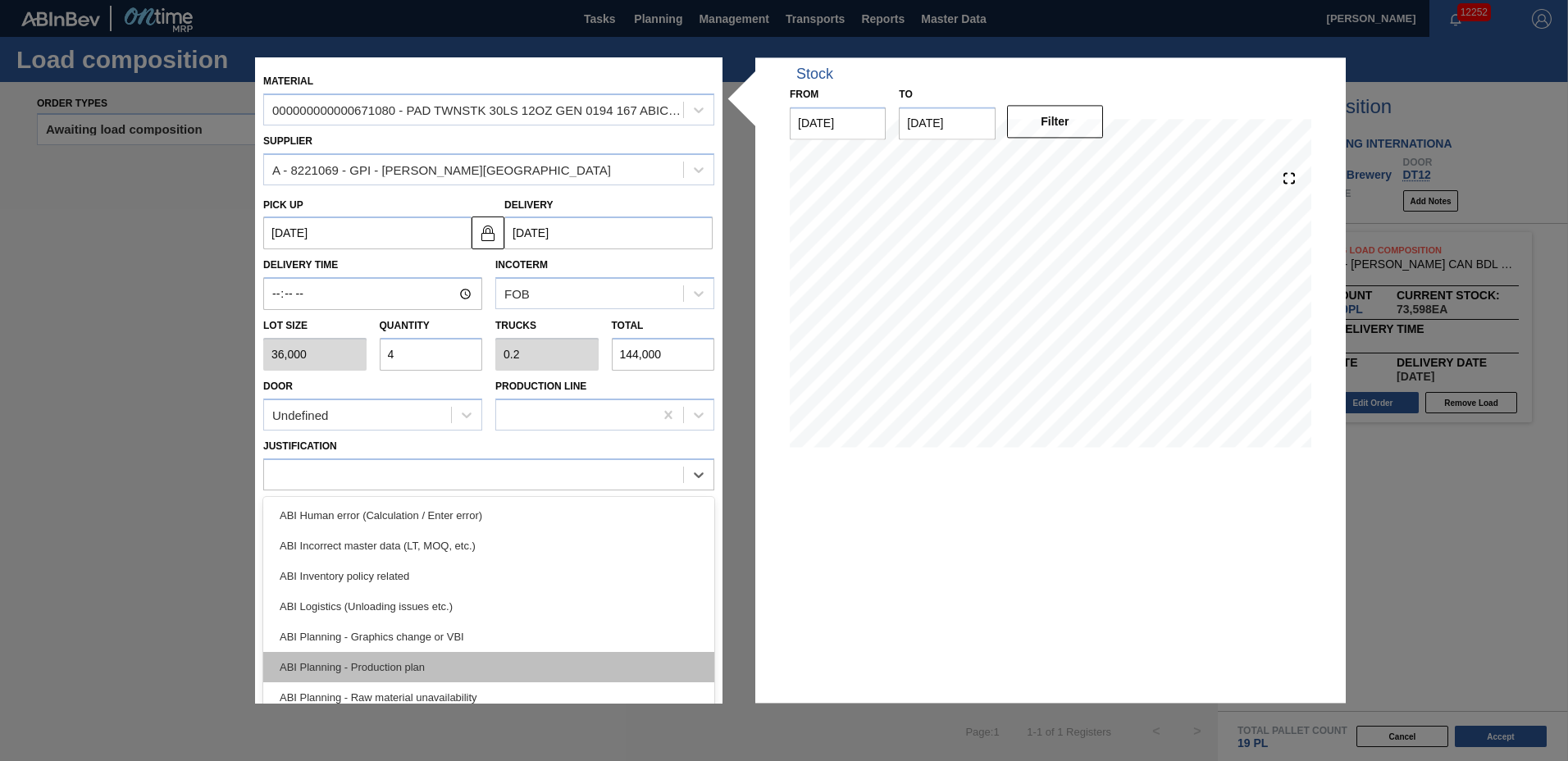
click at [412, 655] on div "ABI Planning - Production plan" at bounding box center [489, 667] width 451 height 30
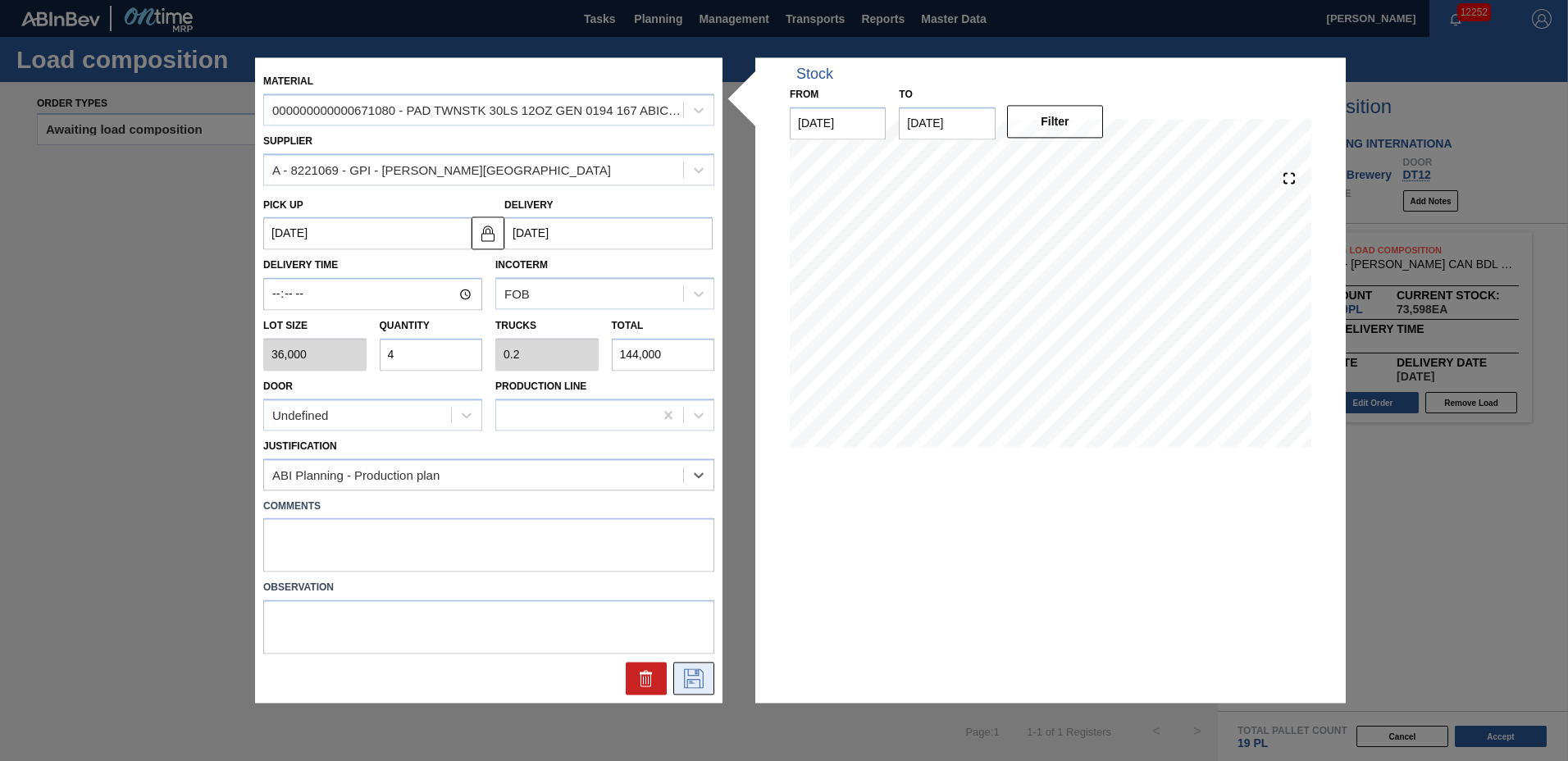
click at [707, 686] on button at bounding box center [694, 679] width 41 height 33
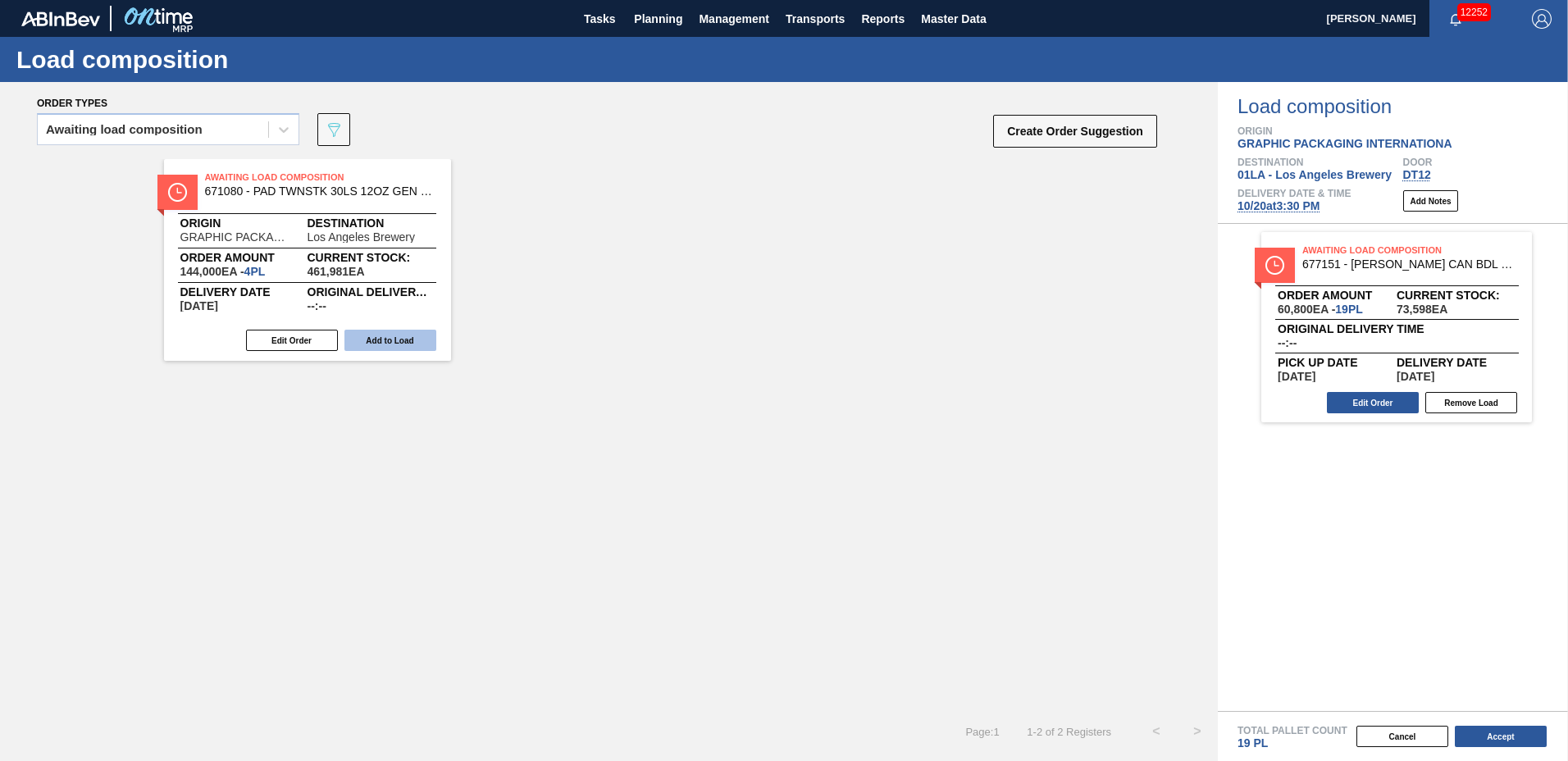
click at [415, 335] on button "Add to Load" at bounding box center [390, 341] width 92 height 21
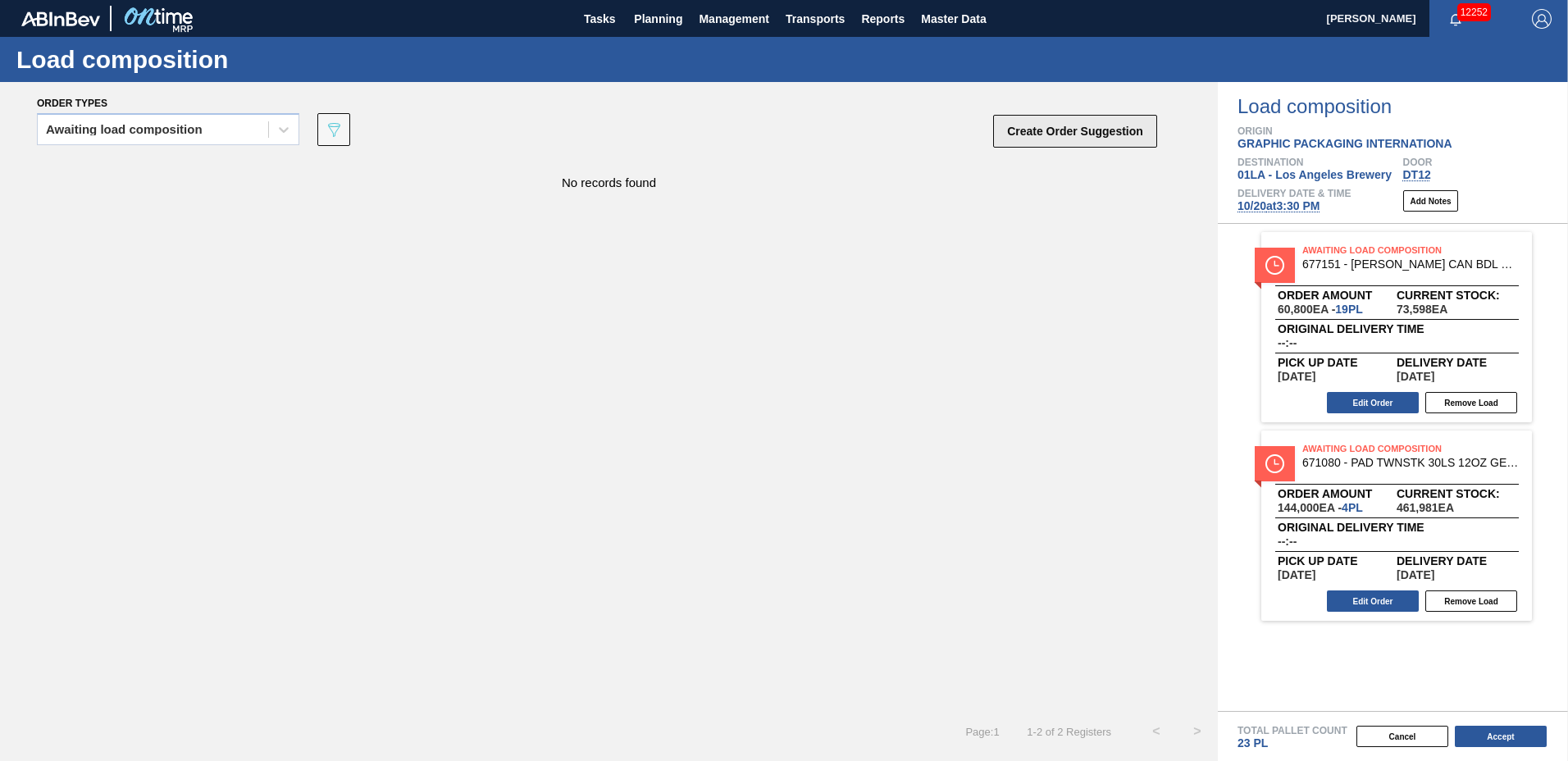
click at [1093, 122] on button "Create Order Suggestion" at bounding box center [1075, 130] width 164 height 33
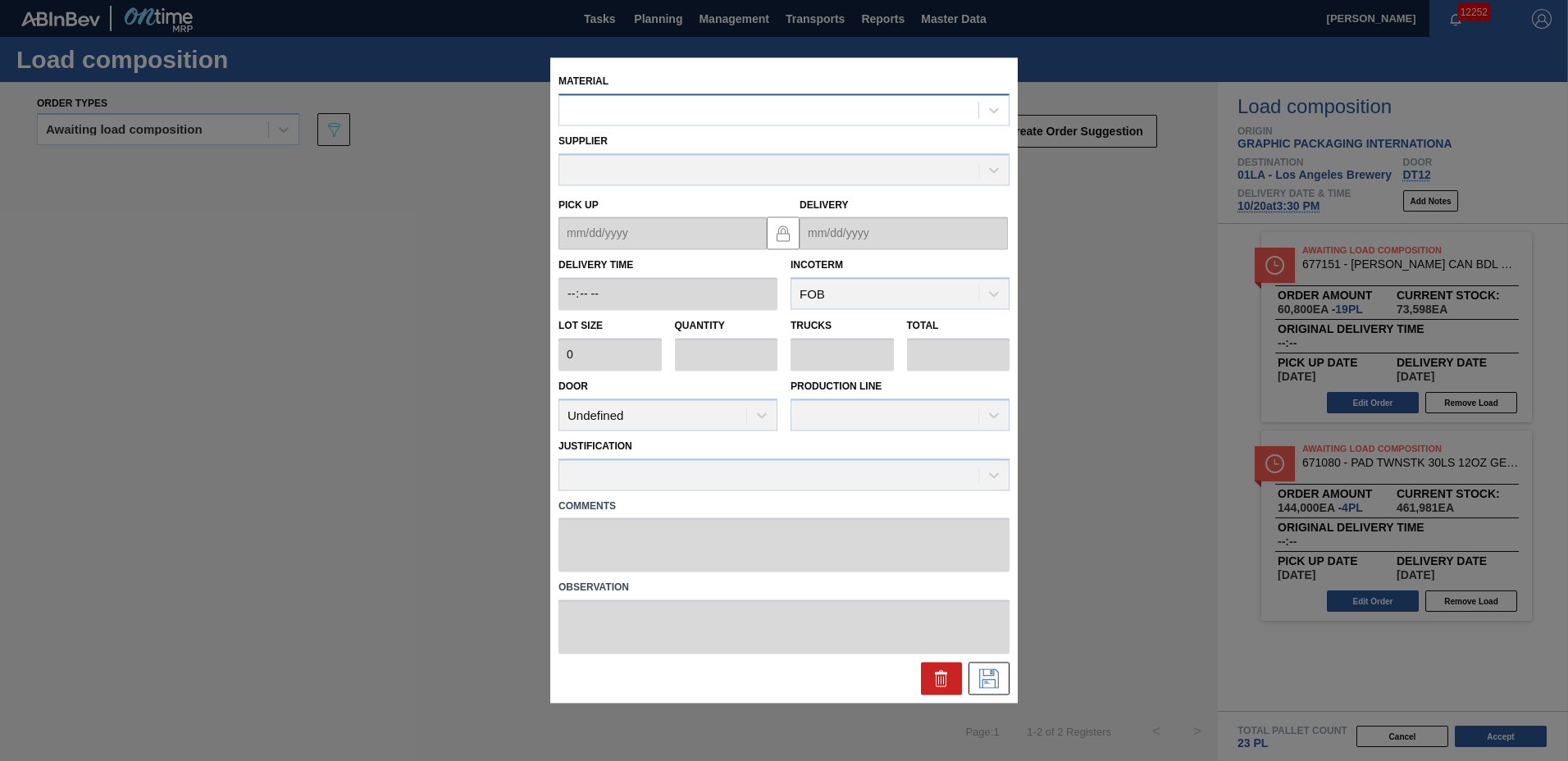
click at [853, 118] on div at bounding box center [769, 110] width 419 height 24
type input "780001"
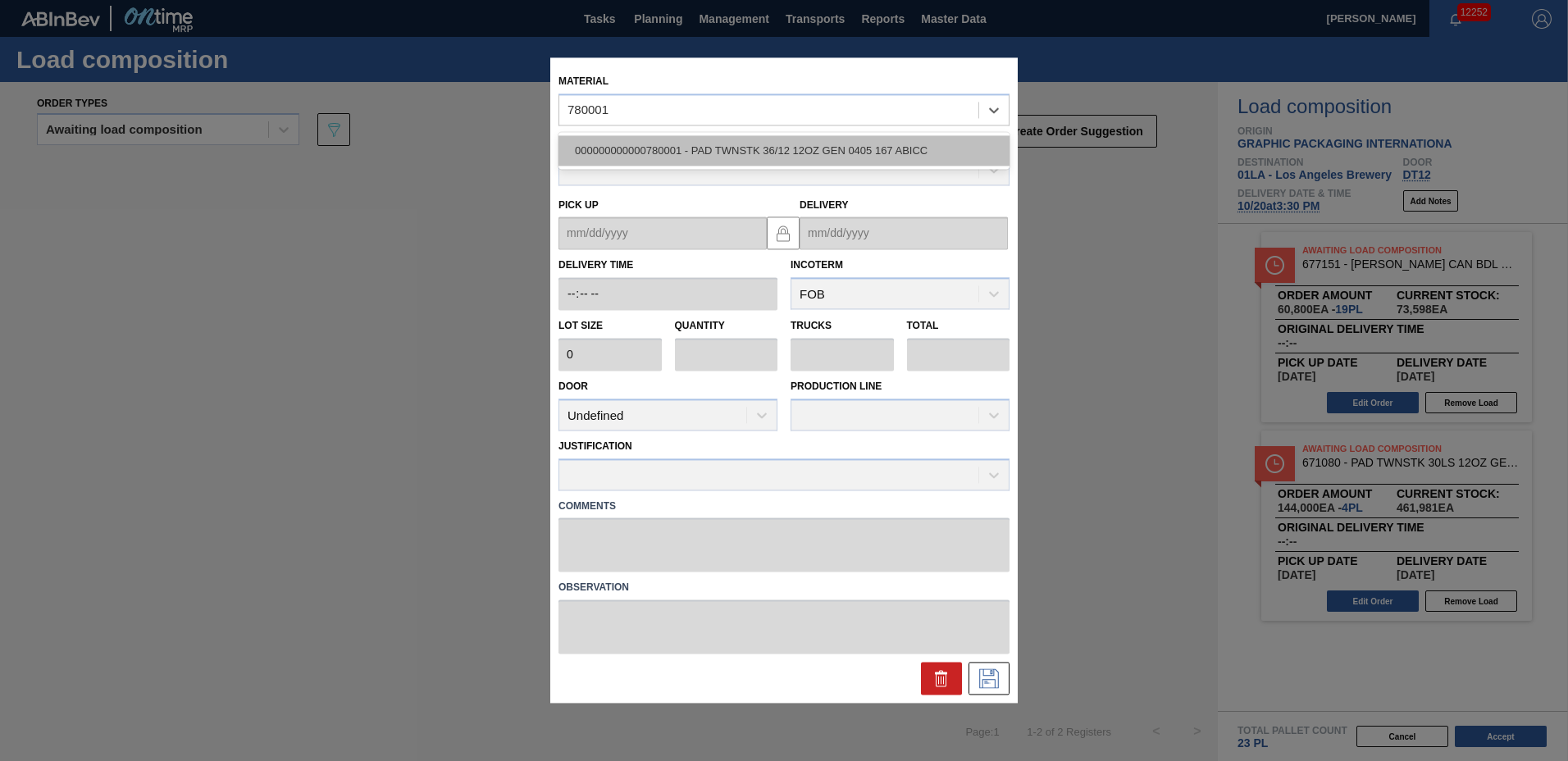
click at [809, 148] on div "000000000000780001 - PAD TWNSTK 36/12 12OZ GEN 0405 167 ABICC" at bounding box center [784, 151] width 451 height 30
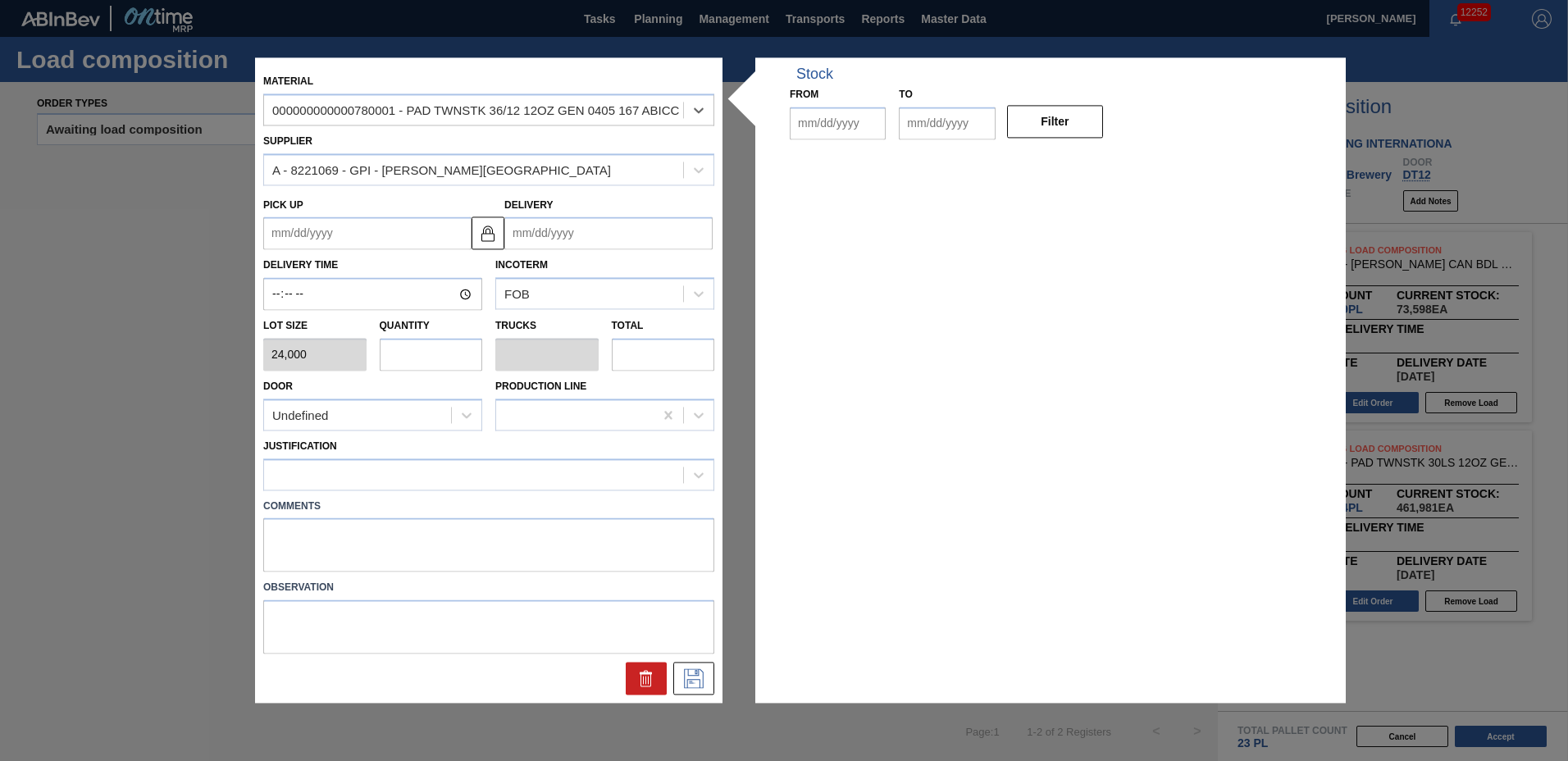
type input "24,000"
type input "[DATE]"
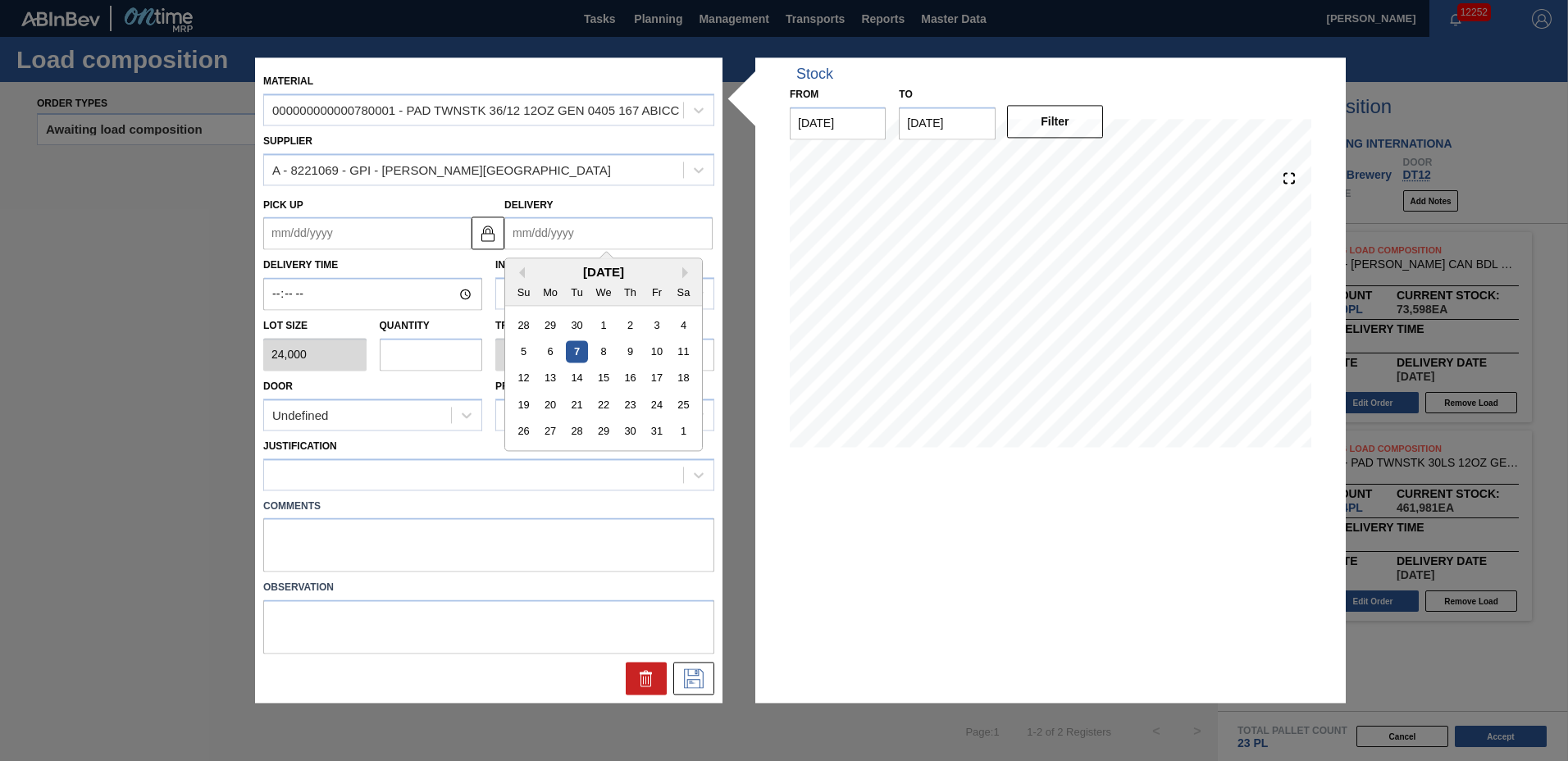
click at [592, 230] on input "Delivery" at bounding box center [608, 233] width 208 height 33
click at [553, 408] on div "20" at bounding box center [551, 405] width 22 height 22
type up "[DATE]"
type input "[DATE]"
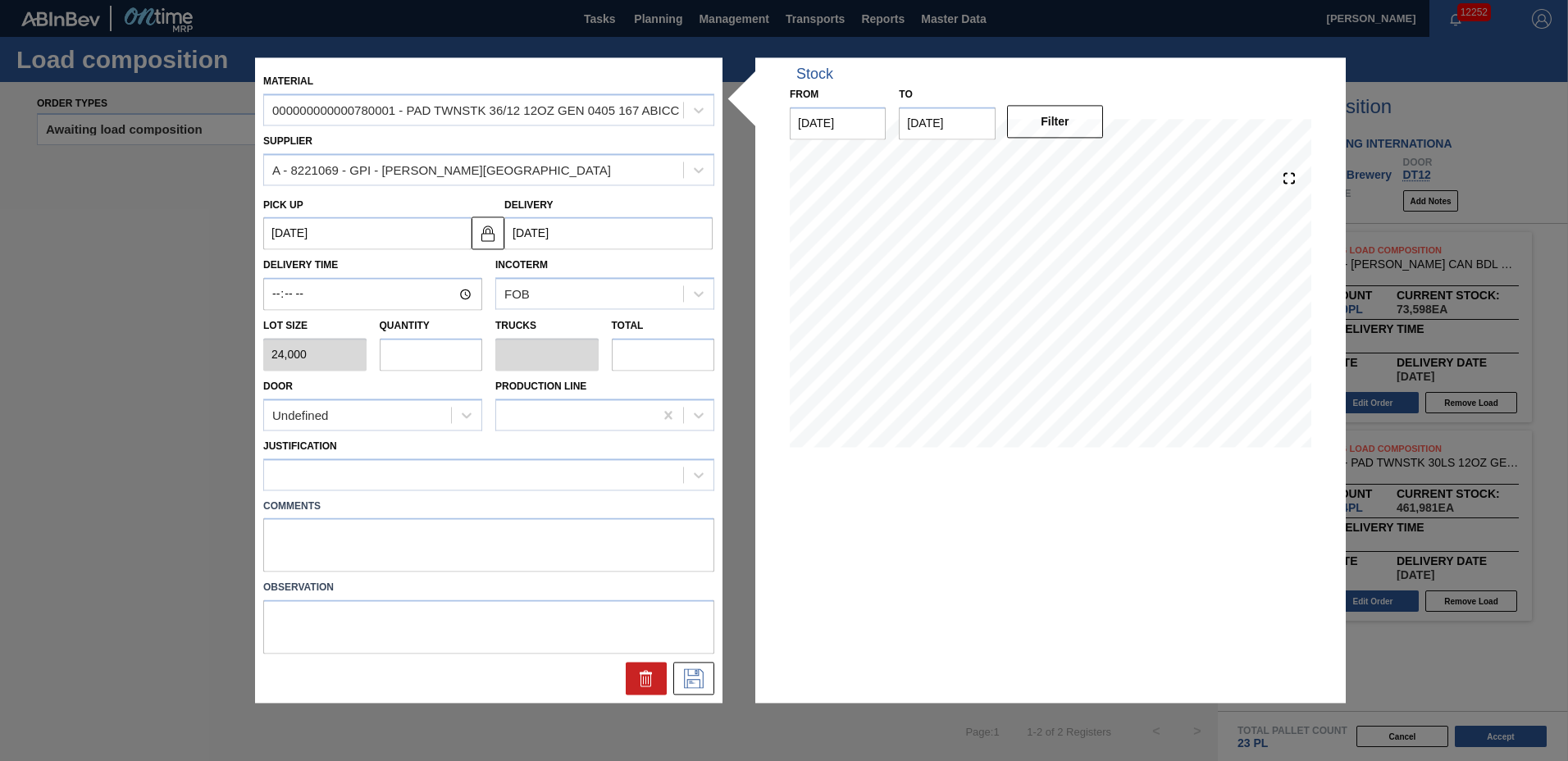
click at [436, 356] on input "text" at bounding box center [431, 354] width 104 height 33
type input "2"
type input "0.083"
type input "48,000"
type input "2"
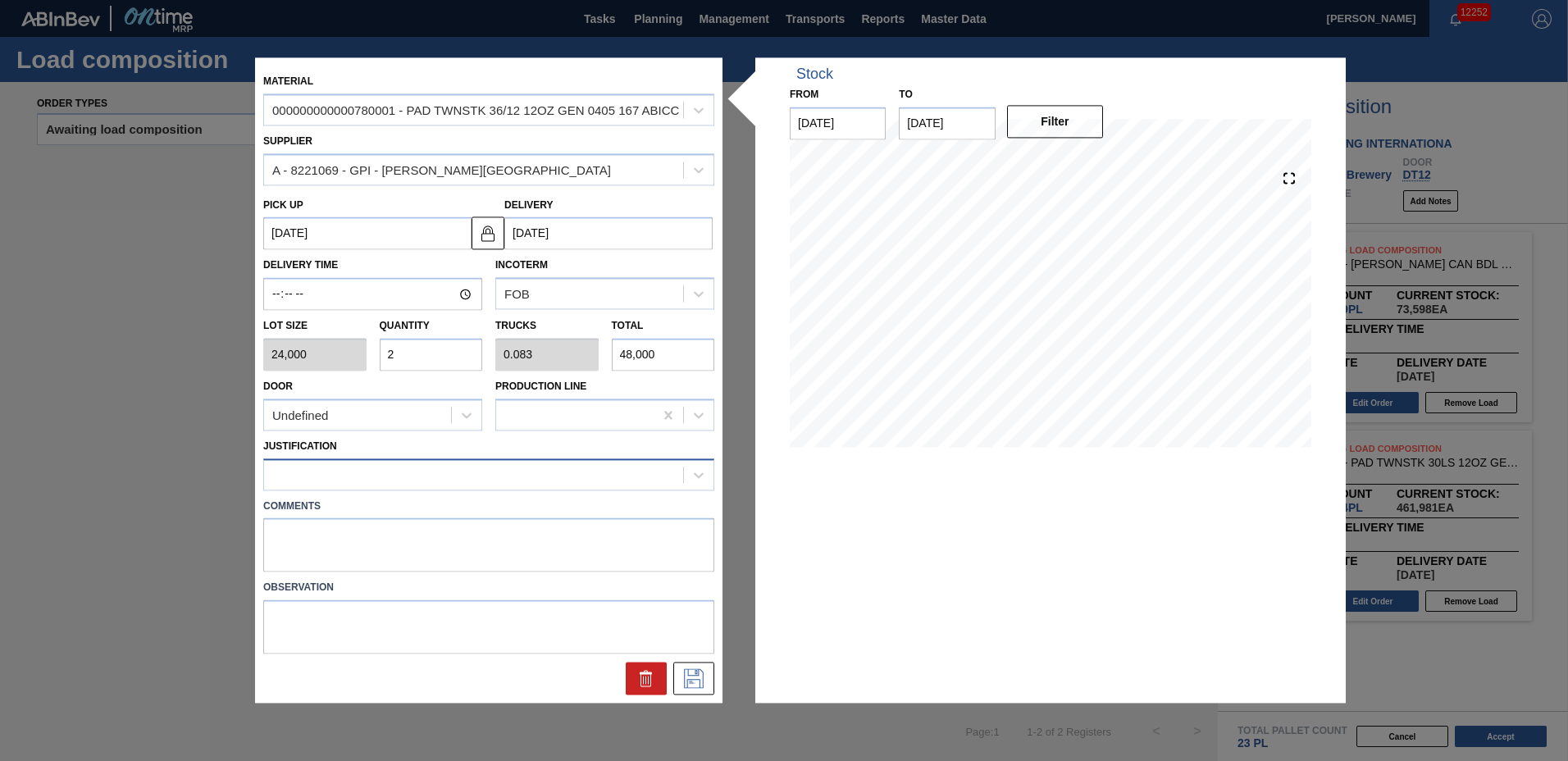
click at [425, 467] on div at bounding box center [474, 475] width 419 height 24
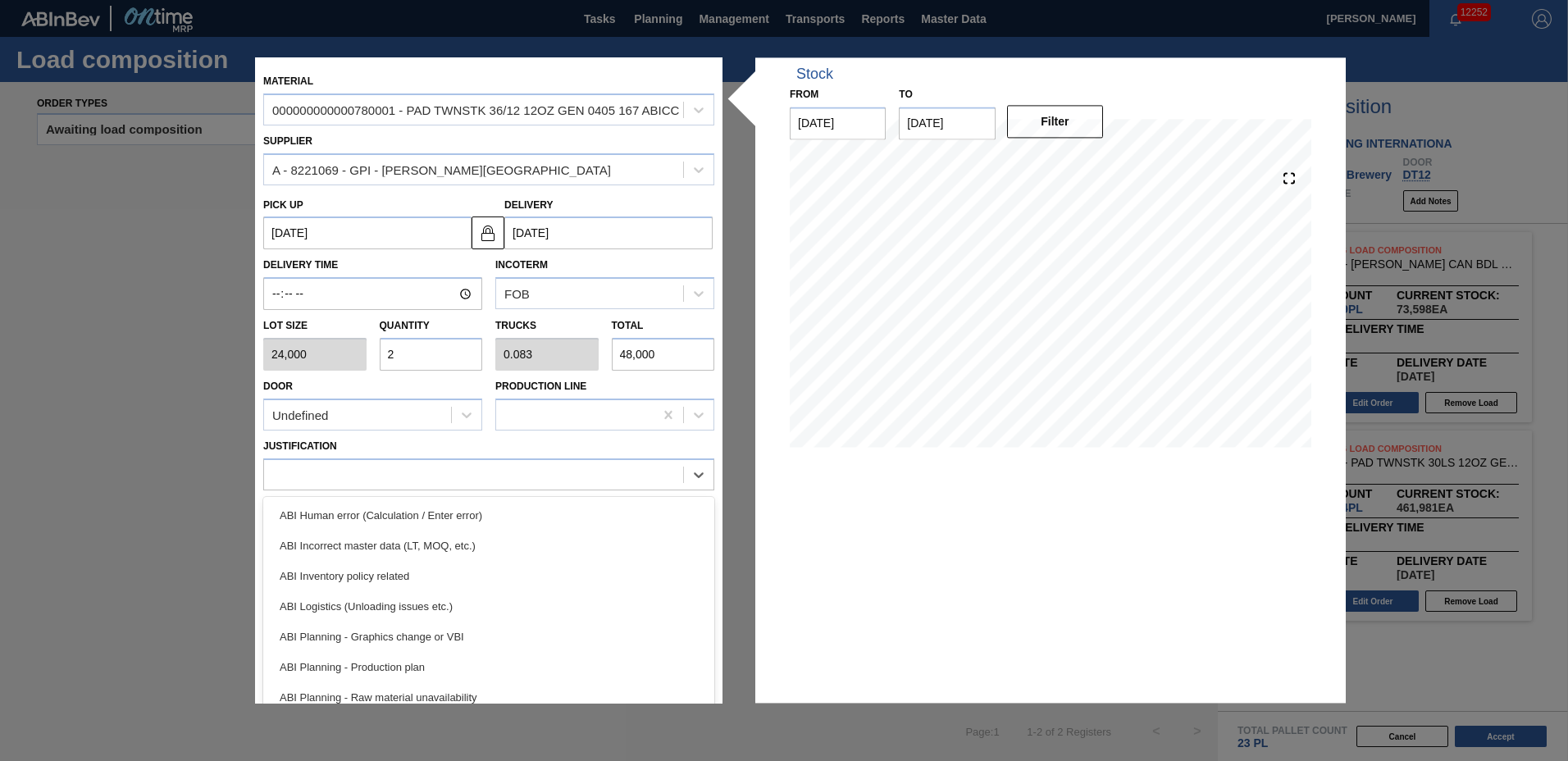
drag, startPoint x: 439, startPoint y: 674, endPoint x: 483, endPoint y: 671, distance: 44.1
click at [440, 674] on div "ABI Planning - Production plan" at bounding box center [489, 667] width 451 height 30
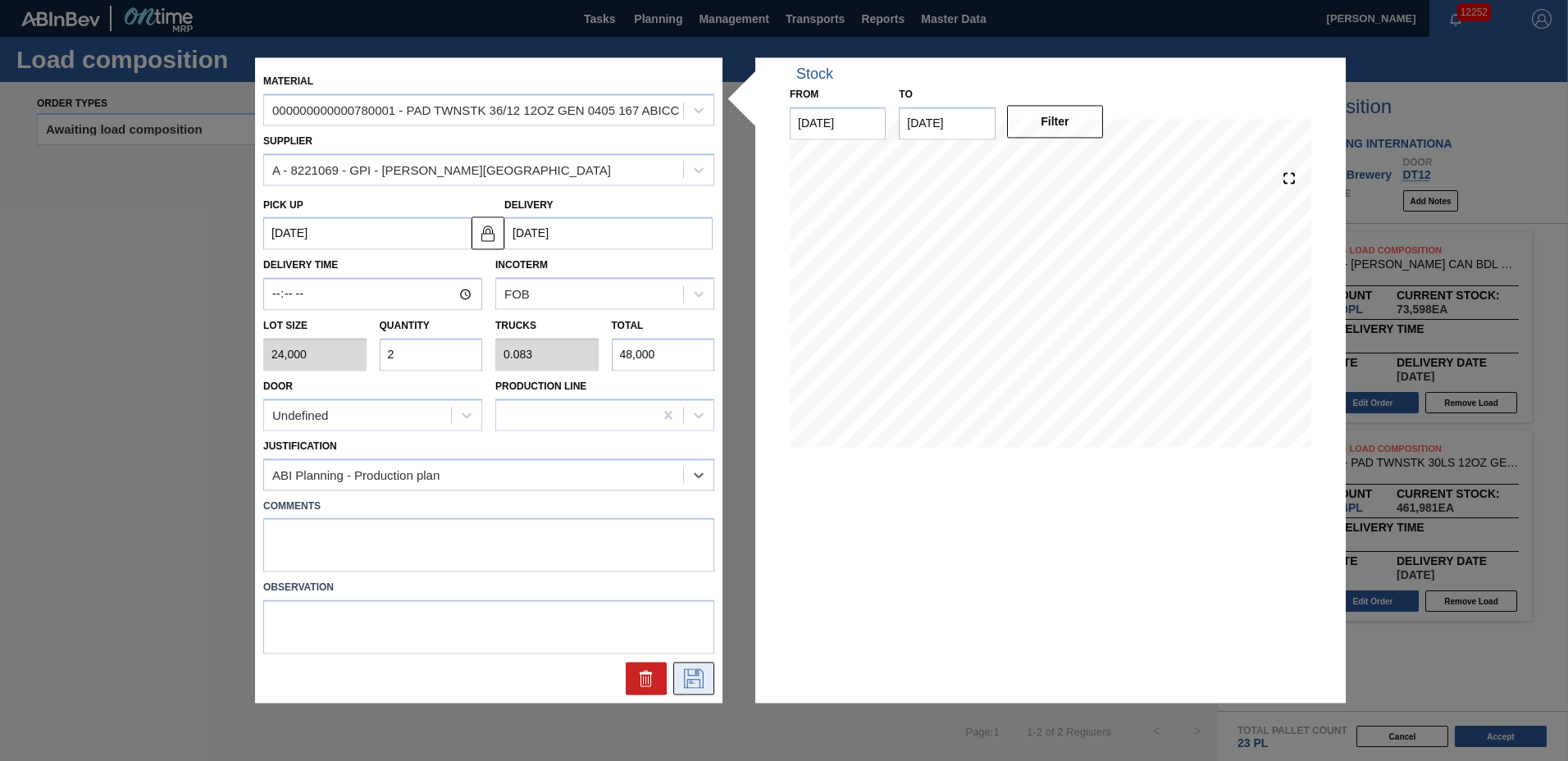
click at [696, 686] on icon at bounding box center [694, 679] width 27 height 20
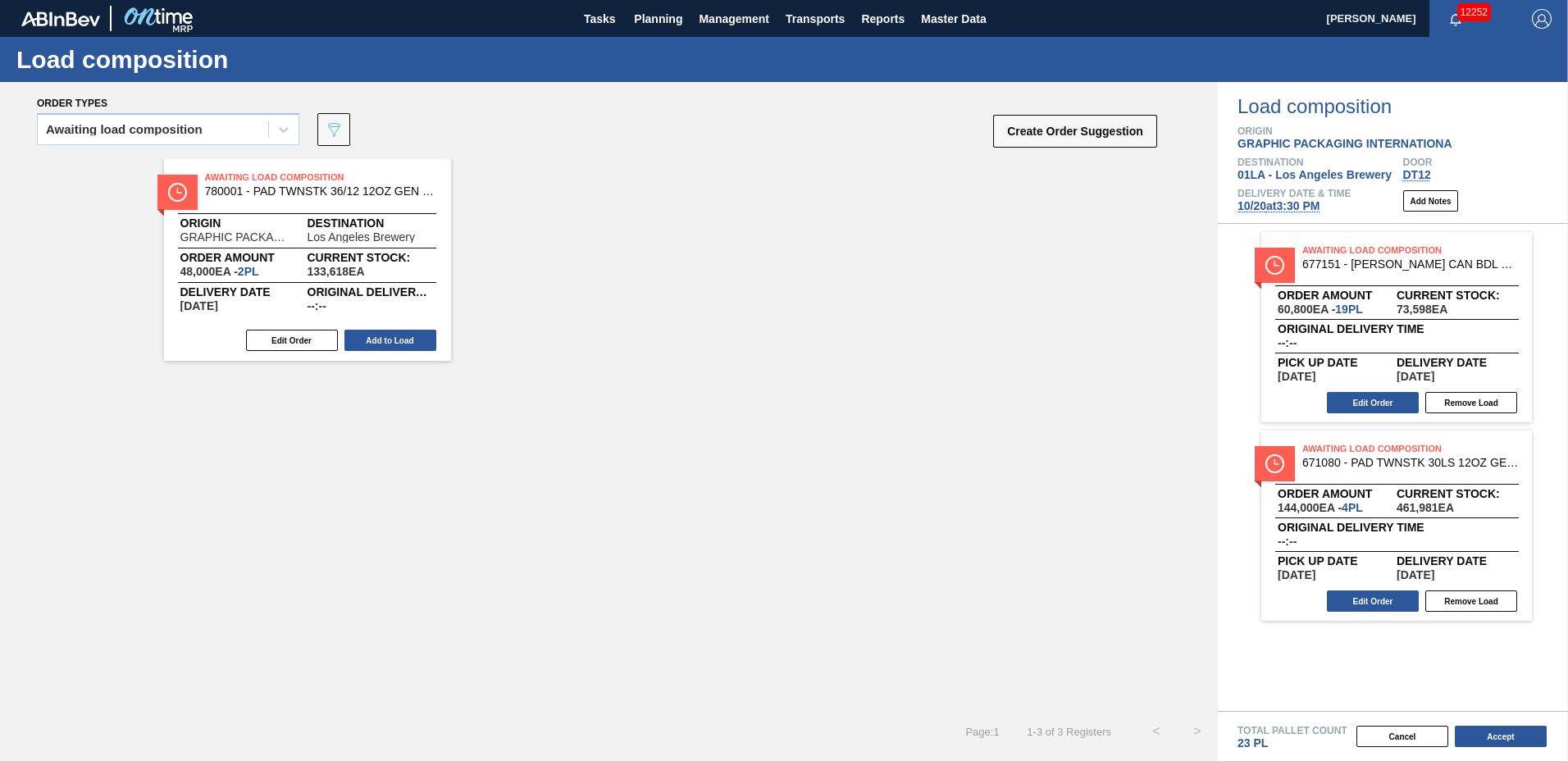
click at [362, 333] on button "Add to Load" at bounding box center [390, 341] width 92 height 21
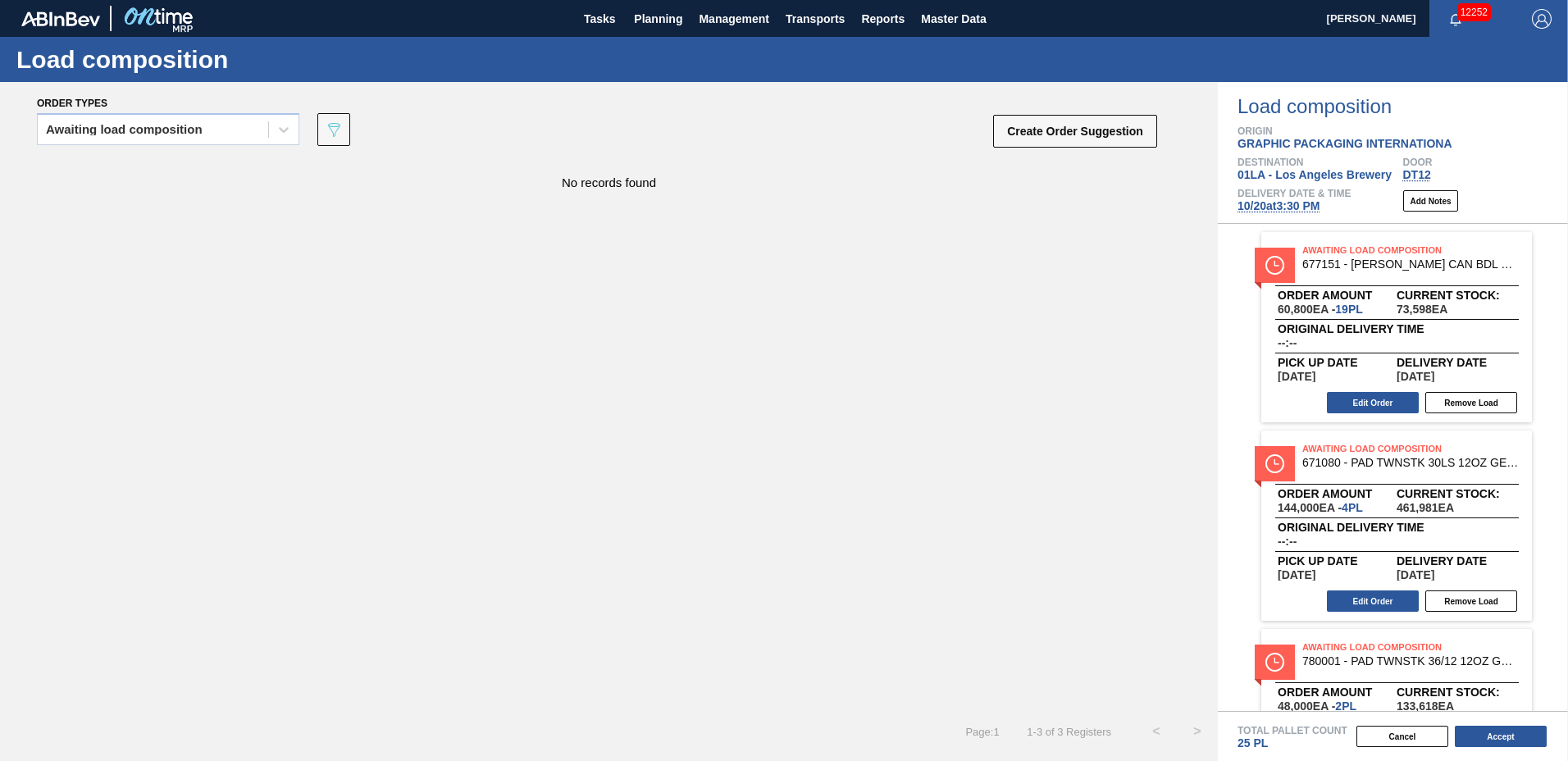
click at [1391, 465] on span "671080 - PAD TWNSTK 30LS 12OZ GEN 0194 167 ABICCN" at bounding box center [1411, 463] width 216 height 12
click at [1465, 727] on button "Accept" at bounding box center [1501, 736] width 92 height 21
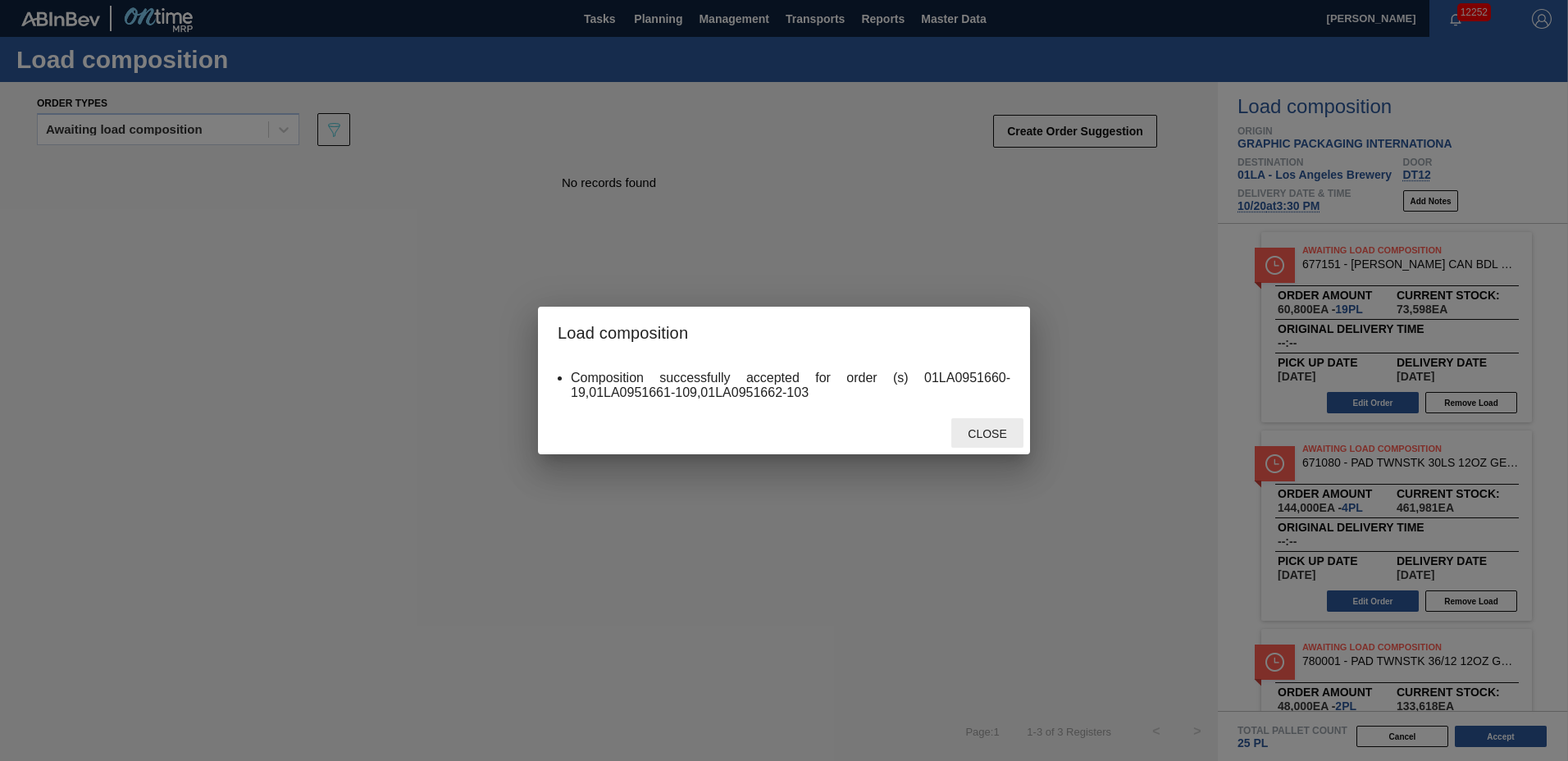
click at [992, 428] on span "Close" at bounding box center [987, 434] width 65 height 13
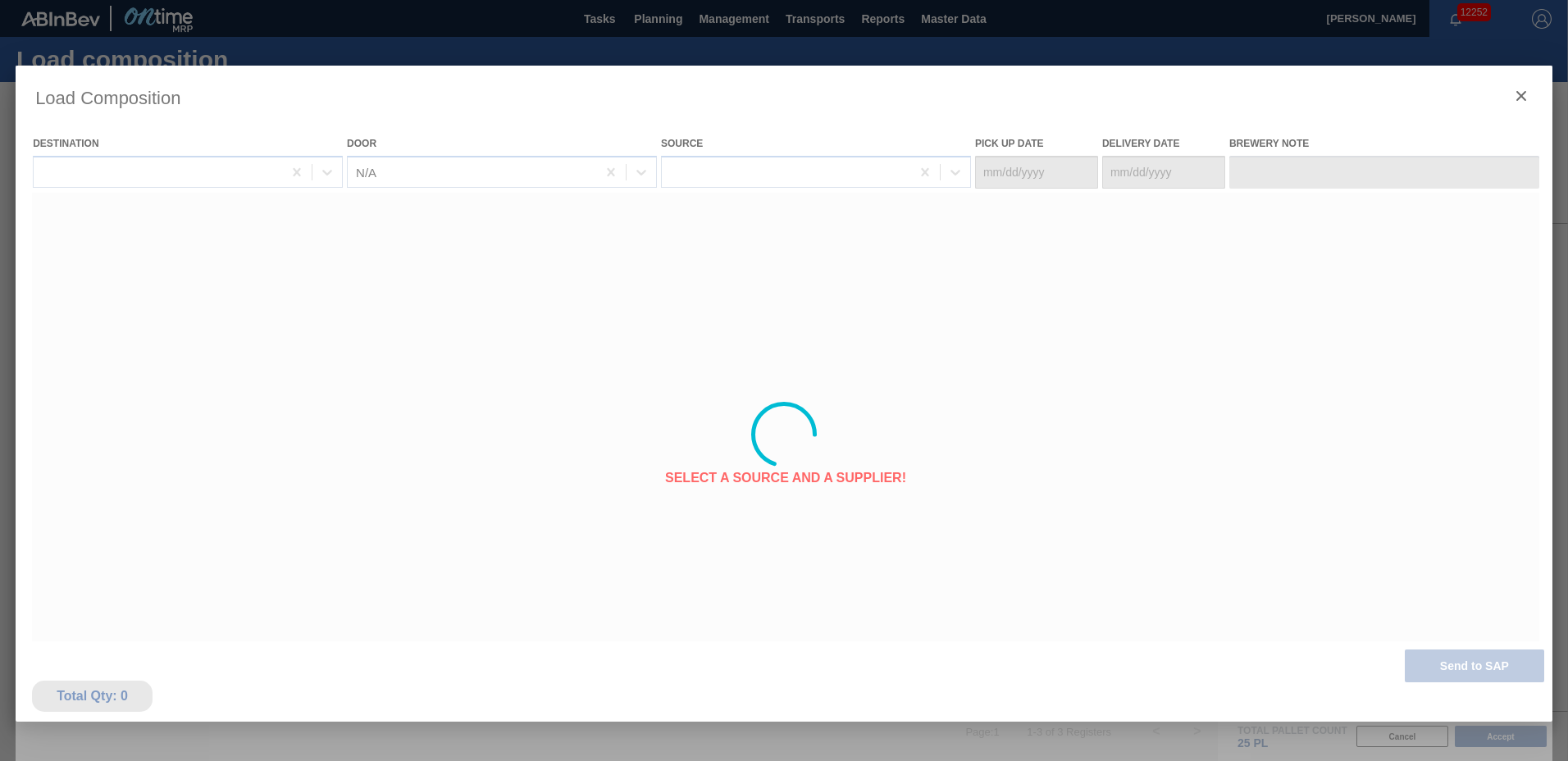
type Date "[DATE]"
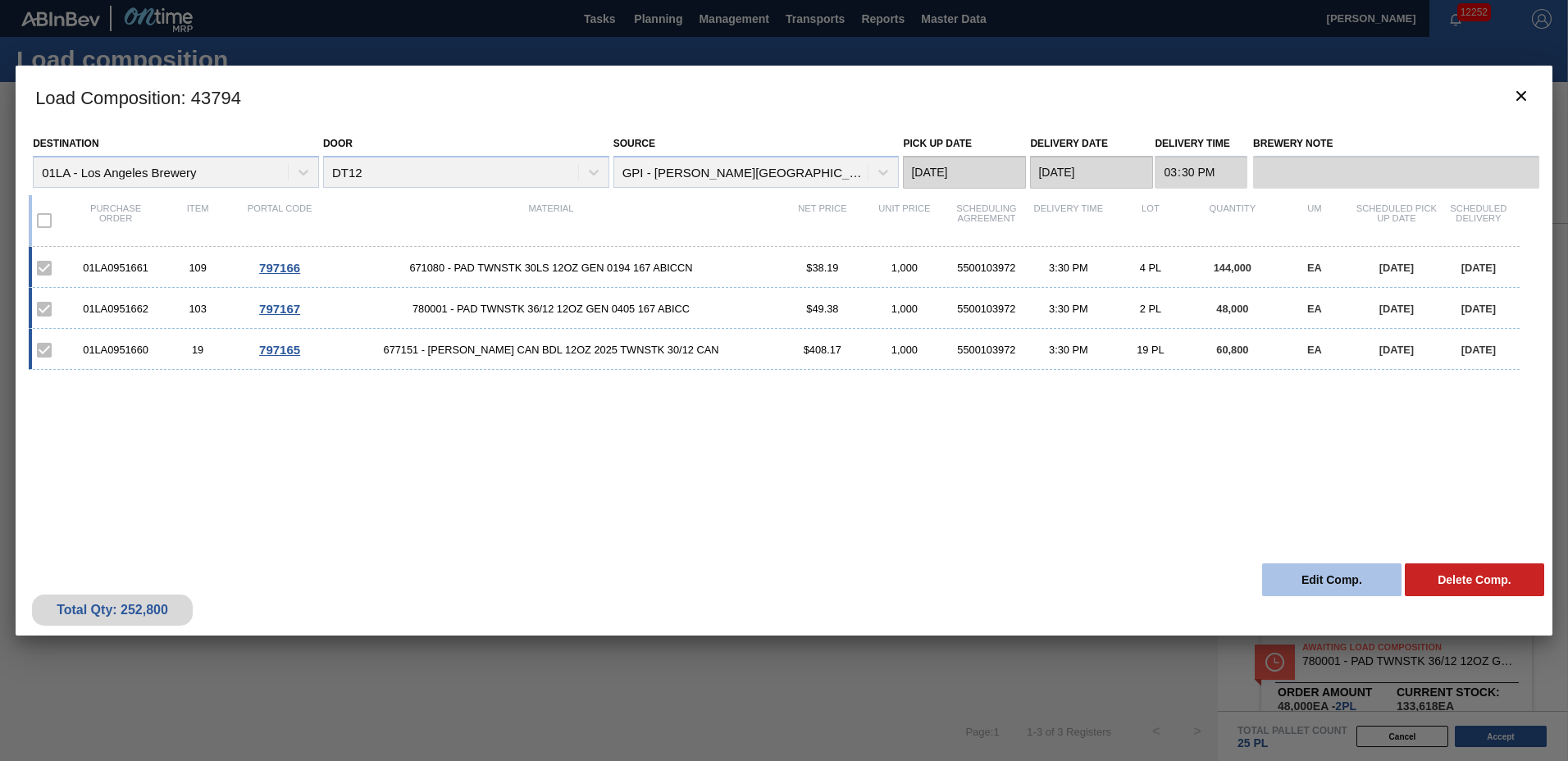
click at [1316, 579] on button "Edit Comp." at bounding box center [1331, 579] width 139 height 33
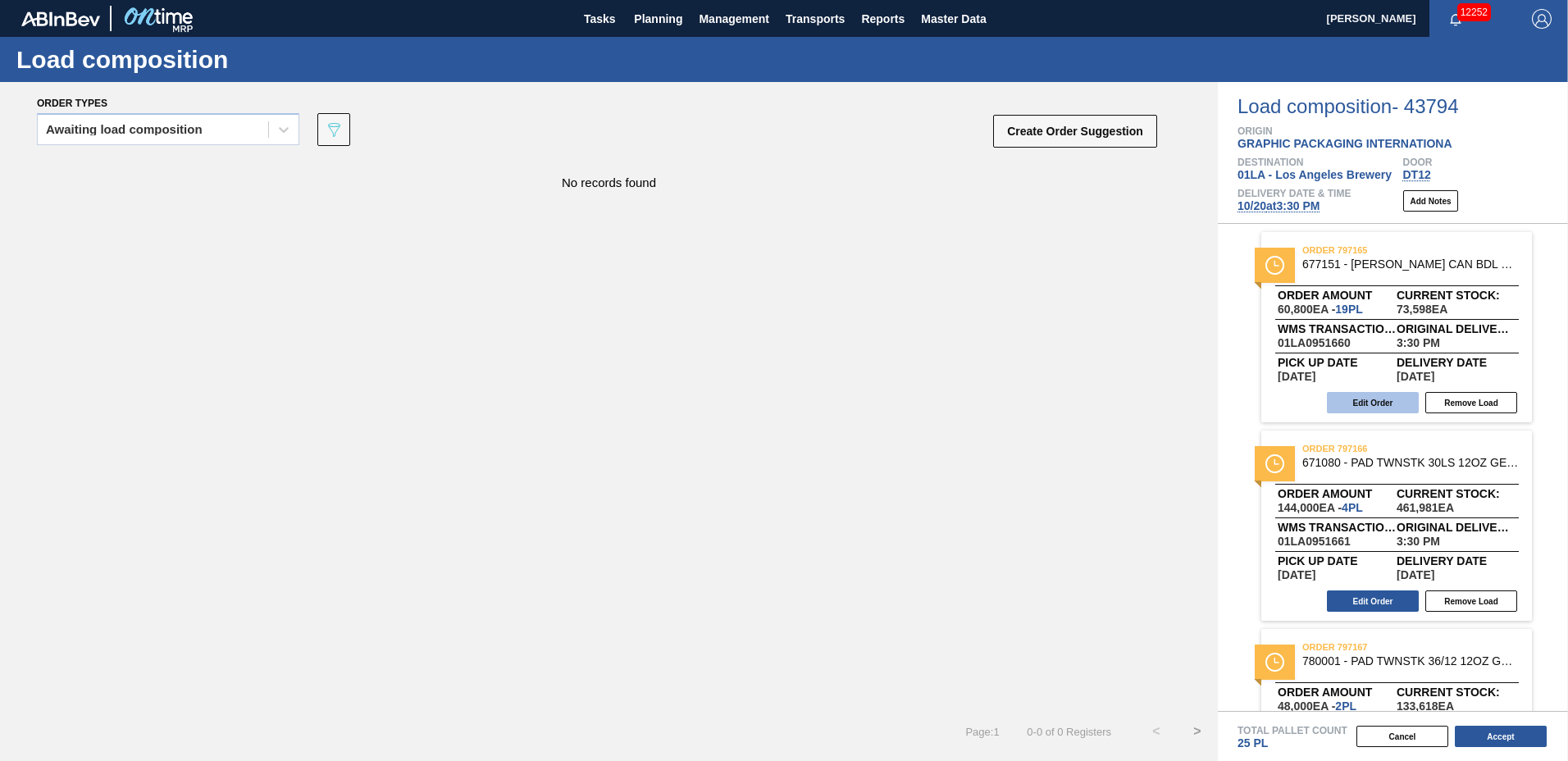
click at [1385, 399] on button "Edit Order" at bounding box center [1373, 403] width 92 height 21
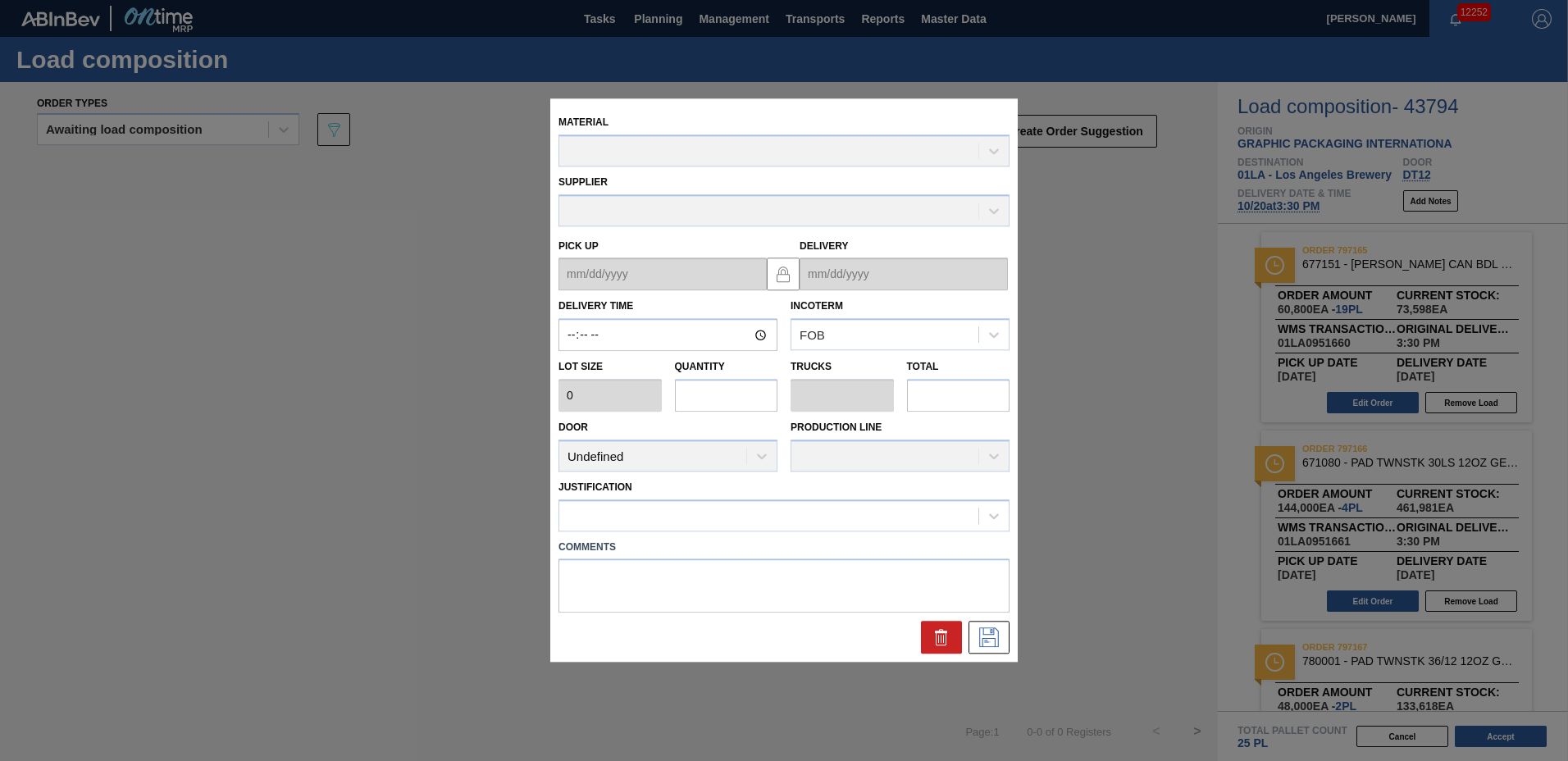
type input "15:30:00"
type input "3,200"
type input "19"
type input "0.792"
type input "60,800"
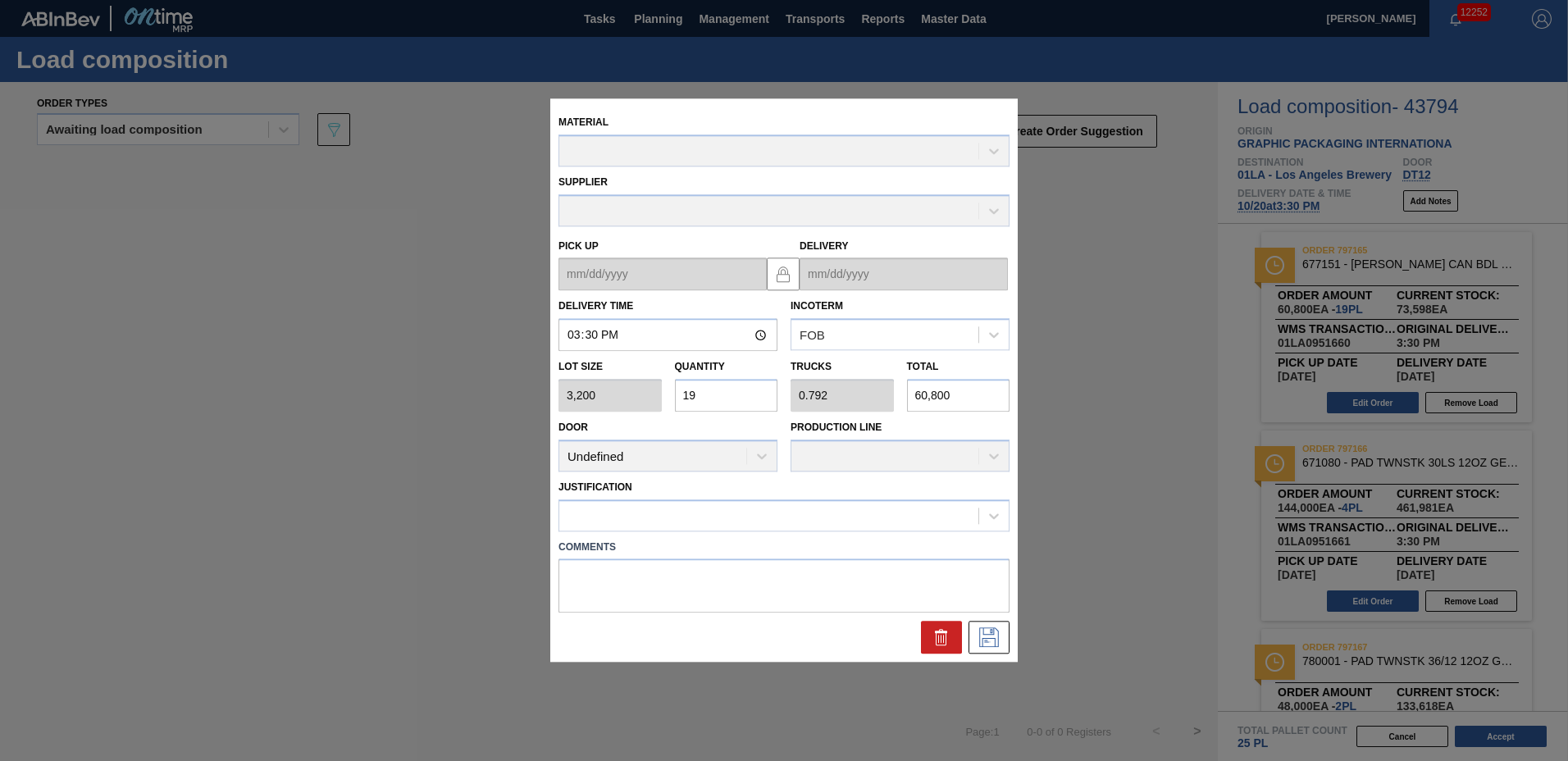
type up "[DATE]"
type input "[DATE]"
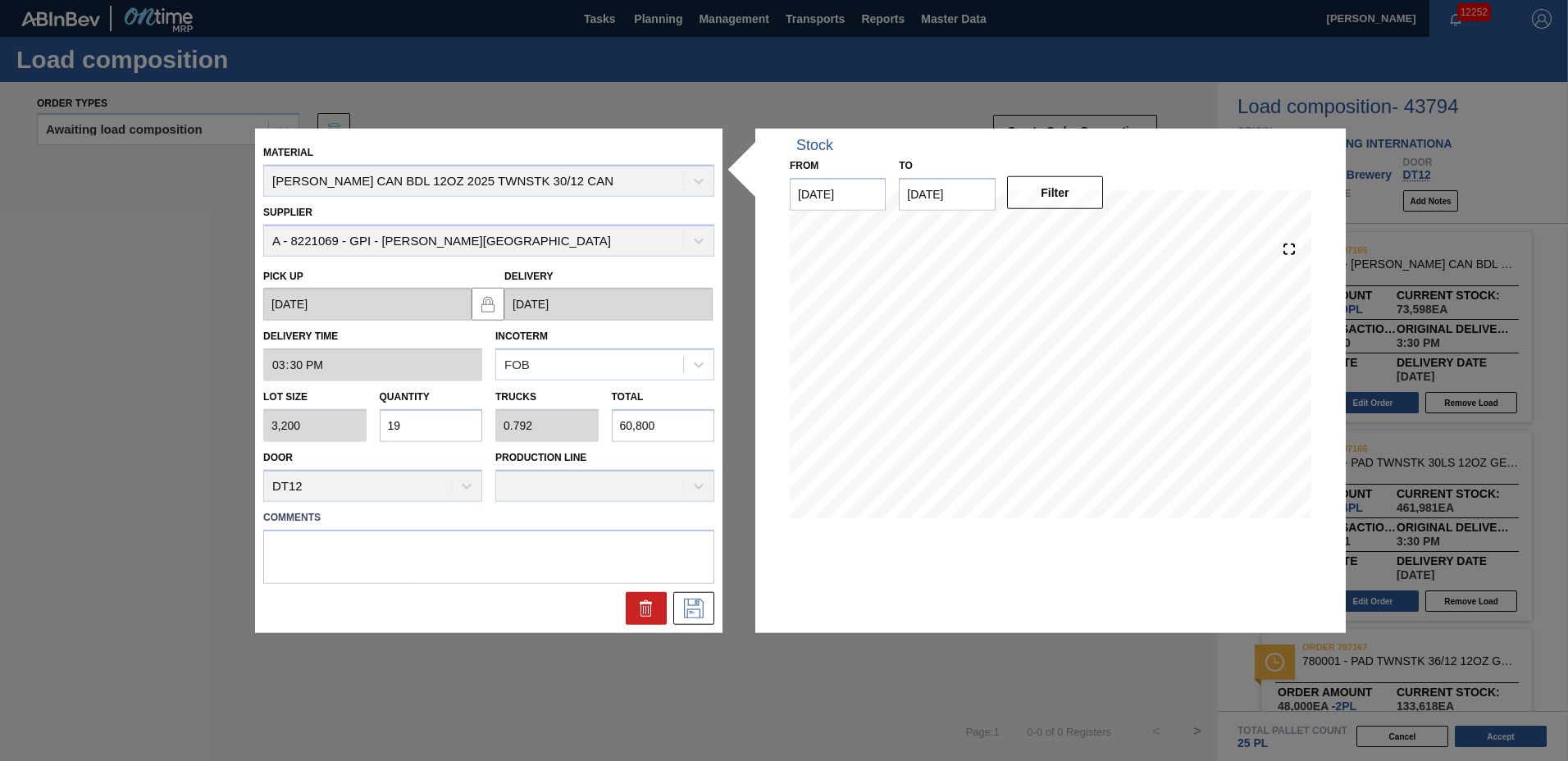
click at [449, 429] on input "19" at bounding box center [431, 425] width 104 height 33
type input "1"
type input "0.042"
type input "3,200"
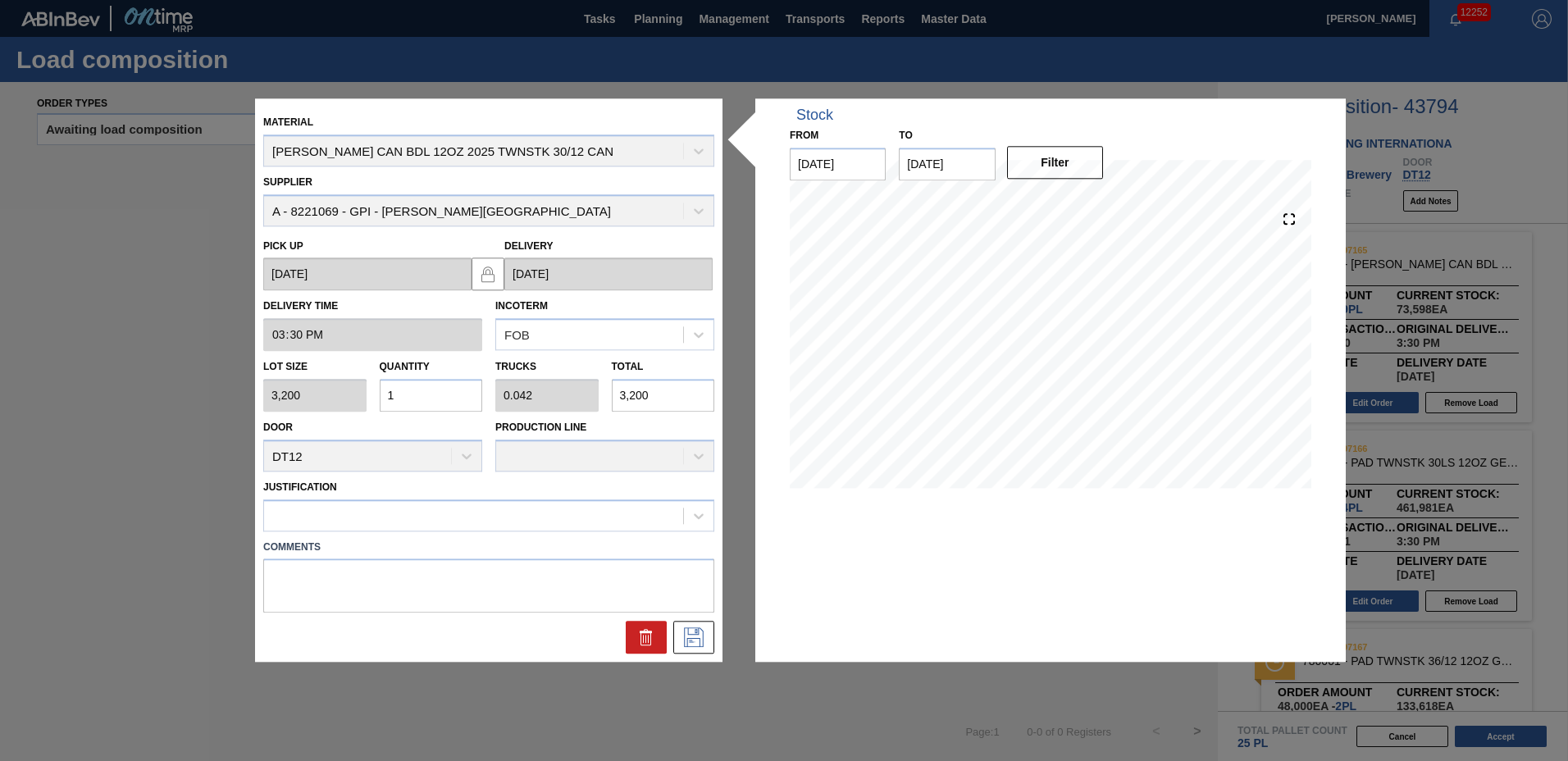
type input "18"
type input "0.75"
type input "57,600"
type input "18"
click at [702, 628] on icon at bounding box center [694, 638] width 27 height 20
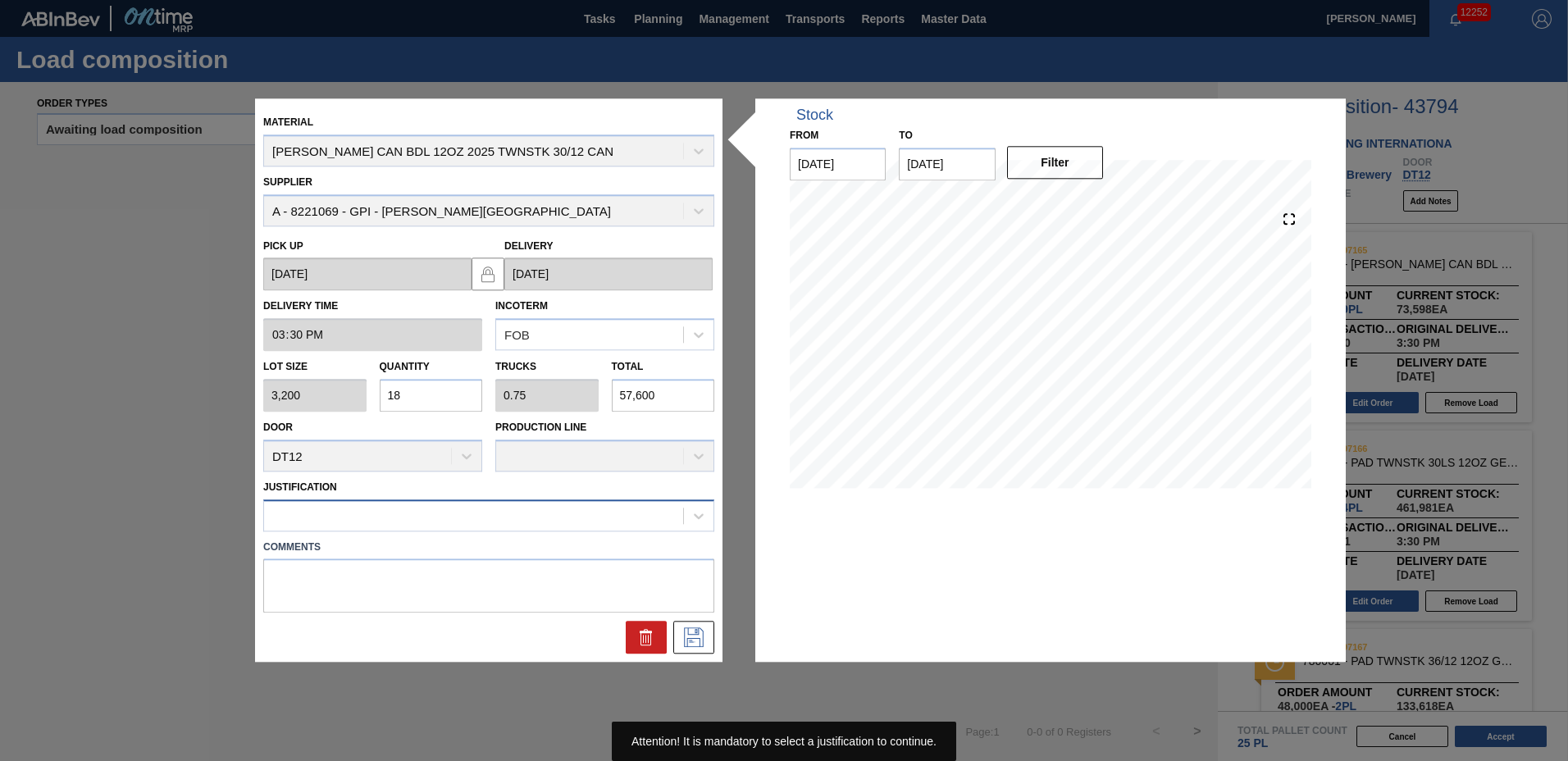
click at [365, 514] on div at bounding box center [474, 515] width 419 height 24
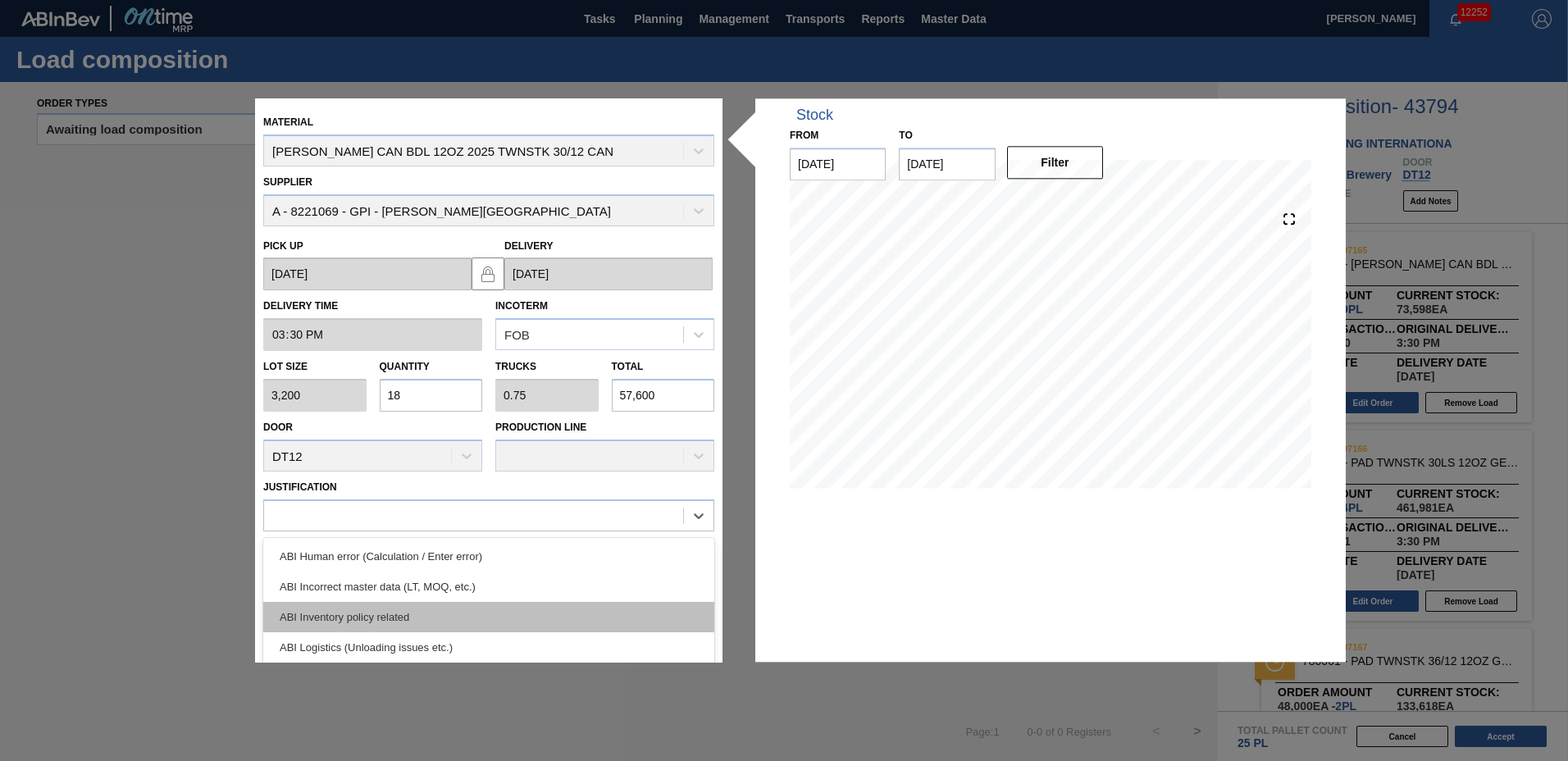
click at [350, 609] on div "ABI Inventory policy related" at bounding box center [489, 617] width 451 height 30
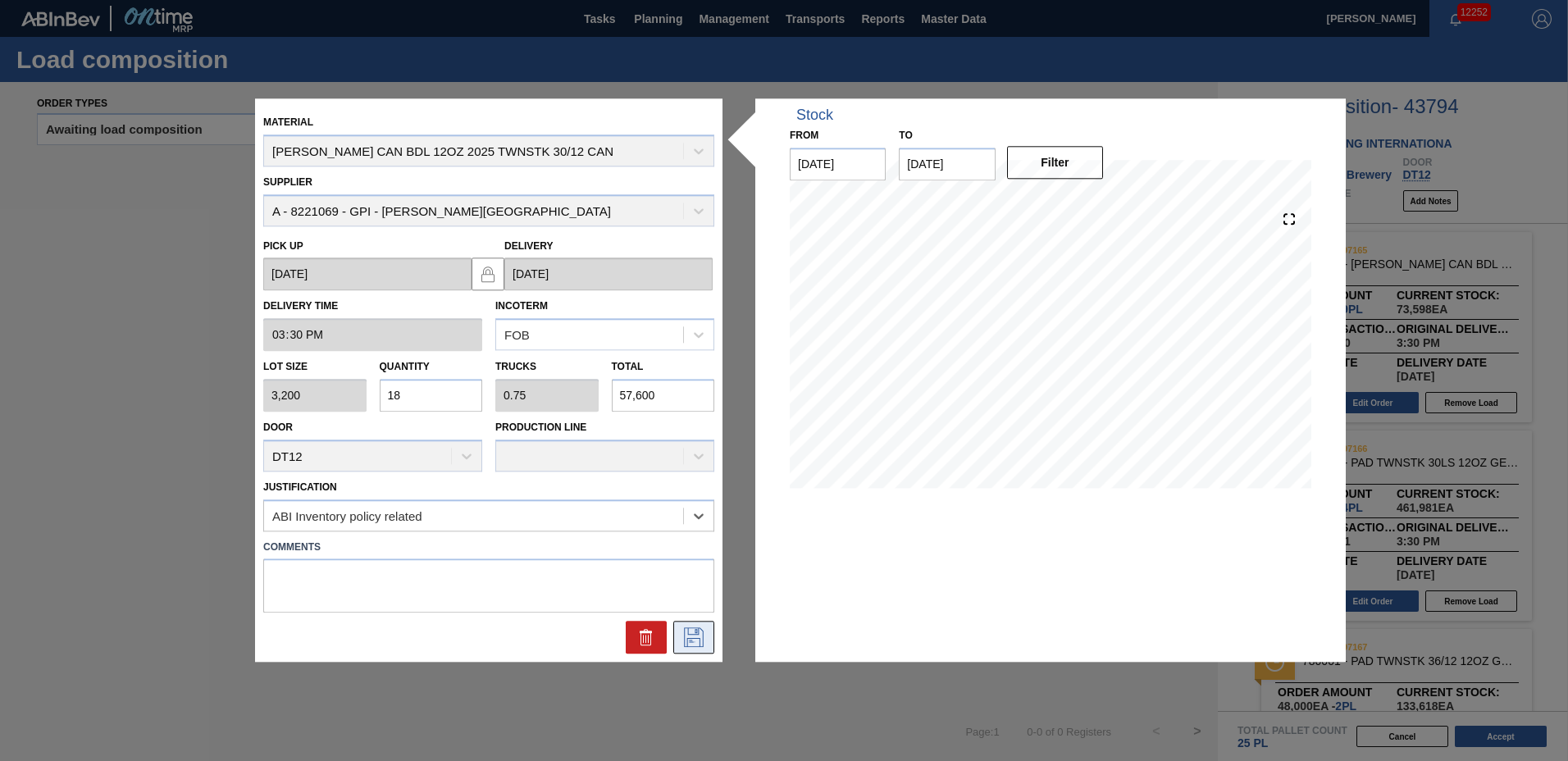
click at [695, 628] on icon at bounding box center [694, 638] width 20 height 20
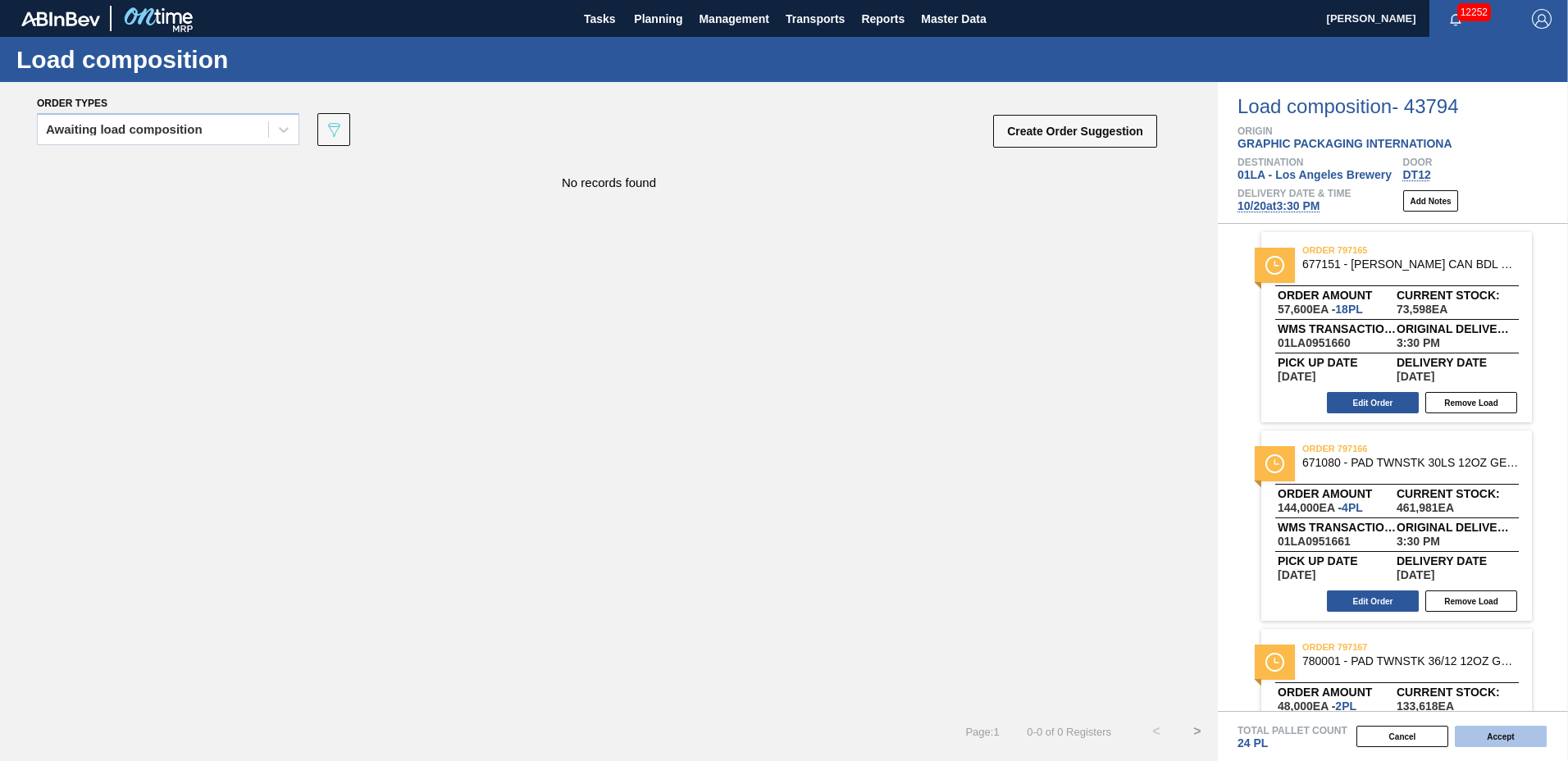
click at [1478, 732] on button "Accept" at bounding box center [1501, 736] width 92 height 21
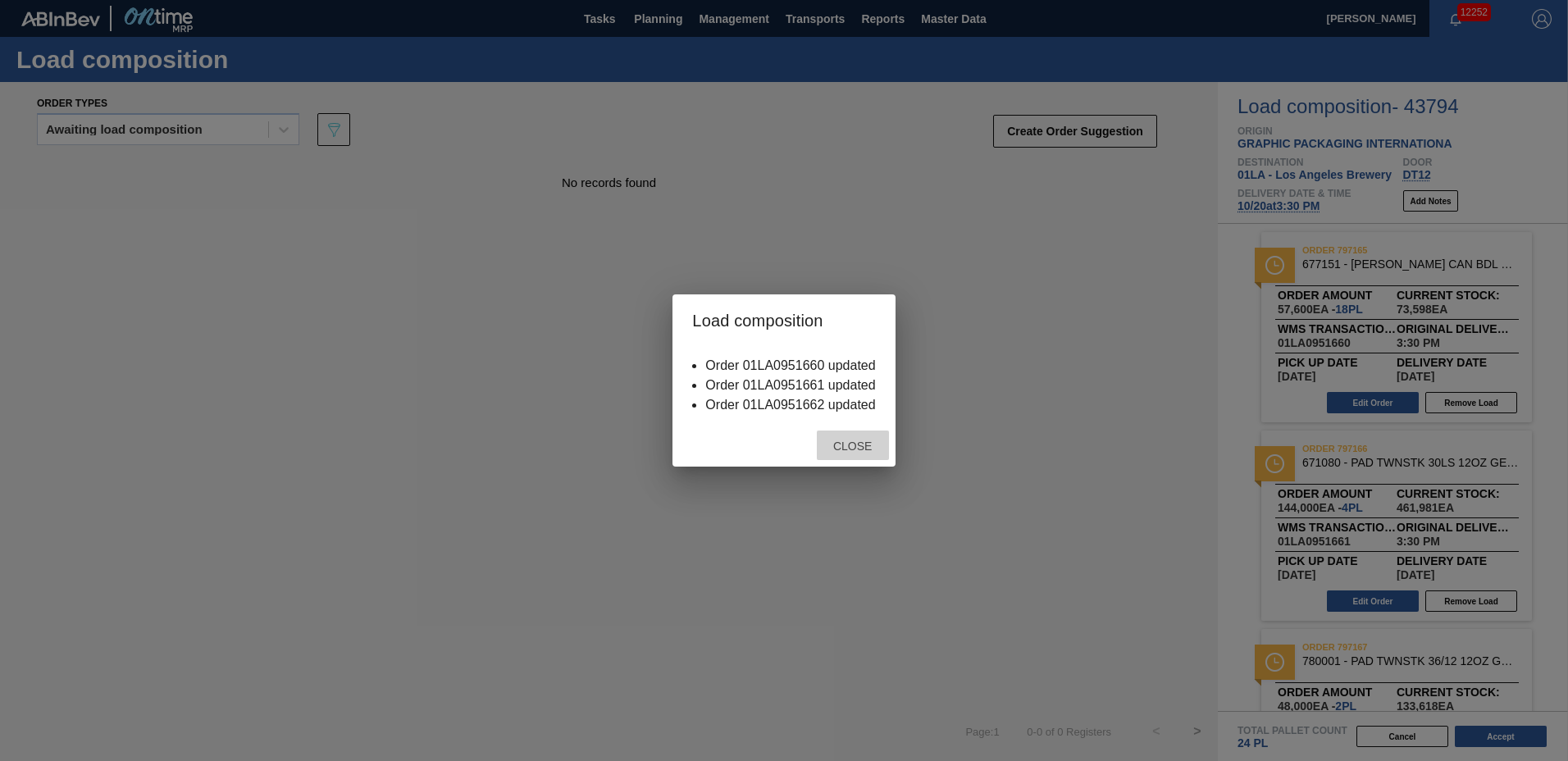
click at [867, 447] on span "Close" at bounding box center [852, 446] width 65 height 13
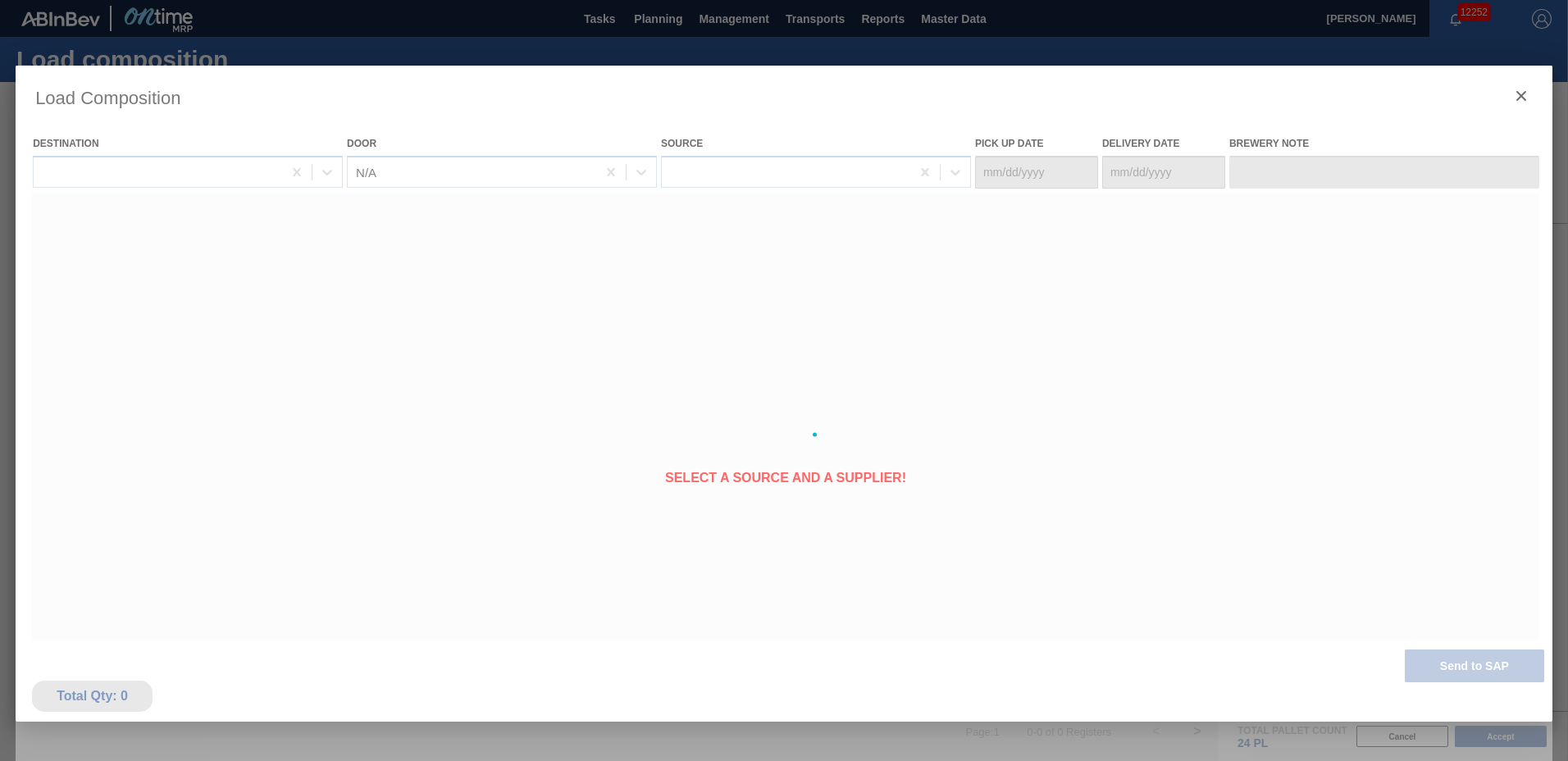
type Date "[DATE]"
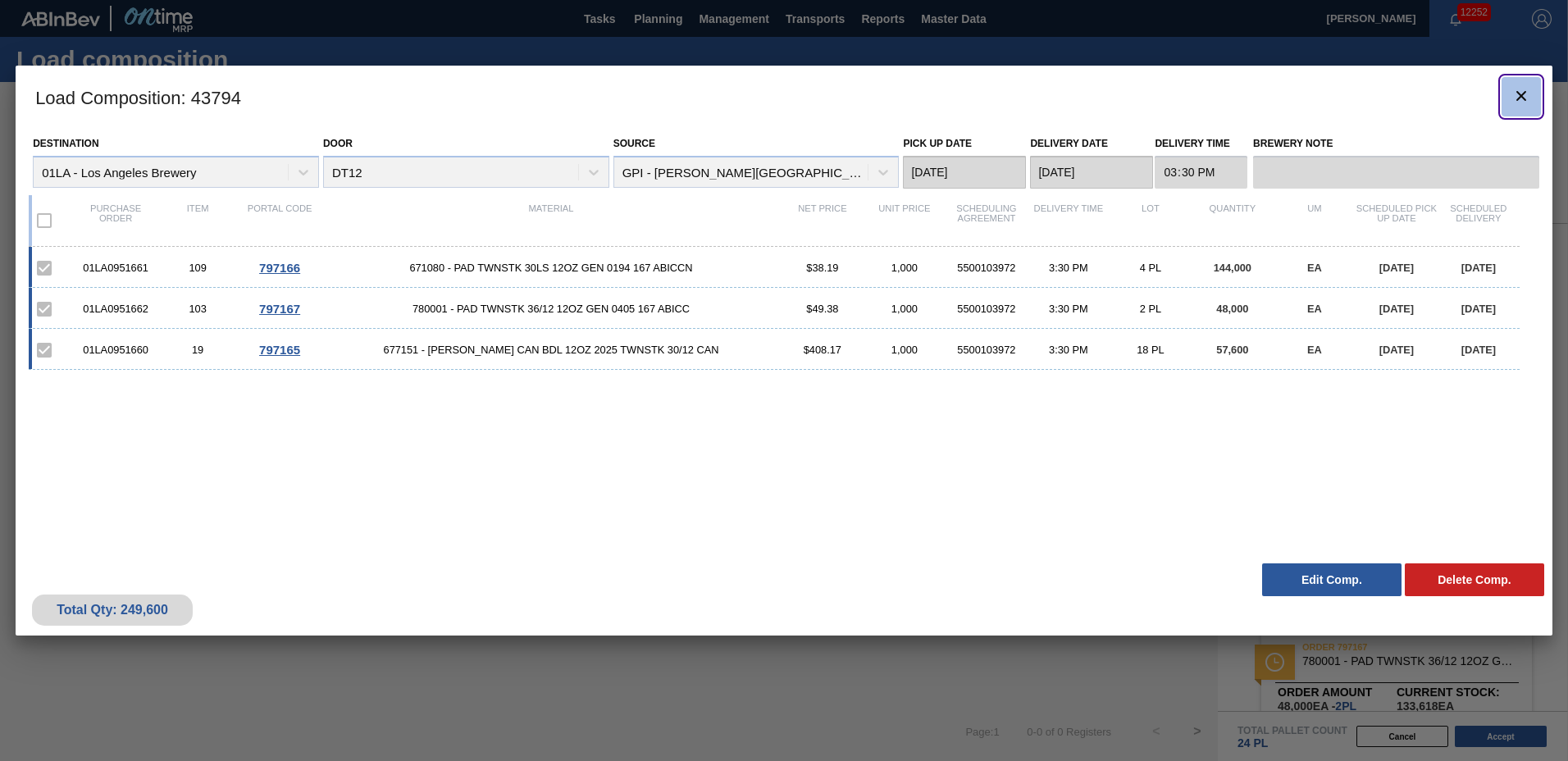
click at [1520, 104] on icon "botão de ícone" at bounding box center [1521, 96] width 20 height 20
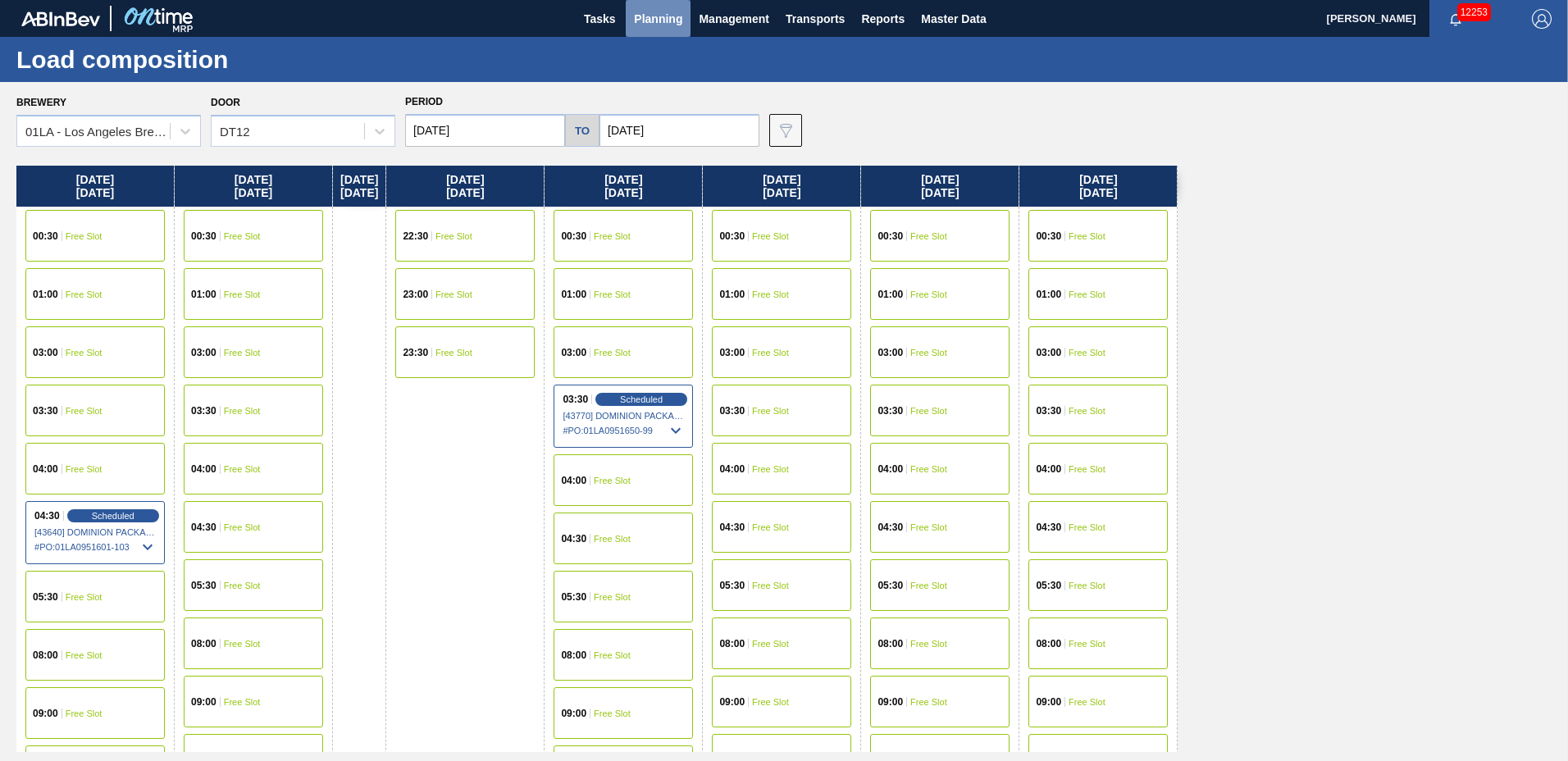
click at [660, 23] on span "Planning" at bounding box center [658, 19] width 49 height 20
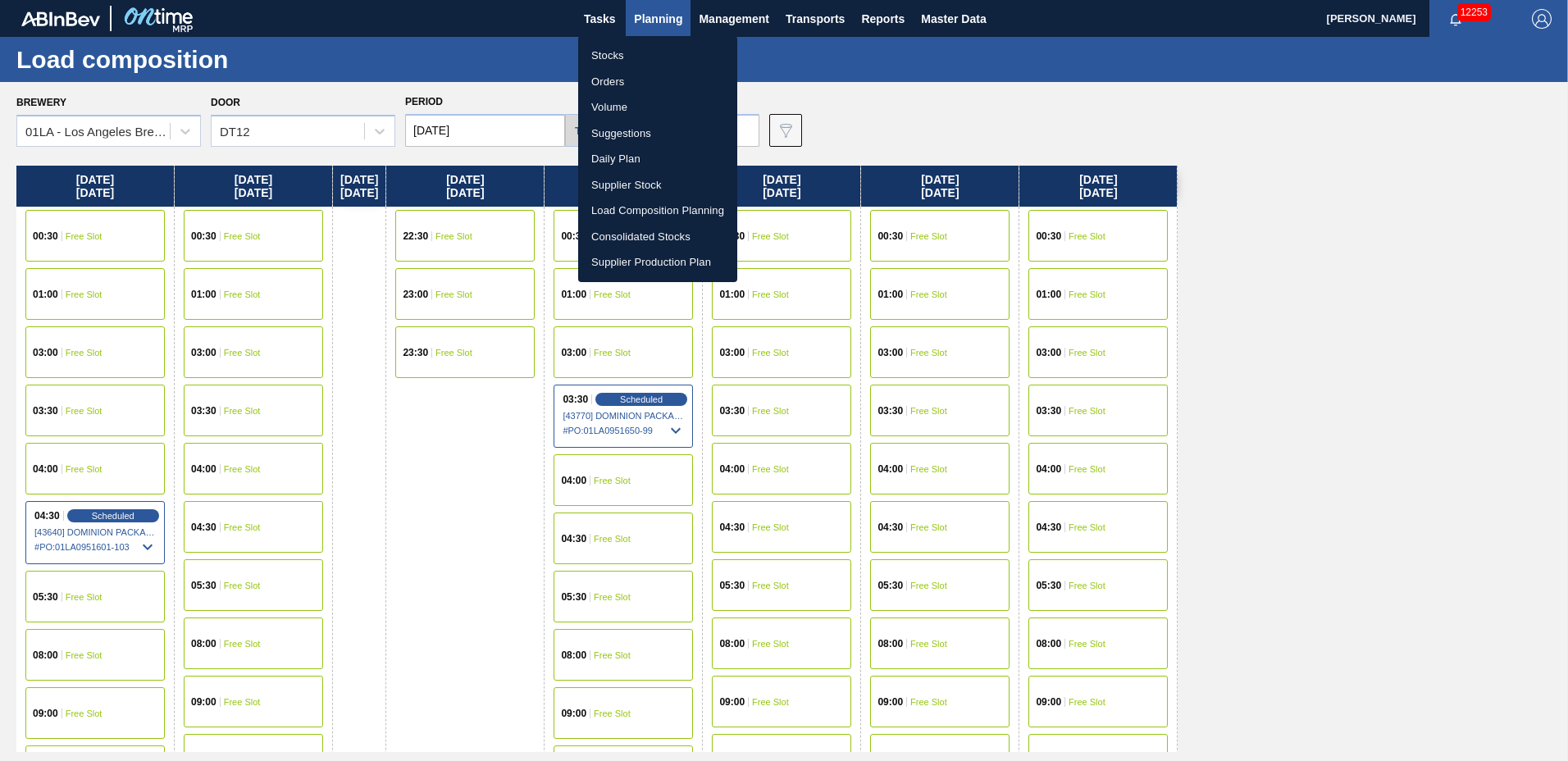
click at [644, 132] on li "Suggestions" at bounding box center [657, 134] width 159 height 27
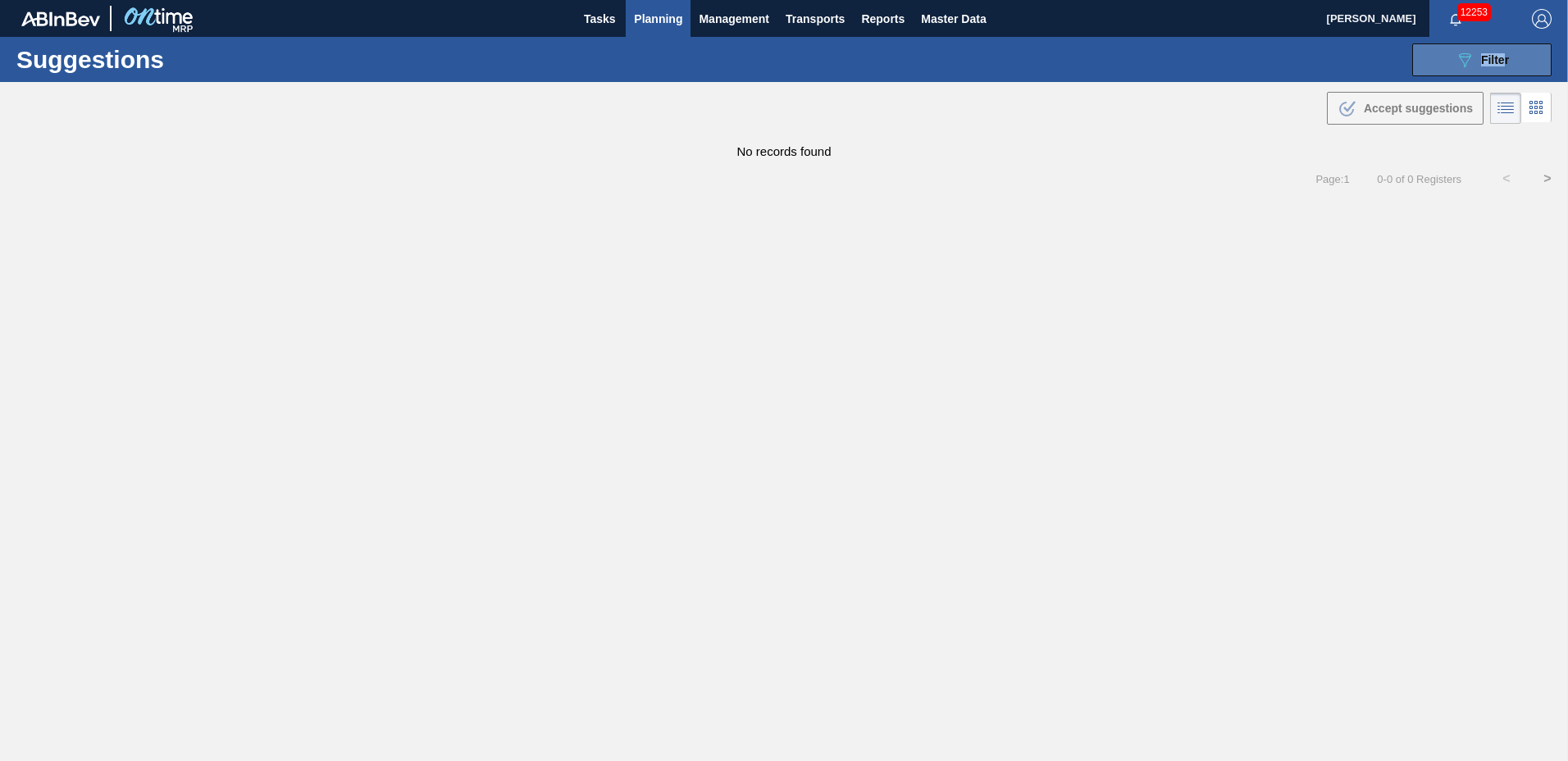
click at [1505, 47] on div "Suggestions 089F7B8B-B2A5-4AFE-B5C0-19BA573D28AC Filter Step Step Source Source…" at bounding box center [784, 59] width 1568 height 45
drag, startPoint x: 1505, startPoint y: 47, endPoint x: 1500, endPoint y: 59, distance: 13.0
click at [1500, 59] on span "Filter" at bounding box center [1494, 59] width 27 height 13
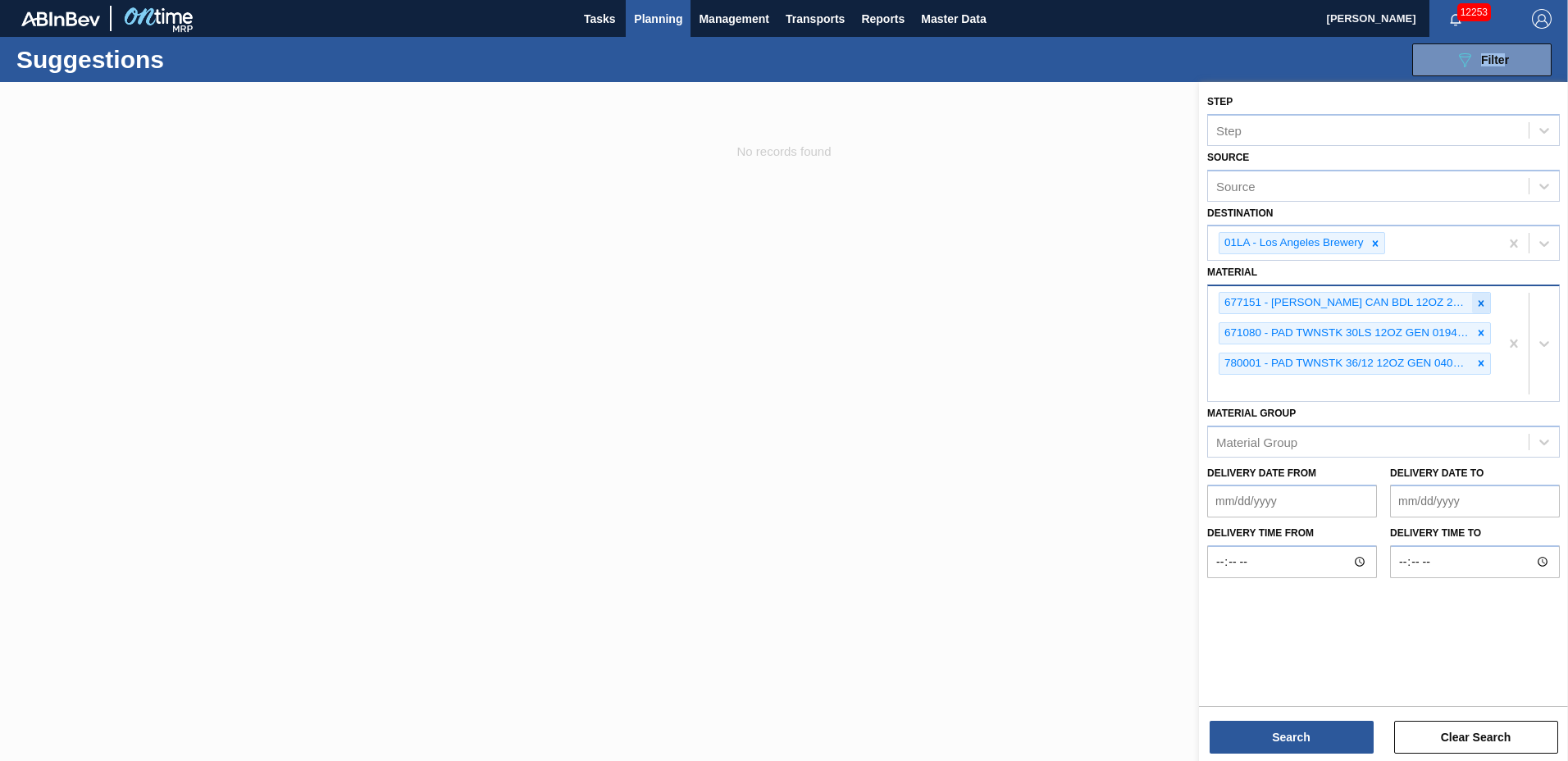
click at [1478, 306] on icon at bounding box center [1481, 303] width 12 height 12
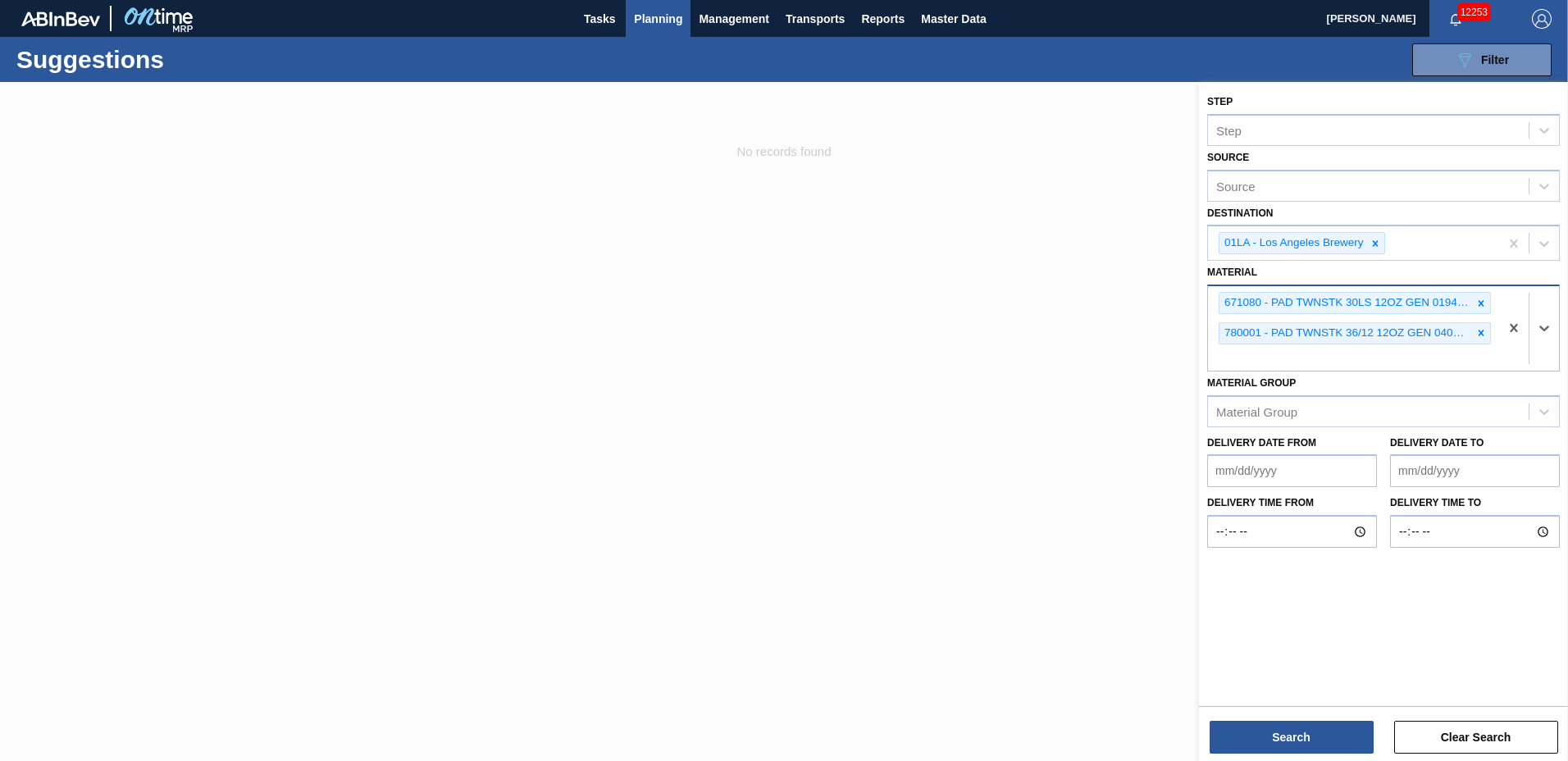
click at [1478, 306] on icon at bounding box center [1481, 303] width 12 height 12
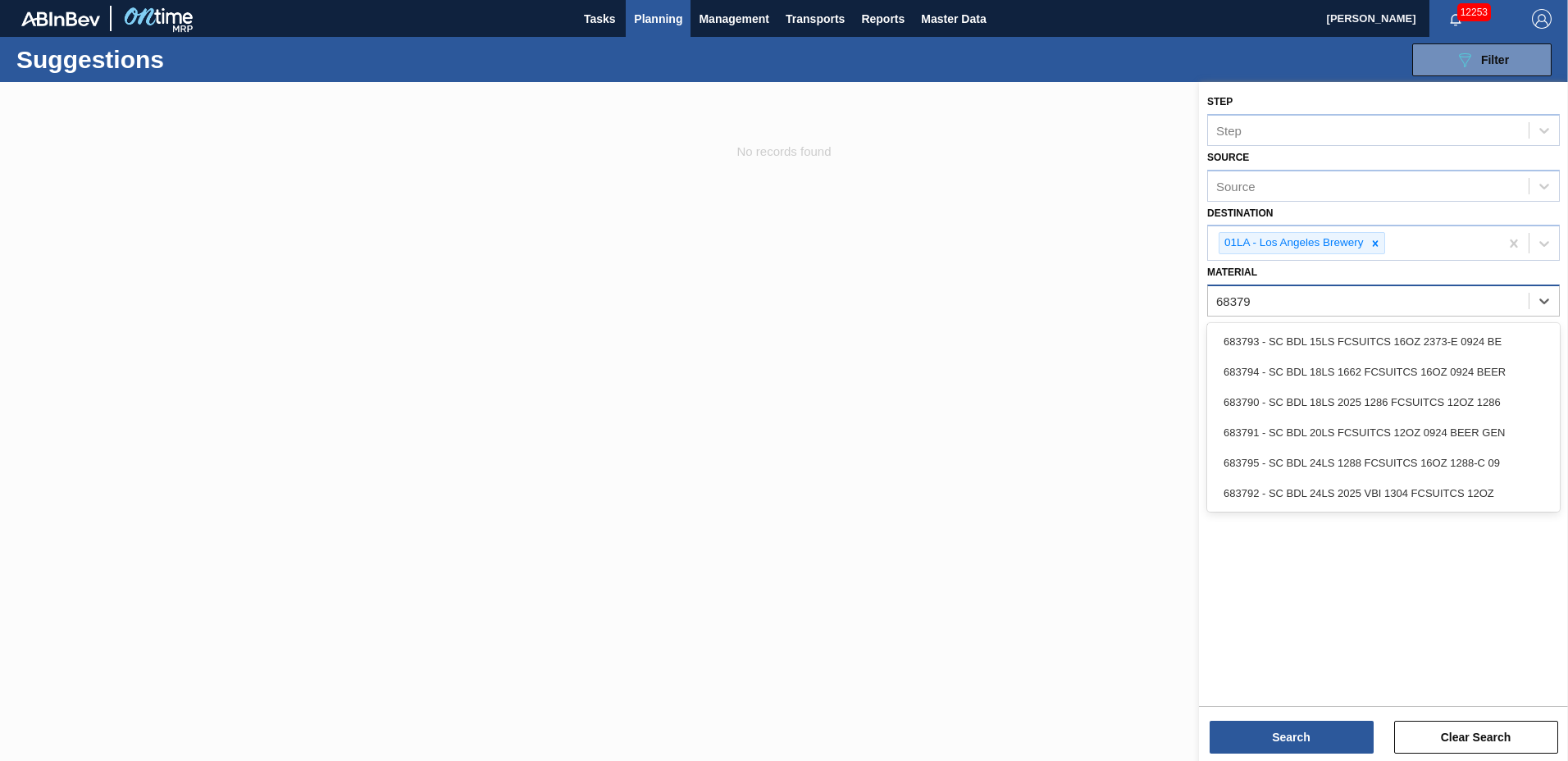
type input "683792"
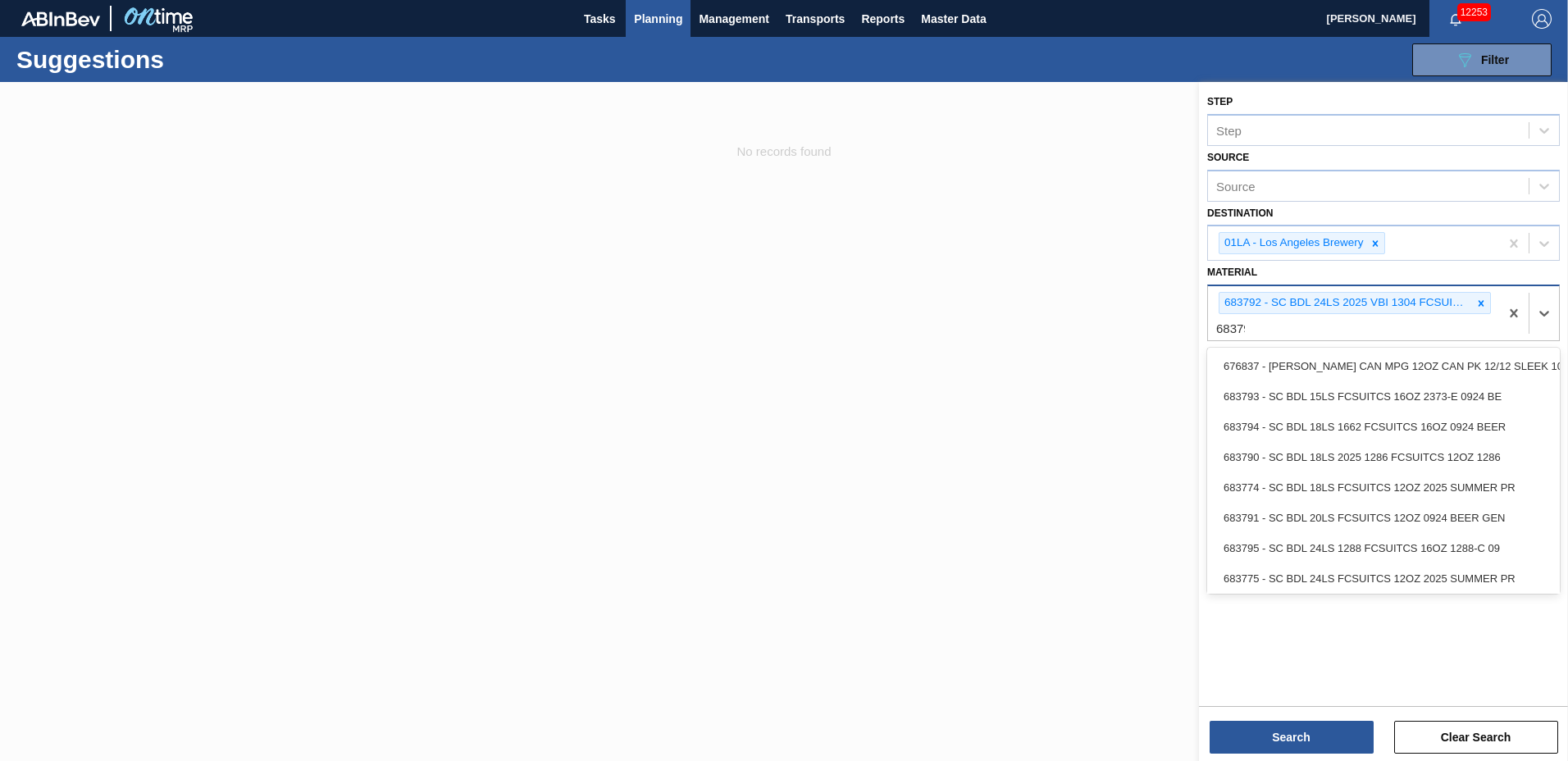
type input "683790"
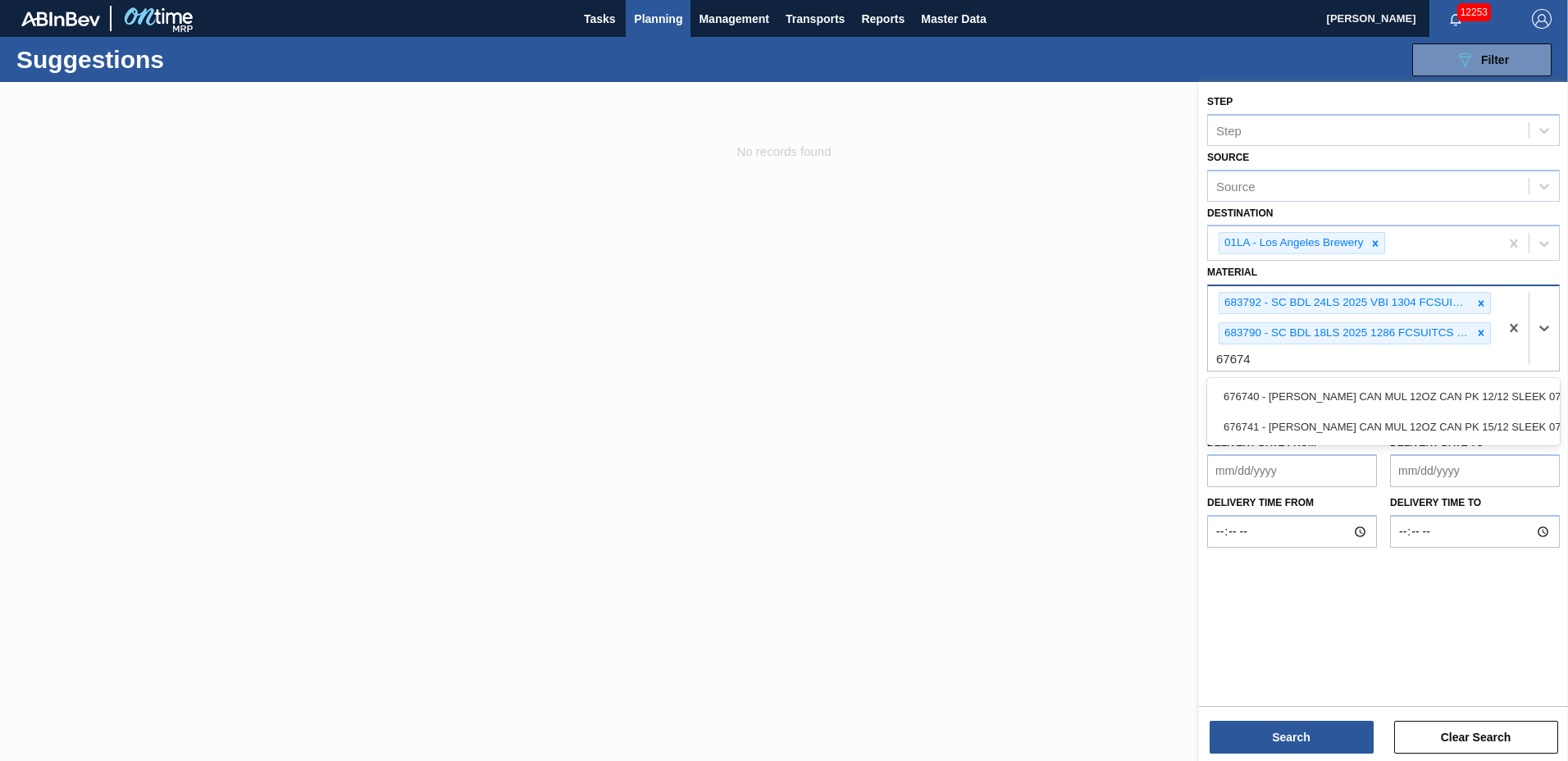
type input "676741"
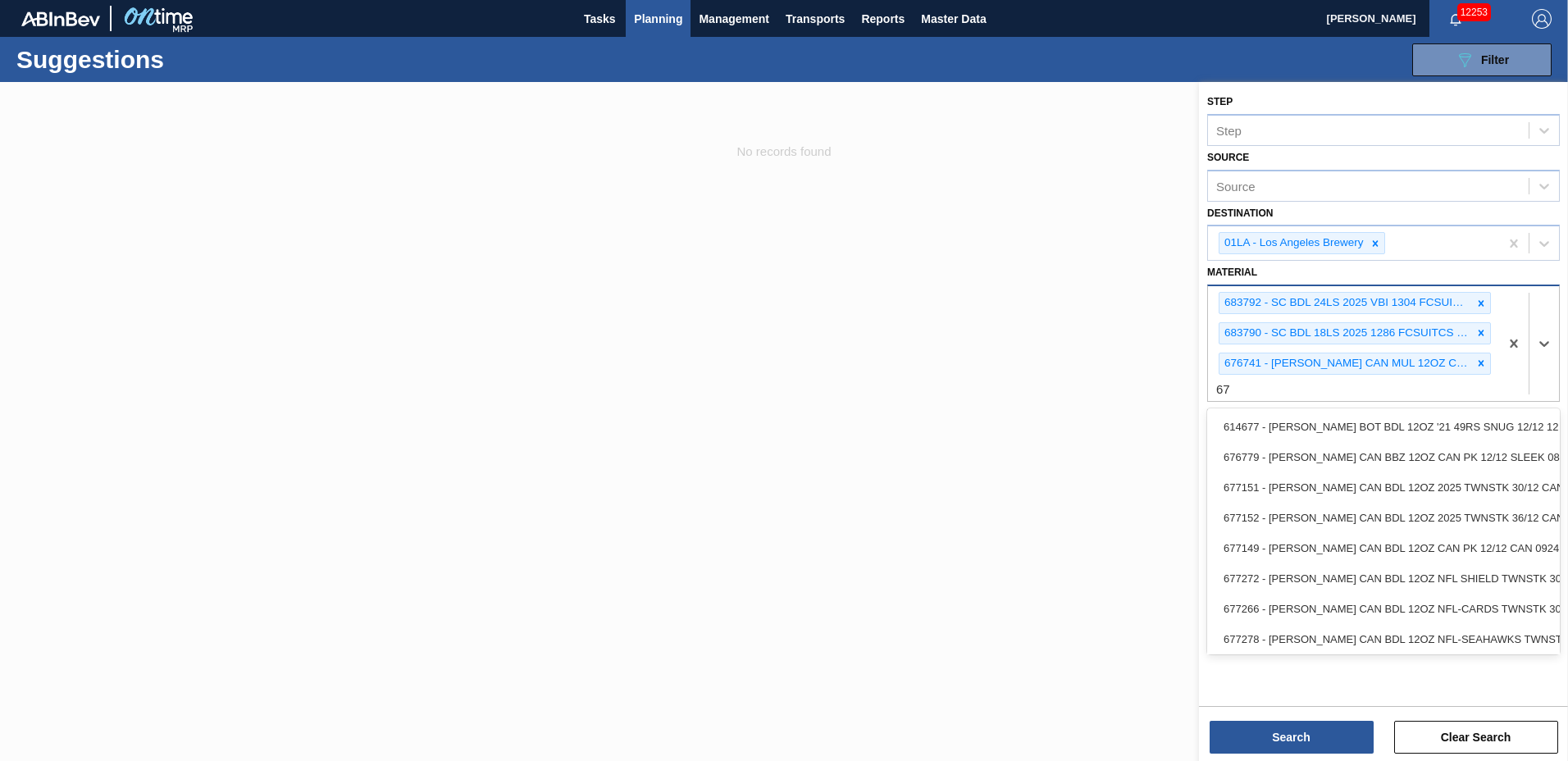
type input "6"
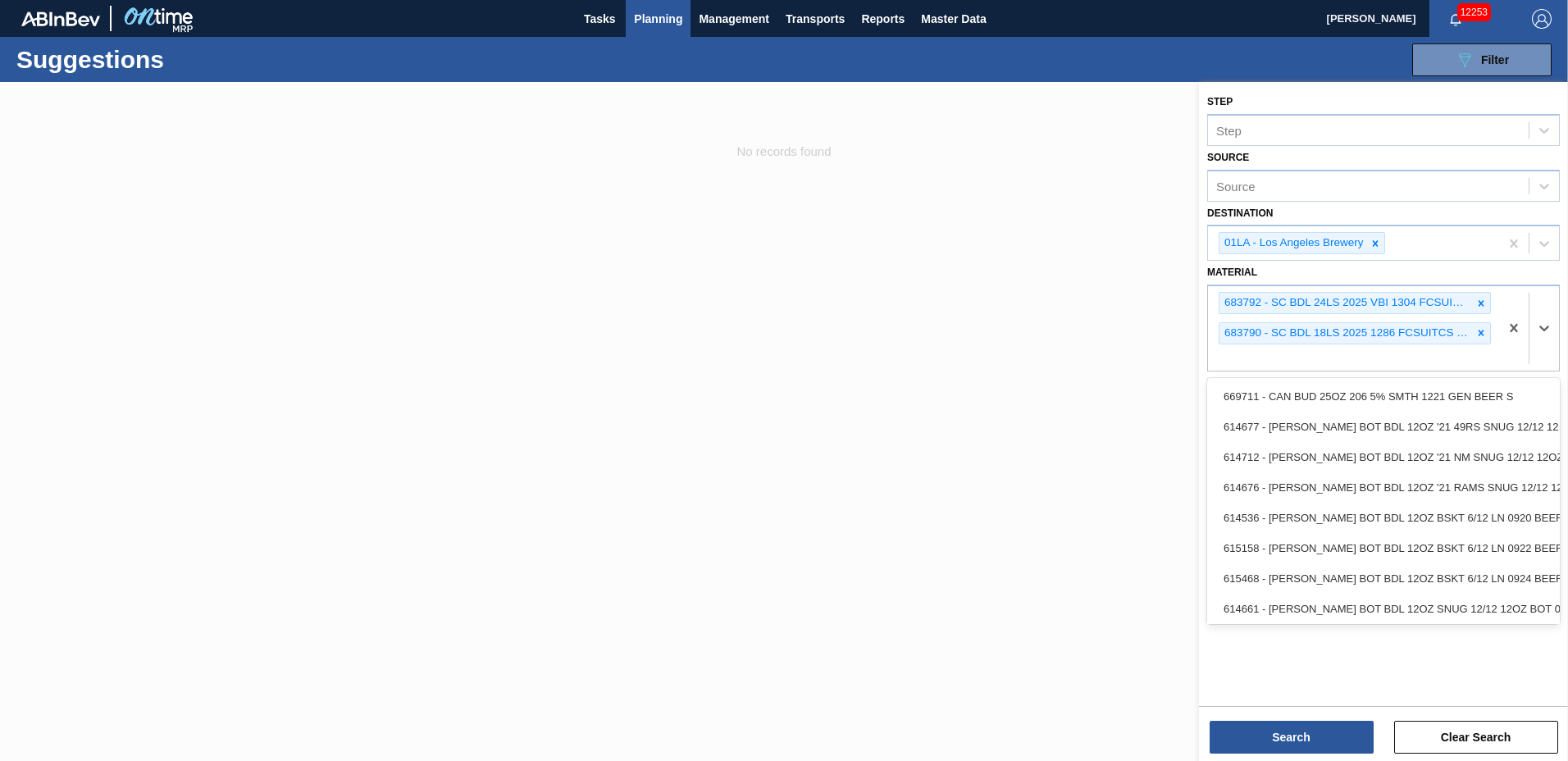
click at [1272, 755] on div "Step Step Source Source Destination 01LA - Los Angeles Brewery Material option …" at bounding box center [1384, 422] width 369 height 682
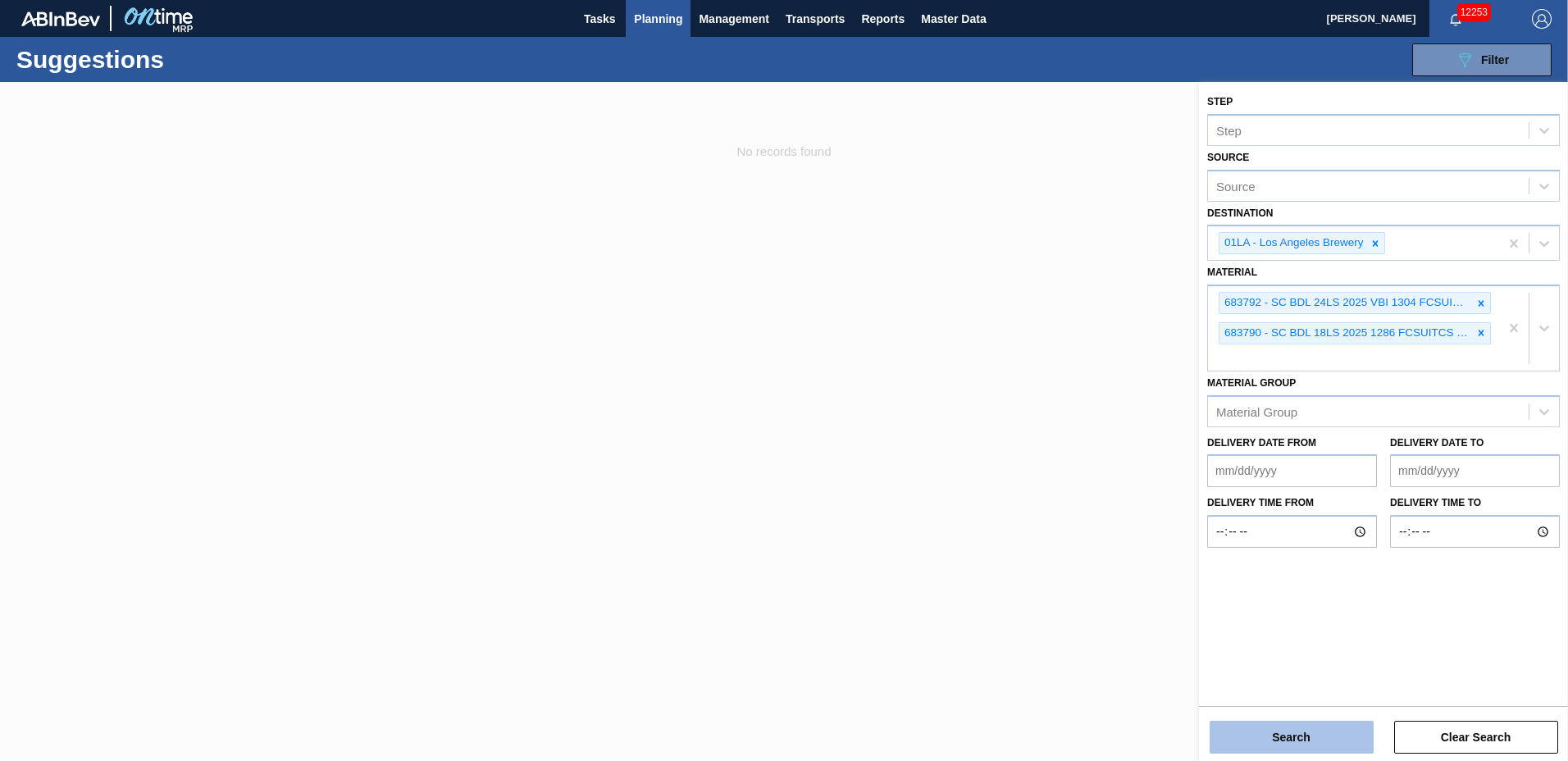
click at [1290, 730] on button "Search" at bounding box center [1291, 737] width 164 height 33
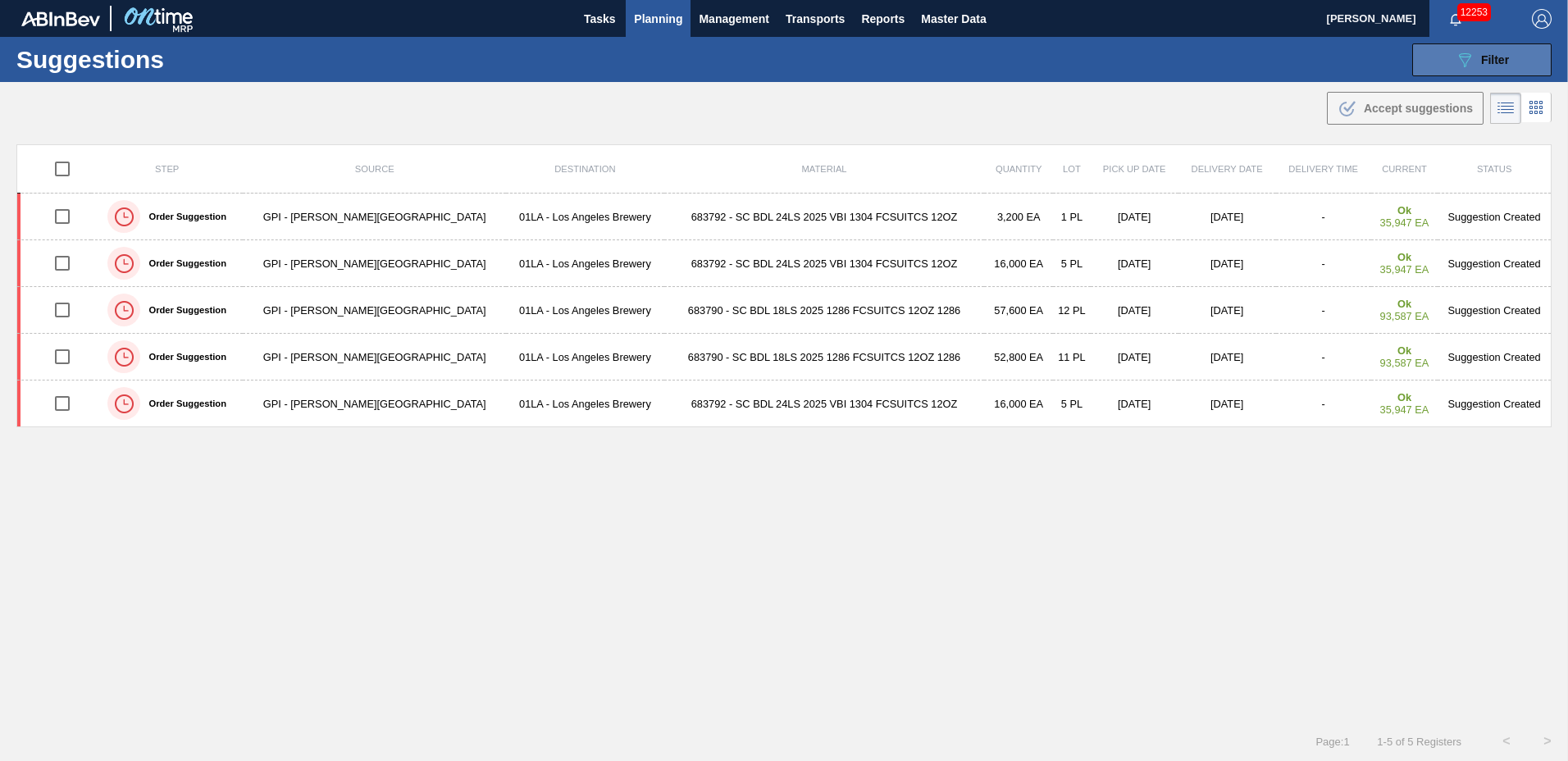
click at [1441, 59] on button "089F7B8B-B2A5-4AFE-B5C0-19BA573D28AC Filter" at bounding box center [1482, 59] width 139 height 33
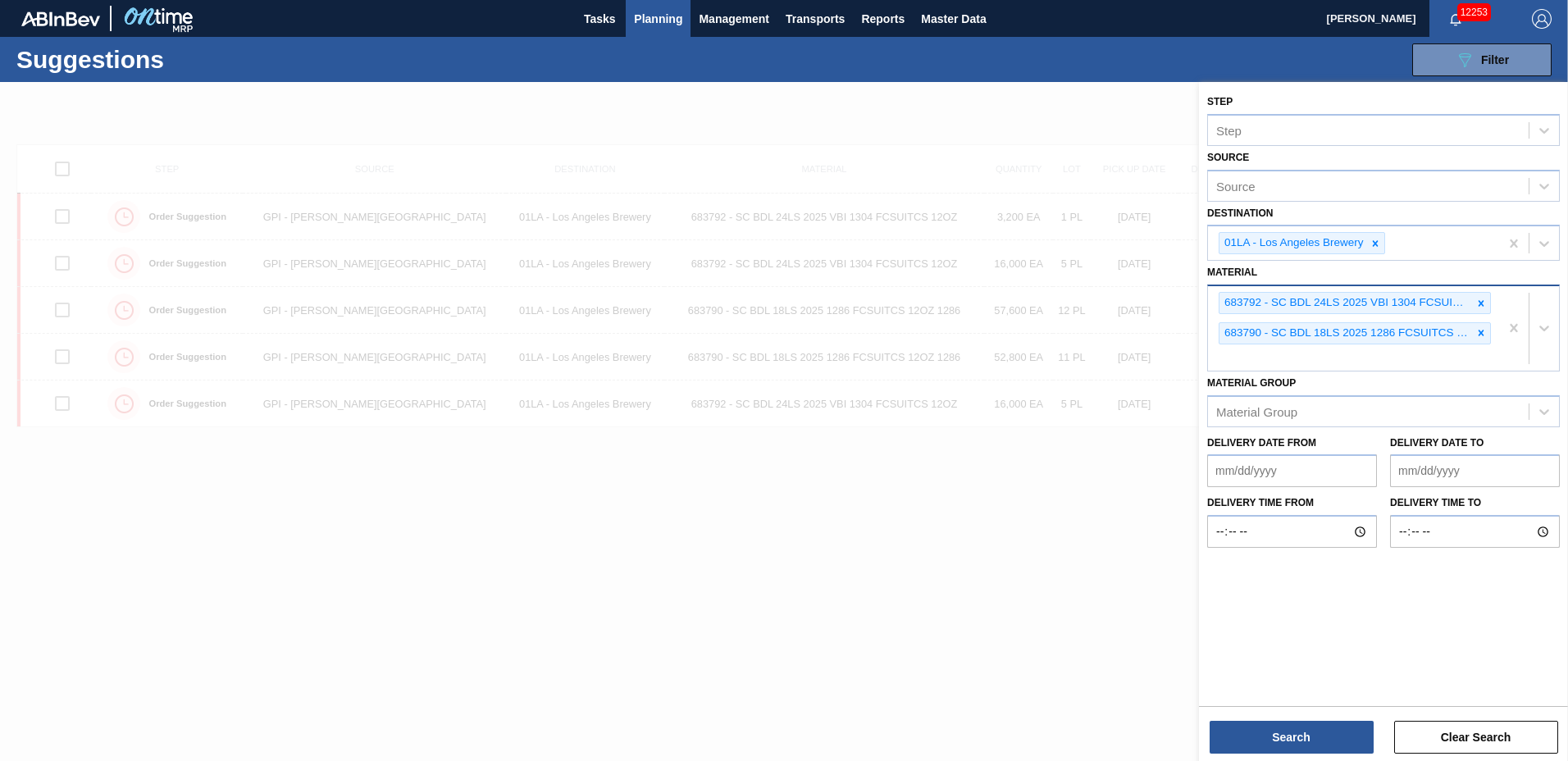
click at [1371, 366] on div "683792 - SC BDL 24LS 2025 VBI 1304 FCSUITCS 12OZ 683790 - SC BDL 18LS 2025 1286…" at bounding box center [1353, 328] width 291 height 84
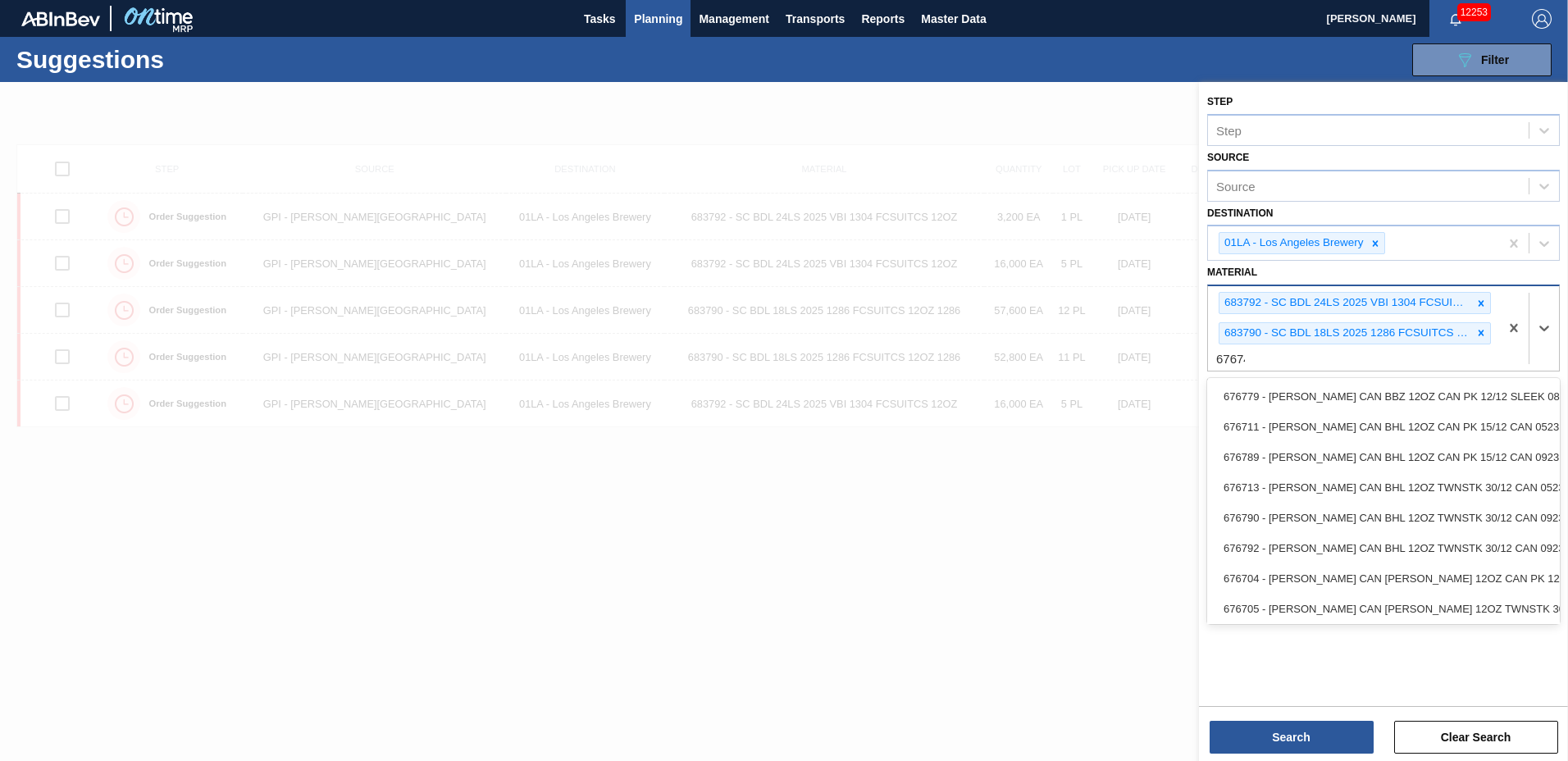
type input "676741"
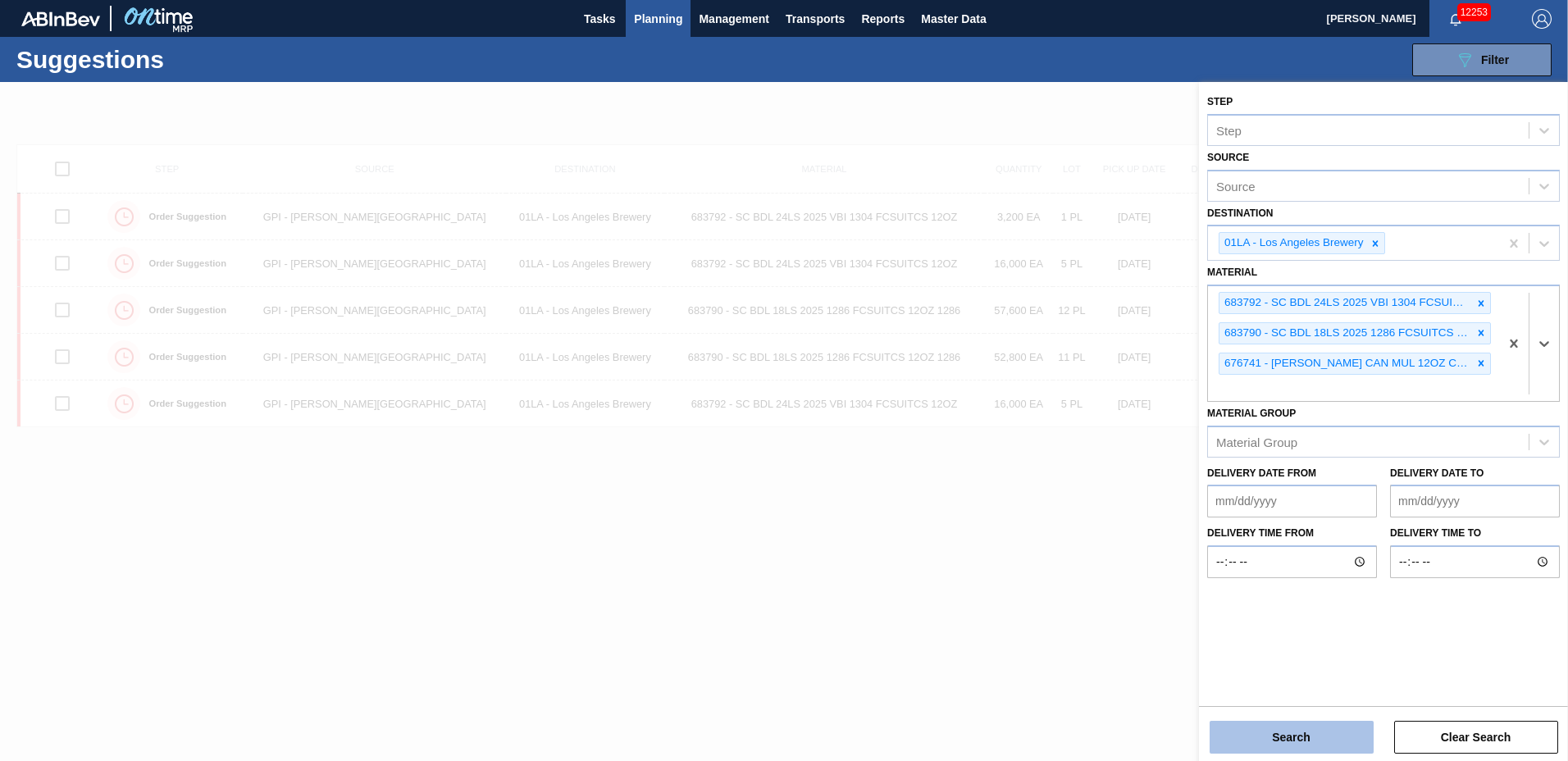
click at [1273, 746] on button "Search" at bounding box center [1291, 737] width 164 height 33
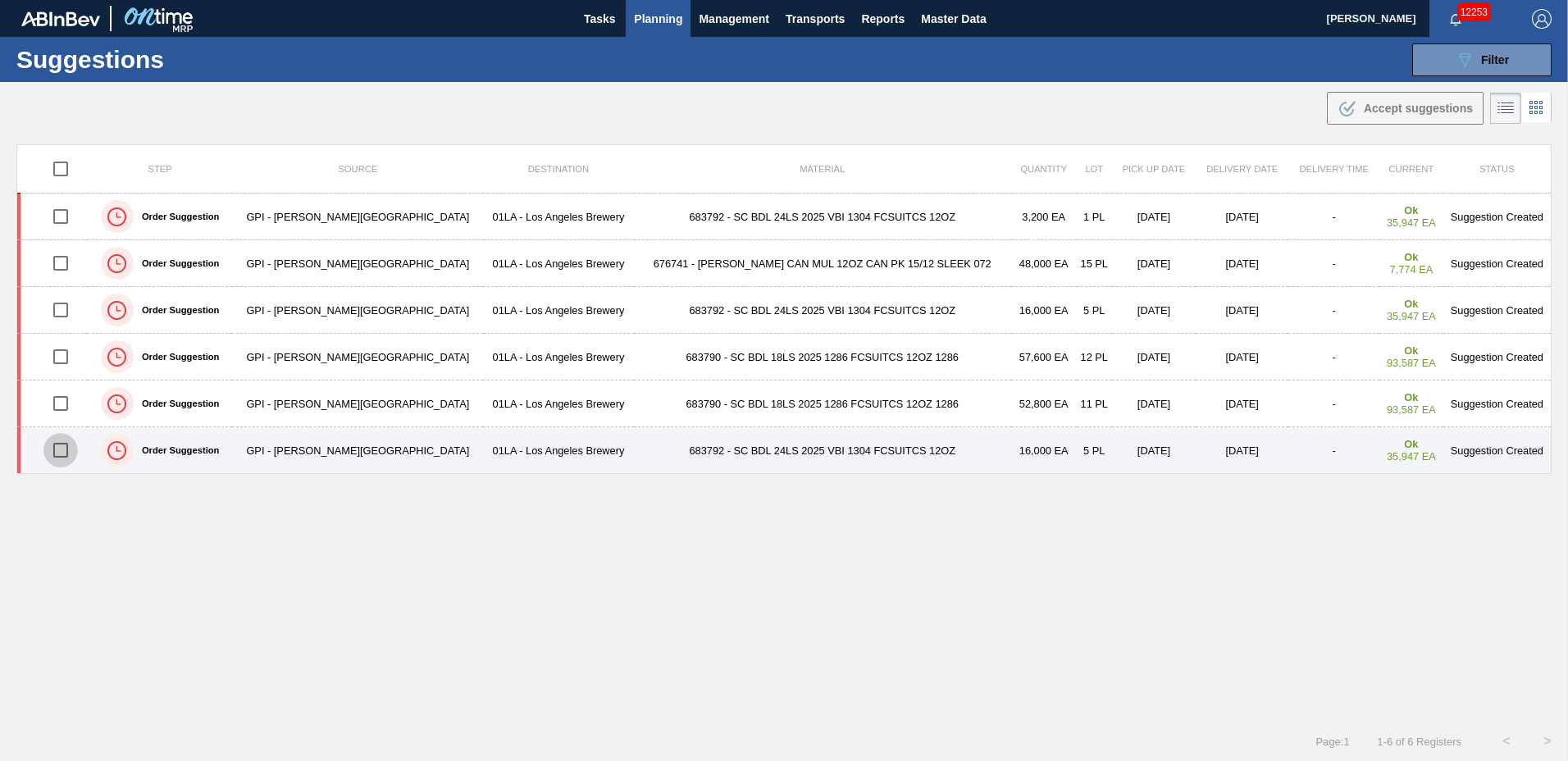
click at [72, 449] on input "checkbox" at bounding box center [60, 450] width 35 height 35
checkbox input "true"
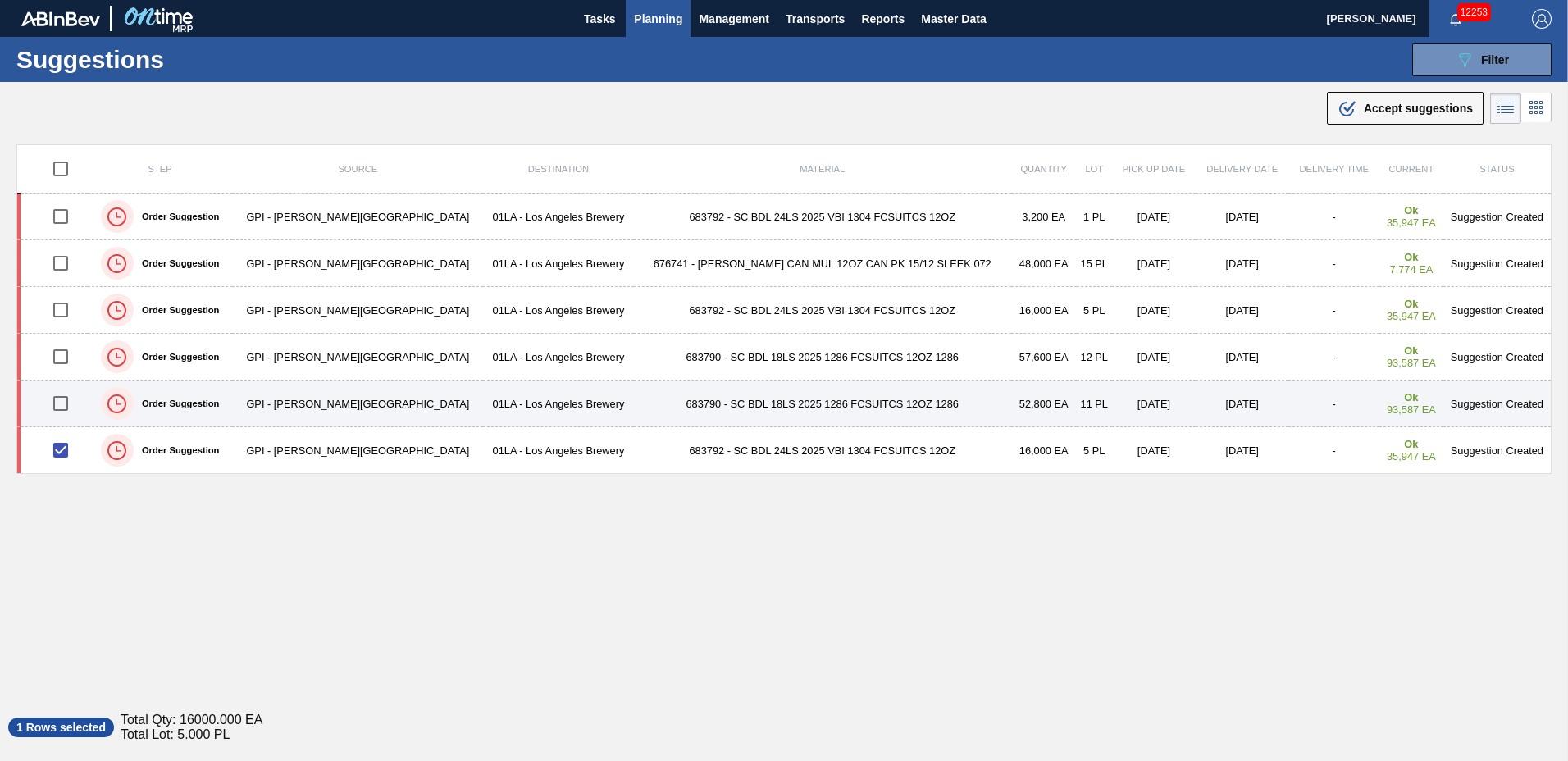
click at [70, 403] on input "checkbox" at bounding box center [60, 404] width 35 height 35
checkbox input "true"
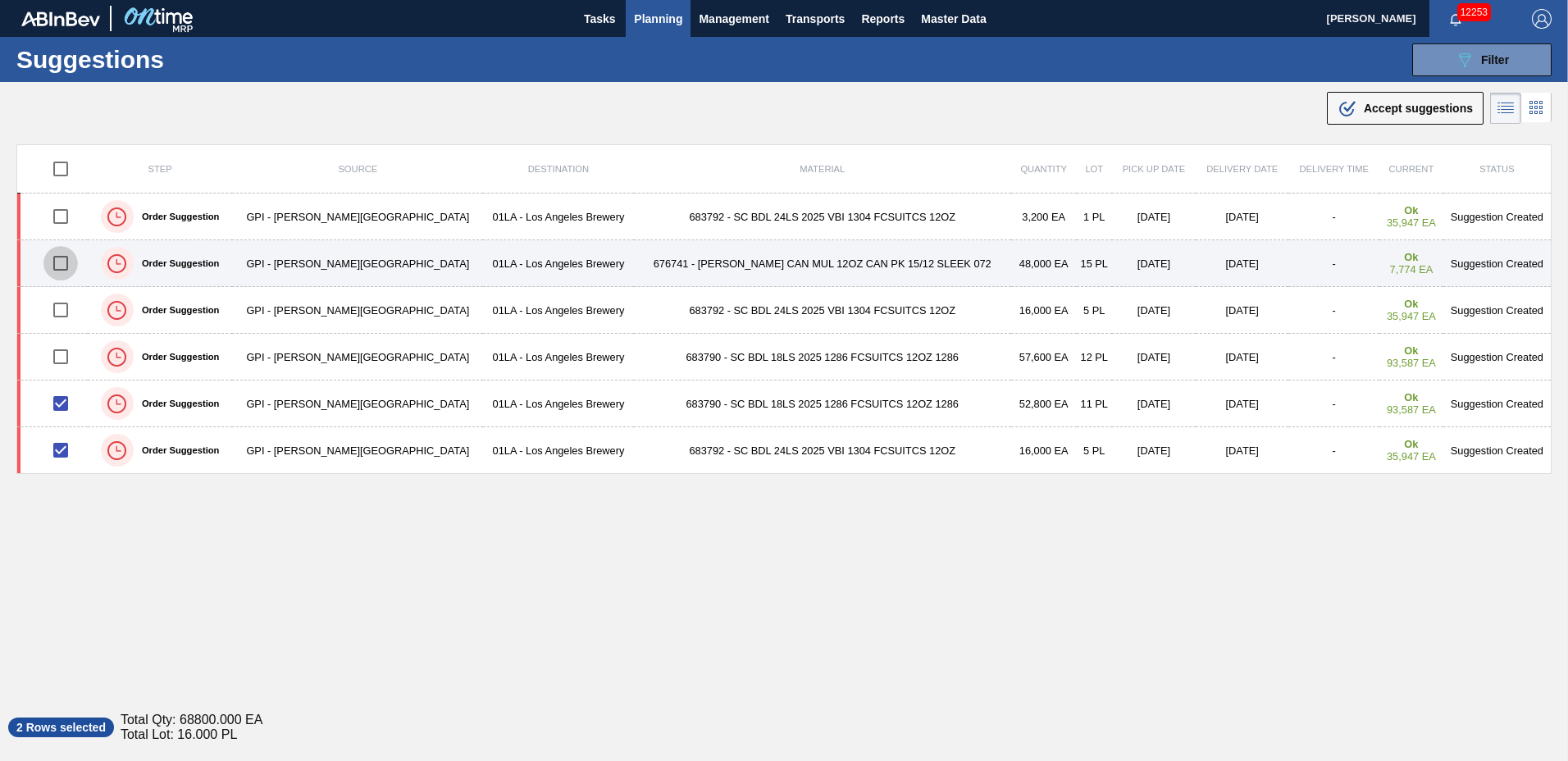
click at [71, 262] on input "checkbox" at bounding box center [60, 263] width 35 height 35
checkbox input "true"
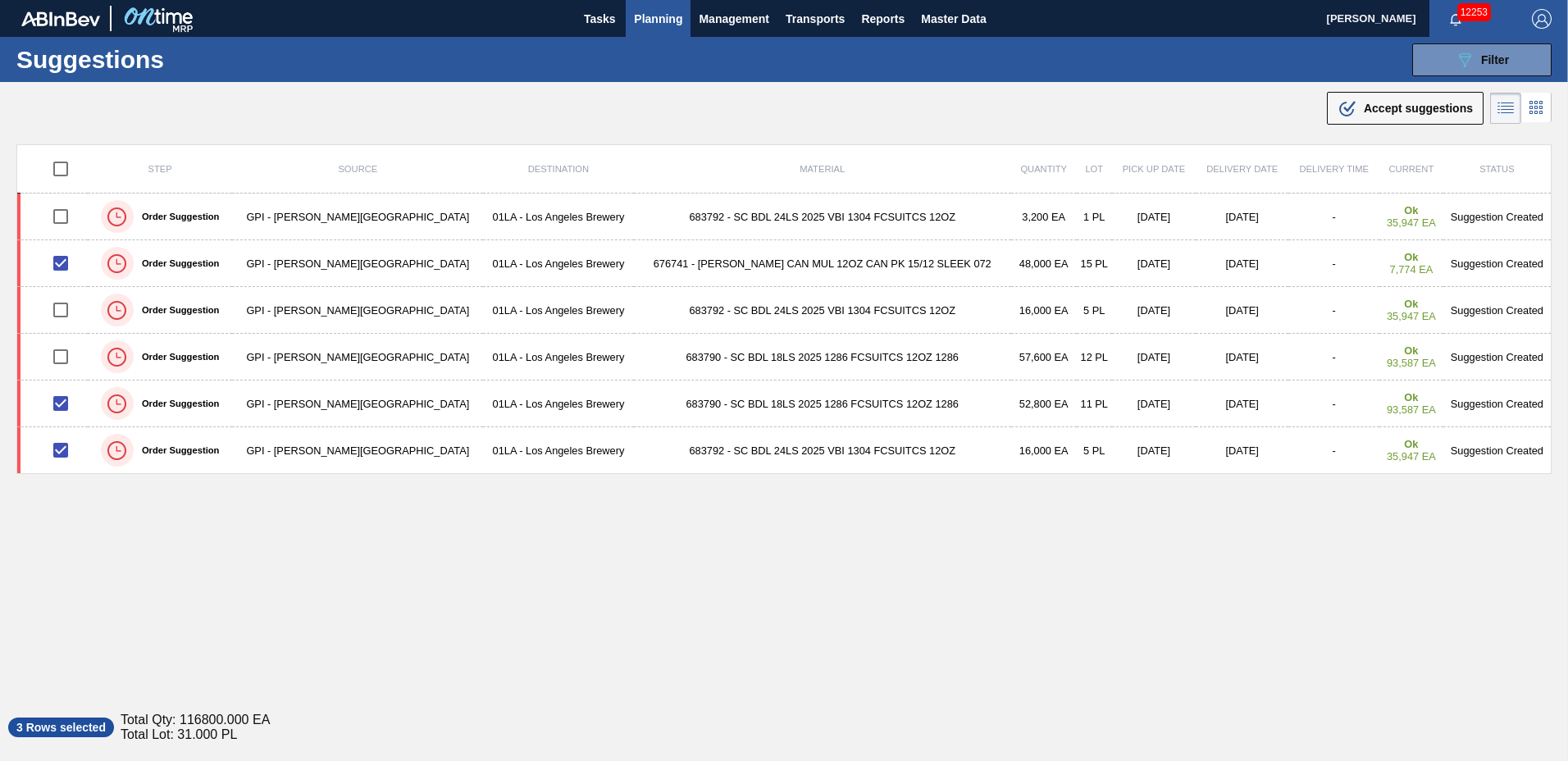
drag, startPoint x: 1380, startPoint y: 105, endPoint x: 1231, endPoint y: 188, distance: 170.6
click at [1382, 105] on span "Accept suggestions" at bounding box center [1418, 108] width 109 height 13
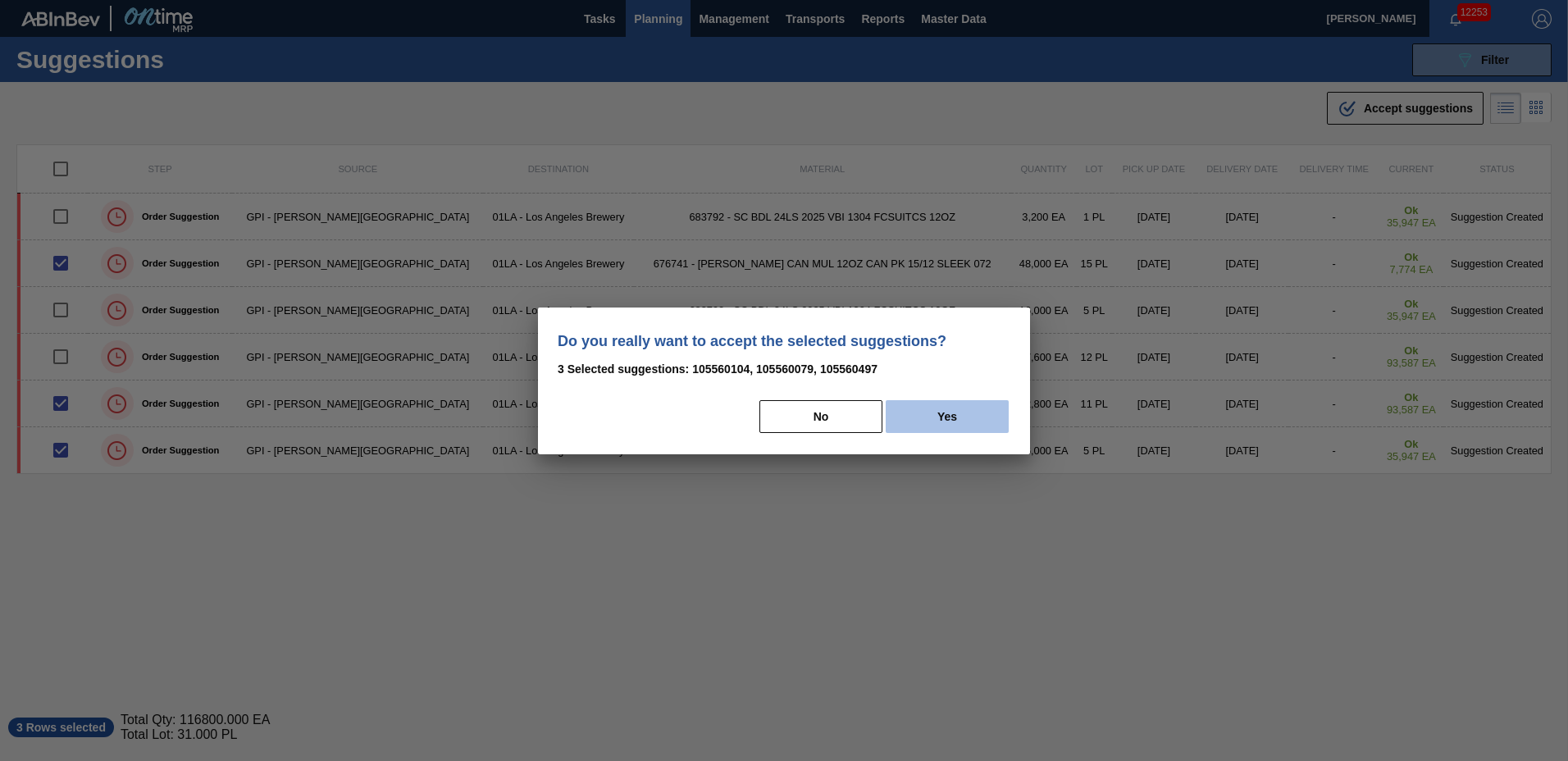
click at [927, 410] on button "Yes" at bounding box center [947, 416] width 123 height 33
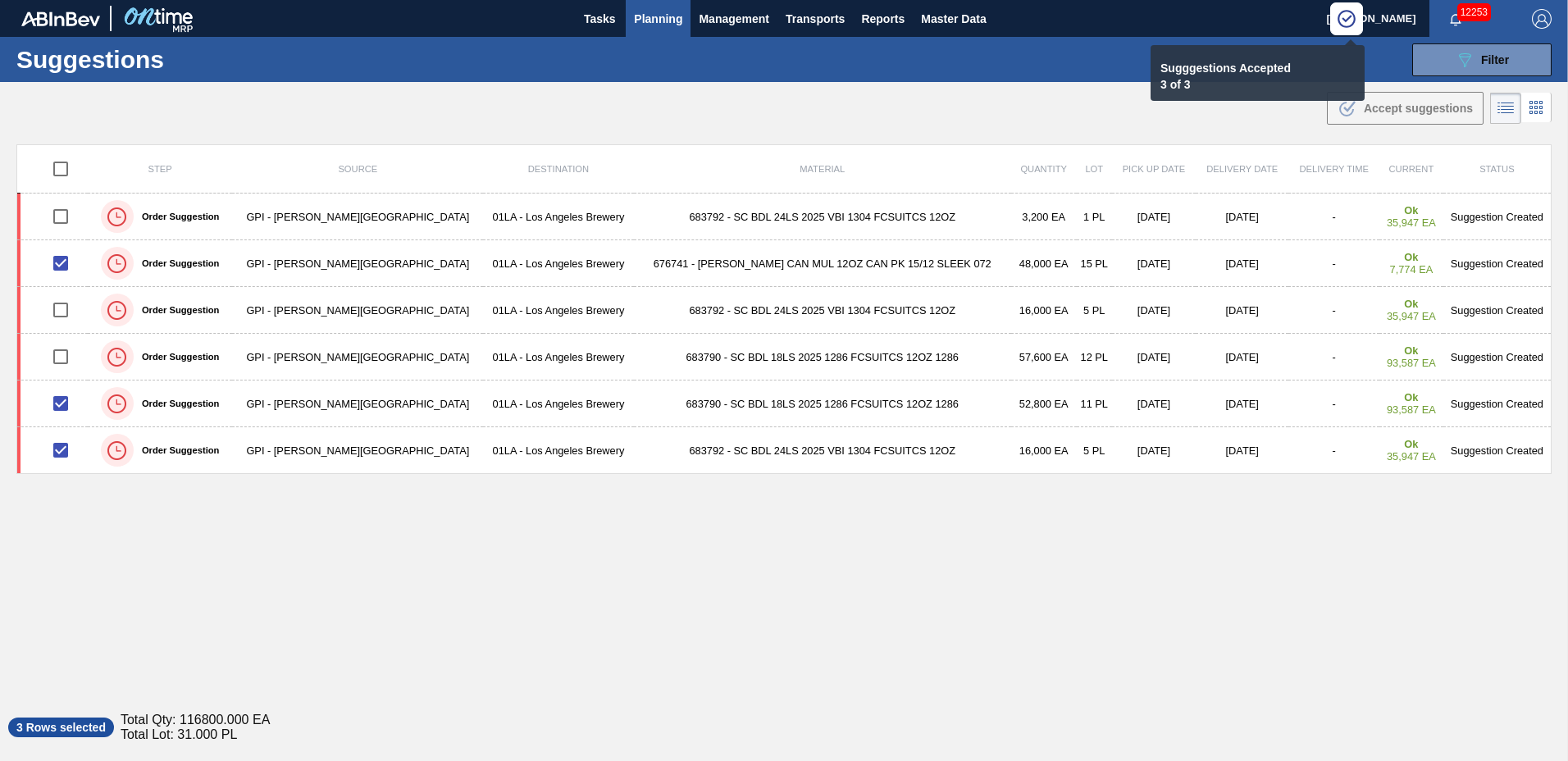
click at [653, 10] on span "Planning" at bounding box center [658, 19] width 49 height 20
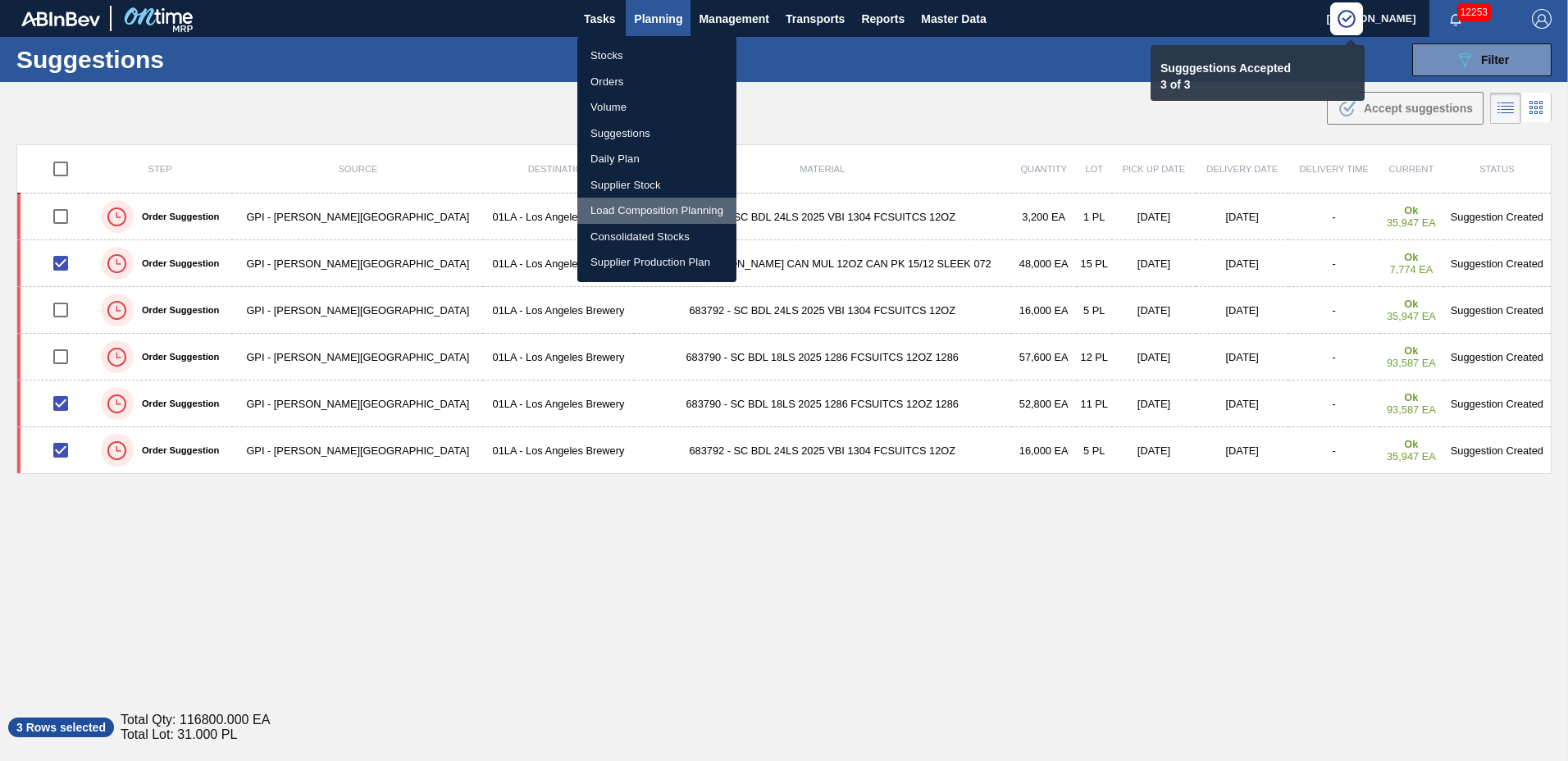
click at [623, 216] on li "Load Composition Planning" at bounding box center [656, 211] width 159 height 27
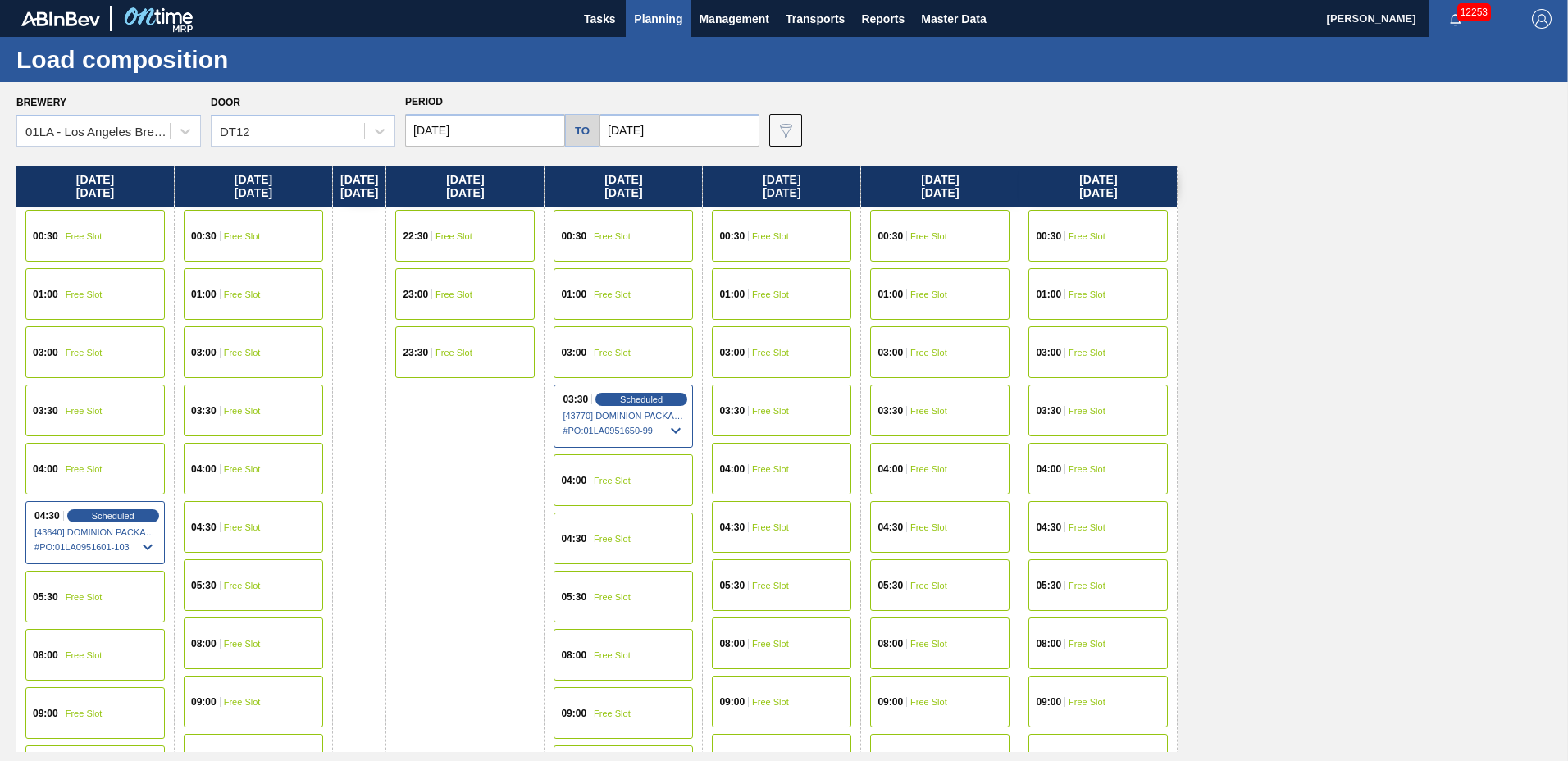
scroll to position [629, 0]
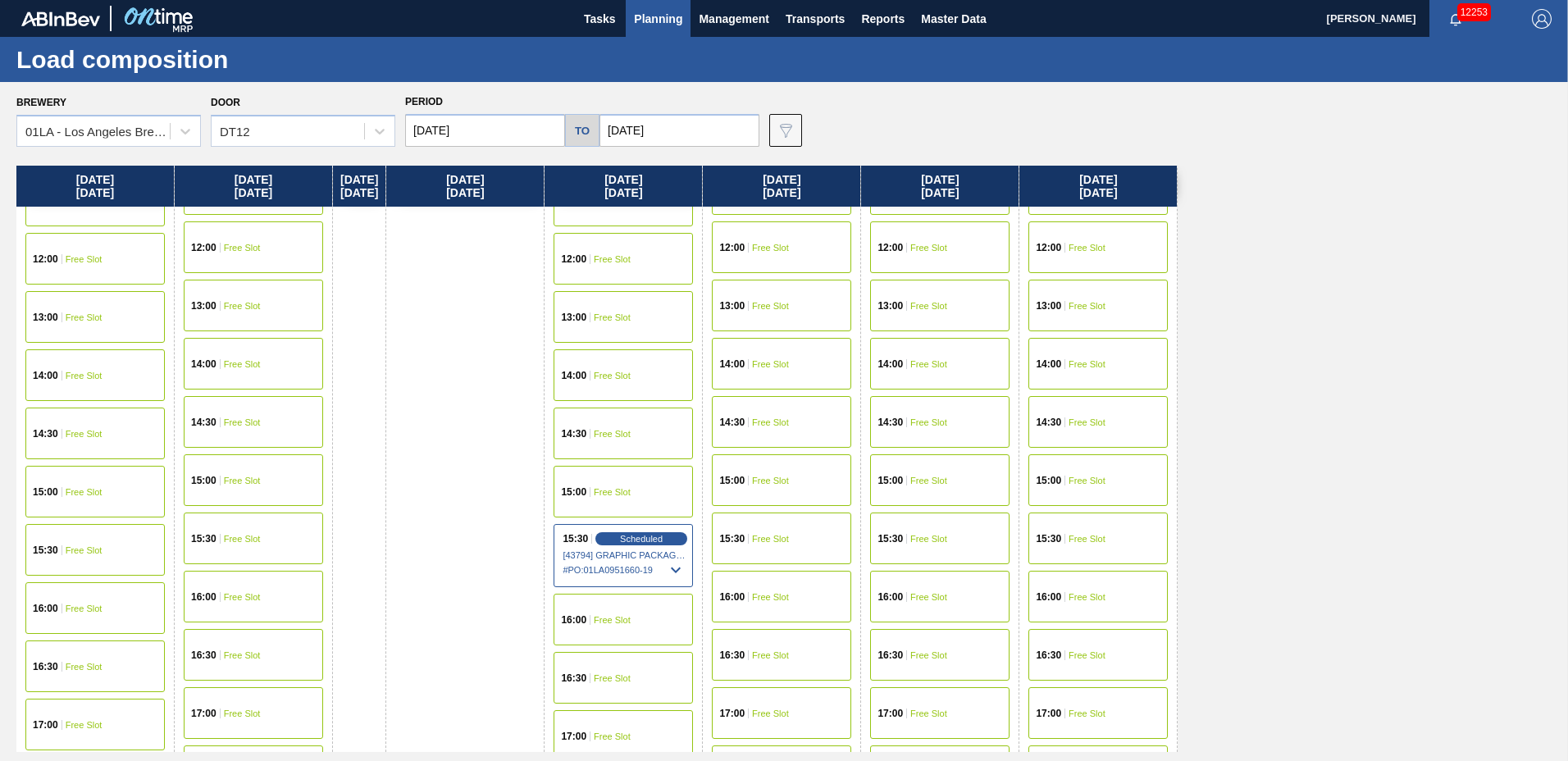
click at [591, 733] on div "17:00" at bounding box center [576, 736] width 29 height 10
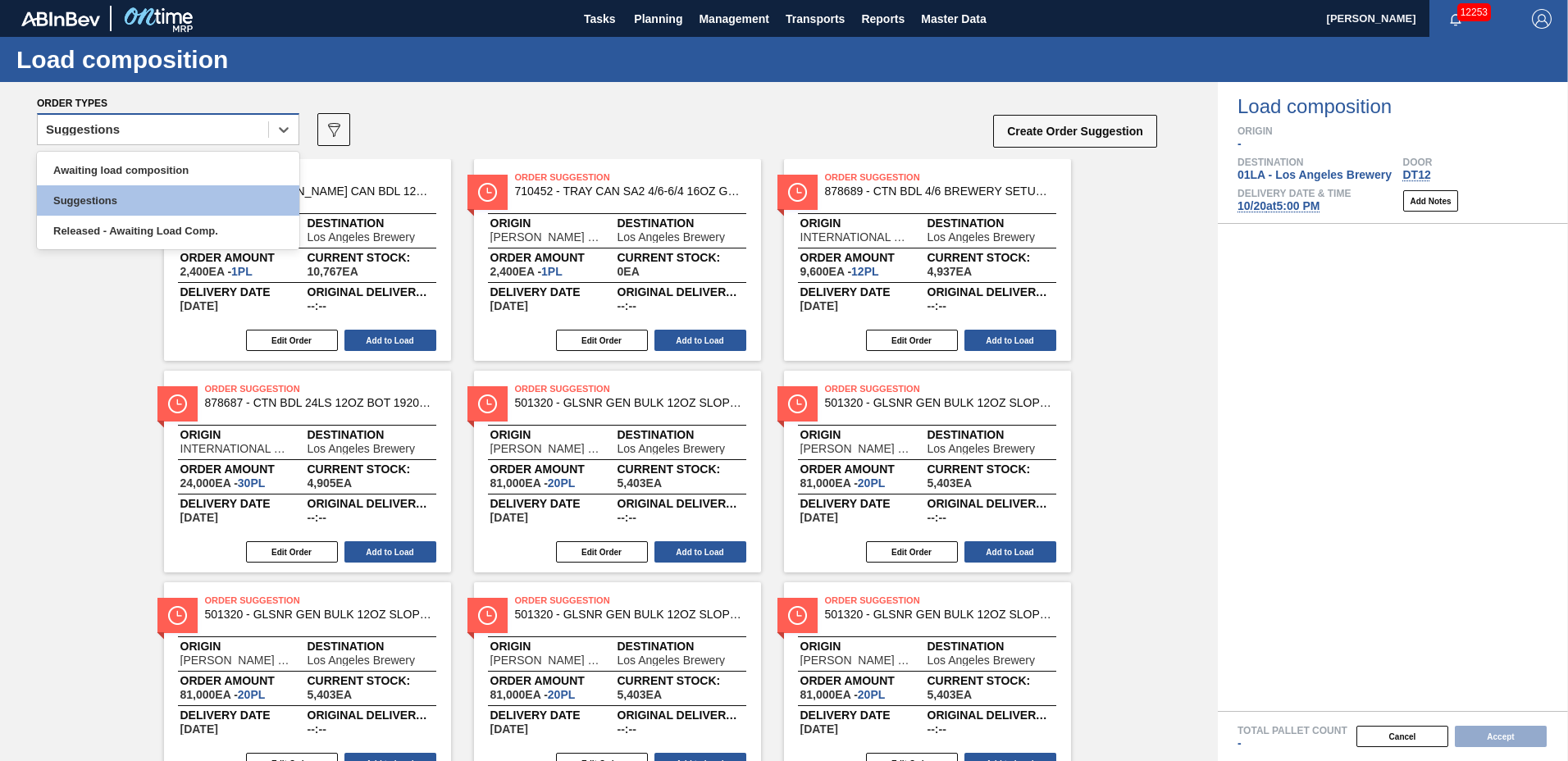
click at [118, 119] on div "Suggestions" at bounding box center [153, 129] width 231 height 24
click at [127, 169] on div "Awaiting load composition" at bounding box center [169, 170] width 263 height 30
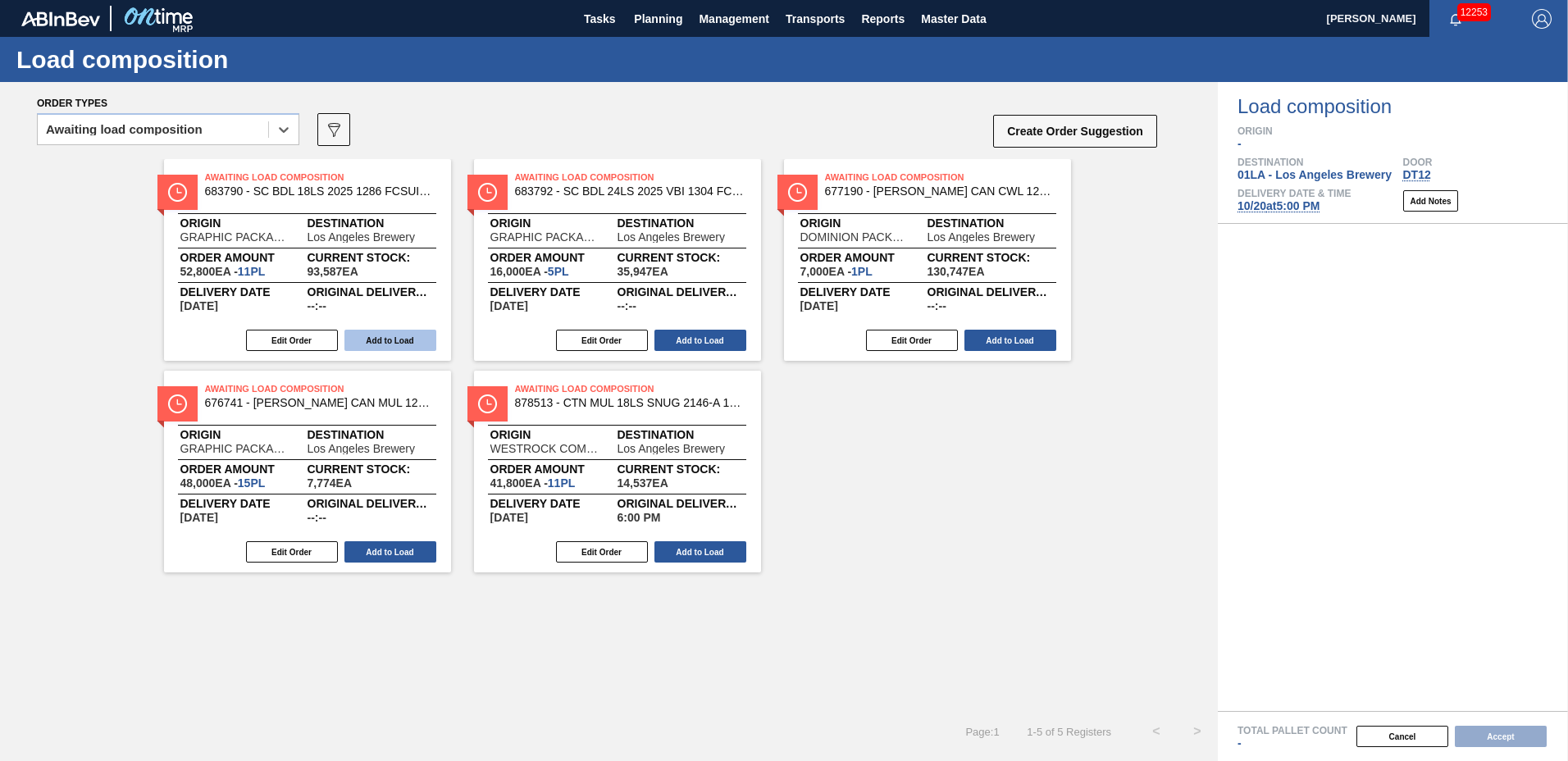
click at [400, 333] on button "Add to Load" at bounding box center [390, 341] width 92 height 21
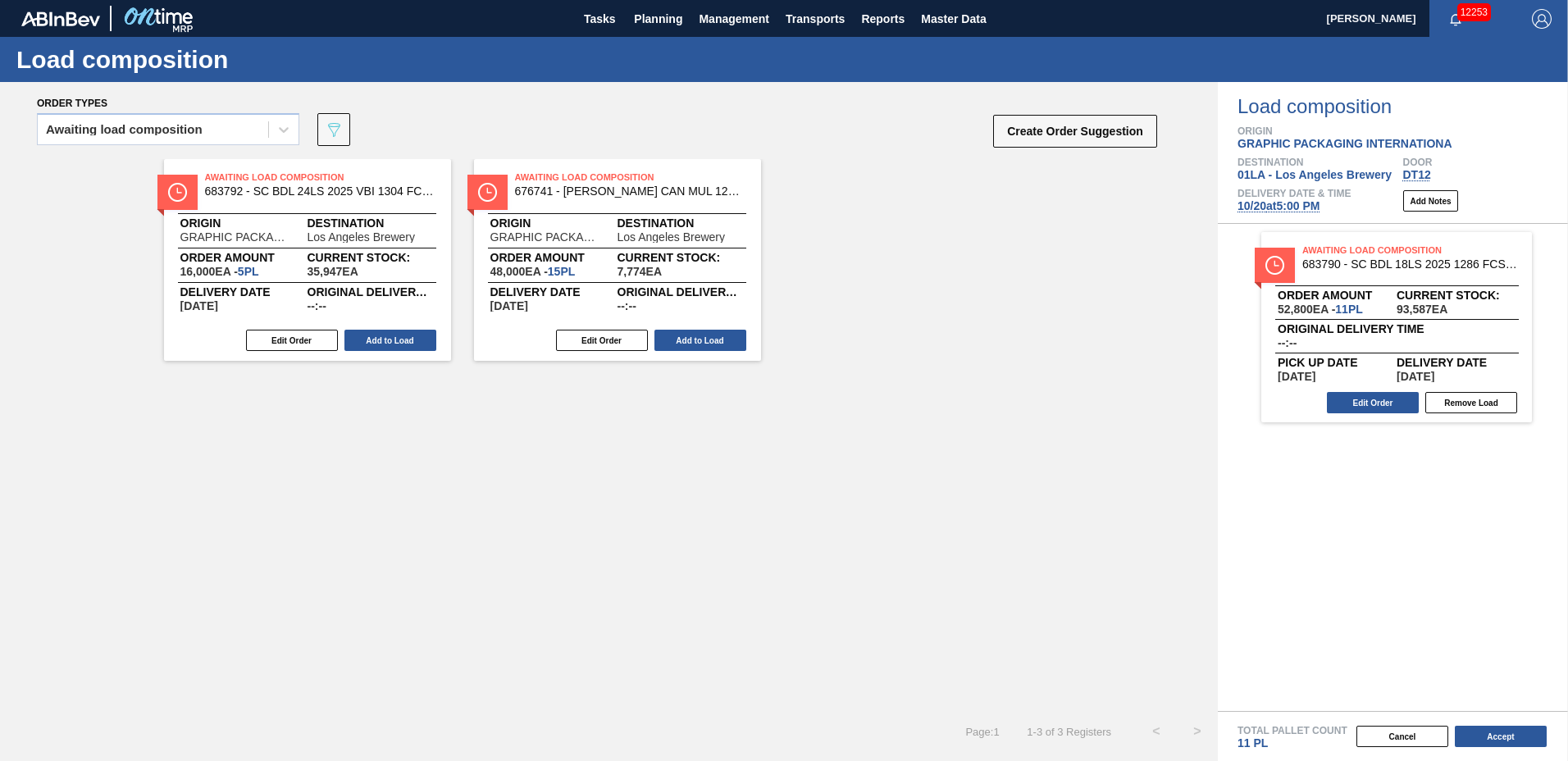
click at [400, 333] on button "Add to Load" at bounding box center [390, 341] width 92 height 21
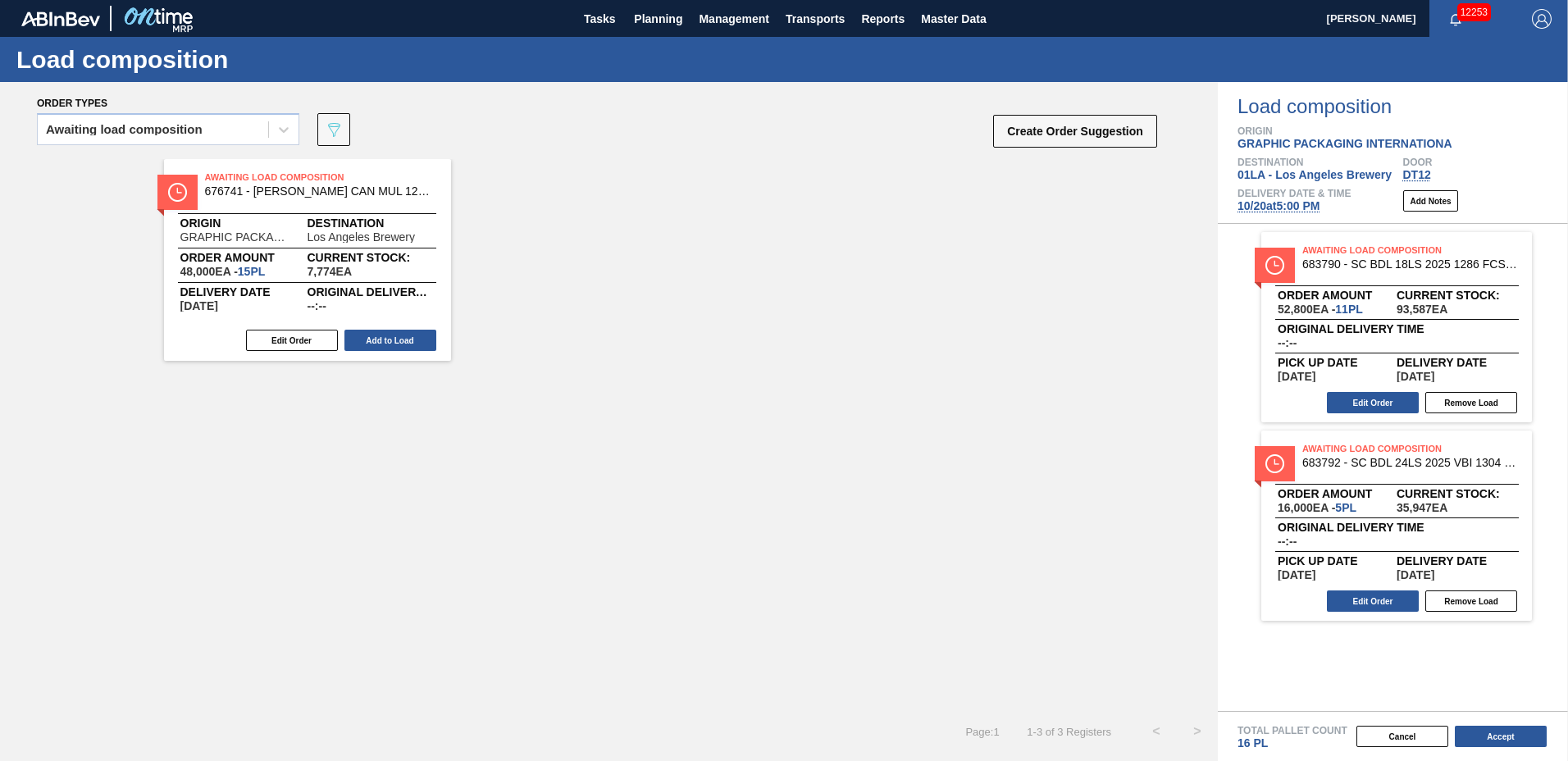
click at [400, 333] on button "Add to Load" at bounding box center [390, 341] width 92 height 21
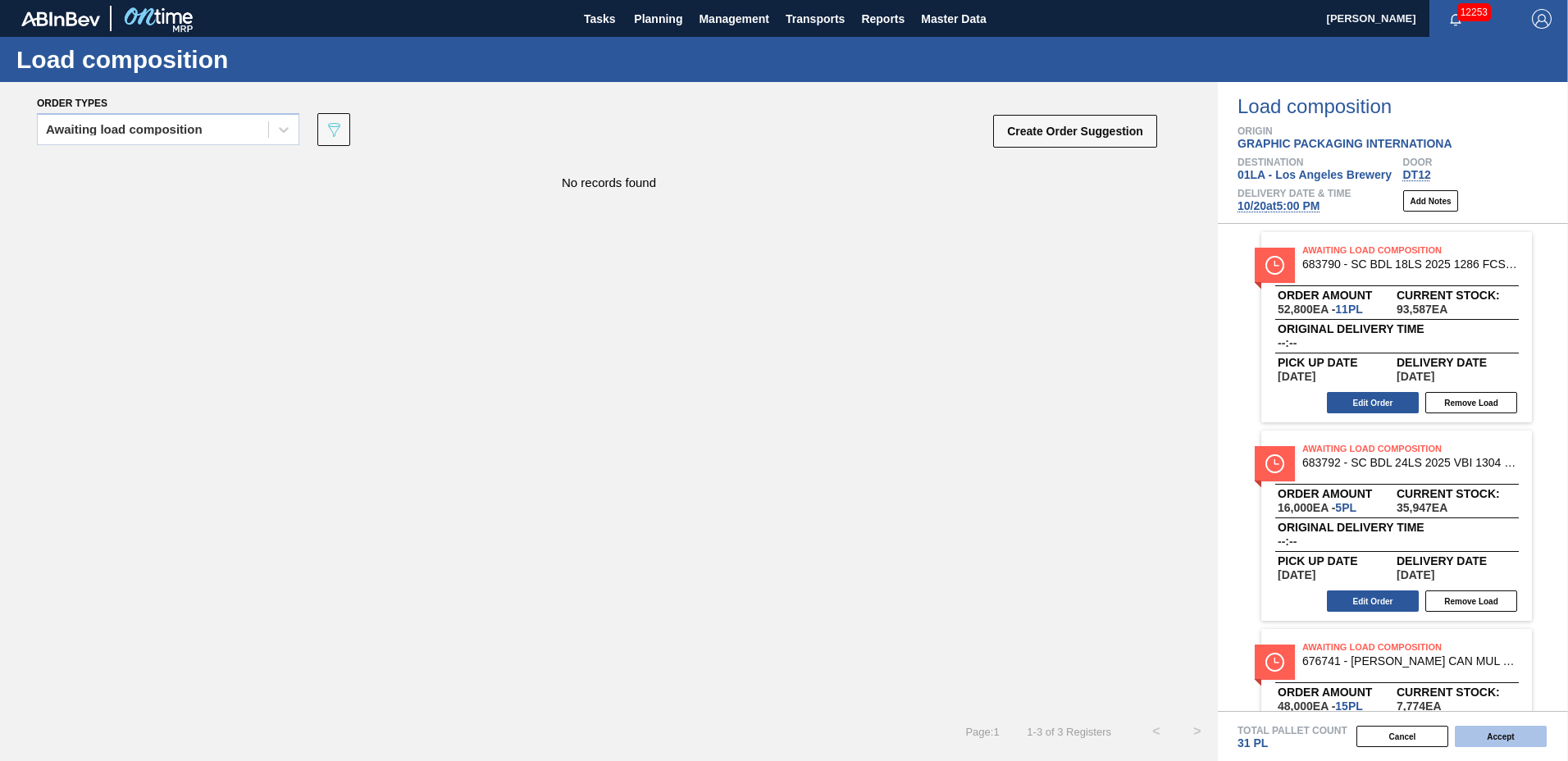
click at [1462, 736] on button "Accept" at bounding box center [1501, 736] width 92 height 21
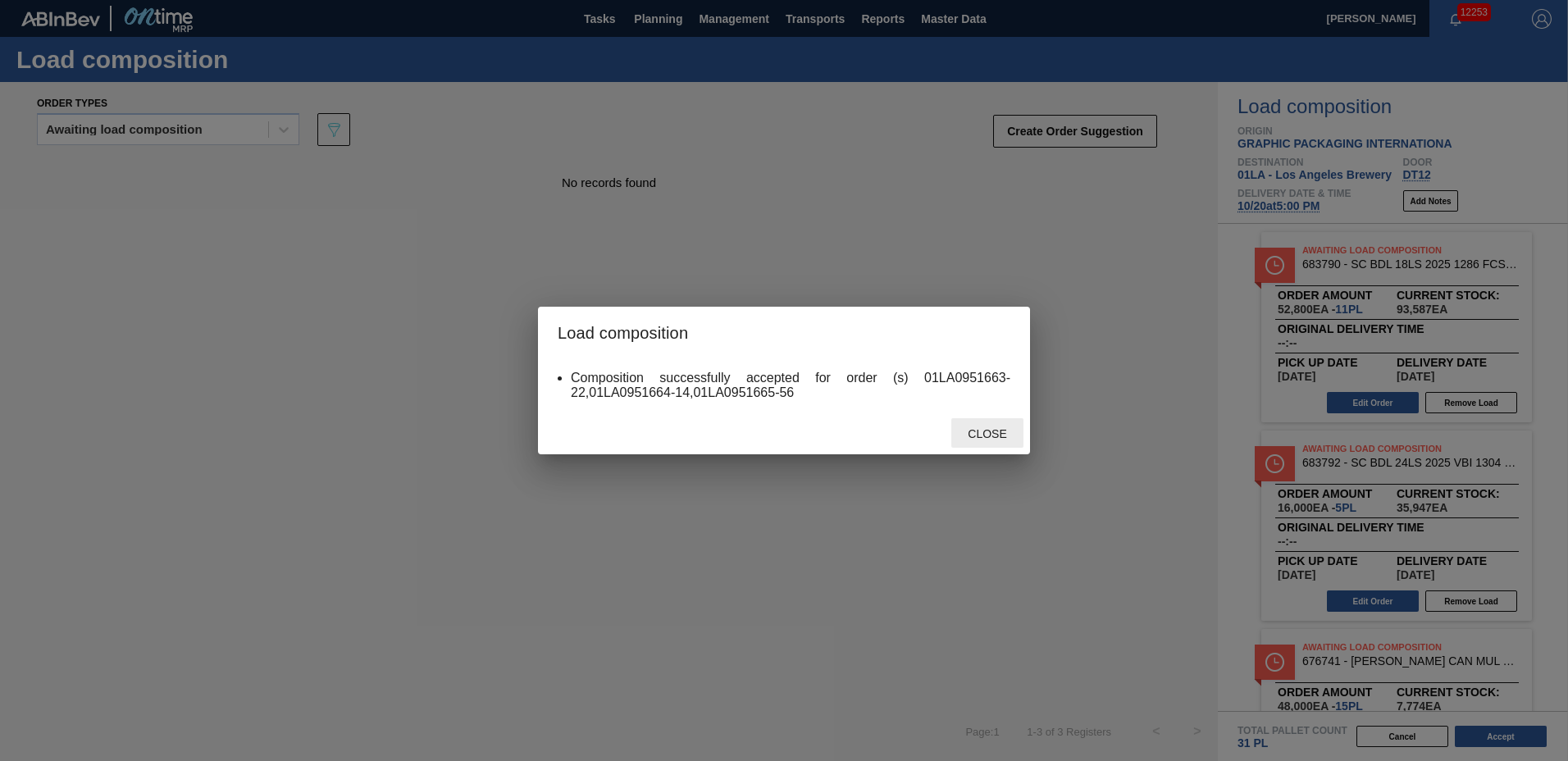
click at [985, 426] on div "Close" at bounding box center [987, 434] width 72 height 30
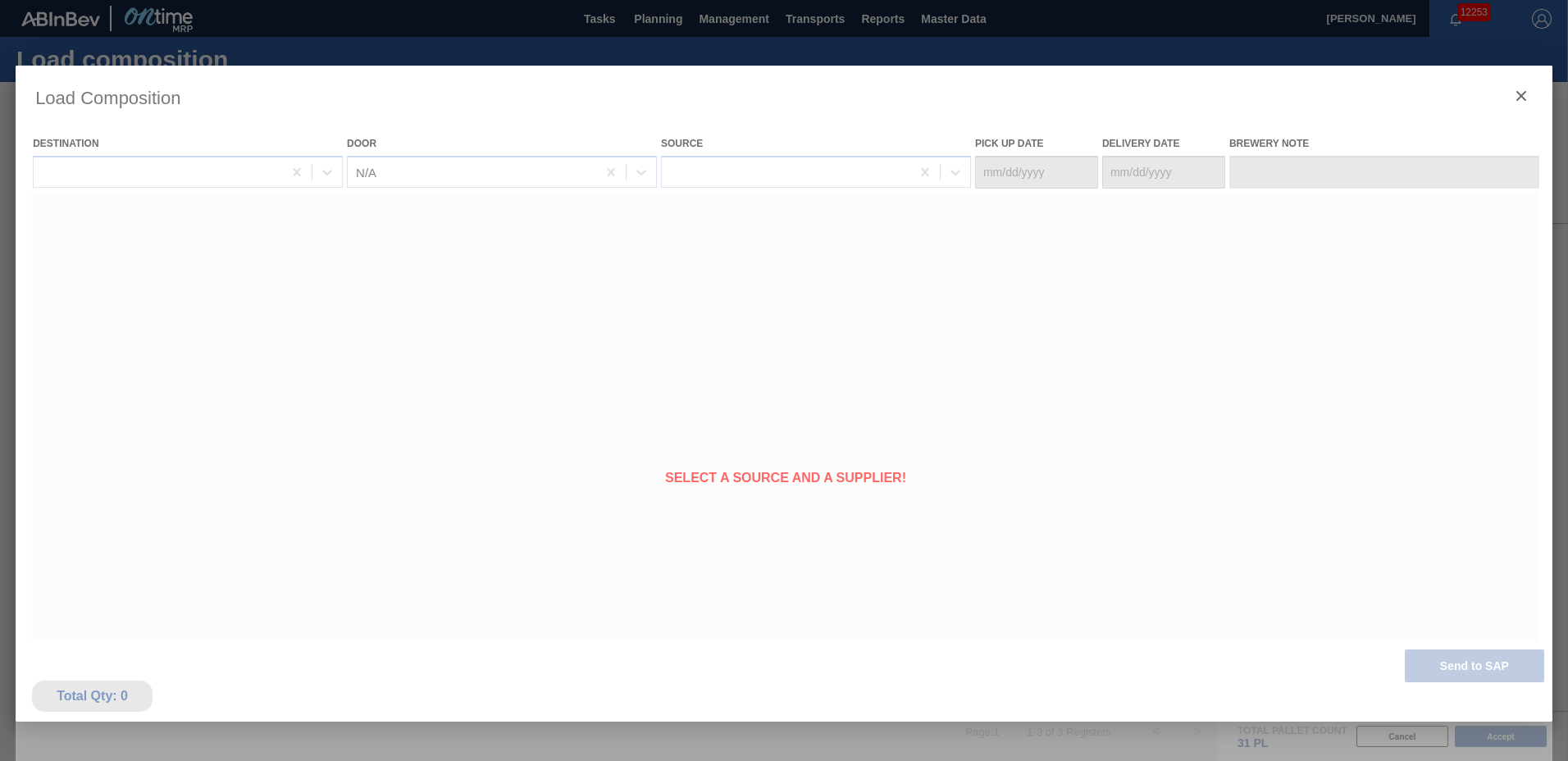
type Date "[DATE]"
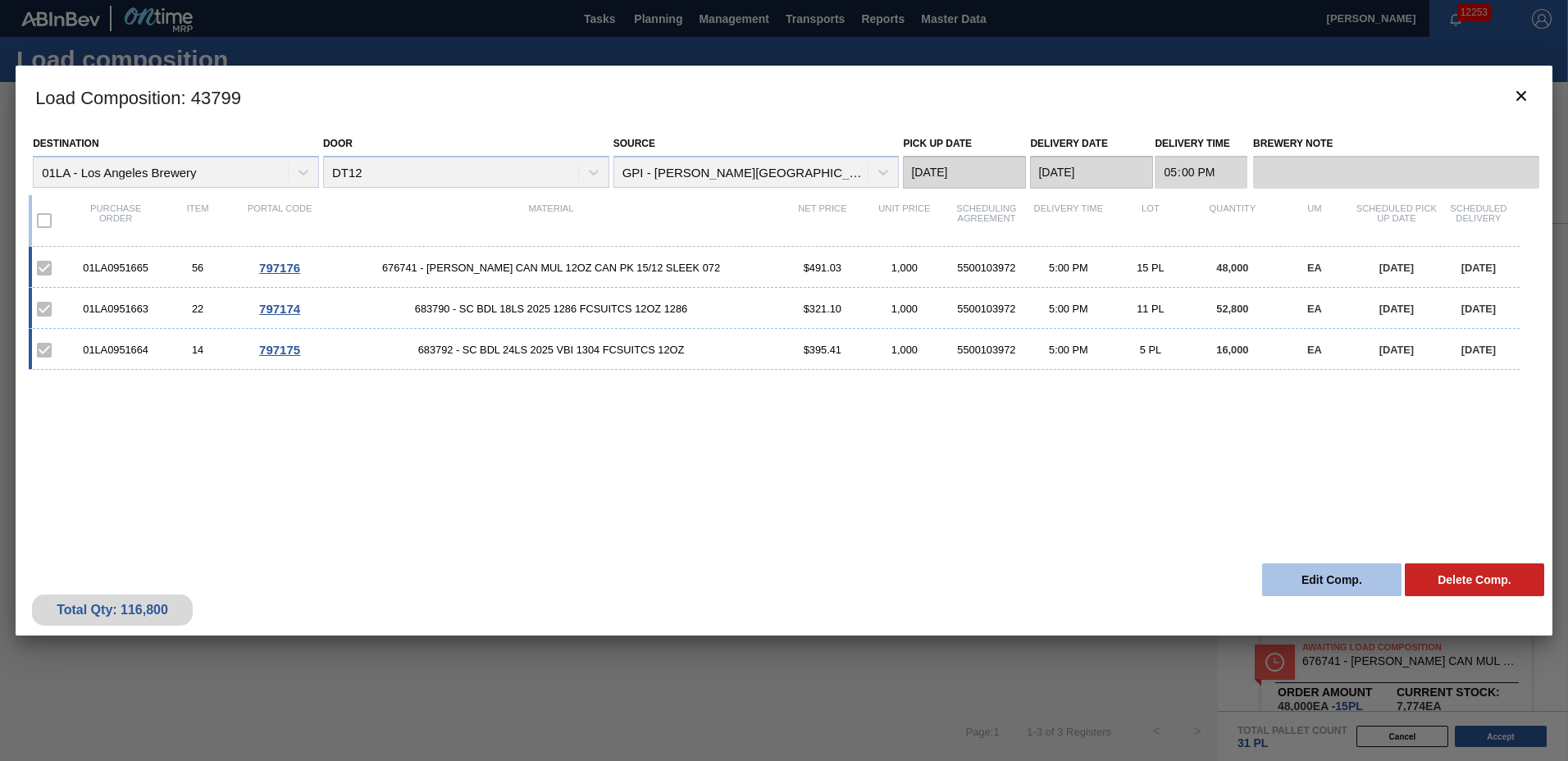
click at [1330, 585] on button "Edit Comp." at bounding box center [1331, 579] width 139 height 33
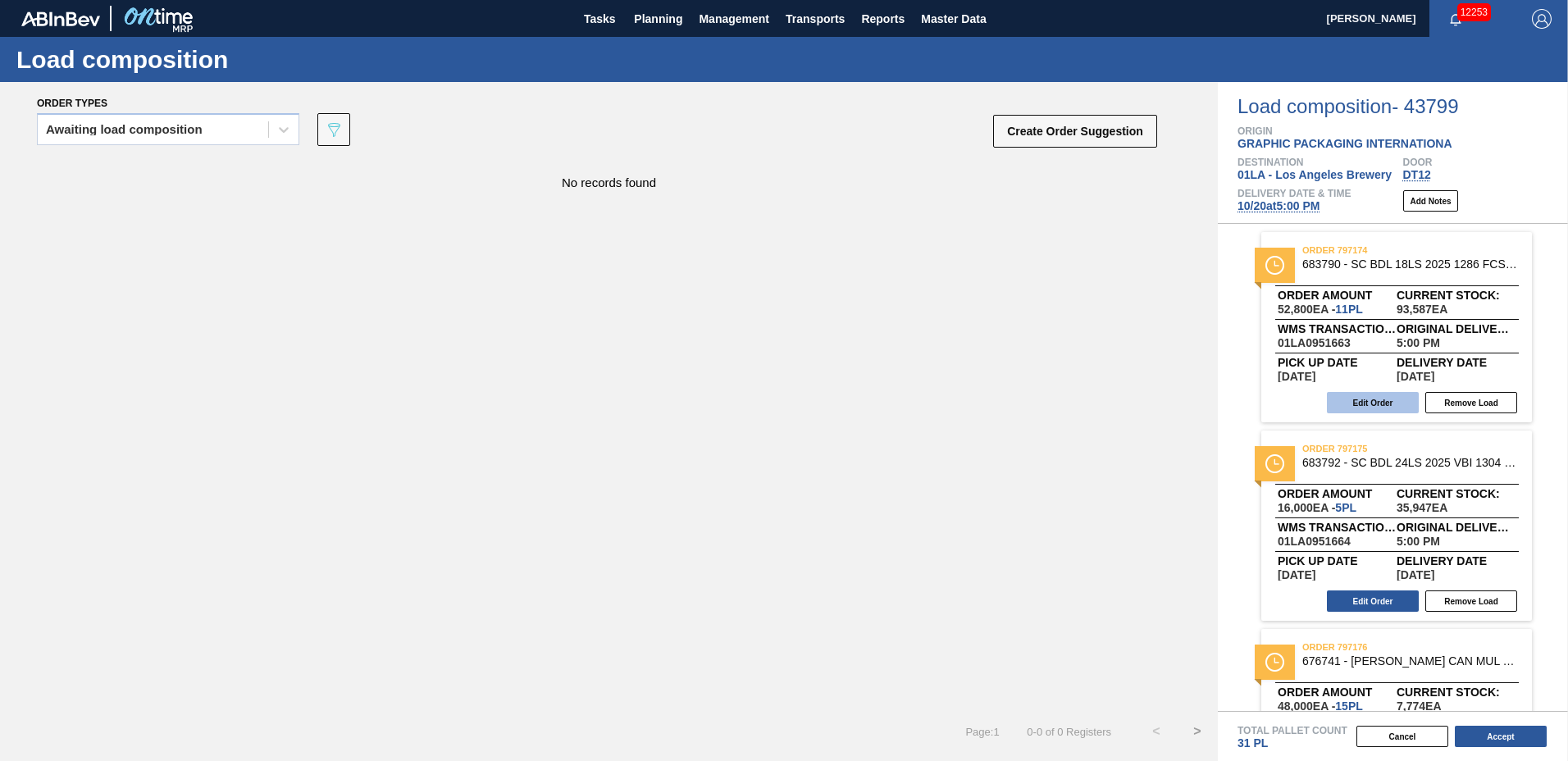
click at [1346, 404] on button "Edit Order" at bounding box center [1373, 403] width 92 height 21
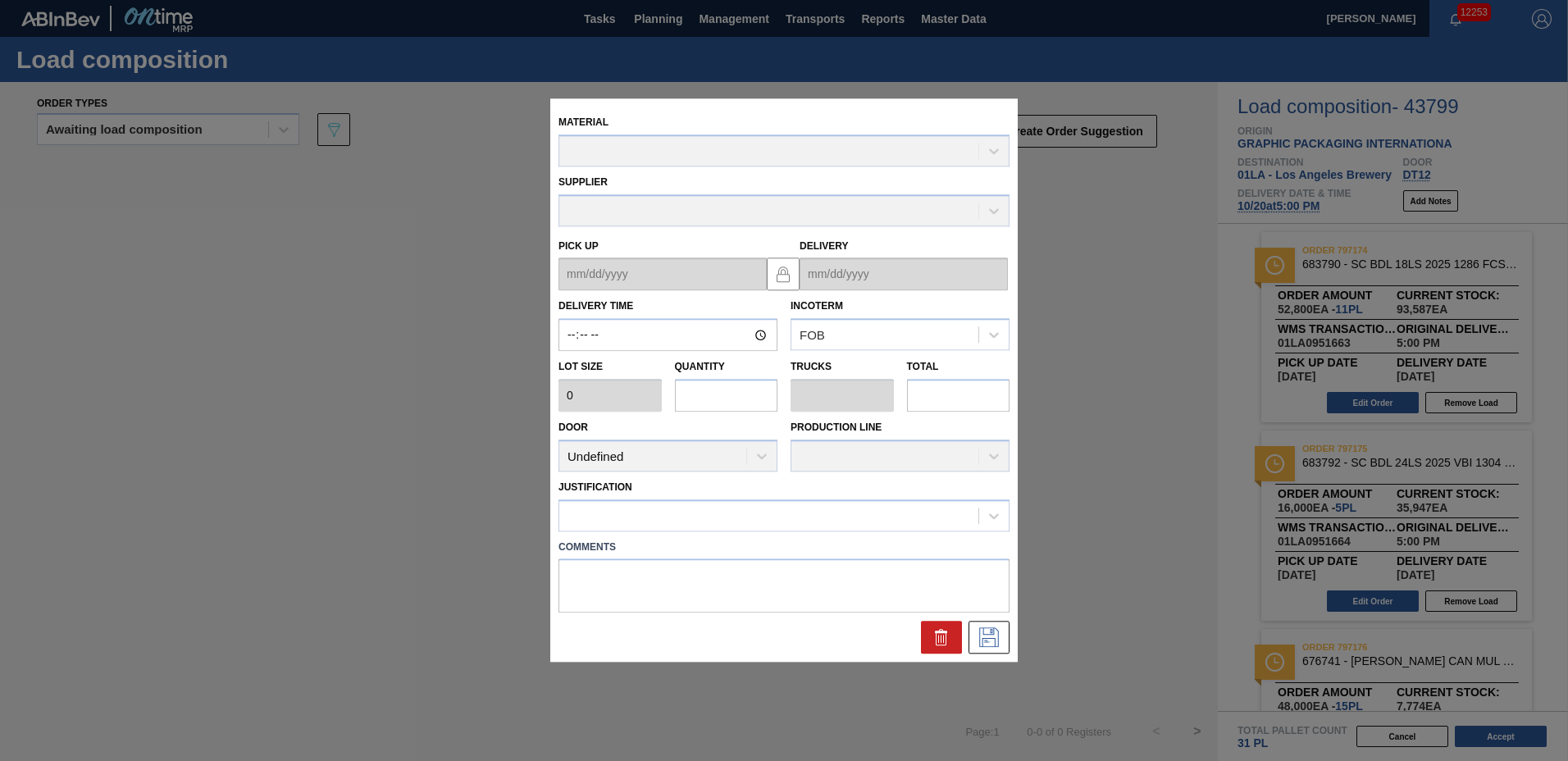
type input "17:00:00"
type input "4,800"
type input "11"
type input "0.458"
type input "52,800"
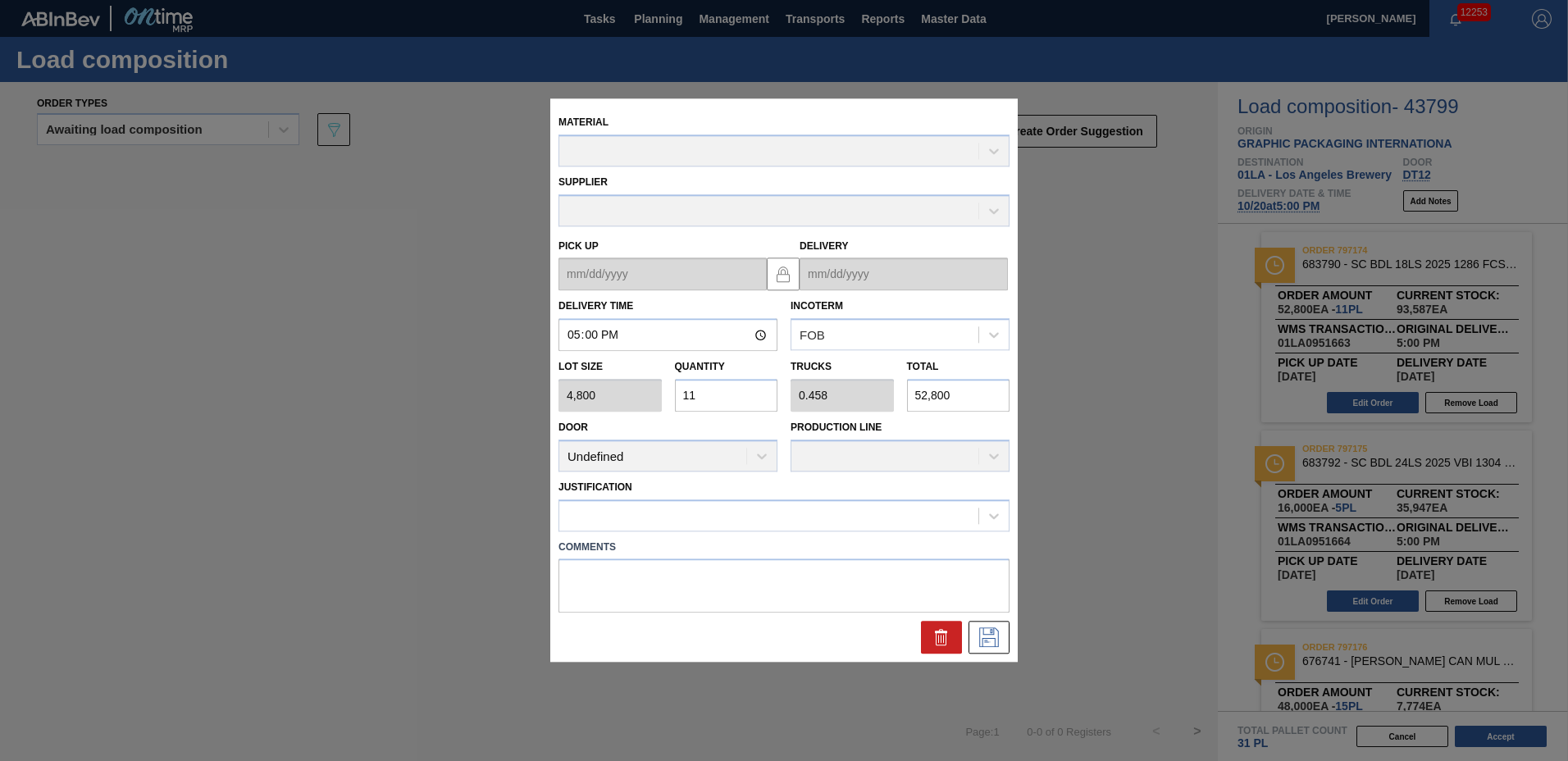
type up "[DATE]"
type input "[DATE]"
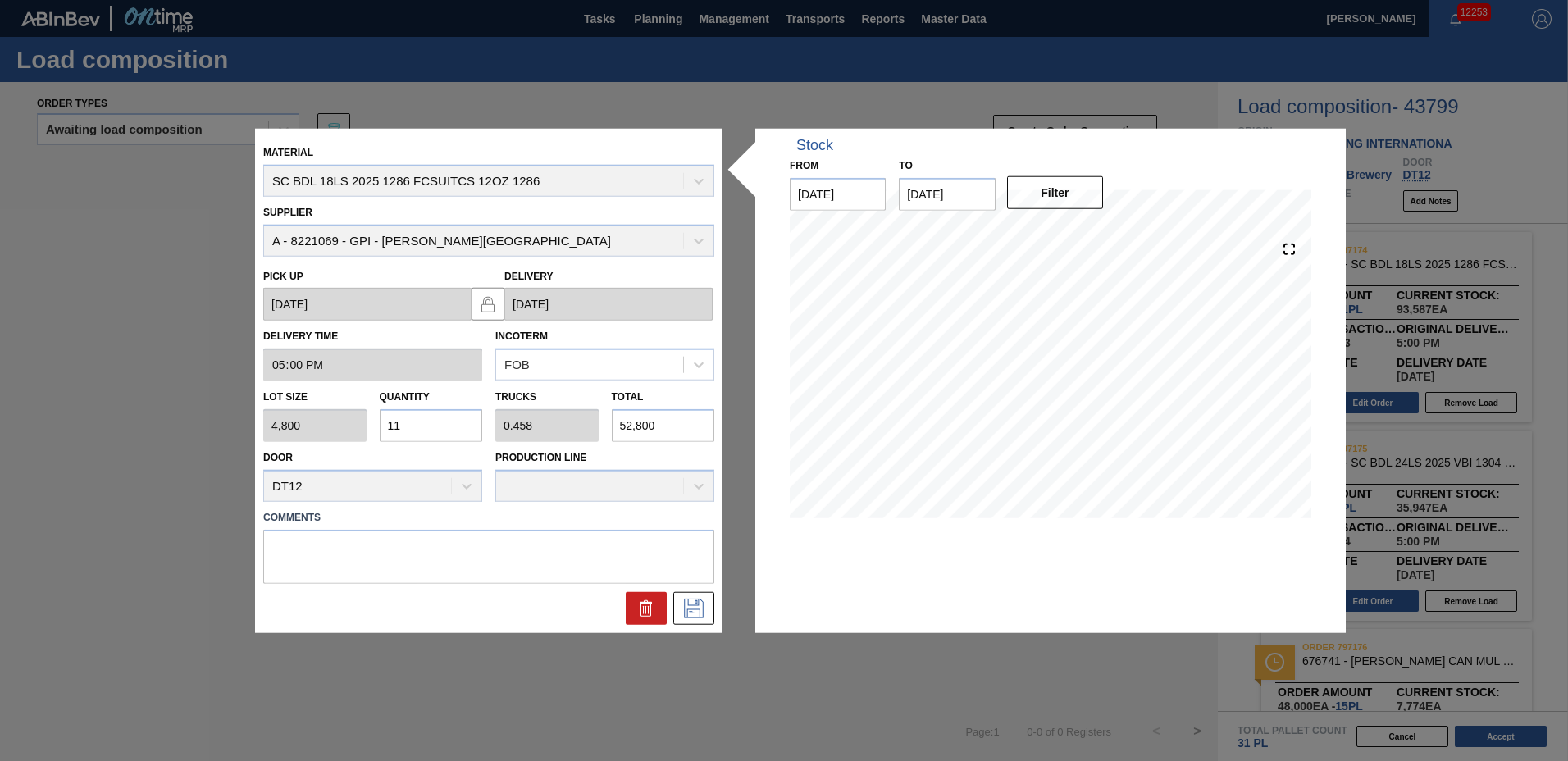
drag, startPoint x: 434, startPoint y: 419, endPoint x: 0, endPoint y: 414, distance: 434.0
click at [169, 414] on div "Material SC BDL 18LS 2025 1286 FCSUITCS 12OZ 1286 Supplier A - 8221069 - GPI - …" at bounding box center [784, 380] width 1568 height 761
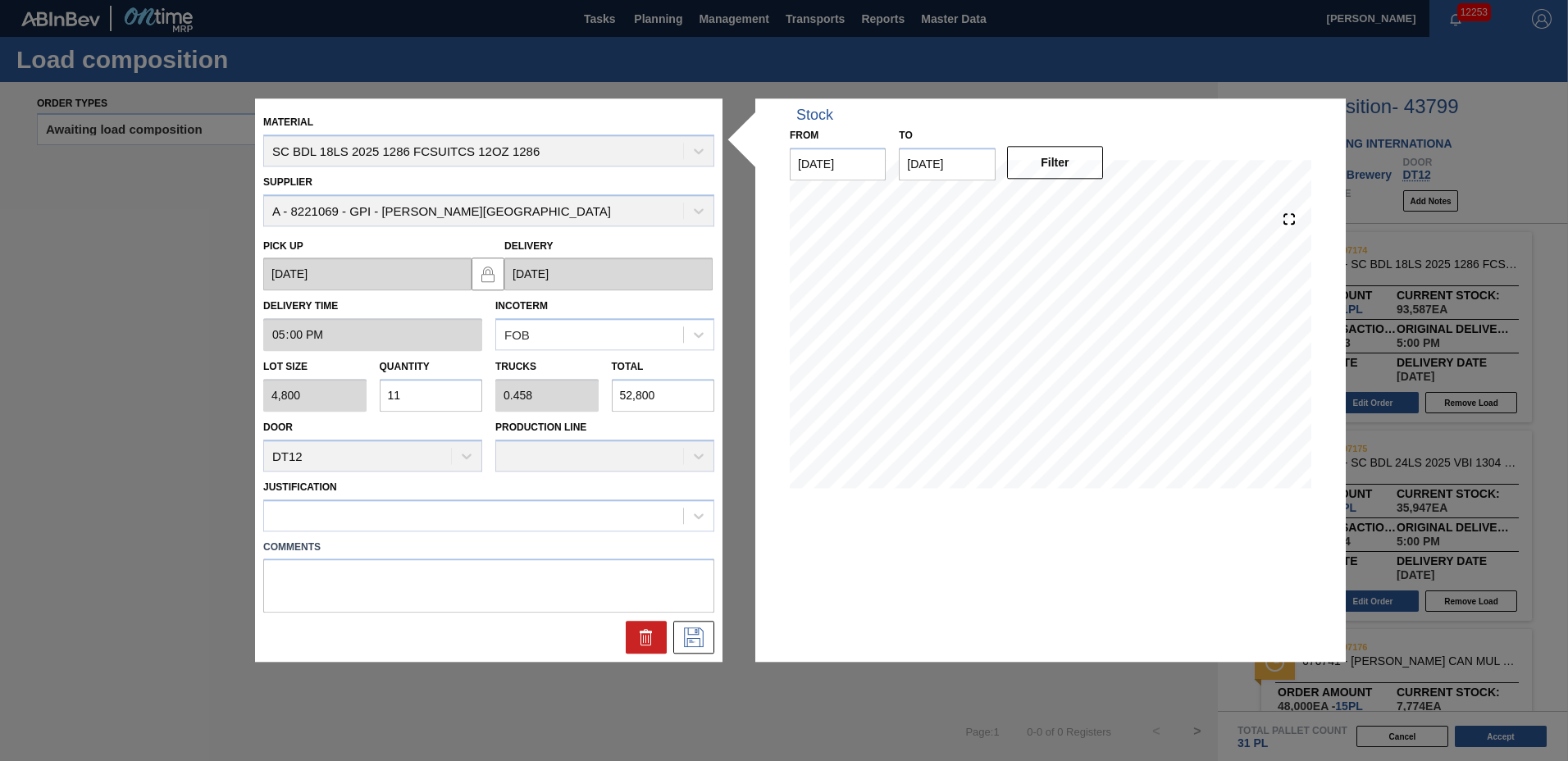
type input "4"
type input "0.167"
type input "19,200"
type input "4"
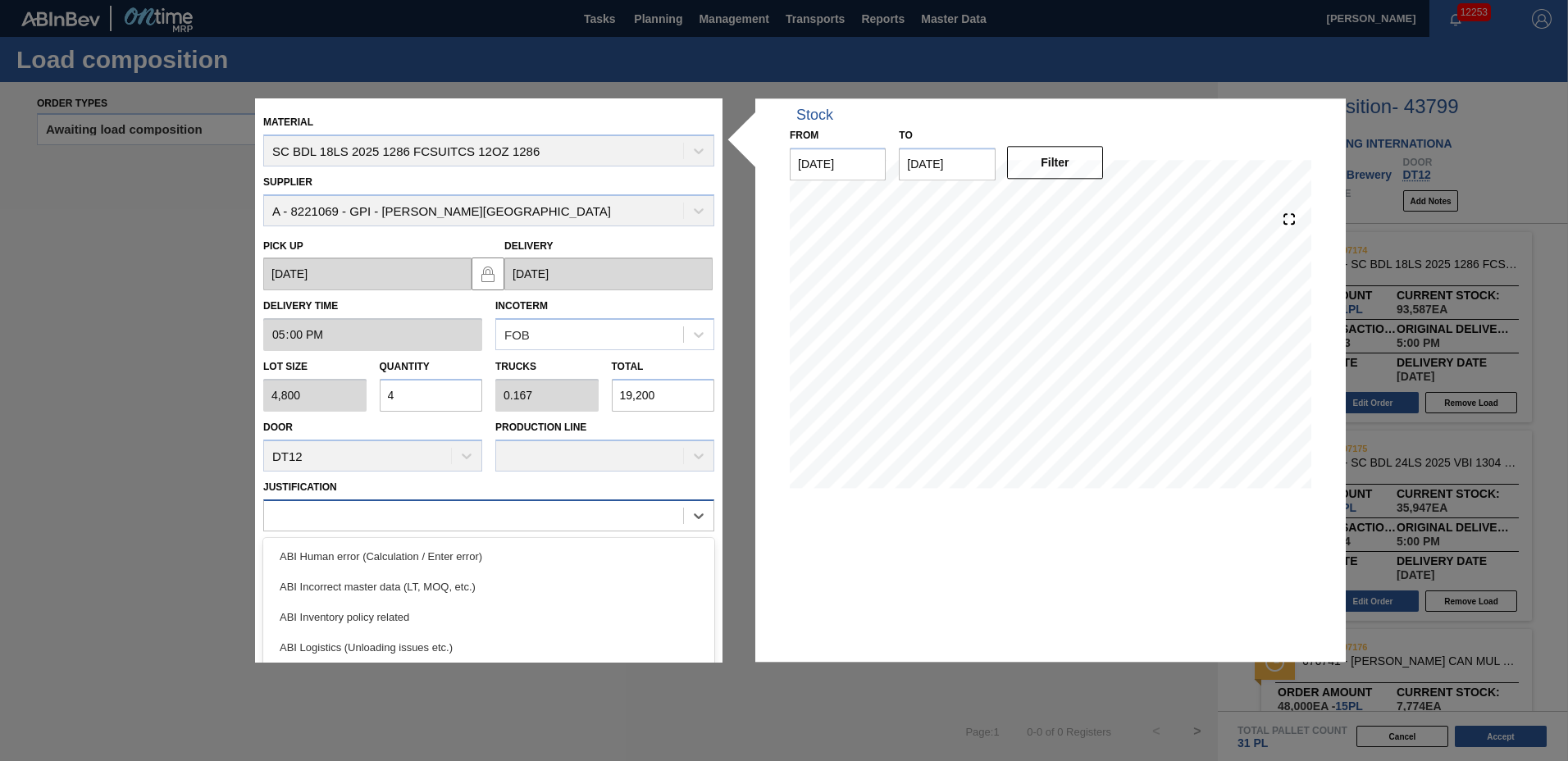
click at [438, 510] on div at bounding box center [474, 515] width 419 height 24
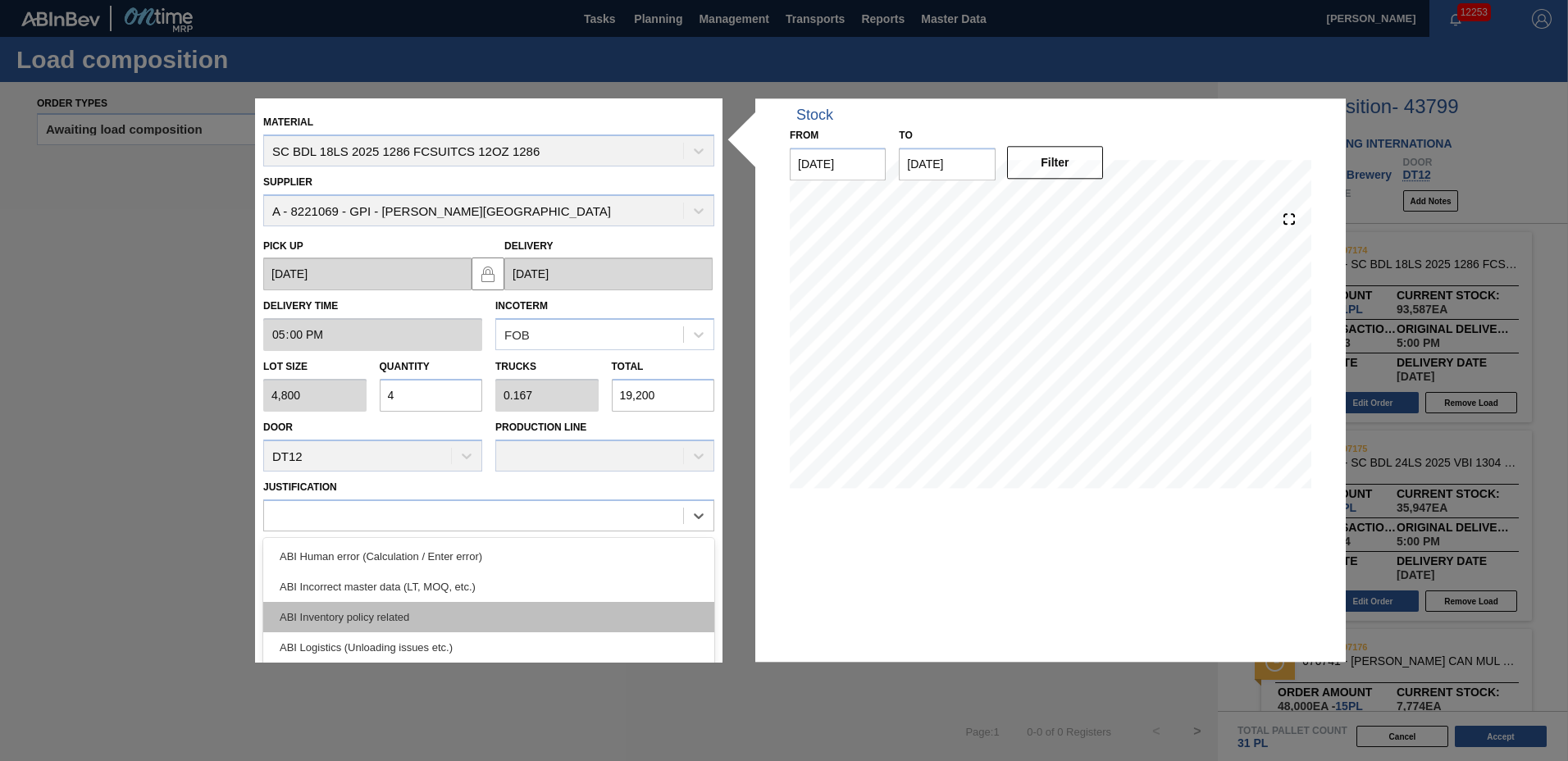
click at [442, 609] on div "ABI Inventory policy related" at bounding box center [489, 617] width 451 height 30
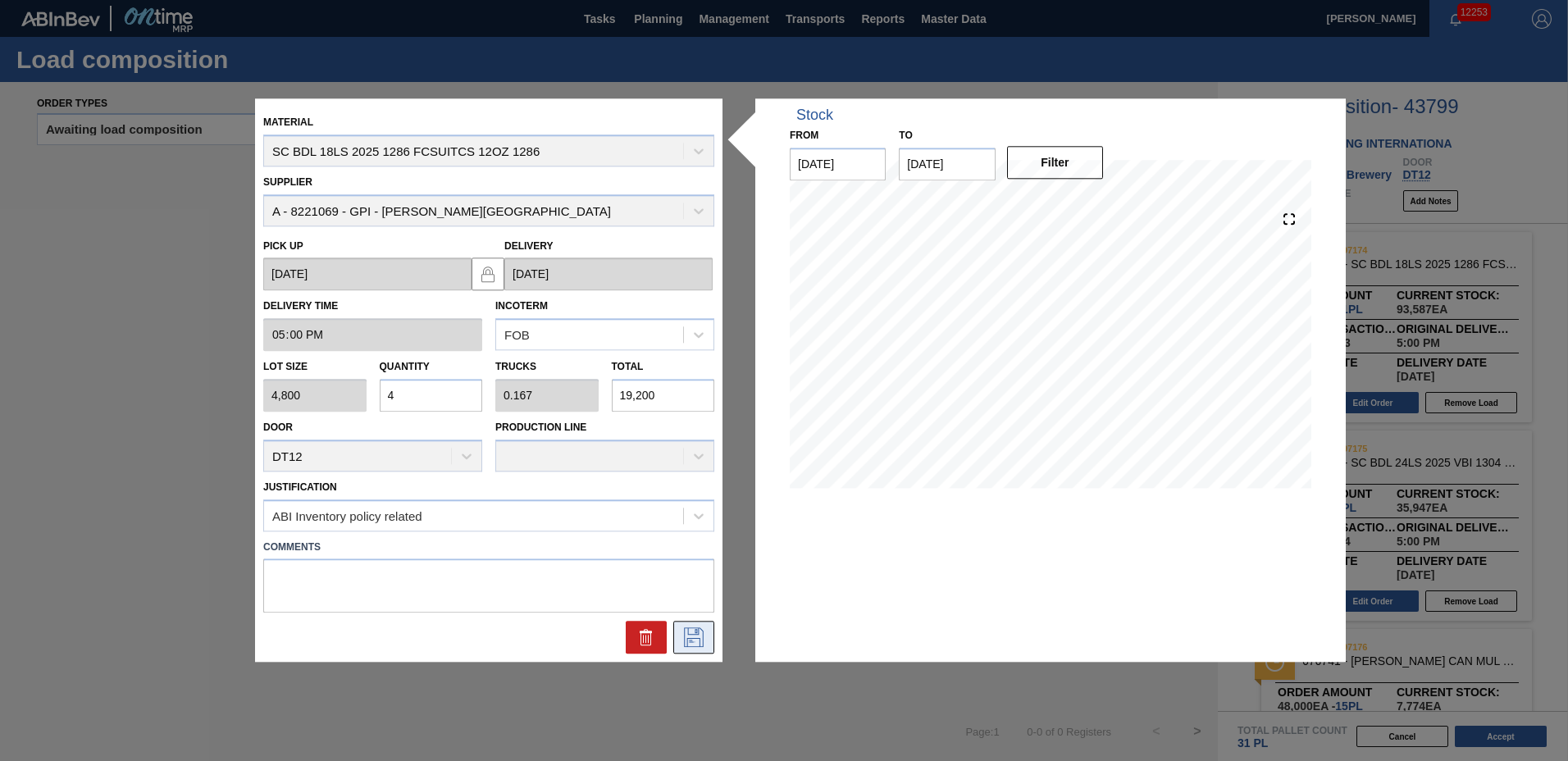
click at [693, 634] on icon at bounding box center [694, 638] width 27 height 20
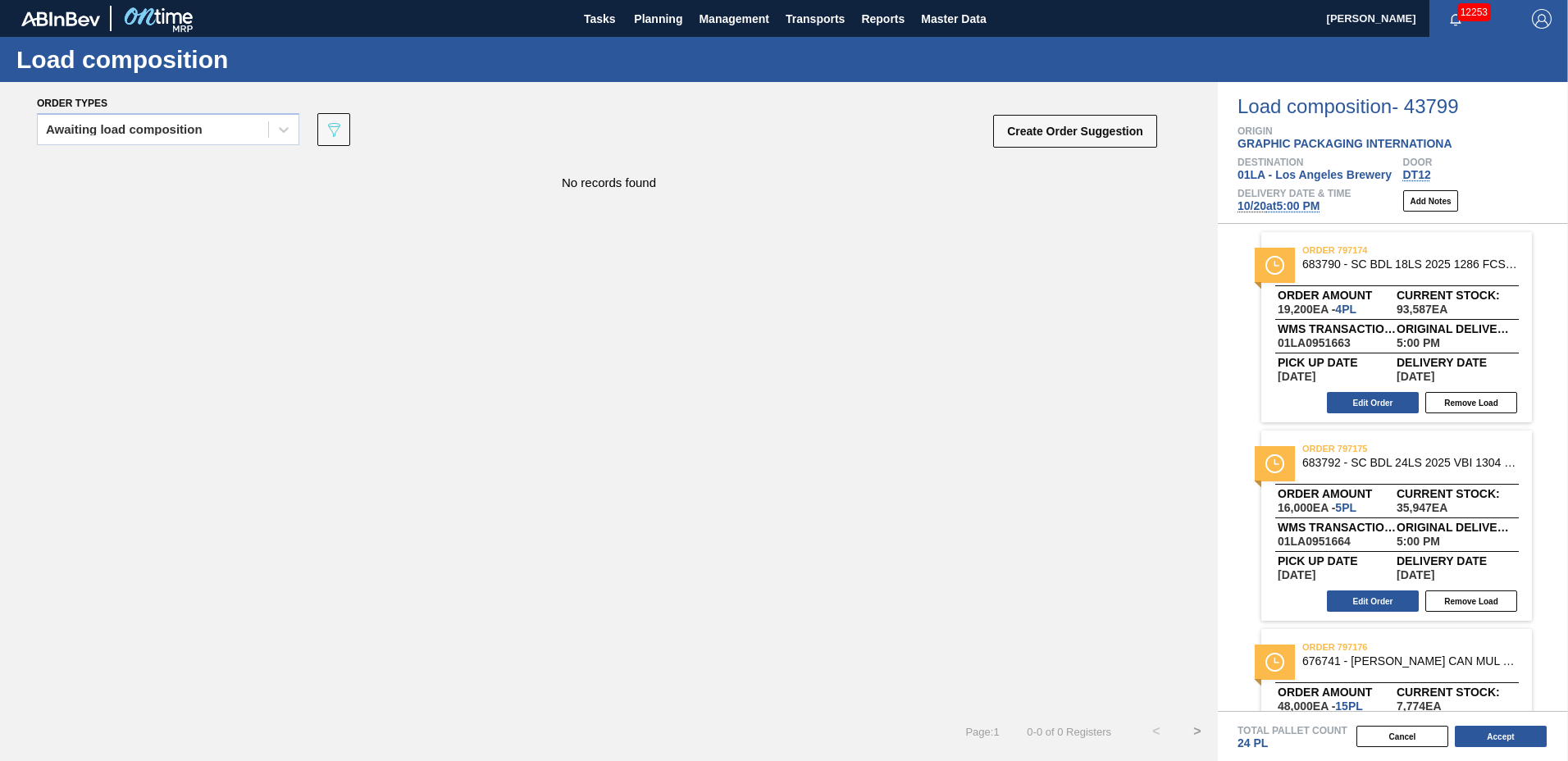
scroll to position [116, 0]
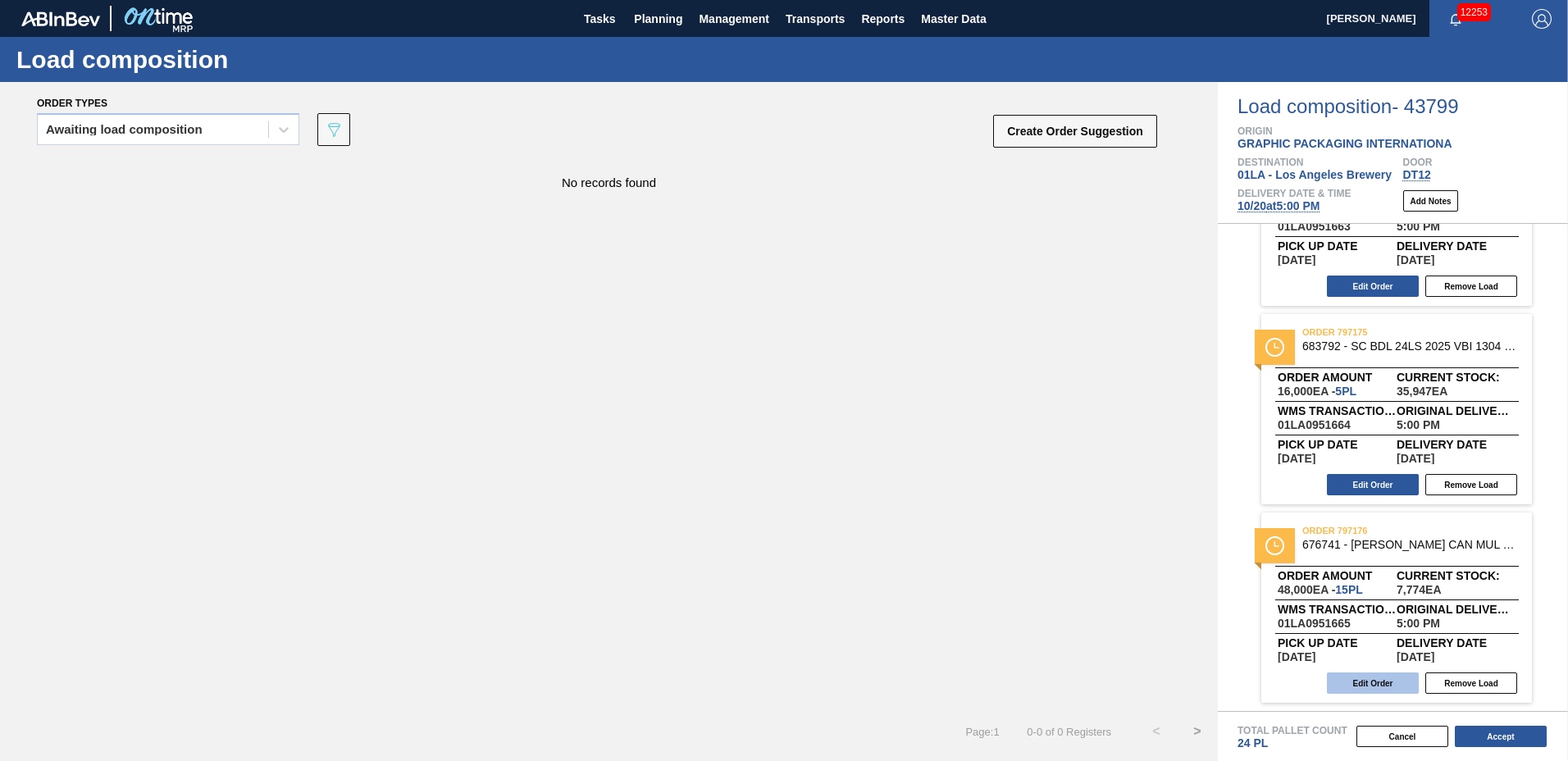
click at [1392, 687] on button "Edit Order" at bounding box center [1373, 683] width 92 height 21
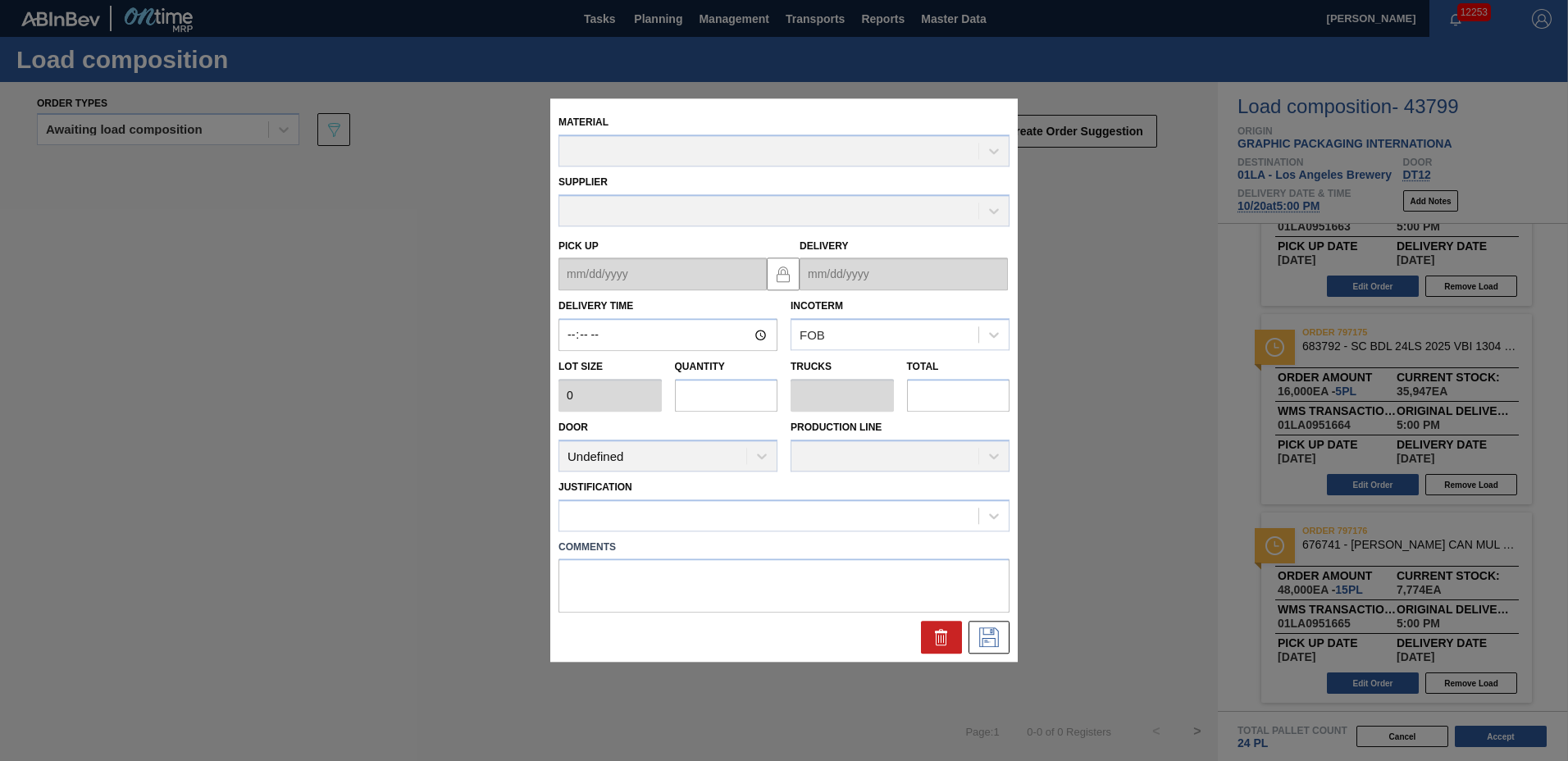
type input "17:00:00"
type input "3,200"
type input "15"
type input "0.577"
type input "48,000"
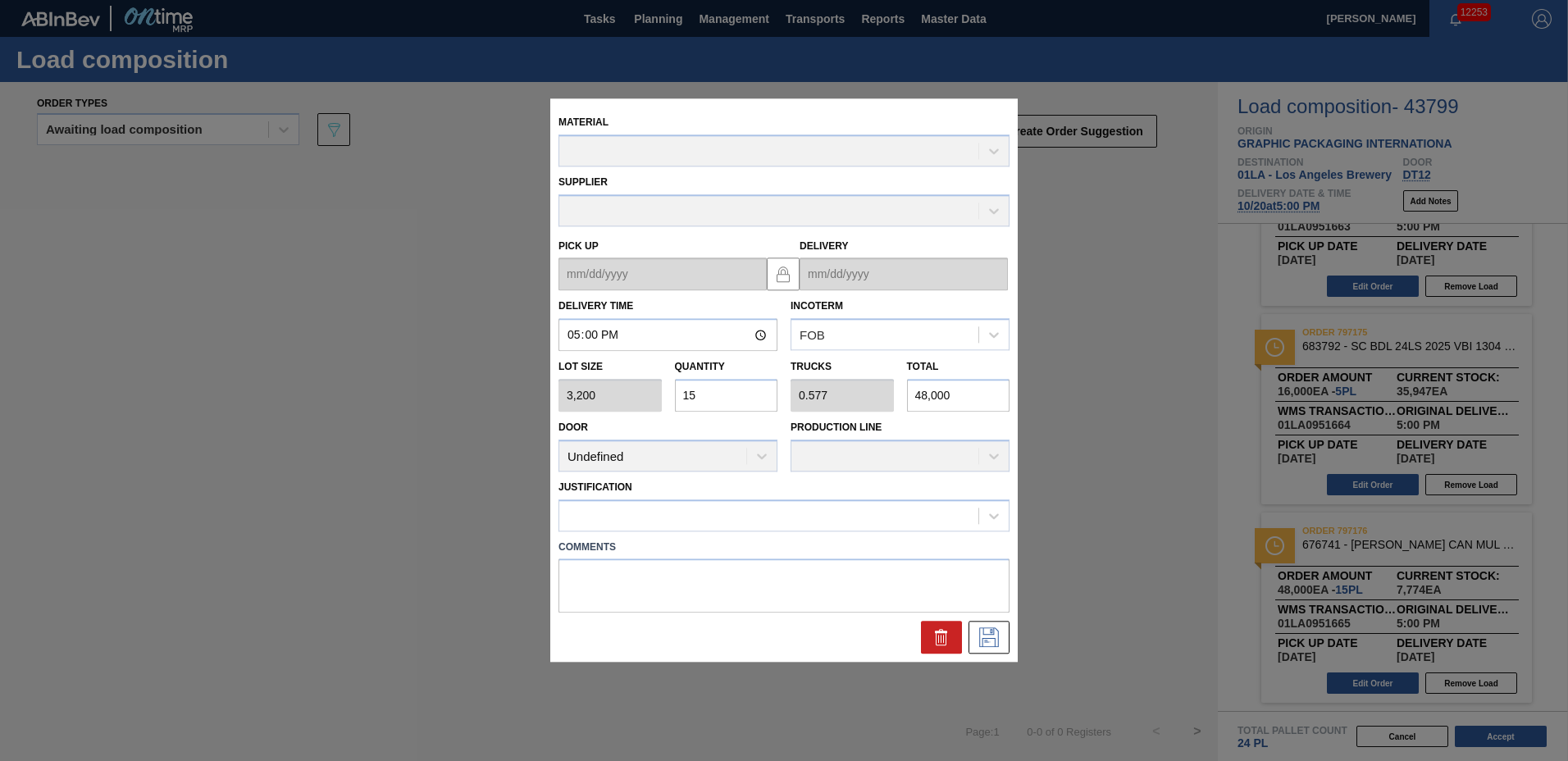
type up "[DATE]"
type input "[DATE]"
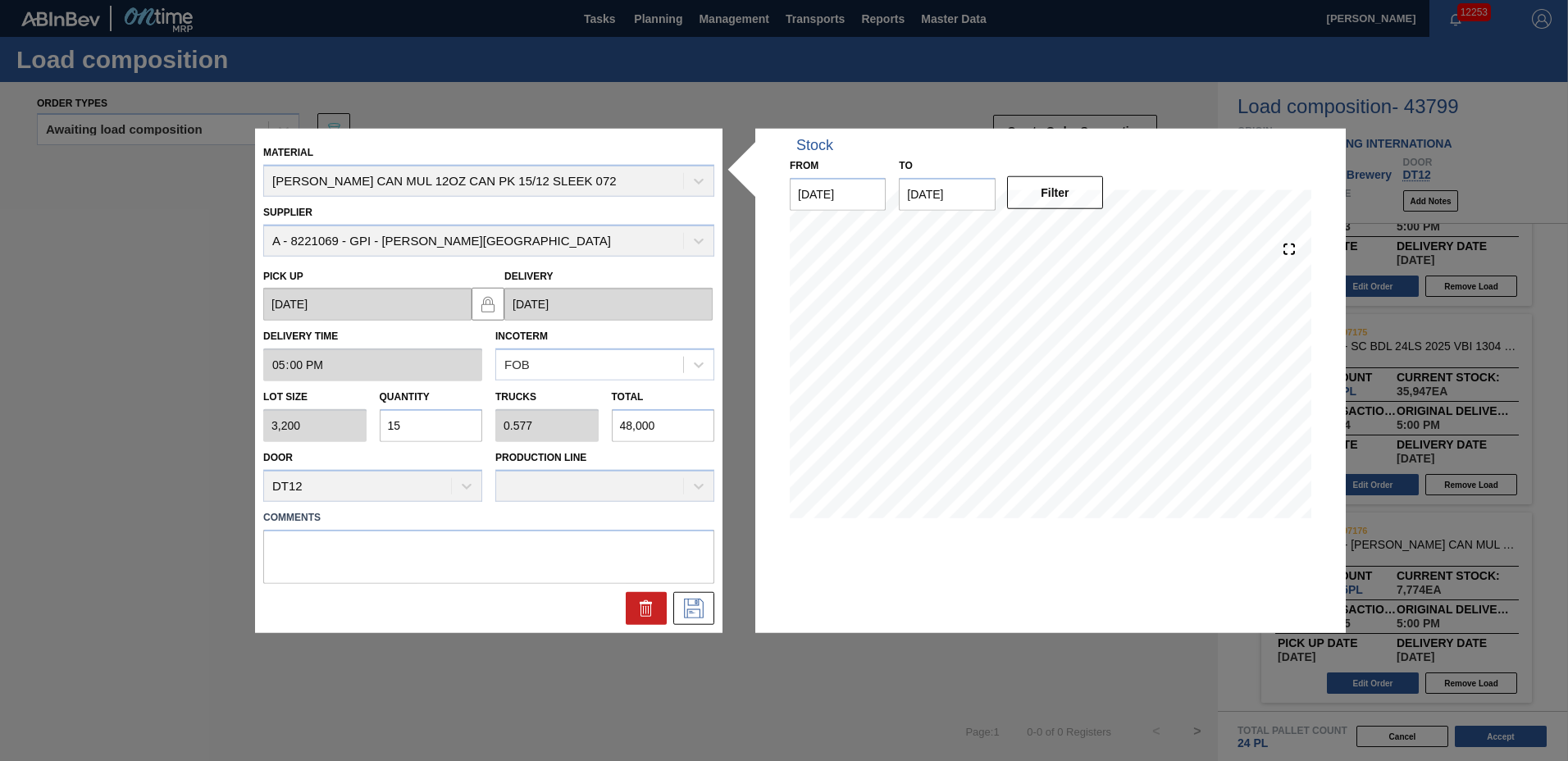
drag, startPoint x: 465, startPoint y: 420, endPoint x: 239, endPoint y: 419, distance: 226.0
click at [239, 419] on div "Material CARR CAN MUL 12OZ CAN PK 15/12 SLEEK 072 Supplier A - 8221069 - GPI - …" at bounding box center [784, 380] width 1568 height 761
type input "1"
type input "0.038"
type input "3,200"
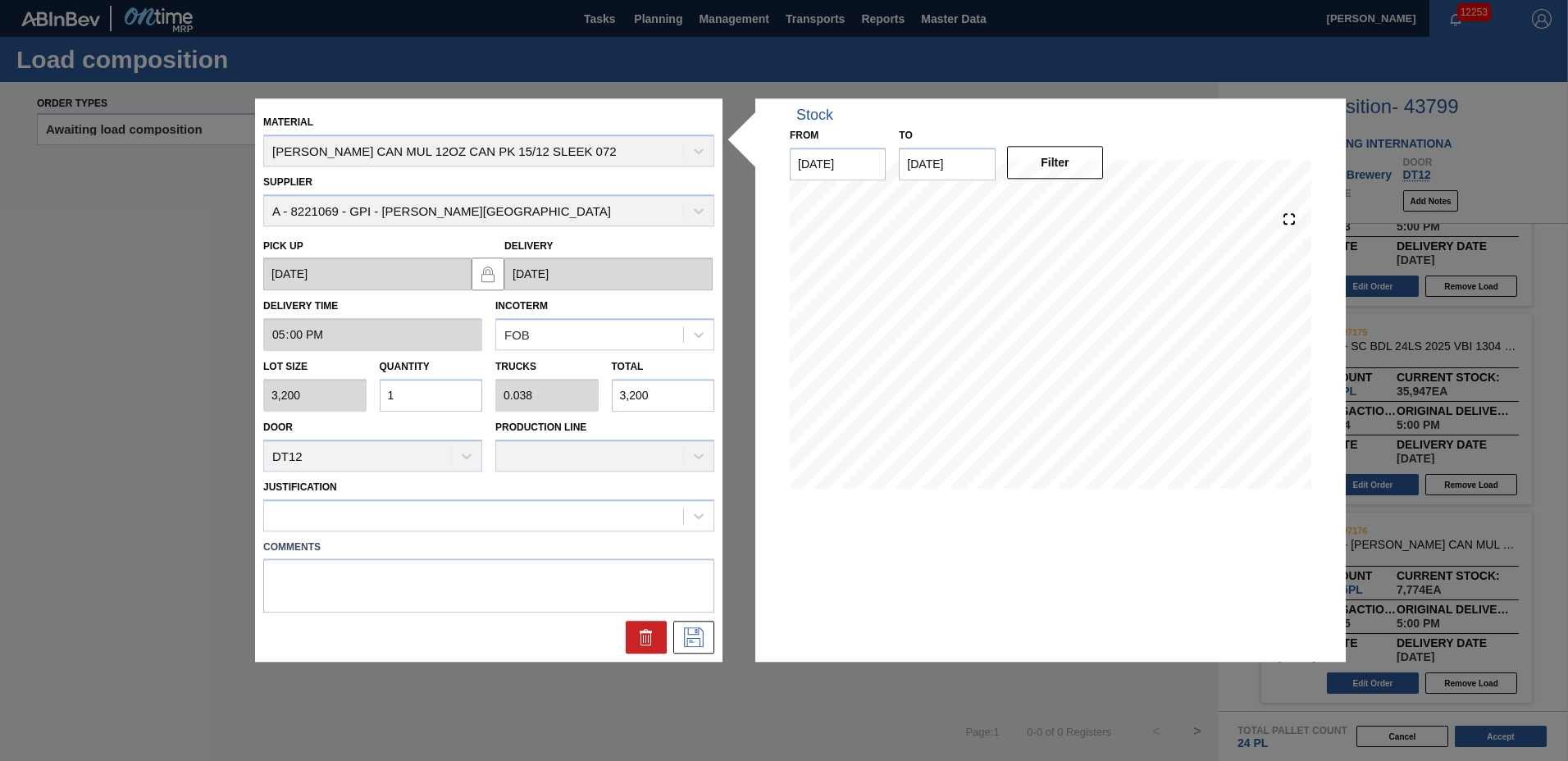
type input "12"
type input "0.462"
type input "38,400"
type input "12"
click at [435, 522] on div at bounding box center [474, 515] width 419 height 24
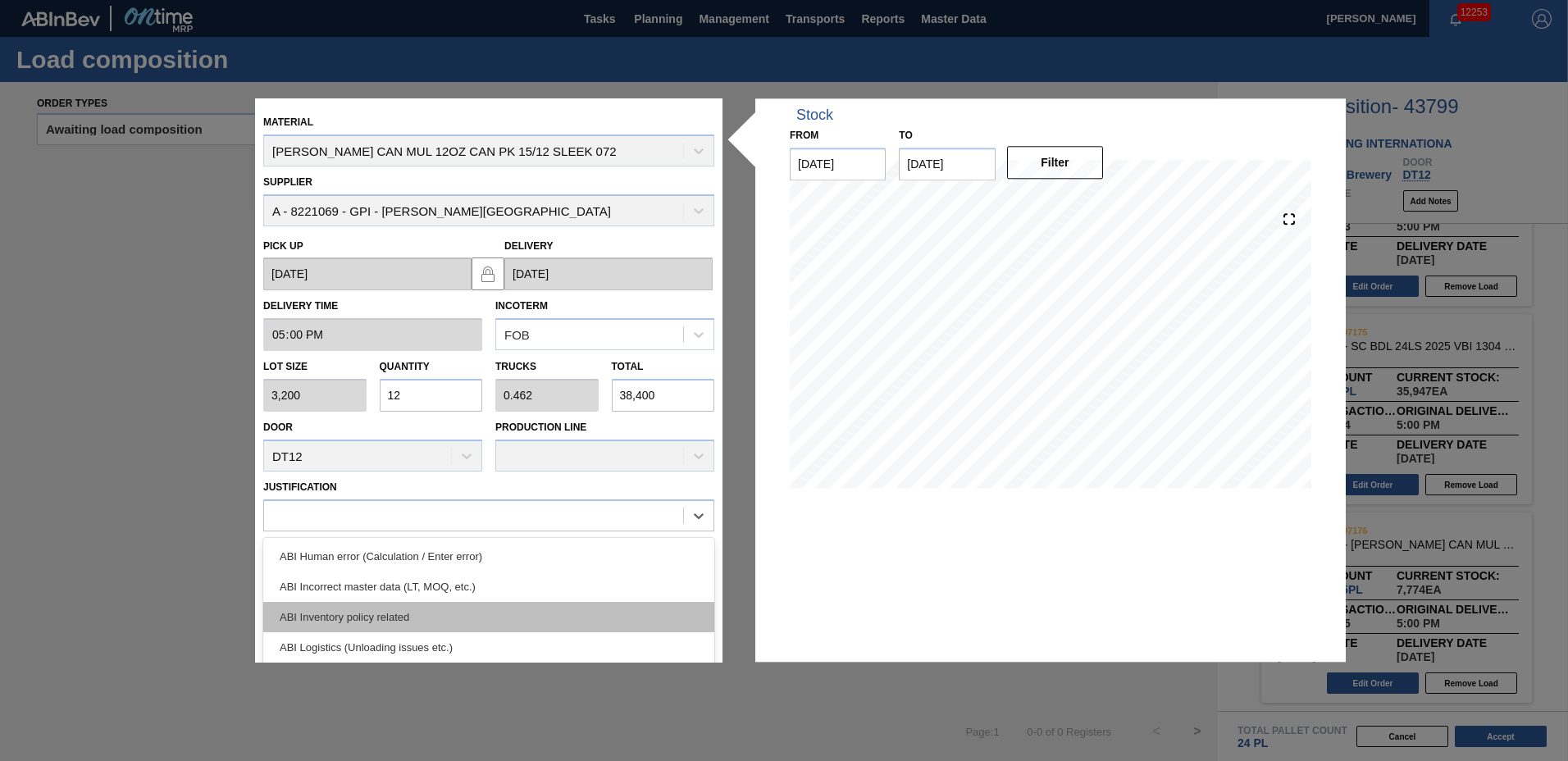
click at [415, 625] on div "ABI Inventory policy related" at bounding box center [489, 617] width 451 height 30
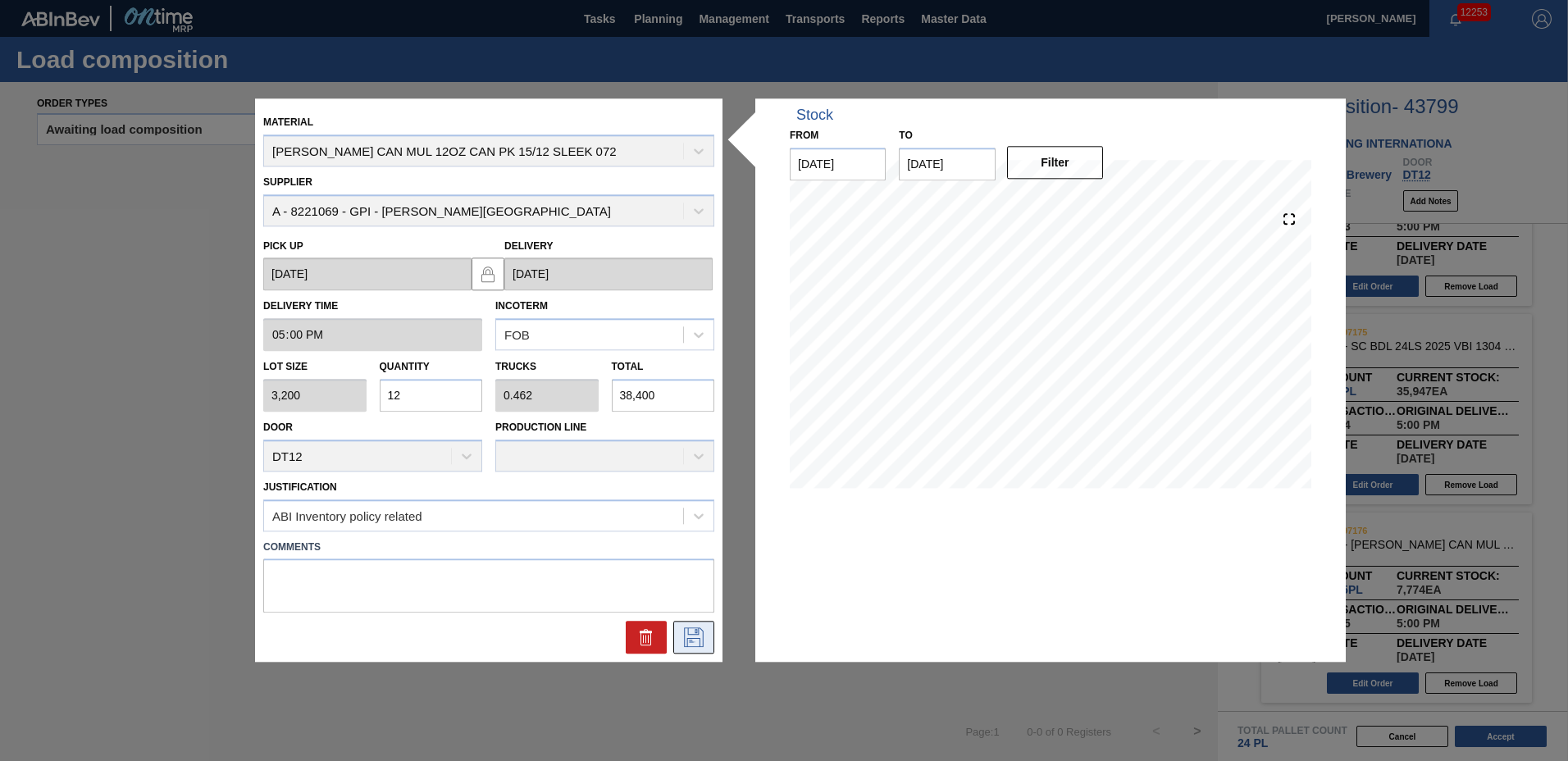
click at [704, 639] on icon at bounding box center [694, 638] width 27 height 20
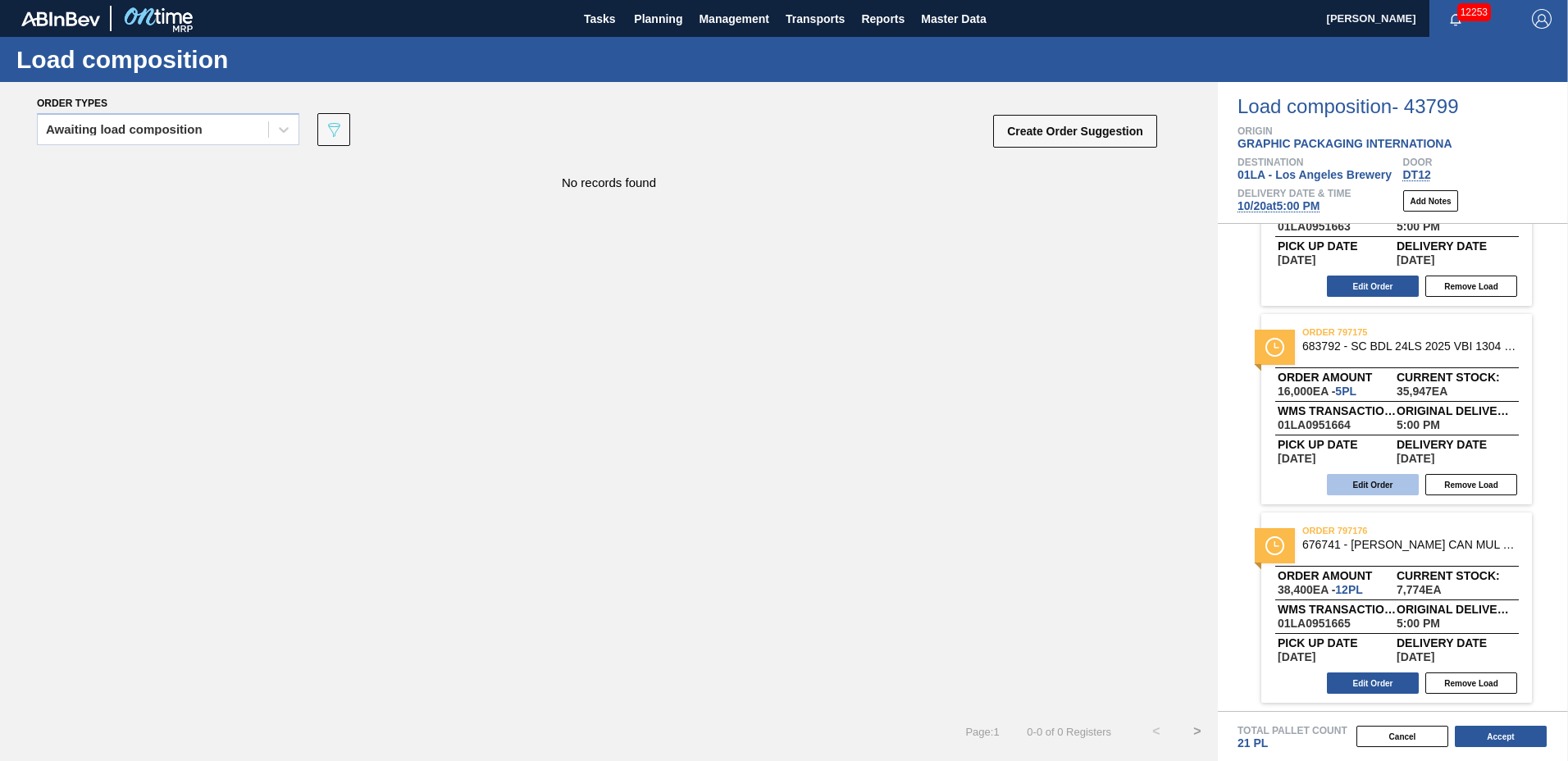
click at [1361, 486] on button "Edit Order" at bounding box center [1373, 485] width 92 height 21
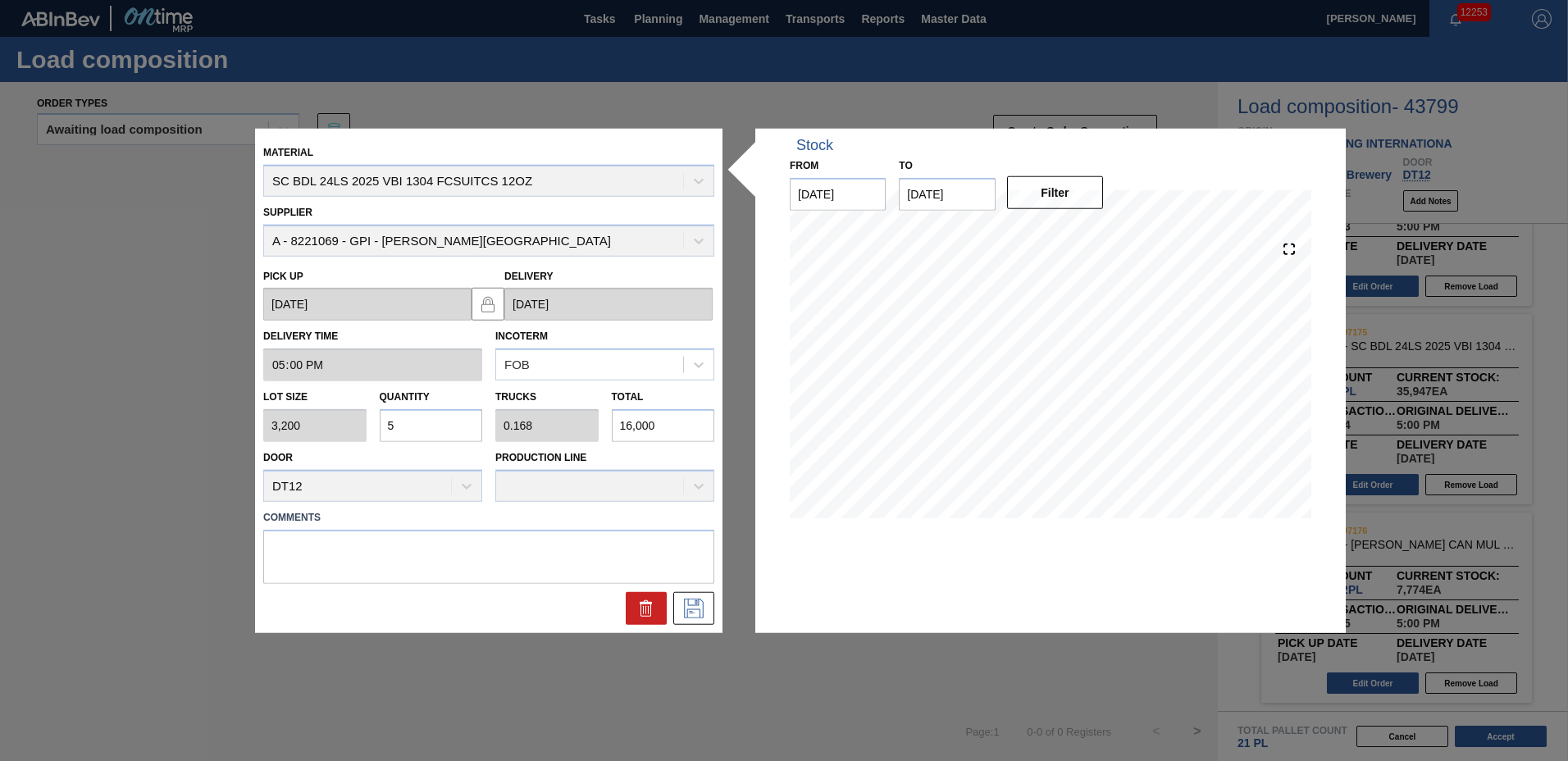
drag, startPoint x: 408, startPoint y: 428, endPoint x: 215, endPoint y: 399, distance: 195.2
click at [261, 415] on div "Lot size 3,200 Quantity 5 Trucks 0.168 Total 16,000" at bounding box center [488, 412] width 464 height 60
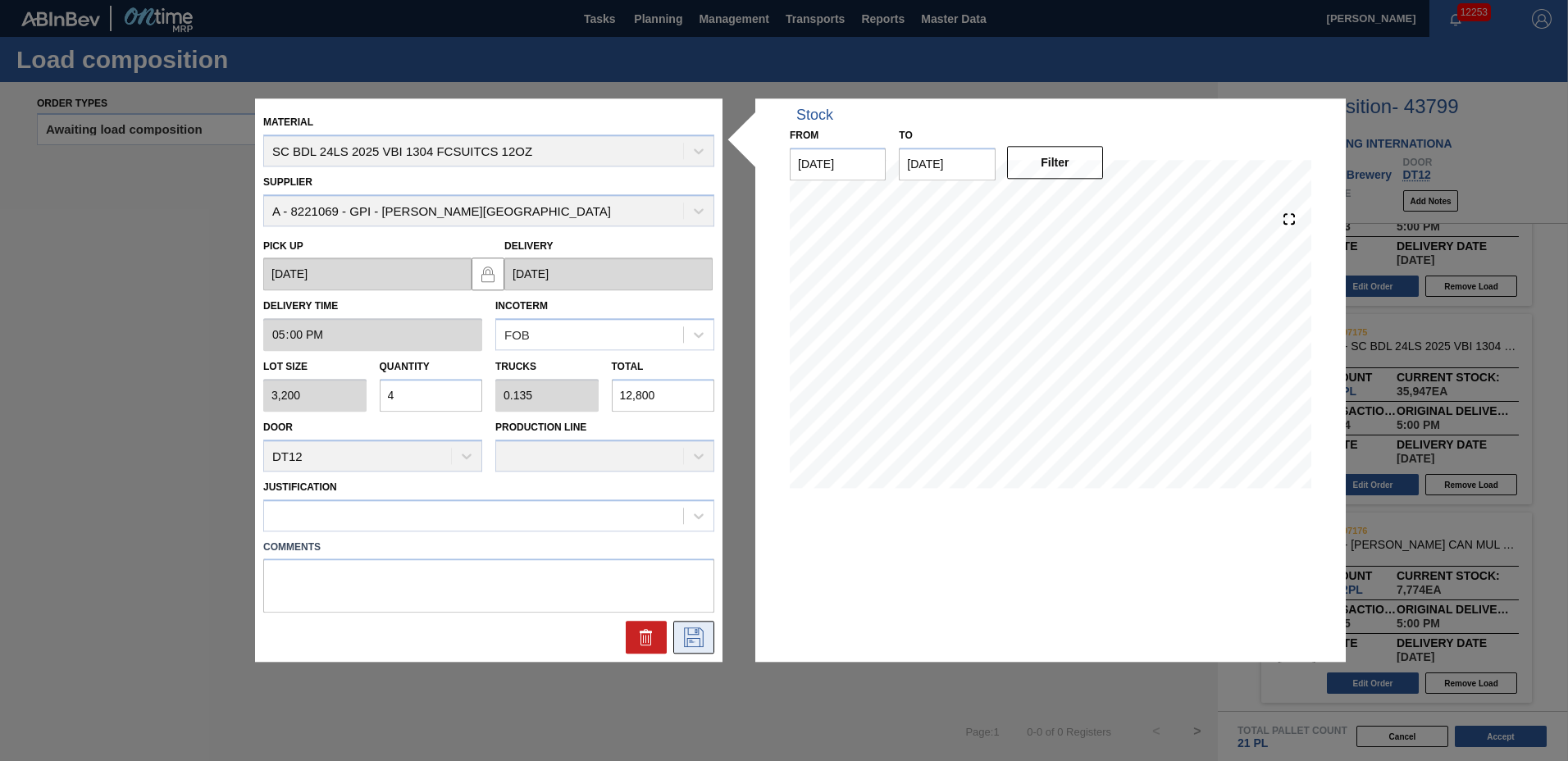
click at [682, 631] on icon at bounding box center [694, 638] width 27 height 20
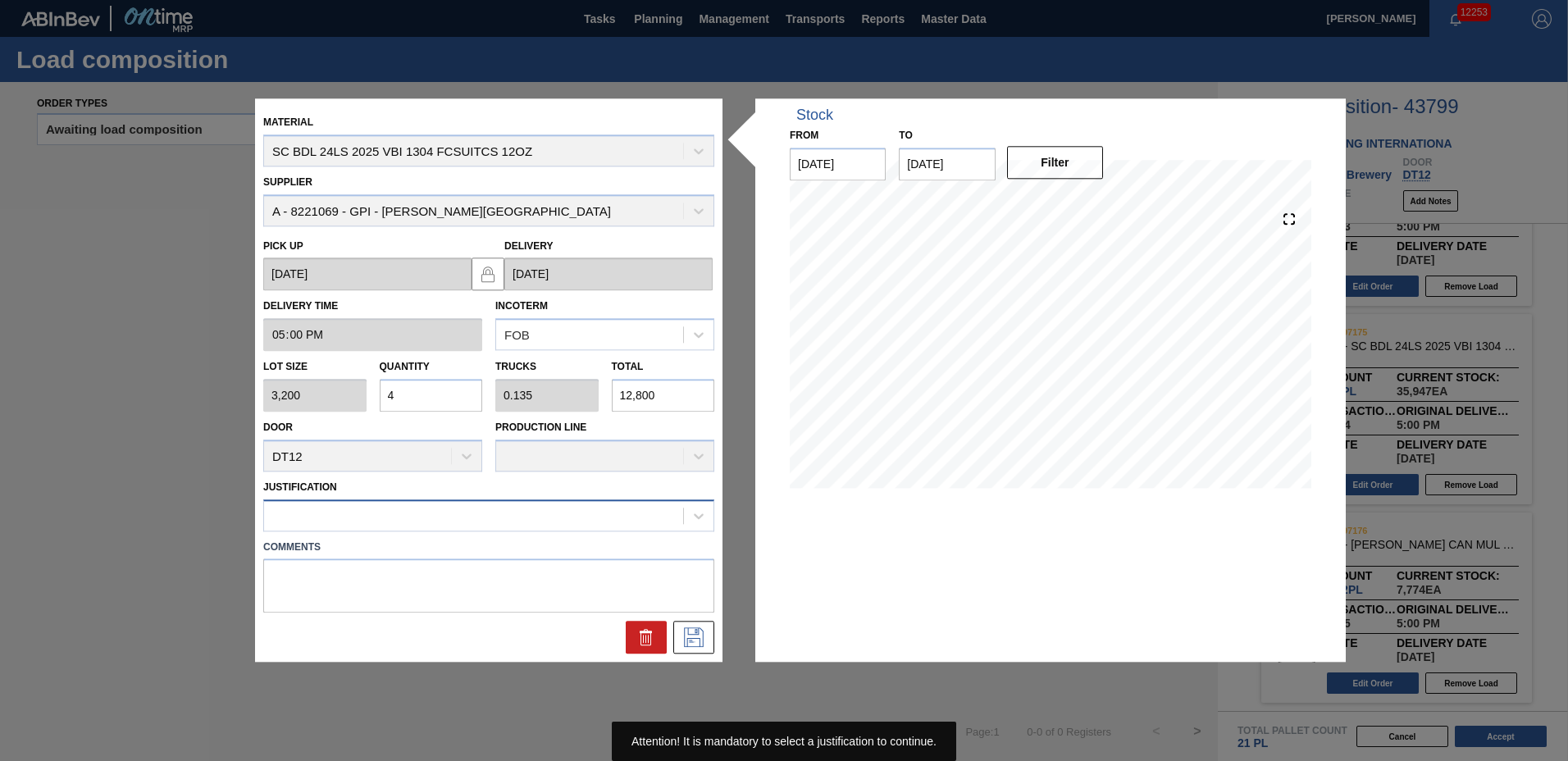
click at [463, 522] on div at bounding box center [474, 515] width 419 height 24
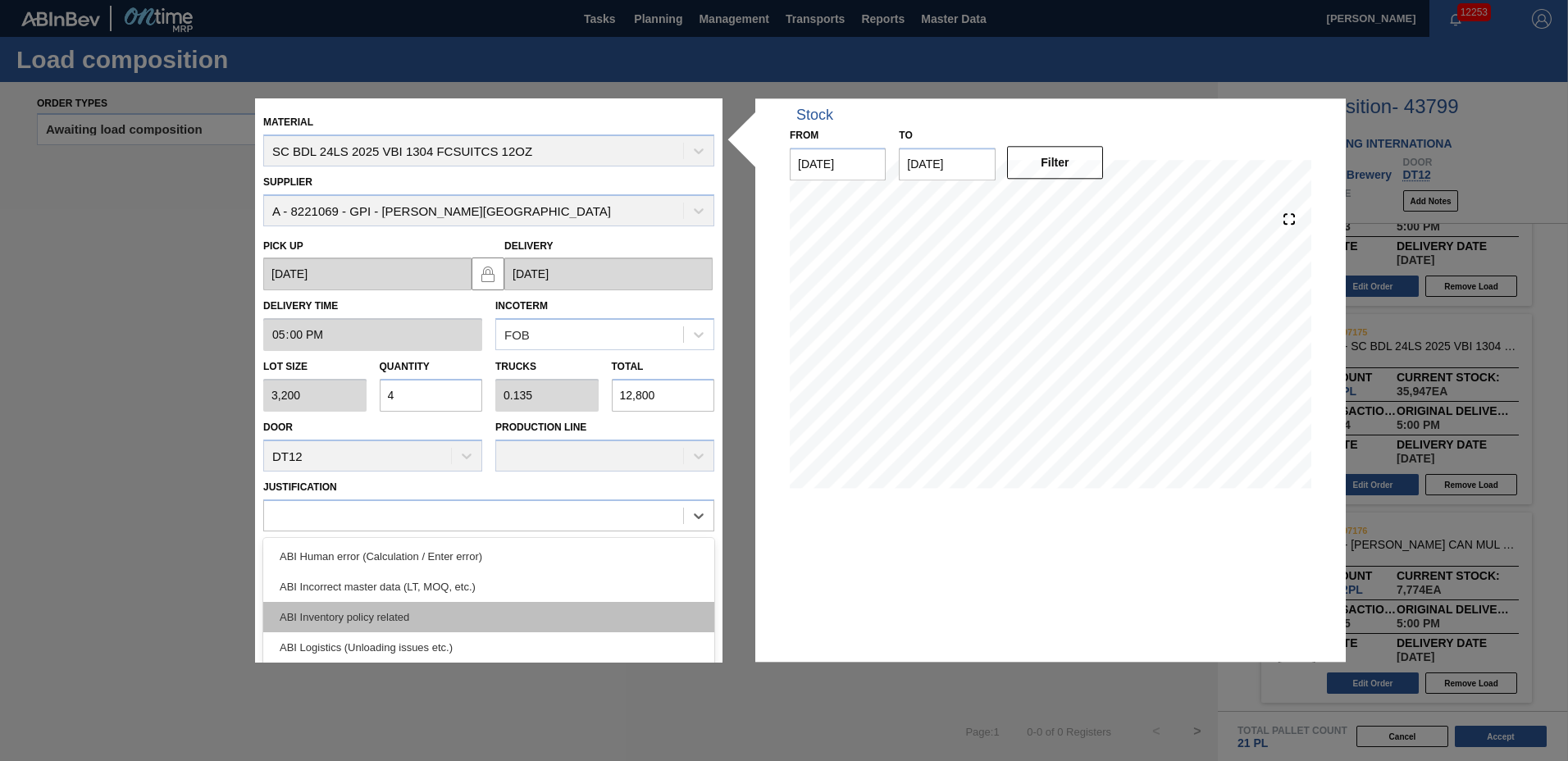
click at [444, 612] on div "ABI Inventory policy related" at bounding box center [489, 617] width 451 height 30
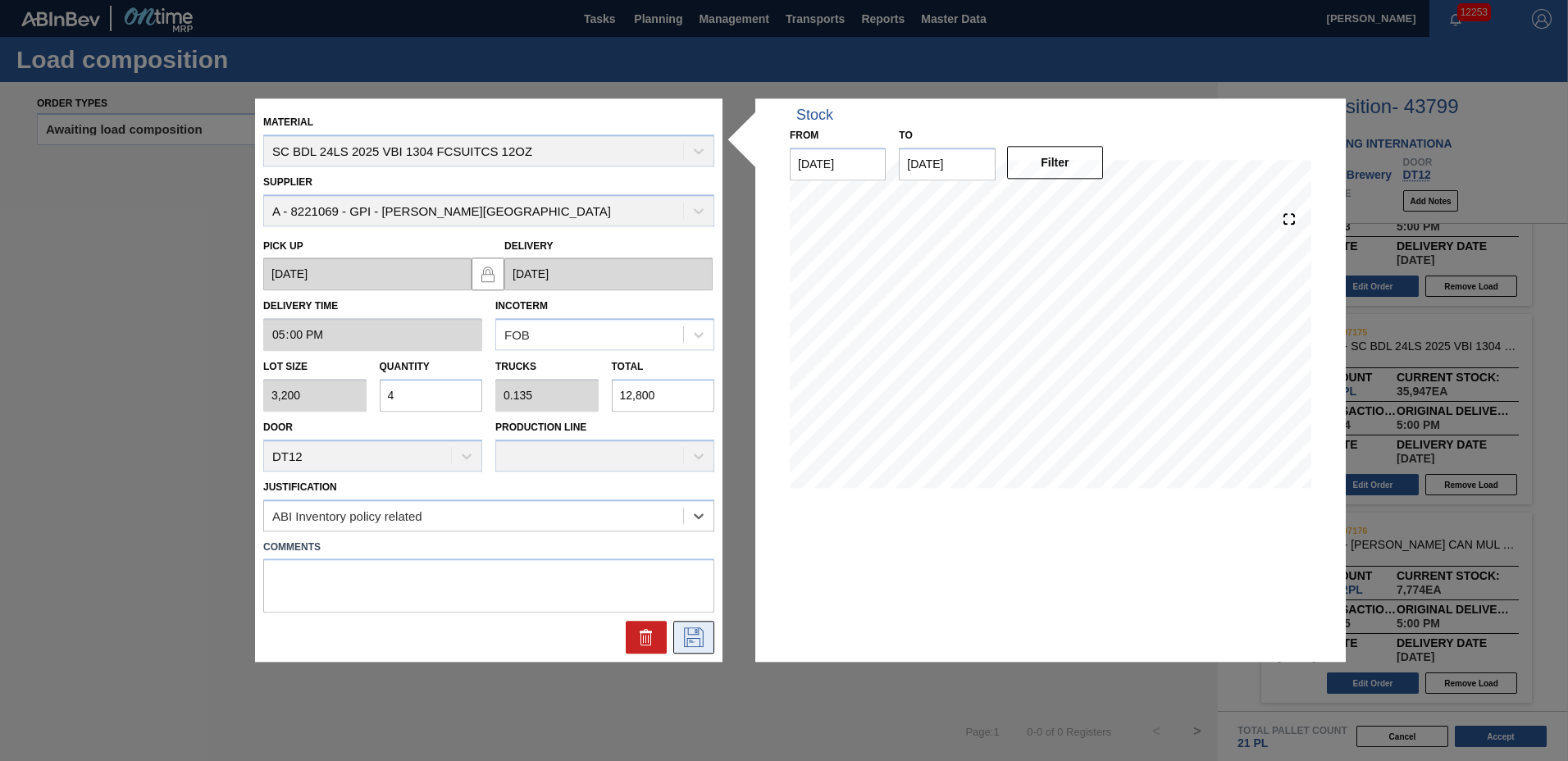
click at [695, 639] on icon at bounding box center [694, 638] width 27 height 20
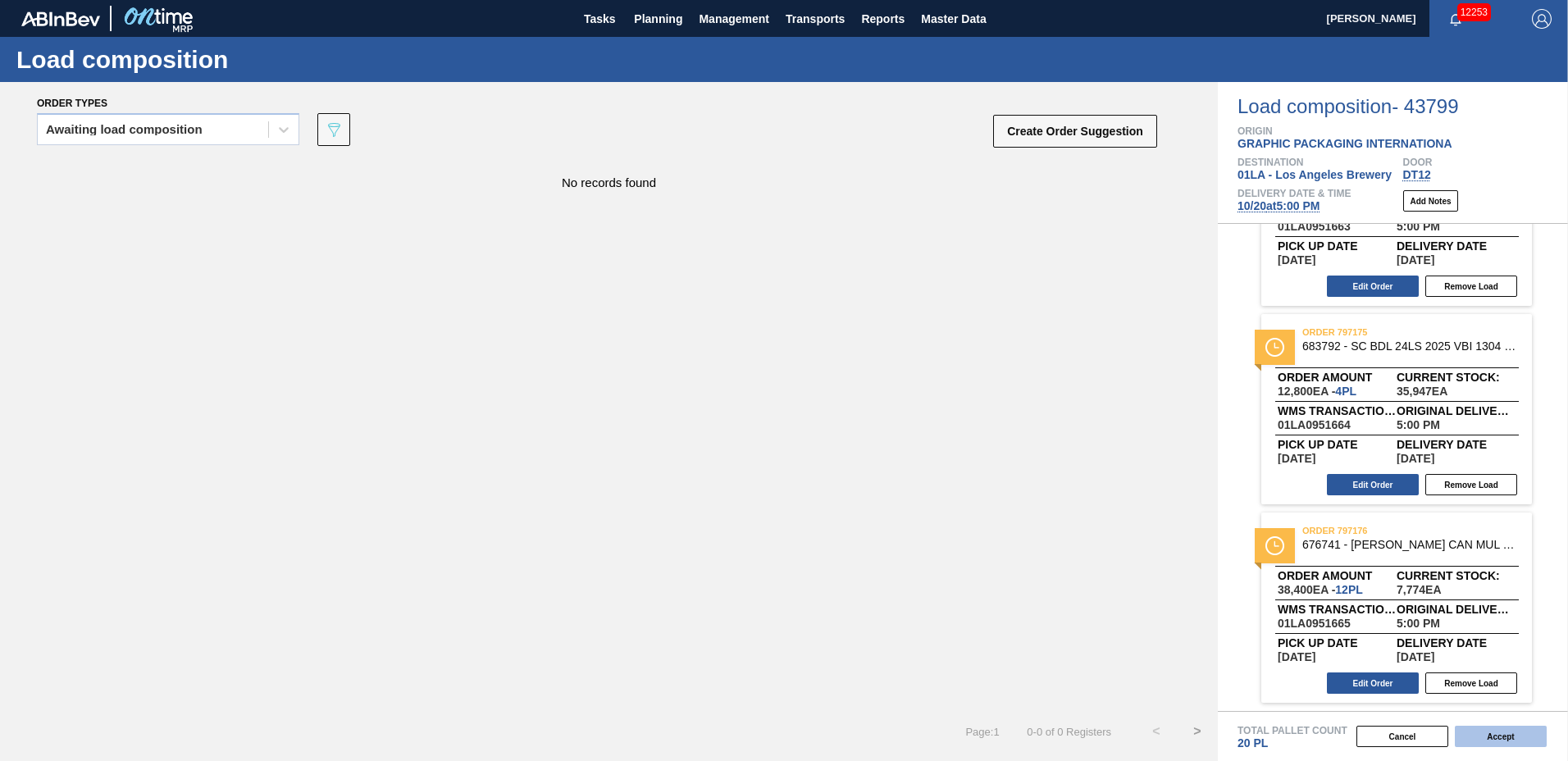
click at [1472, 739] on button "Accept" at bounding box center [1501, 736] width 92 height 21
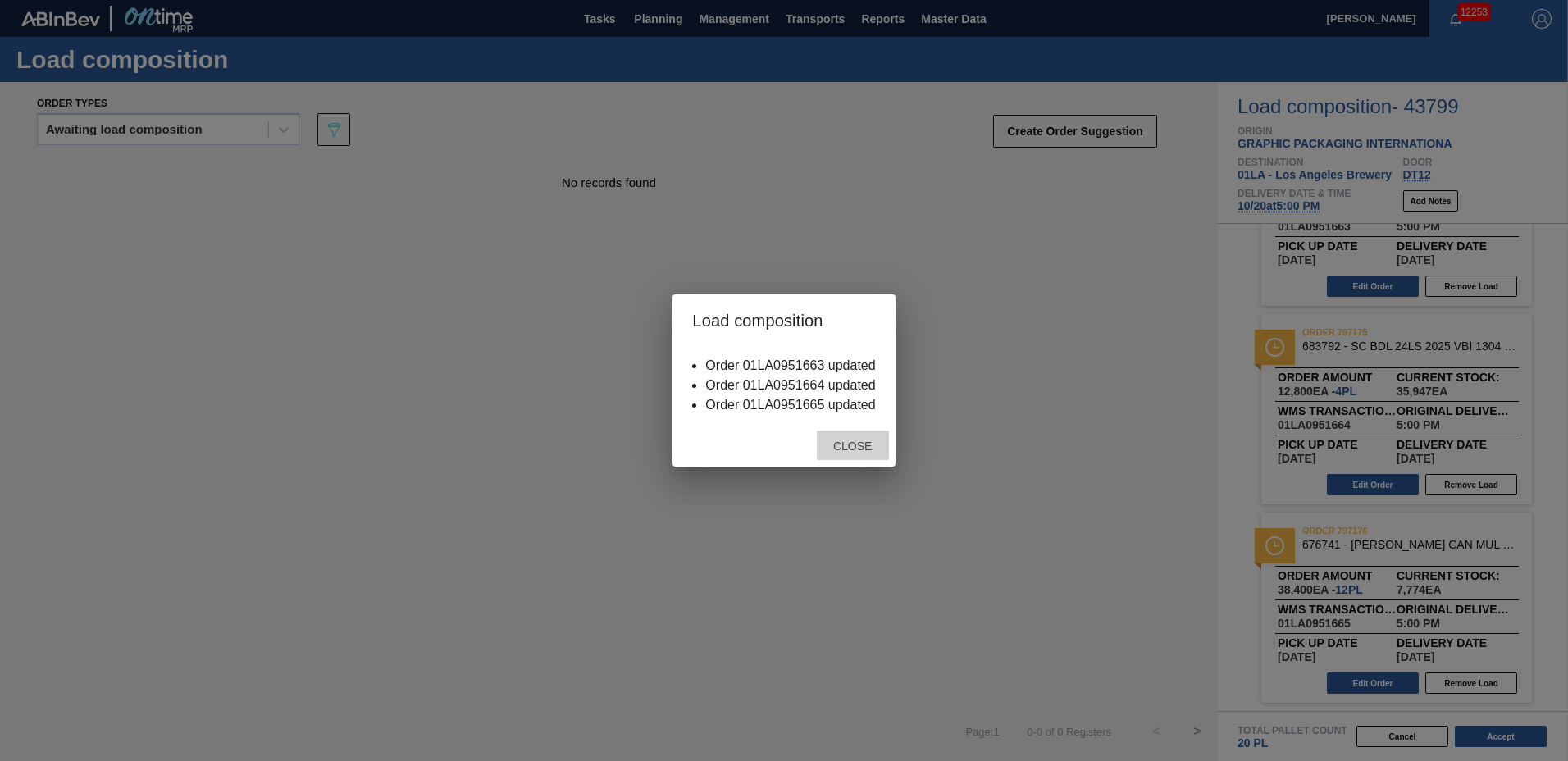
click at [862, 438] on div "Close" at bounding box center [852, 446] width 72 height 30
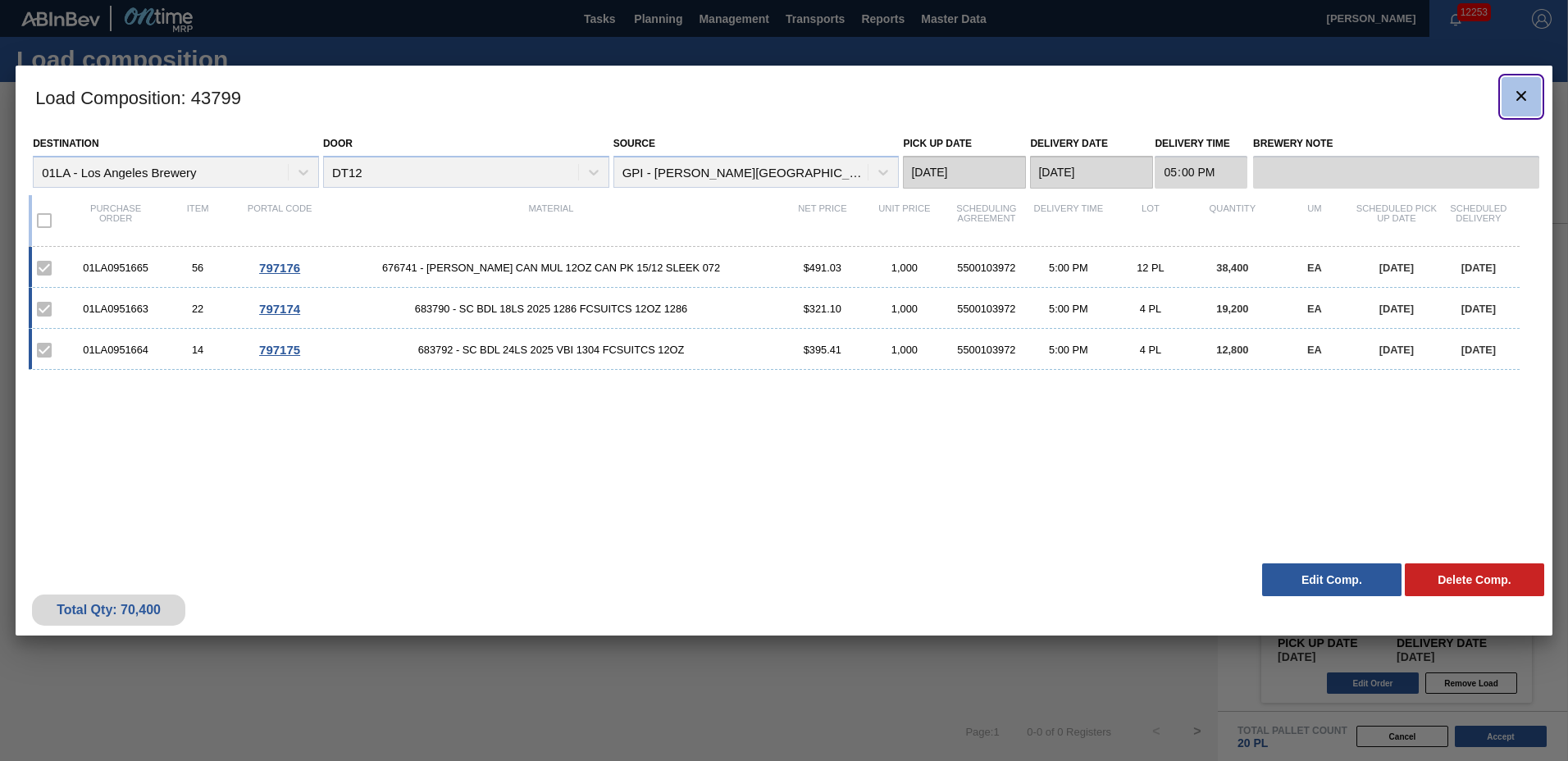
click at [1525, 109] on button "botão de ícone" at bounding box center [1521, 97] width 39 height 39
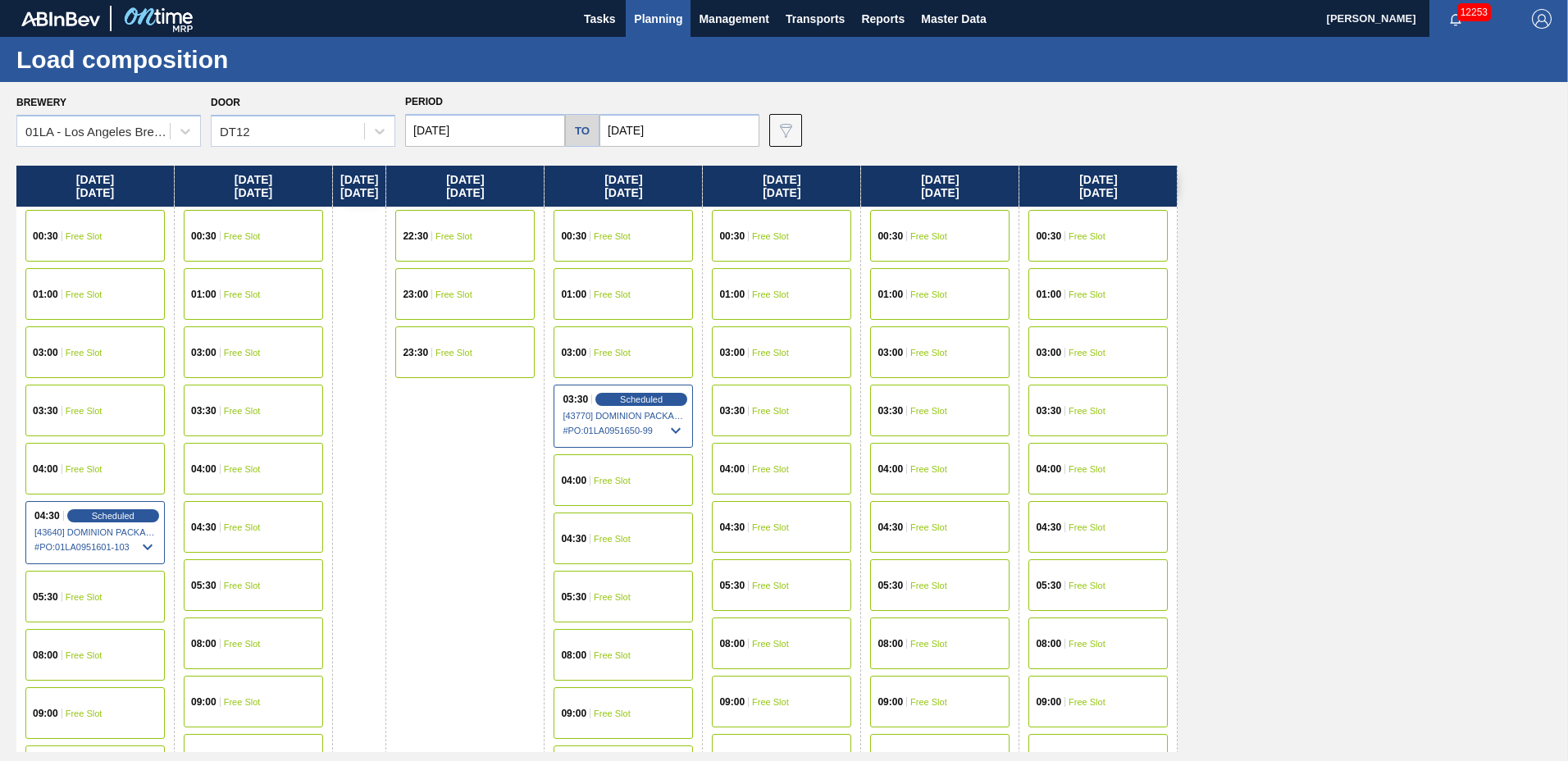
click at [657, 21] on span "Planning" at bounding box center [658, 19] width 49 height 20
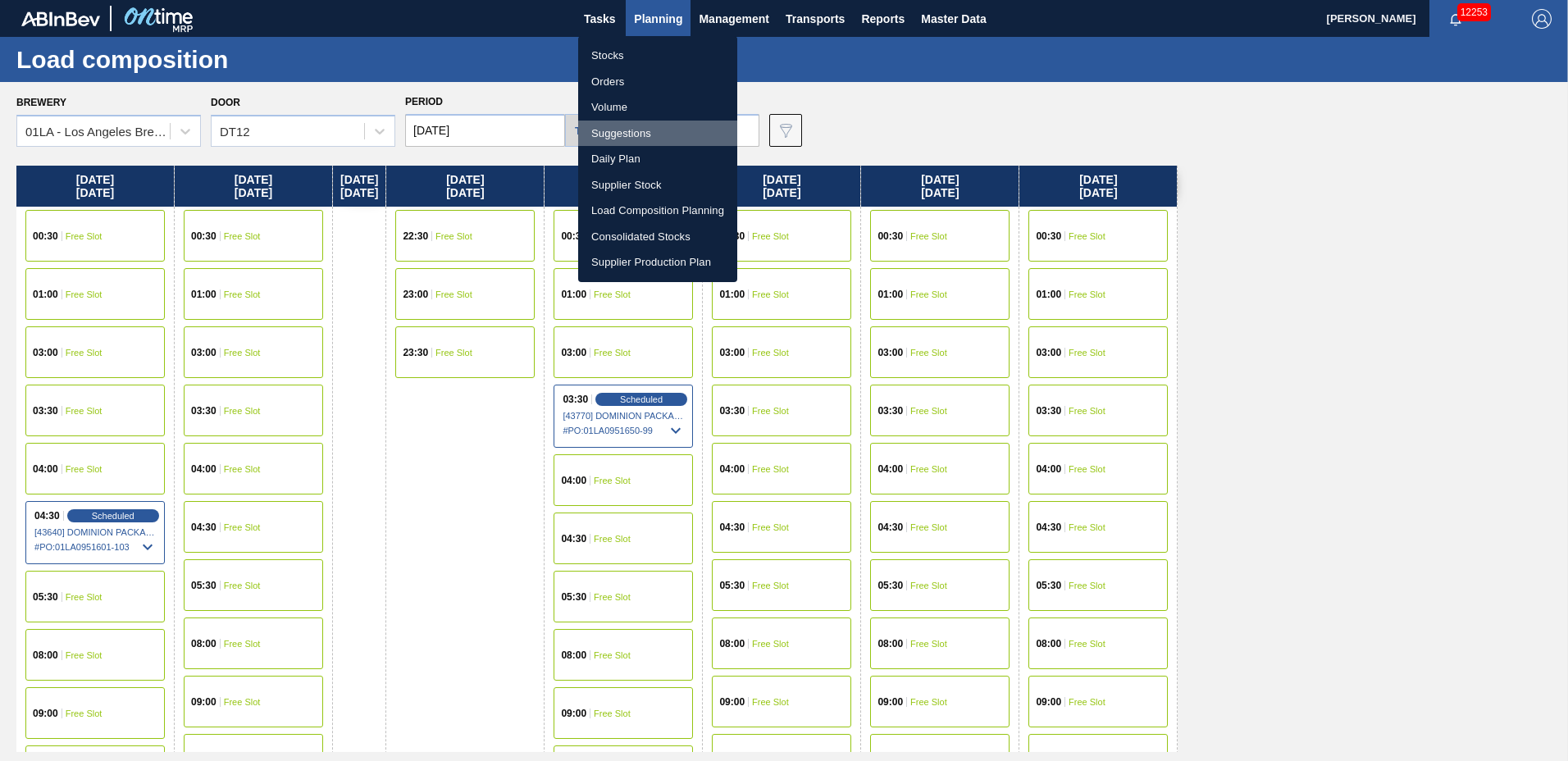
click at [644, 127] on li "Suggestions" at bounding box center [657, 134] width 159 height 27
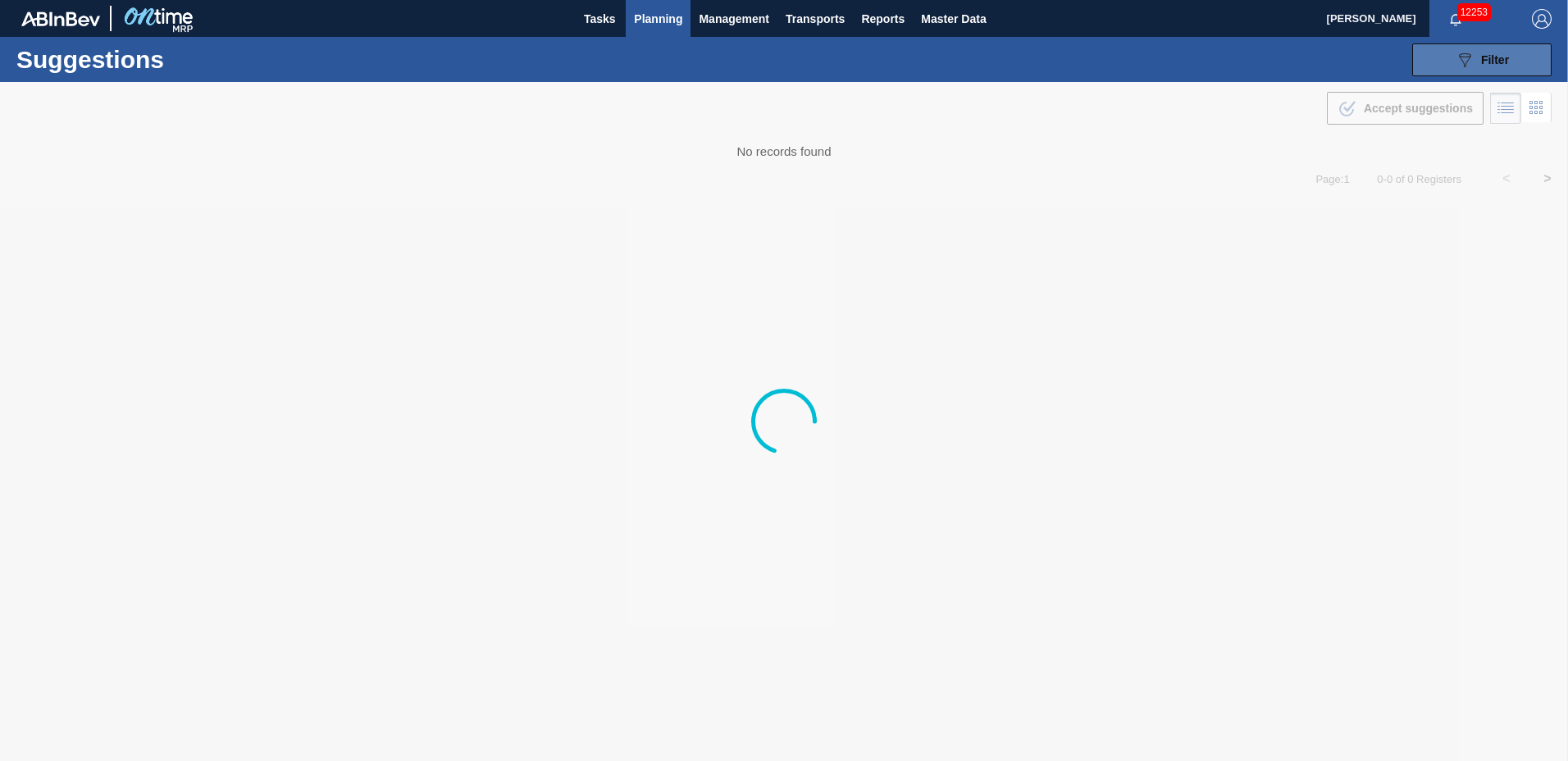
click at [1489, 66] on span "Filter" at bounding box center [1494, 59] width 27 height 13
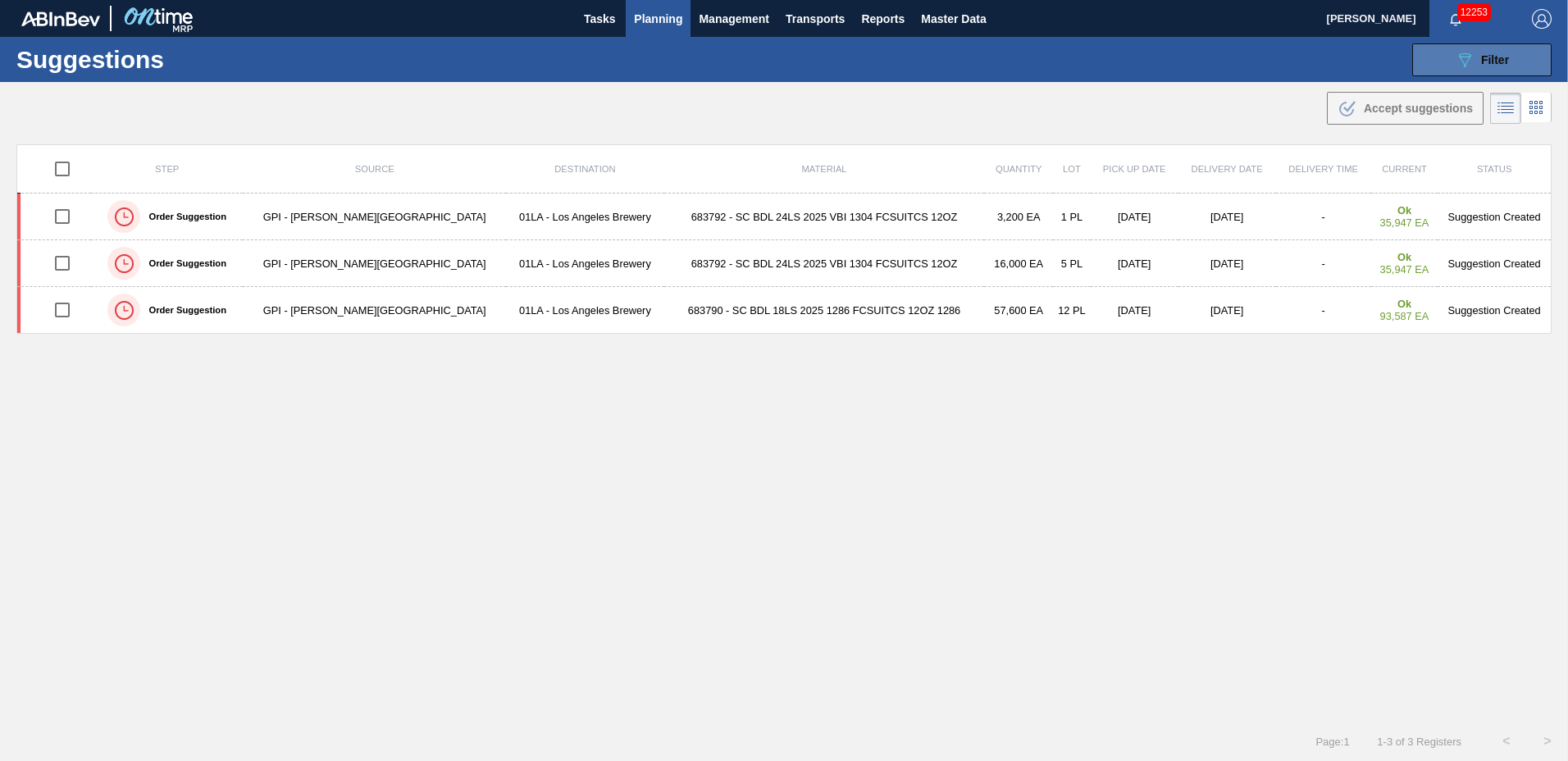
click at [1478, 60] on div "089F7B8B-B2A5-4AFE-B5C0-19BA573D28AC Filter" at bounding box center [1482, 59] width 54 height 20
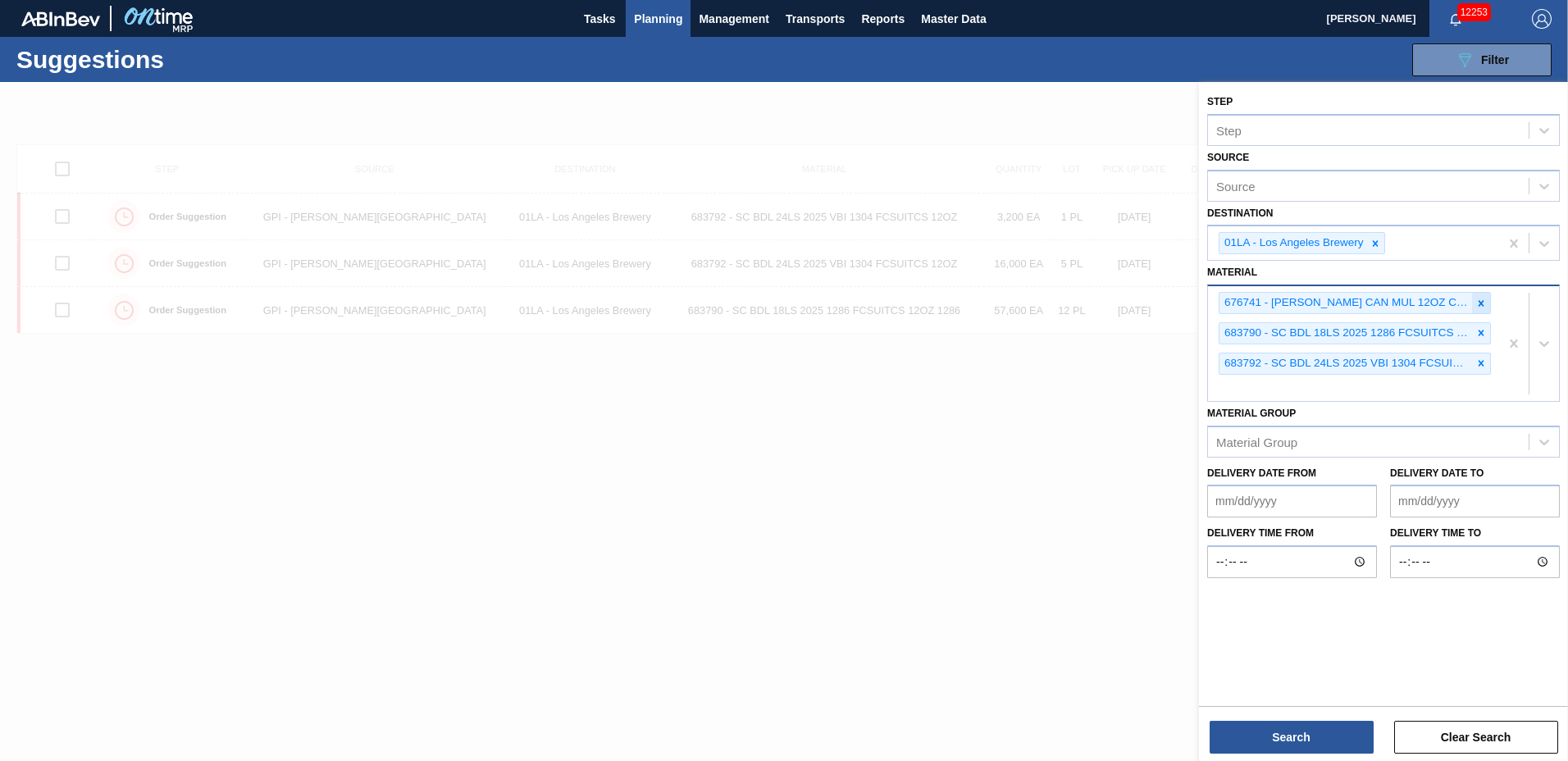
click at [1478, 301] on icon at bounding box center [1481, 302] width 5 height 5
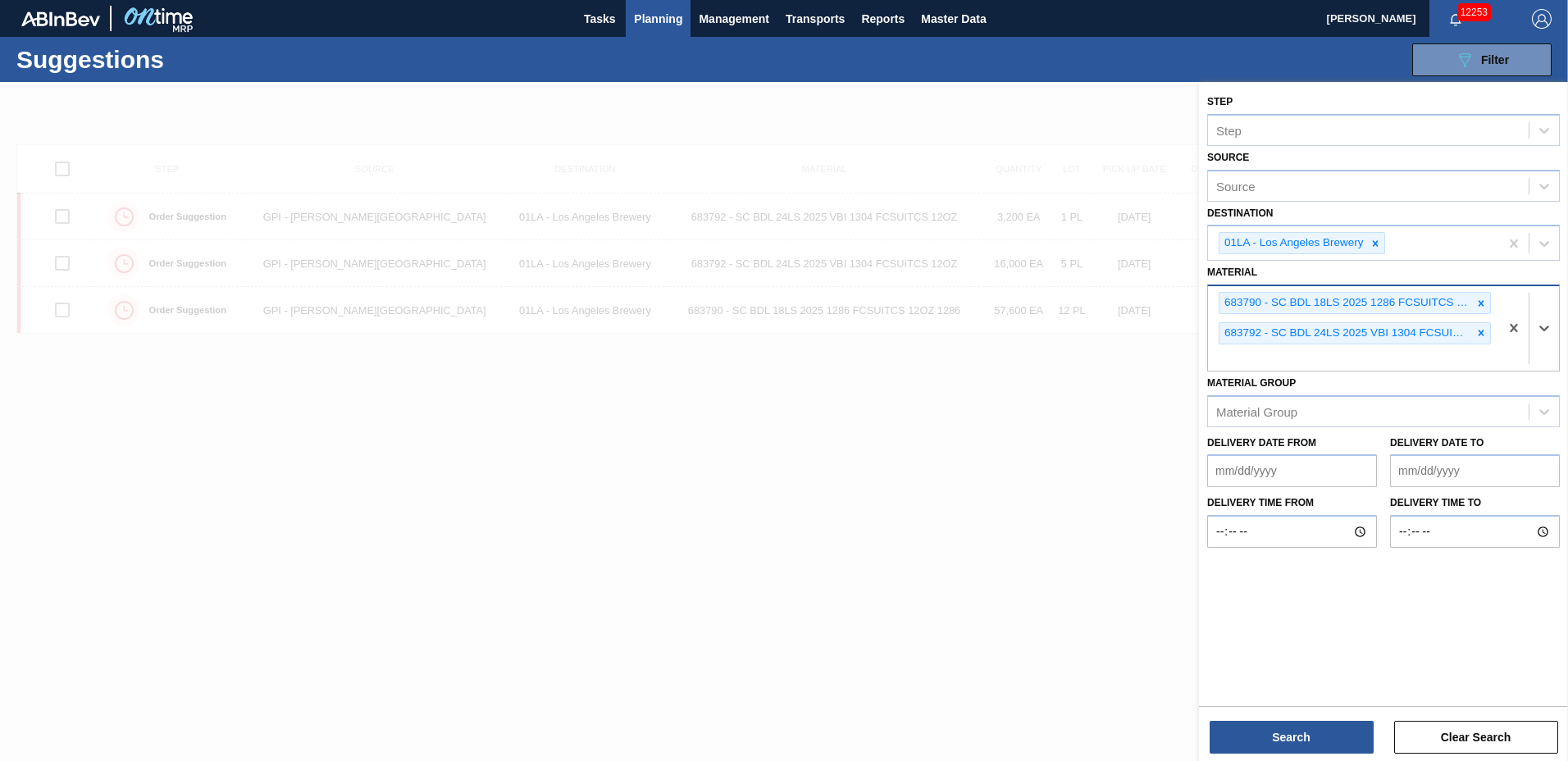
click at [1478, 301] on icon at bounding box center [1481, 302] width 5 height 5
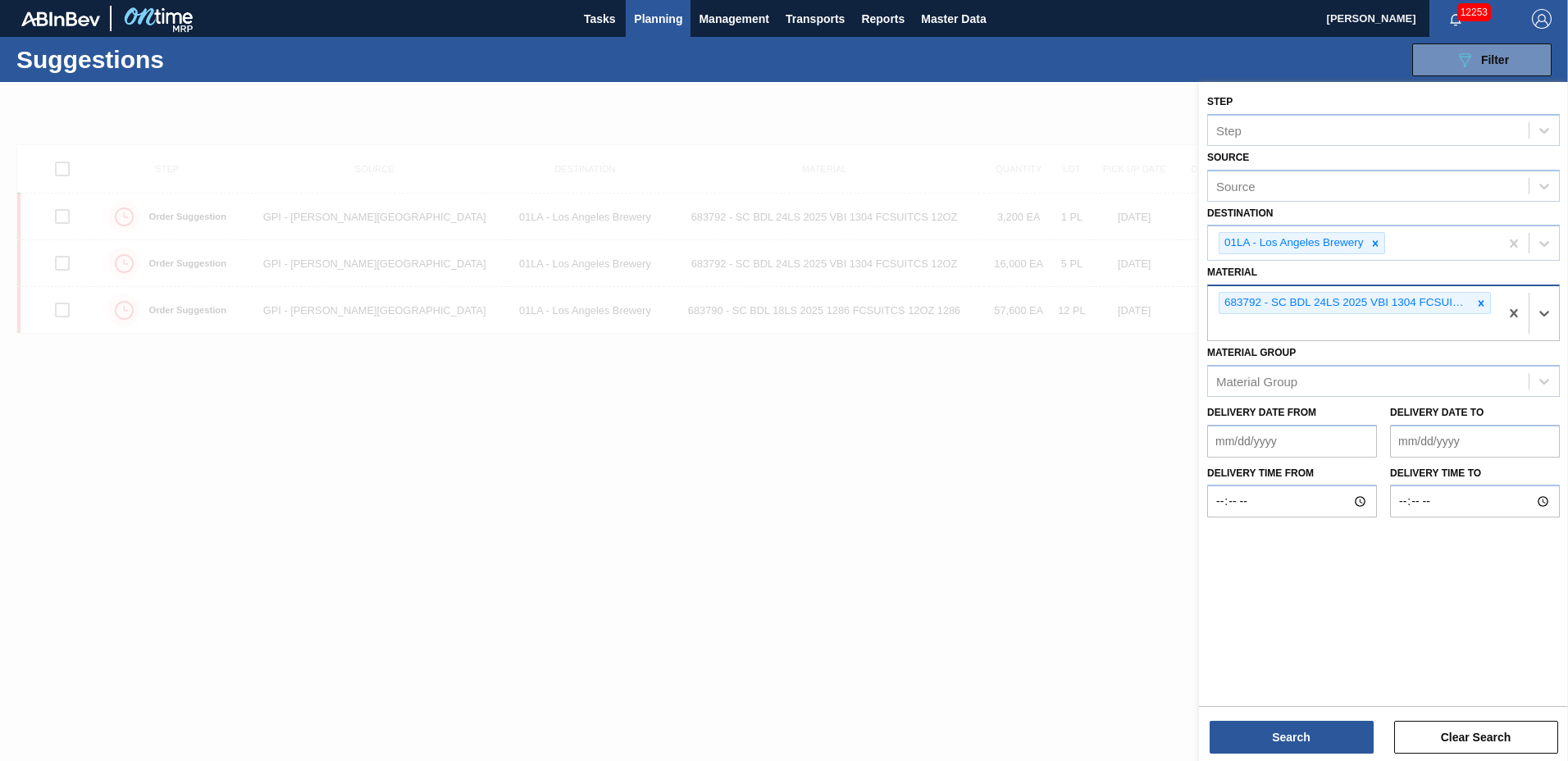
click at [1478, 301] on icon at bounding box center [1481, 303] width 12 height 12
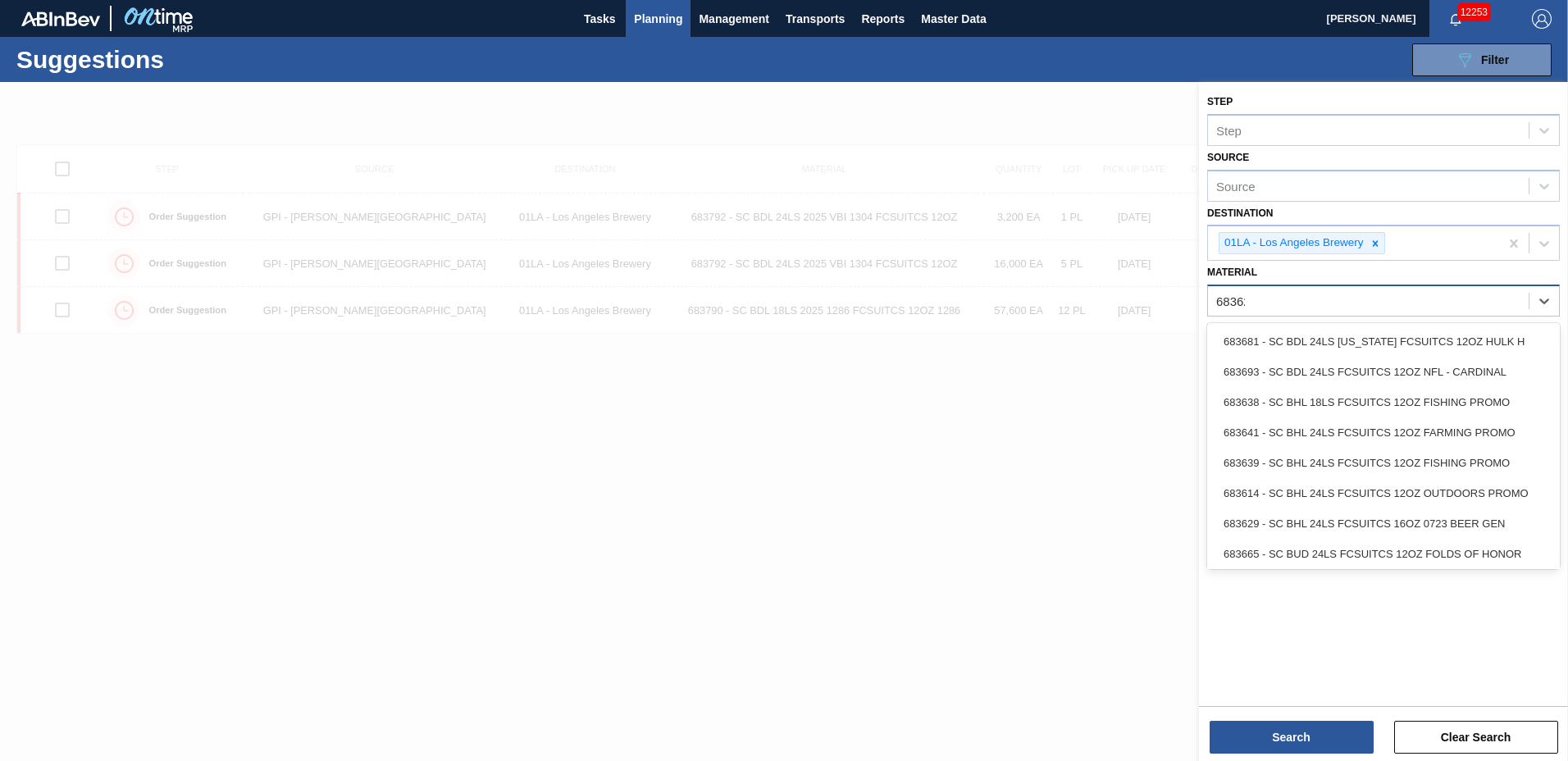
type input "683622"
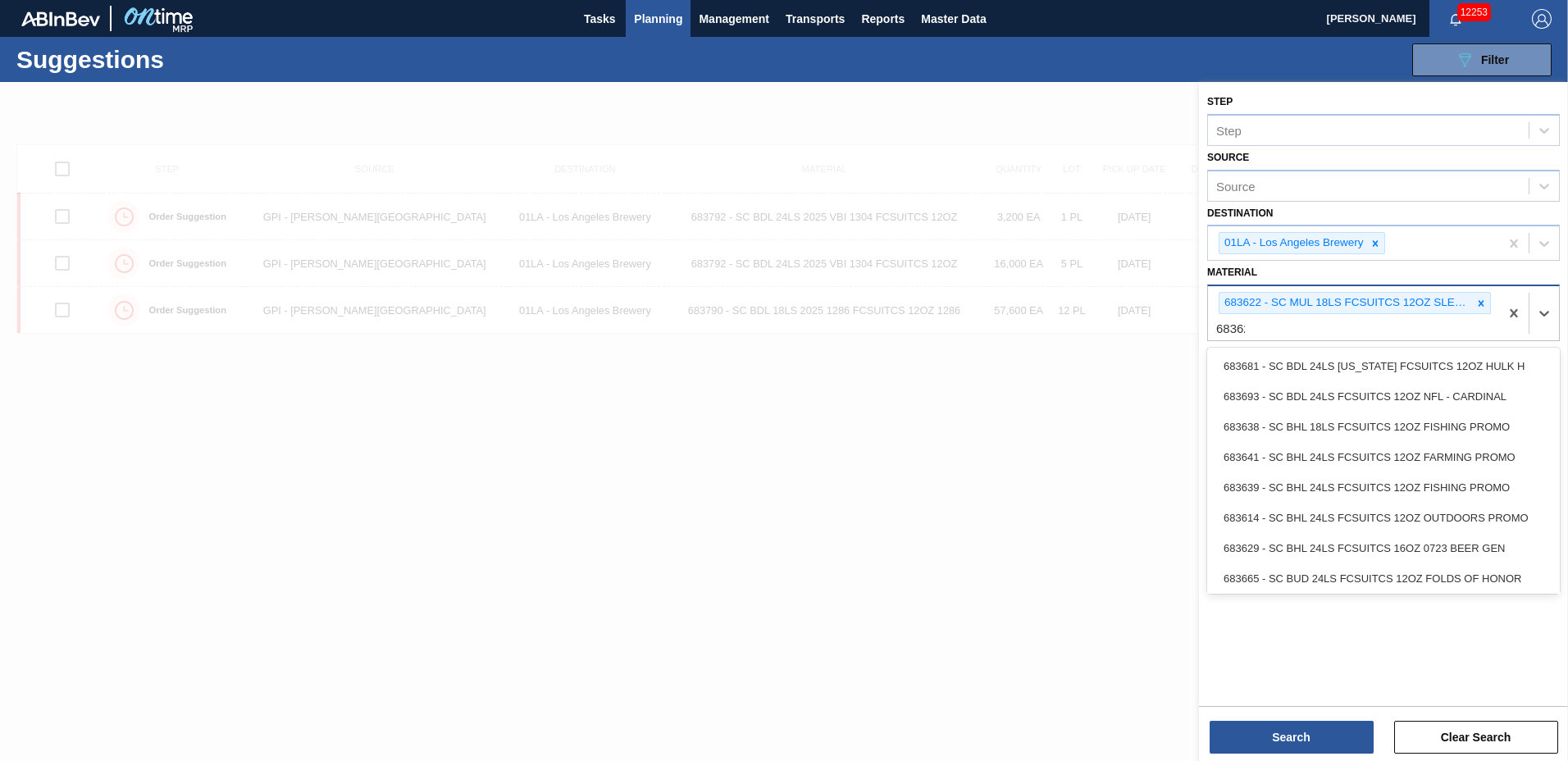
type input "683623"
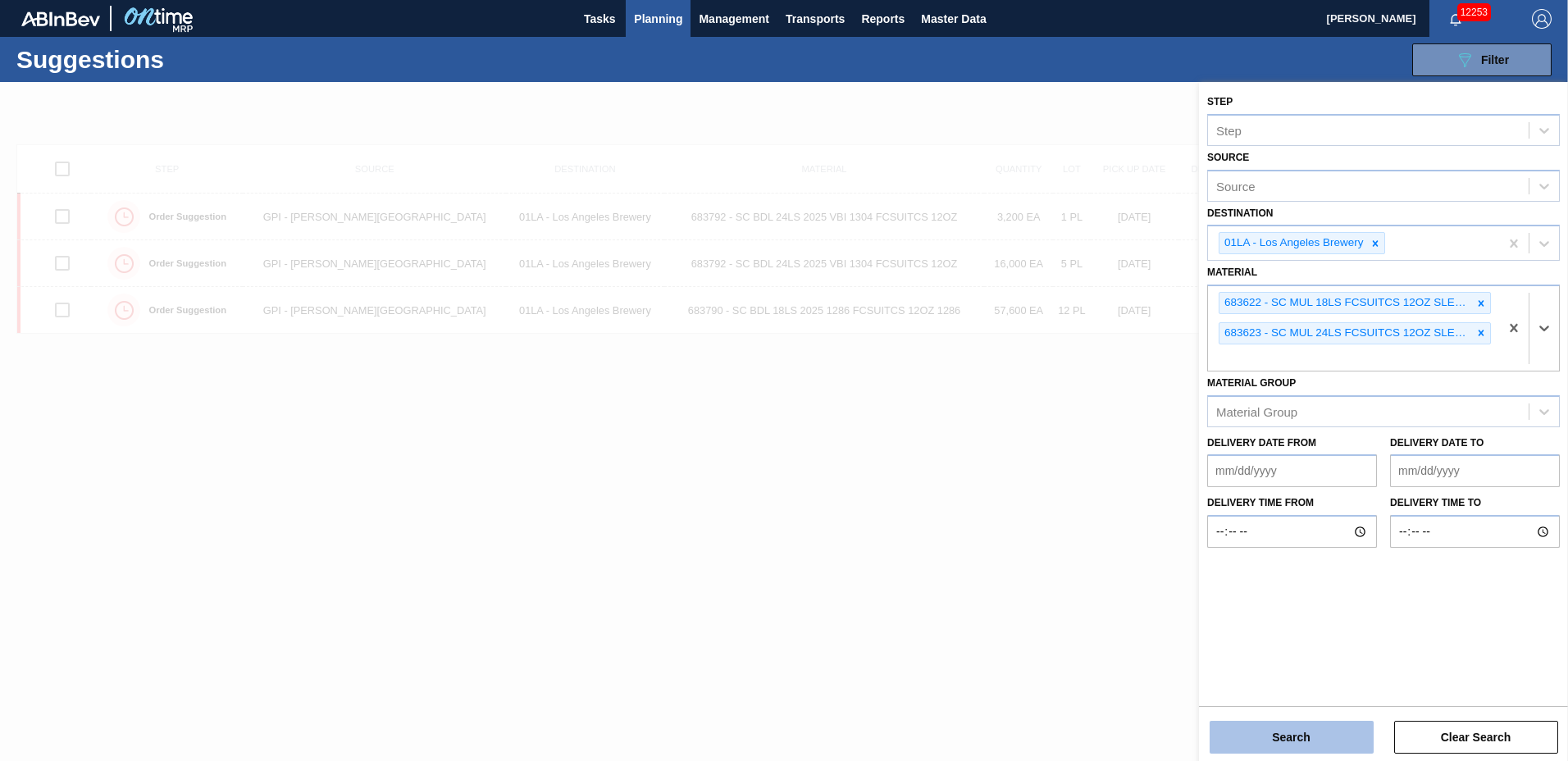
click at [1282, 746] on button "Search" at bounding box center [1291, 737] width 164 height 33
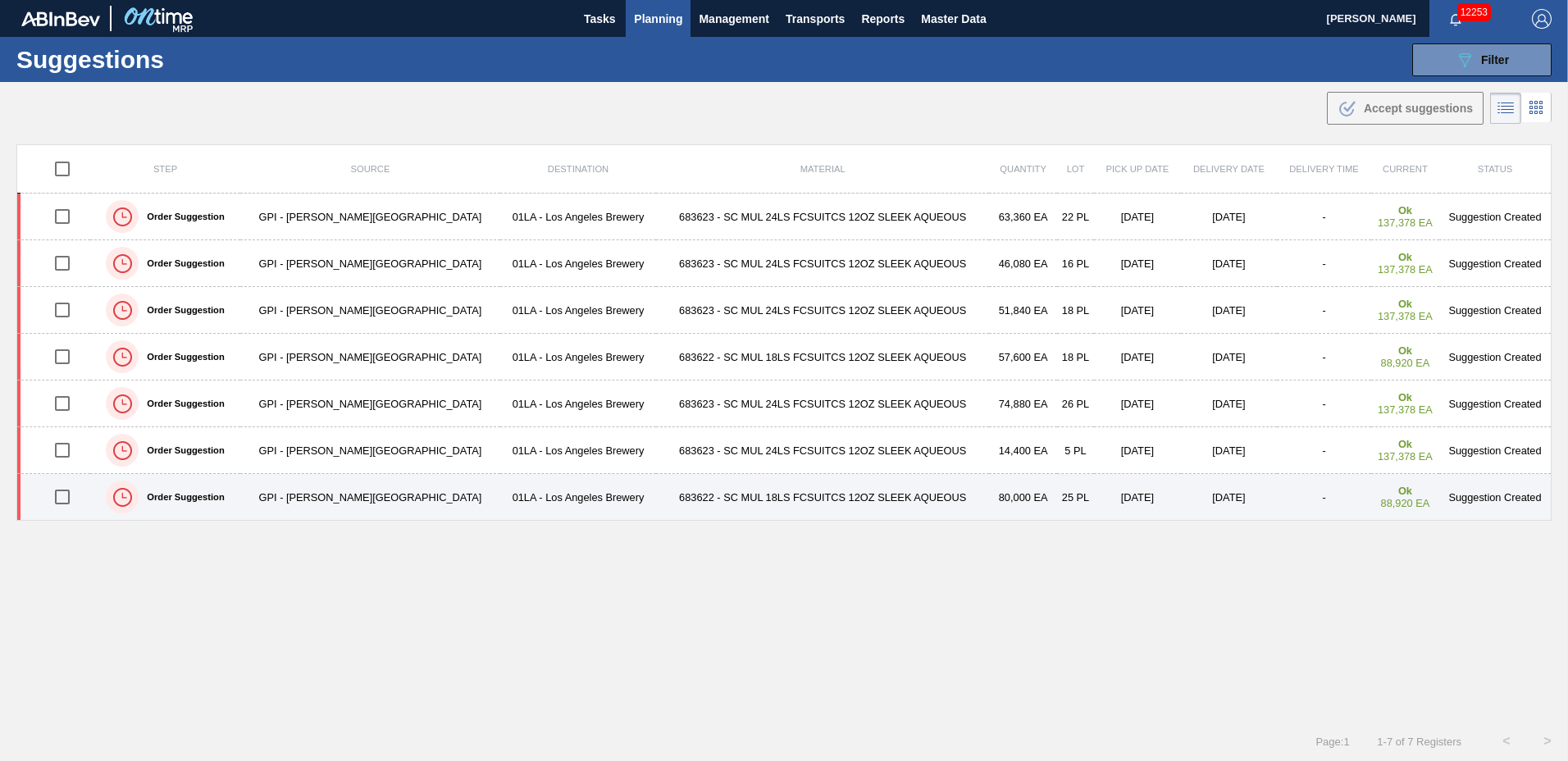
click at [68, 497] on input "checkbox" at bounding box center [62, 497] width 35 height 35
click at [69, 497] on input "checkbox" at bounding box center [62, 497] width 35 height 35
checkbox input "false"
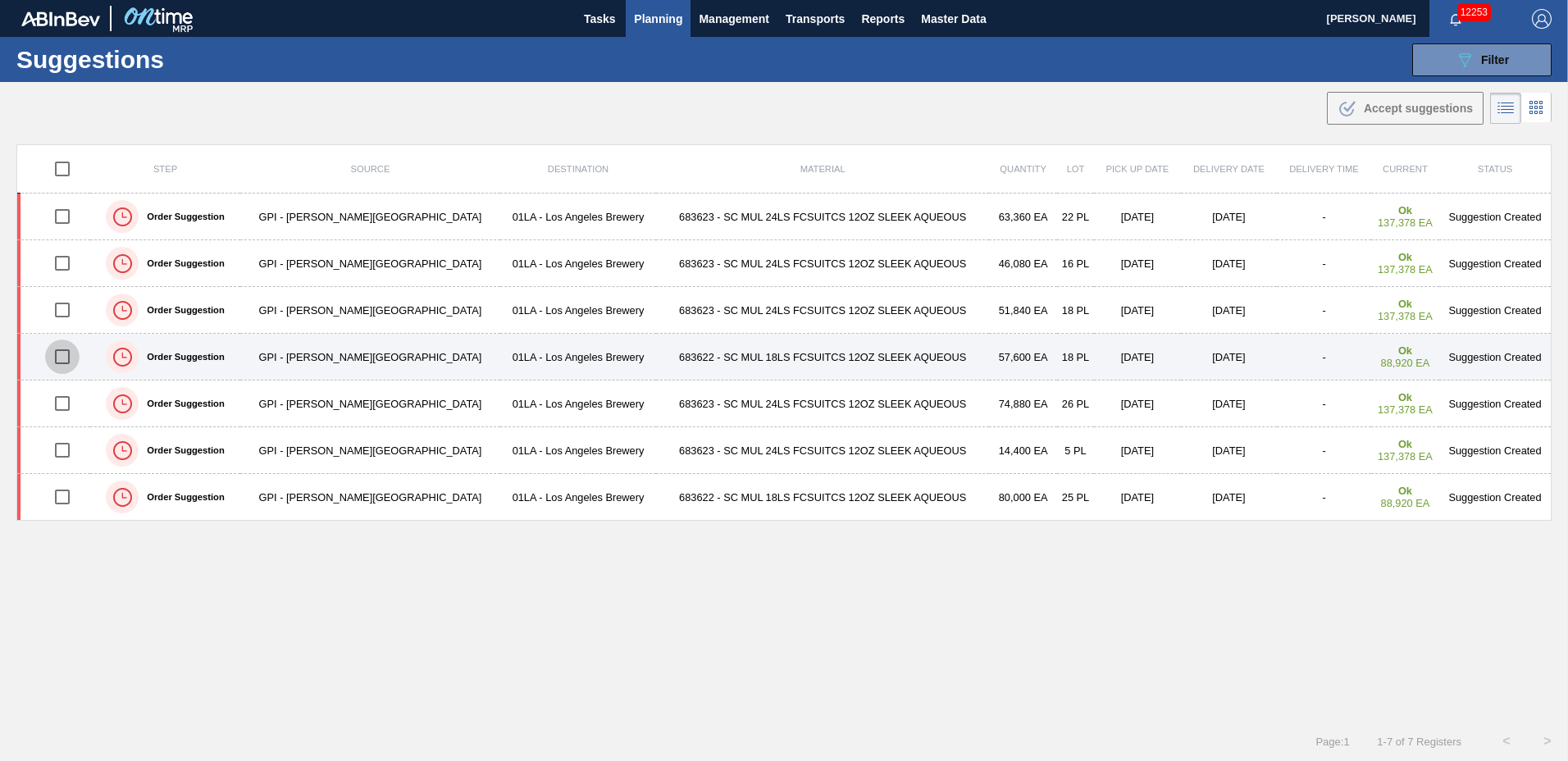
click at [65, 356] on input "checkbox" at bounding box center [62, 357] width 35 height 35
checkbox input "true"
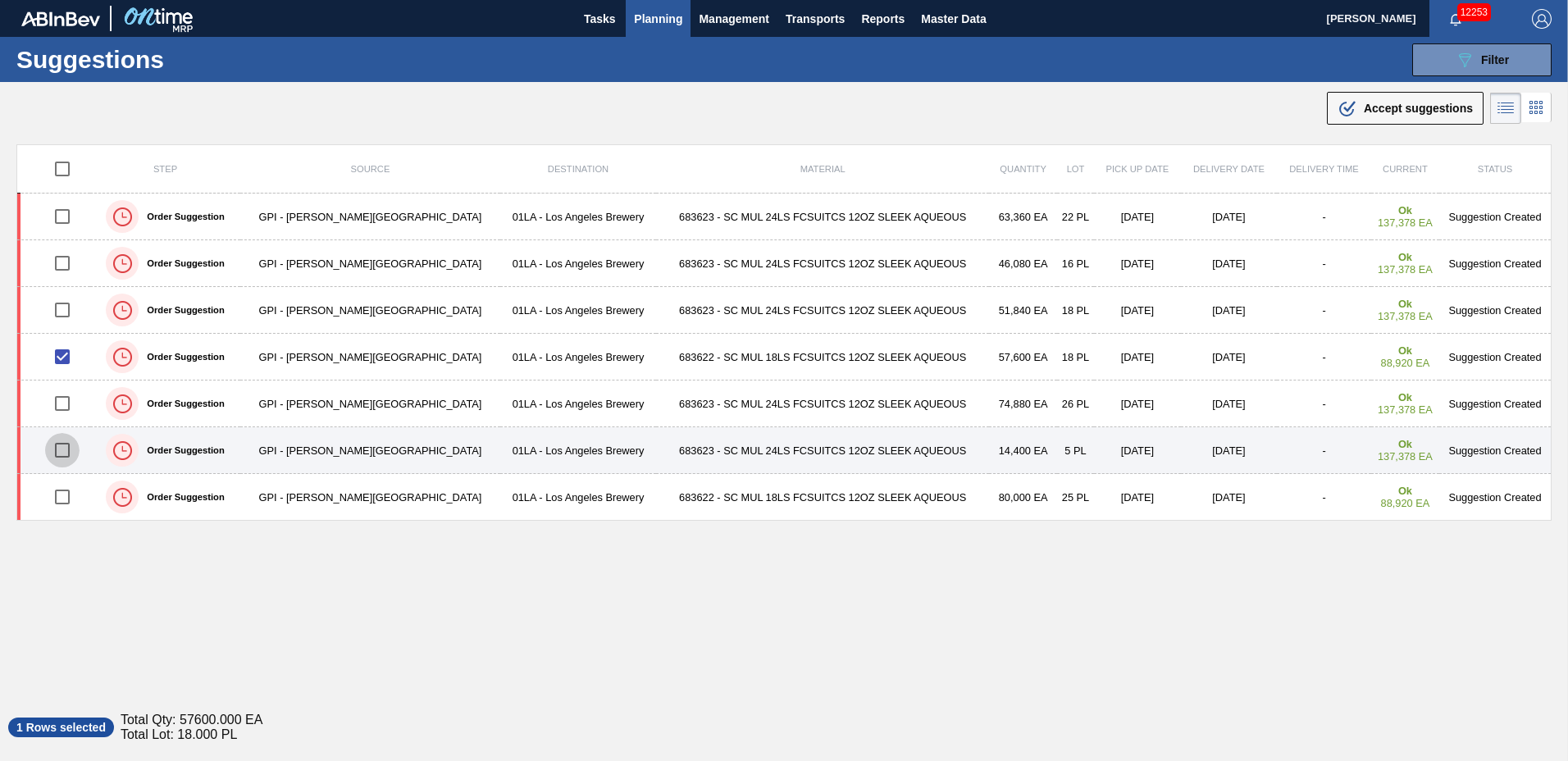
click at [67, 451] on input "checkbox" at bounding box center [62, 450] width 35 height 35
checkbox input "true"
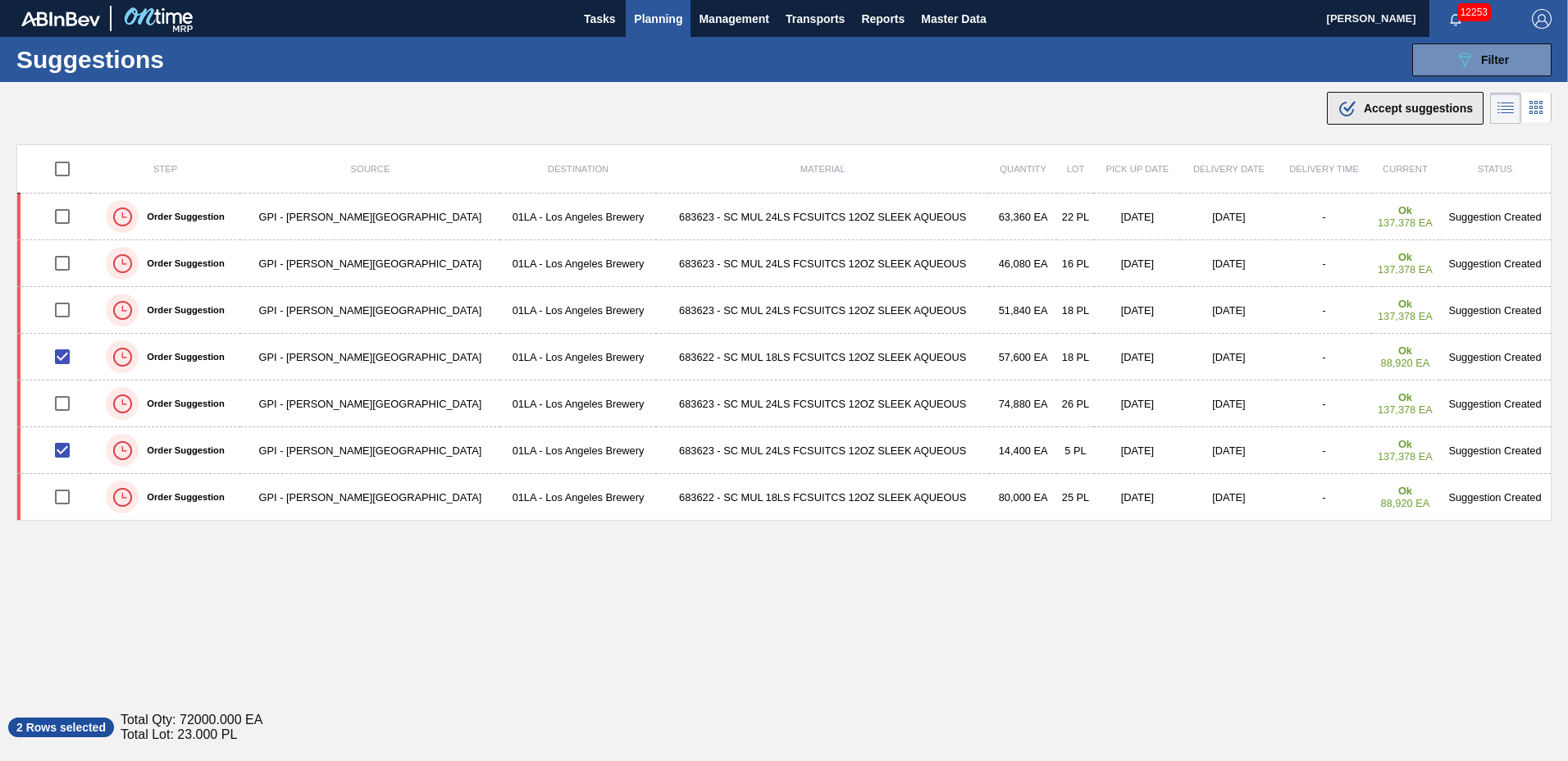
click at [1400, 111] on span "Accept suggestions" at bounding box center [1418, 108] width 109 height 13
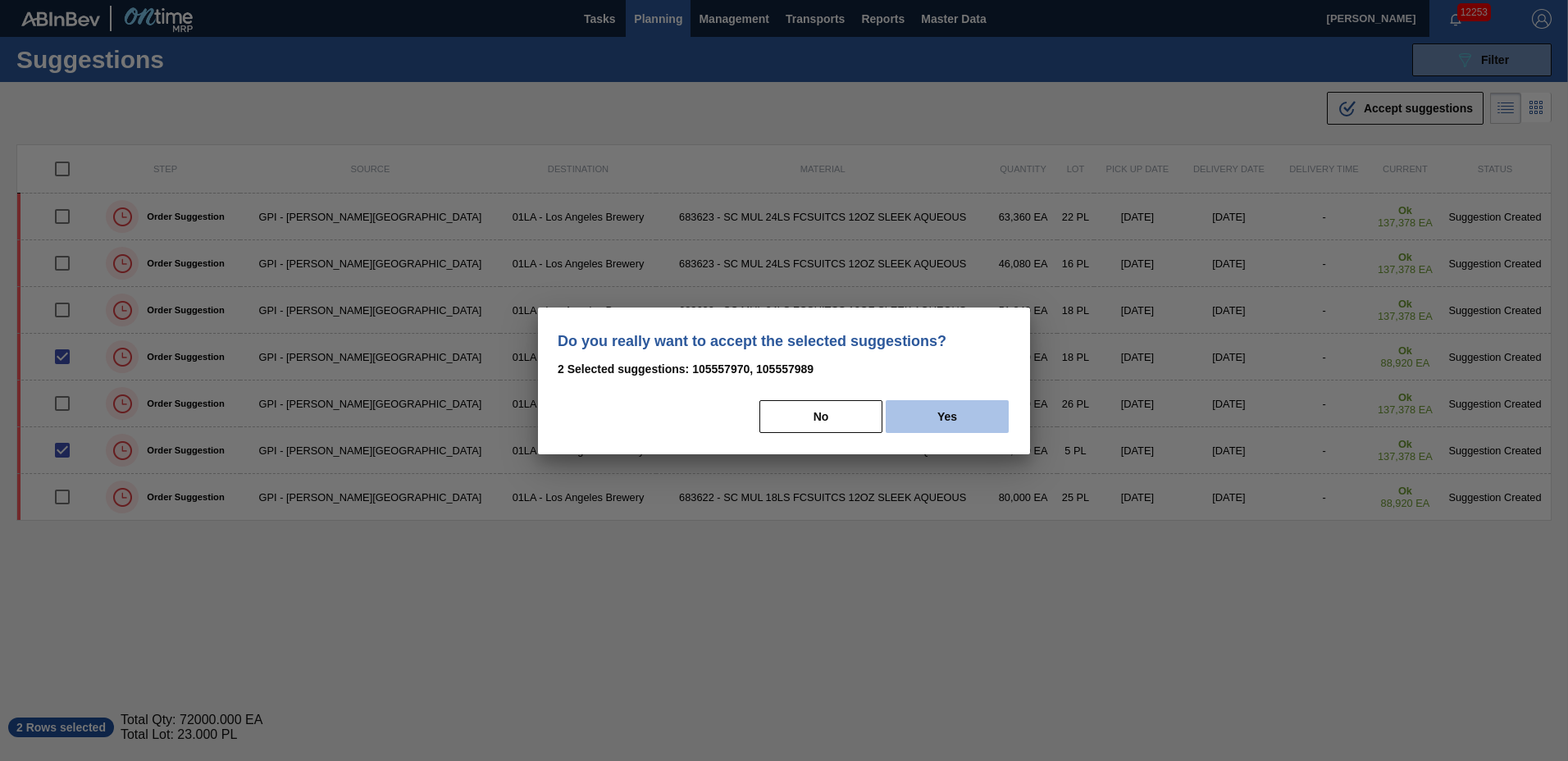
click at [924, 420] on button "Yes" at bounding box center [947, 416] width 123 height 33
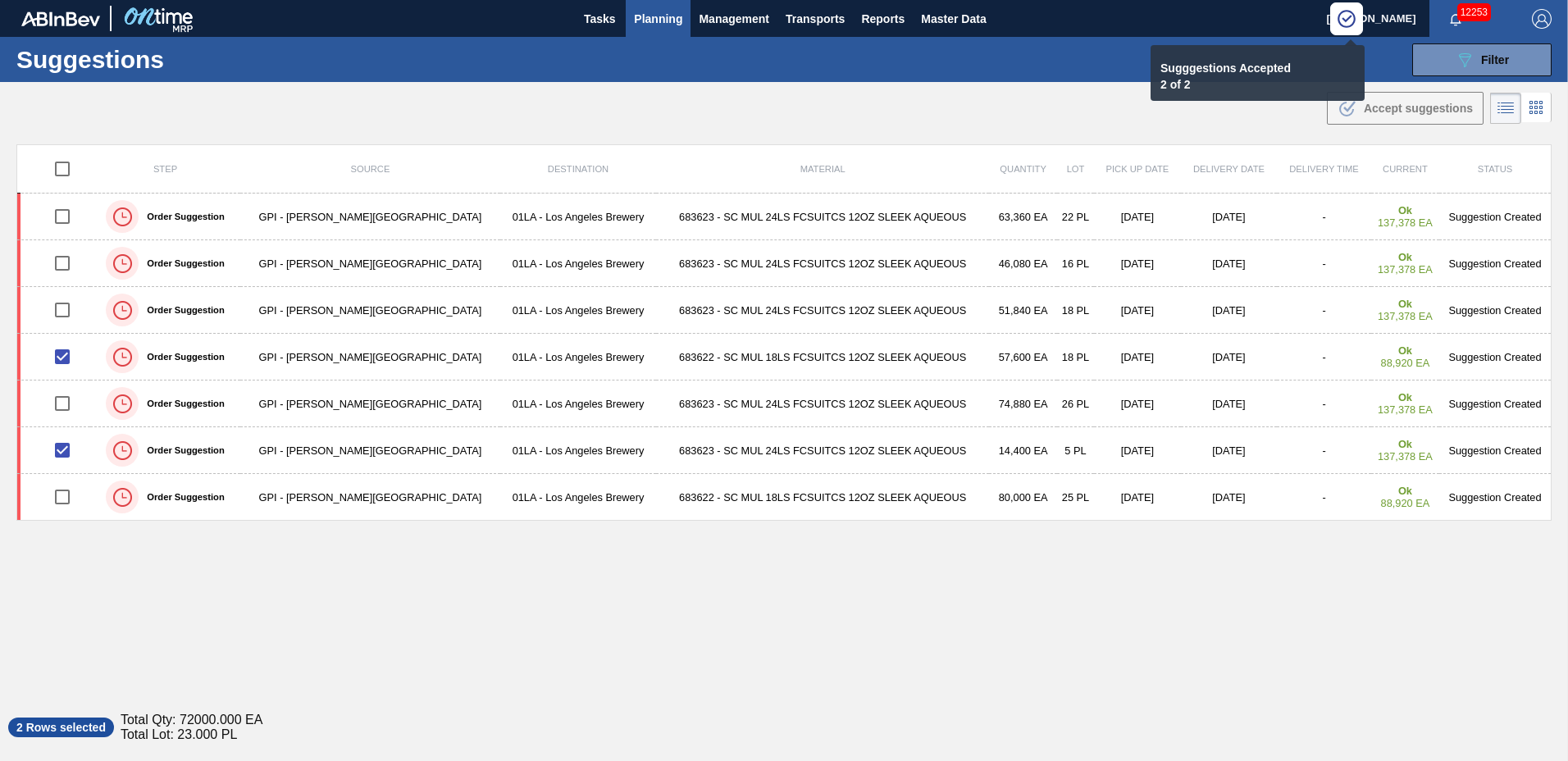
click at [671, 24] on span "Planning" at bounding box center [658, 19] width 49 height 20
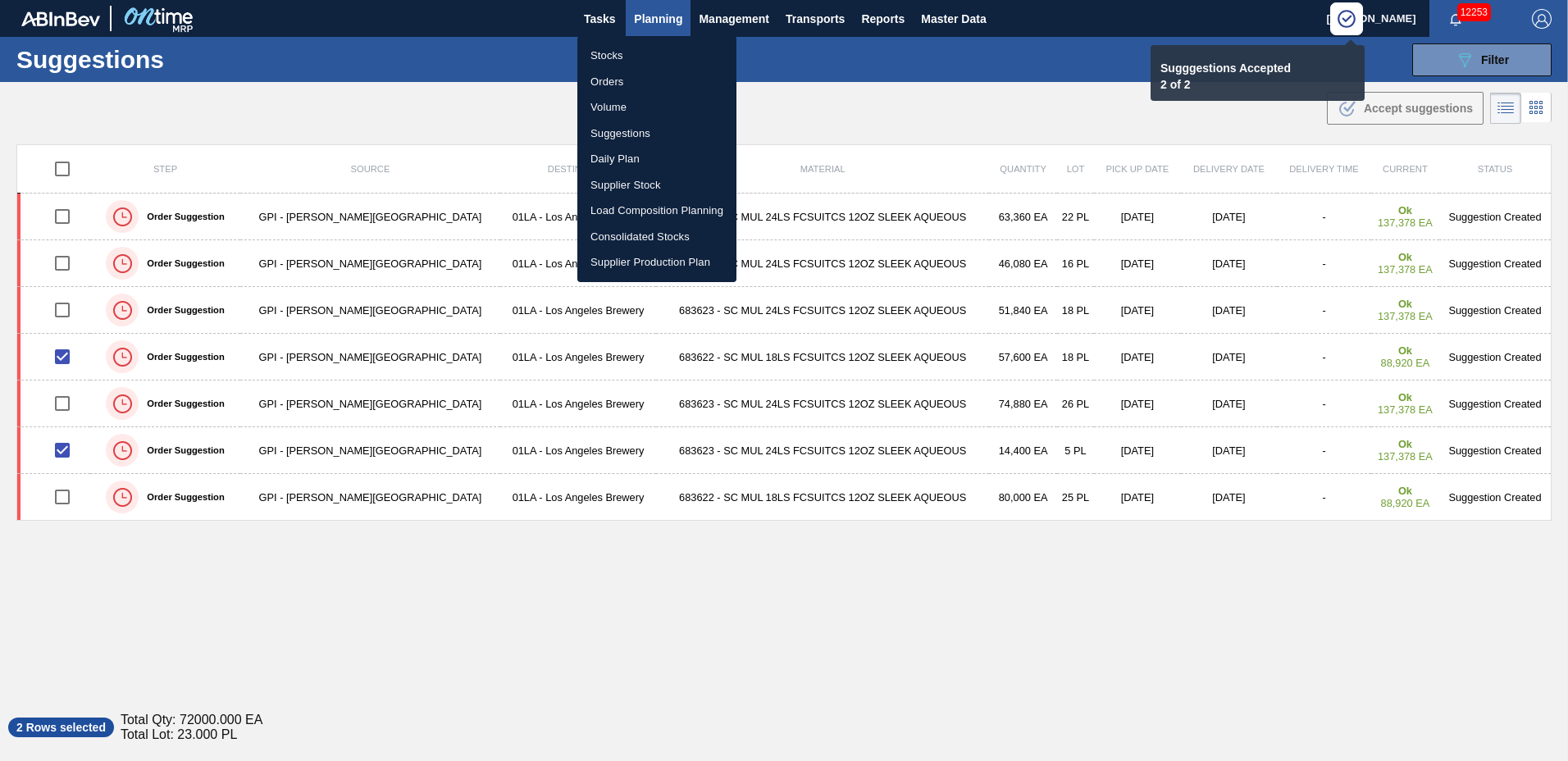
click at [657, 214] on li "Load Composition Planning" at bounding box center [656, 211] width 159 height 27
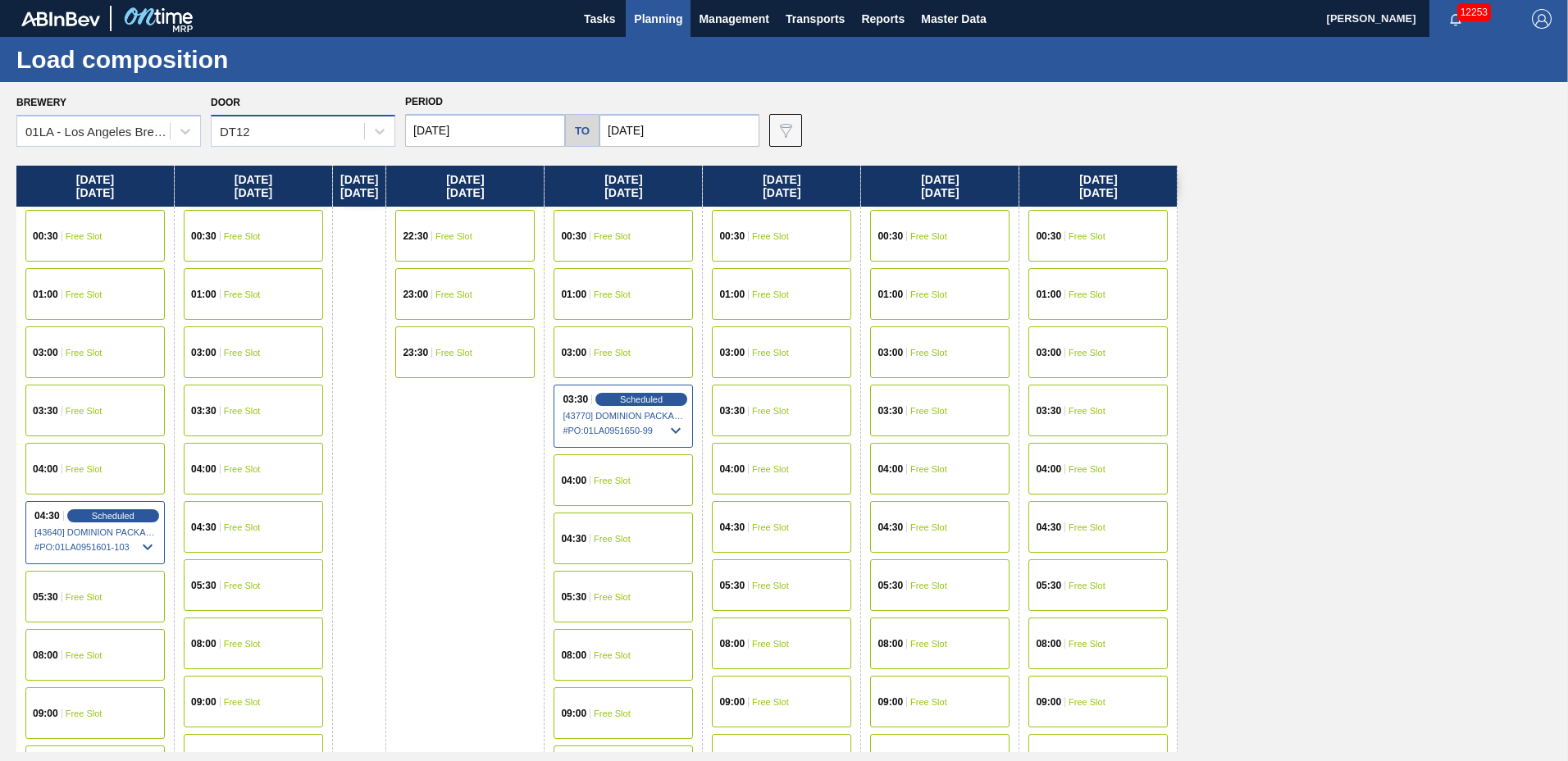
click at [269, 146] on div "DT12" at bounding box center [303, 130] width 184 height 32
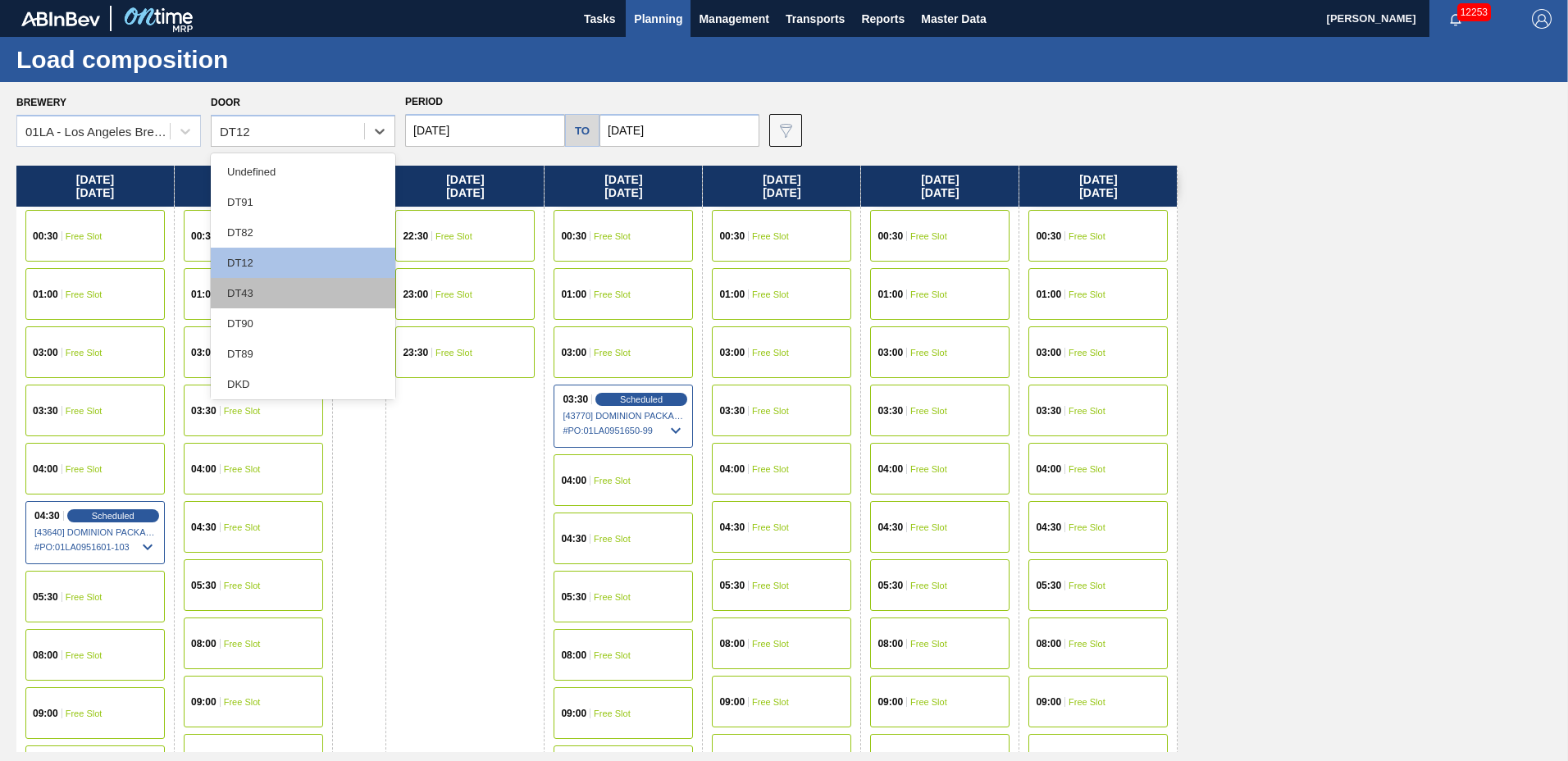
click at [270, 286] on div "DT43" at bounding box center [303, 294] width 184 height 30
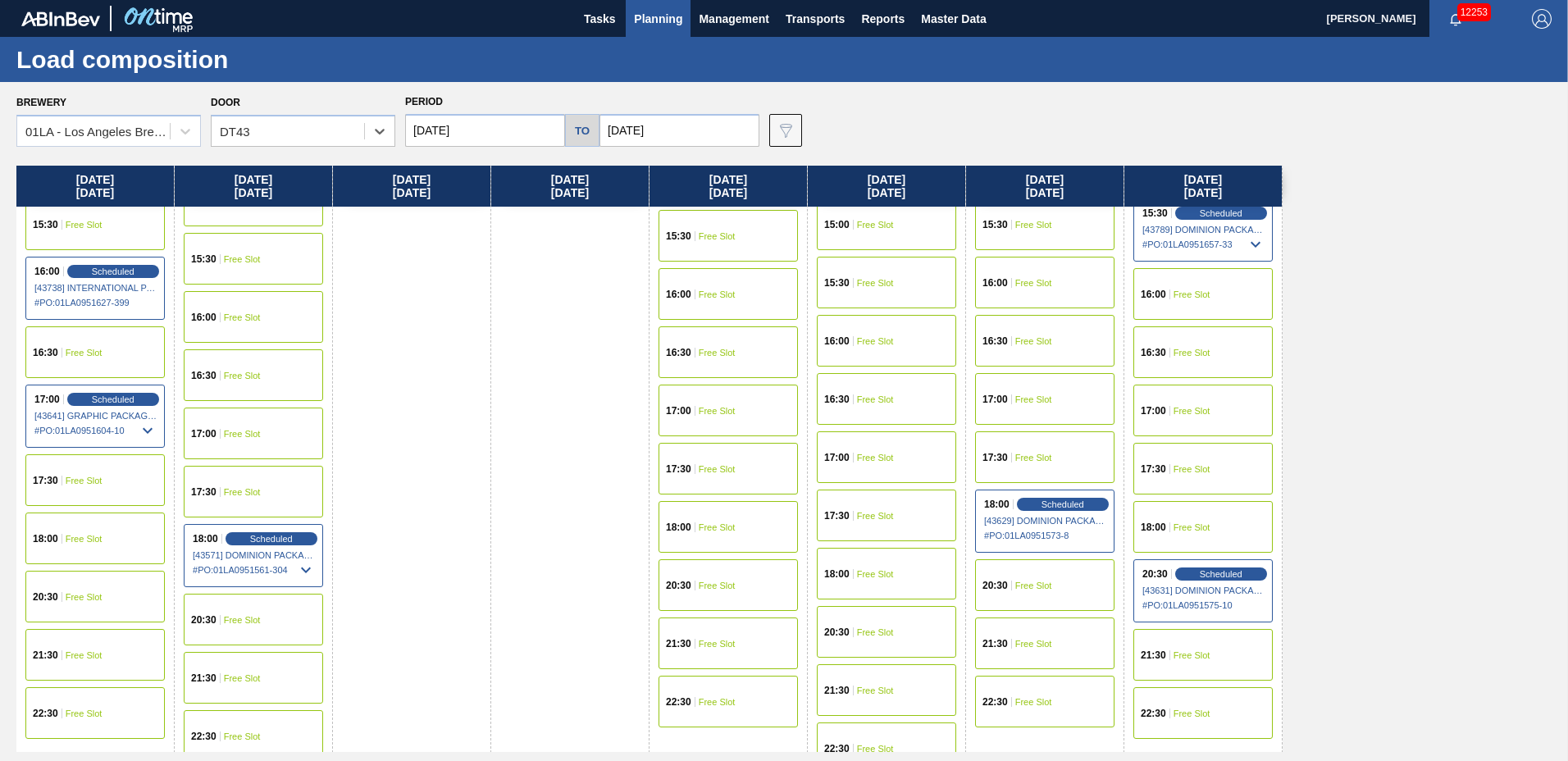
scroll to position [1283, 0]
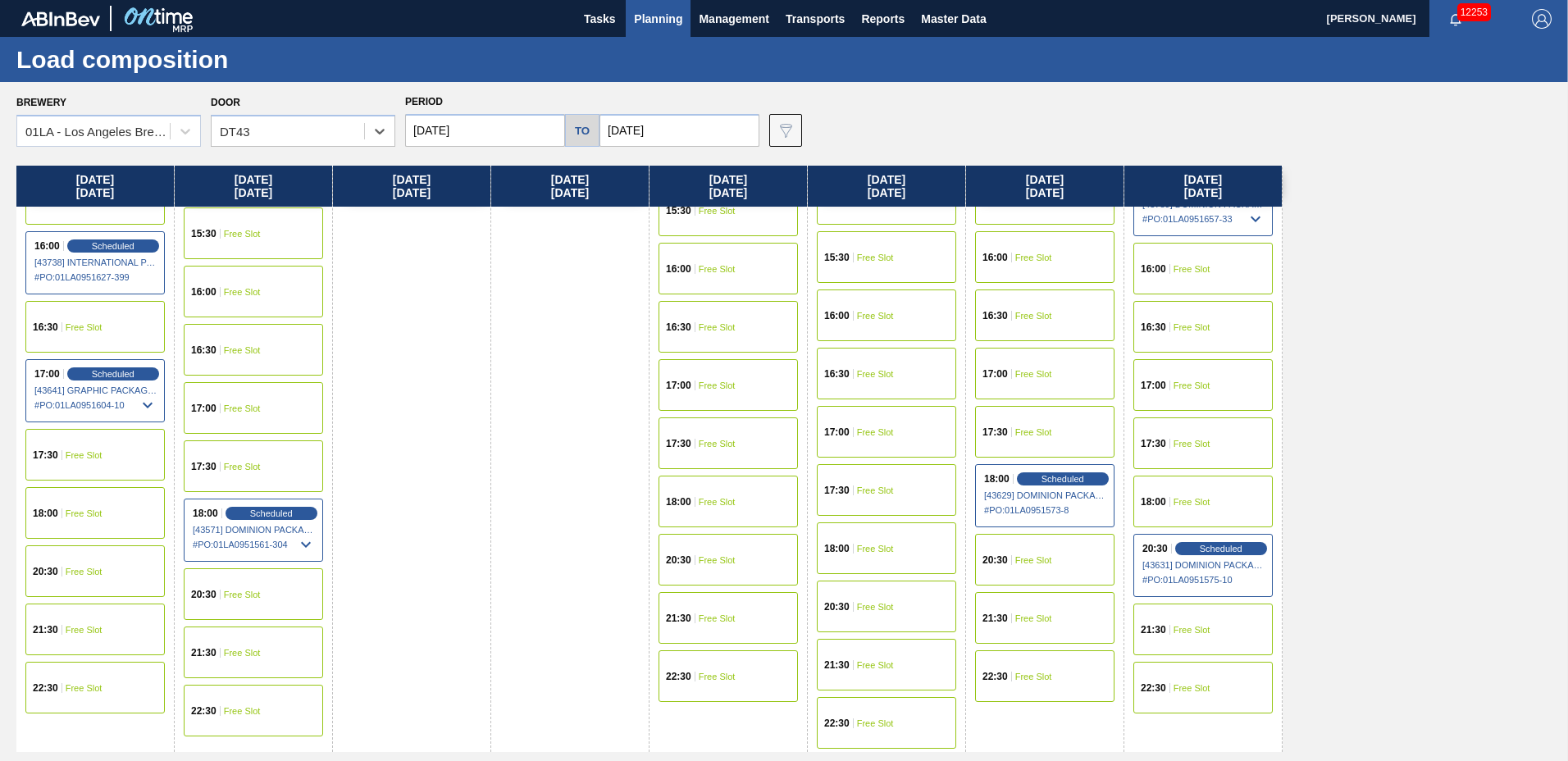
click at [912, 253] on div "15:30 Free Slot" at bounding box center [886, 257] width 139 height 51
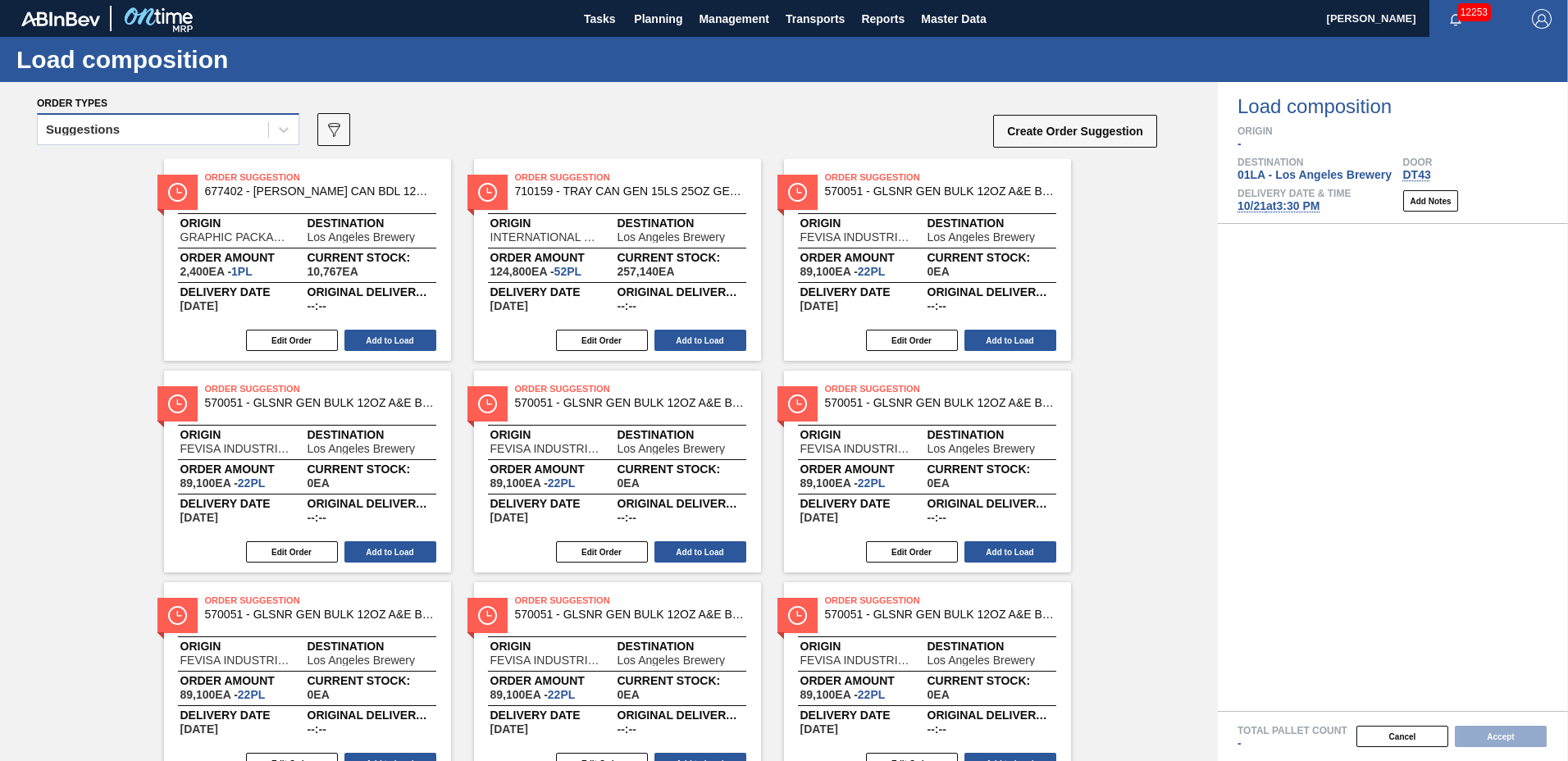
click at [201, 137] on div "Suggestions" at bounding box center [153, 129] width 231 height 24
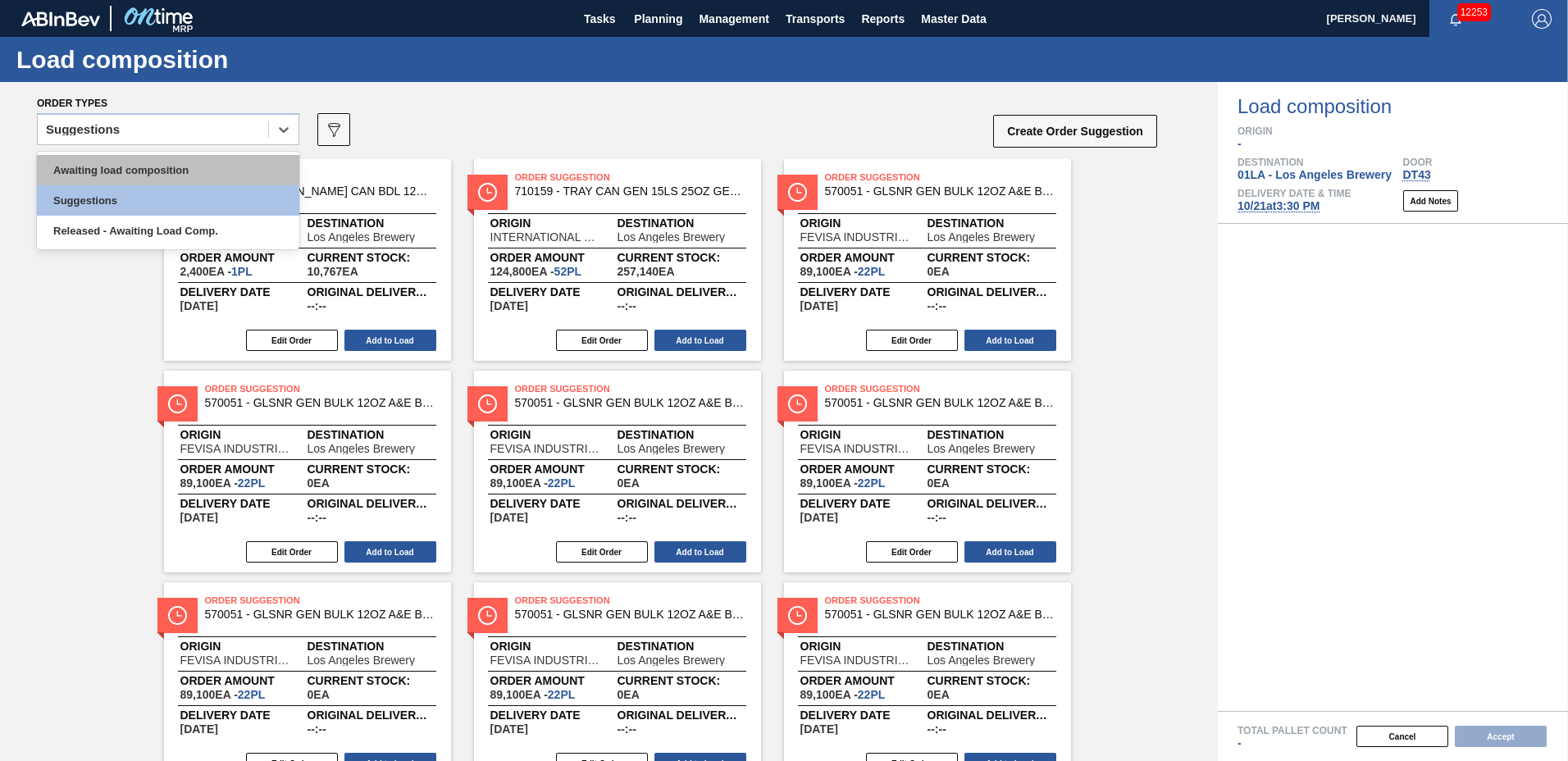
click at [191, 165] on div "Awaiting load composition" at bounding box center [169, 170] width 263 height 30
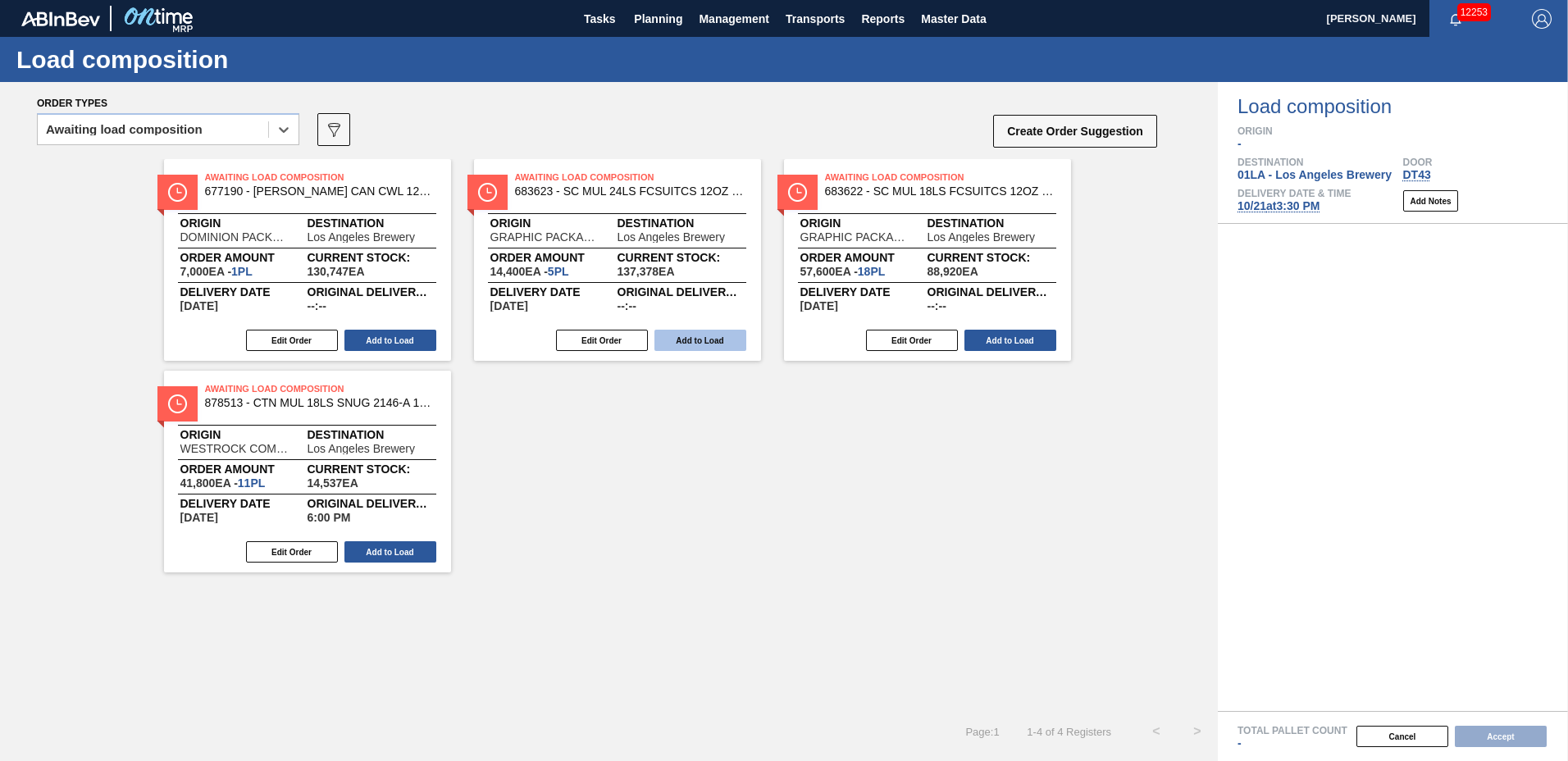
click at [704, 338] on button "Add to Load" at bounding box center [701, 341] width 92 height 21
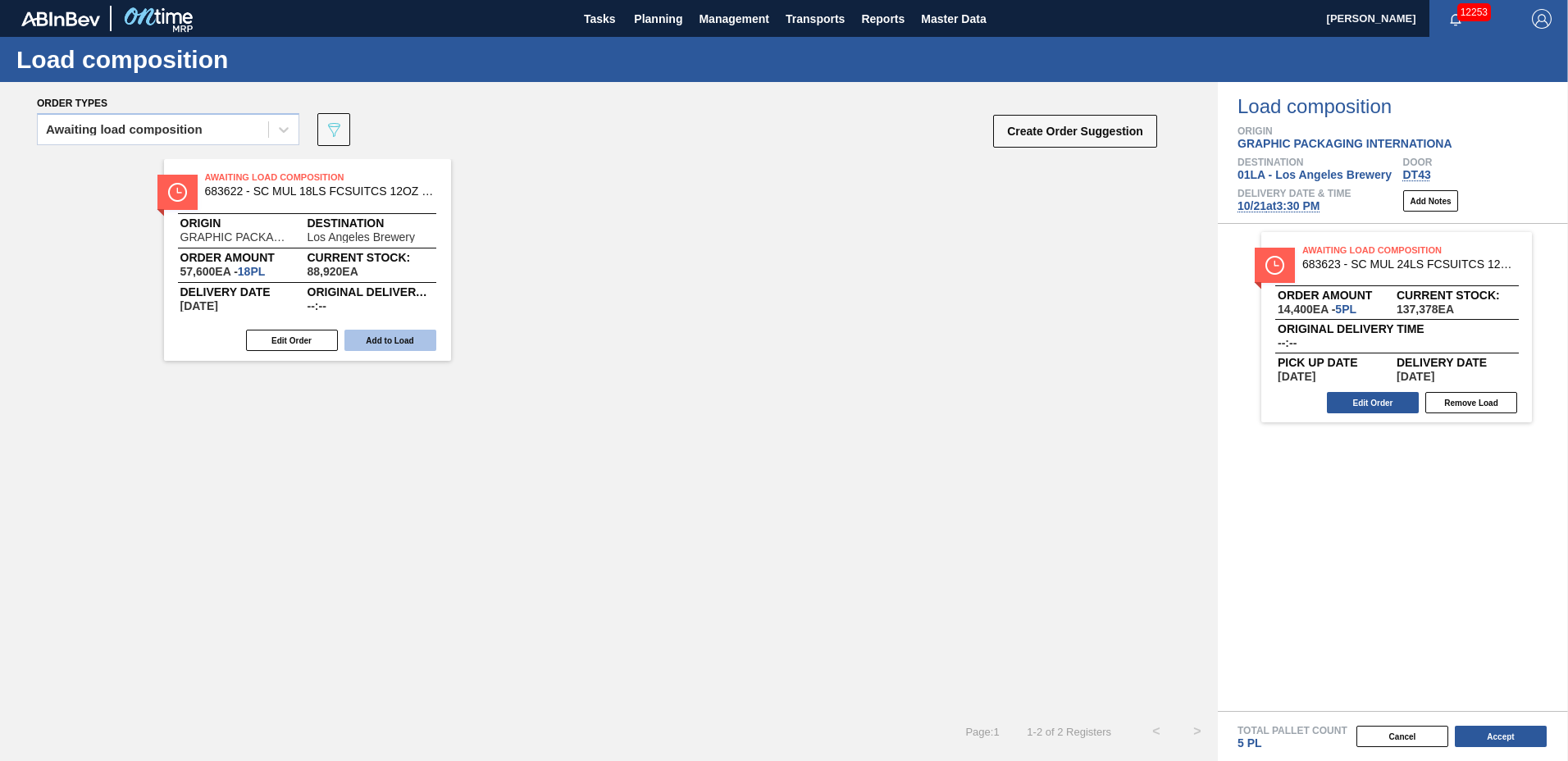
click at [408, 340] on button "Add to Load" at bounding box center [390, 341] width 92 height 21
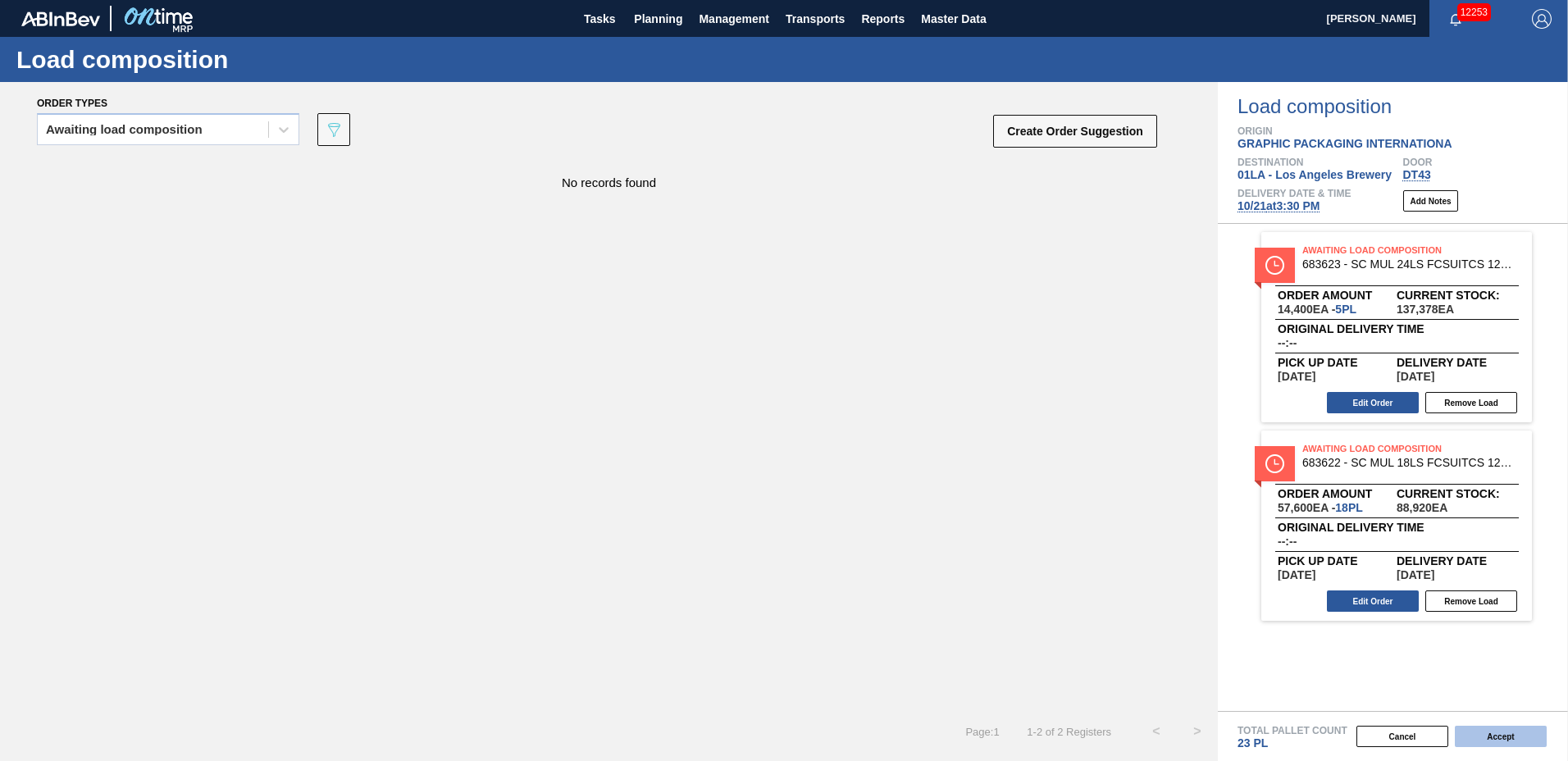
click at [1479, 727] on div "Cancel Accept" at bounding box center [1373, 737] width 350 height 25
click at [1480, 729] on button "Accept" at bounding box center [1501, 736] width 92 height 21
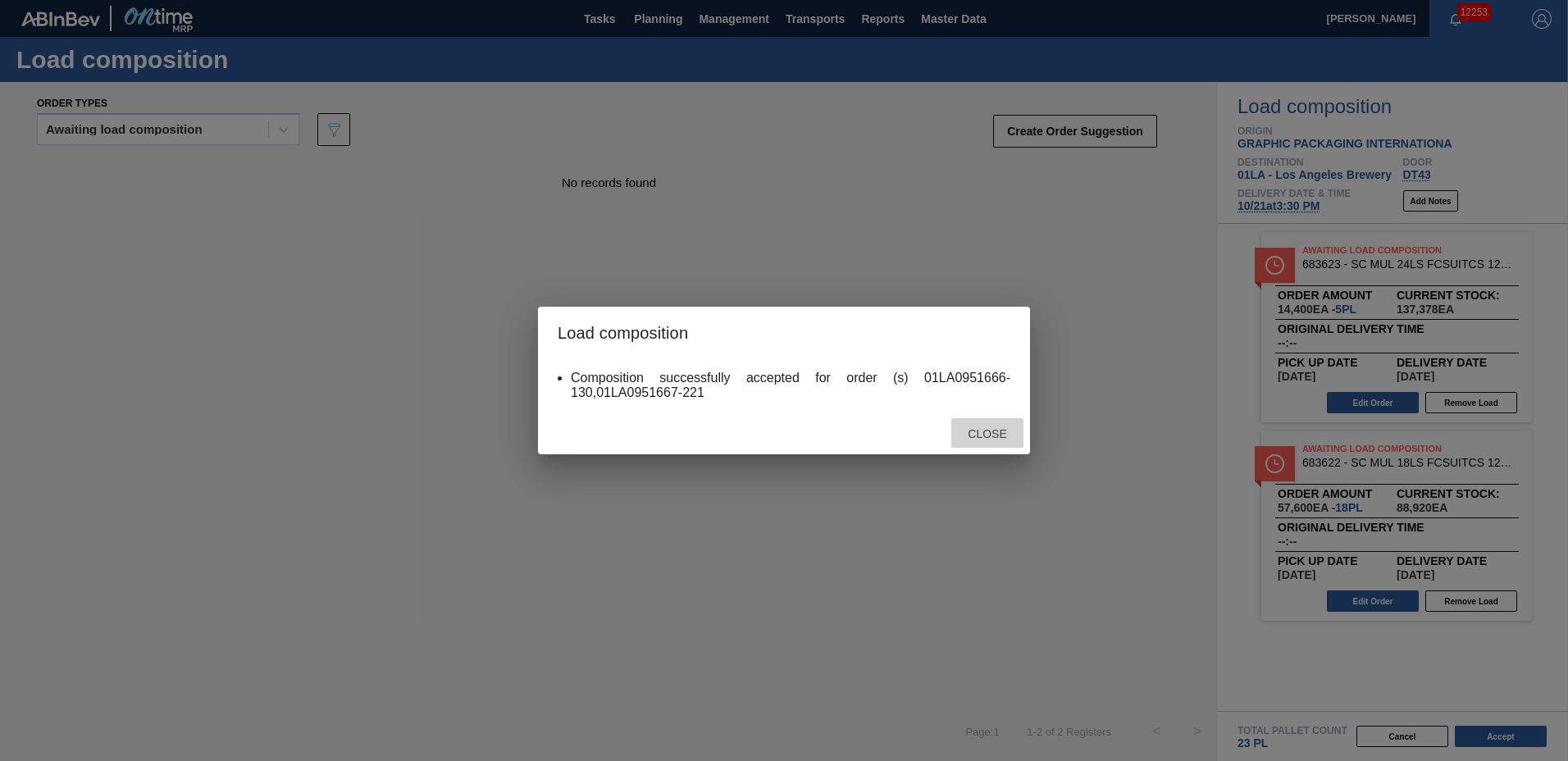
click at [998, 428] on span "Close" at bounding box center [987, 434] width 65 height 13
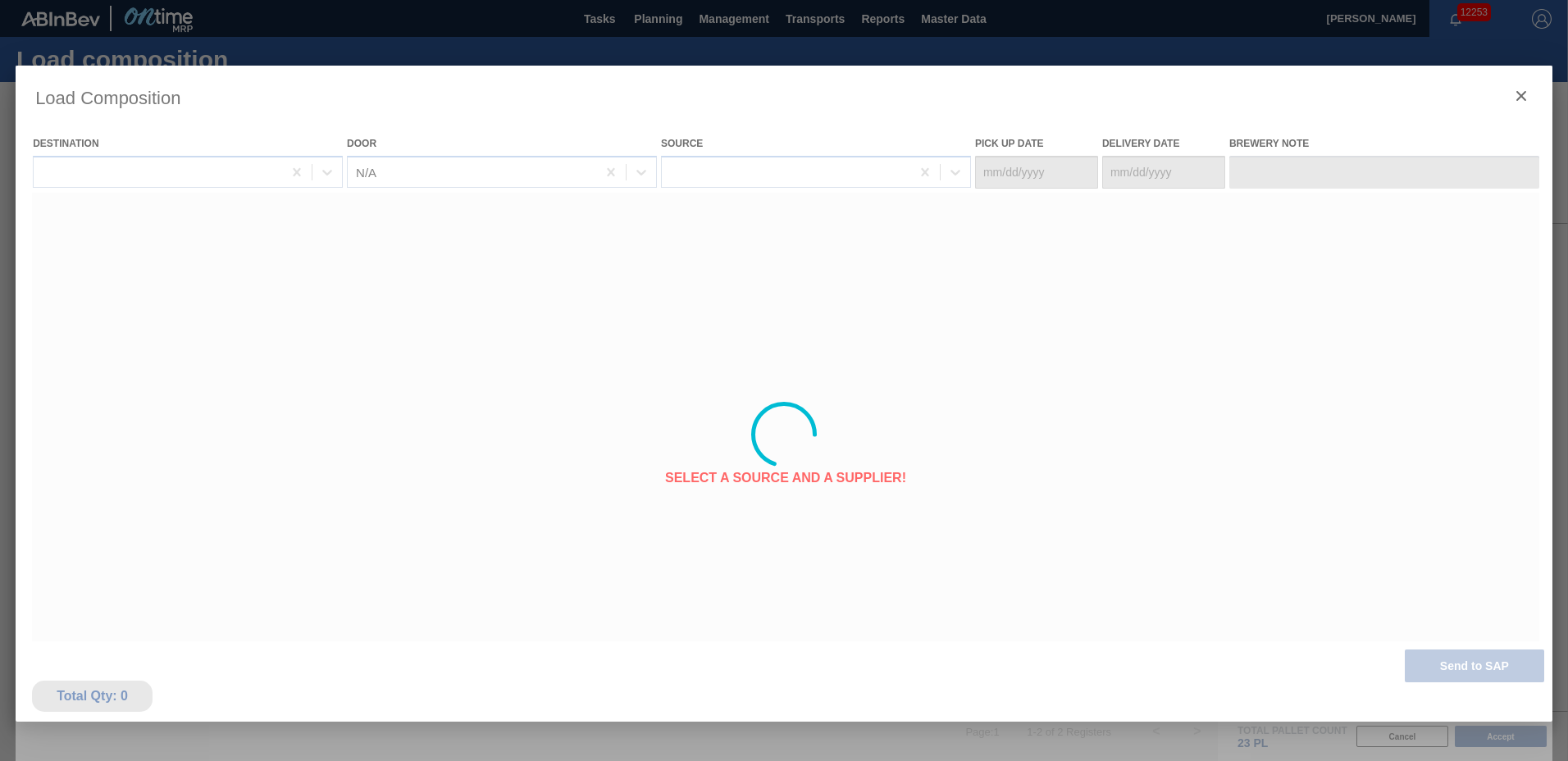
type Date "[DATE]"
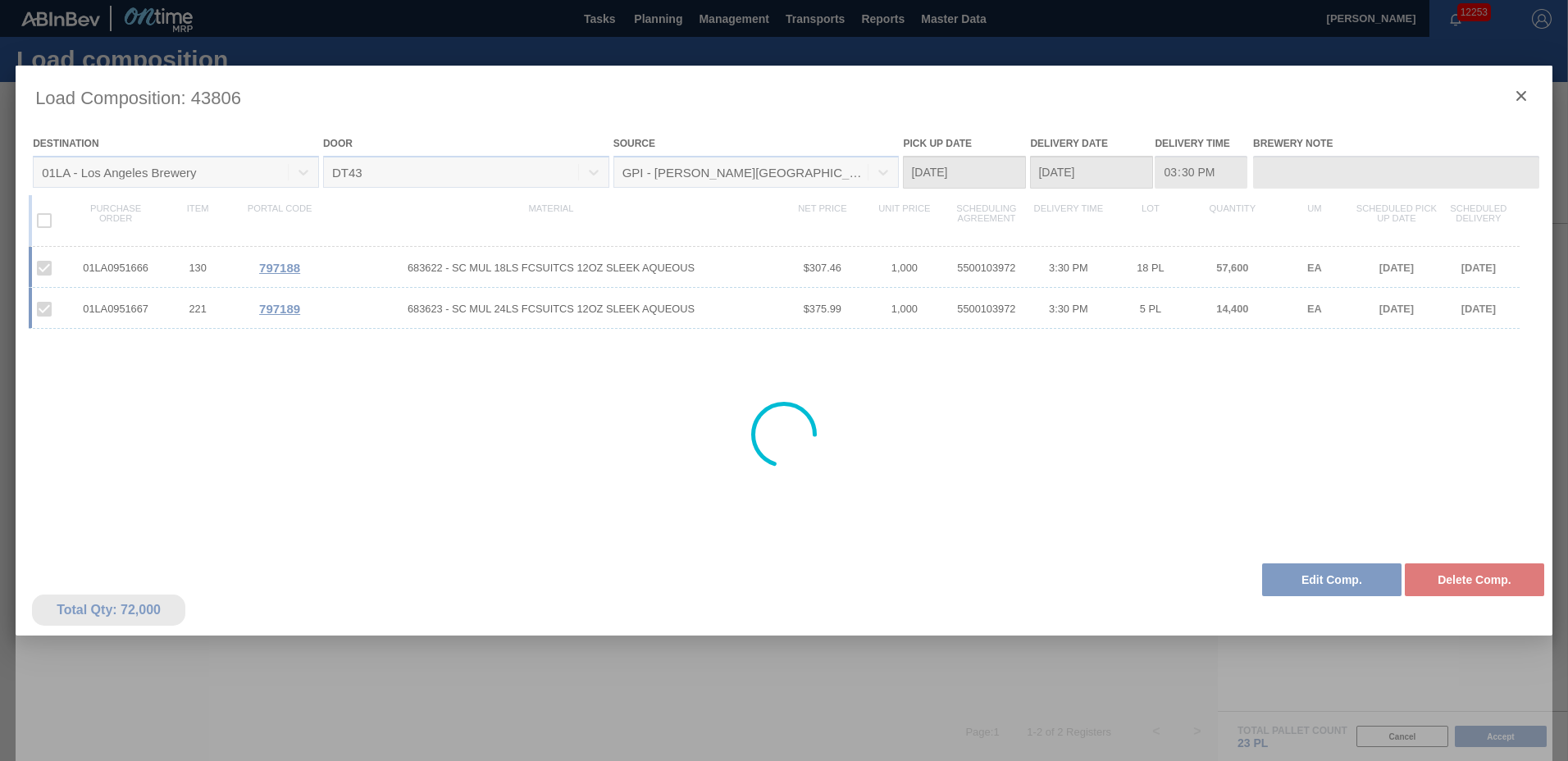
click at [1306, 667] on div at bounding box center [784, 435] width 1537 height 738
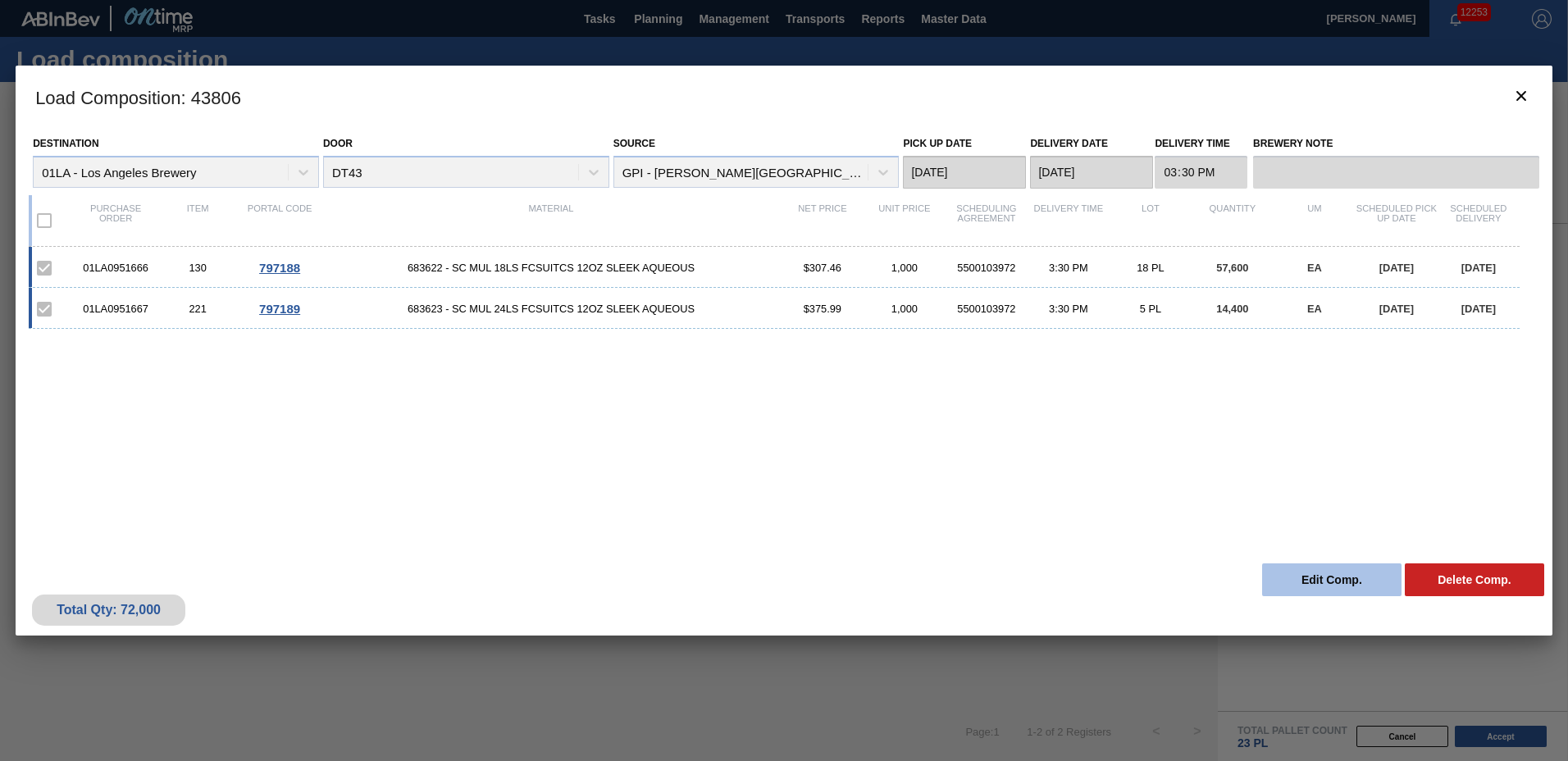
click at [1324, 579] on button "Edit Comp." at bounding box center [1331, 579] width 139 height 33
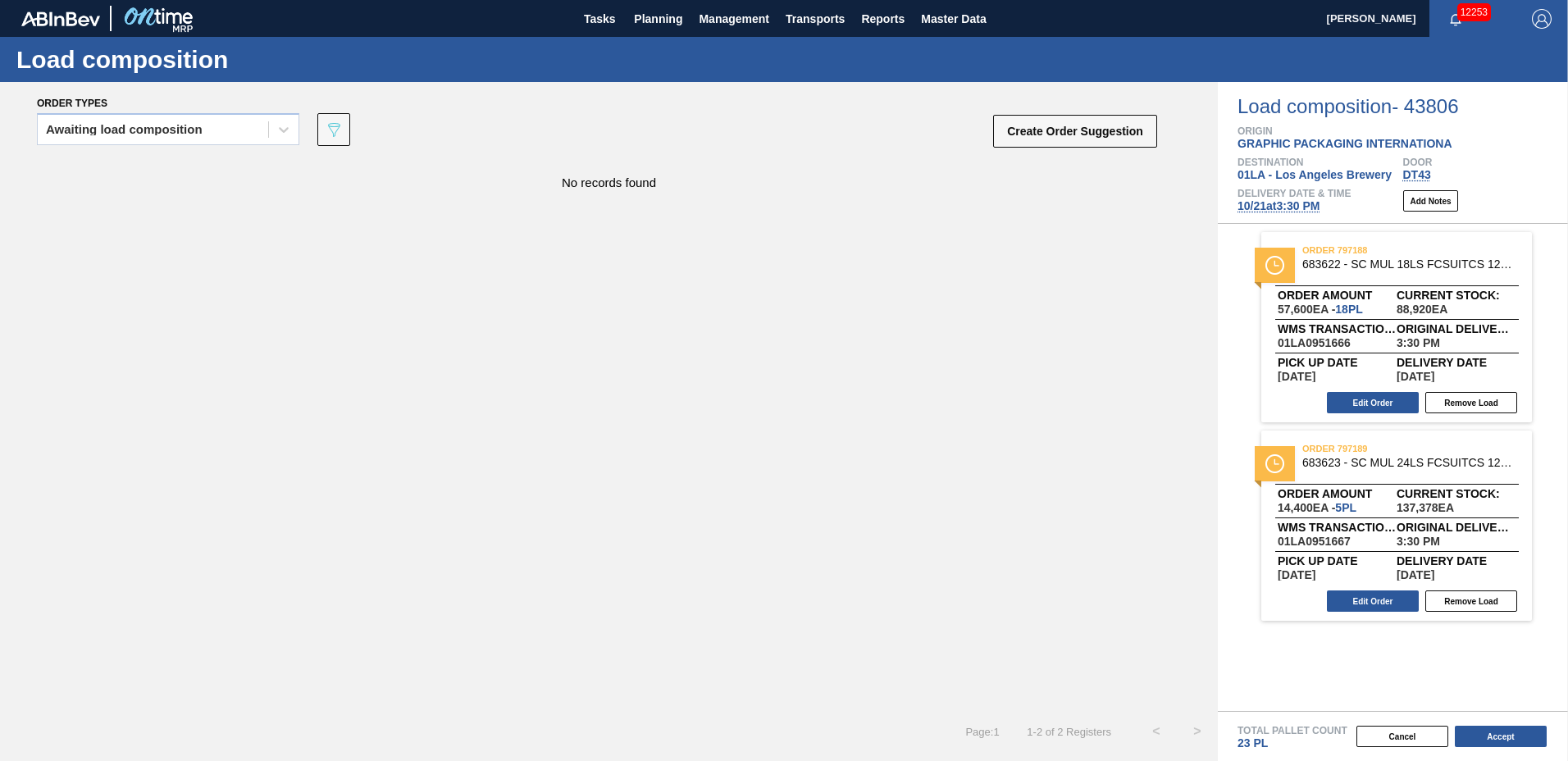
click at [1360, 382] on div "WMS Transaction ID 01LA0951666 Original delivery time 3:30 PM Pick up Date [DAT…" at bounding box center [1396, 353] width 270 height 67
click at [1358, 391] on div "Edit Order Remove Load" at bounding box center [1390, 403] width 257 height 25
click at [1368, 407] on button "Edit Order" at bounding box center [1373, 403] width 92 height 21
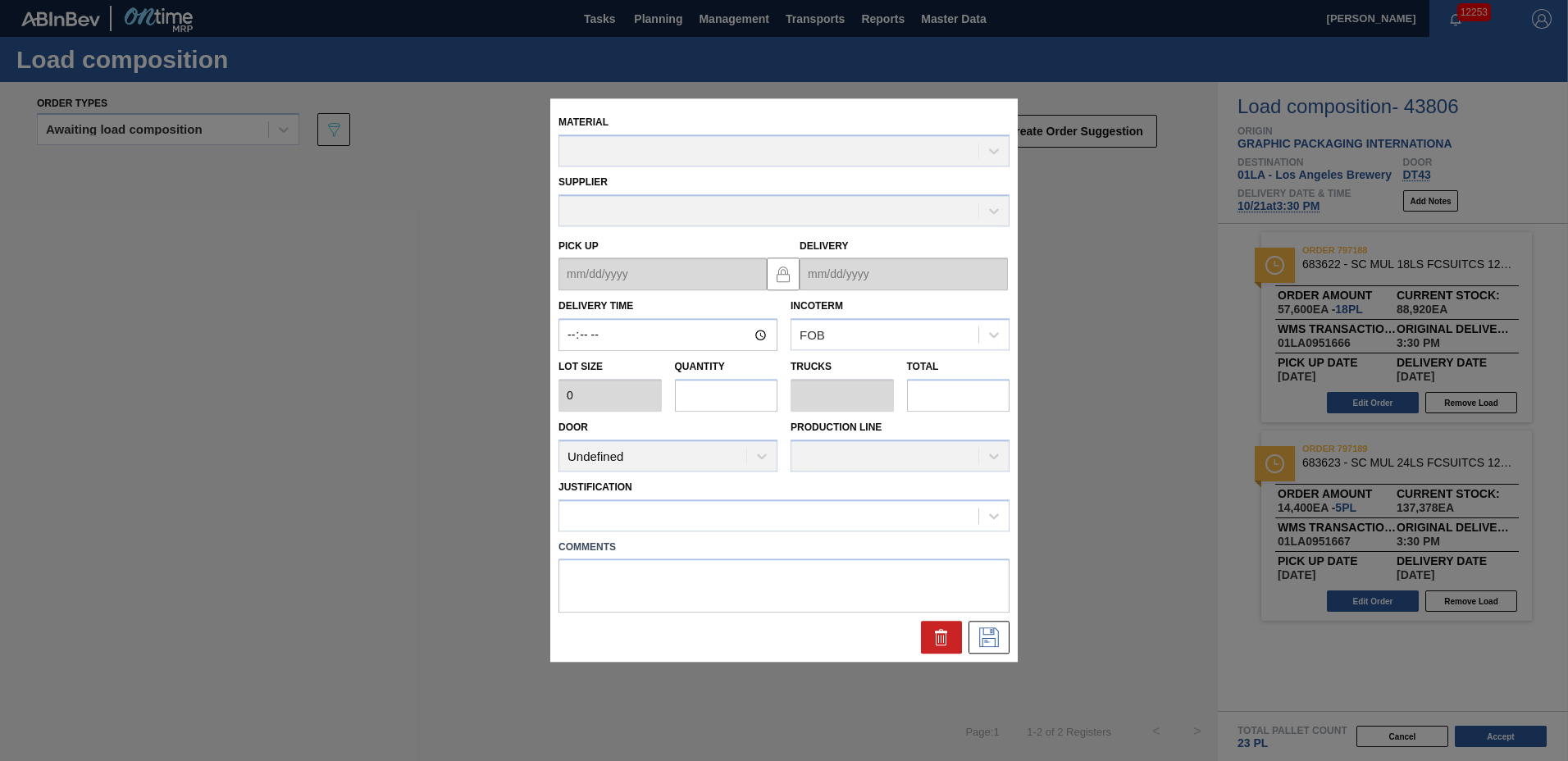
type input "15:30:00"
type input "3,200"
type input "18"
type input "0.692"
type input "57,600"
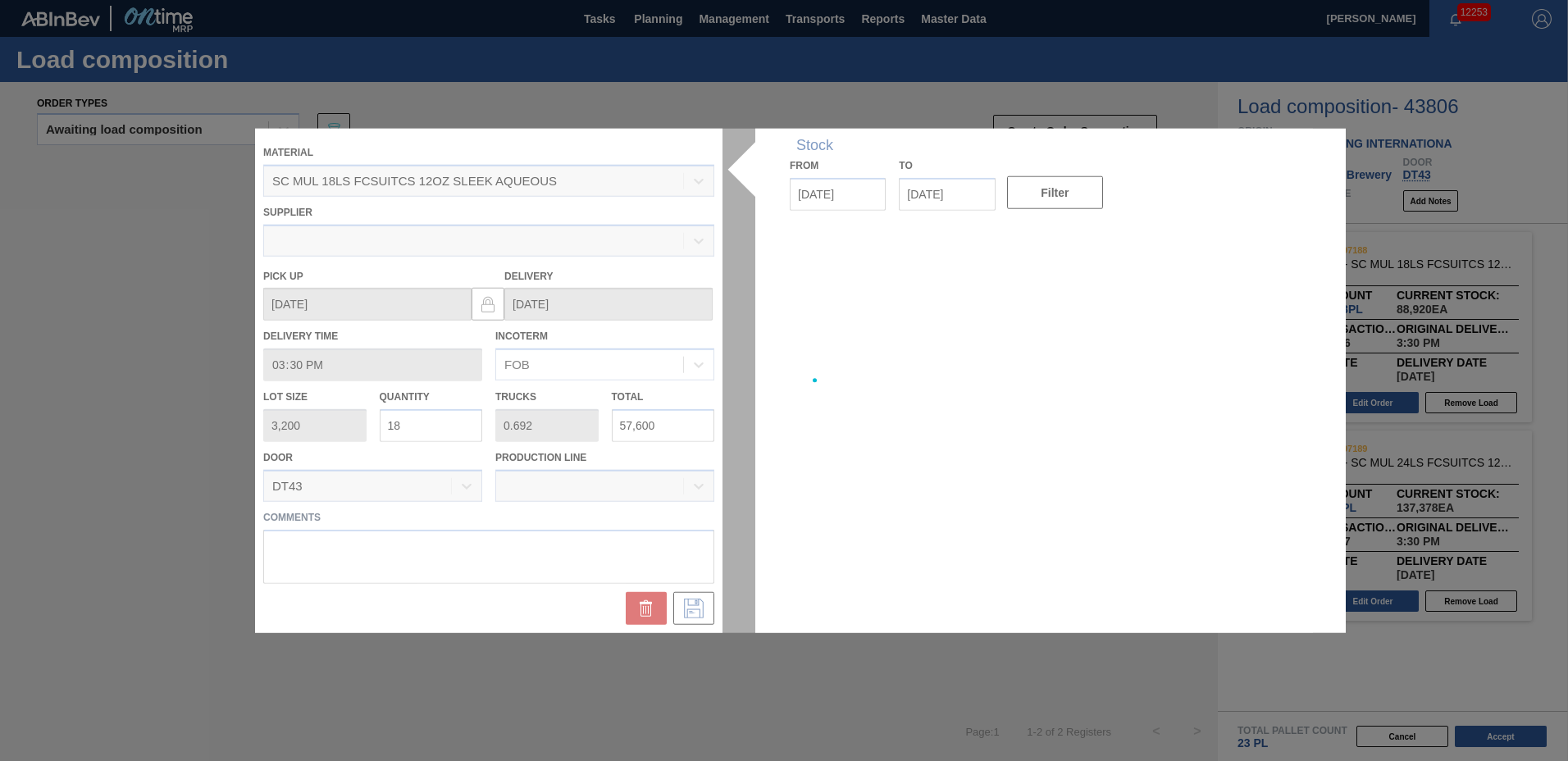
type up "[DATE]"
type input "[DATE]"
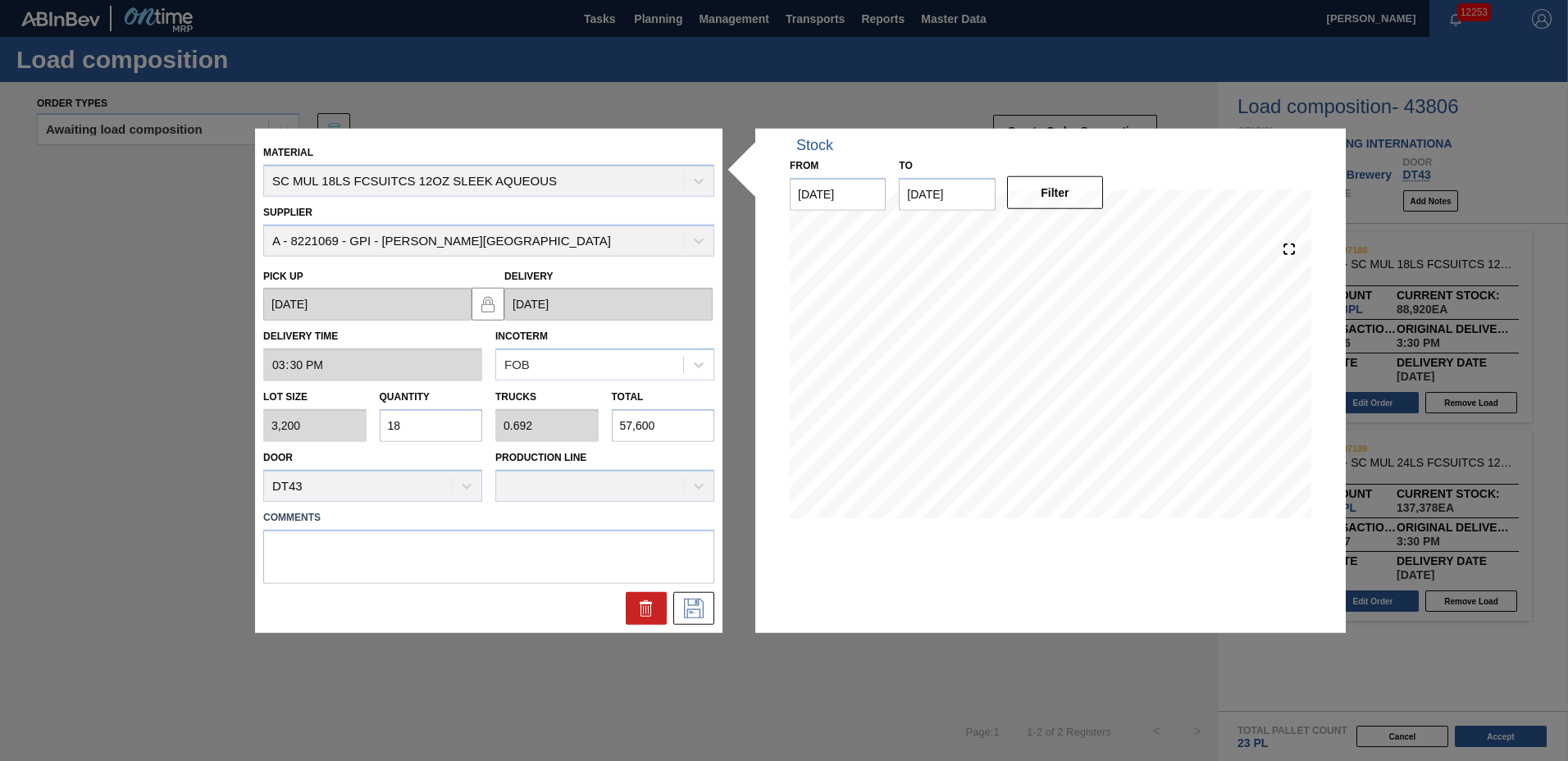
click at [414, 426] on input "18" at bounding box center [431, 425] width 104 height 33
type input "1"
type input "0.038"
type input "3,200"
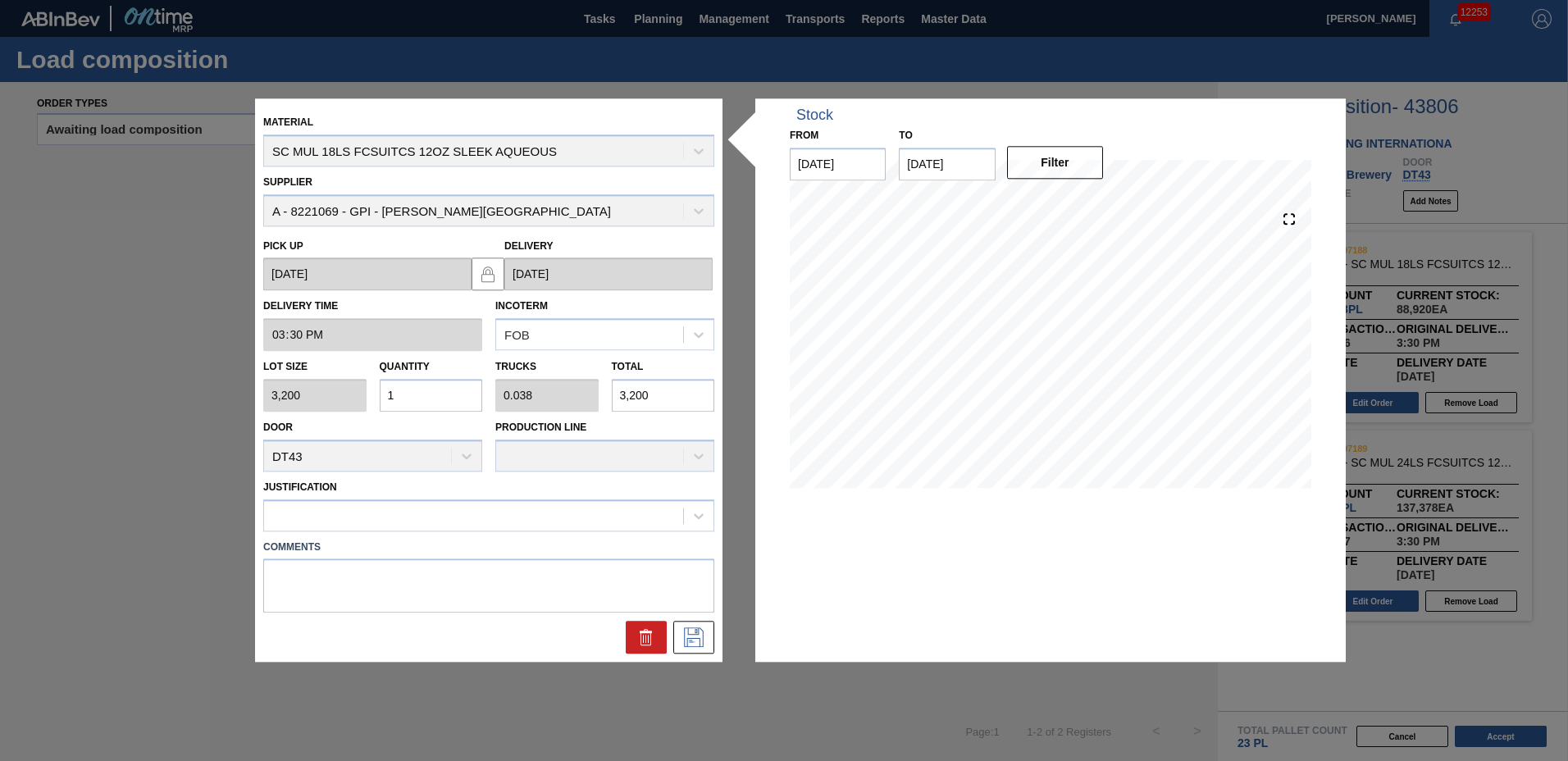
type input "16"
type input "0.615"
type input "51,200"
type input "16"
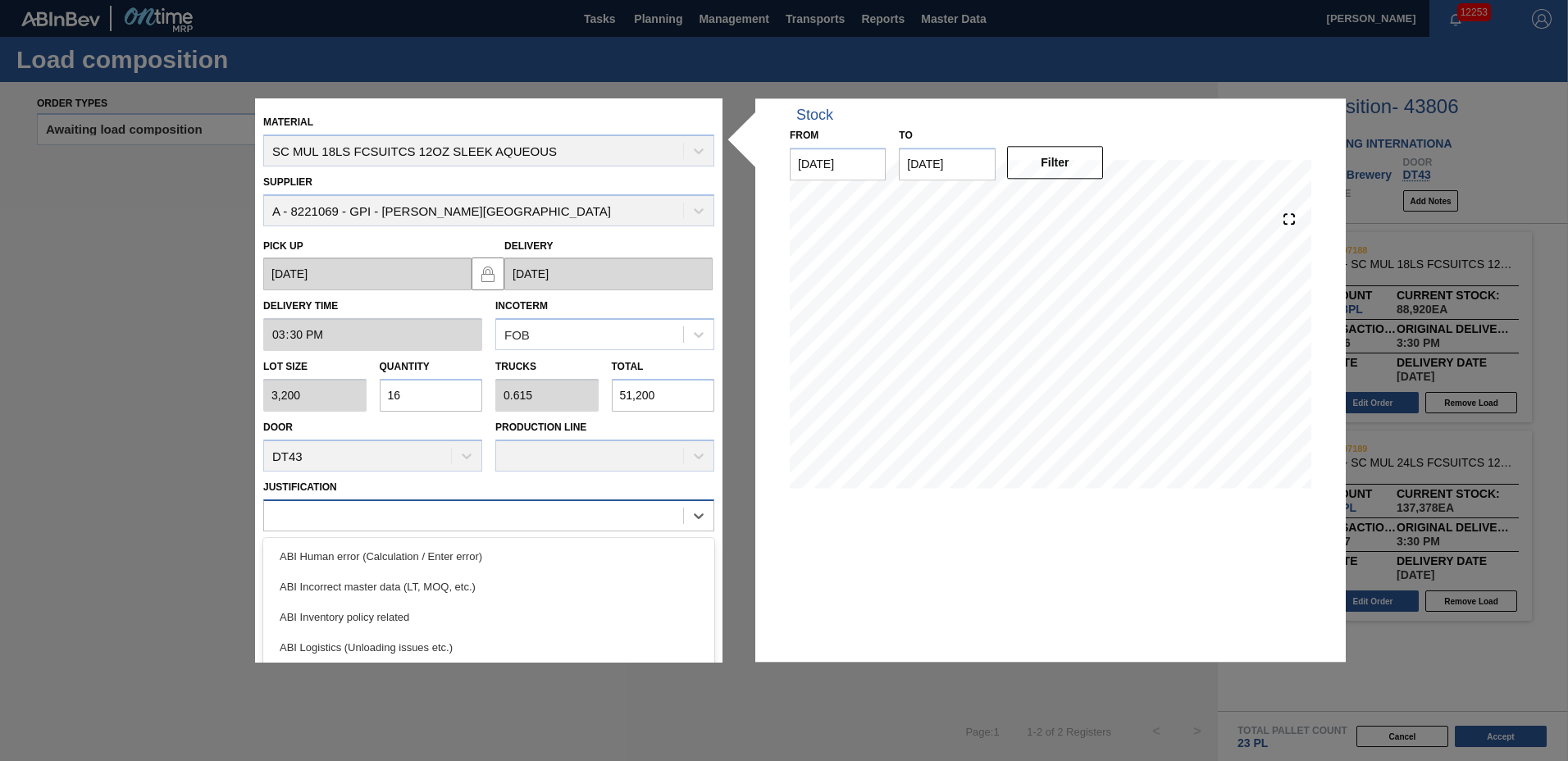
click at [357, 514] on div at bounding box center [474, 515] width 419 height 24
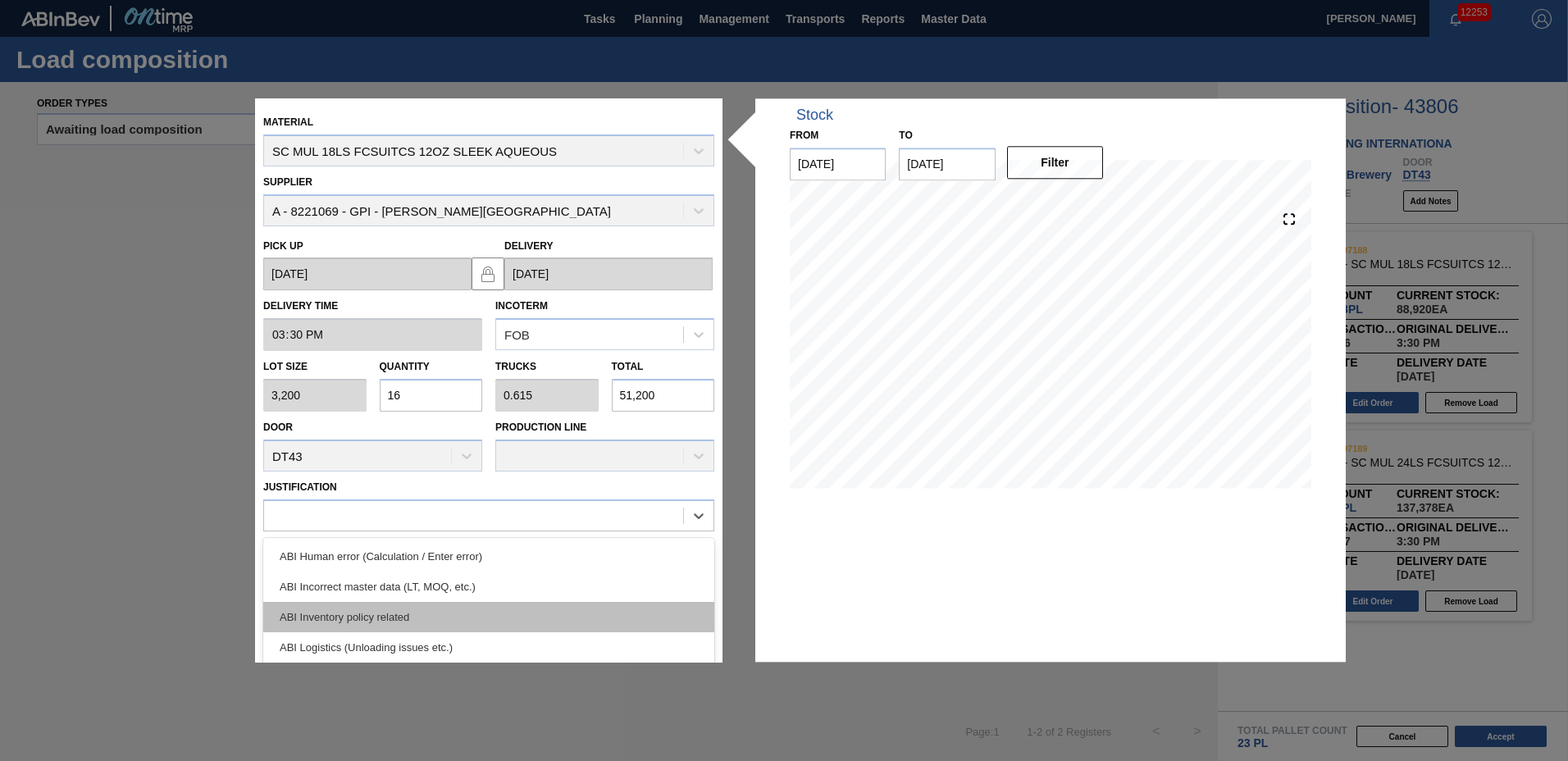
click at [353, 606] on div "ABI Human error (Calculation / Enter error) ABI Incorrect master data (LT, MOQ,…" at bounding box center [489, 661] width 451 height 246
click at [445, 616] on div "ABI Inventory policy related" at bounding box center [489, 617] width 451 height 30
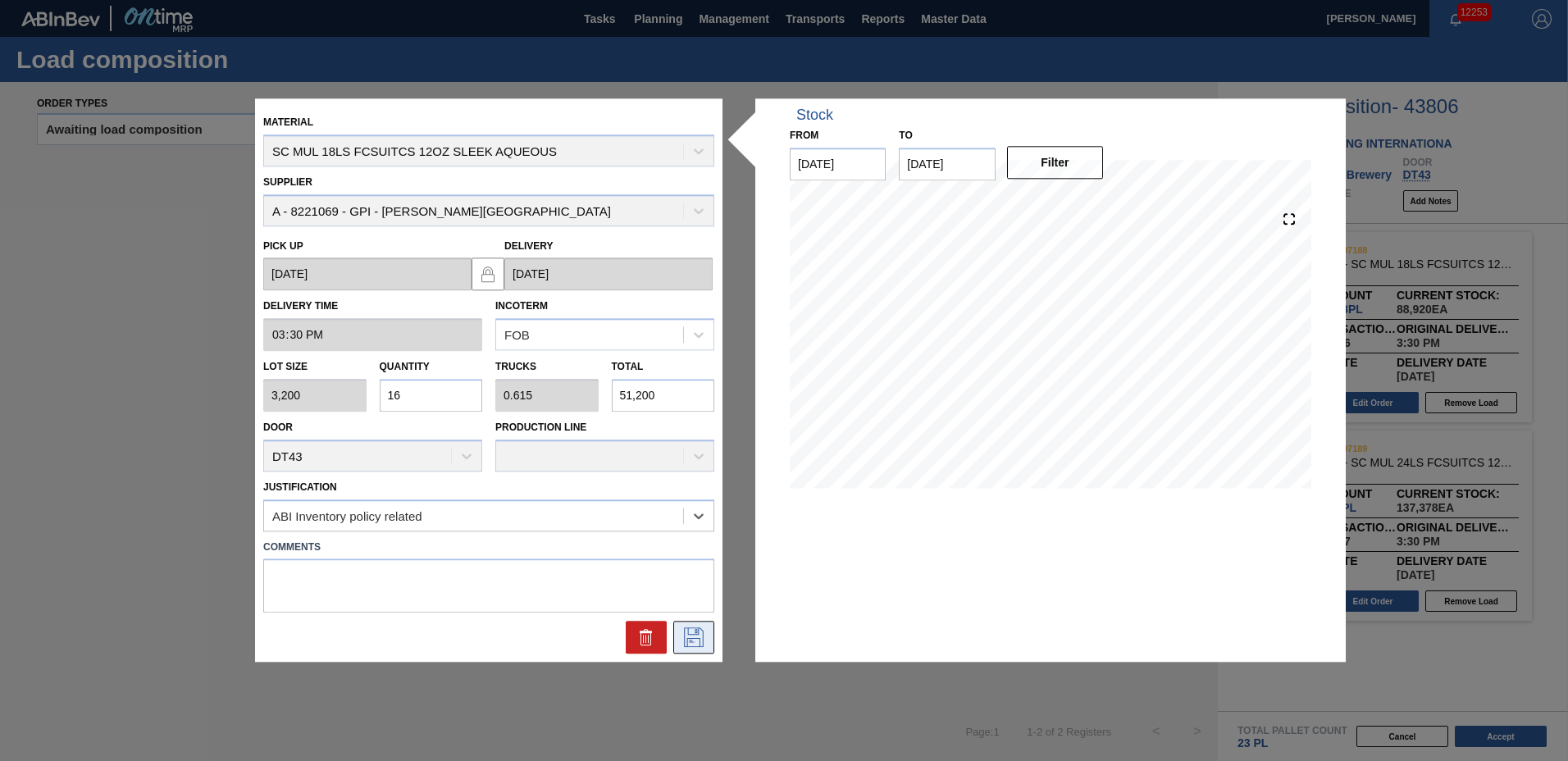
click at [685, 628] on icon at bounding box center [694, 638] width 27 height 20
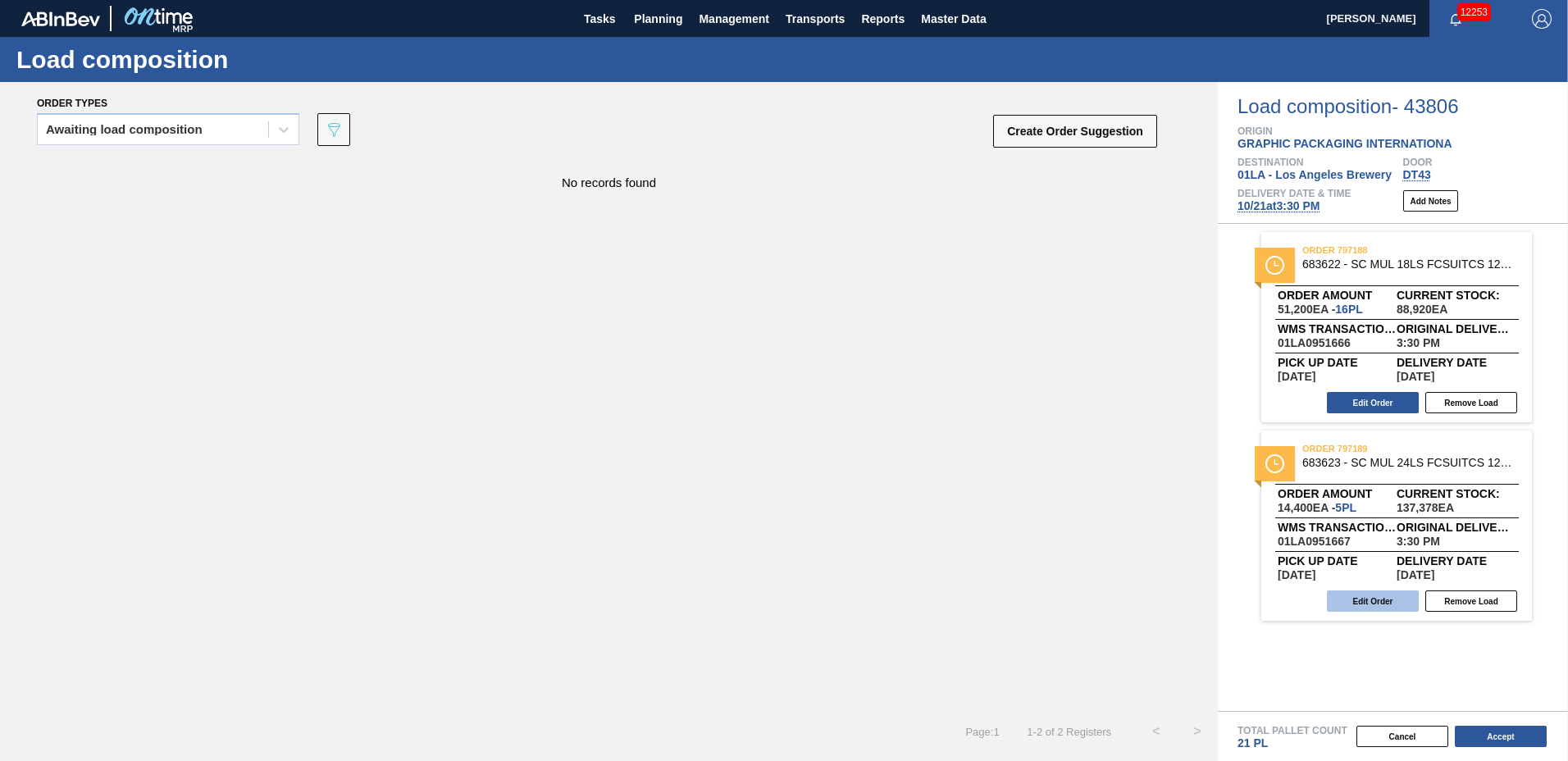
click at [1356, 604] on button "Edit Order" at bounding box center [1373, 601] width 92 height 21
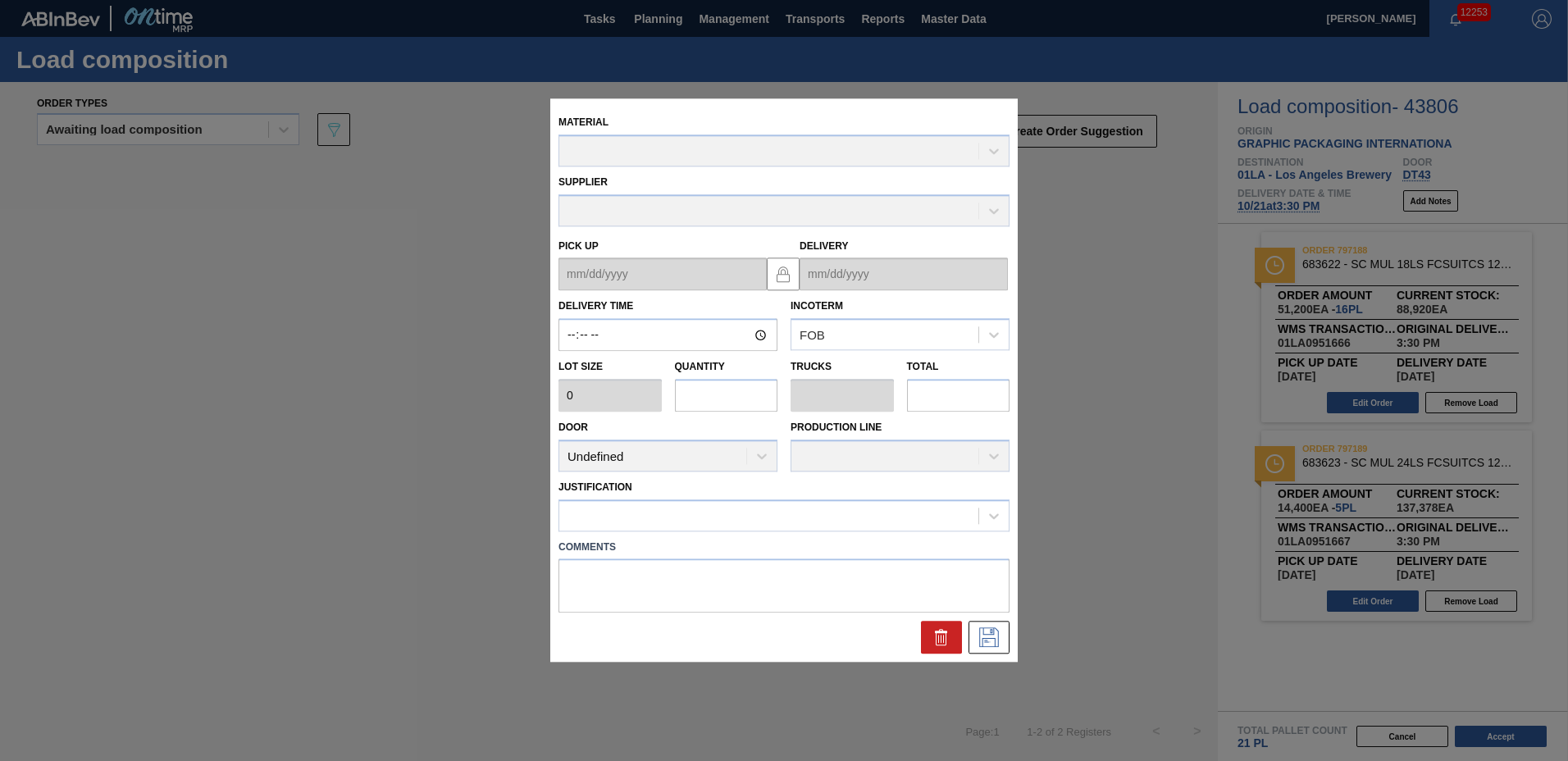
type input "15:30:00"
type input "2,880"
type input "5"
type input "0.192"
type input "14,400"
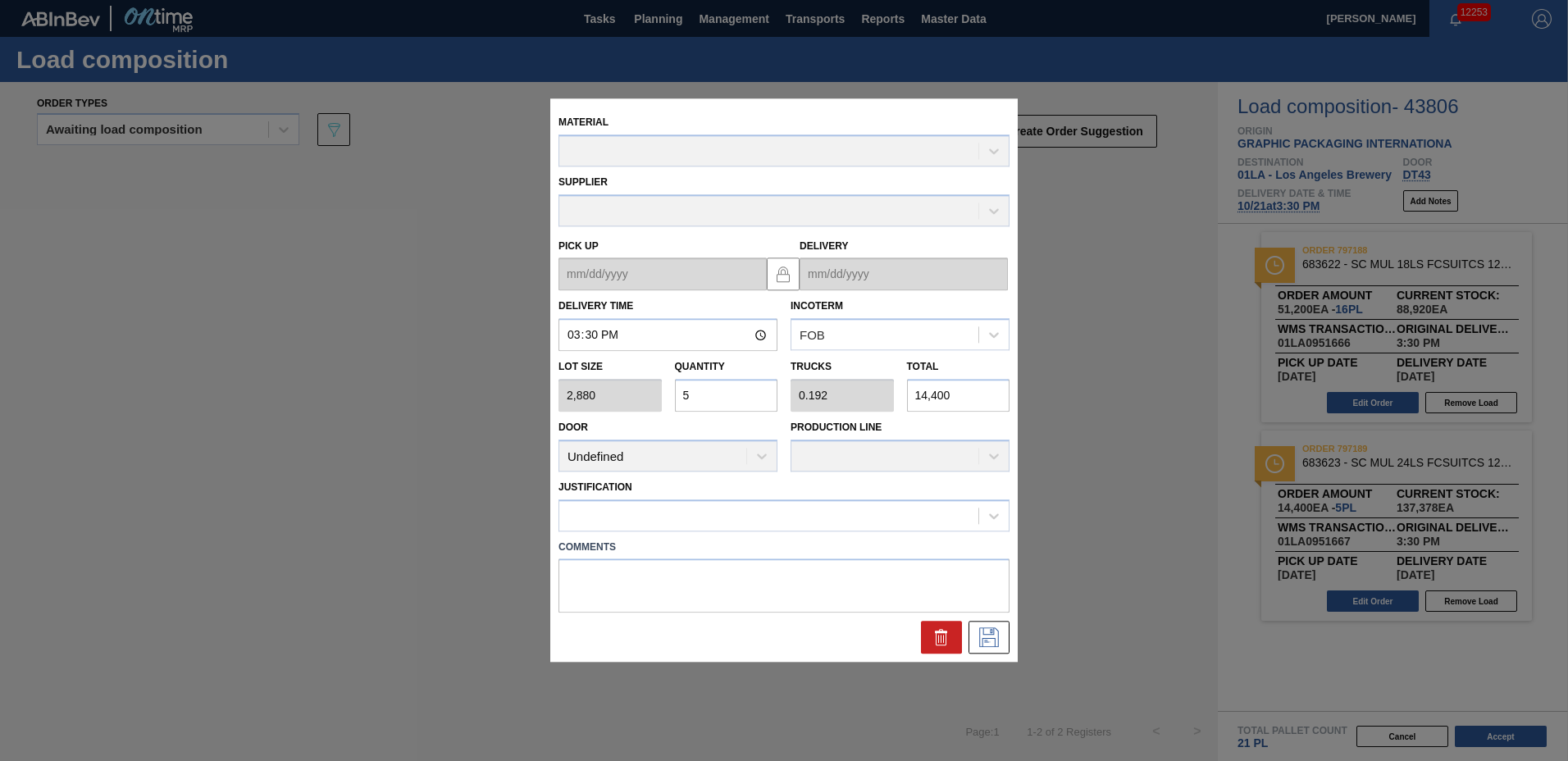
type up "[DATE]"
type input "[DATE]"
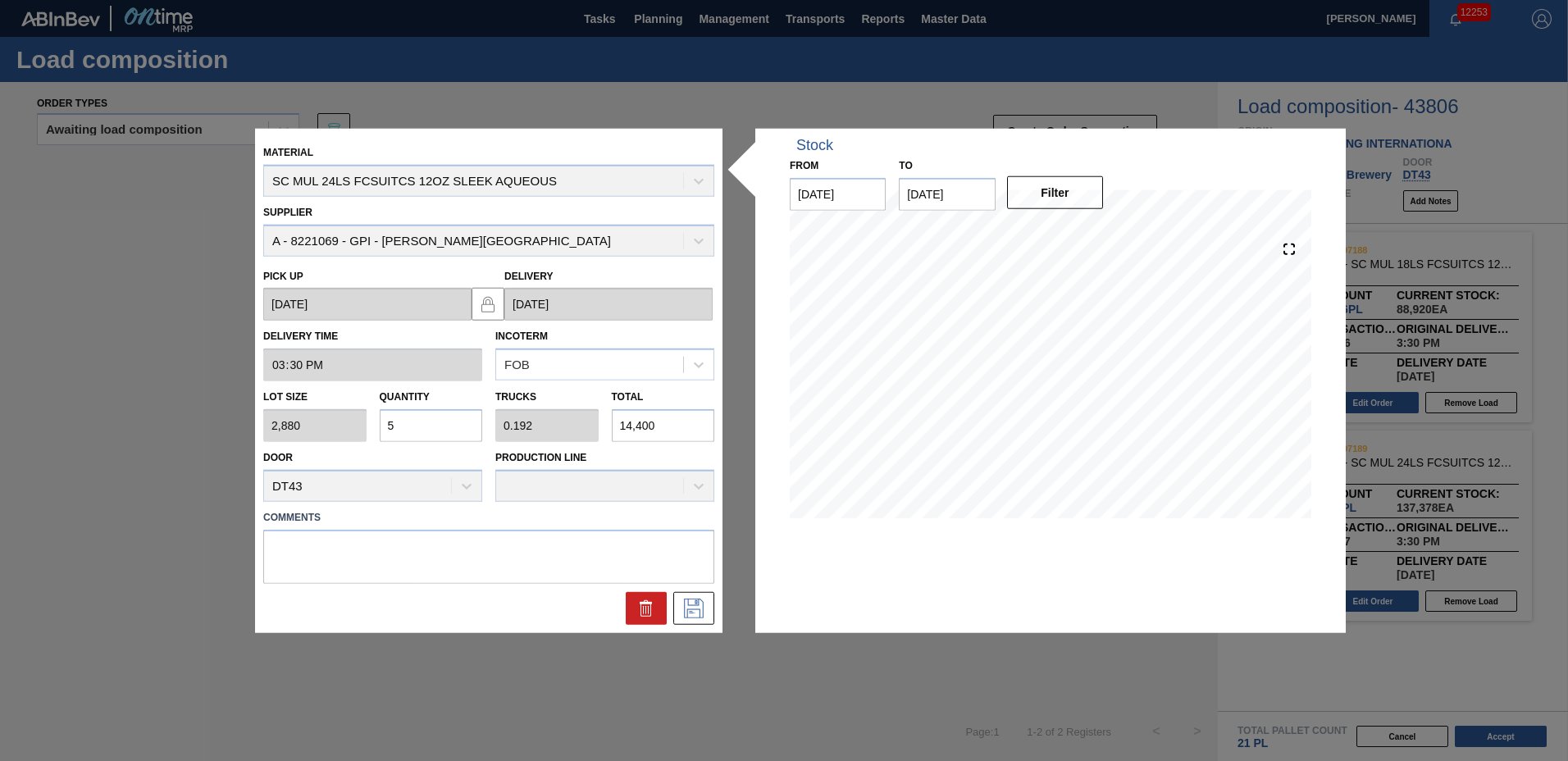
click at [416, 431] on input "5" at bounding box center [431, 425] width 104 height 33
type input "0"
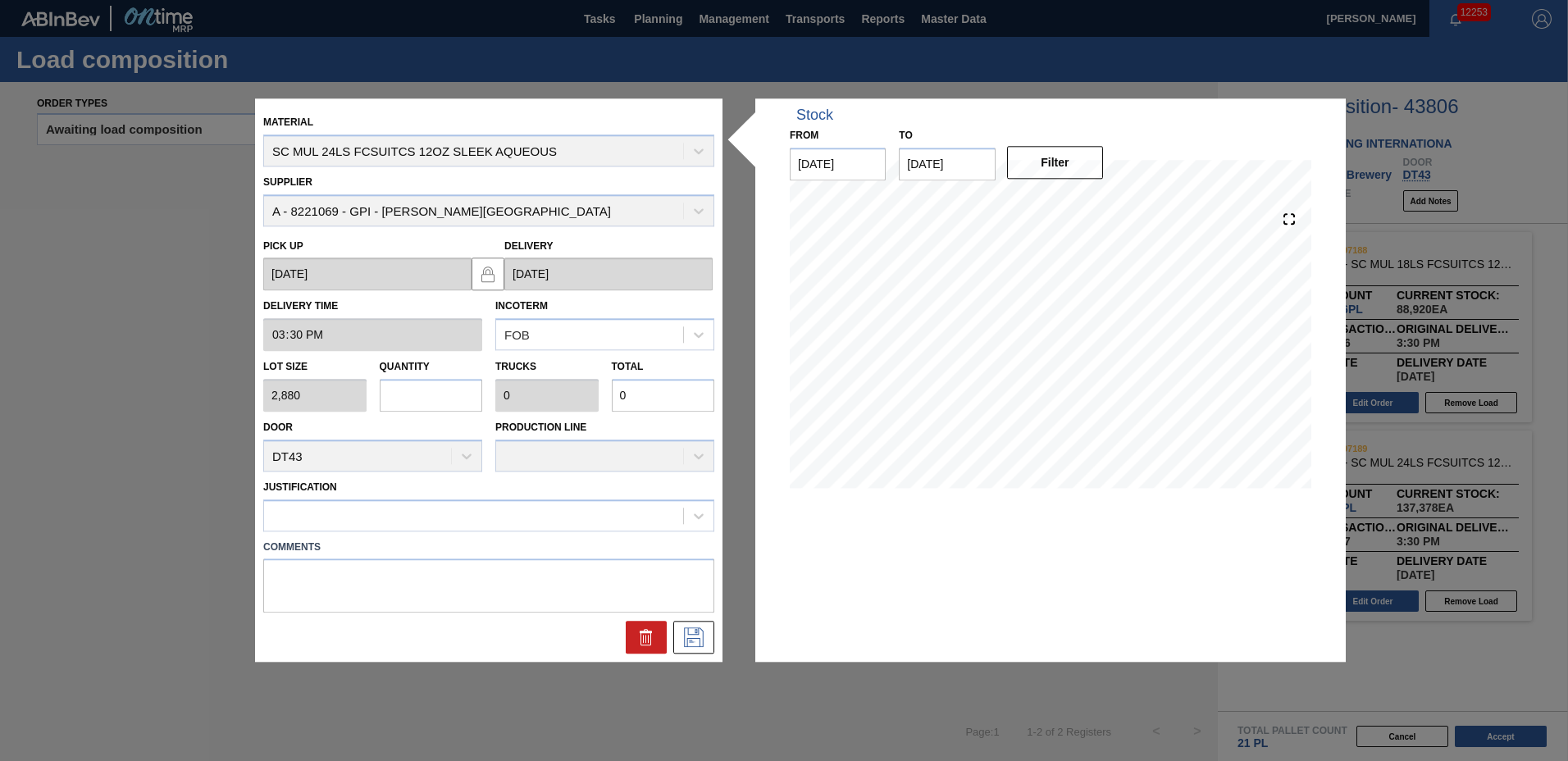
type input "1"
type input "0.038"
type input "2,880"
type input "10"
type input "0.385"
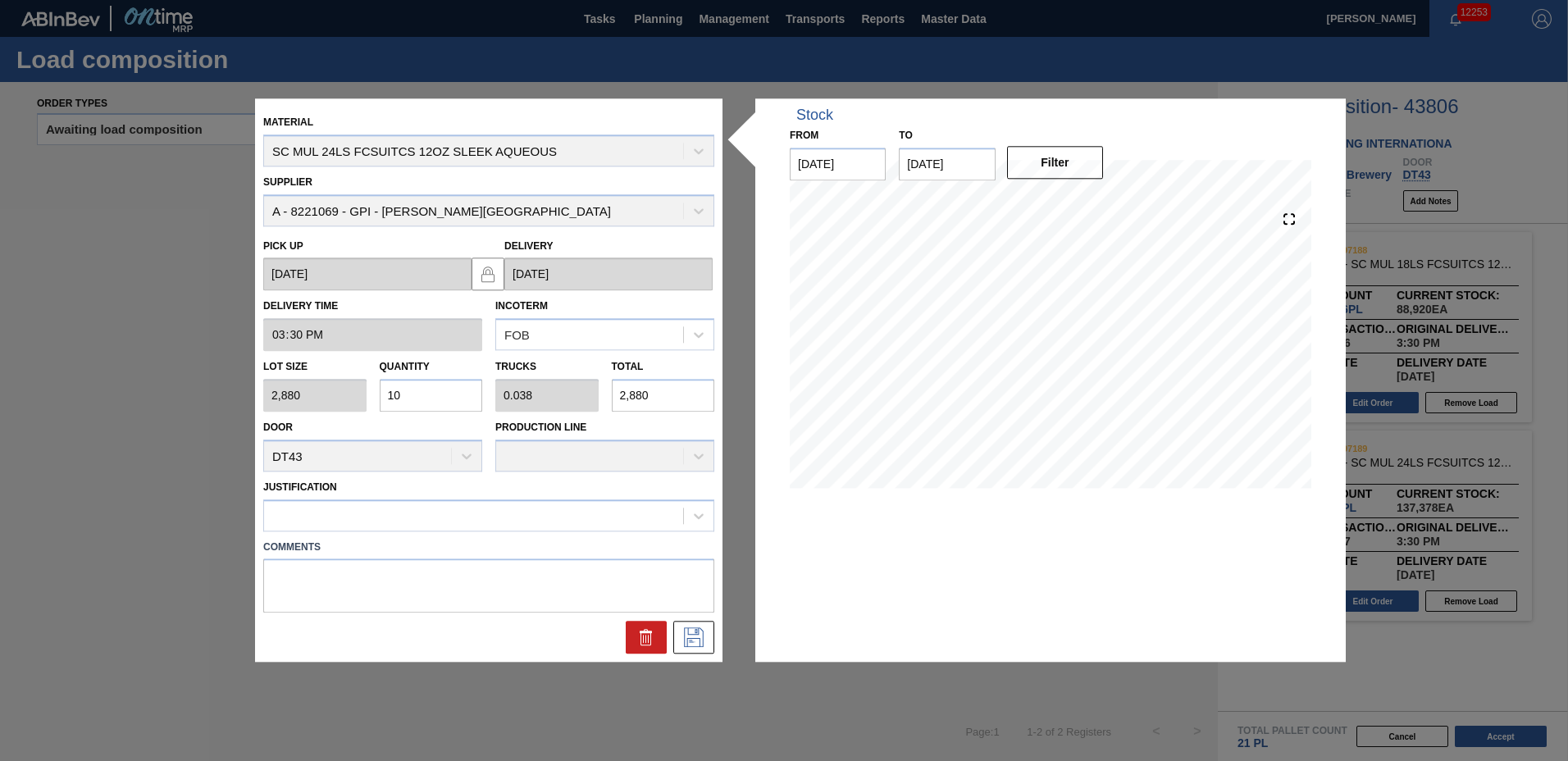
type input "28,800"
type input "10"
click at [700, 636] on icon at bounding box center [694, 638] width 27 height 20
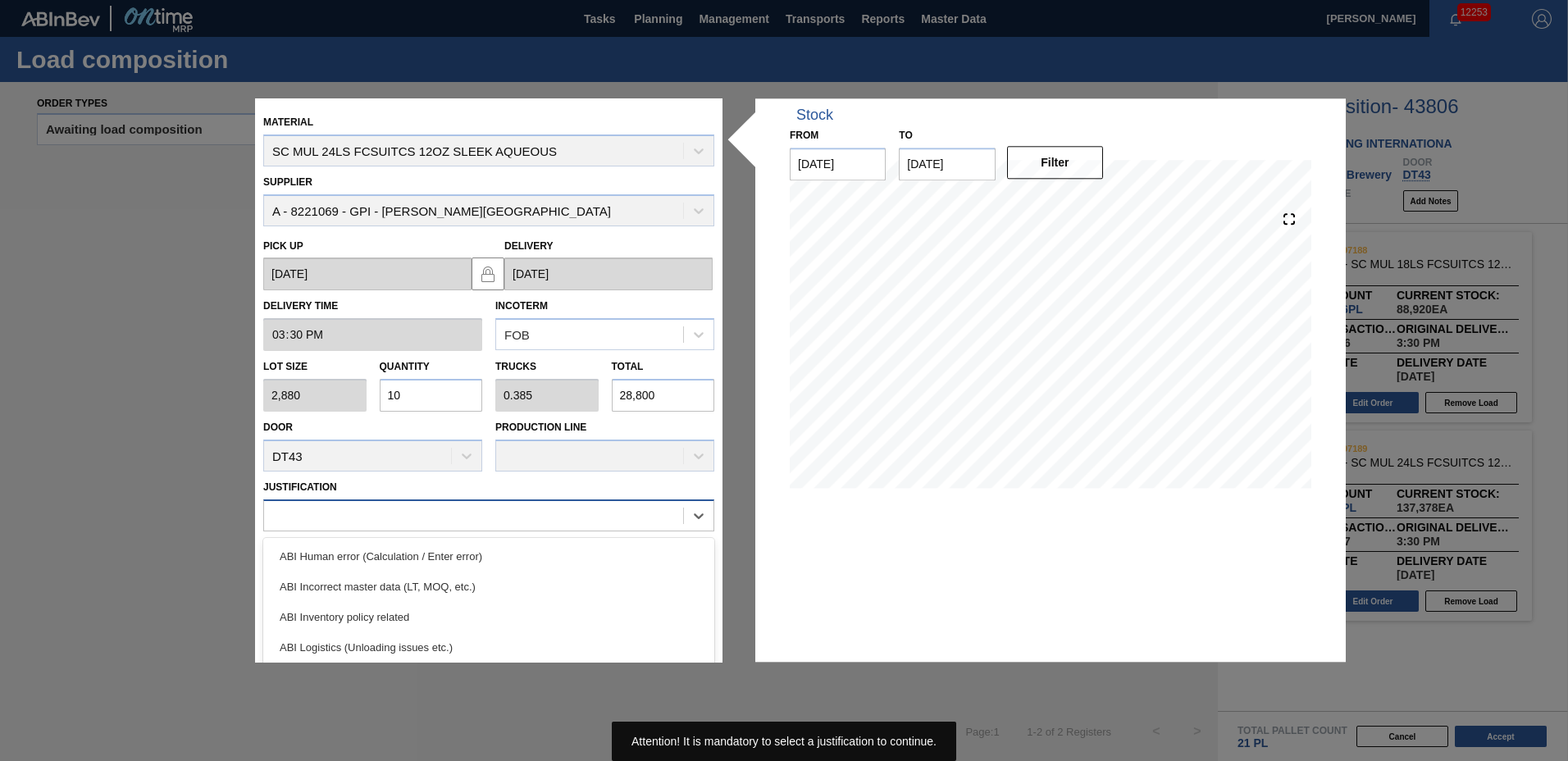
click at [336, 516] on div at bounding box center [474, 515] width 419 height 24
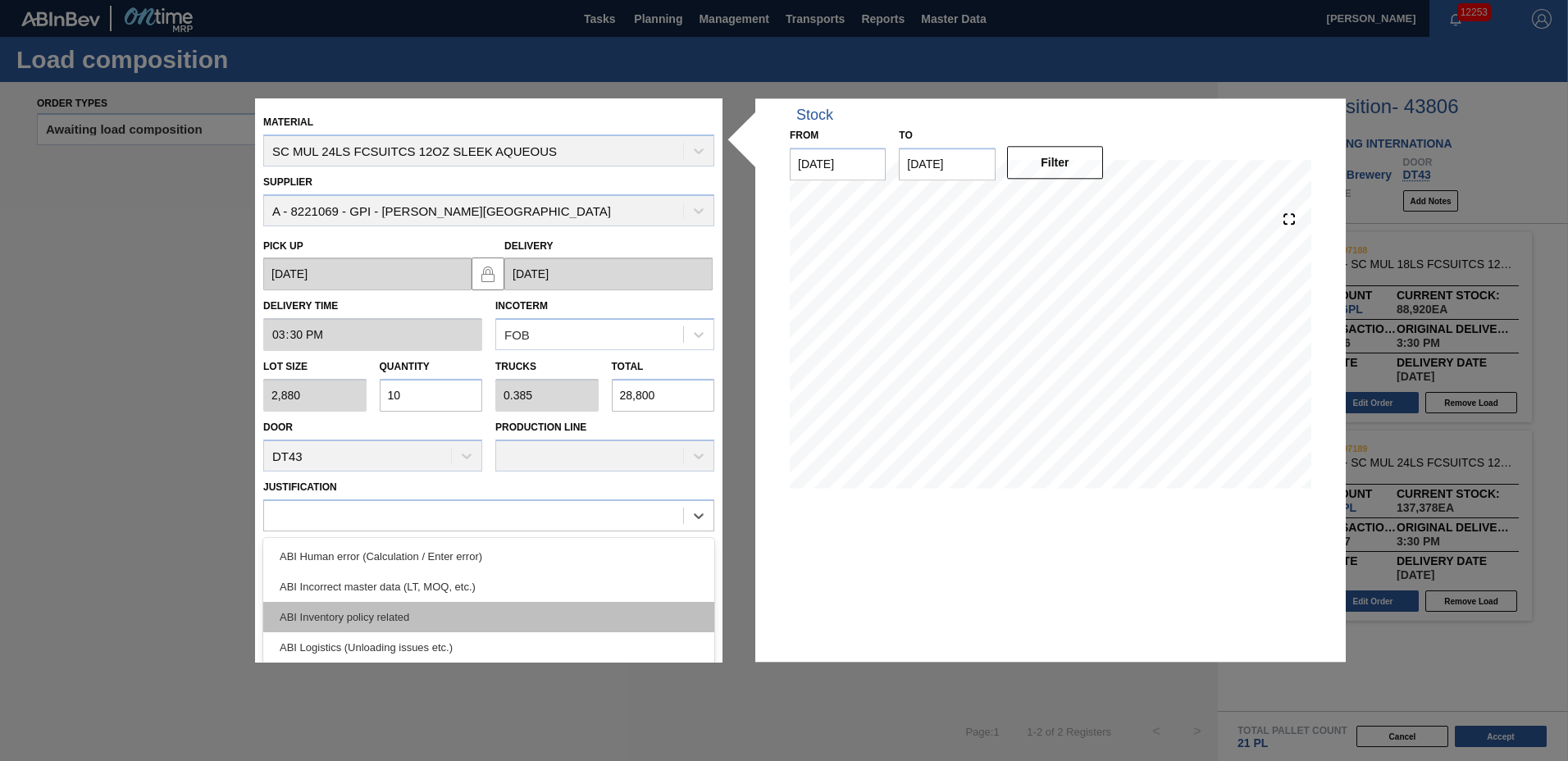
click at [323, 609] on div "ABI Inventory policy related" at bounding box center [489, 617] width 451 height 30
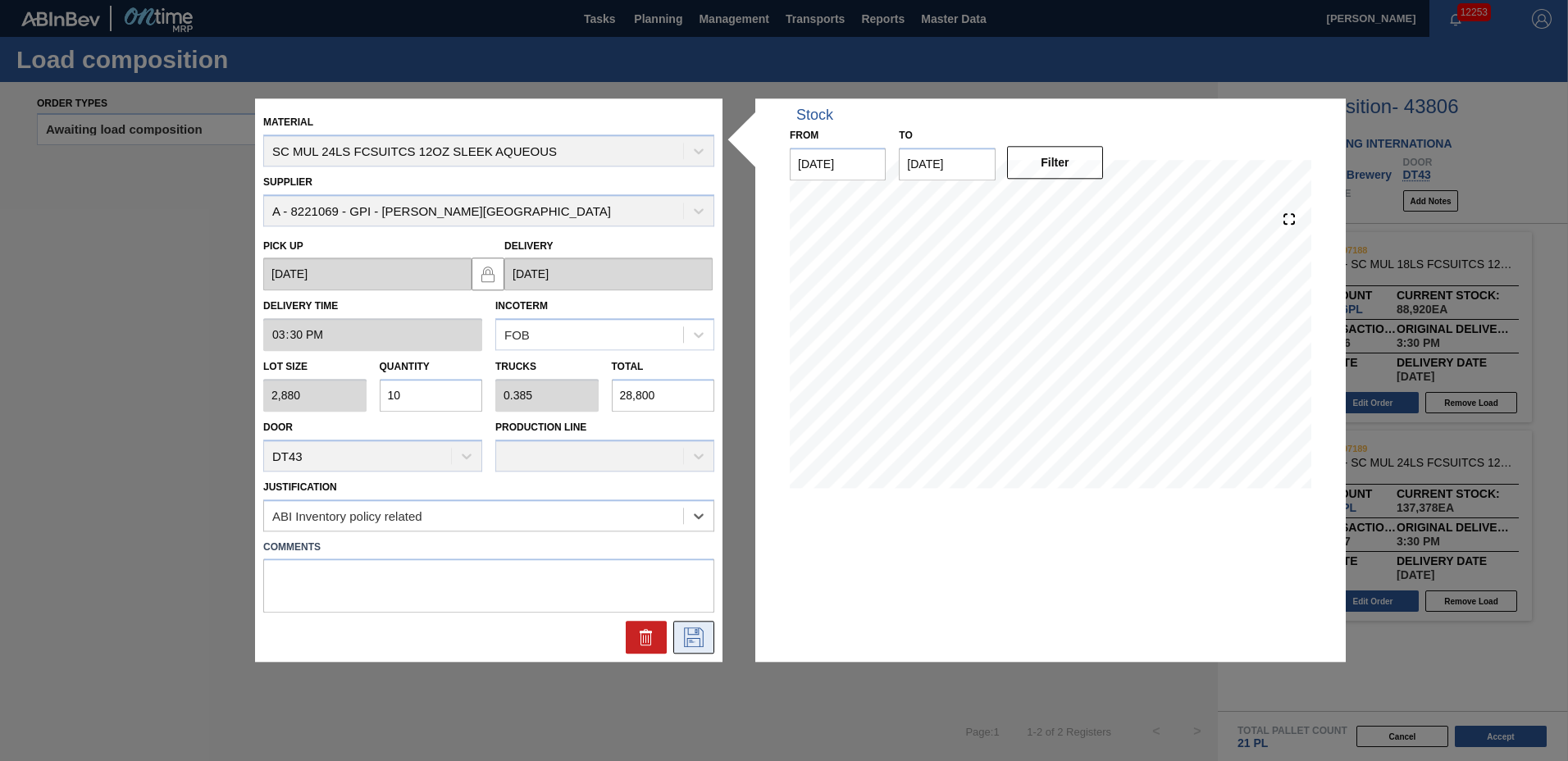
click at [683, 637] on icon at bounding box center [694, 638] width 27 height 20
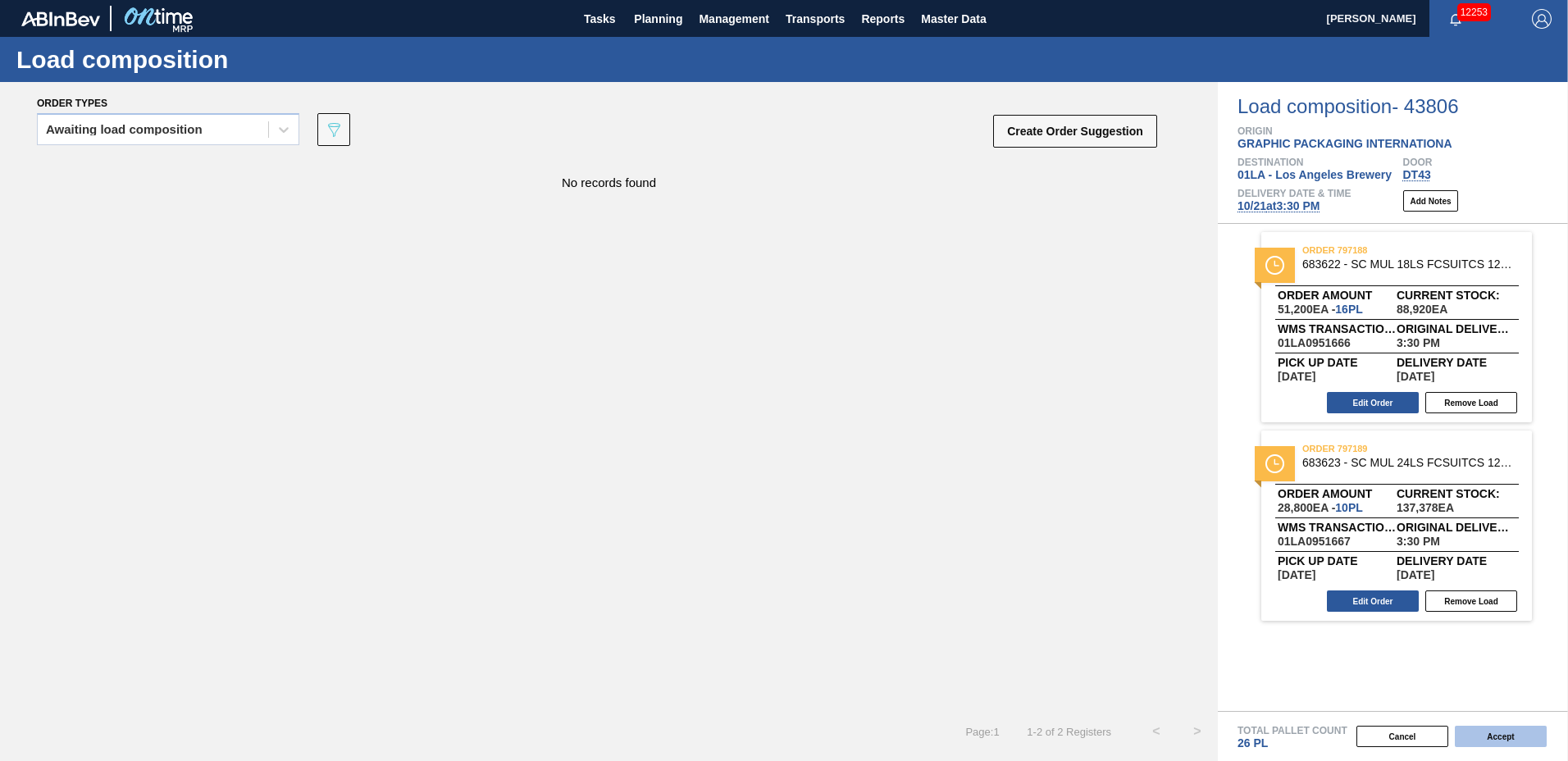
click at [1522, 733] on button "Accept" at bounding box center [1501, 736] width 92 height 21
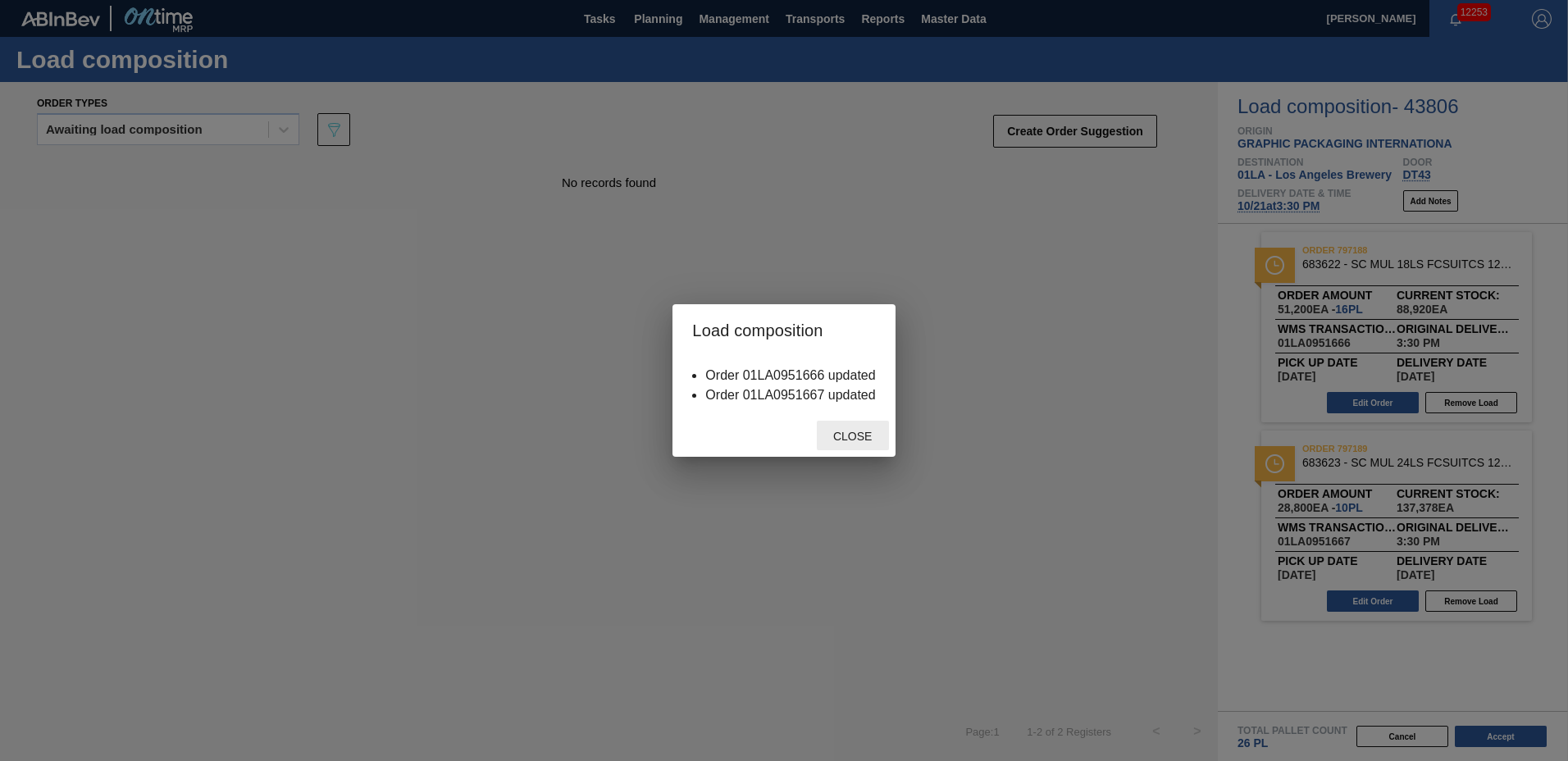
click at [875, 437] on span "Close" at bounding box center [852, 436] width 65 height 13
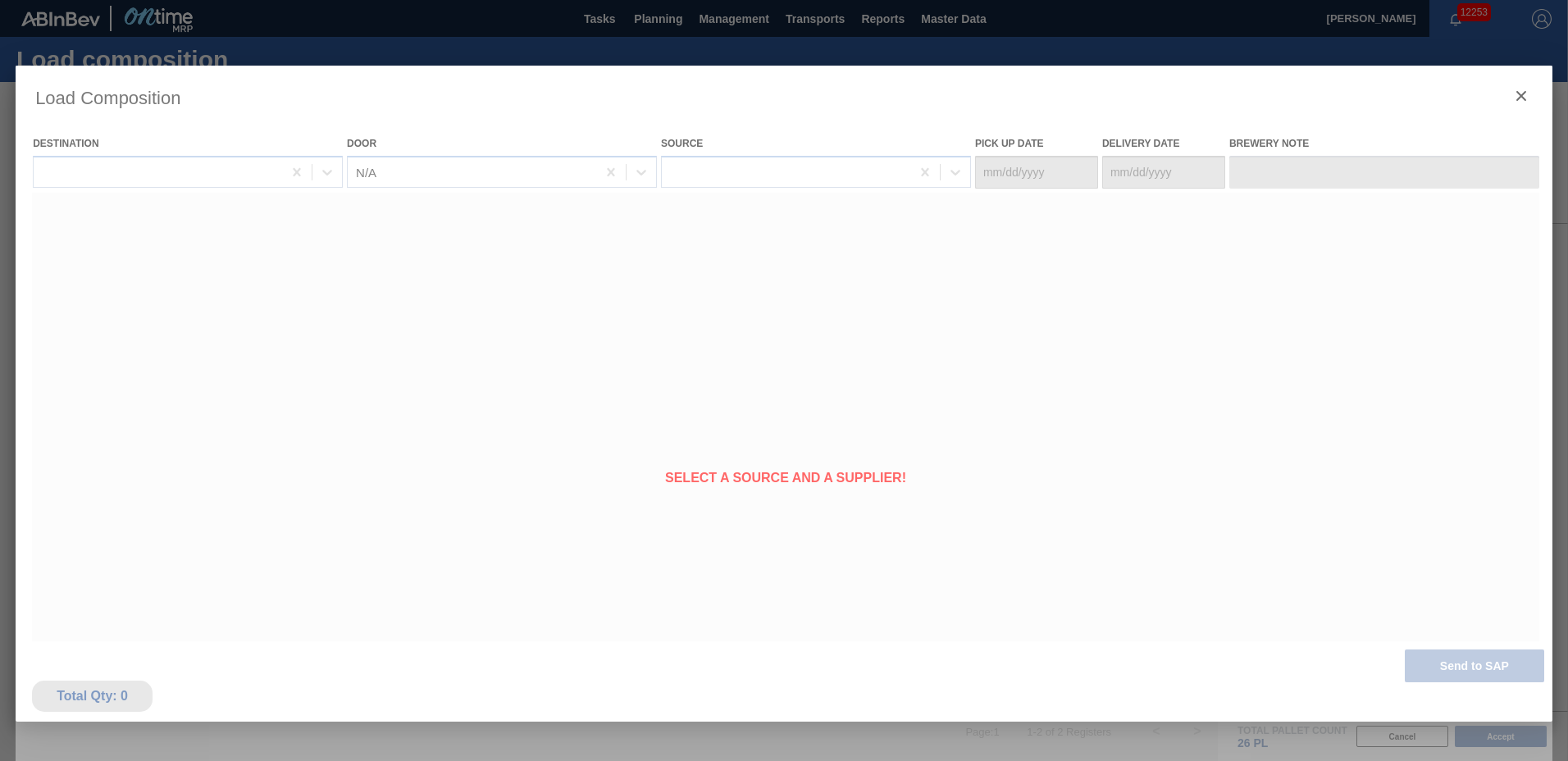
type Date "[DATE]"
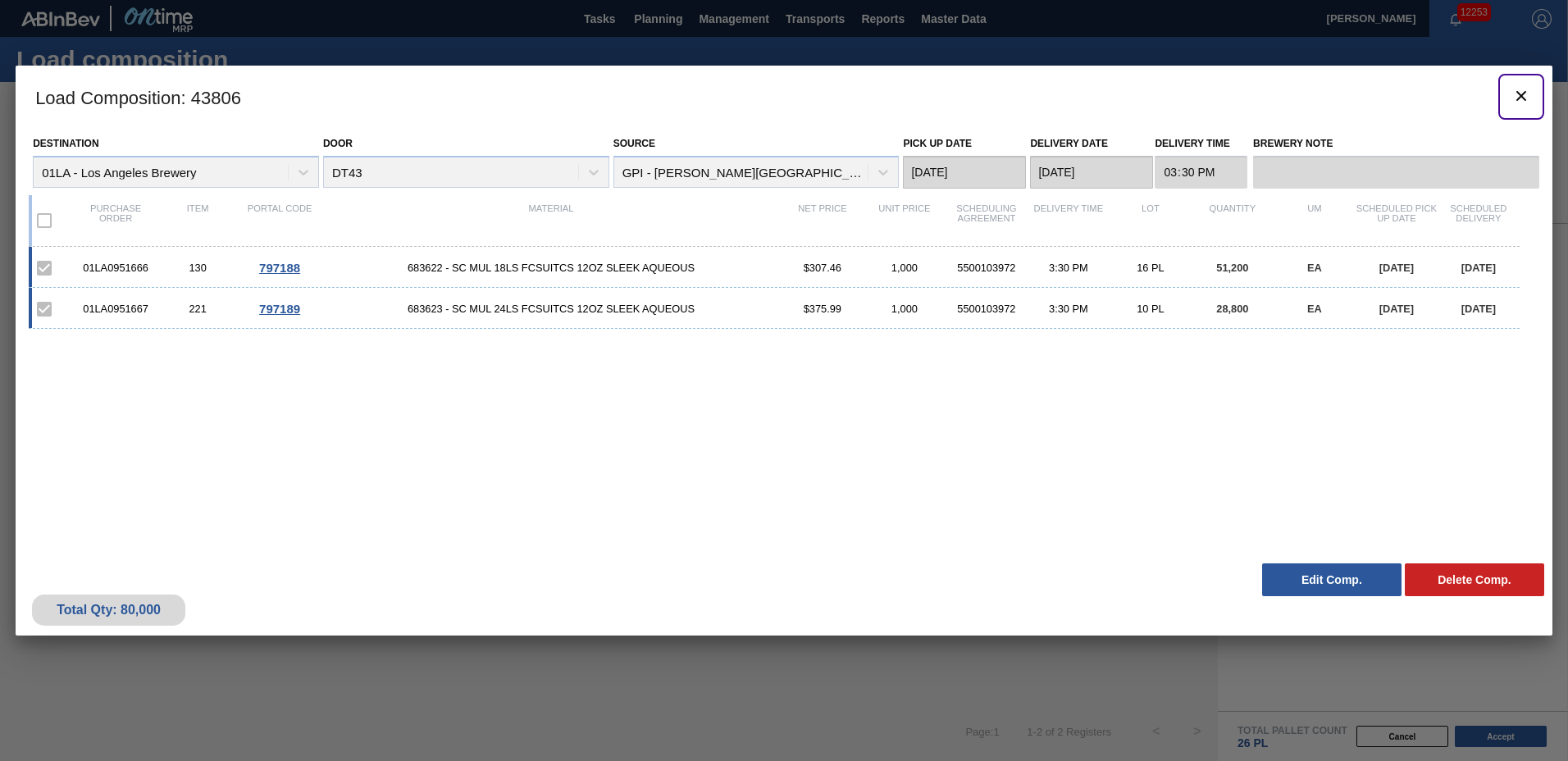
click at [1525, 100] on icon "botão de ícone" at bounding box center [1521, 96] width 10 height 10
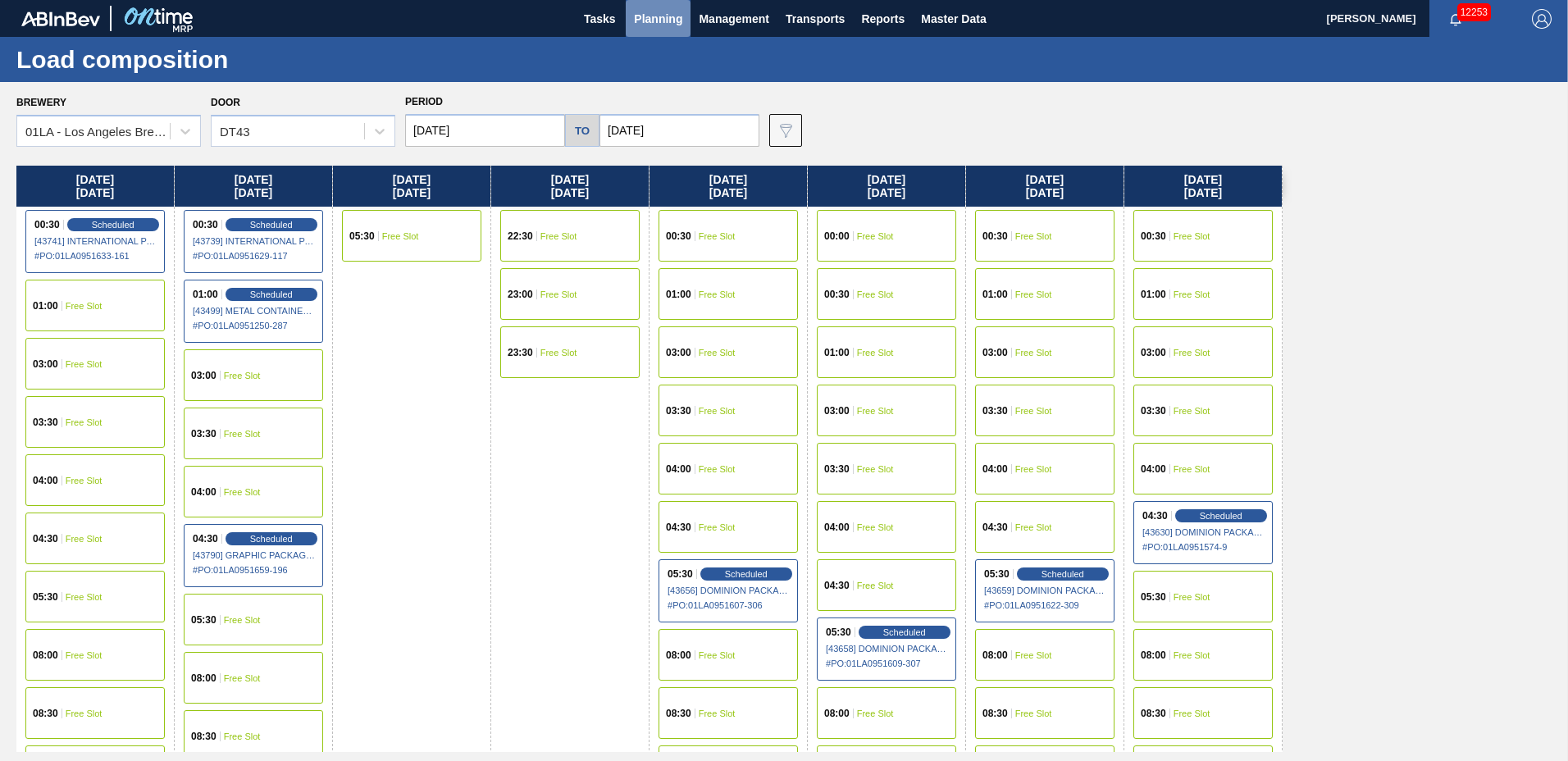
click at [641, 12] on span "Planning" at bounding box center [658, 19] width 49 height 20
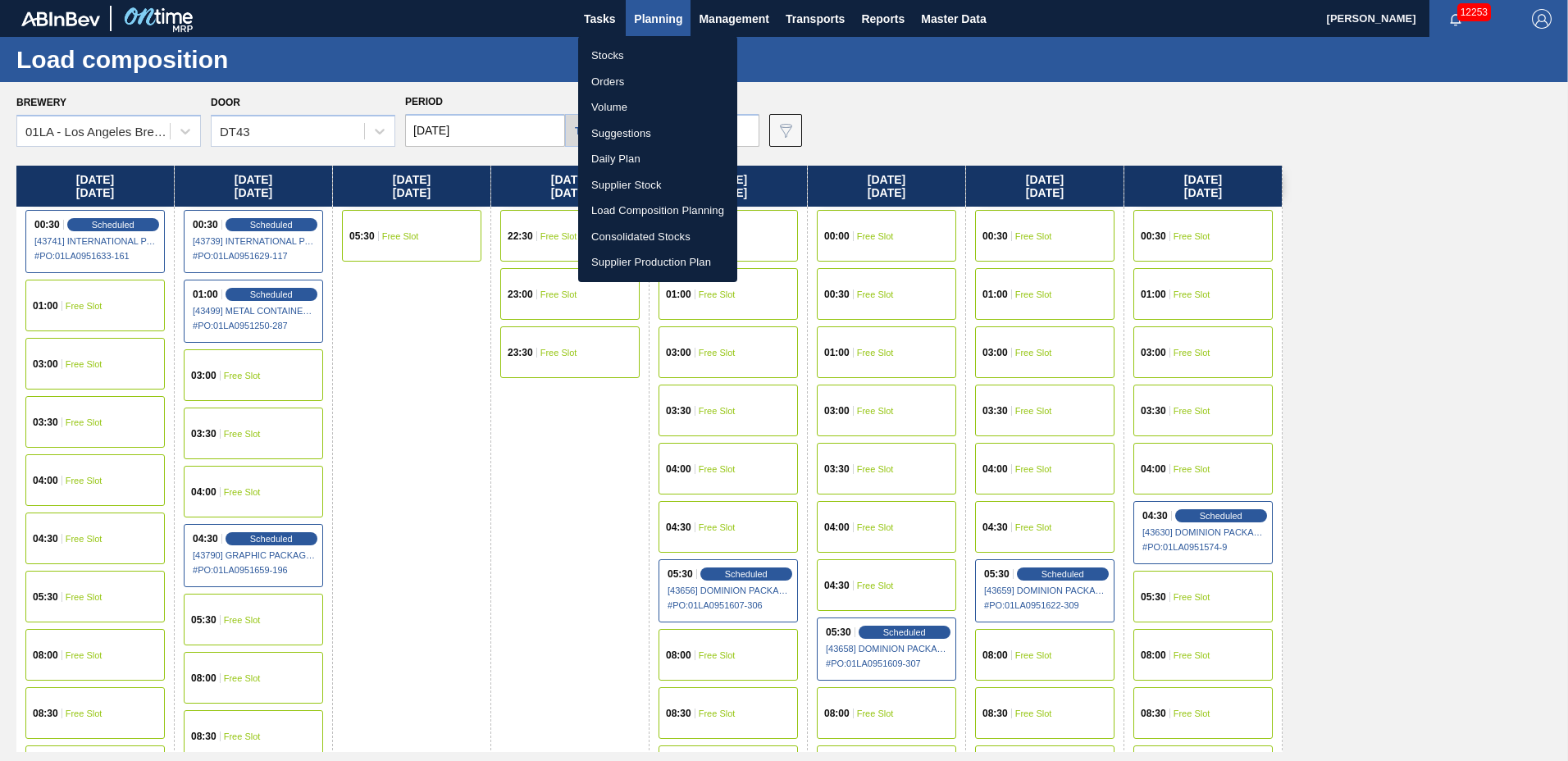
click at [621, 137] on li "Suggestions" at bounding box center [657, 134] width 159 height 27
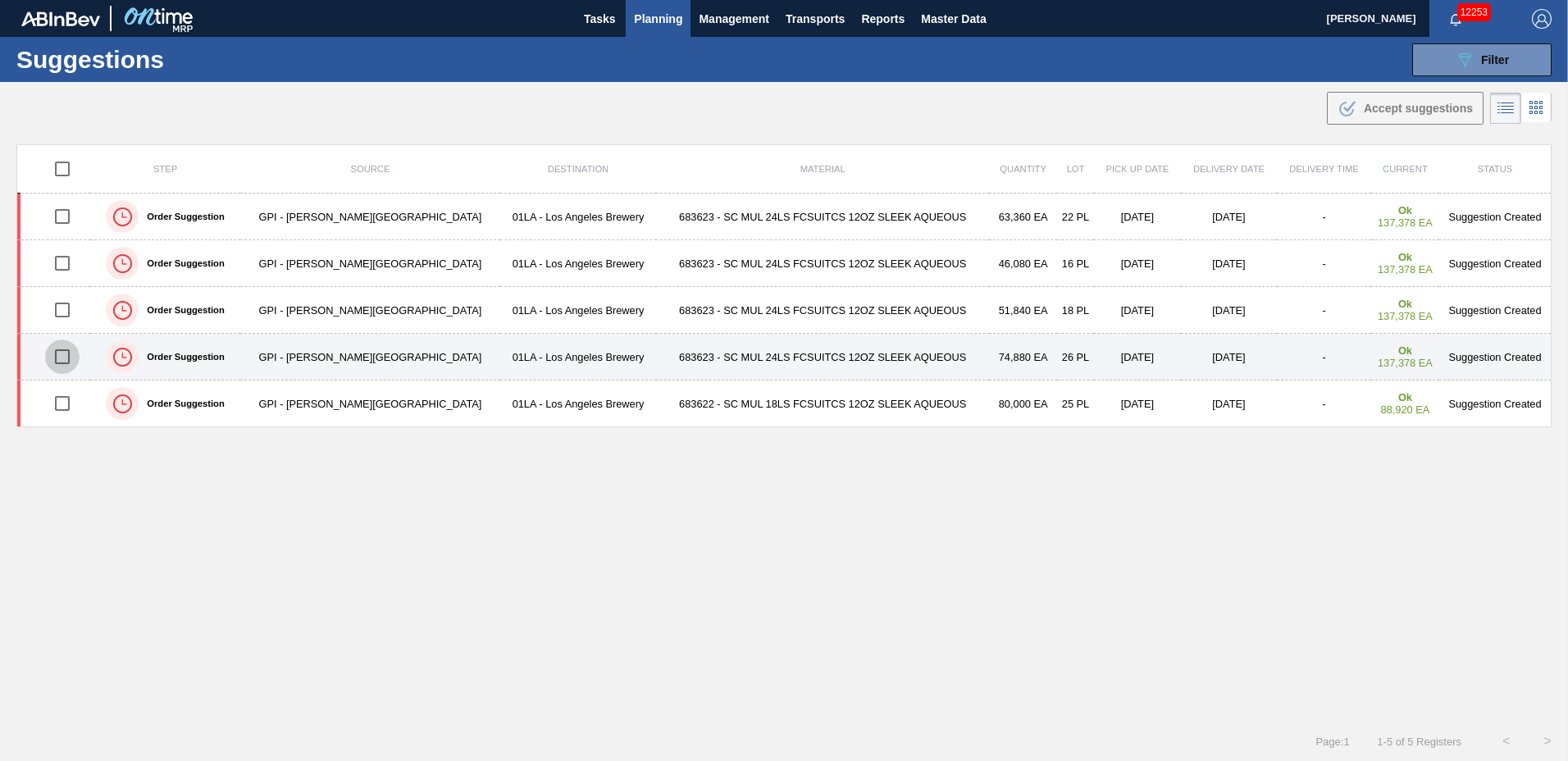
click at [68, 358] on input "checkbox" at bounding box center [62, 357] width 35 height 35
checkbox input "true"
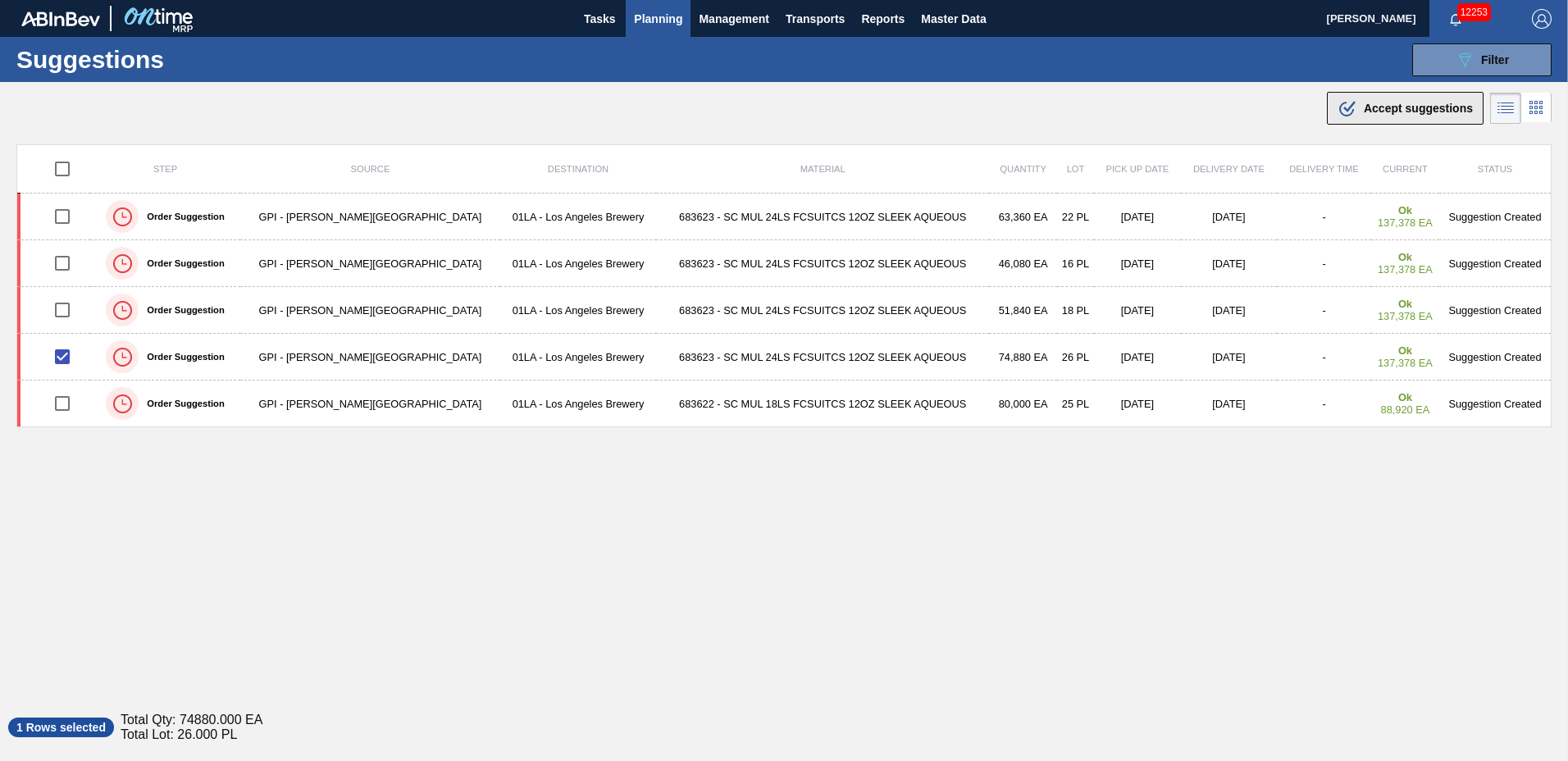
click at [1395, 100] on div ".b{fill:var(--color-action-default)} Accept suggestions" at bounding box center [1405, 108] width 136 height 20
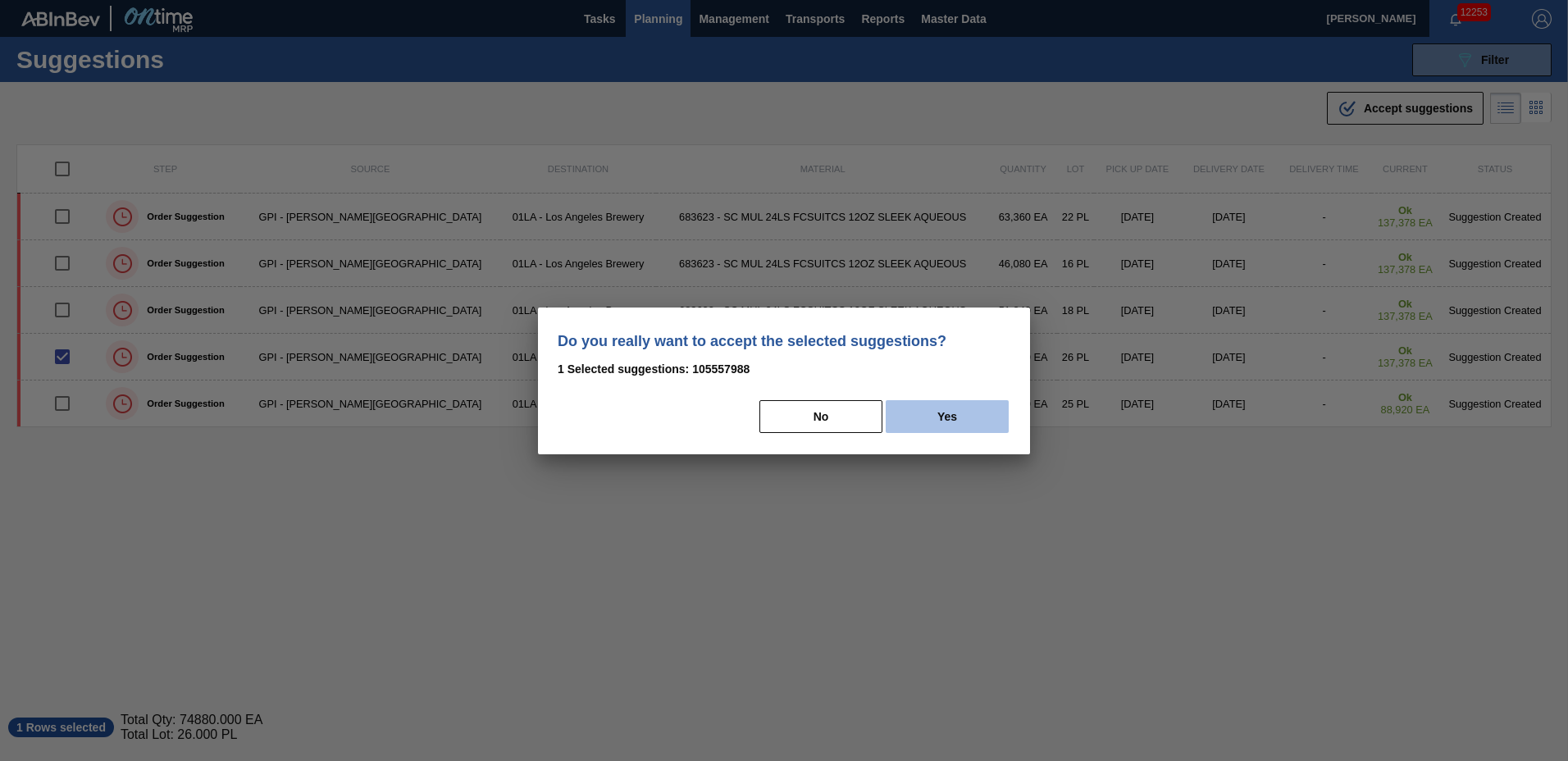
click at [979, 412] on button "Yes" at bounding box center [947, 416] width 123 height 33
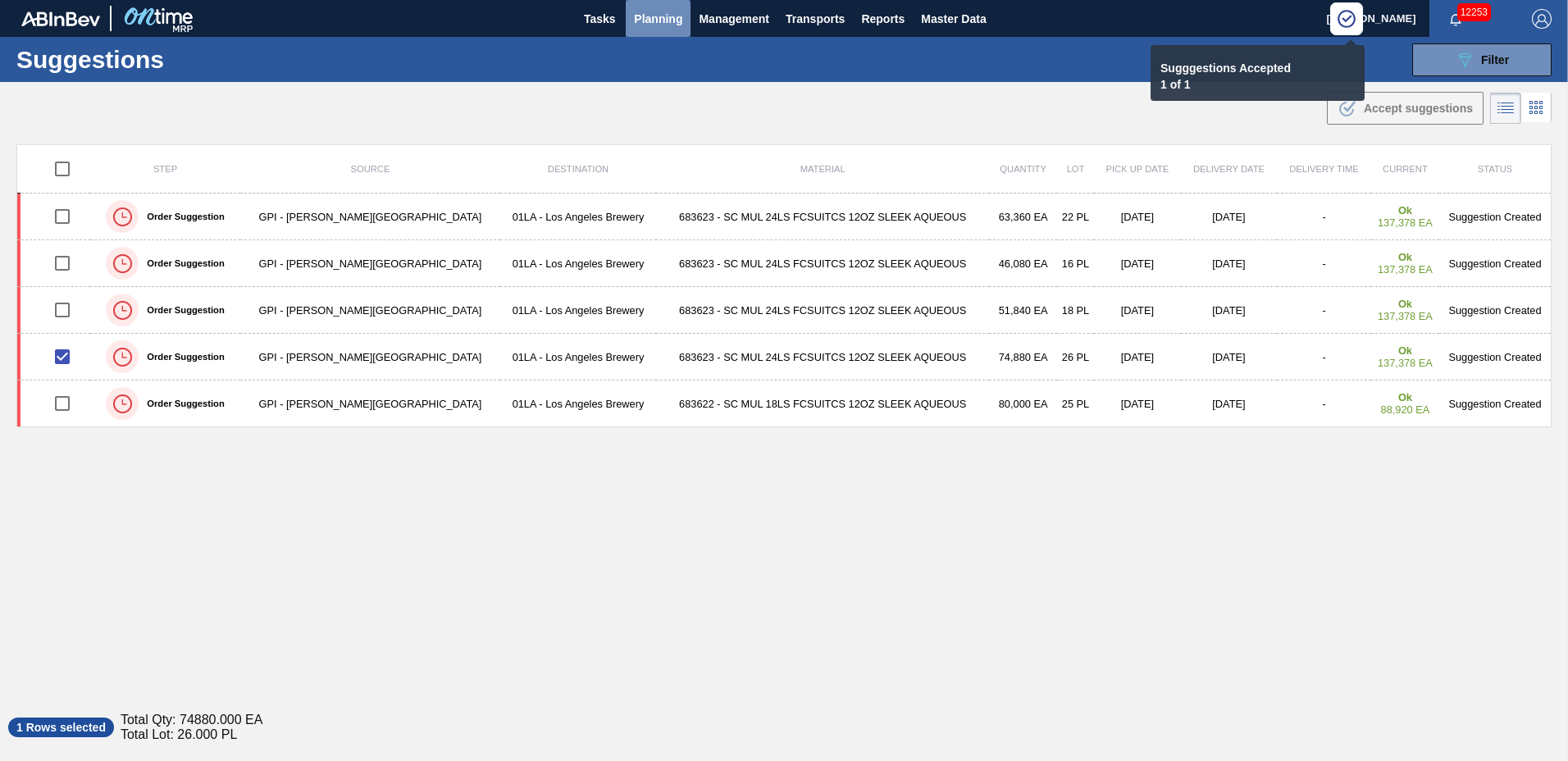
click at [656, 16] on span "Planning" at bounding box center [658, 19] width 49 height 20
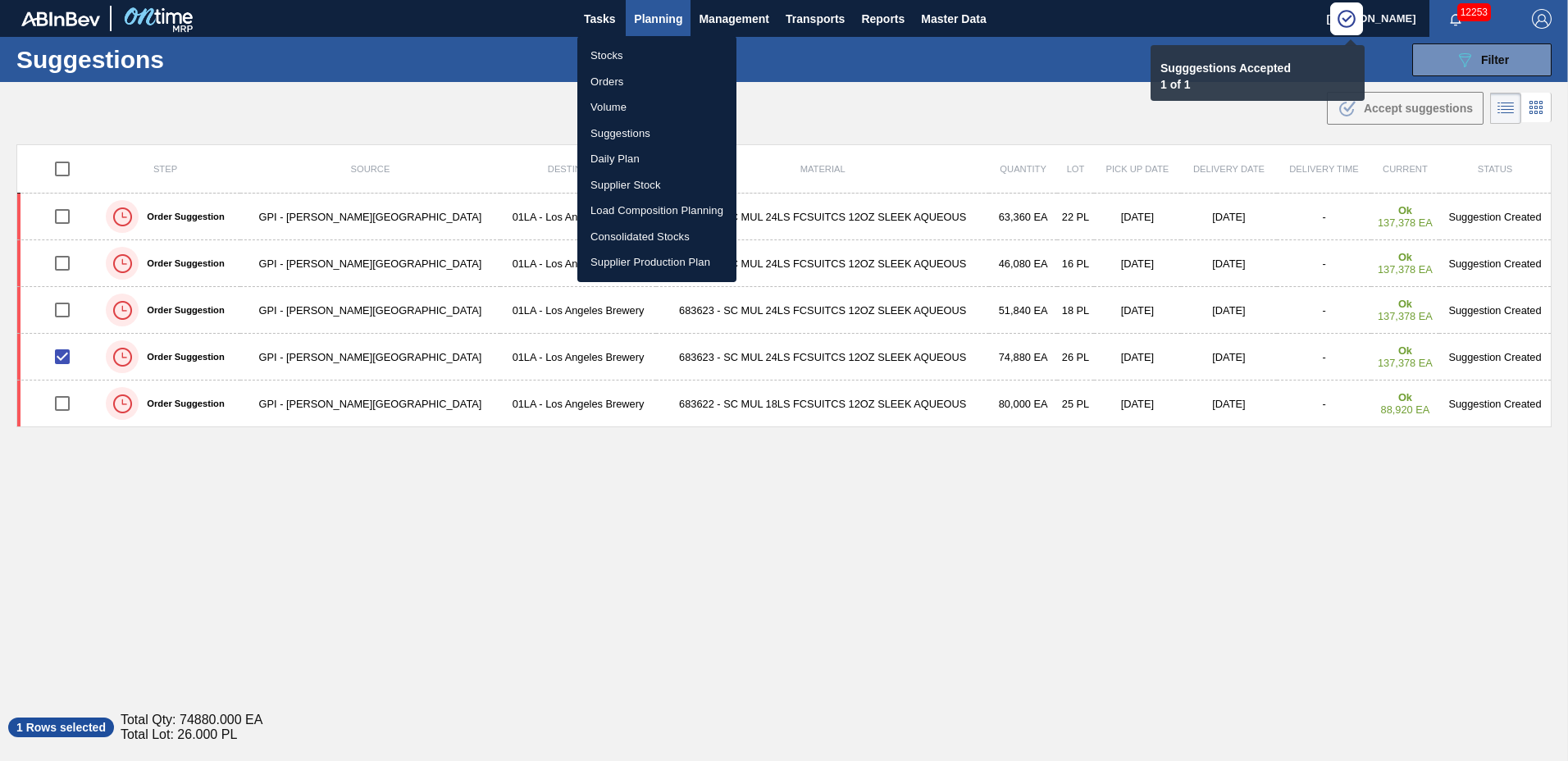
click at [638, 211] on li "Load Composition Planning" at bounding box center [656, 211] width 159 height 27
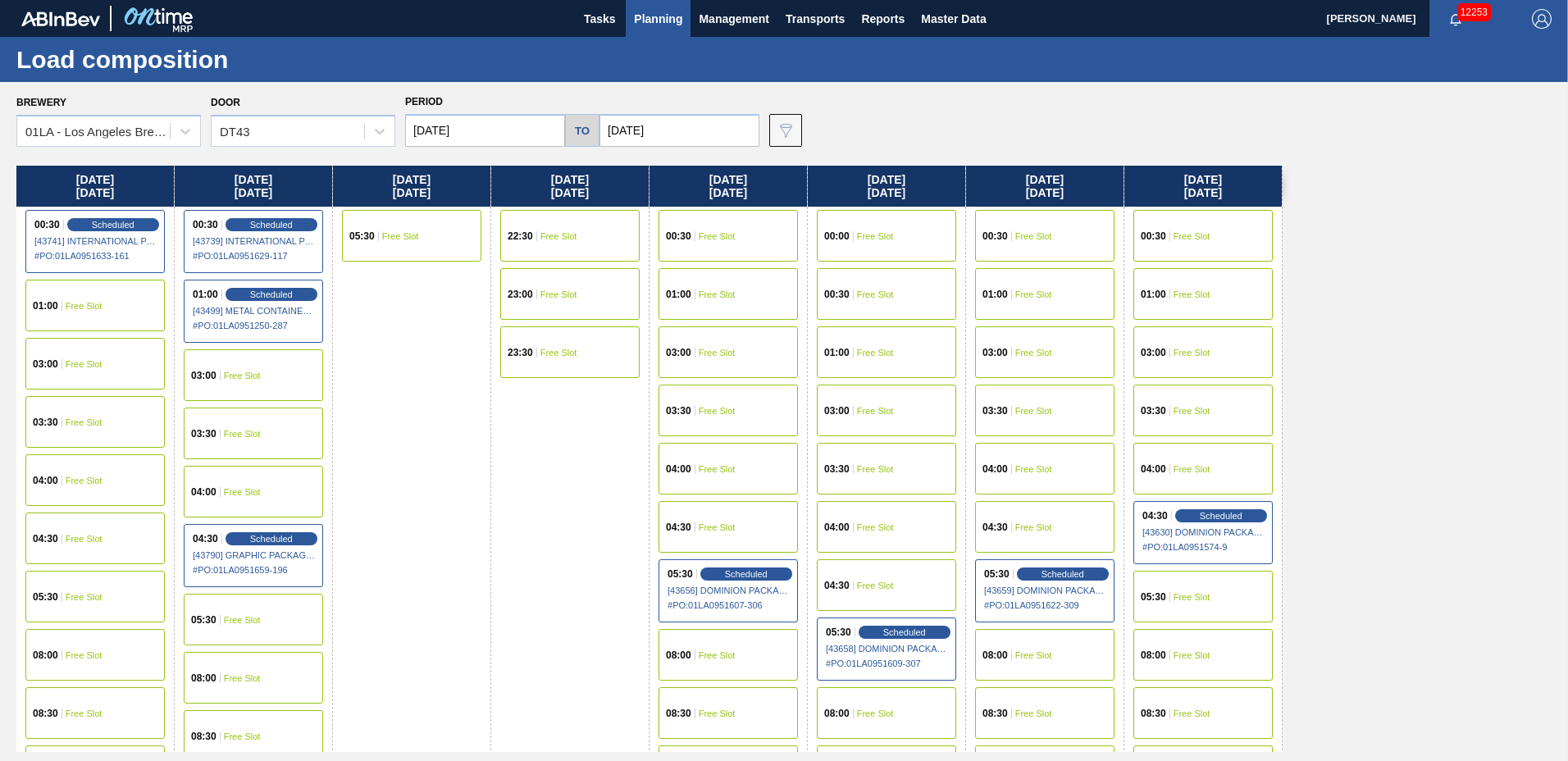
click at [1025, 410] on span "Free Slot" at bounding box center [1034, 411] width 37 height 10
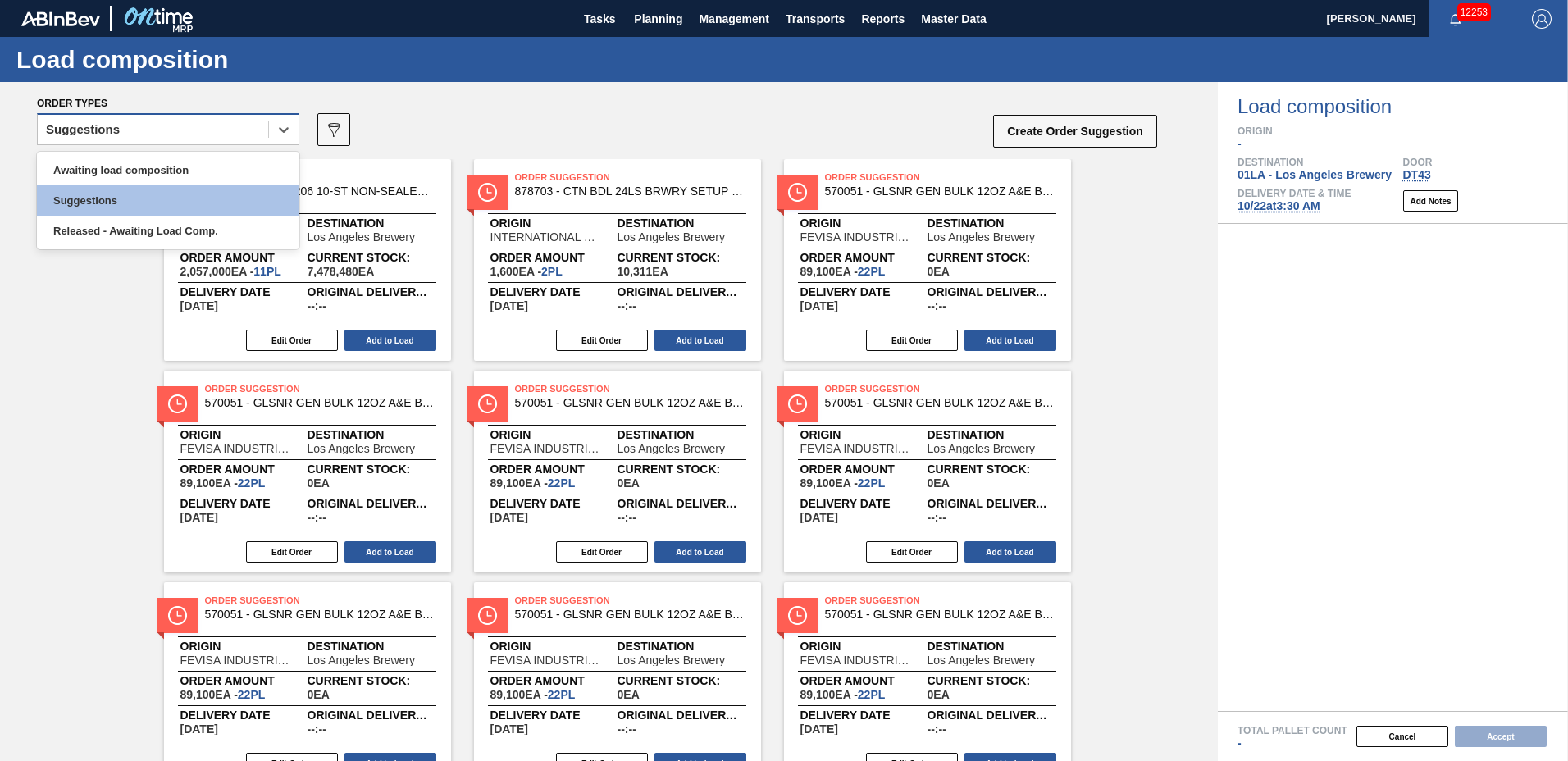
click at [191, 126] on div "Suggestions" at bounding box center [153, 129] width 231 height 24
click at [180, 168] on div "Awaiting load composition" at bounding box center [169, 170] width 263 height 30
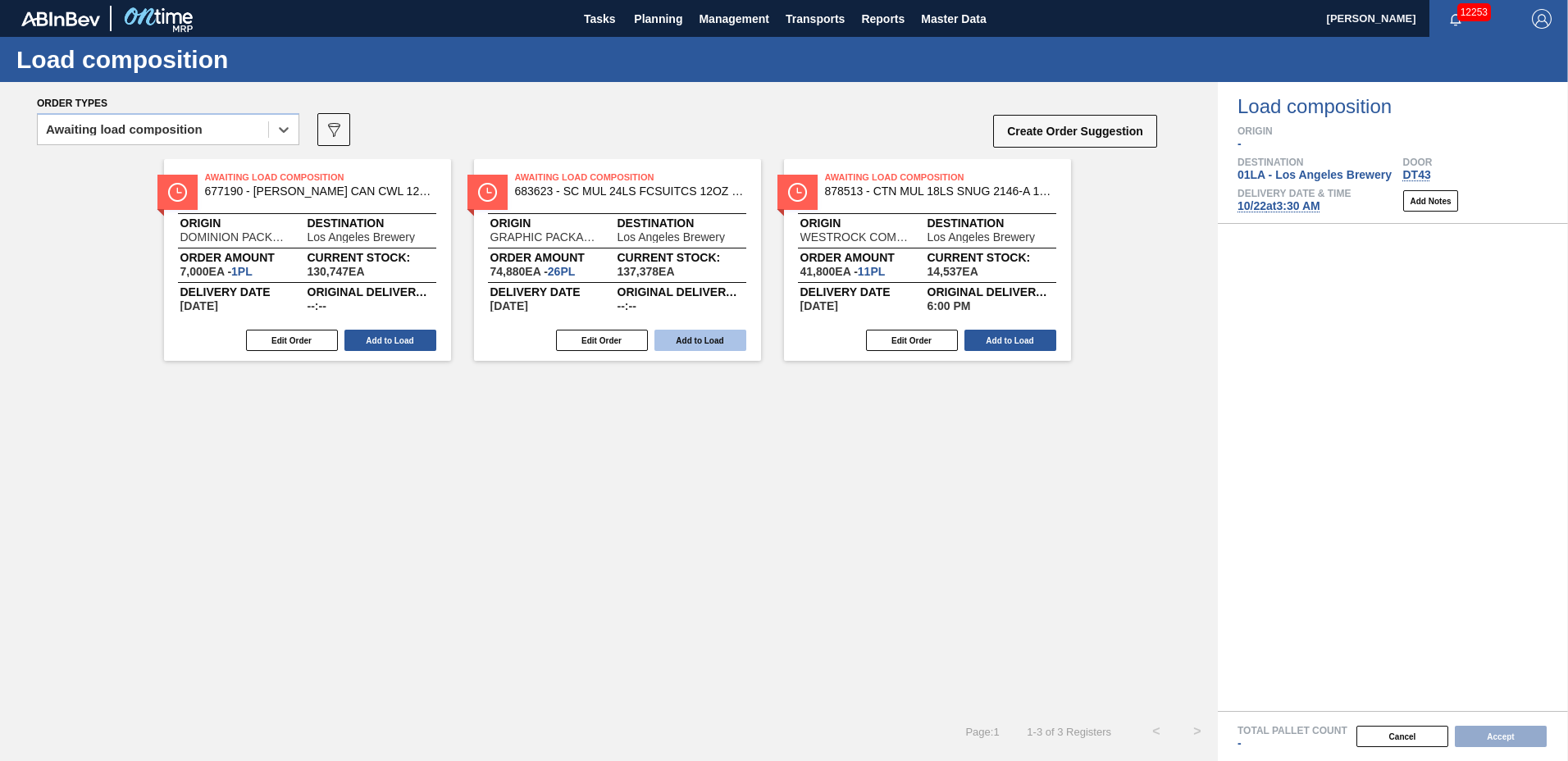
click at [710, 333] on button "Add to Load" at bounding box center [701, 341] width 92 height 21
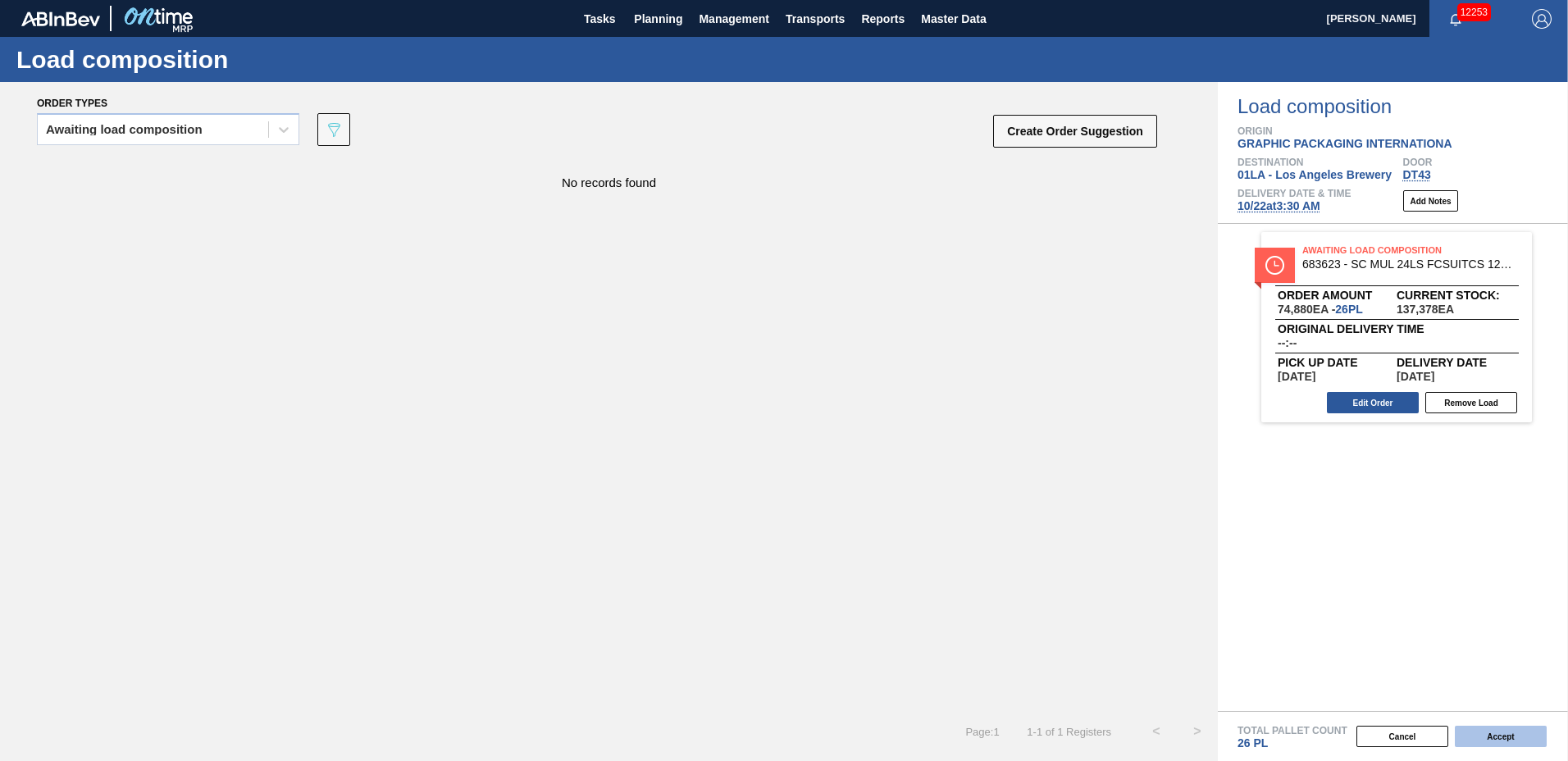
click at [1499, 736] on button "Accept" at bounding box center [1501, 736] width 92 height 21
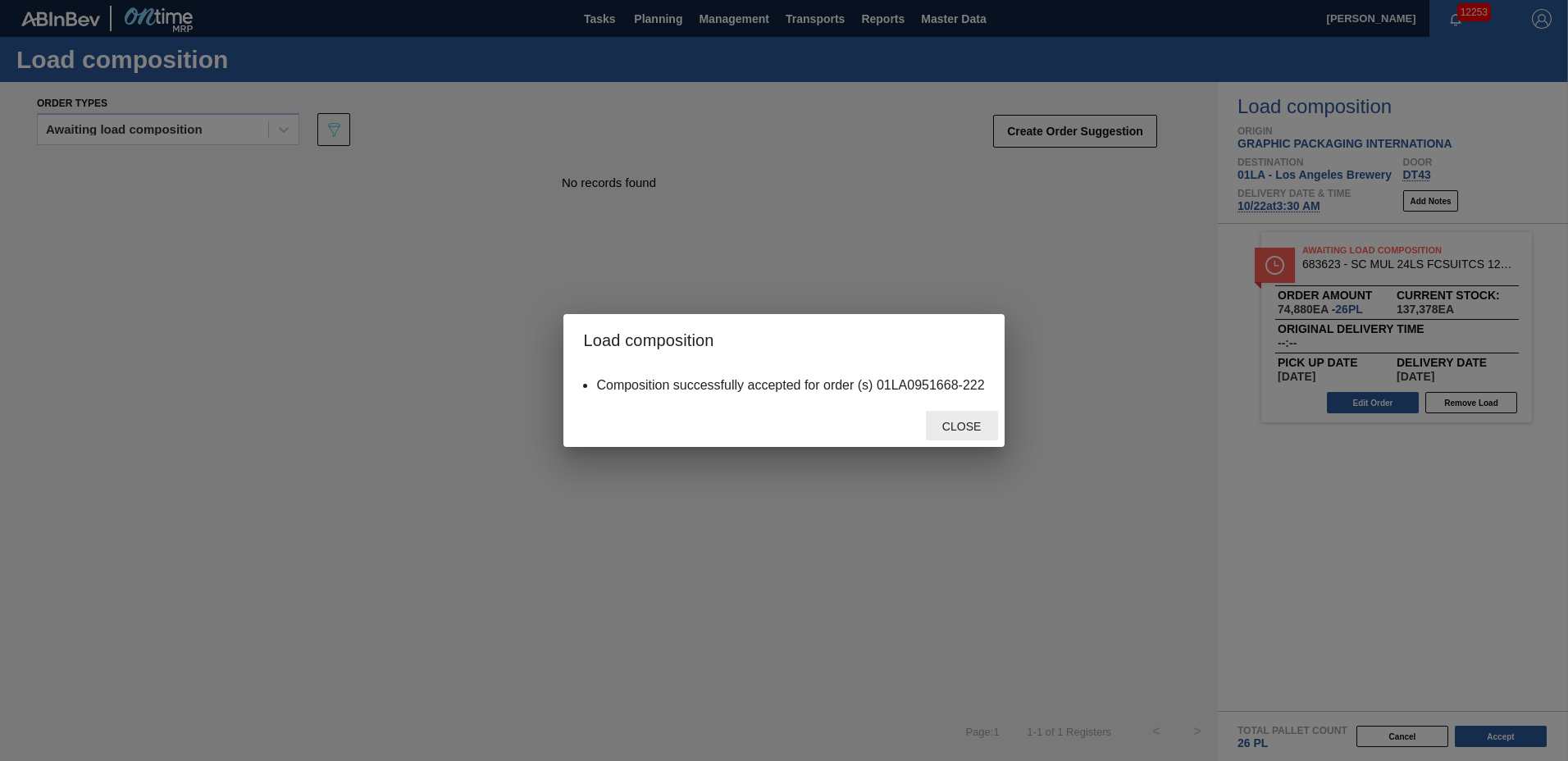
click at [966, 428] on span "Close" at bounding box center [961, 427] width 65 height 13
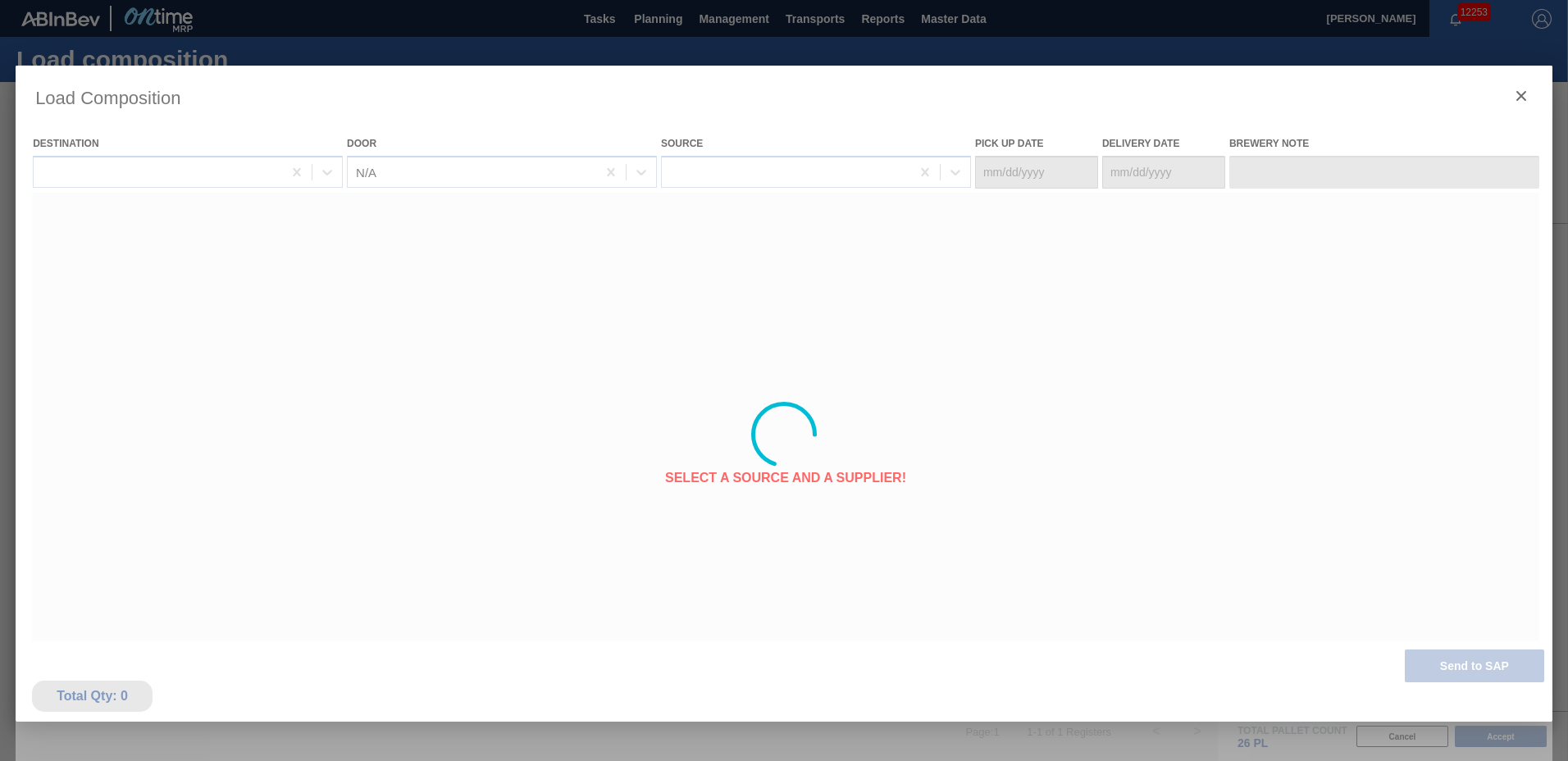
type Date "[DATE]"
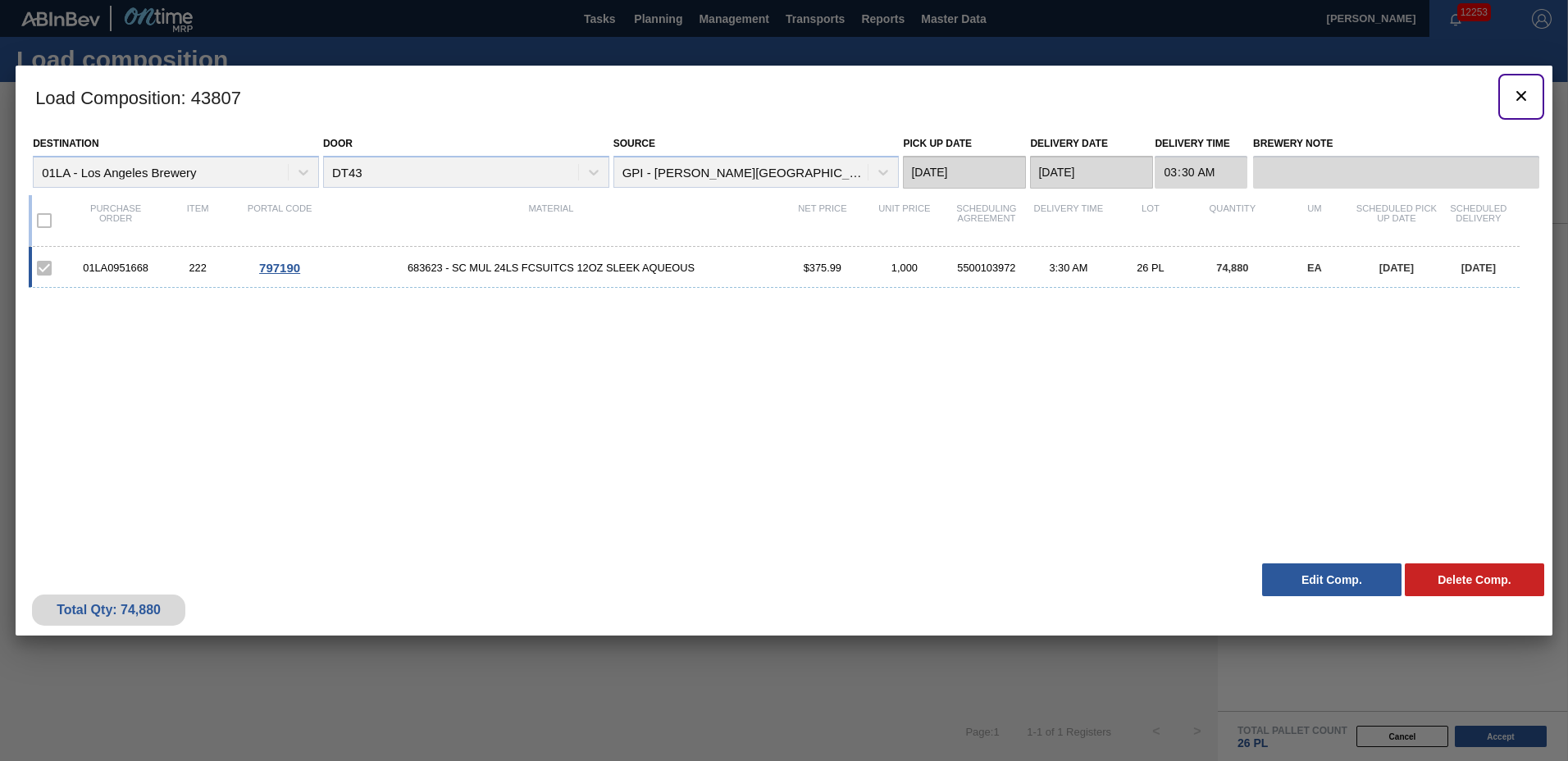
click at [1521, 91] on icon "botão de ícone" at bounding box center [1521, 96] width 20 height 20
